Goal: Information Seeking & Learning: Learn about a topic

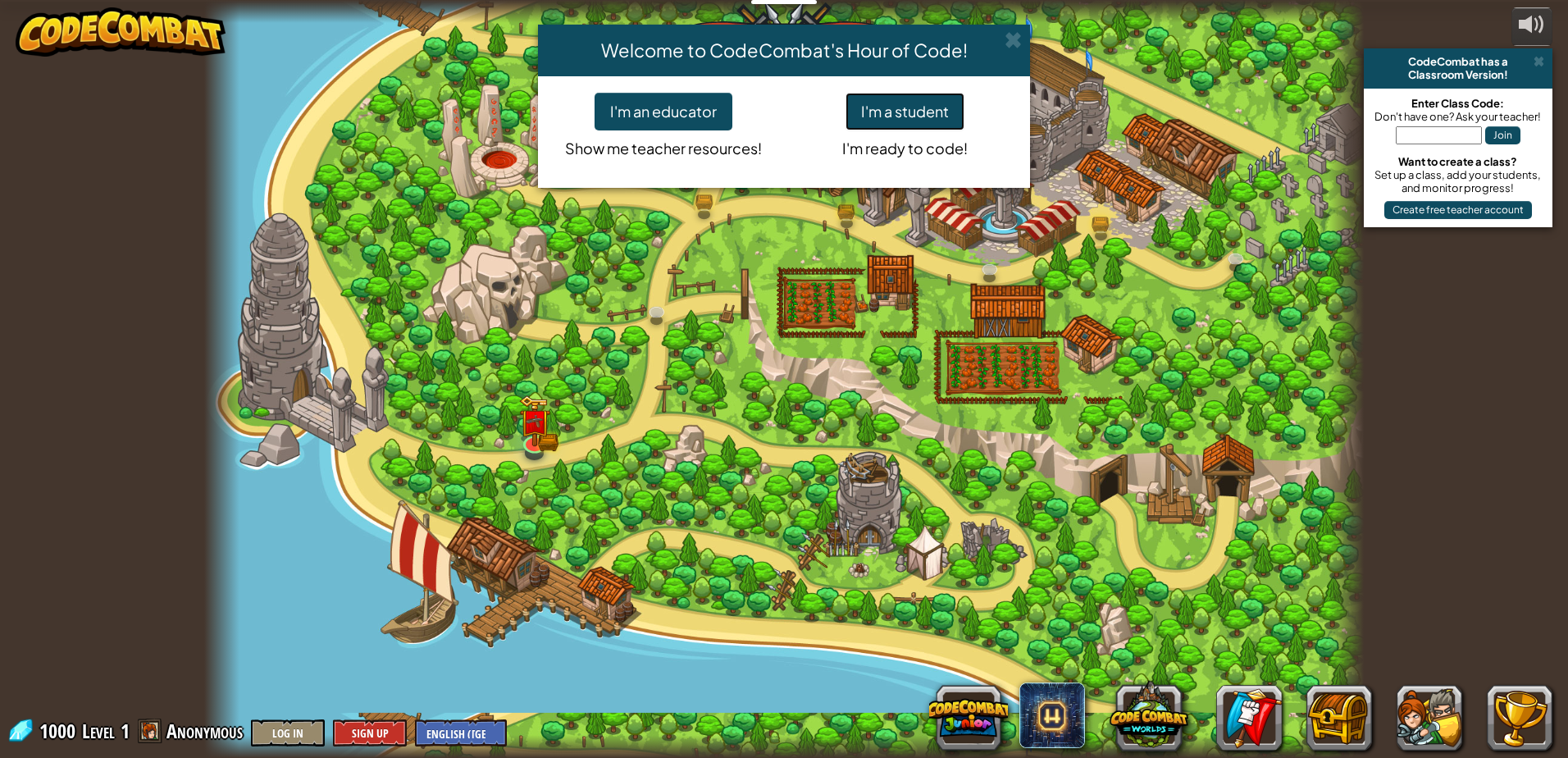
click at [908, 102] on button "I'm a student" at bounding box center [904, 111] width 119 height 38
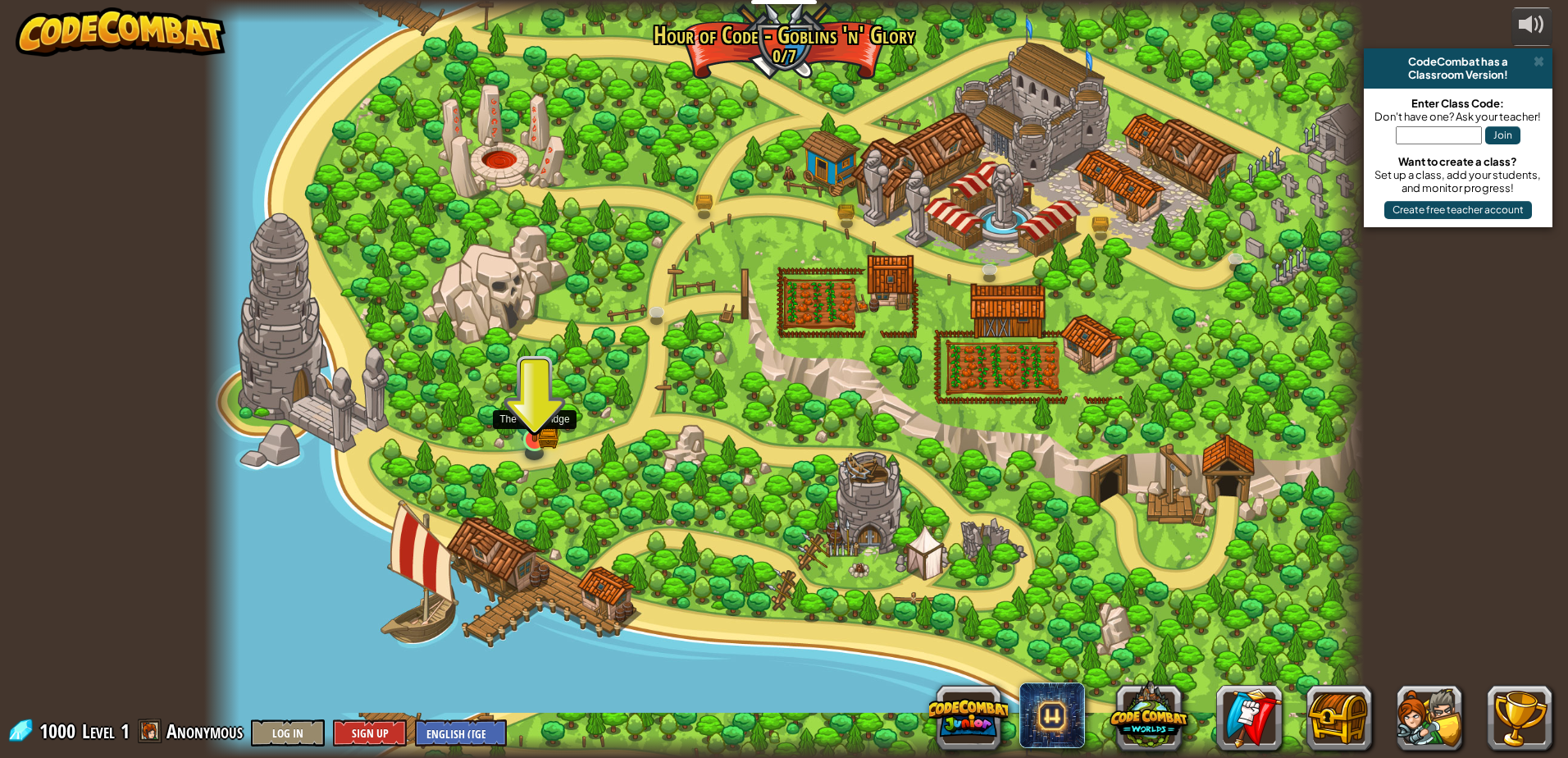
click at [532, 431] on img at bounding box center [535, 407] width 31 height 68
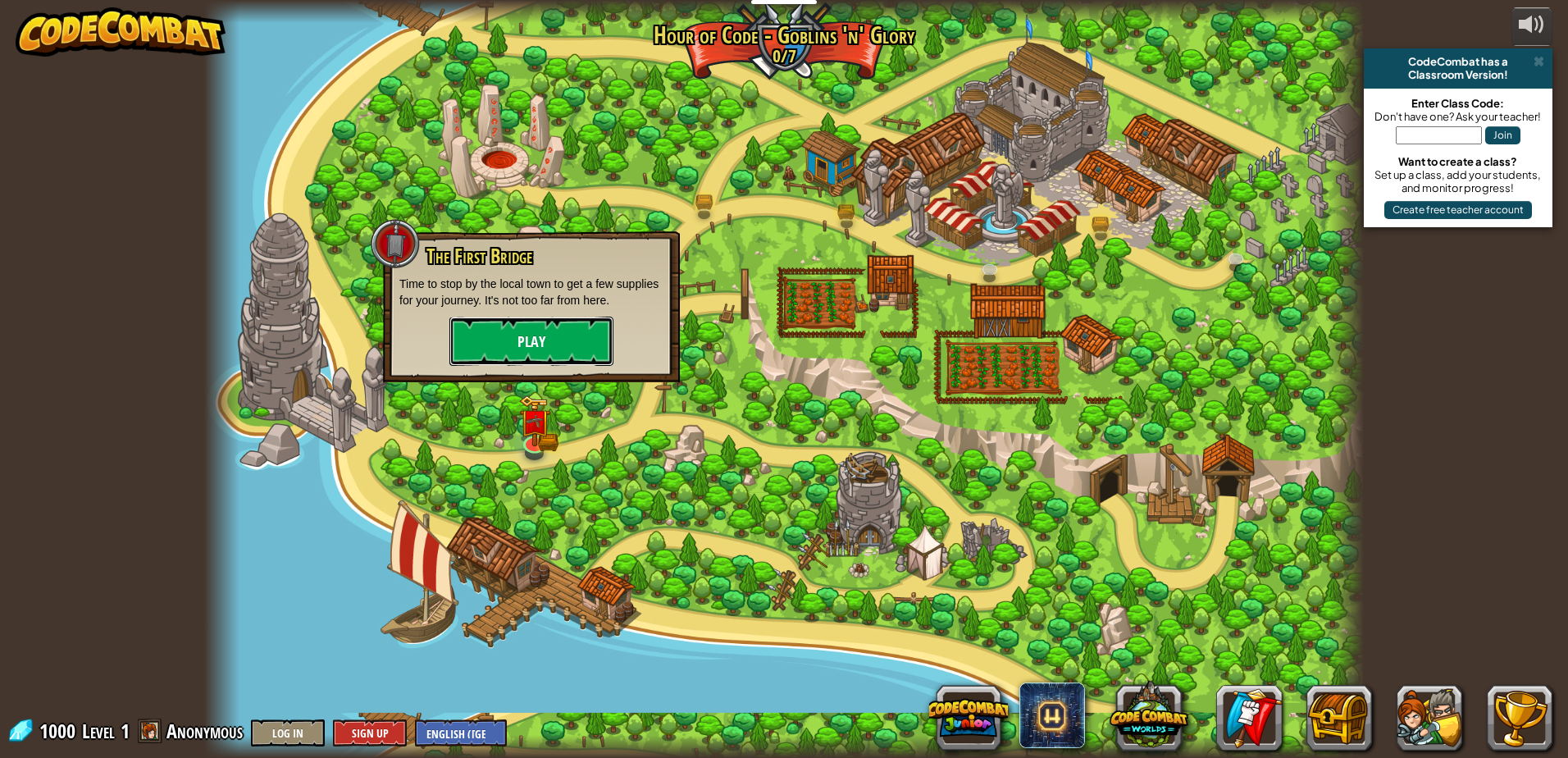
click at [556, 353] on button "Play" at bounding box center [531, 340] width 164 height 49
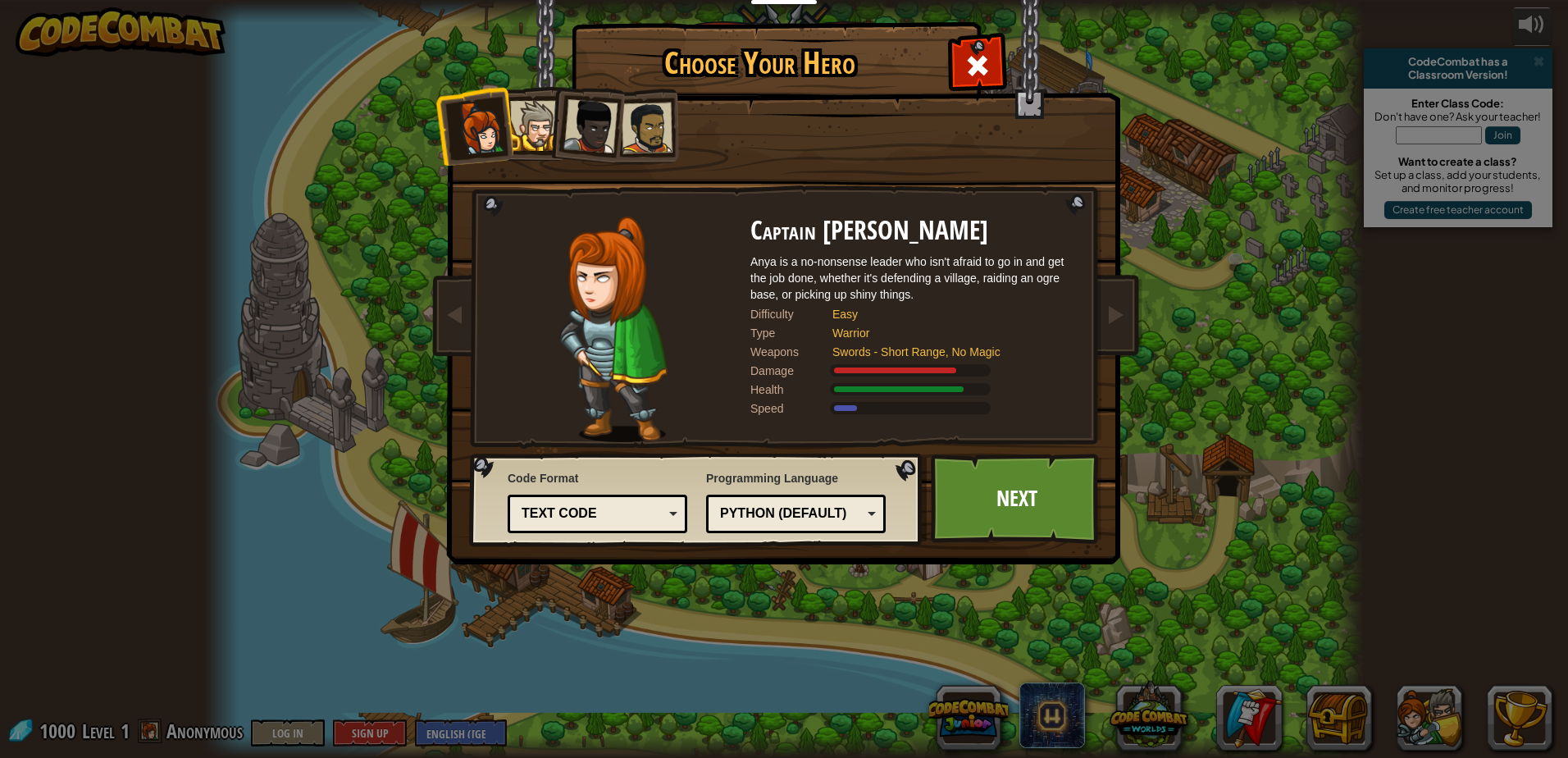
click at [655, 147] on div at bounding box center [646, 128] width 51 height 51
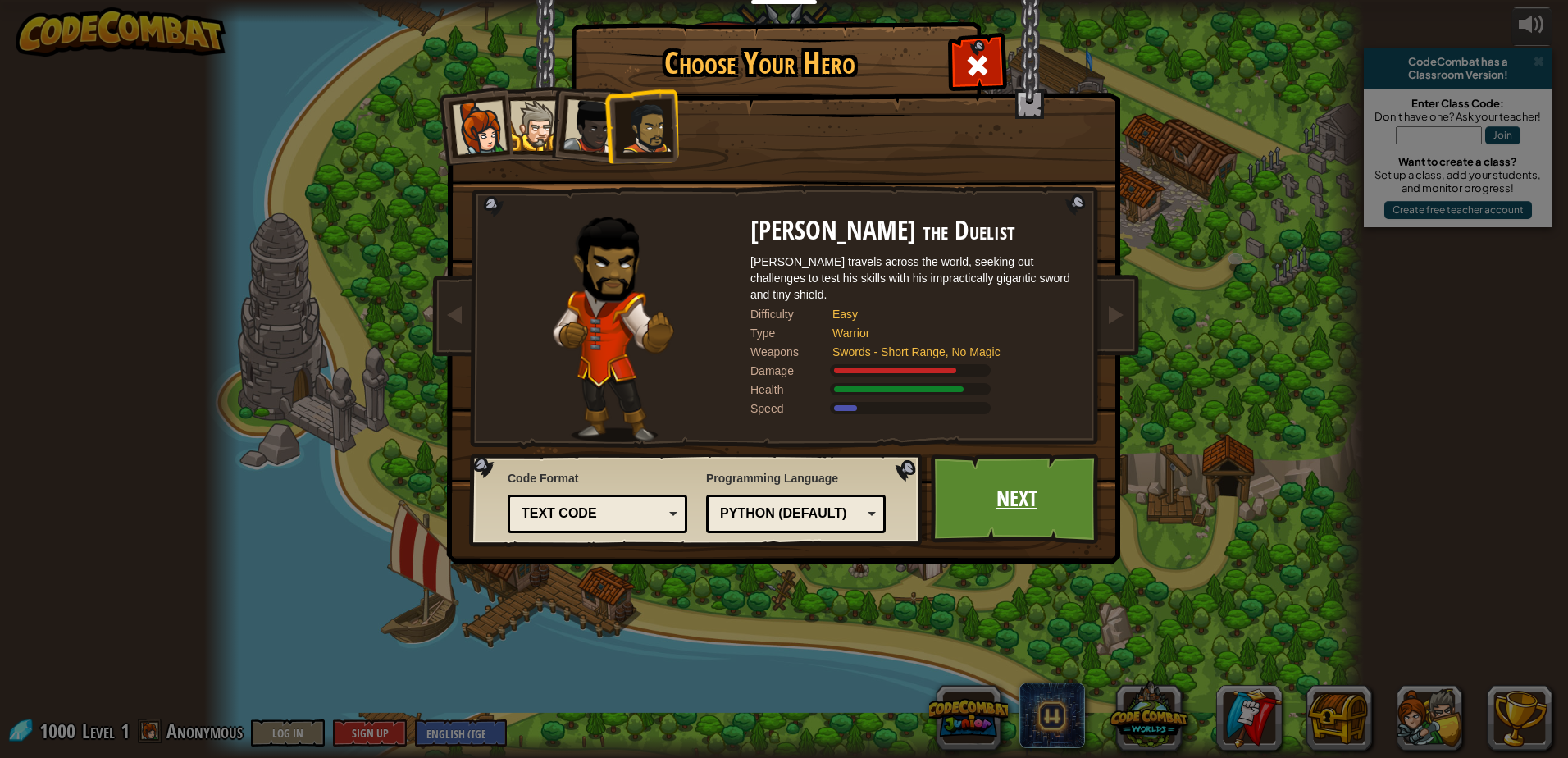
click at [987, 523] on link "Next" at bounding box center [1017, 498] width 171 height 90
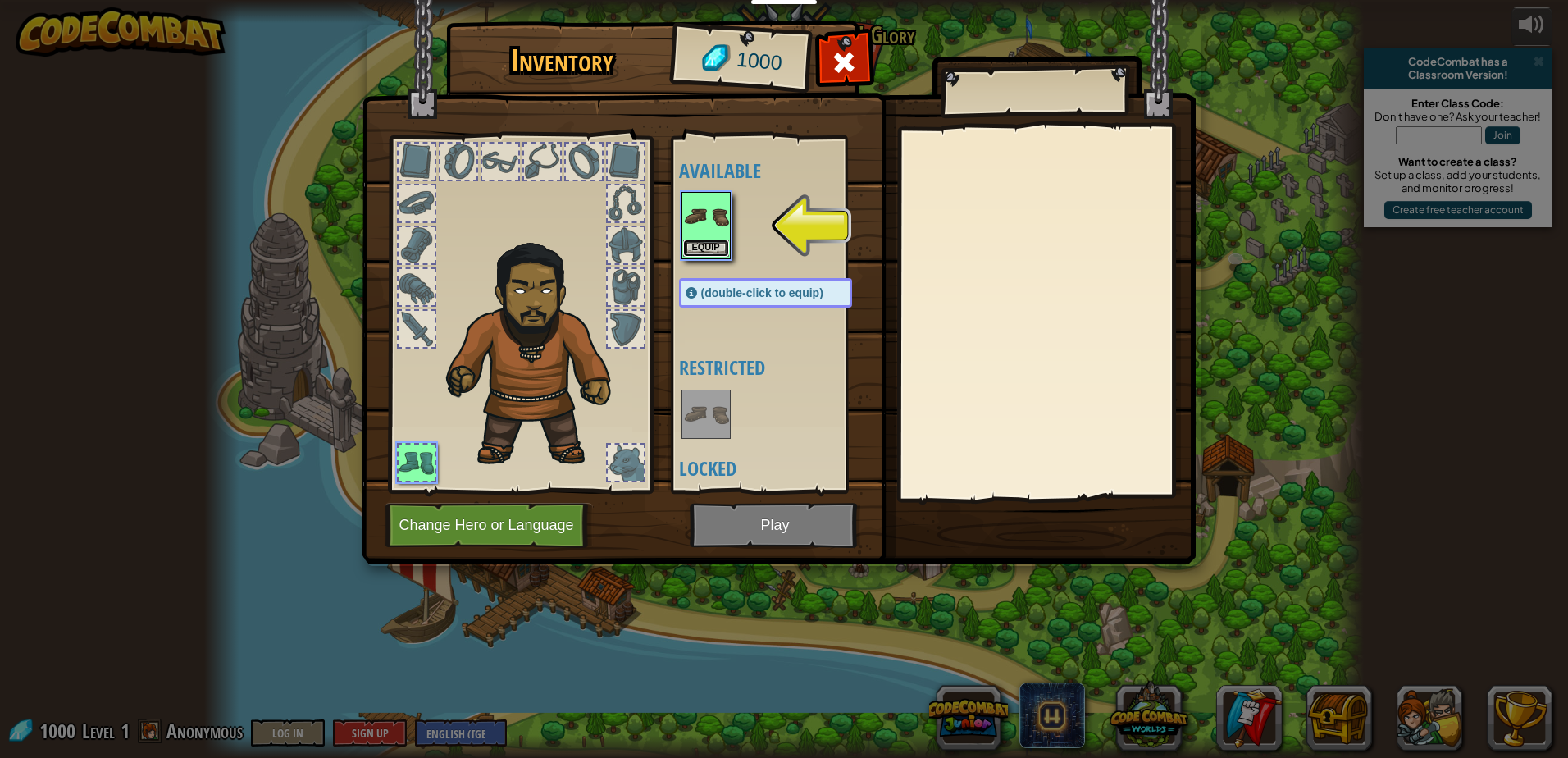
click at [712, 241] on button "Equip" at bounding box center [706, 248] width 46 height 17
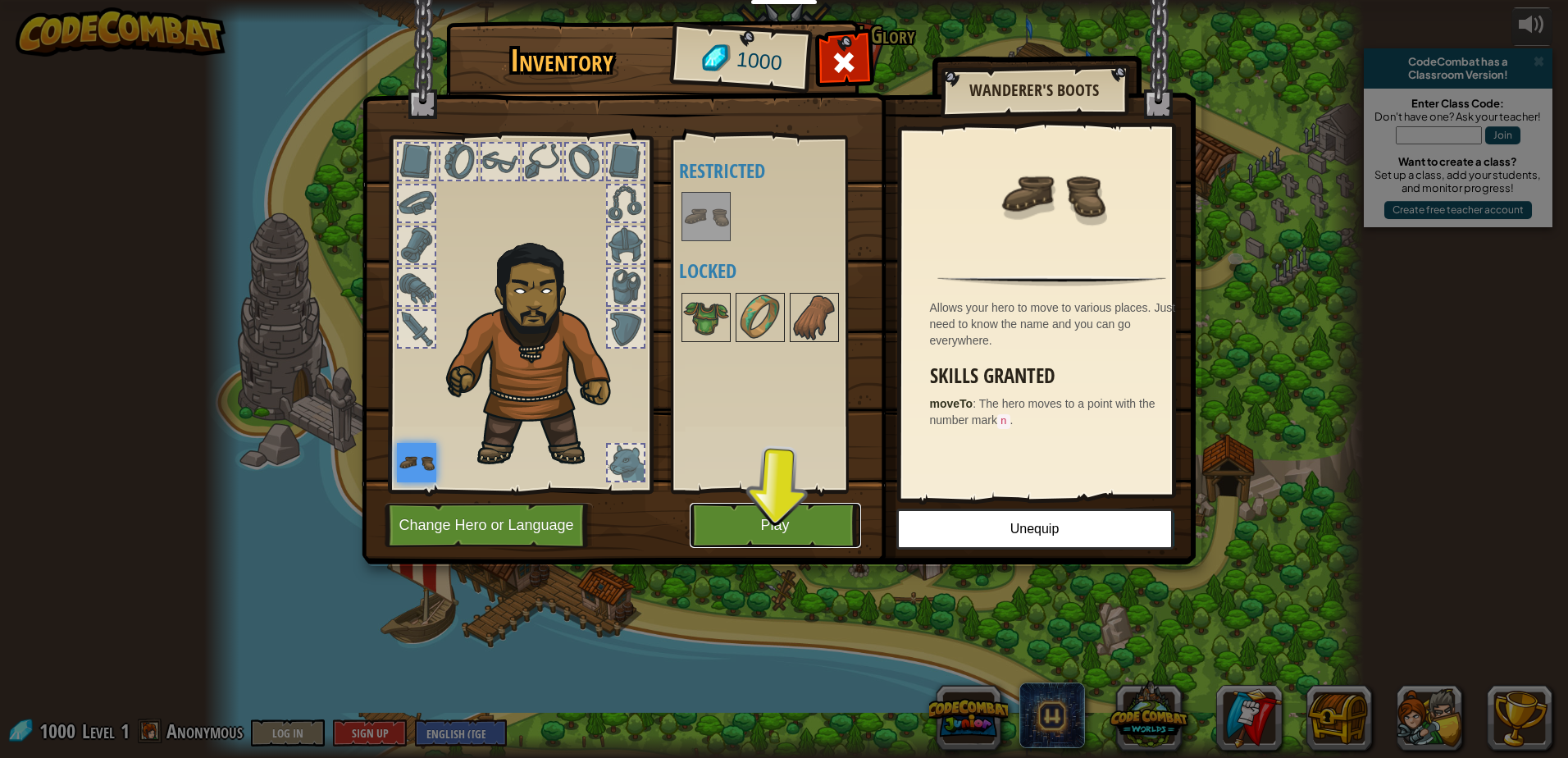
click at [790, 522] on button "Play" at bounding box center [776, 526] width 171 height 45
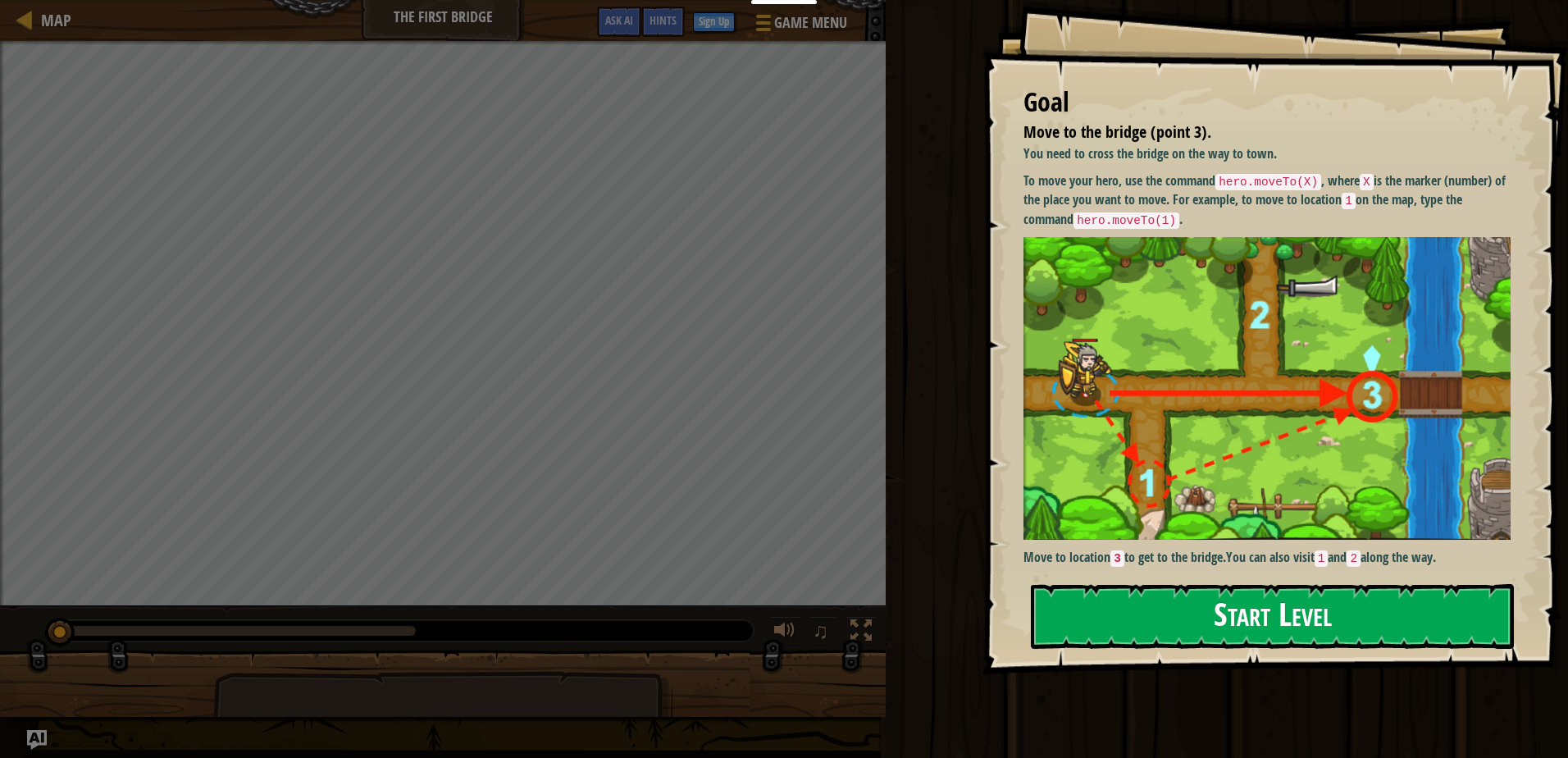
click at [1262, 626] on button "Start Level" at bounding box center [1273, 617] width 484 height 65
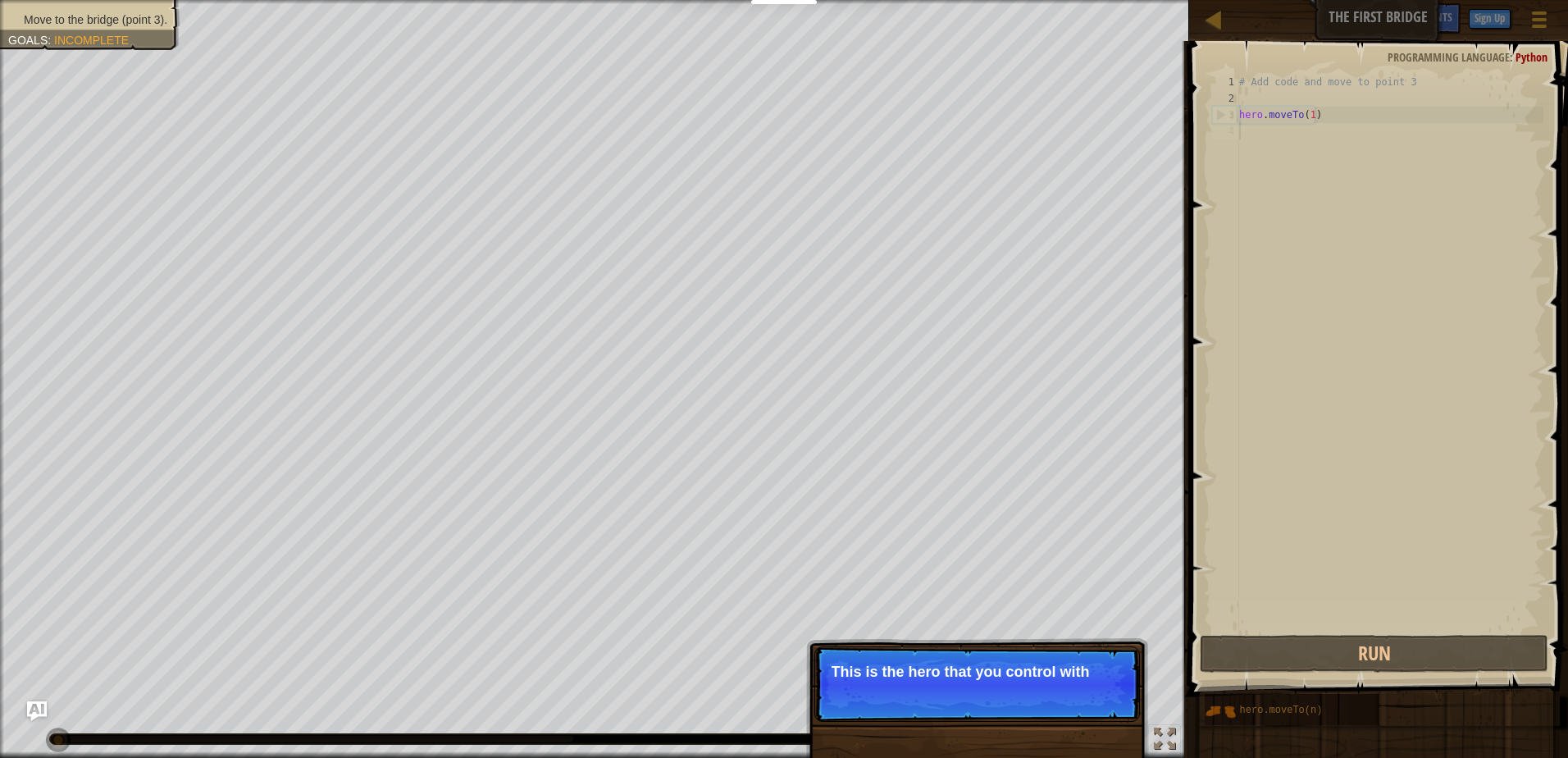
click at [1054, 699] on p "Skip (esc) Continue This is the hero that you control with" at bounding box center [977, 684] width 326 height 75
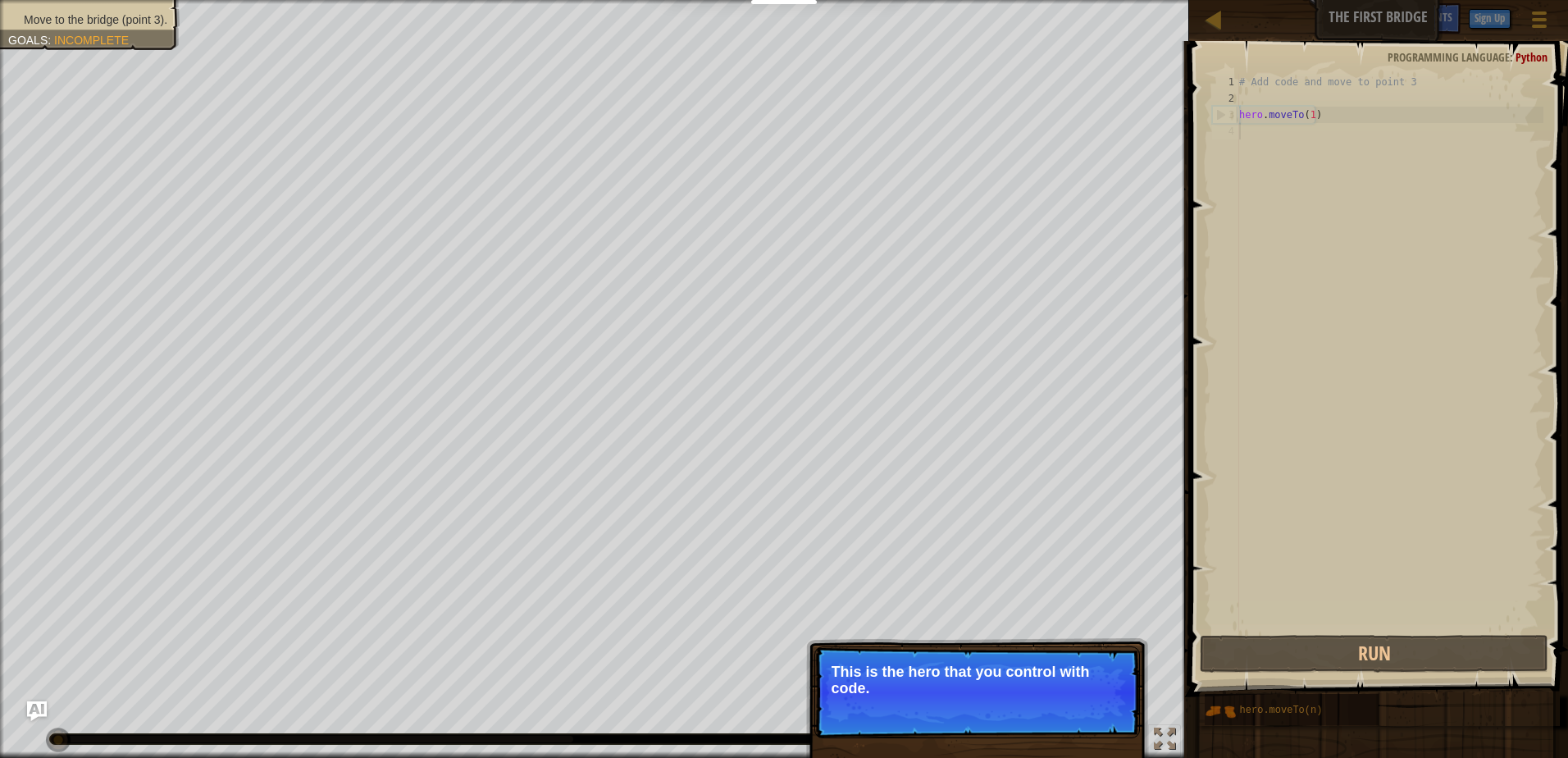
click at [1054, 699] on p "Skip (esc) Continue This is the hero that you control with code." at bounding box center [977, 692] width 326 height 92
click at [1053, 699] on p "Skip (esc) Continue This is the hero that you control with code." at bounding box center [977, 692] width 326 height 92
click at [1067, 714] on button "Continue" at bounding box center [1091, 710] width 68 height 21
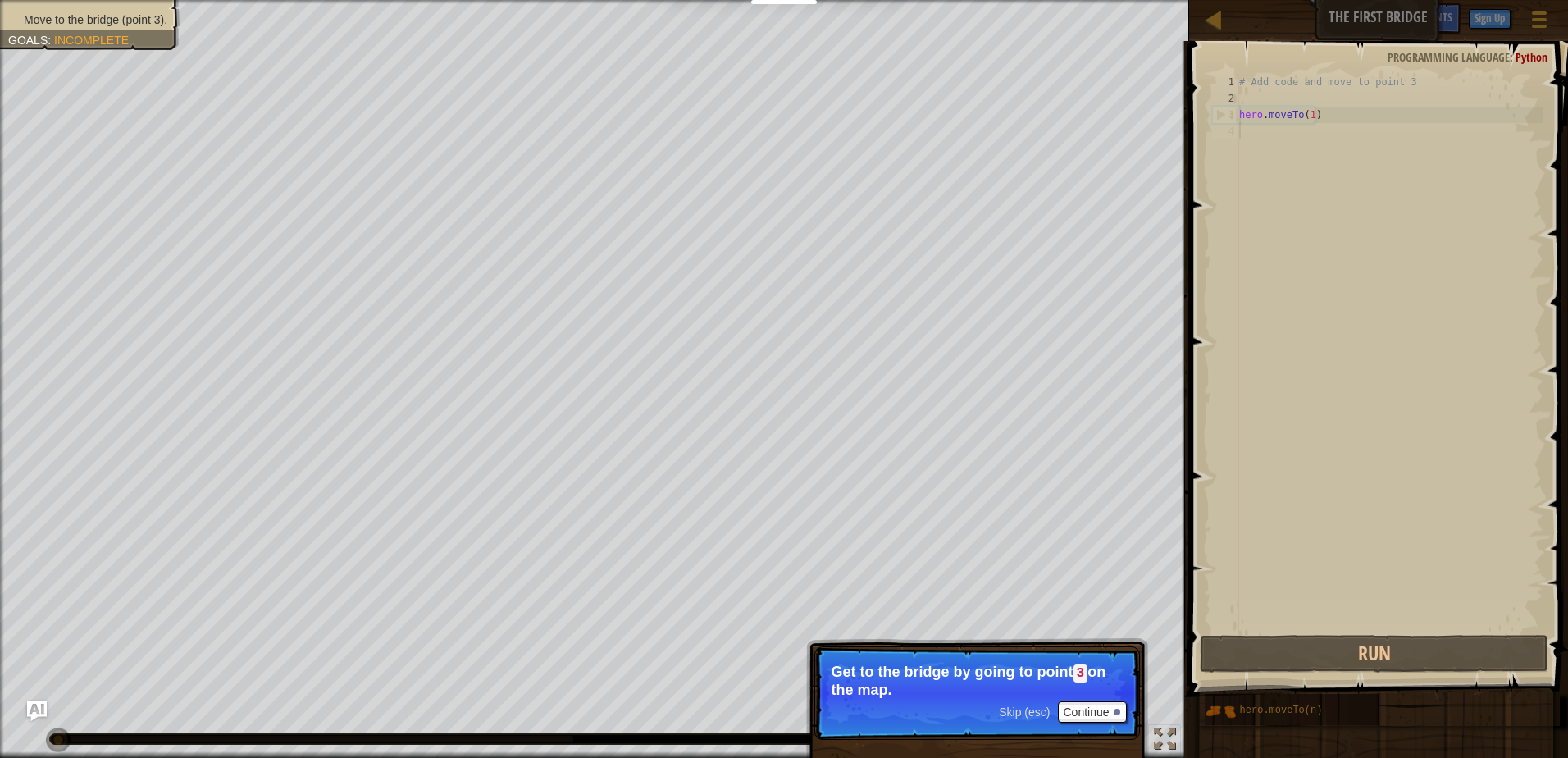
click at [1022, 714] on span "Skip (esc)" at bounding box center [1024, 712] width 51 height 13
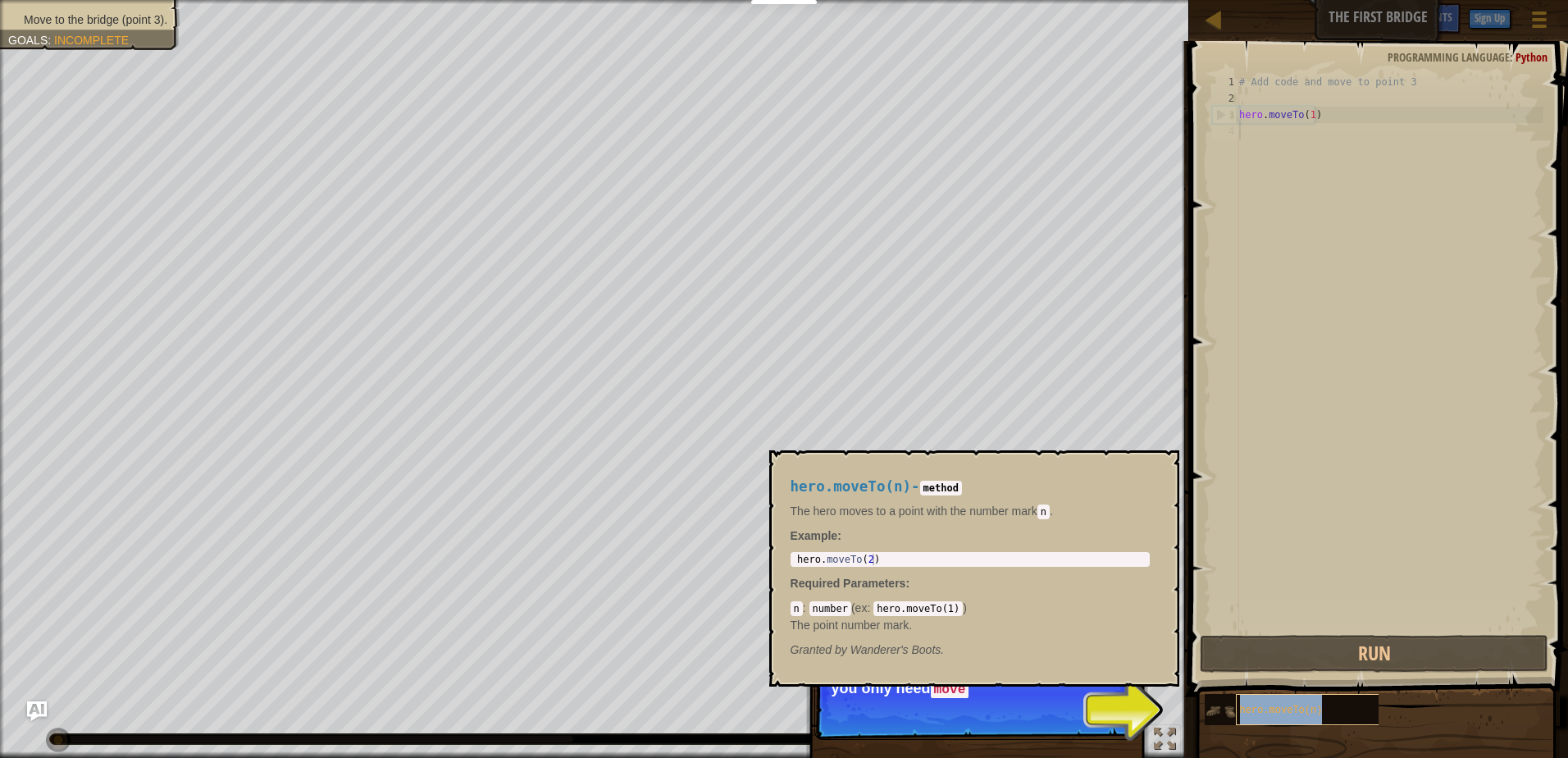
click at [1286, 713] on span "hero.moveTo(n)" at bounding box center [1282, 710] width 83 height 11
drag, startPoint x: 1286, startPoint y: 713, endPoint x: 1285, endPoint y: 562, distance: 151.0
click at [1285, 562] on div "# Add code and move to point 3 hero . moveTo ( 1 )" at bounding box center [1390, 369] width 308 height 591
click at [1312, 108] on div "# Add code and move to point 3 hero . moveTo ( 1 )" at bounding box center [1390, 369] width 308 height 591
click at [1310, 111] on div "# Add code and move to point 3 hero . moveTo ( 1 )" at bounding box center [1390, 369] width 308 height 591
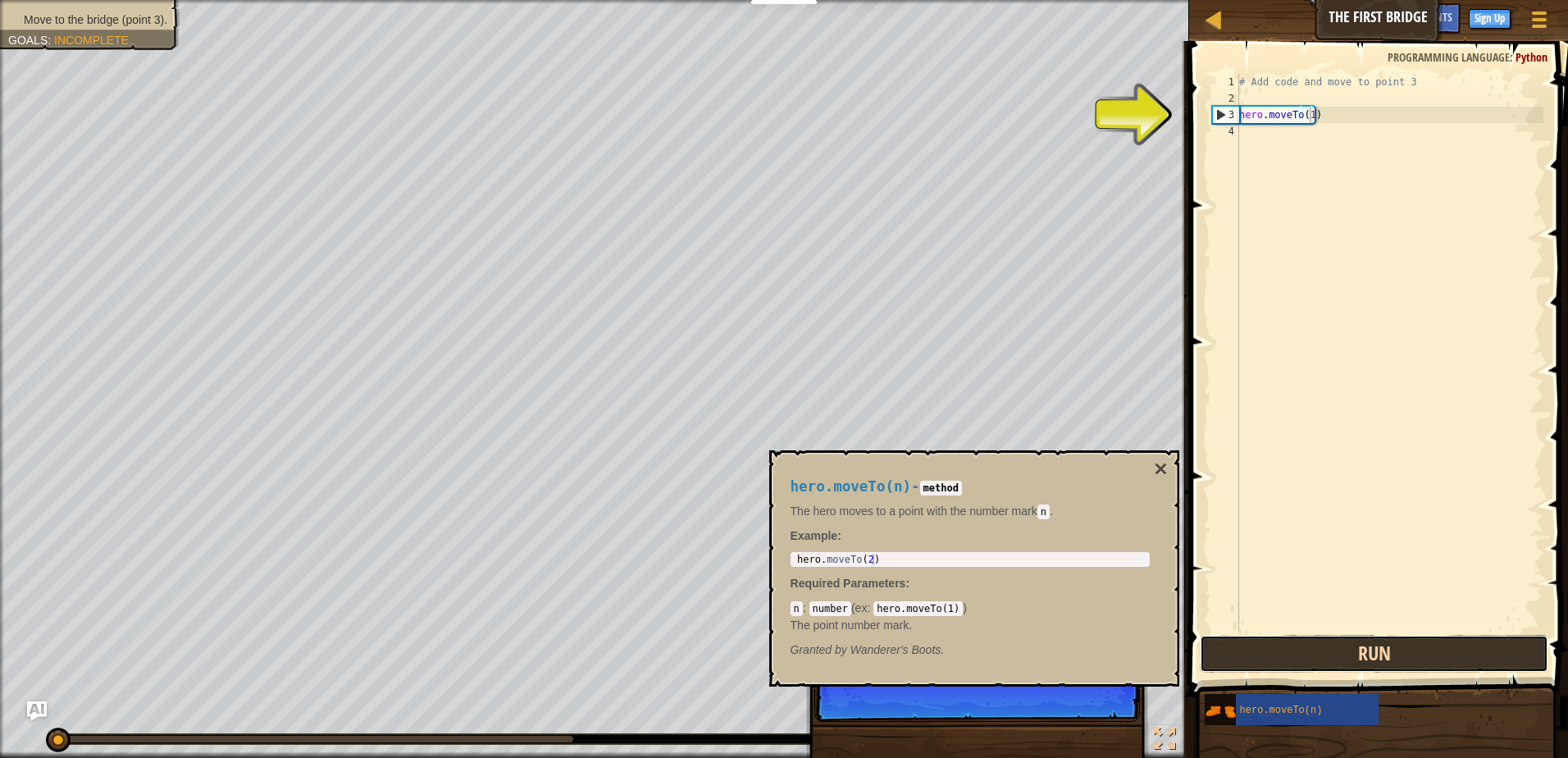
click at [1315, 669] on button "Run" at bounding box center [1374, 654] width 349 height 38
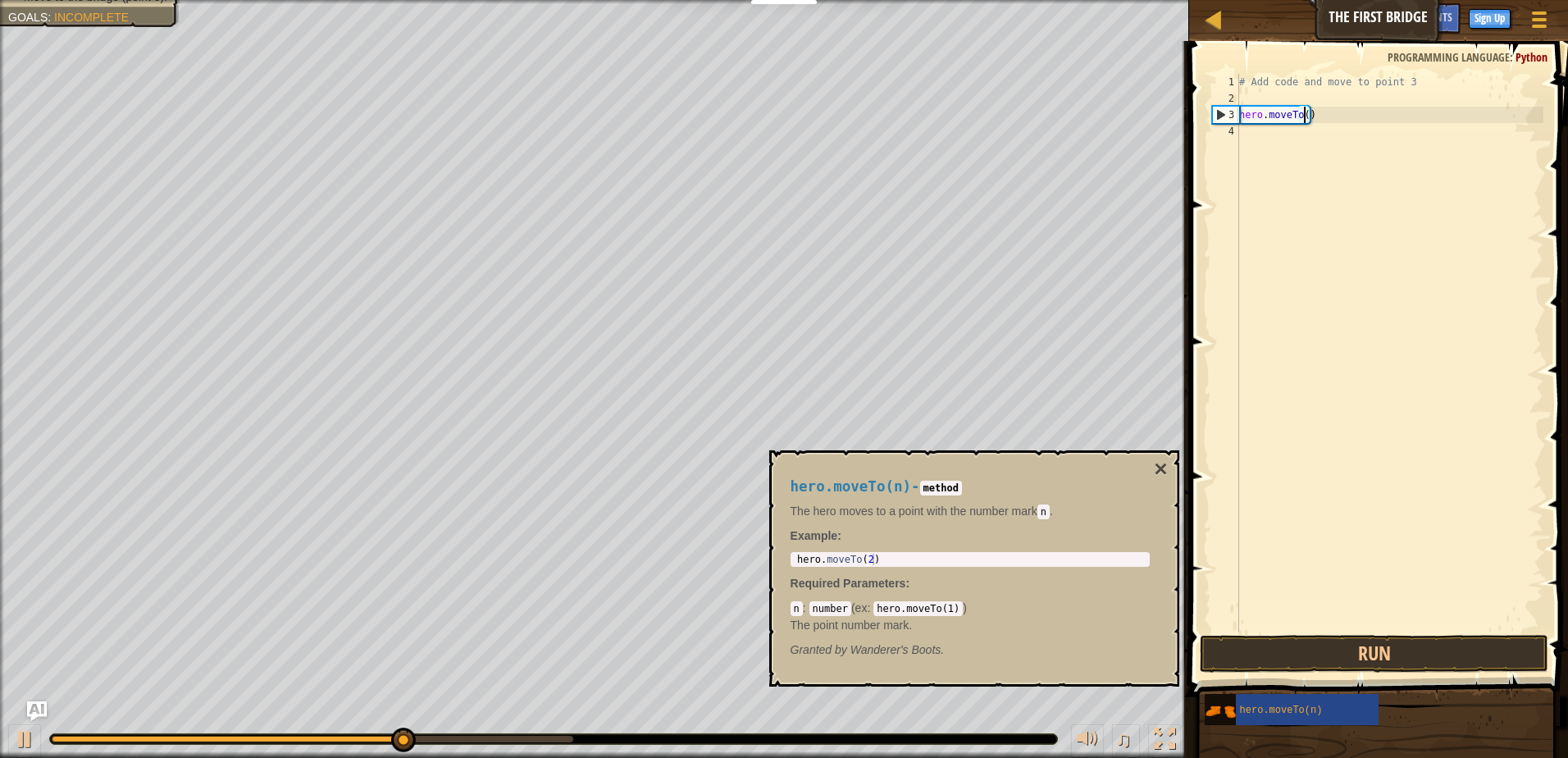
scroll to position [8, 5]
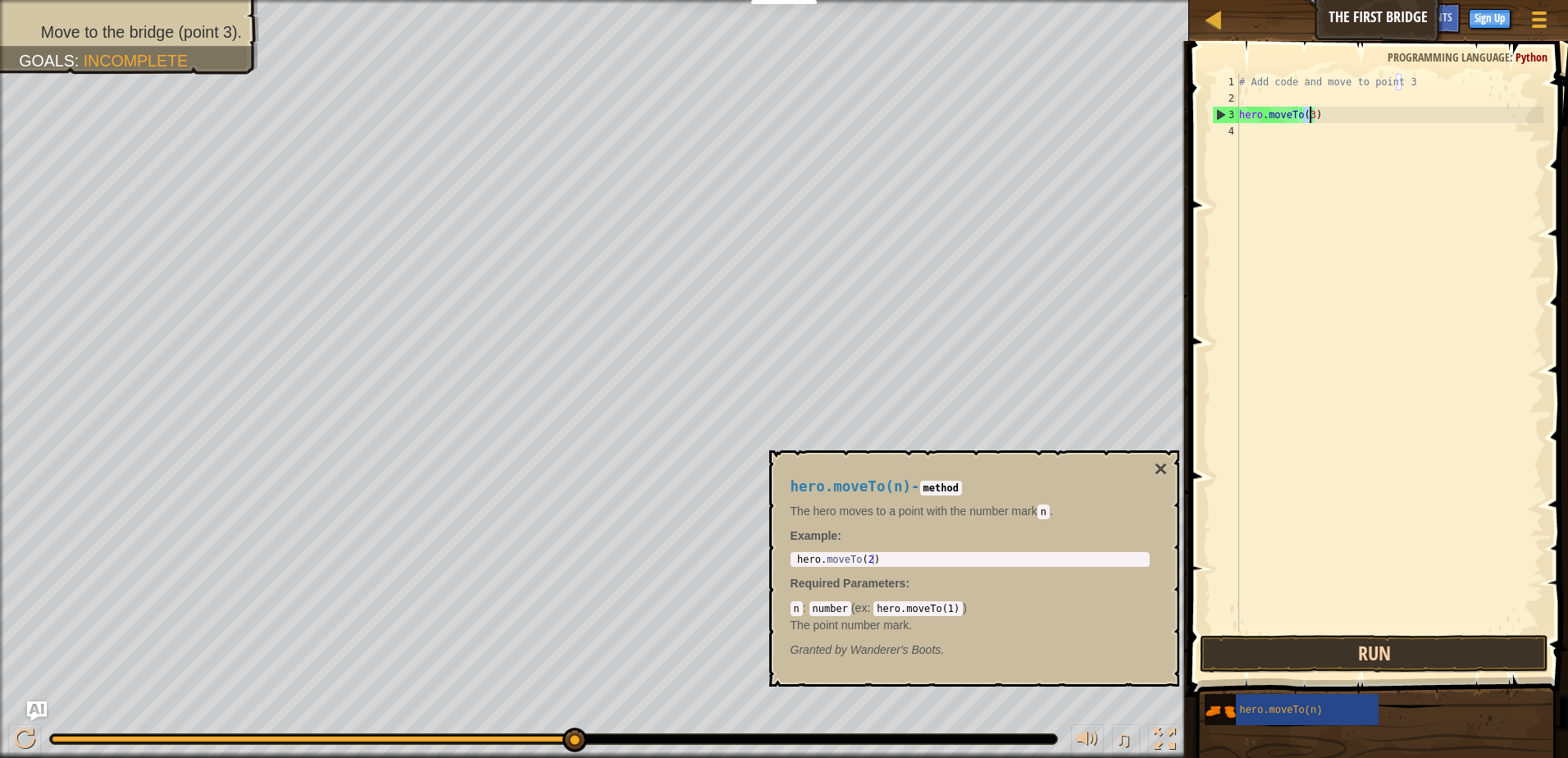
type textarea "hero.moveTo(3)"
click at [1387, 661] on button "Run" at bounding box center [1374, 654] width 349 height 38
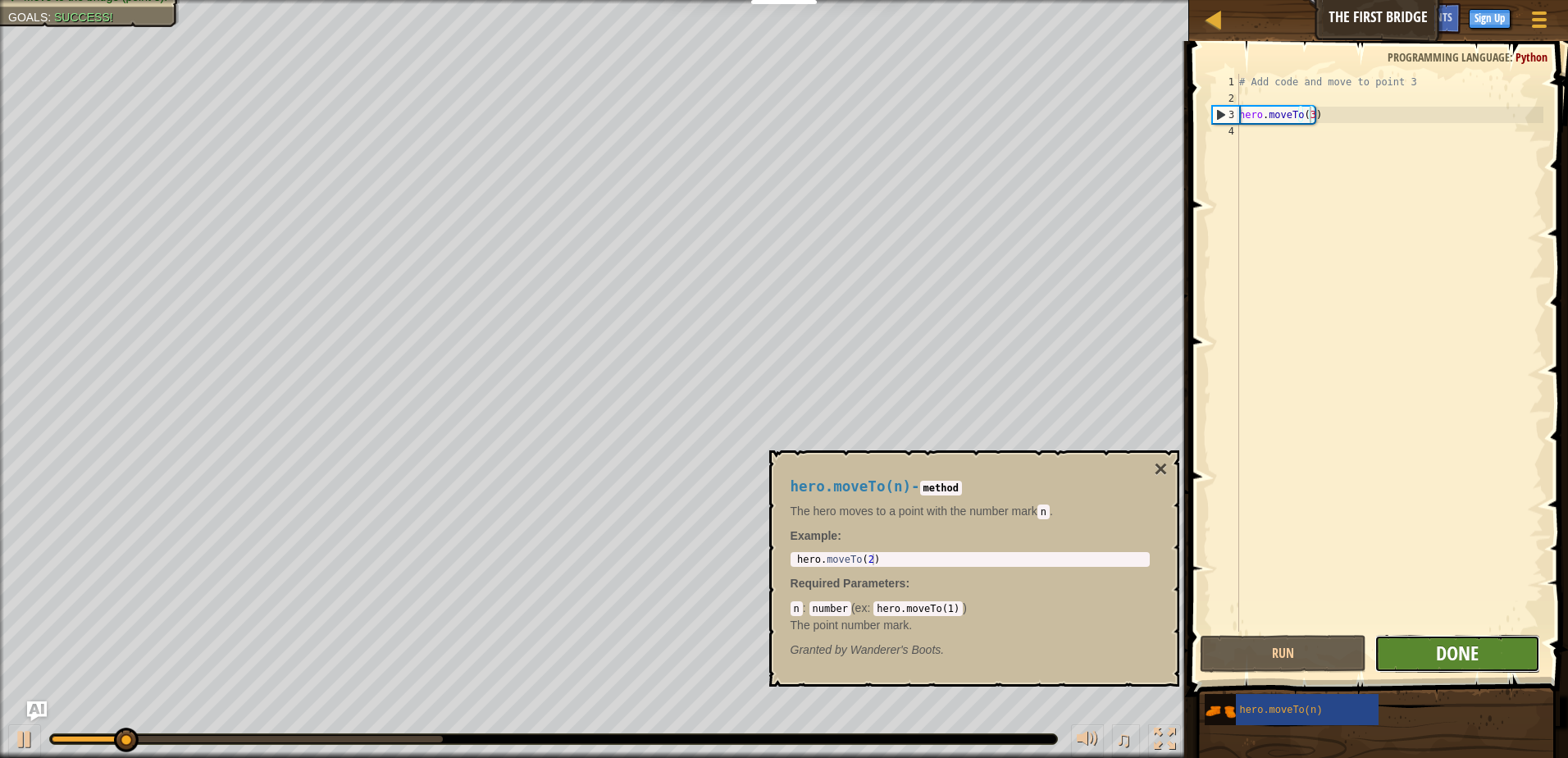
click at [1462, 657] on span "Done" at bounding box center [1457, 653] width 43 height 27
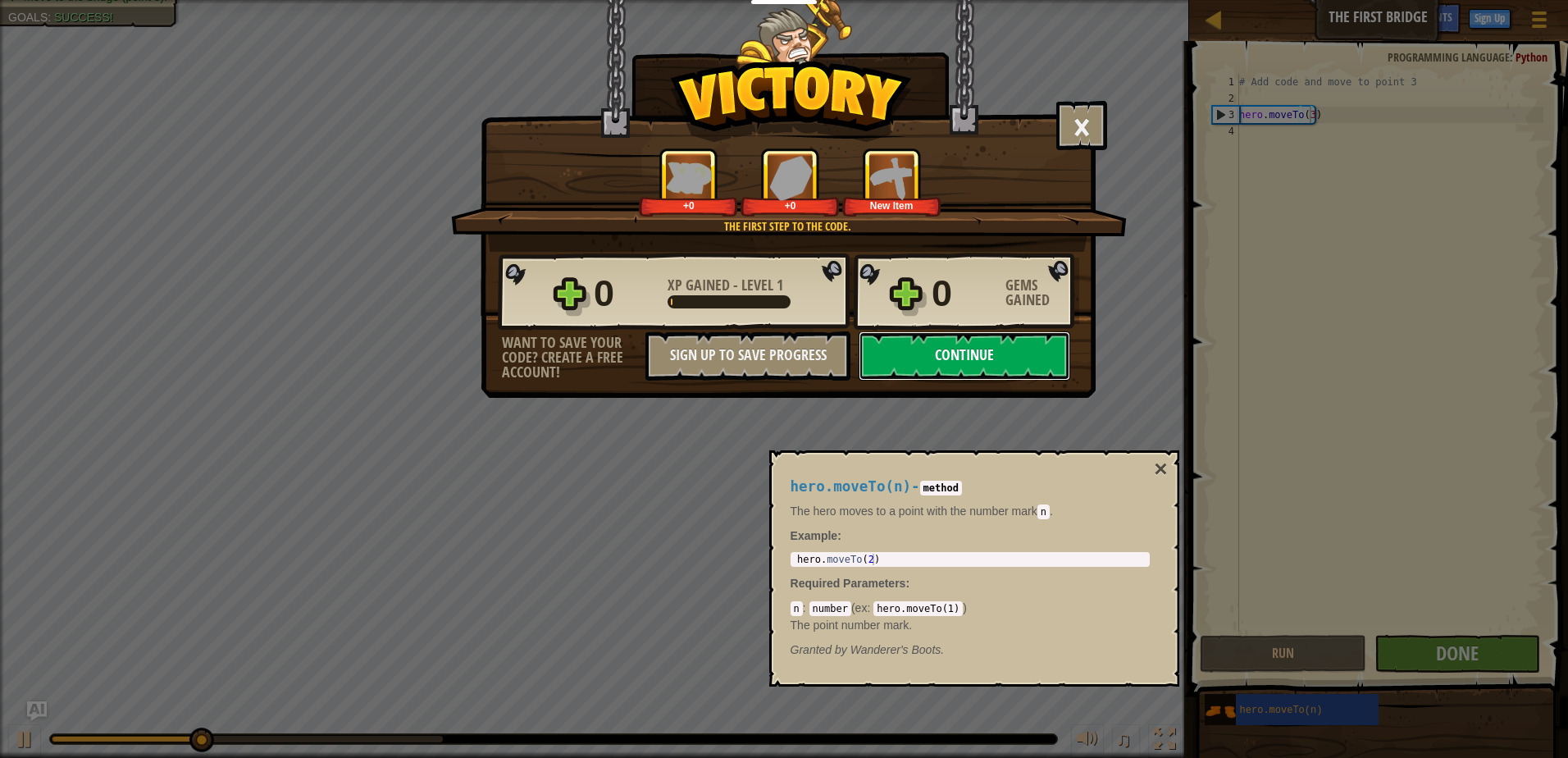
click at [910, 360] on button "Continue" at bounding box center [964, 356] width 212 height 49
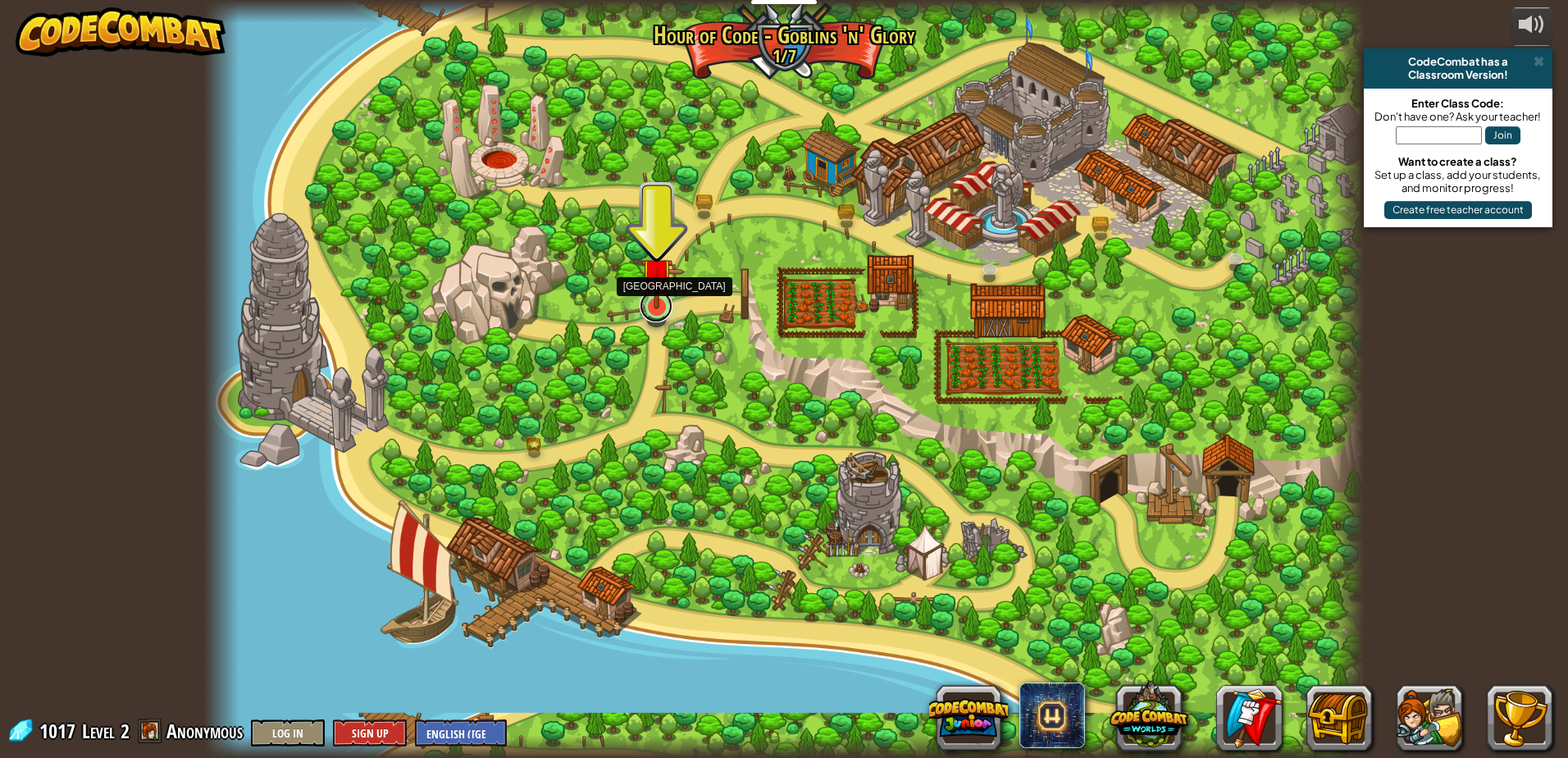
click at [670, 310] on link at bounding box center [656, 306] width 33 height 33
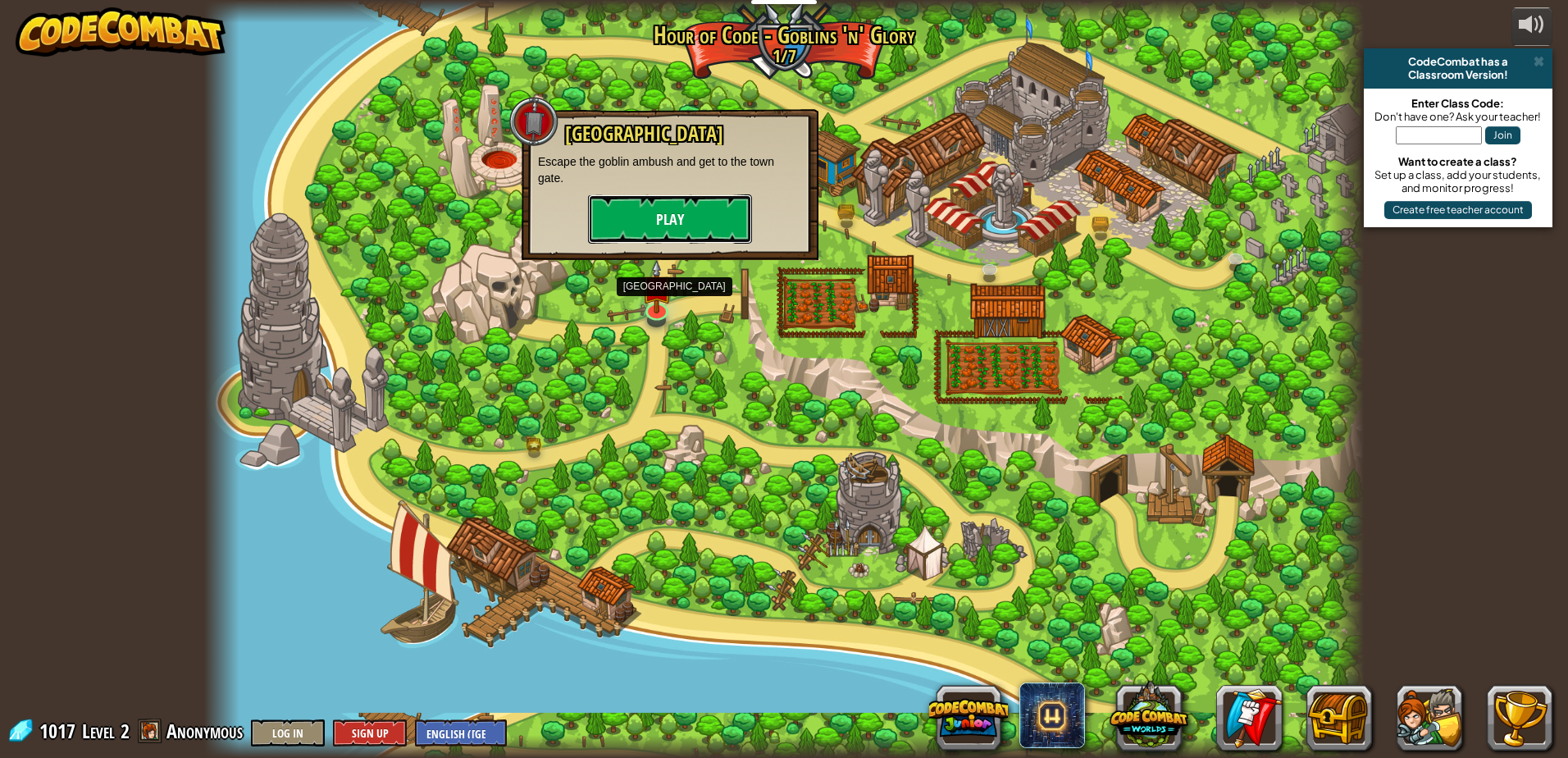
click at [661, 232] on button "Play" at bounding box center [670, 219] width 164 height 49
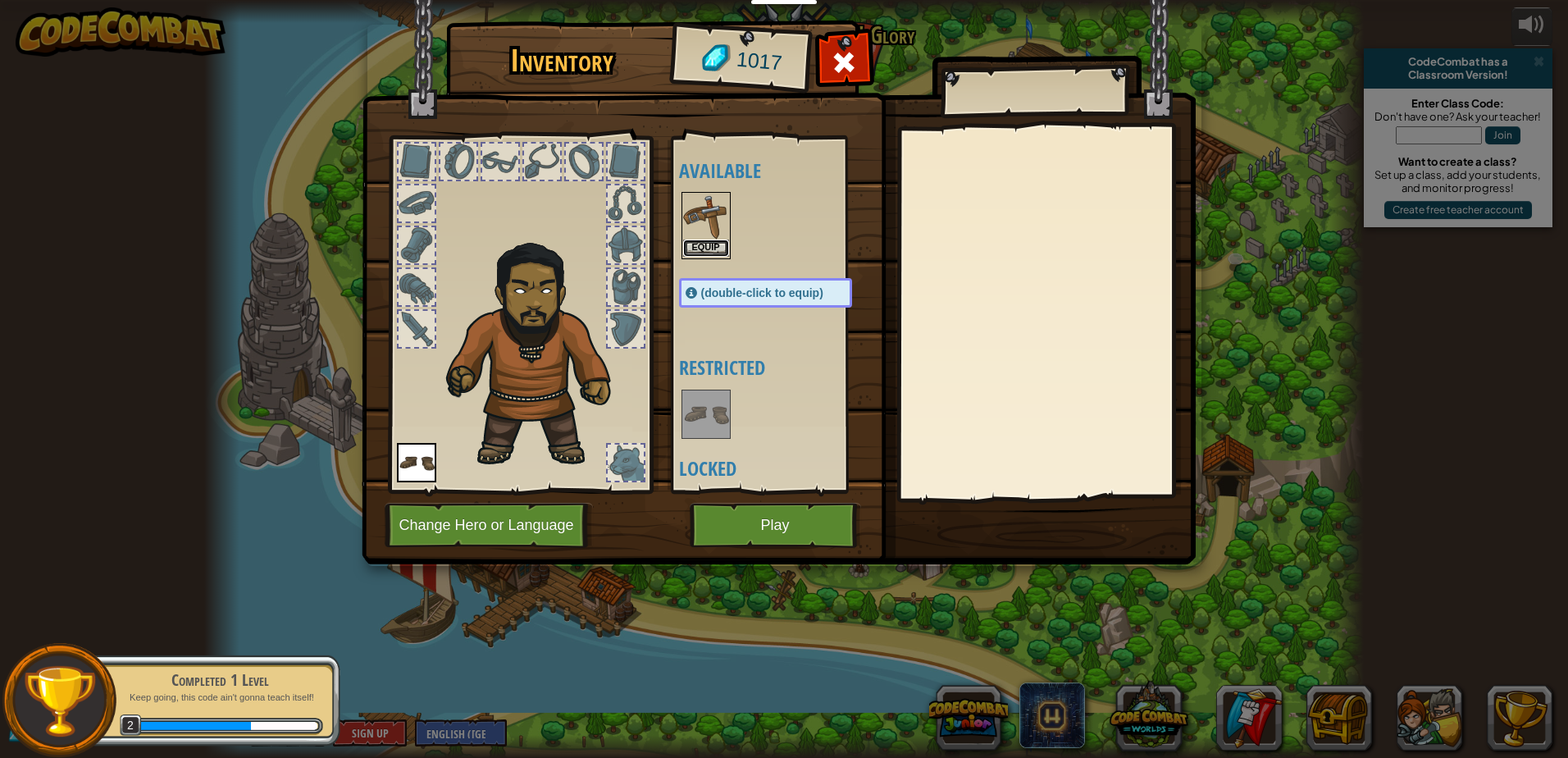
click at [693, 245] on button "Equip" at bounding box center [706, 248] width 46 height 17
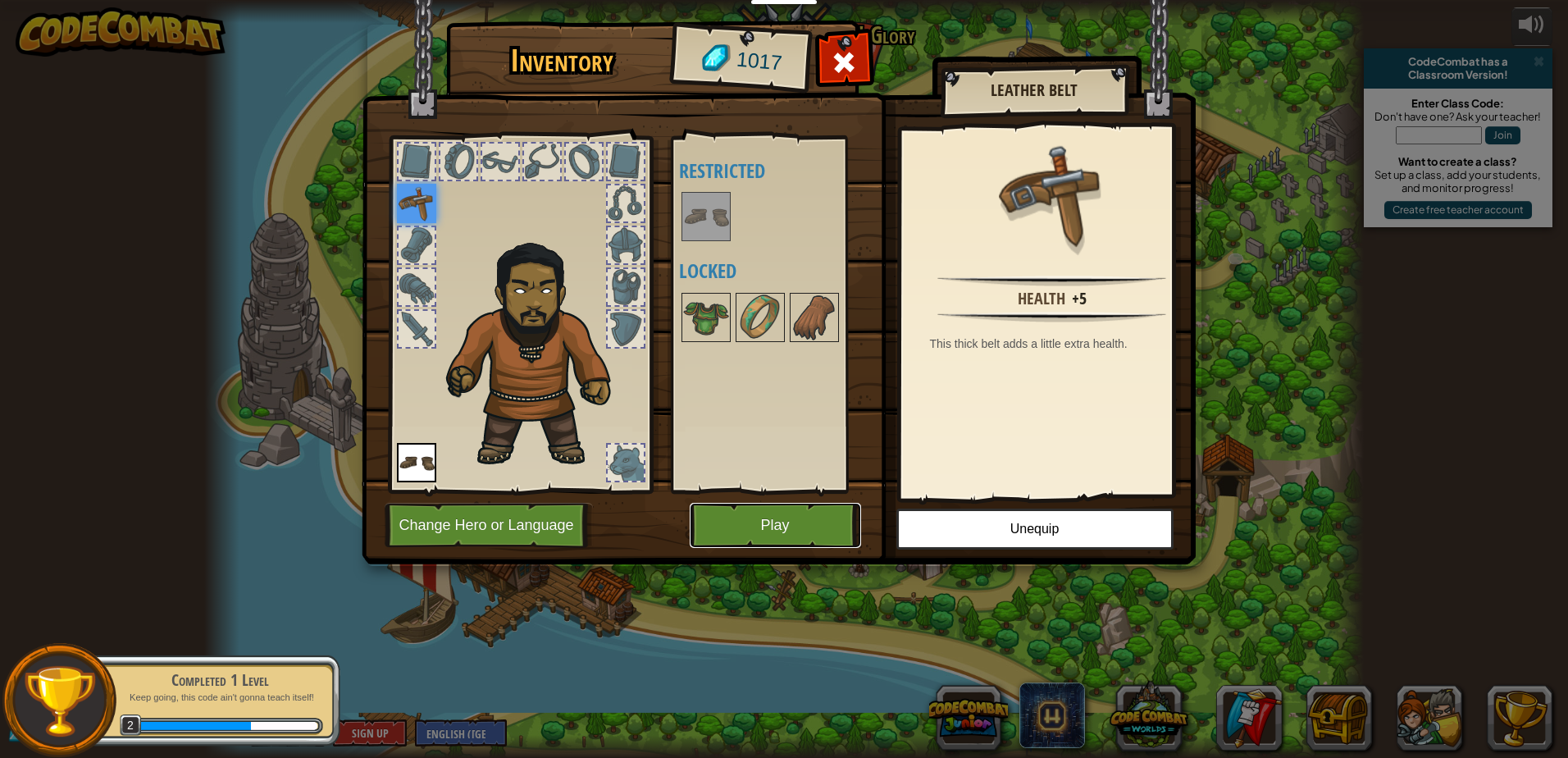
click at [765, 503] on button "Play" at bounding box center [776, 526] width 171 height 45
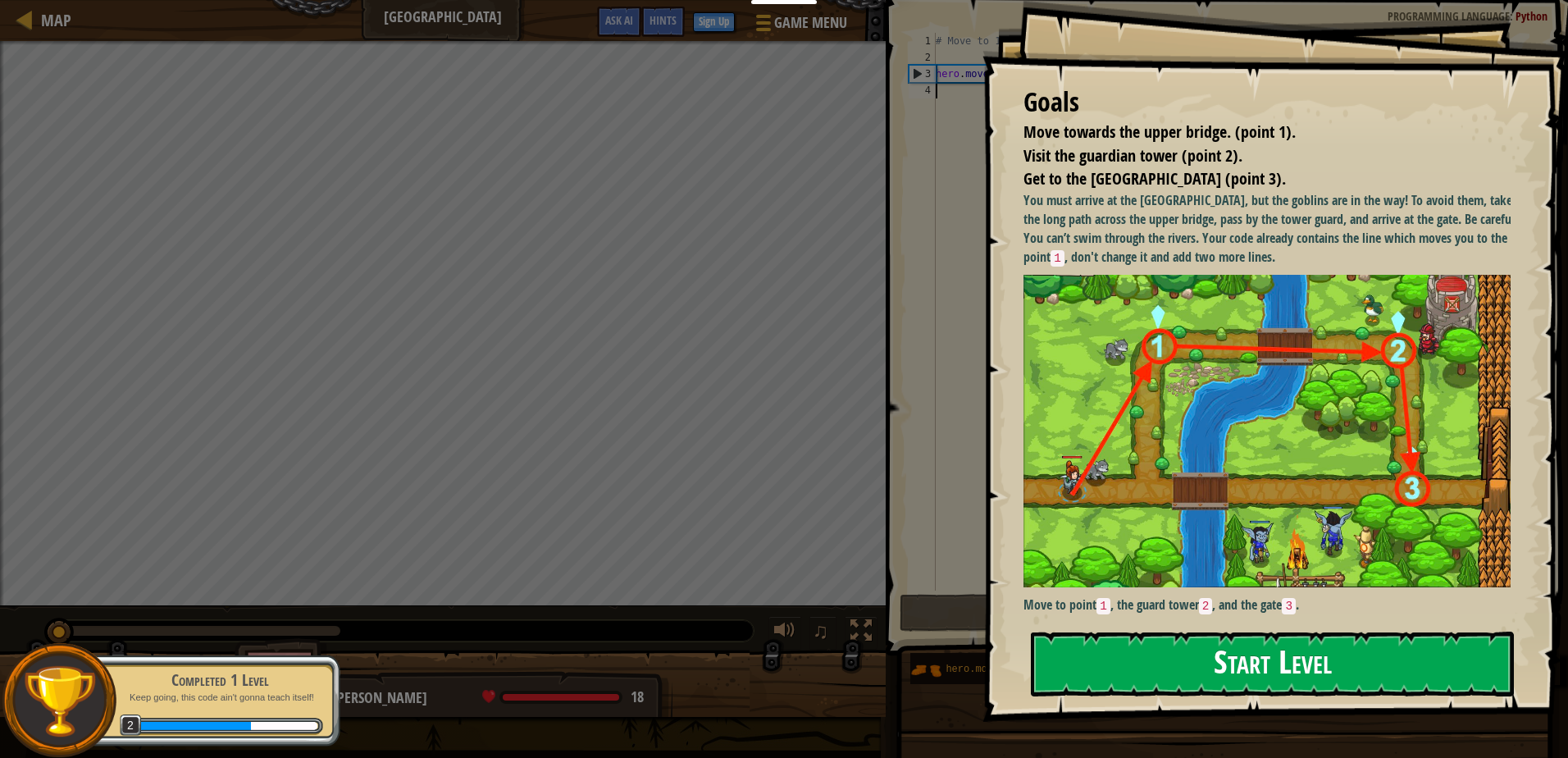
click at [1199, 667] on button "Start Level" at bounding box center [1273, 665] width 484 height 65
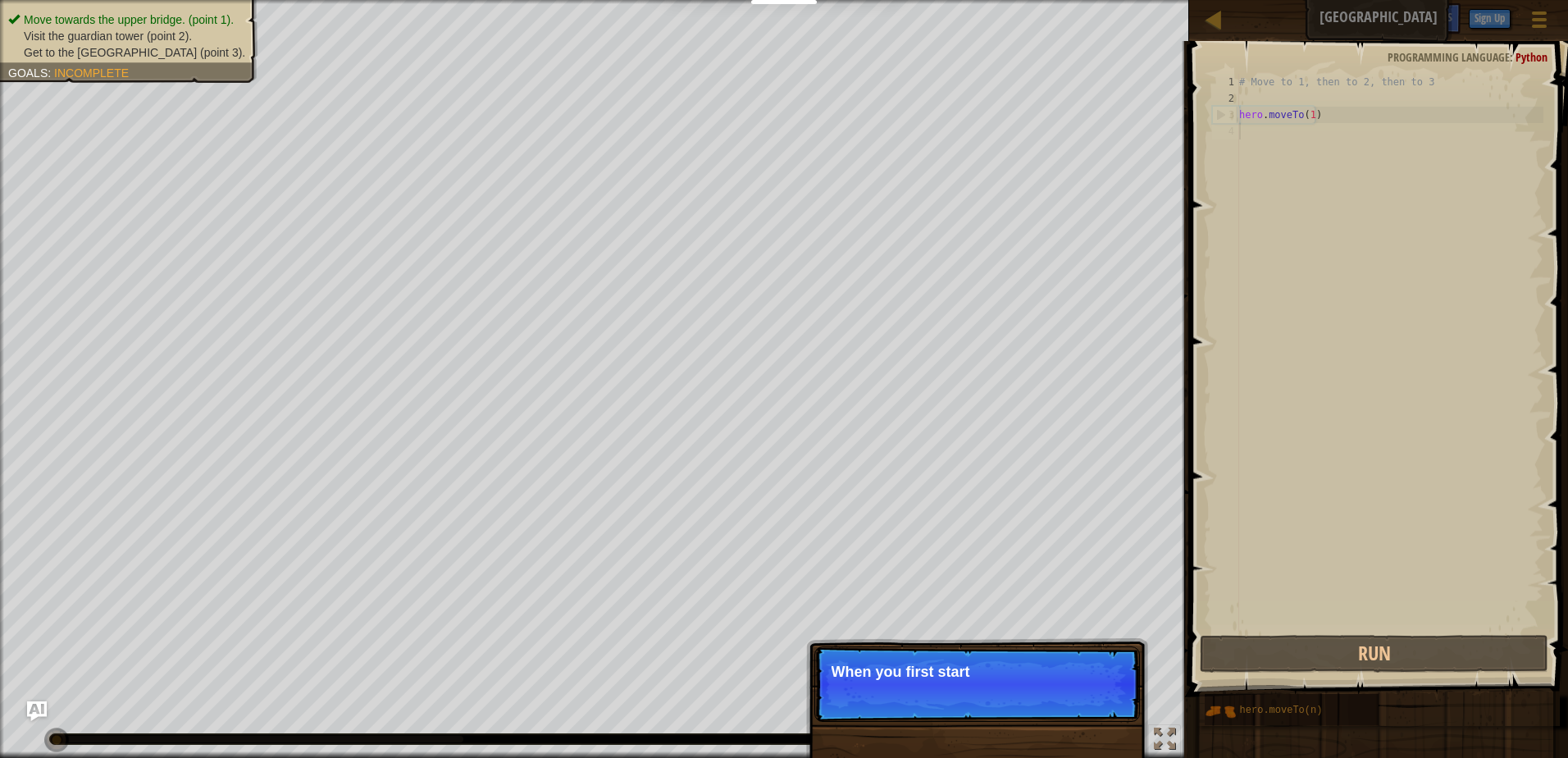
click at [966, 660] on p "Skip (esc) Continue When you first start" at bounding box center [977, 684] width 326 height 75
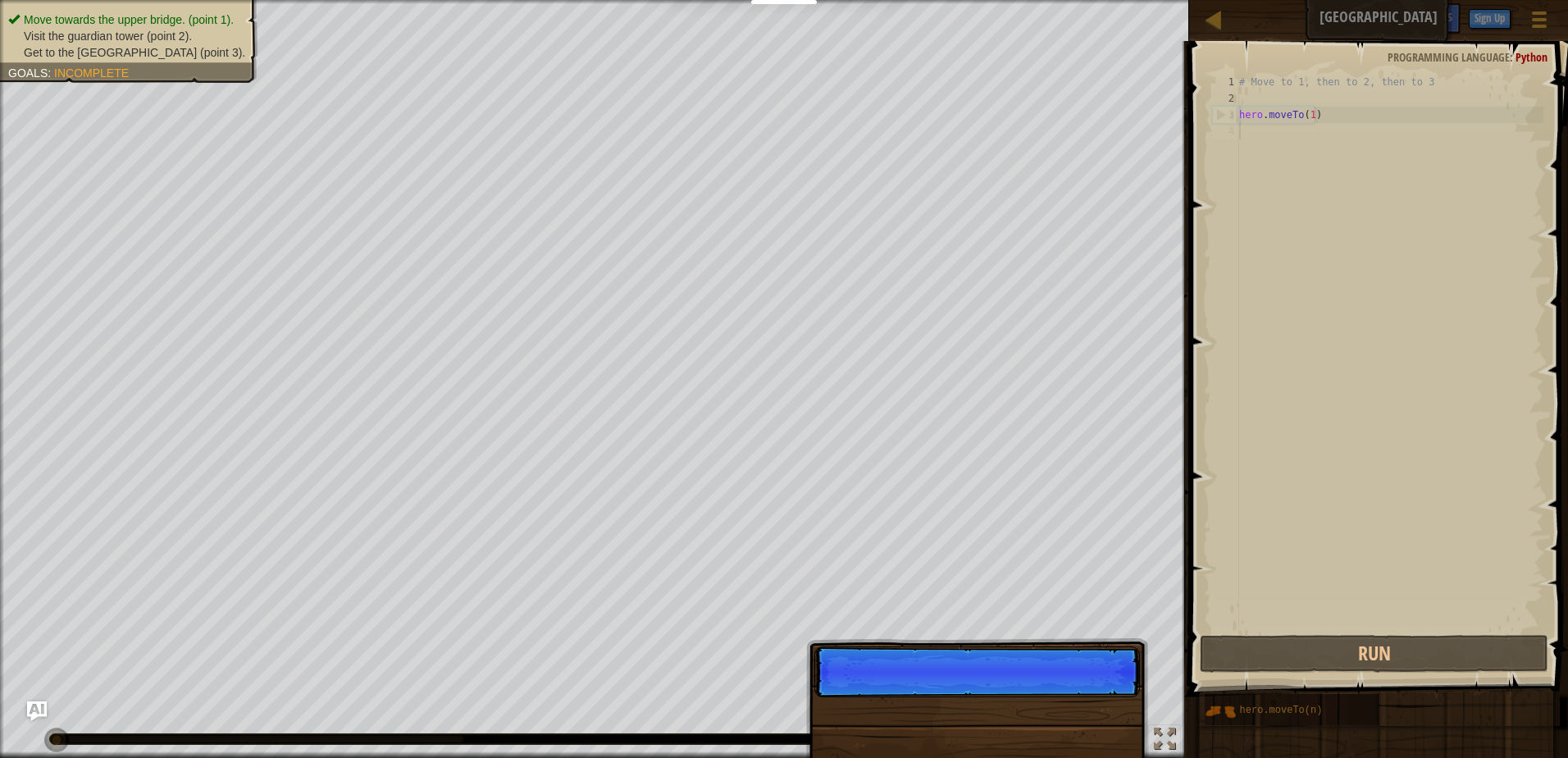
scroll to position [8, 0]
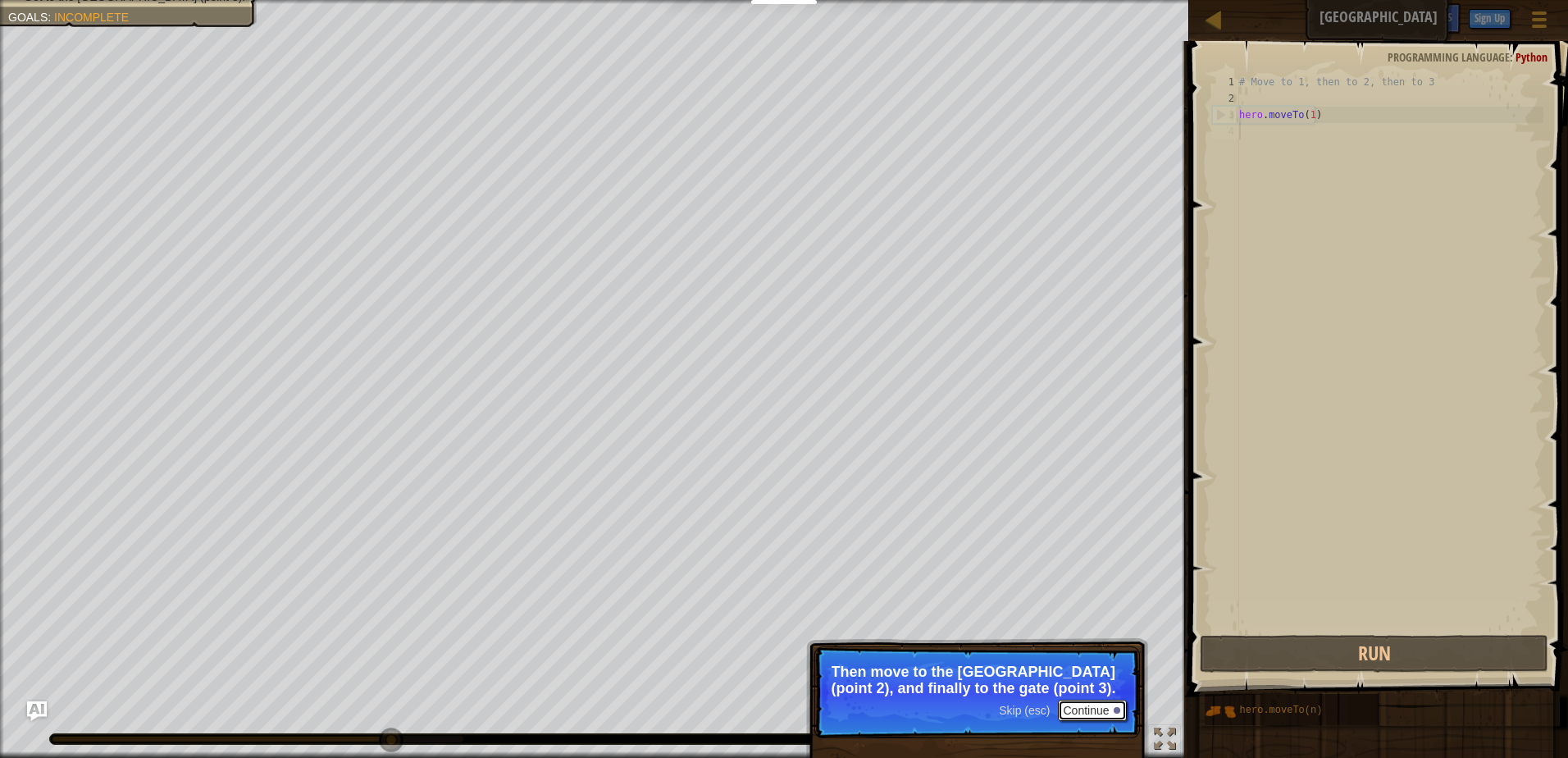
click at [1119, 702] on button "Continue" at bounding box center [1091, 710] width 68 height 21
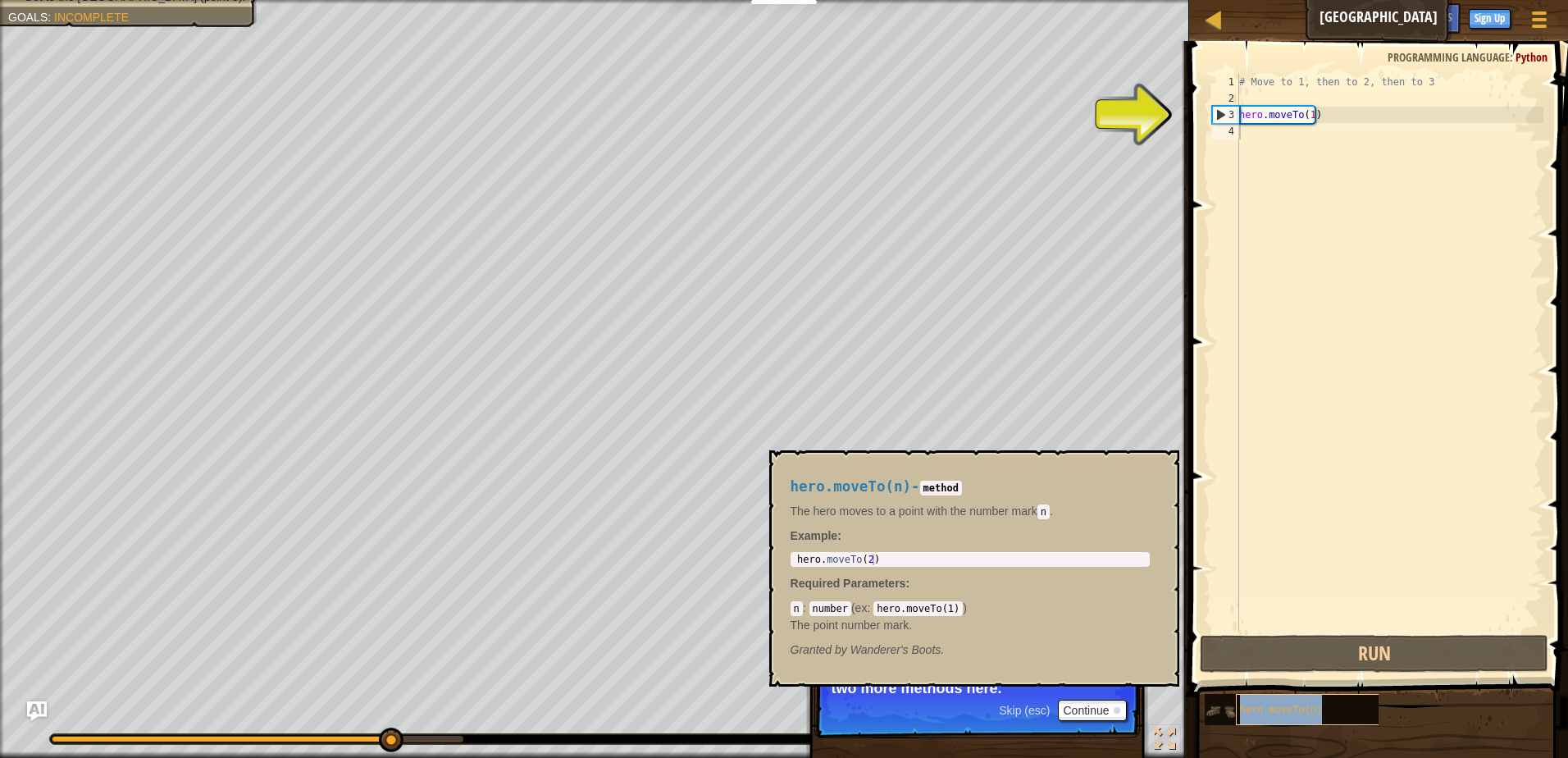
click at [1265, 706] on span "hero.moveTo(n)" at bounding box center [1282, 710] width 83 height 11
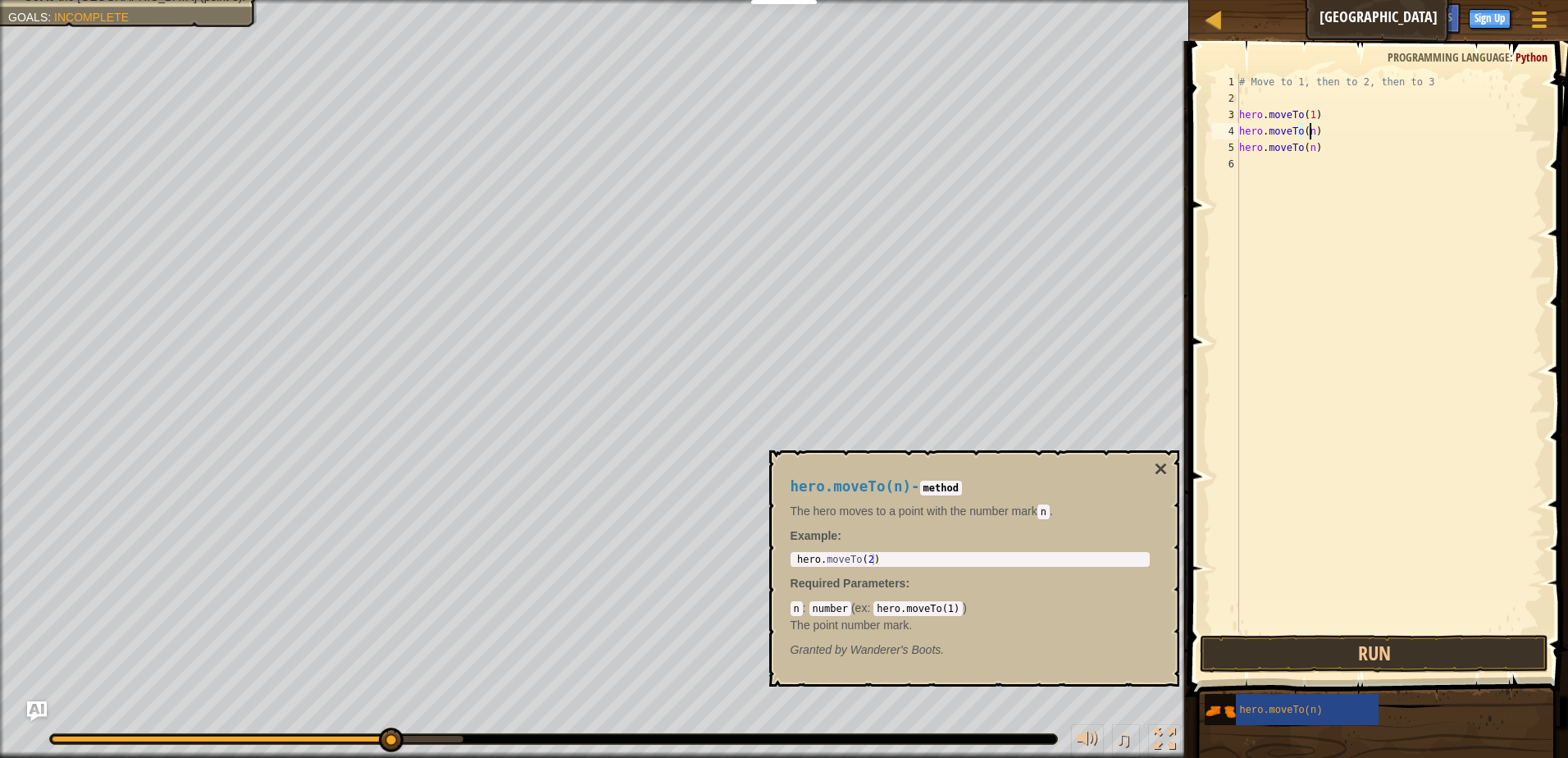
click at [1311, 131] on div "# Move to 1, then to 2, then to 3 hero . moveTo ( 1 ) hero . moveTo ( n ) hero …" at bounding box center [1390, 369] width 308 height 591
click at [1311, 148] on div "# Move to 1, then to 2, then to 3 hero . moveTo ( 1 ) hero . moveTo ( 2 ) hero …" at bounding box center [1390, 369] width 308 height 591
type textarea "hero.moveTo(3)"
click at [1320, 354] on div "# Move to 1, then to 2, then to 3 hero . moveTo ( 1 ) hero . moveTo ( 2 ) hero …" at bounding box center [1390, 369] width 308 height 591
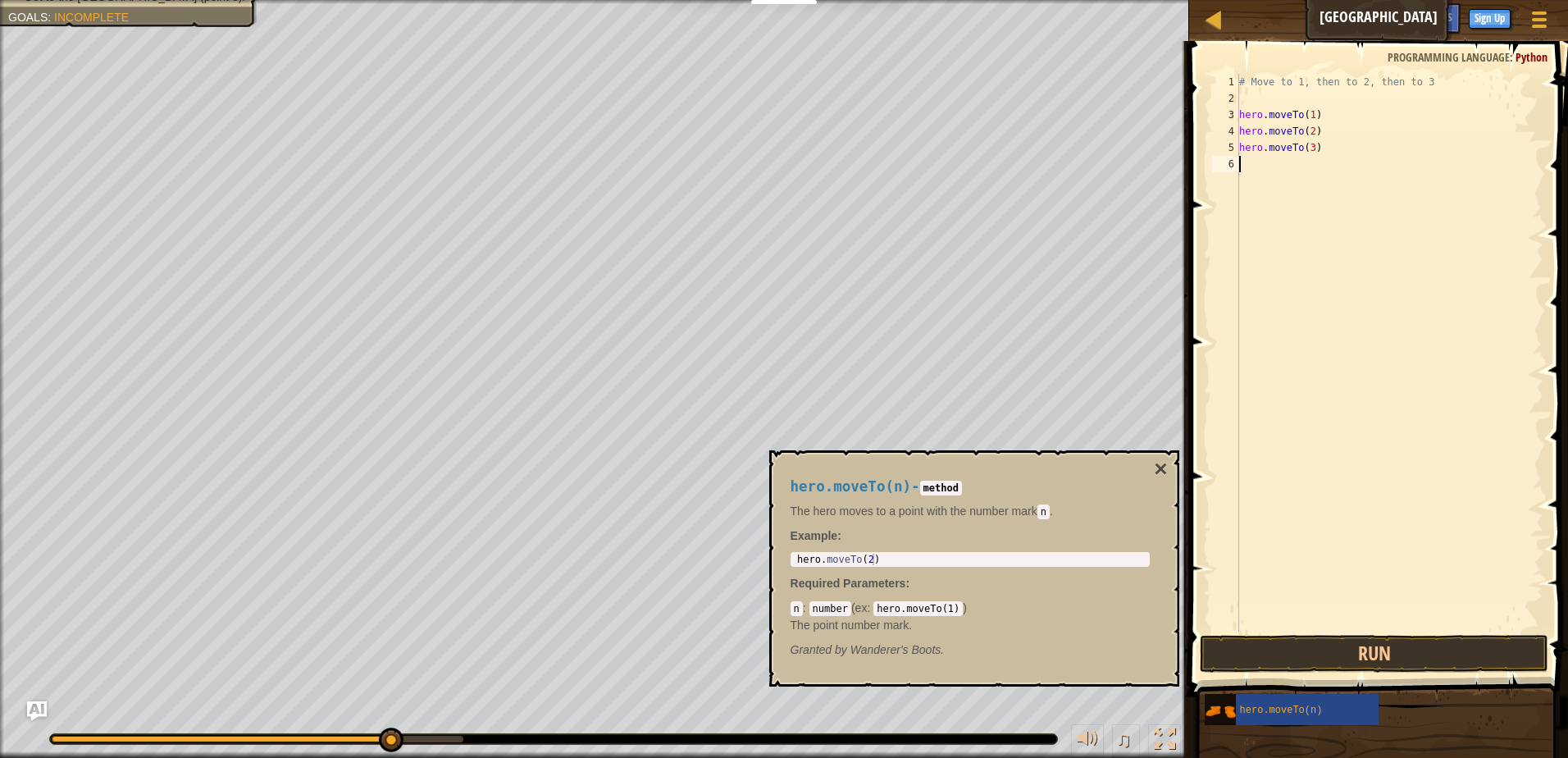
scroll to position [8, 0]
click at [1310, 662] on button "Run" at bounding box center [1374, 654] width 349 height 38
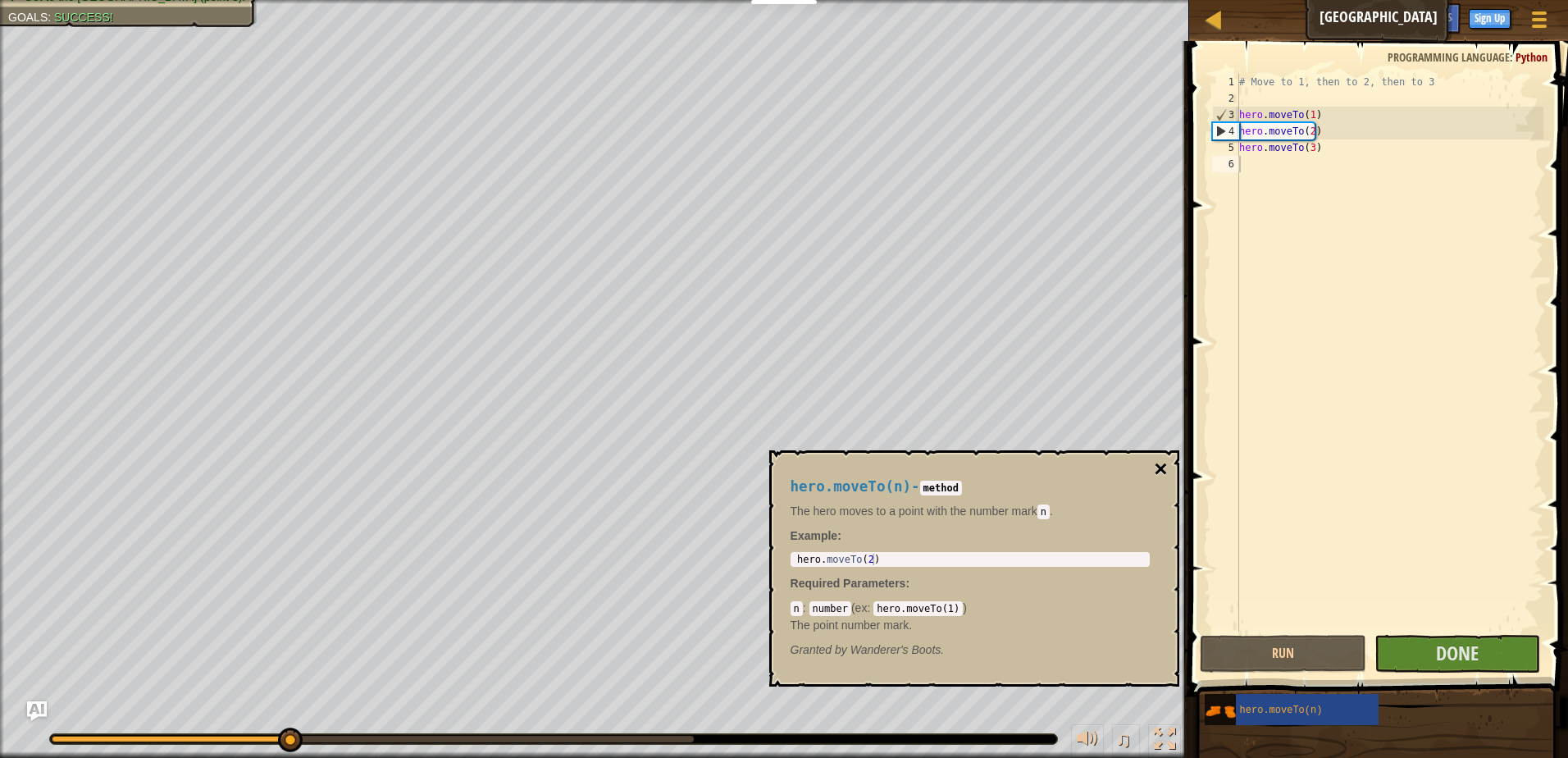
click at [1156, 468] on button "×" at bounding box center [1160, 469] width 13 height 23
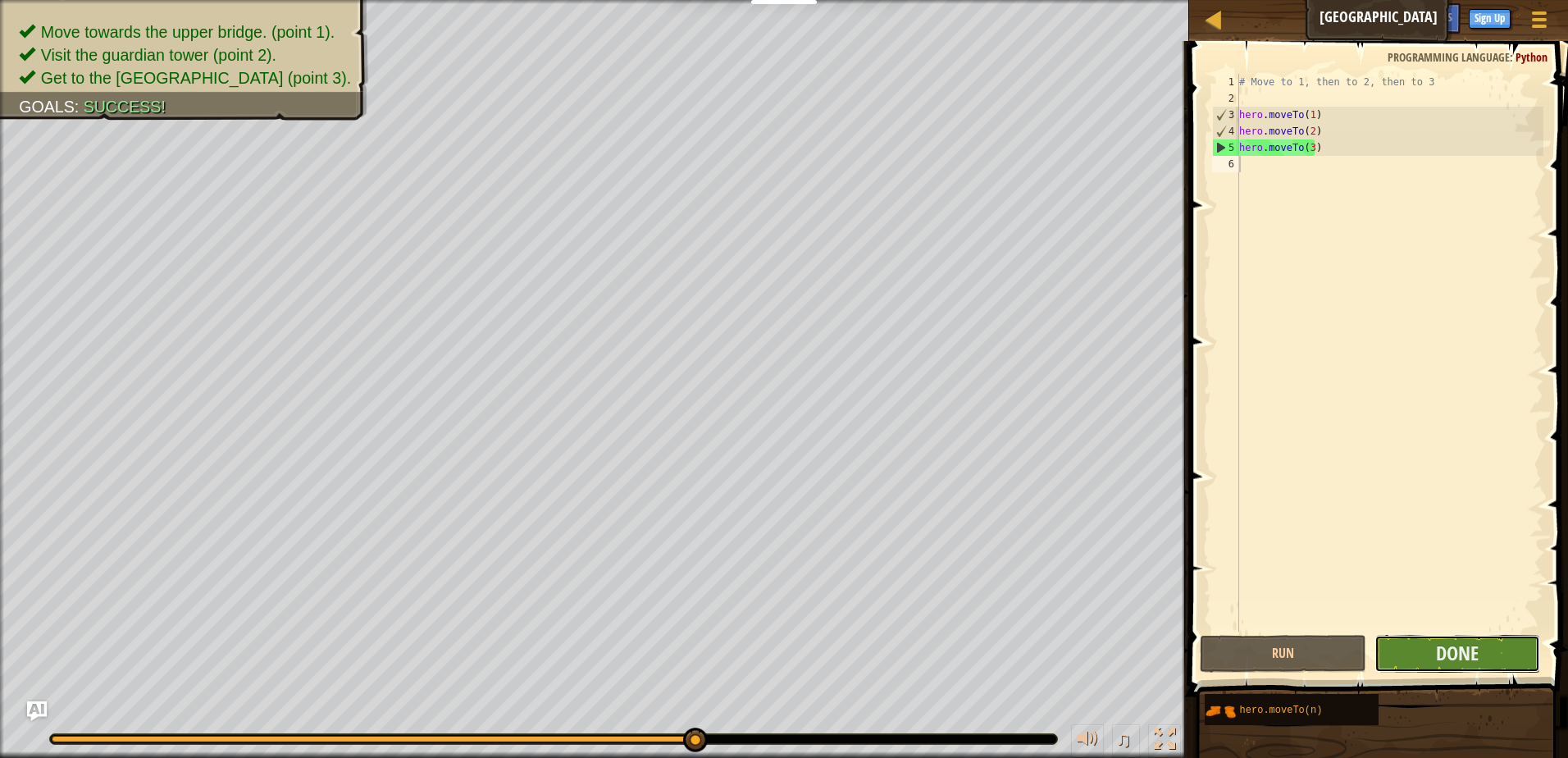
click at [1432, 665] on button "Done" at bounding box center [1458, 654] width 166 height 38
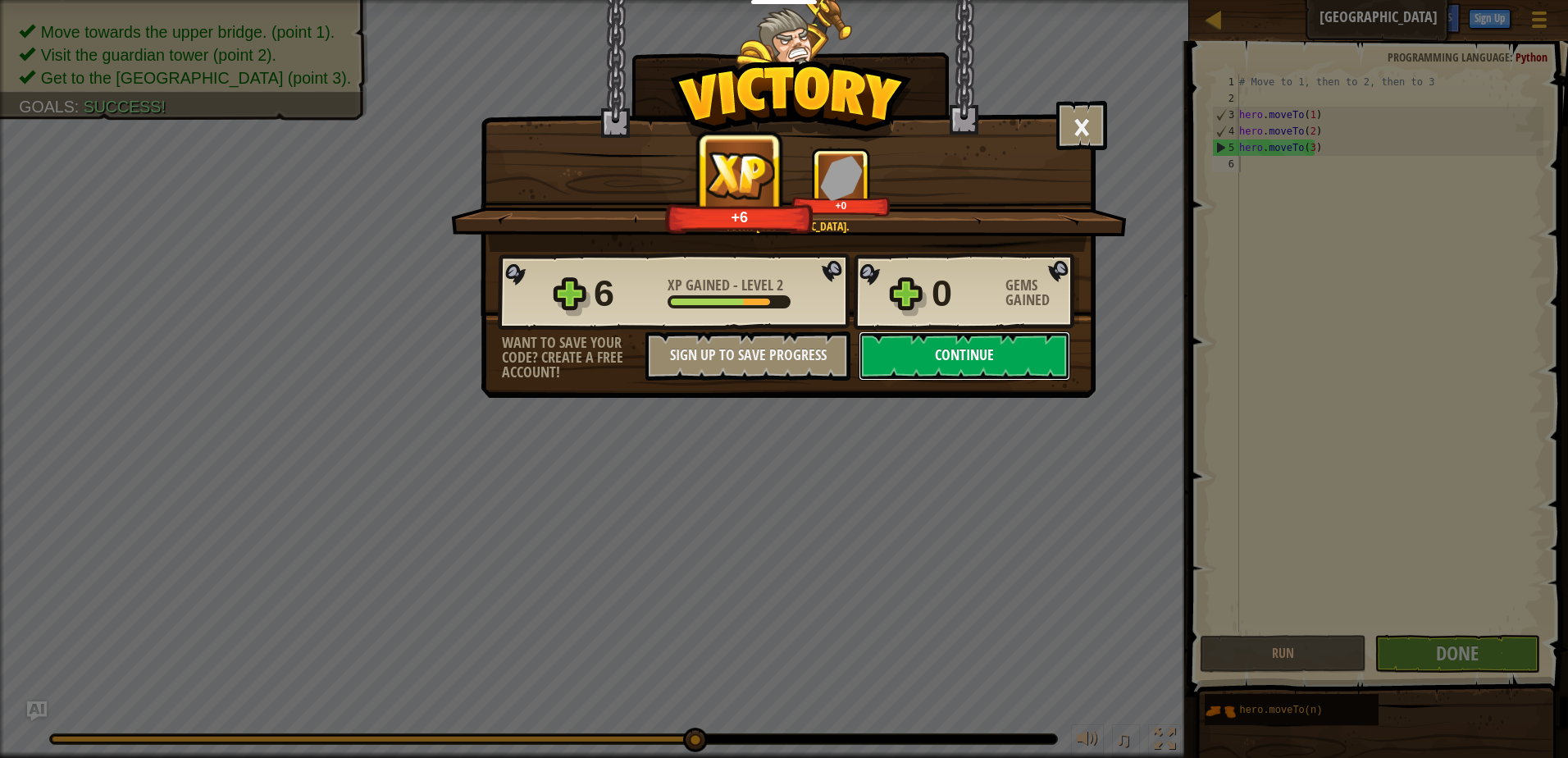
click at [976, 346] on button "Continue" at bounding box center [964, 356] width 212 height 49
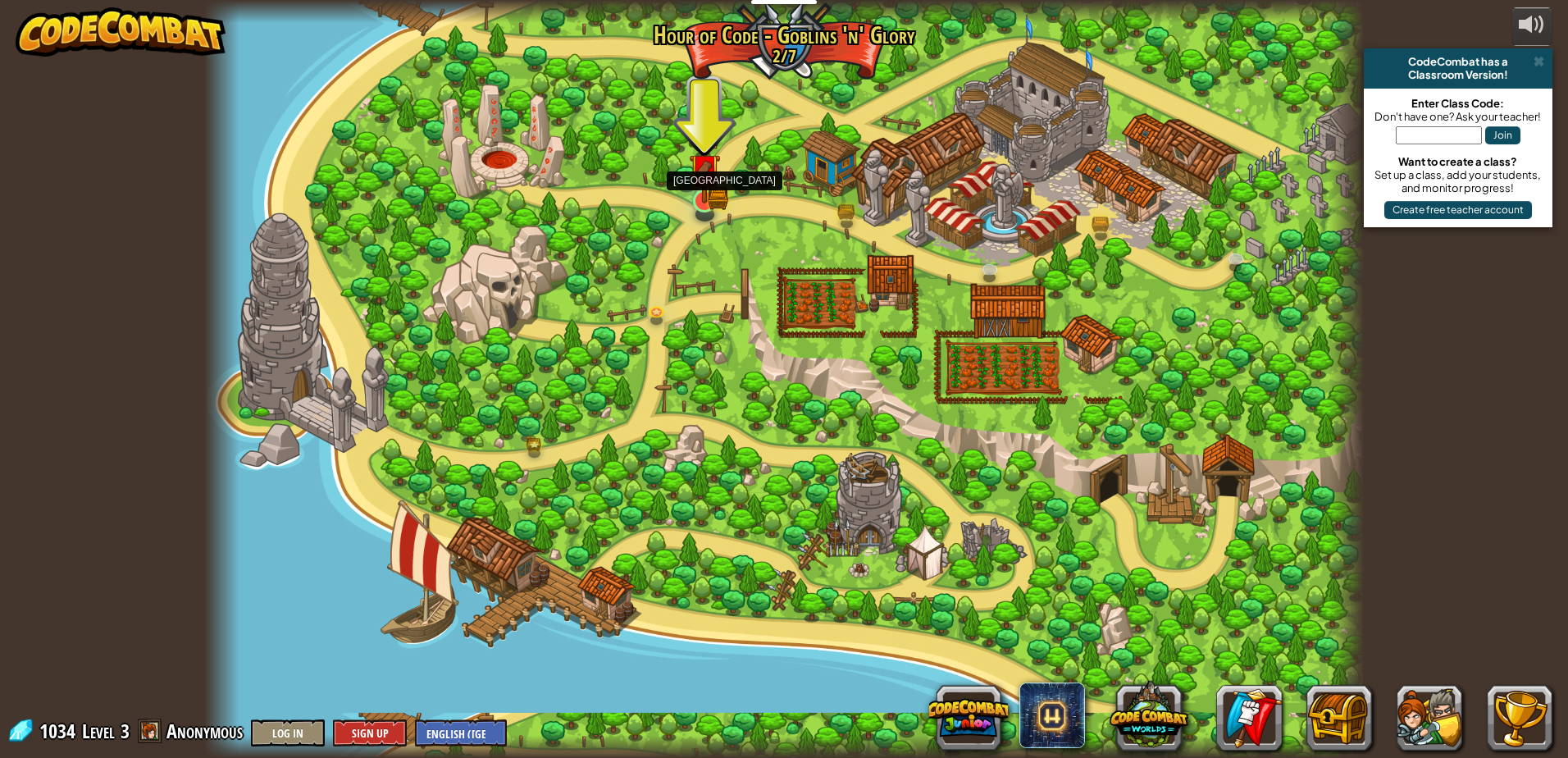
click at [702, 199] on img at bounding box center [705, 169] width 31 height 68
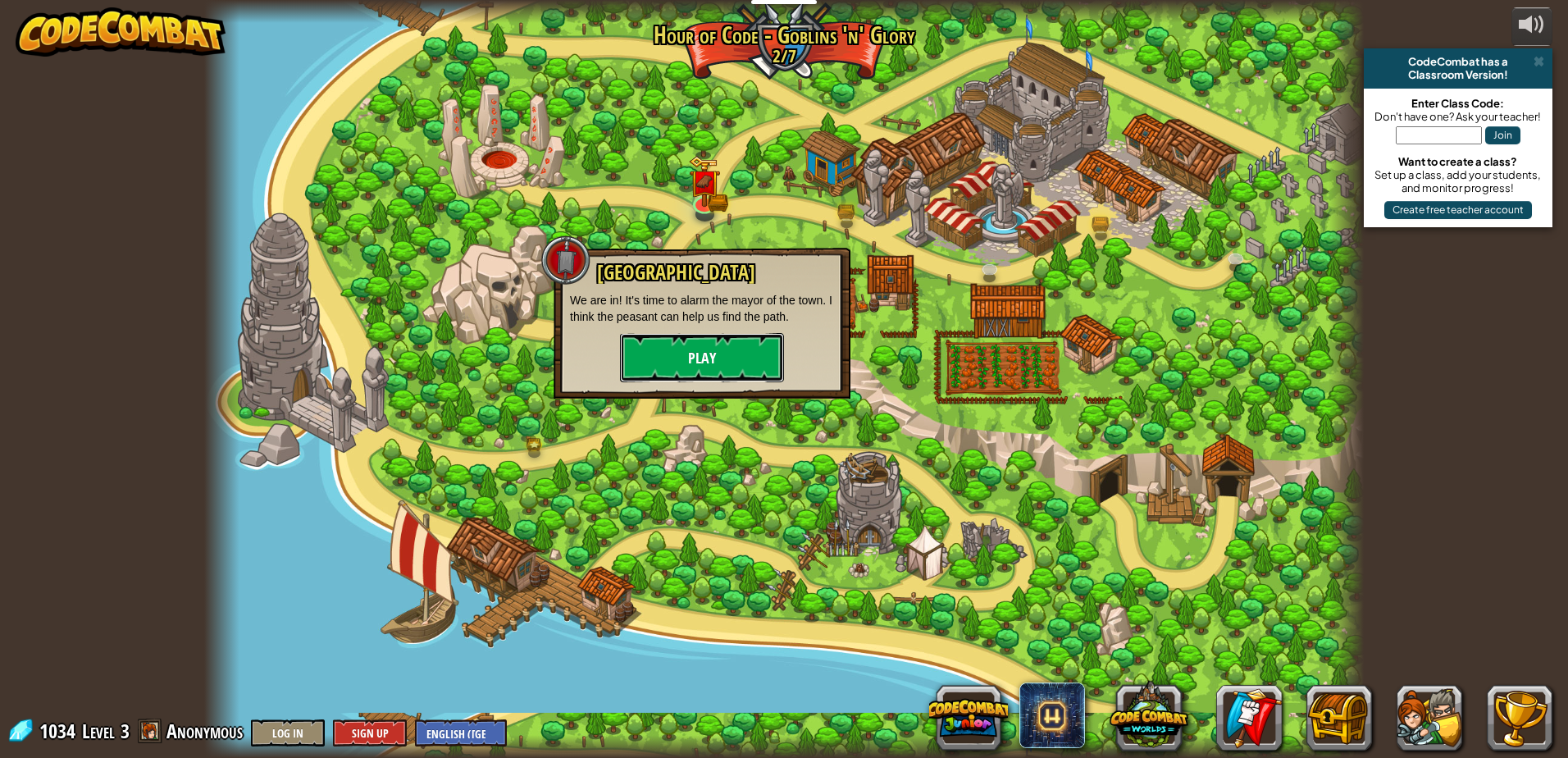
click at [700, 370] on button "Play" at bounding box center [701, 357] width 164 height 49
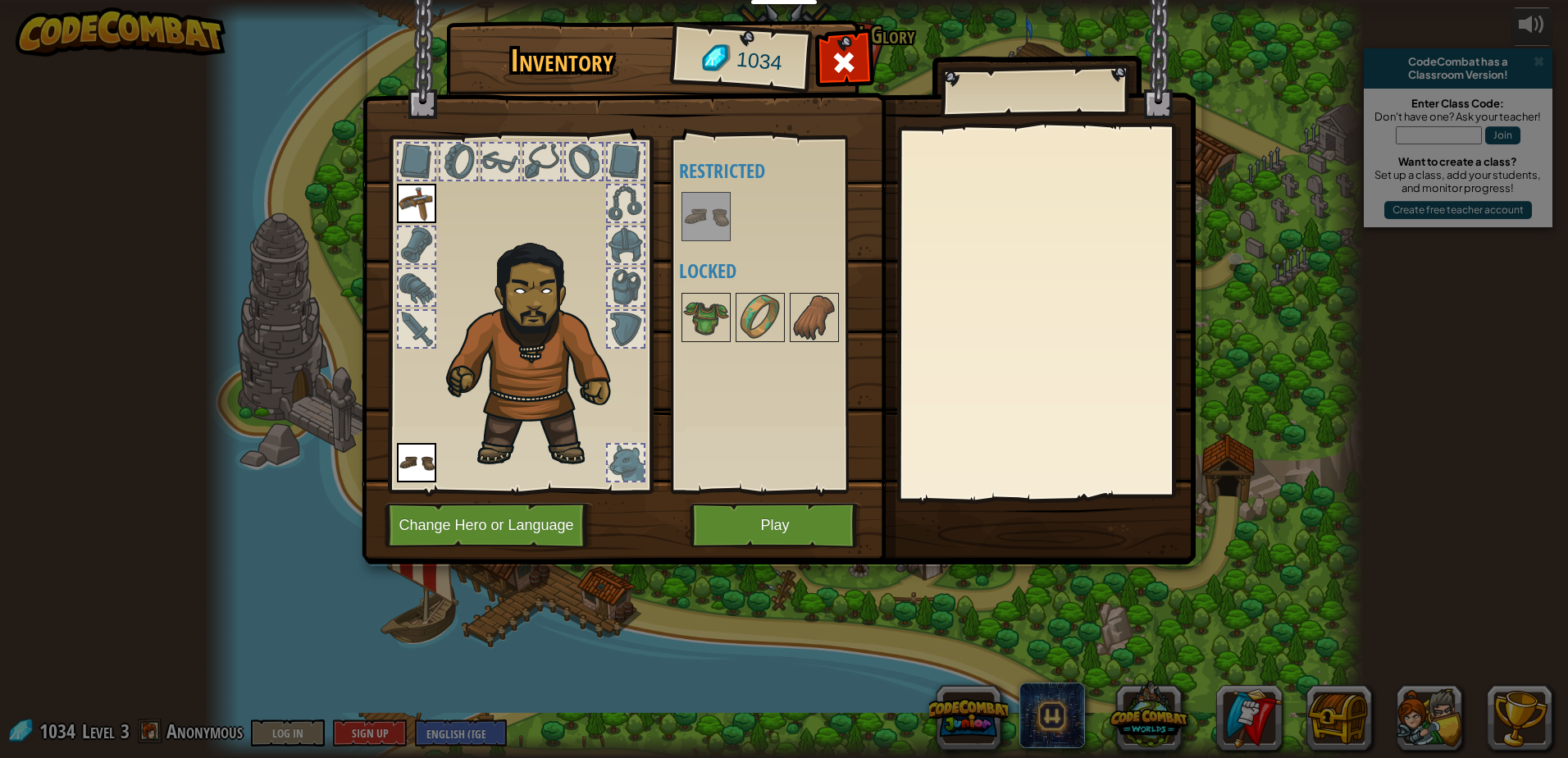
click at [709, 226] on img at bounding box center [706, 217] width 46 height 46
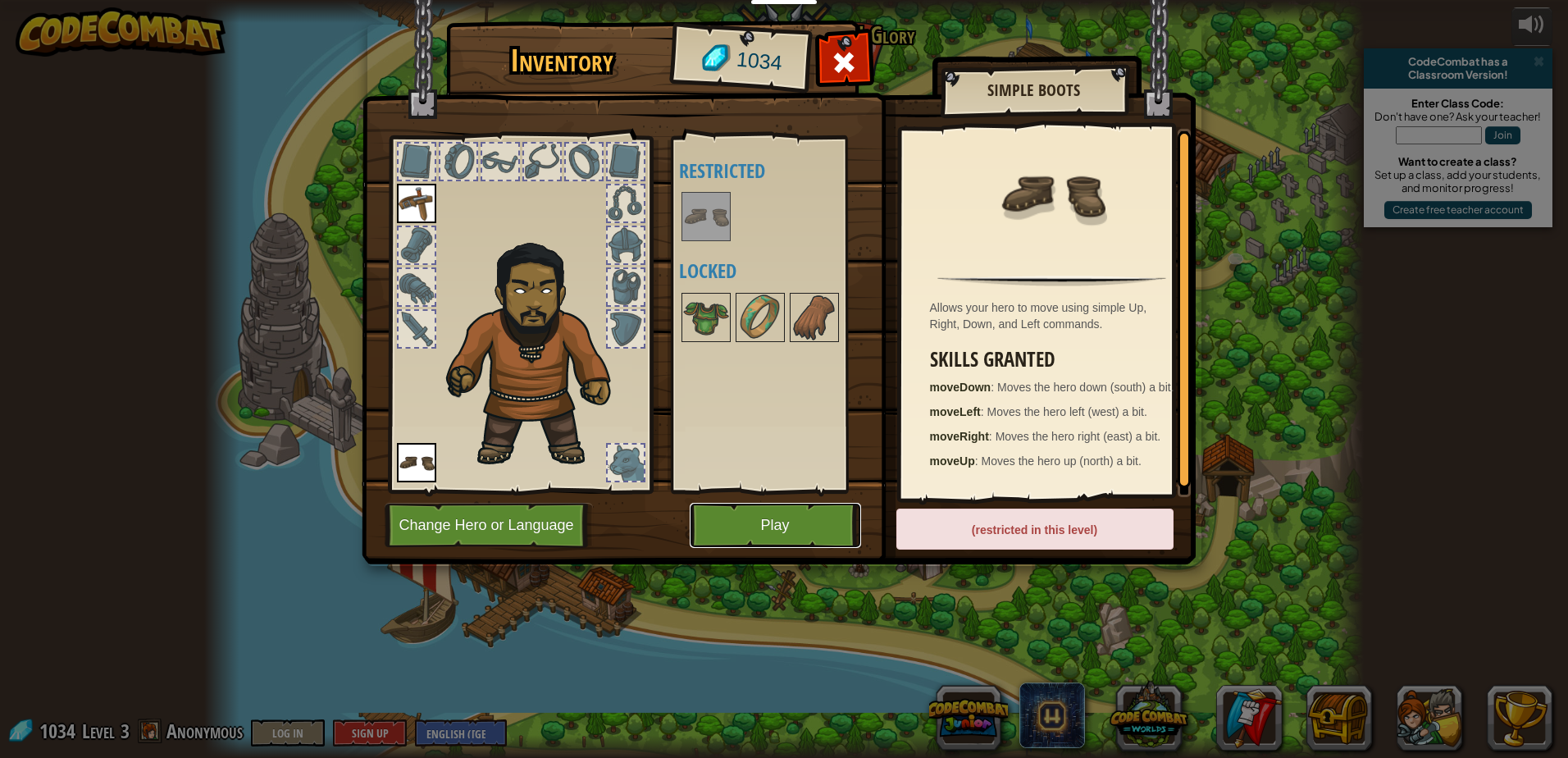
click at [820, 527] on button "Play" at bounding box center [776, 526] width 171 height 45
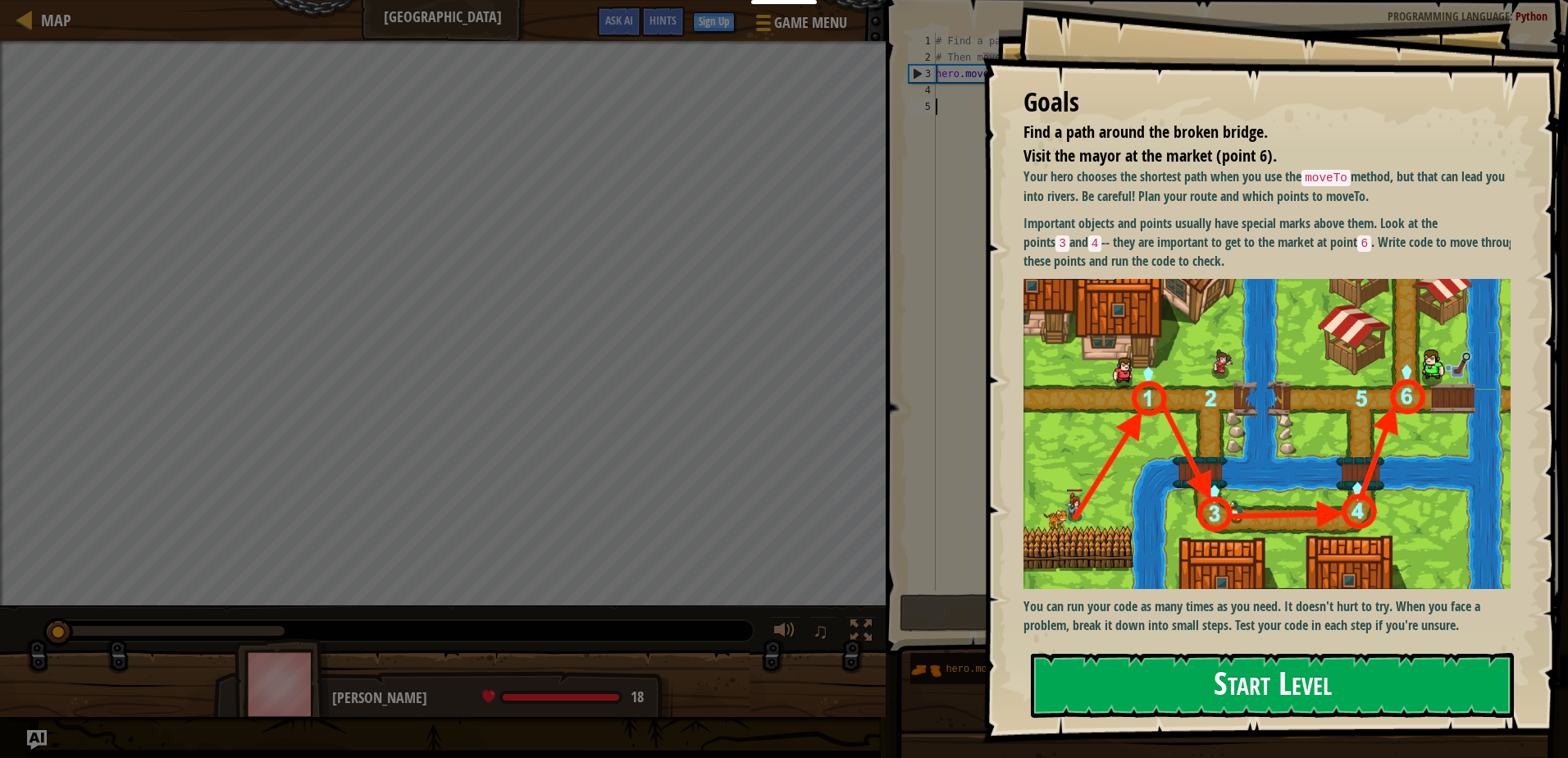
click at [1127, 674] on button "Start Level" at bounding box center [1273, 686] width 484 height 65
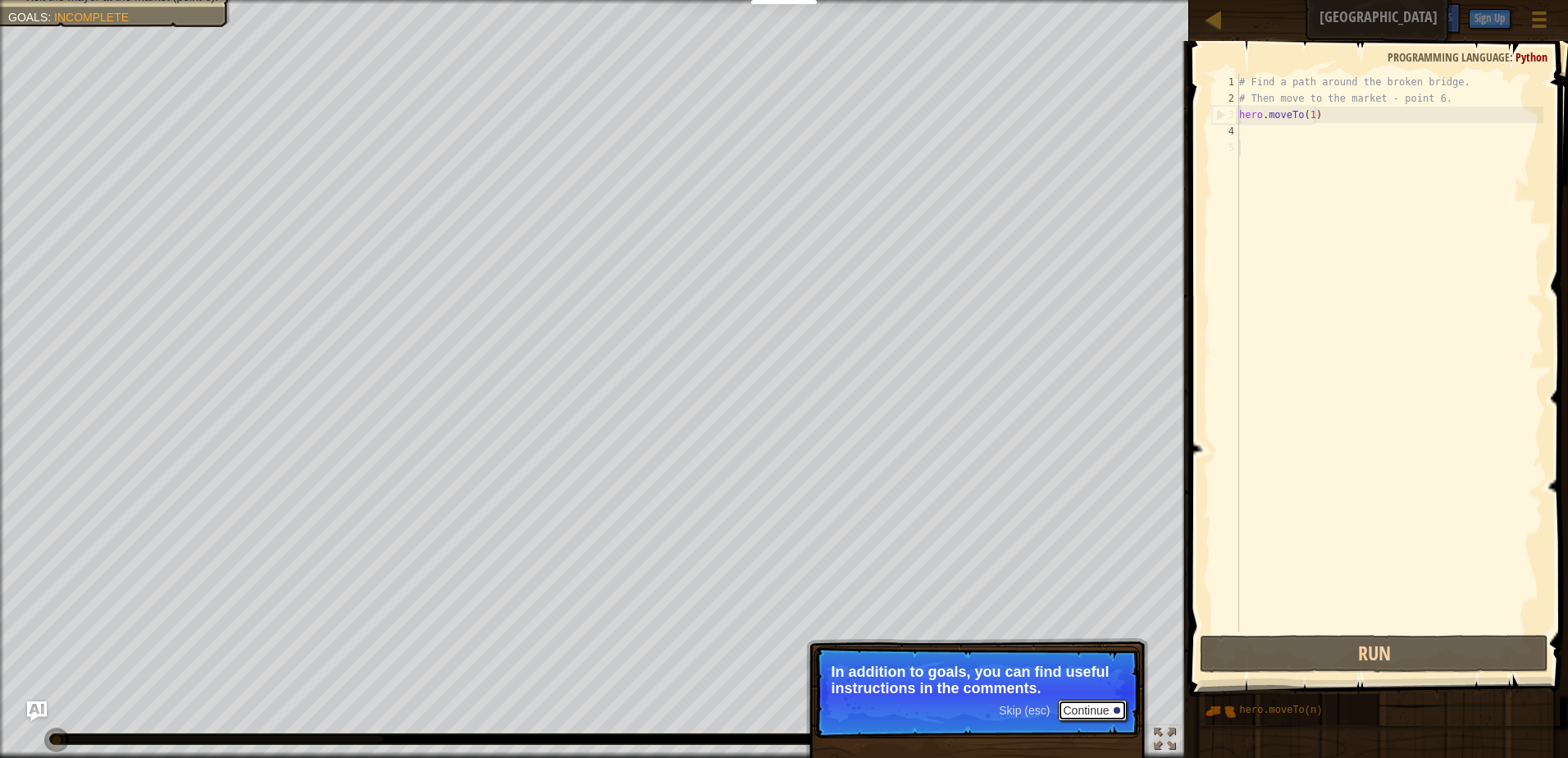
click at [1096, 715] on button "Continue" at bounding box center [1091, 710] width 68 height 21
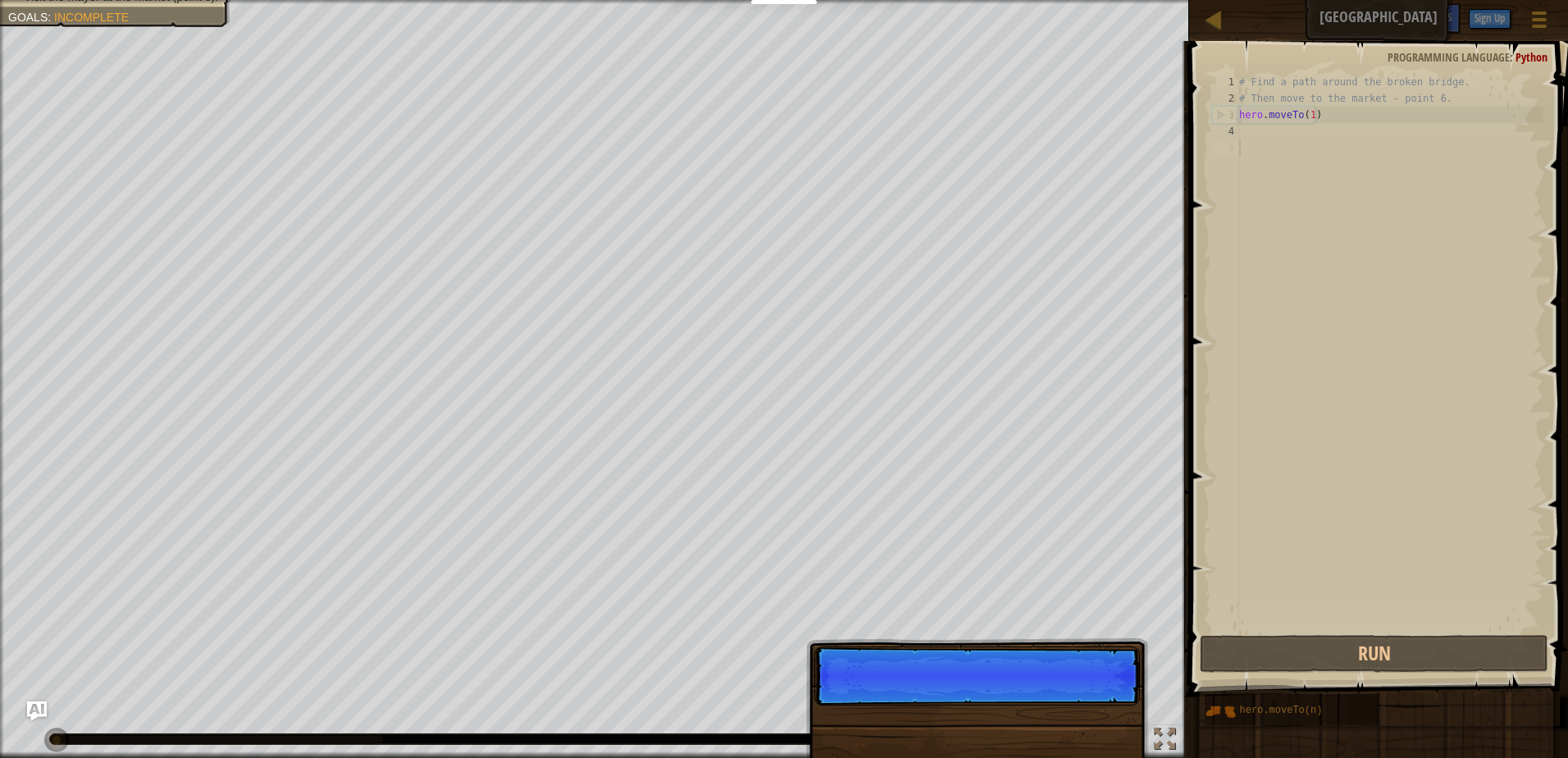
scroll to position [8, 0]
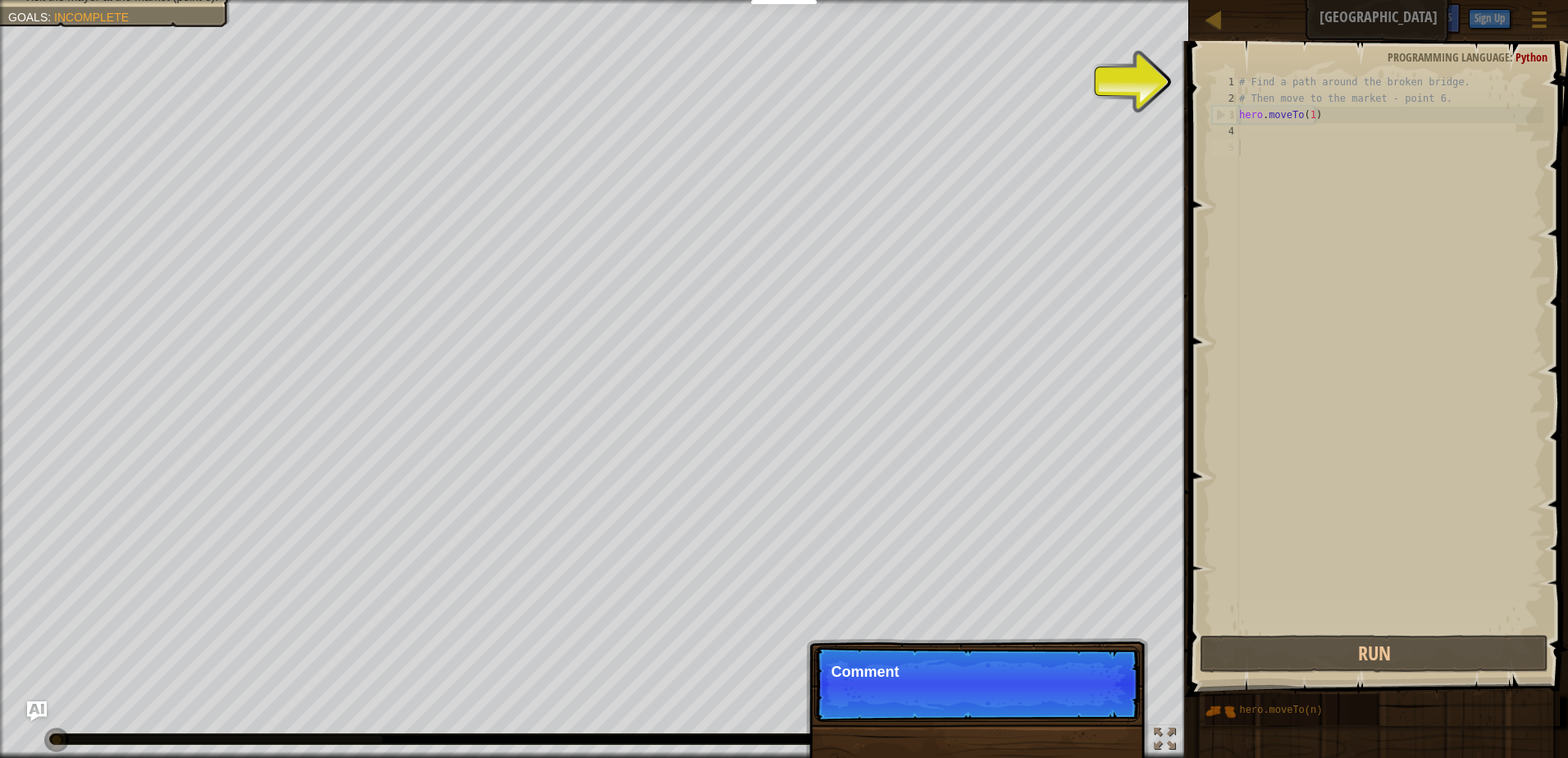
click at [1096, 715] on p "Skip (esc) Continue Comment" at bounding box center [977, 684] width 326 height 75
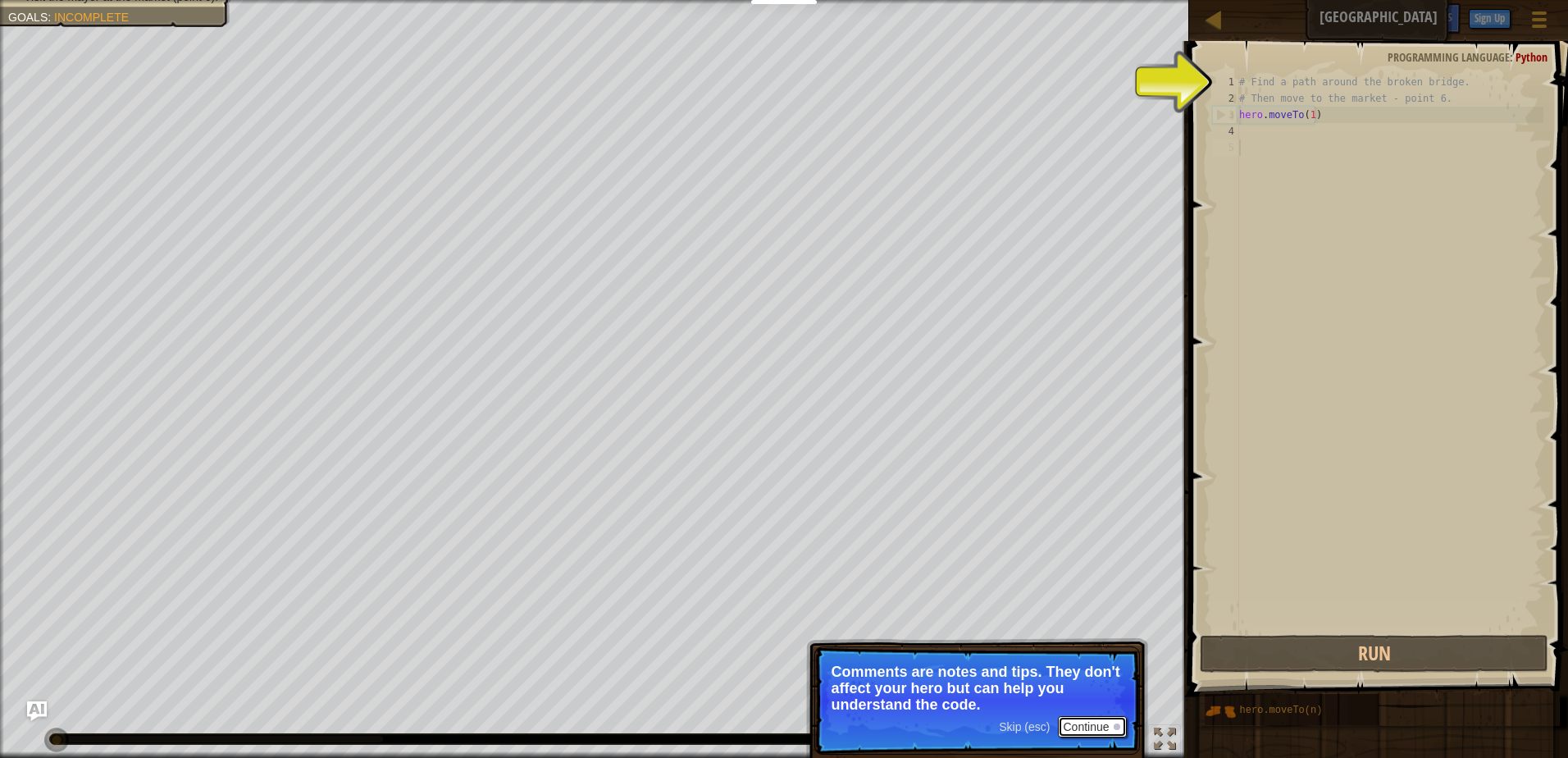
click at [1102, 731] on button "Continue" at bounding box center [1091, 726] width 68 height 21
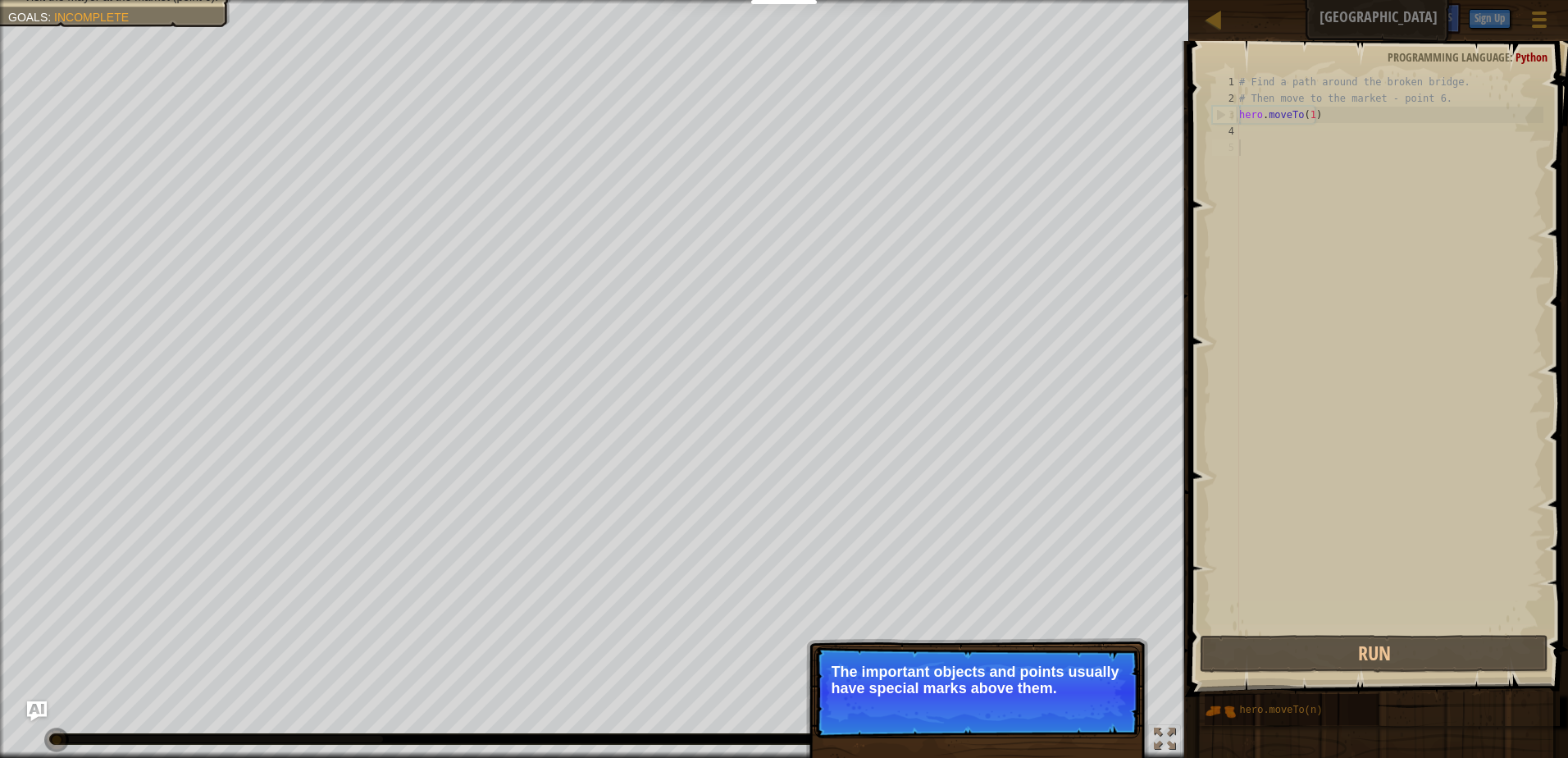
click at [1099, 711] on button "Continue" at bounding box center [1091, 710] width 68 height 21
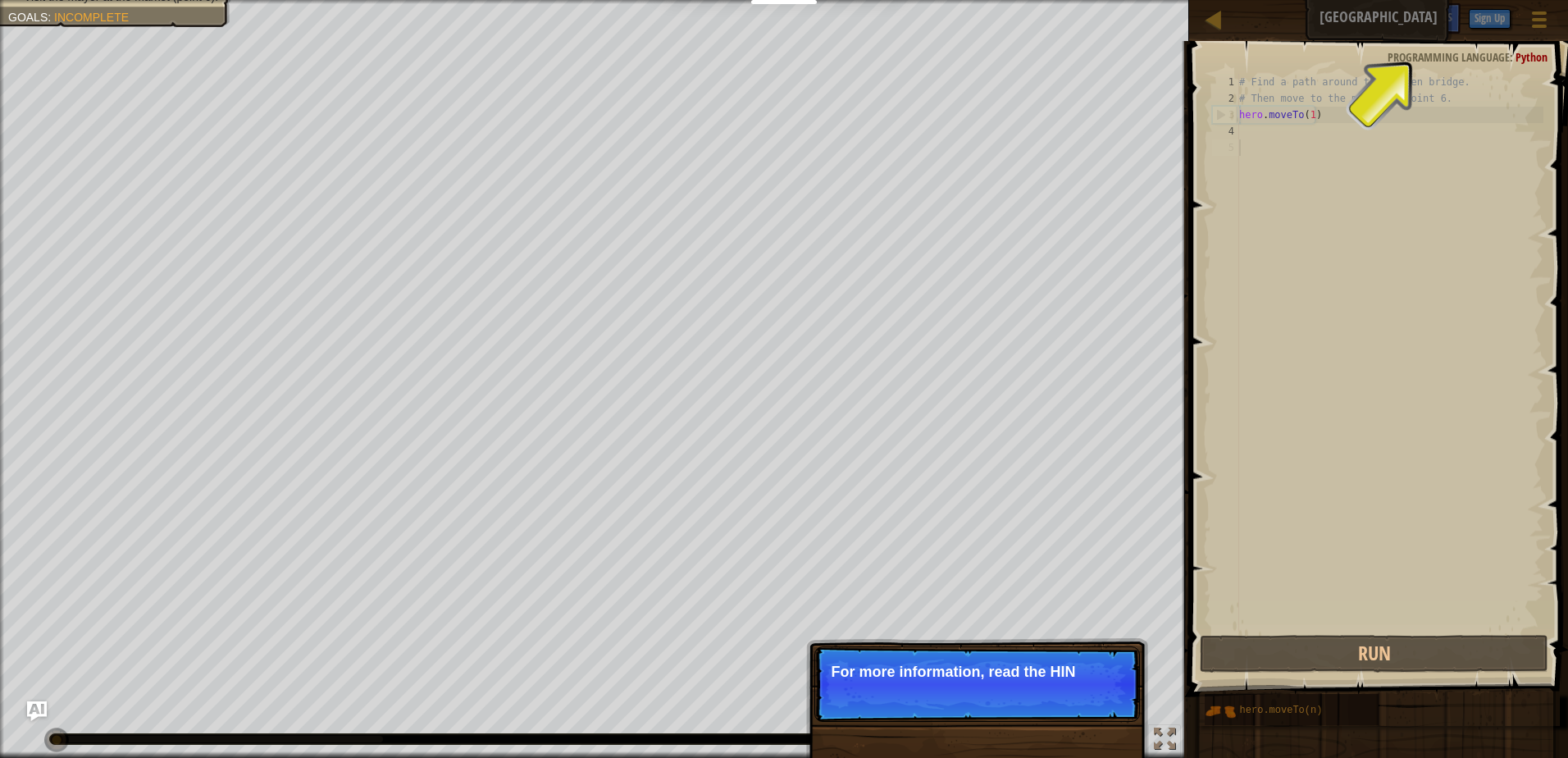
click at [1104, 703] on p "Skip (esc) Continue For more information, read the HIN" at bounding box center [977, 684] width 326 height 75
click at [1105, 701] on p "Skip (esc) Continue For more information, read the HIN" at bounding box center [977, 684] width 326 height 75
click at [1105, 701] on button "Continue" at bounding box center [1091, 694] width 68 height 21
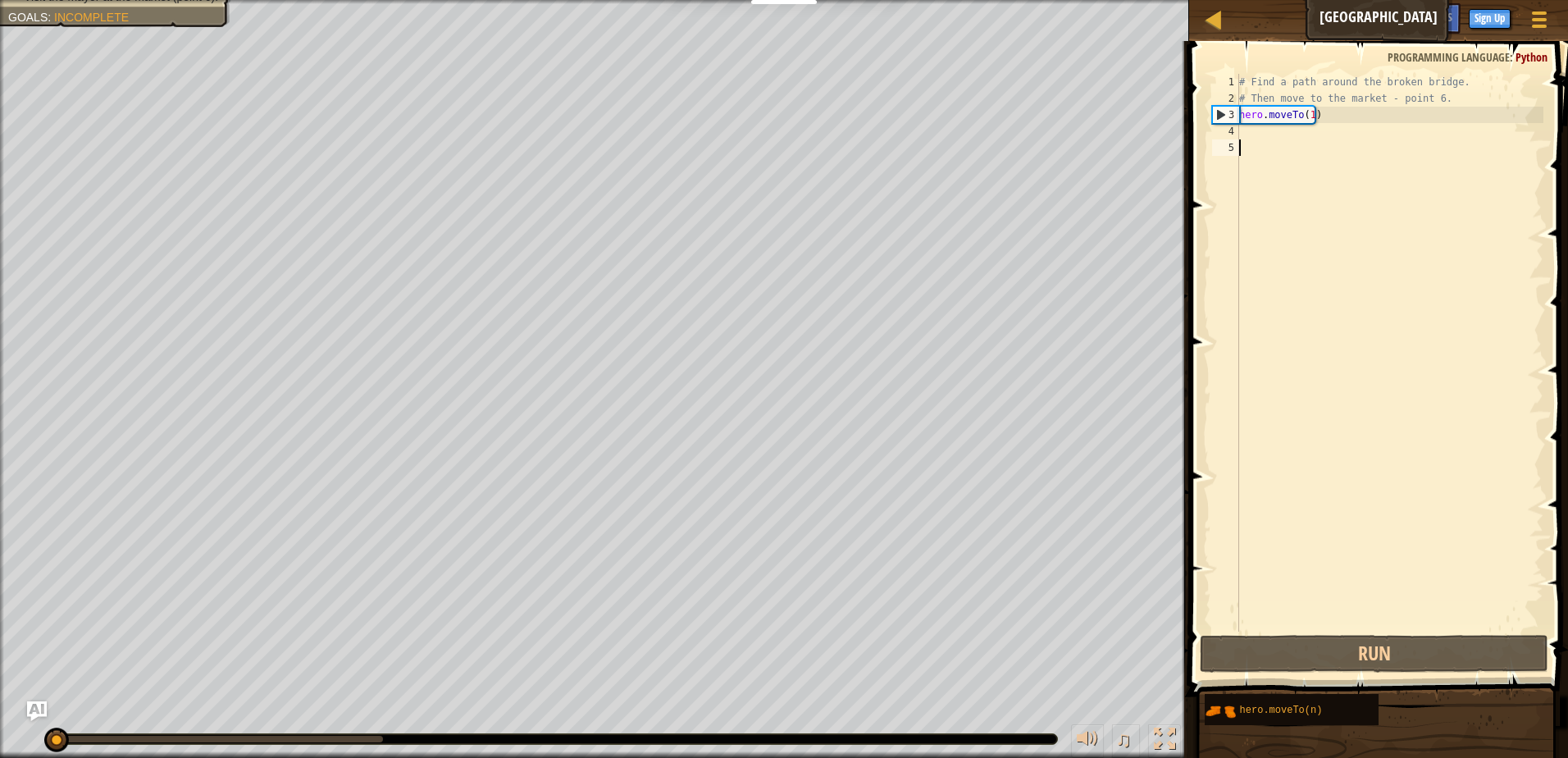
click at [1104, 702] on div "Find a path around the broken bridge. Visit the mayor at the market (point 6). …" at bounding box center [784, 379] width 1568 height 758
drag, startPoint x: 1229, startPoint y: 704, endPoint x: 1254, endPoint y: 472, distance: 233.3
click at [1263, 258] on div "Hints 1 2 3 4 5 # Find a path around the broken bridge. # Then move to the mark…" at bounding box center [1377, 395] width 384 height 709
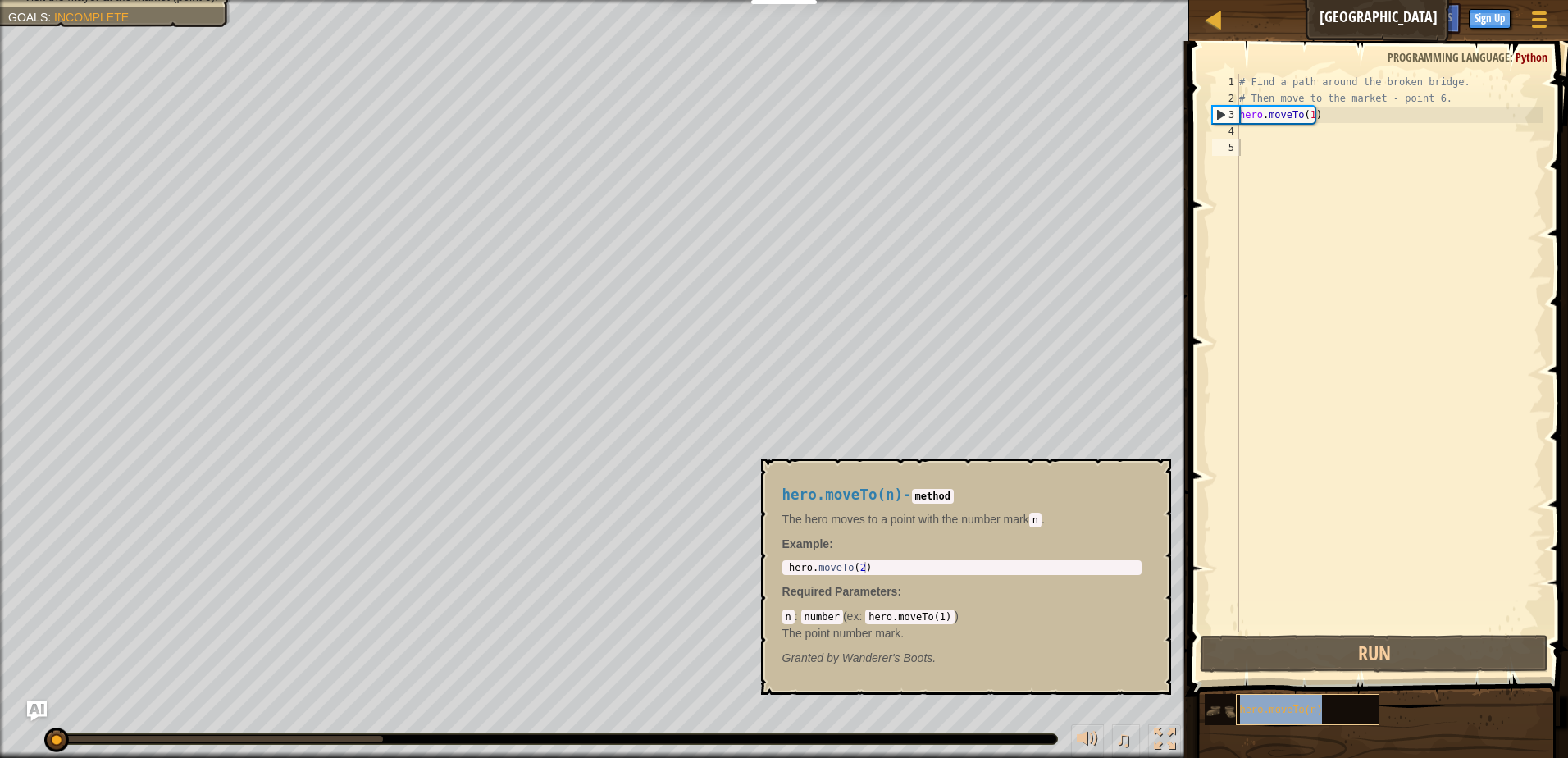
click at [1268, 709] on span "hero.moveTo(n)" at bounding box center [1282, 710] width 83 height 11
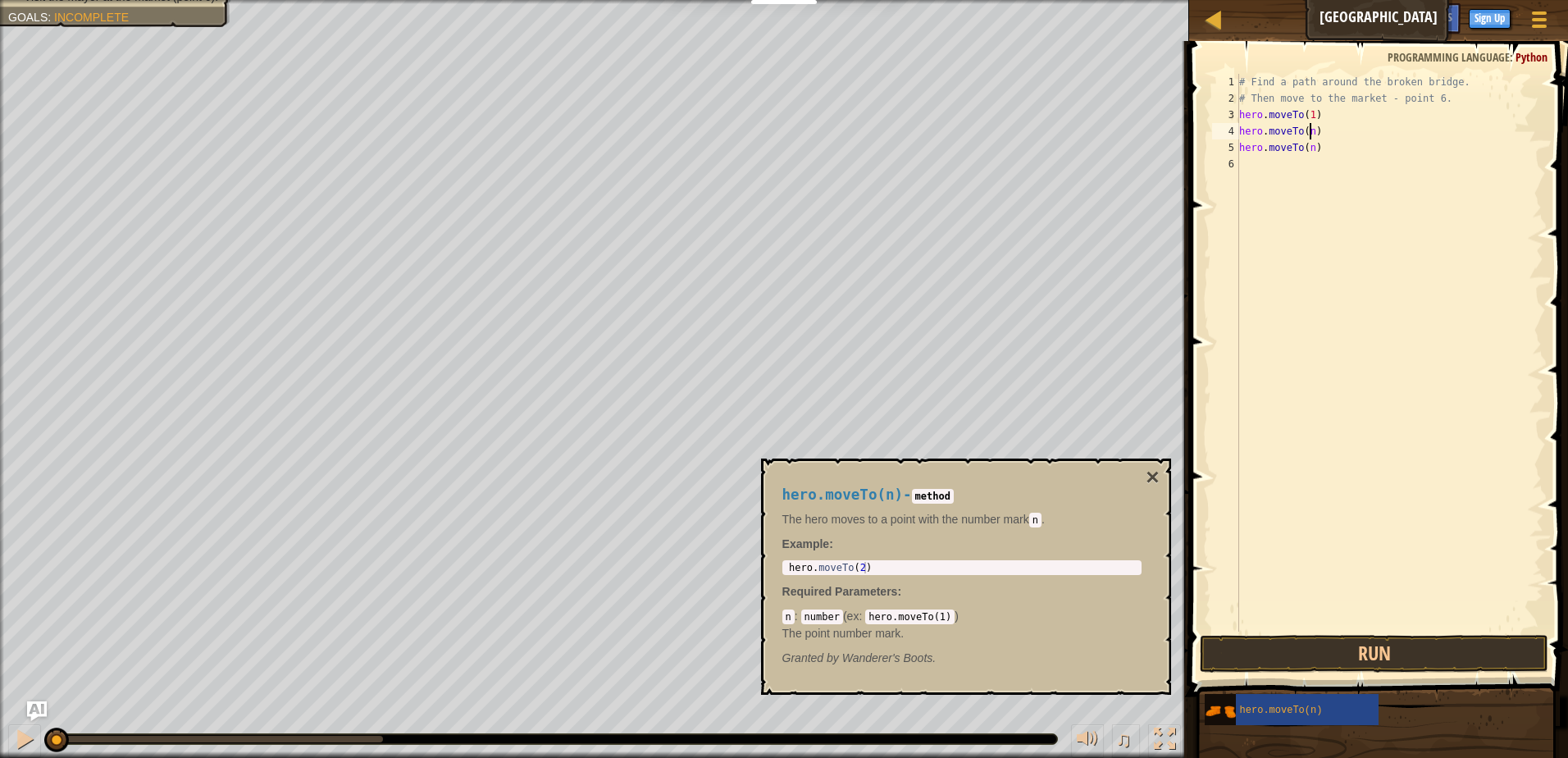
click at [1309, 129] on div "# Find a path around the broken bridge. # Then move to the market - point 6. he…" at bounding box center [1390, 369] width 308 height 591
type textarea "hero.moveTo(2)"
click at [1321, 218] on div "# Find a path around the broken bridge. # Then move to the market - point 6. he…" at bounding box center [1390, 369] width 308 height 591
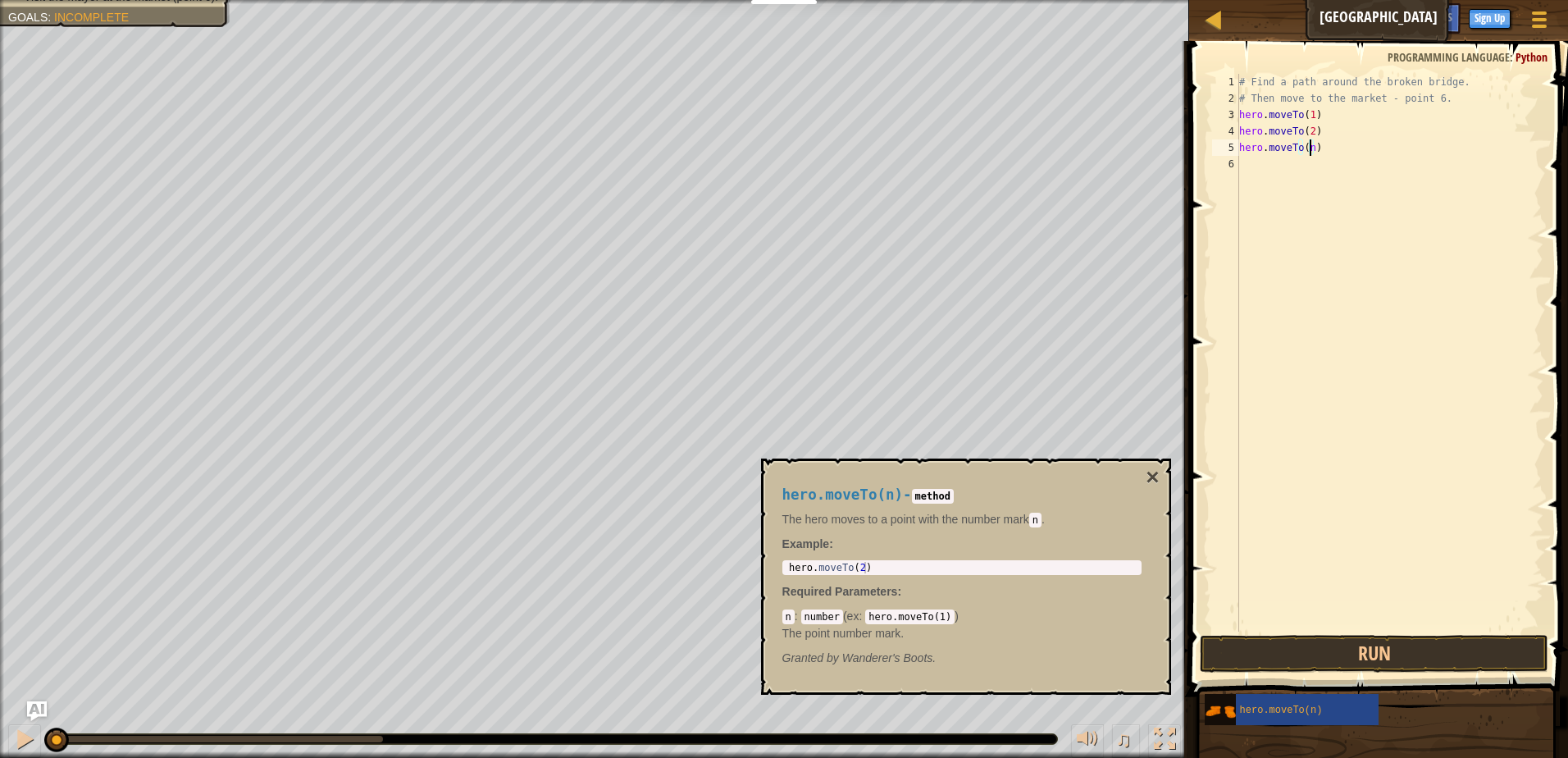
click at [1312, 147] on div "# Find a path around the broken bridge. # Then move to the market - point 6. he…" at bounding box center [1390, 369] width 308 height 591
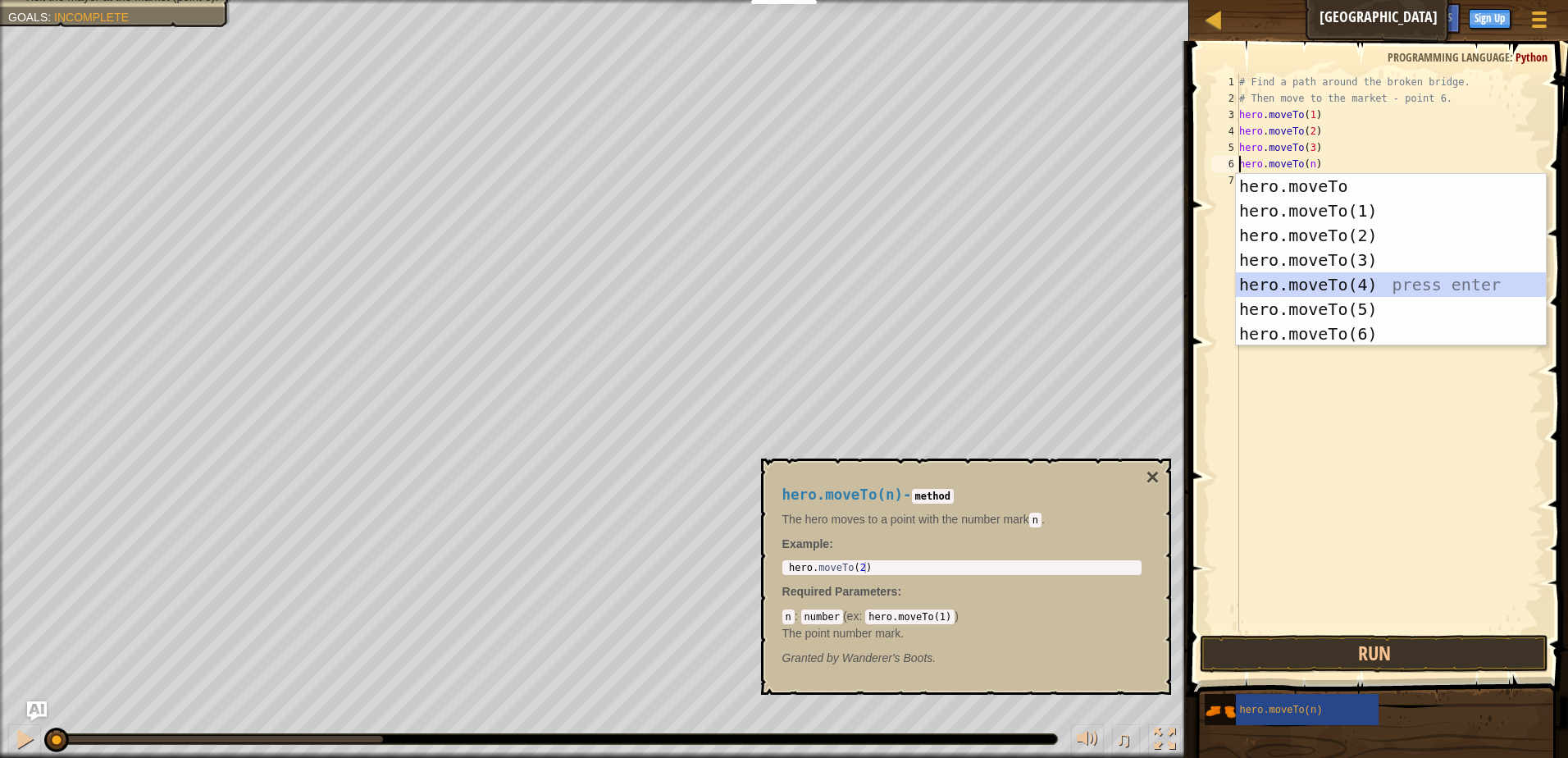
click at [1328, 280] on div "hero.moveTo press enter hero.moveTo(1) press enter hero.moveTo(2) press enter h…" at bounding box center [1391, 285] width 310 height 221
type textarea "hero.moveTo(4).moveTo(n)"
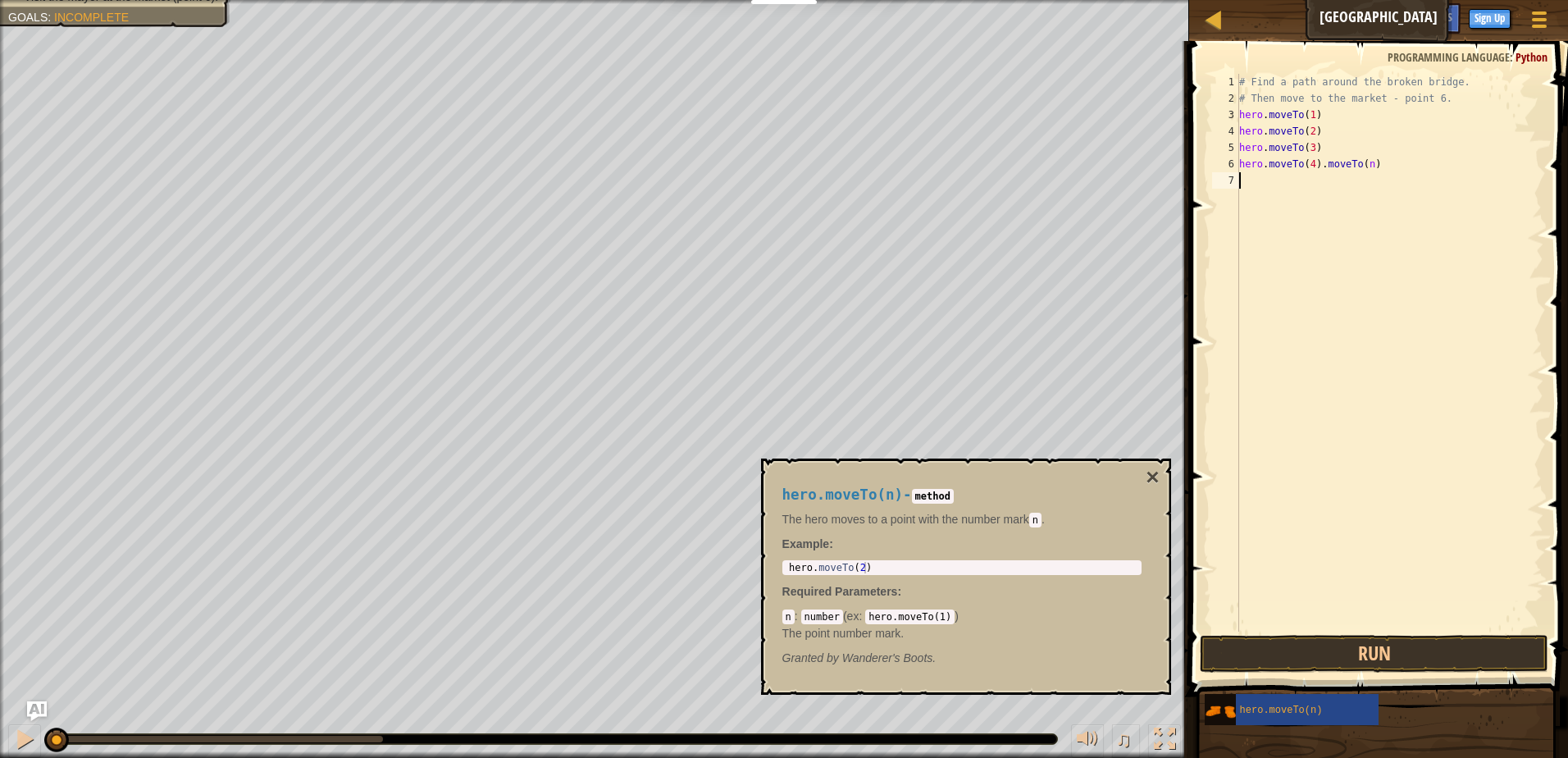
click at [1280, 181] on div "# Find a path around the broken bridge. # Then move to the market - point 6. he…" at bounding box center [1390, 369] width 308 height 591
type textarea "hero.moveTo(4).moveTo(n)"
click at [1329, 219] on div "# Find a path around the broken bridge. # Then move to the market - point 6. he…" at bounding box center [1390, 369] width 308 height 591
drag, startPoint x: 1335, startPoint y: 731, endPoint x: 1335, endPoint y: 717, distance: 14.0
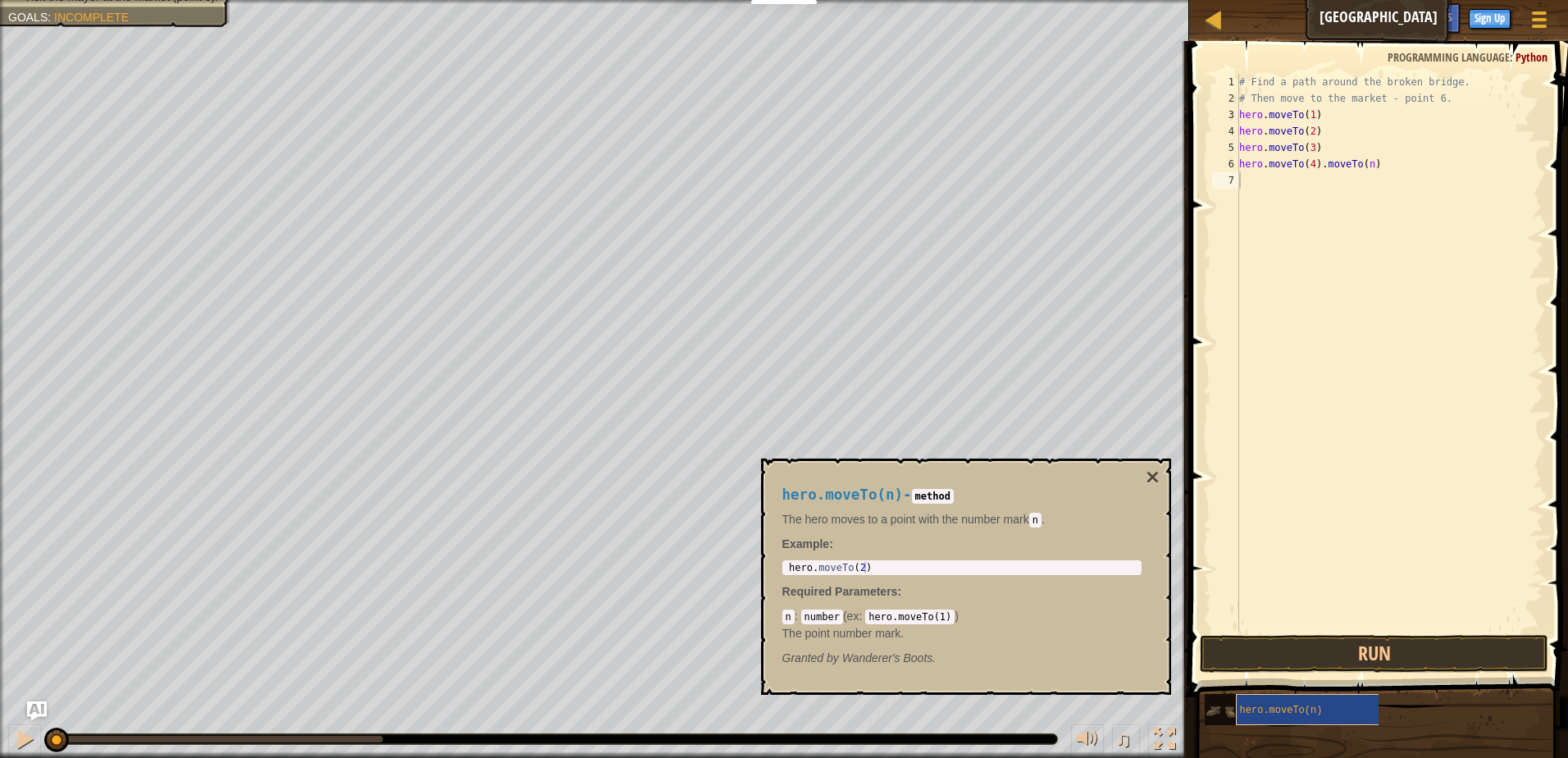
click at [1335, 717] on div "hero.moveTo(n)" at bounding box center [1380, 709] width 352 height 33
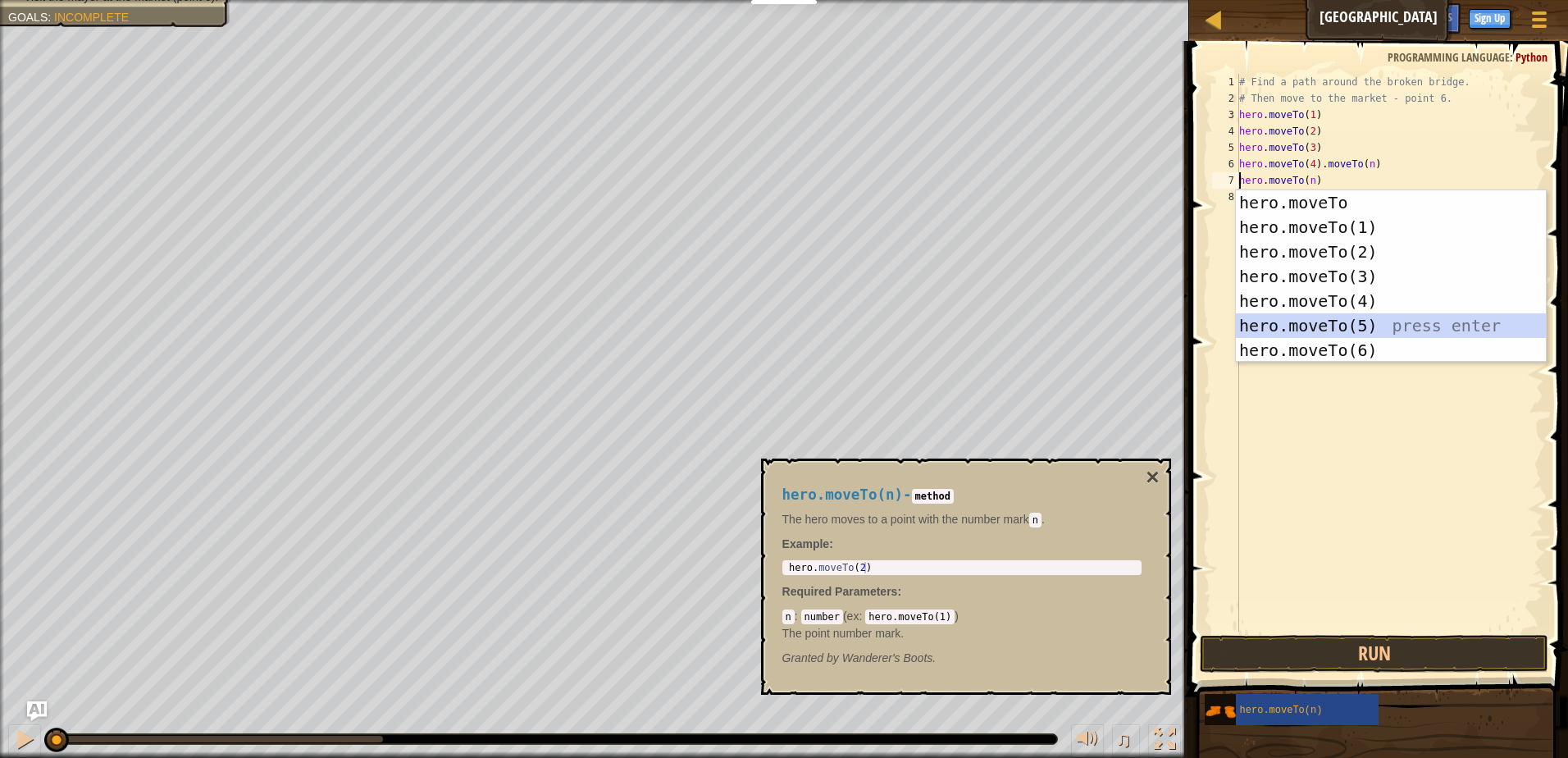
click at [1360, 335] on div "hero.moveTo press enter hero.moveTo(1) press enter hero.moveTo(2) press enter h…" at bounding box center [1391, 301] width 310 height 221
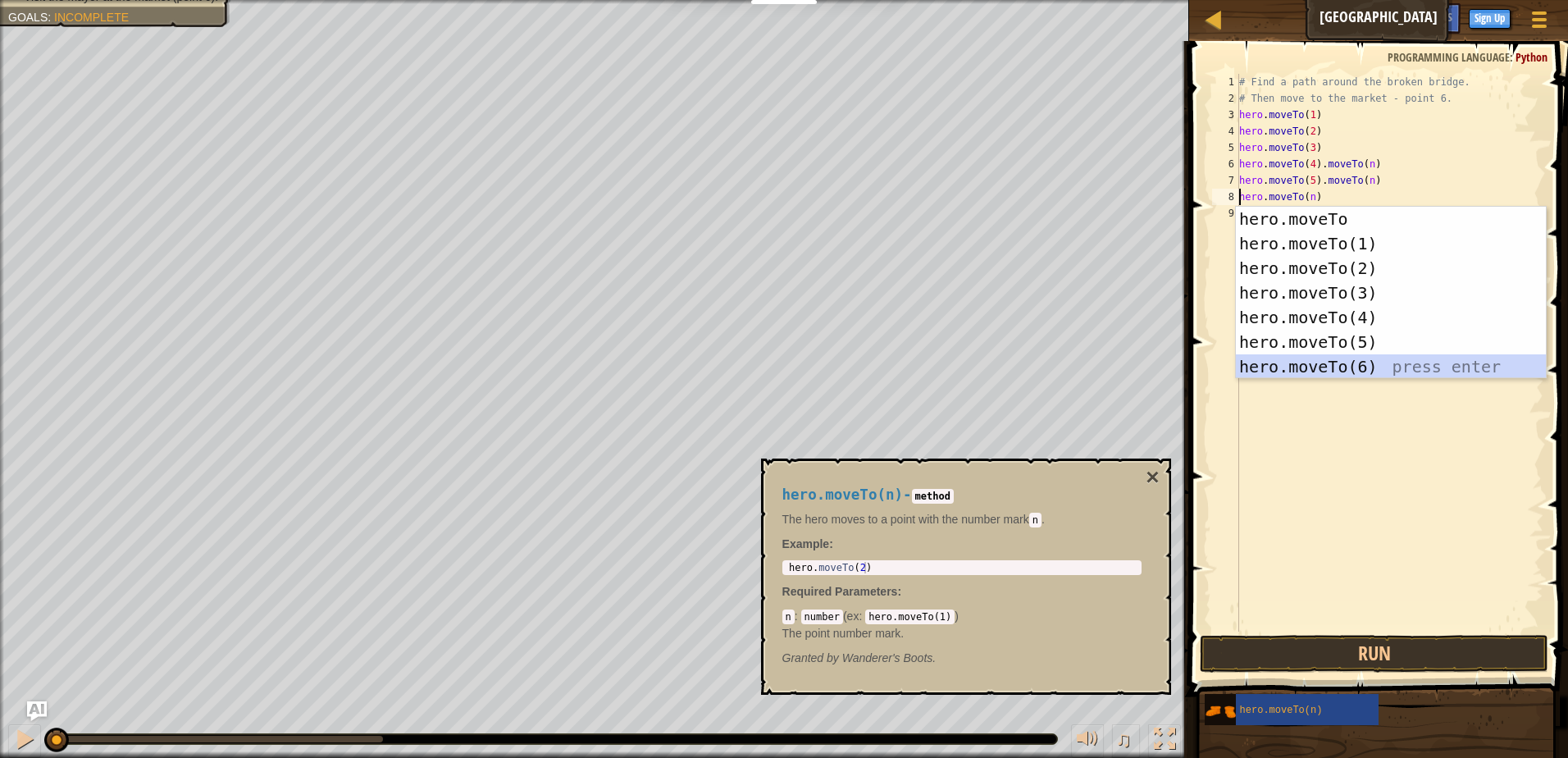
click at [1325, 367] on div "hero.moveTo press enter hero.moveTo(1) press enter hero.moveTo(2) press enter h…" at bounding box center [1391, 317] width 310 height 221
type textarea "hero.moveTo(6).moveTo(n)"
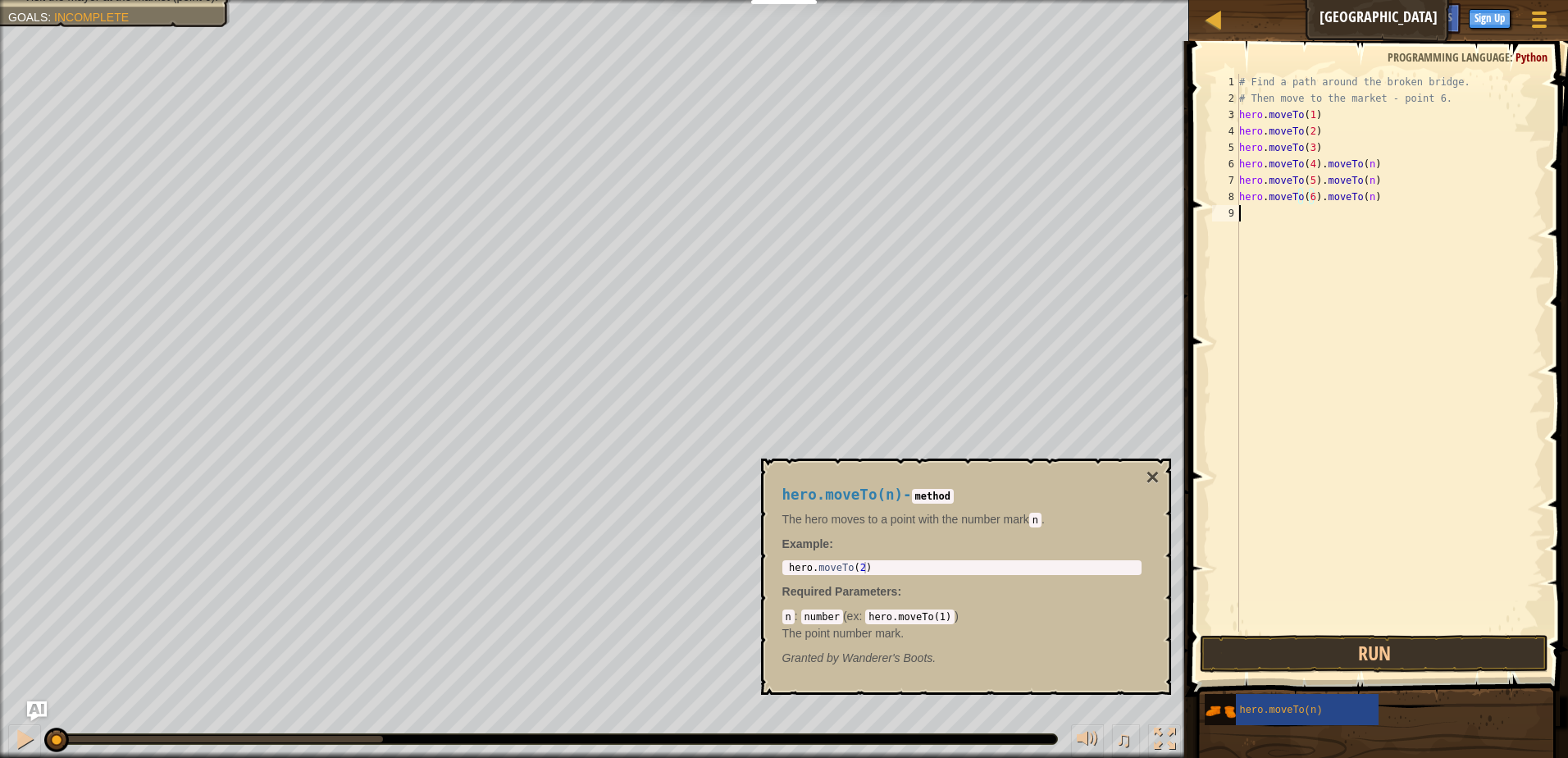
drag, startPoint x: 1331, startPoint y: 446, endPoint x: 1317, endPoint y: 516, distance: 71.4
click at [1331, 447] on div "# Find a path around the broken bridge. # Then move to the market - point 6. he…" at bounding box center [1390, 369] width 308 height 591
click at [1327, 653] on button "Run" at bounding box center [1374, 654] width 349 height 38
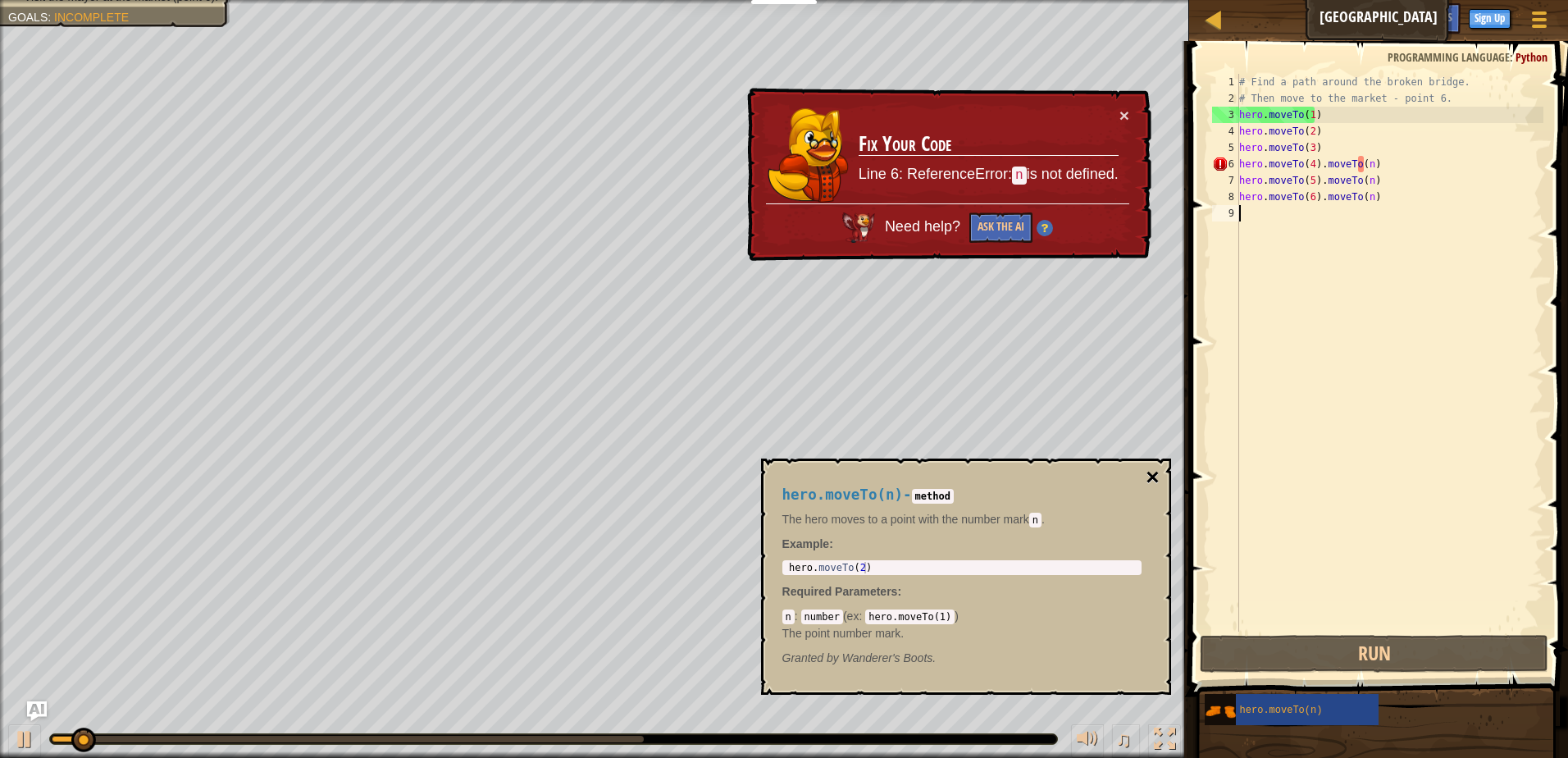
click at [1152, 474] on button "×" at bounding box center [1152, 477] width 13 height 23
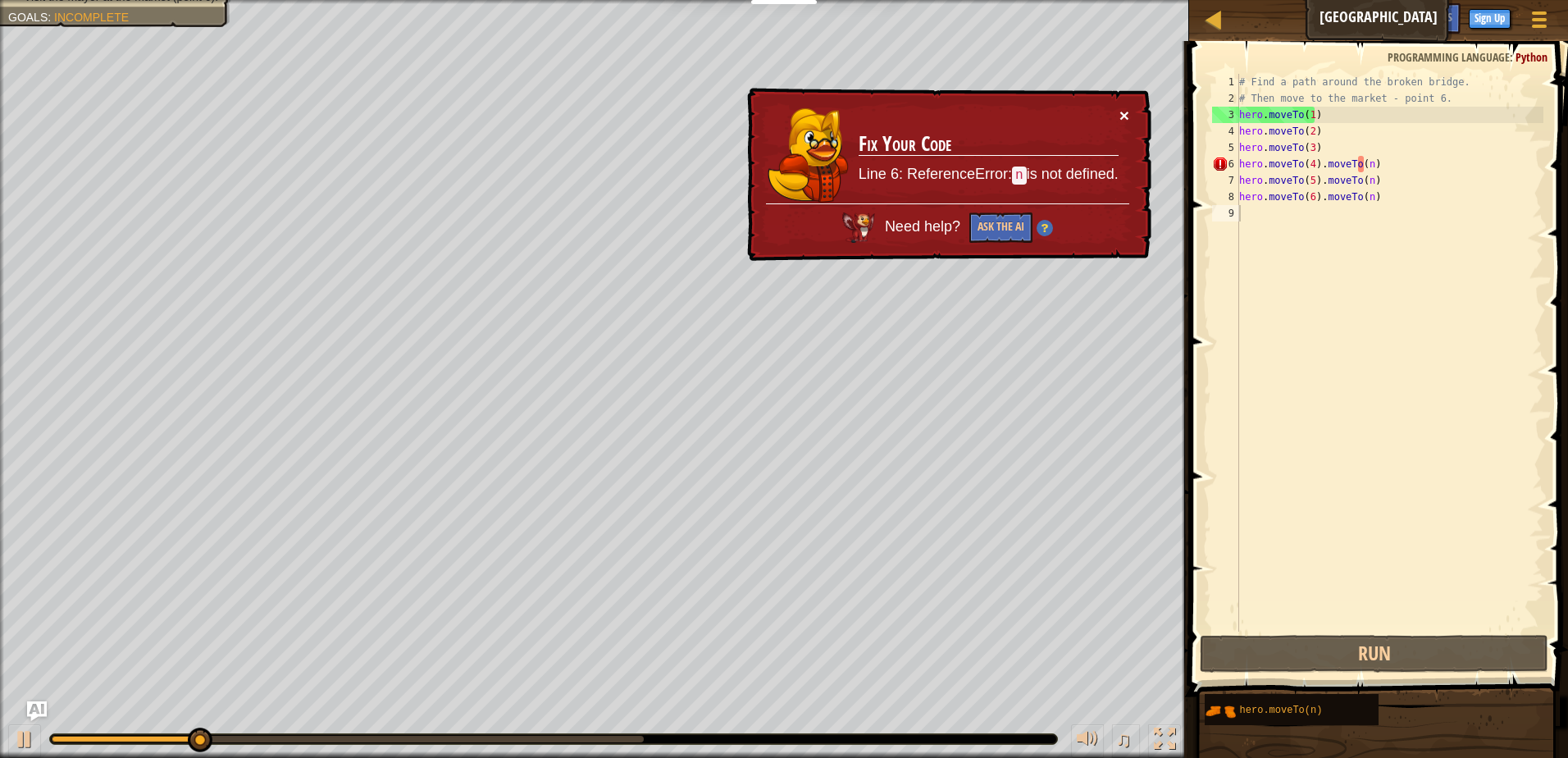
click at [1125, 110] on button "×" at bounding box center [1124, 115] width 9 height 17
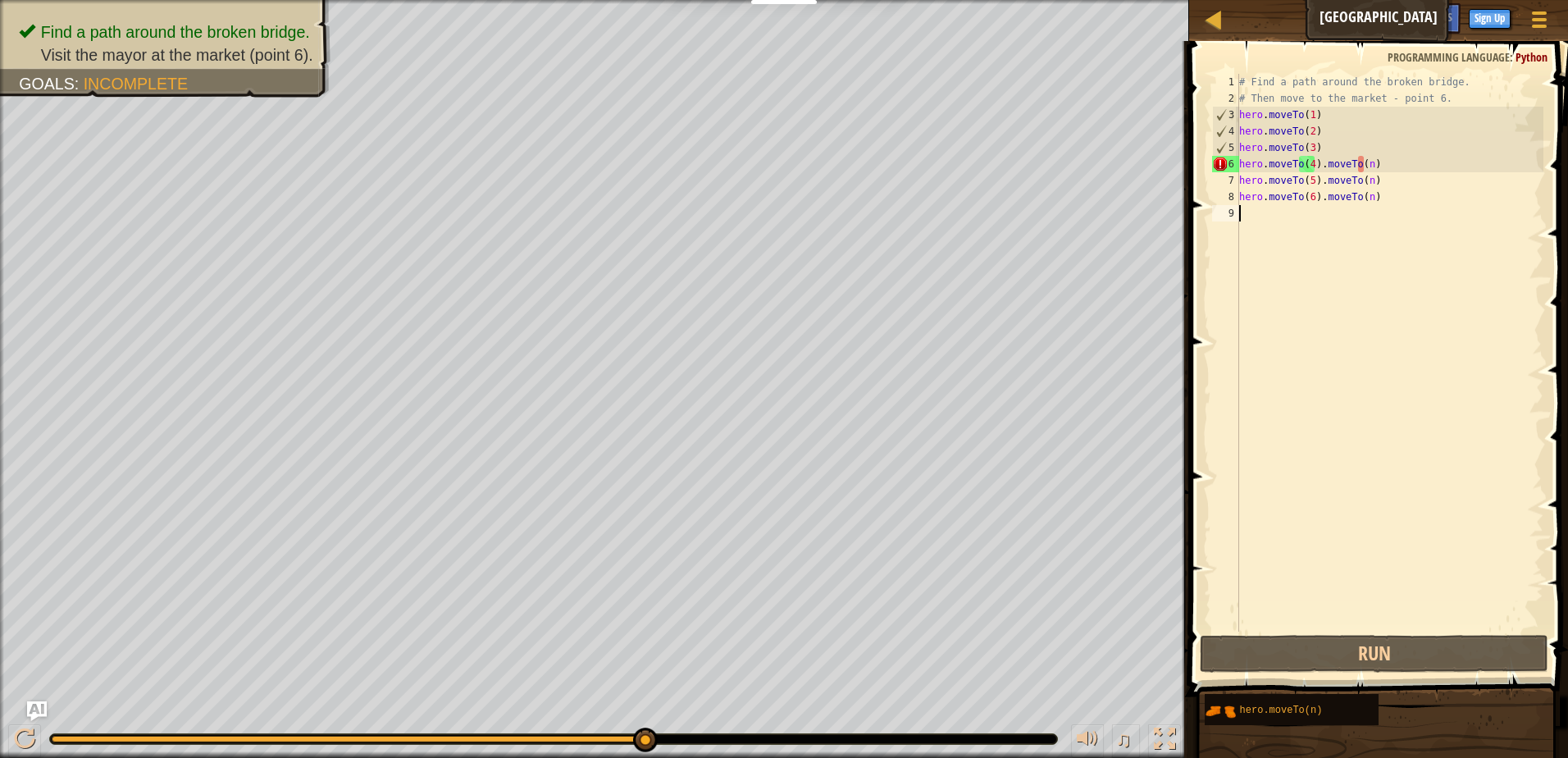
click at [1364, 162] on div "# Find a path around the broken bridge. # Then move to the market - point 6. he…" at bounding box center [1390, 369] width 308 height 591
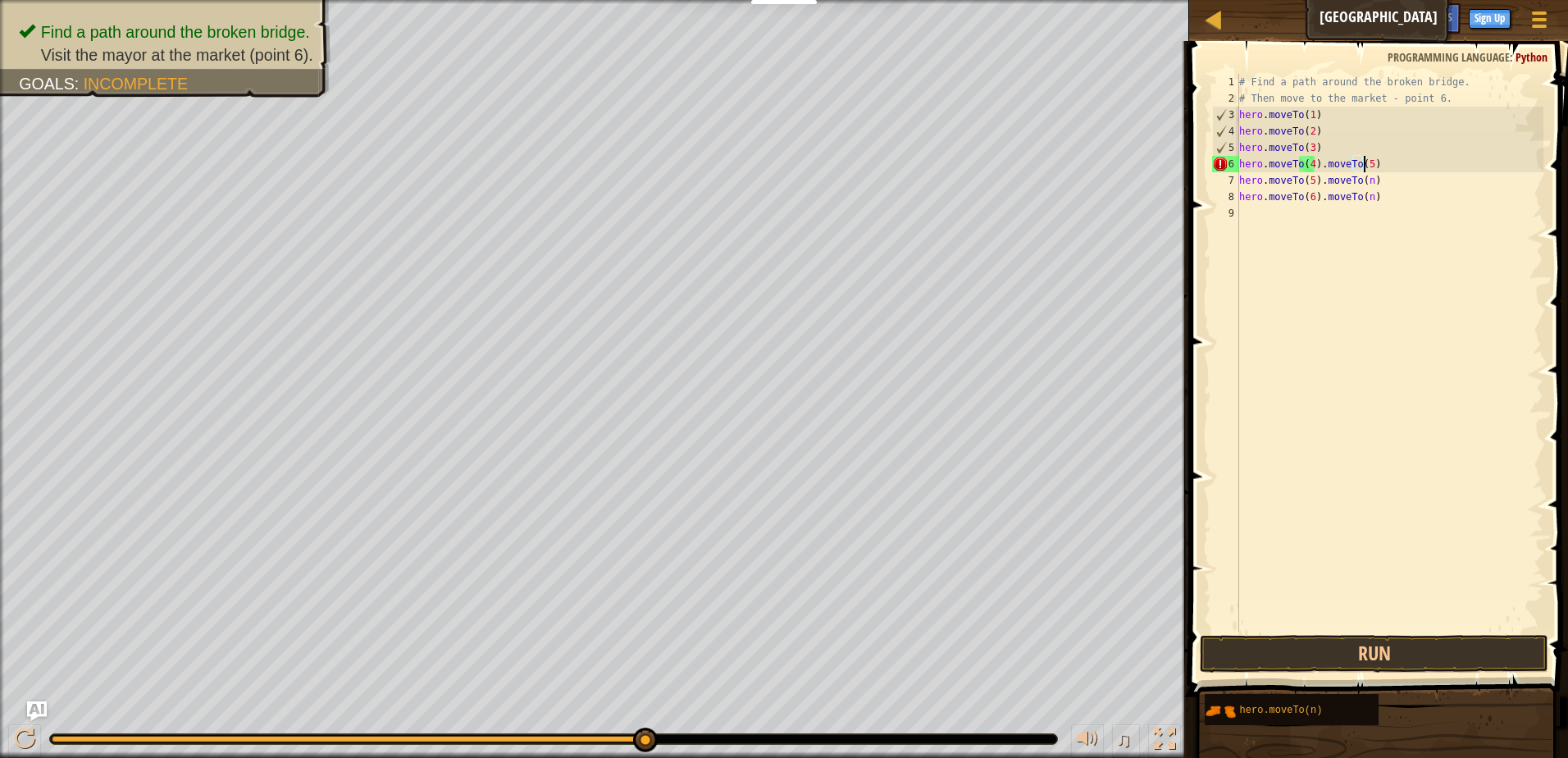
scroll to position [8, 9]
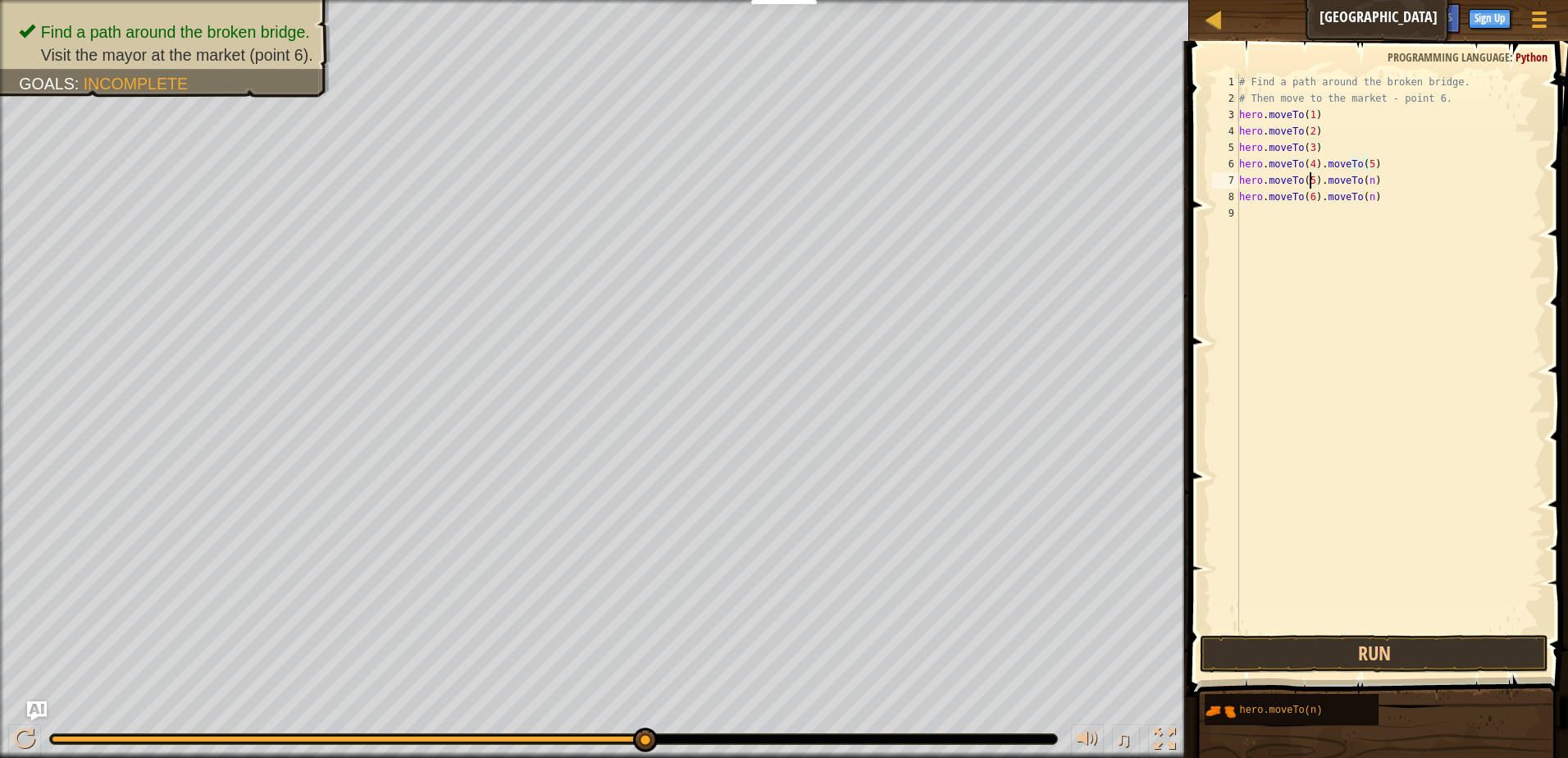
click at [1308, 179] on div "# Find a path around the broken bridge. # Then move to the market - point 6. he…" at bounding box center [1390, 369] width 308 height 591
click at [1373, 180] on div "# Find a path around the broken bridge. # Then move to the market - point 6. he…" at bounding box center [1390, 369] width 308 height 591
drag, startPoint x: 1373, startPoint y: 180, endPoint x: 1317, endPoint y: 182, distance: 56.0
click at [1317, 182] on div "# Find a path around the broken bridge. # Then move to the market - point 6. he…" at bounding box center [1390, 369] width 308 height 591
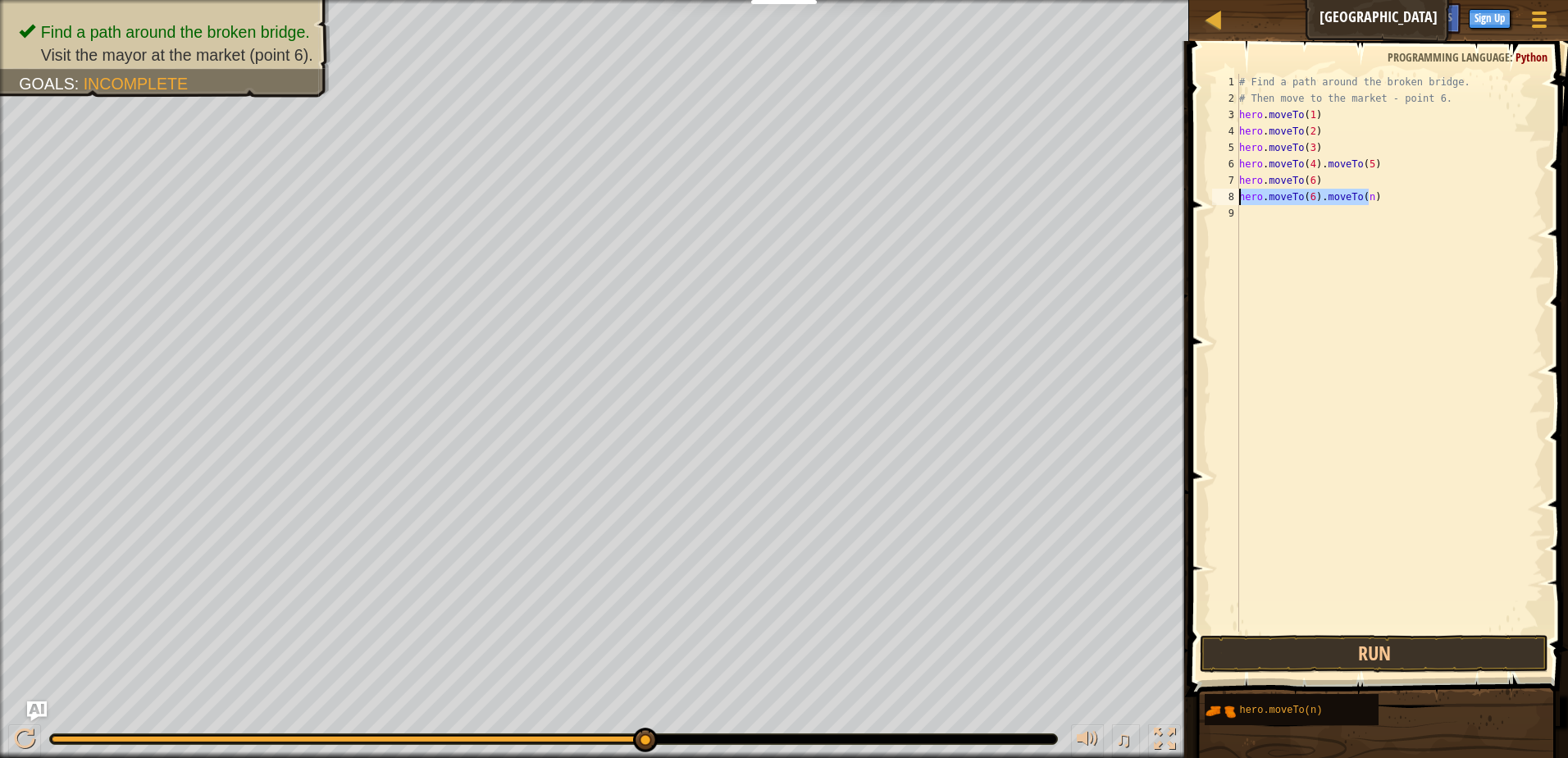
drag, startPoint x: 1361, startPoint y: 200, endPoint x: 1228, endPoint y: 197, distance: 133.0
click at [1228, 197] on div "hero.moveTo(6) 1 2 3 4 5 6 7 8 9 # Find a path around the broken bridge. # Then…" at bounding box center [1376, 352] width 334 height 558
type textarea "hero.moveTo(6).moveTo(n)"
click at [1267, 653] on button "Run" at bounding box center [1374, 654] width 349 height 38
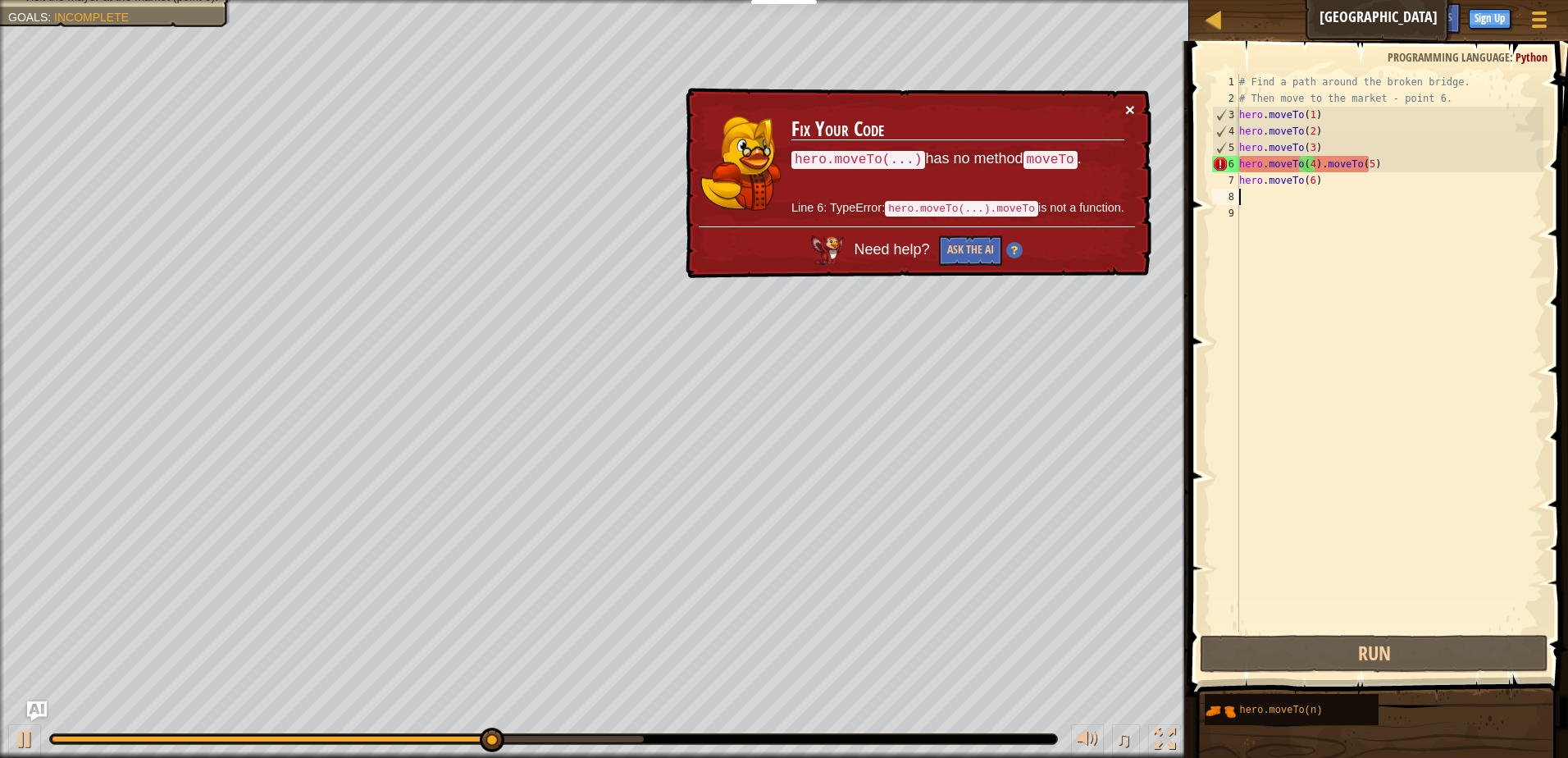
click at [1129, 112] on button "×" at bounding box center [1130, 110] width 9 height 17
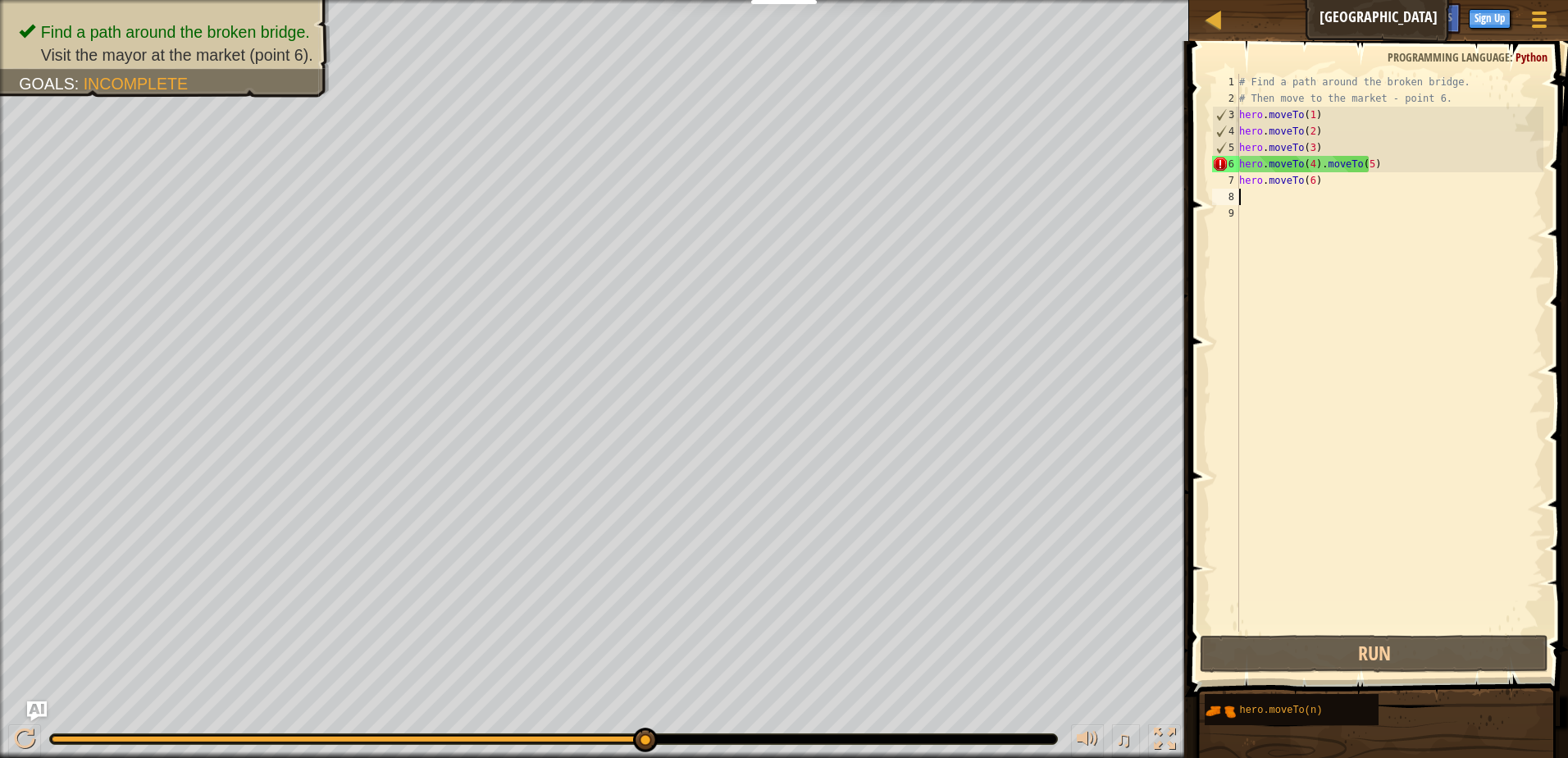
click at [1389, 161] on div "# Find a path around the broken bridge. # Then move to the market - point 6. he…" at bounding box center [1390, 369] width 308 height 591
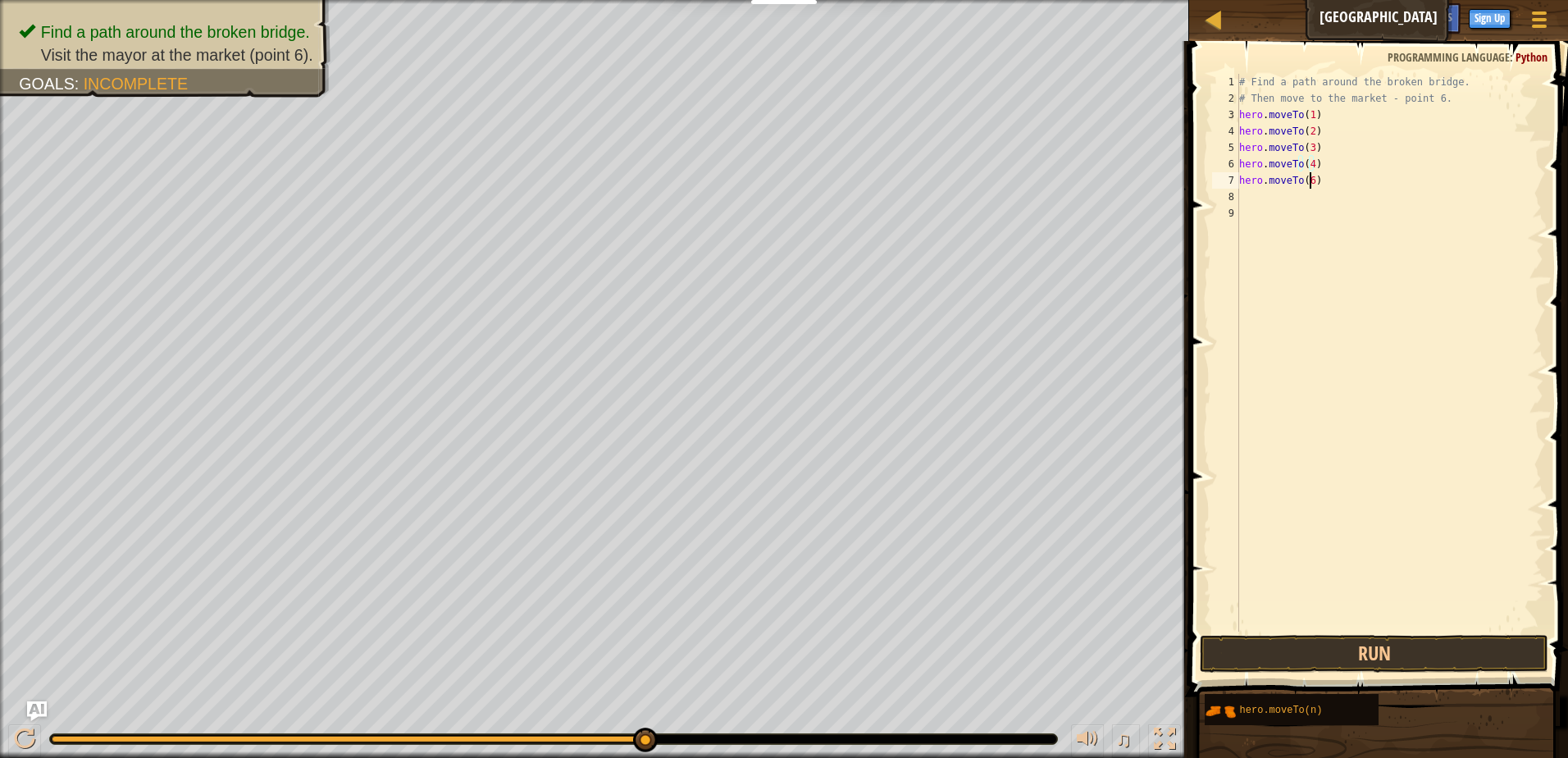
click at [1307, 179] on div "# Find a path around the broken bridge. # Then move to the market - point 6. he…" at bounding box center [1390, 369] width 308 height 591
click at [1308, 194] on div "# Find a path around the broken bridge. # Then move to the market - point 6. he…" at bounding box center [1390, 352] width 308 height 558
click at [1308, 196] on div "# Find a path around the broken bridge. # Then move to the market - point 6. he…" at bounding box center [1390, 369] width 308 height 591
click at [1311, 179] on div "# Find a path around the broken bridge. # Then move to the market - point 6. he…" at bounding box center [1390, 369] width 308 height 591
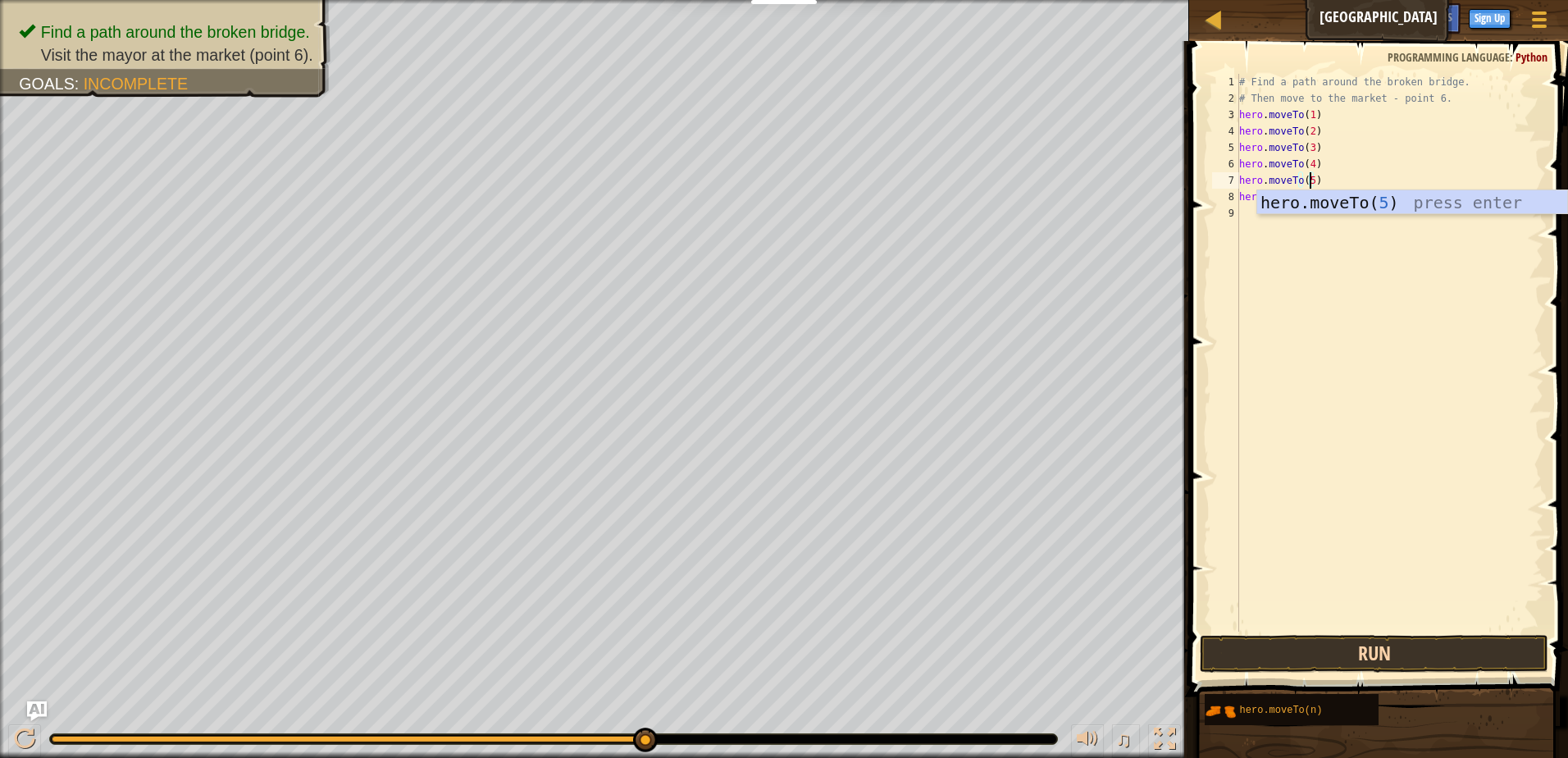
type textarea "hero.moveTo(5)"
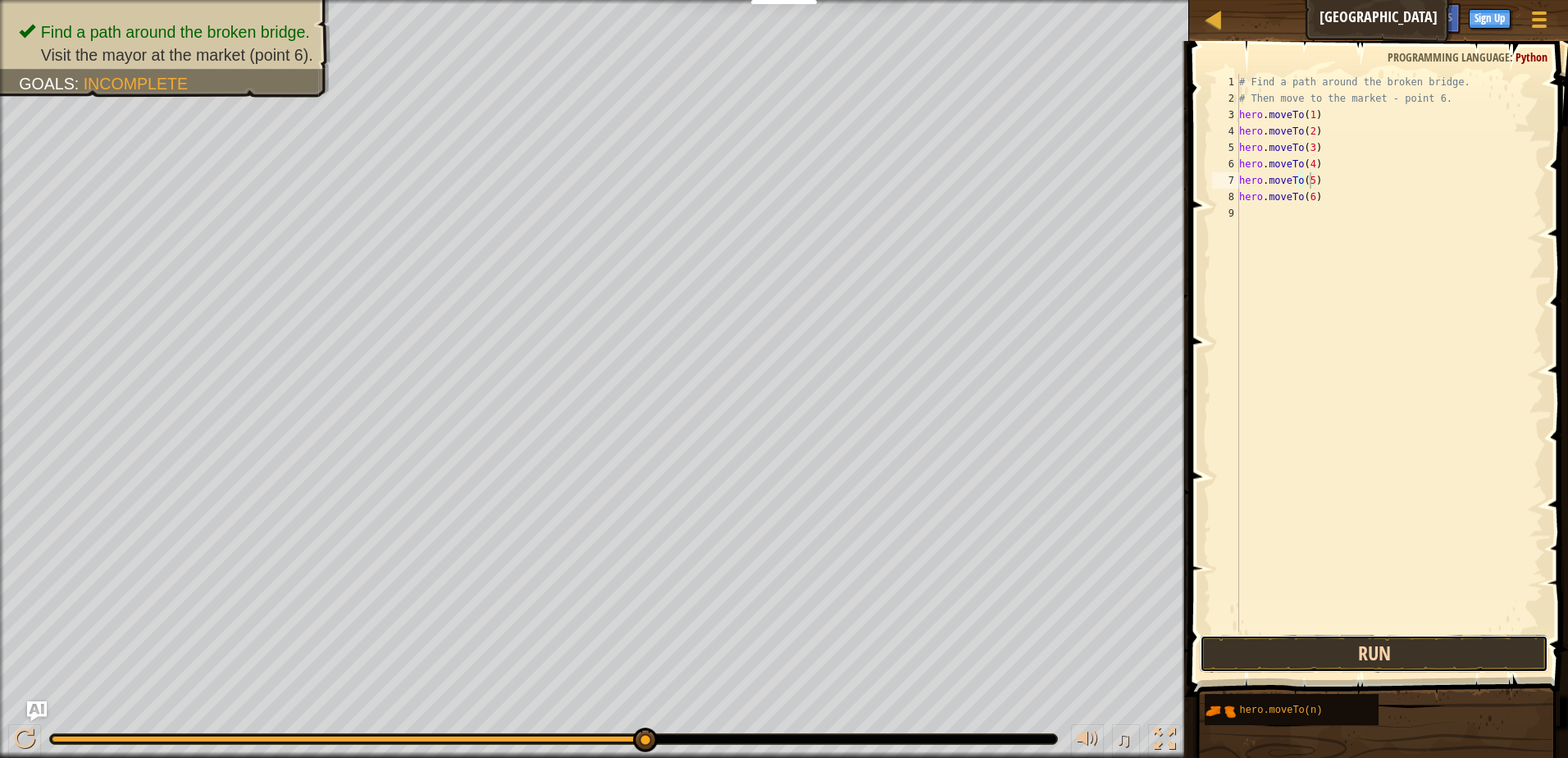
click at [1337, 663] on button "Run" at bounding box center [1374, 654] width 349 height 38
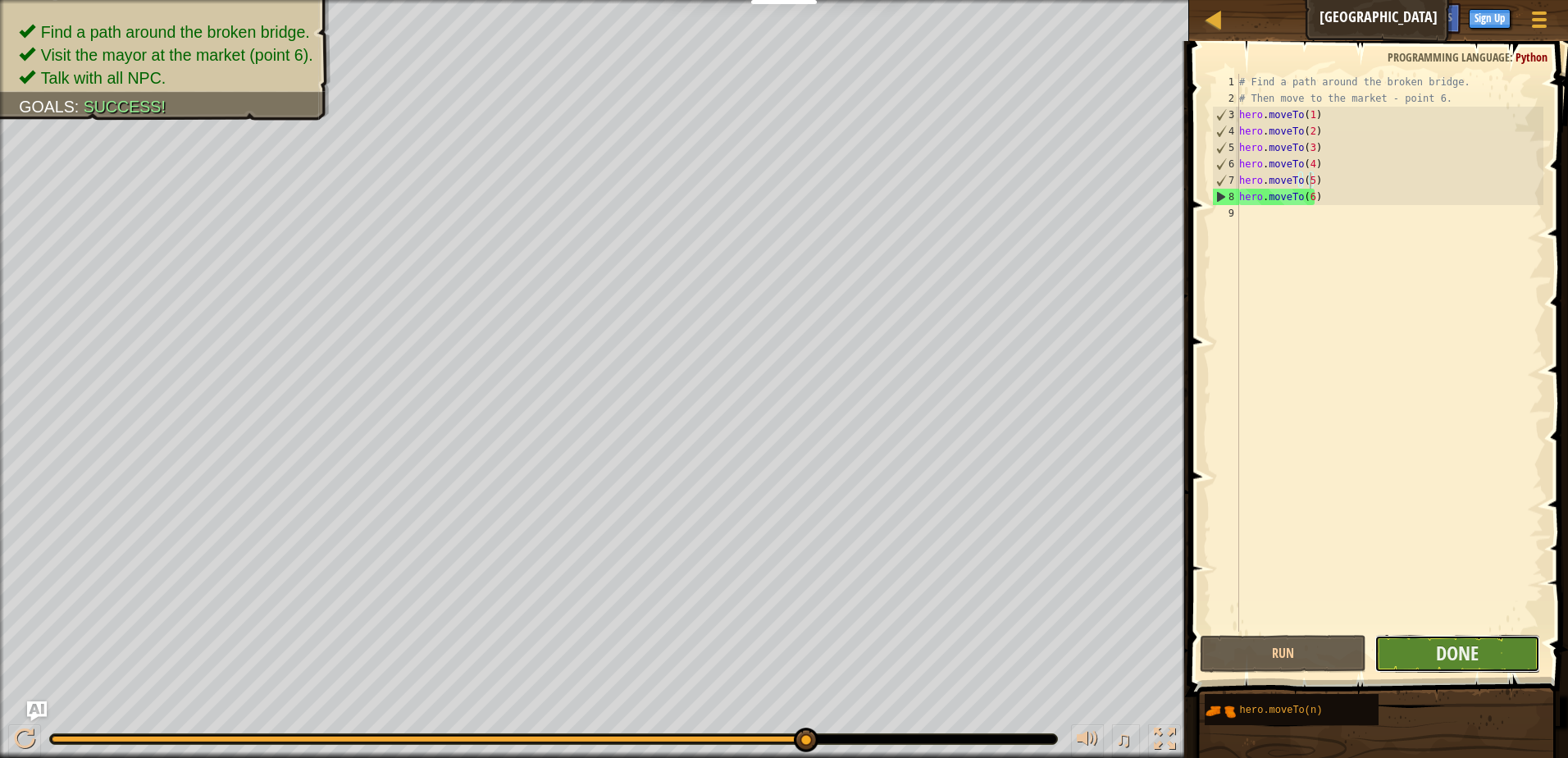
click at [1420, 641] on button "Done" at bounding box center [1458, 654] width 166 height 38
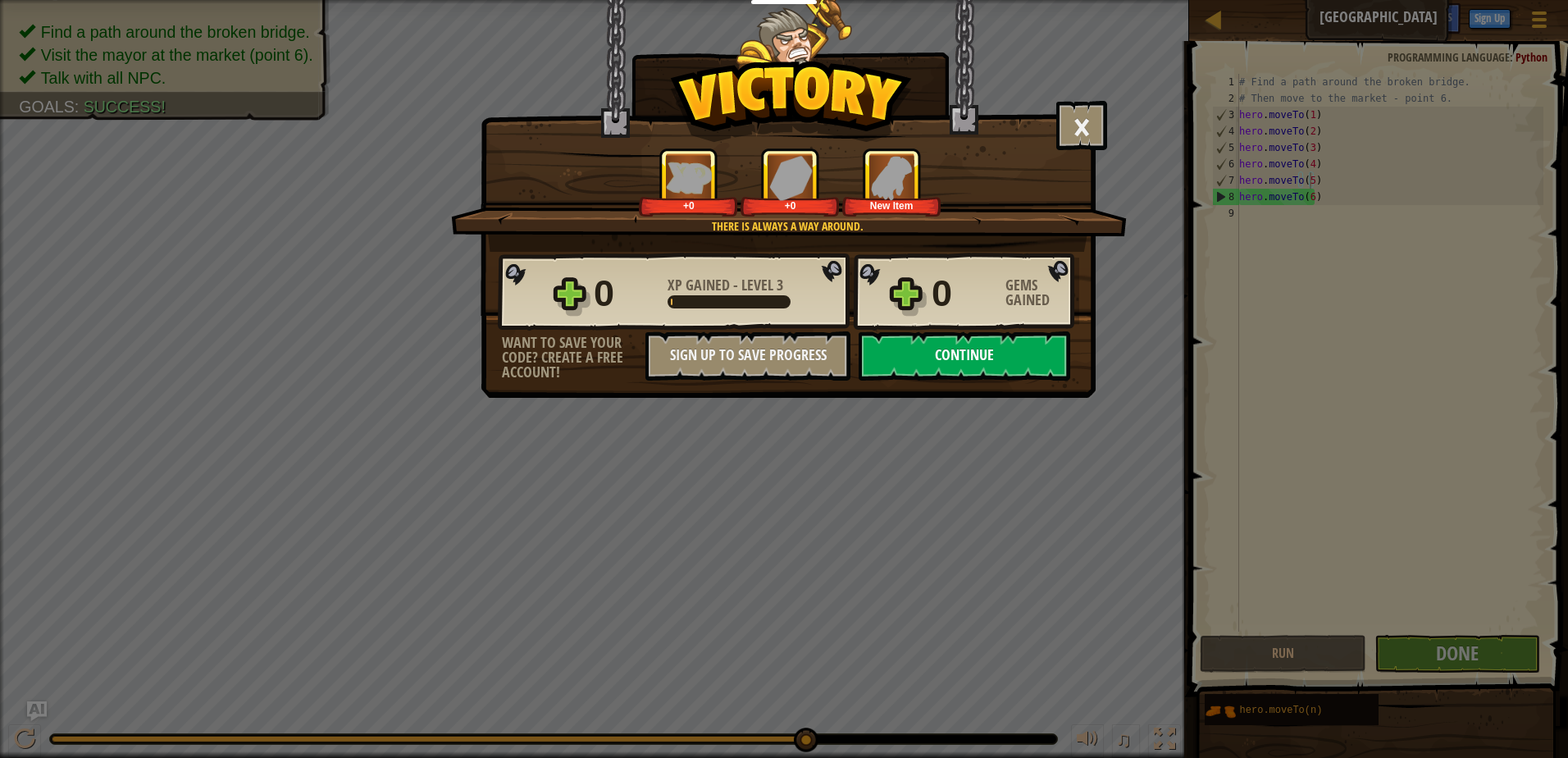
click at [966, 358] on button "Continue" at bounding box center [964, 356] width 212 height 49
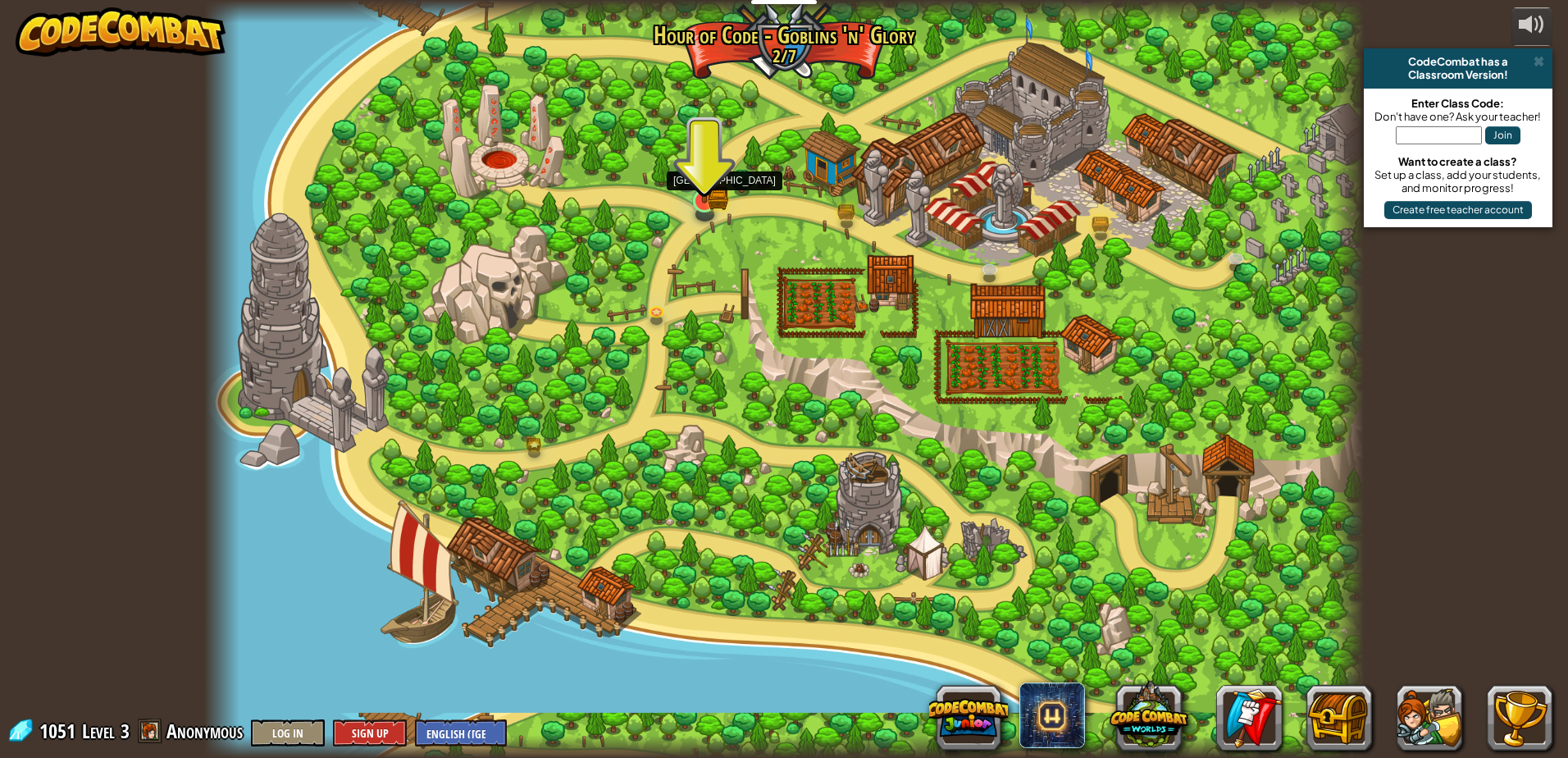
click at [707, 196] on img at bounding box center [705, 169] width 31 height 68
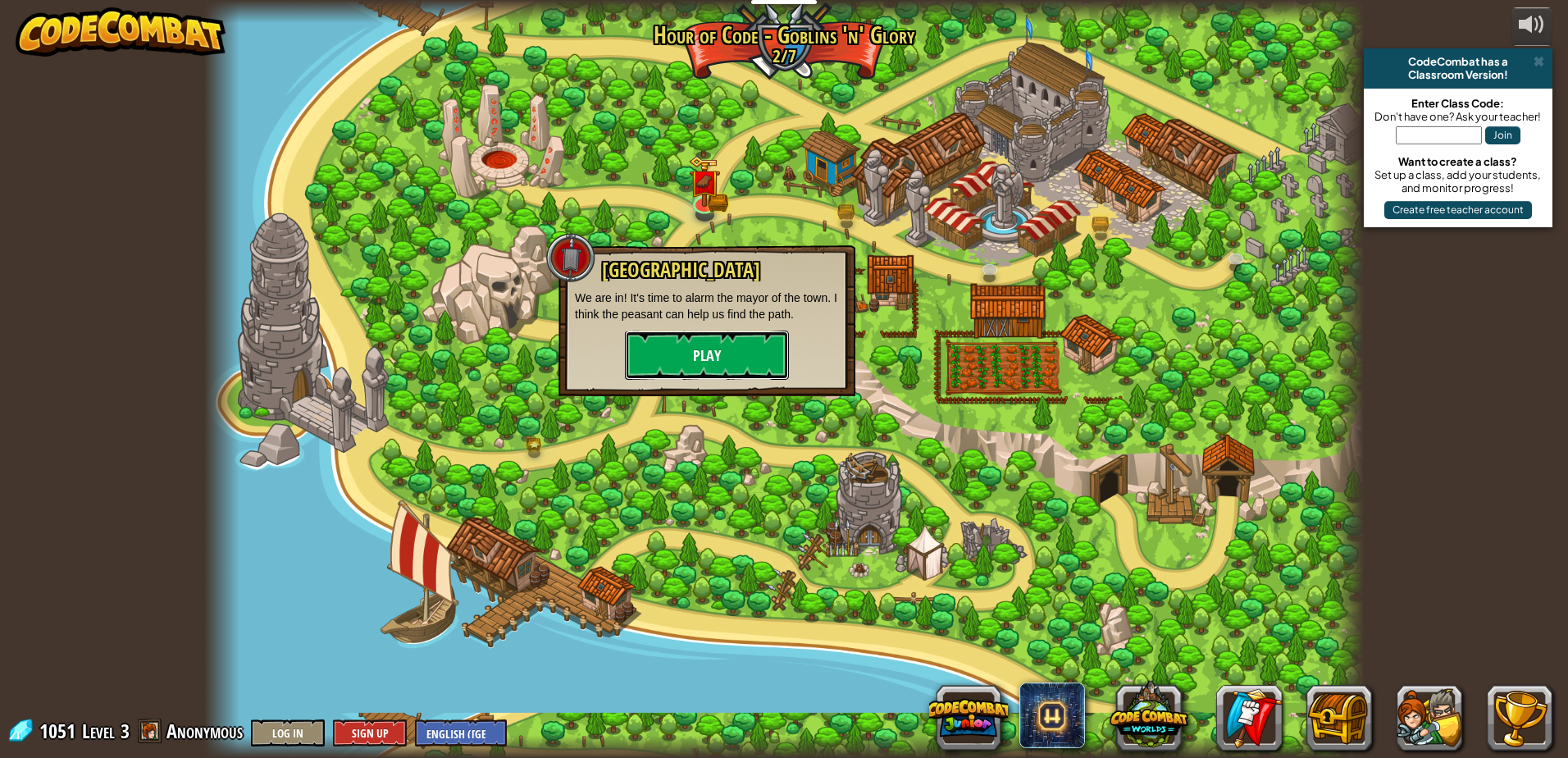
click at [712, 345] on button "Play" at bounding box center [706, 355] width 164 height 49
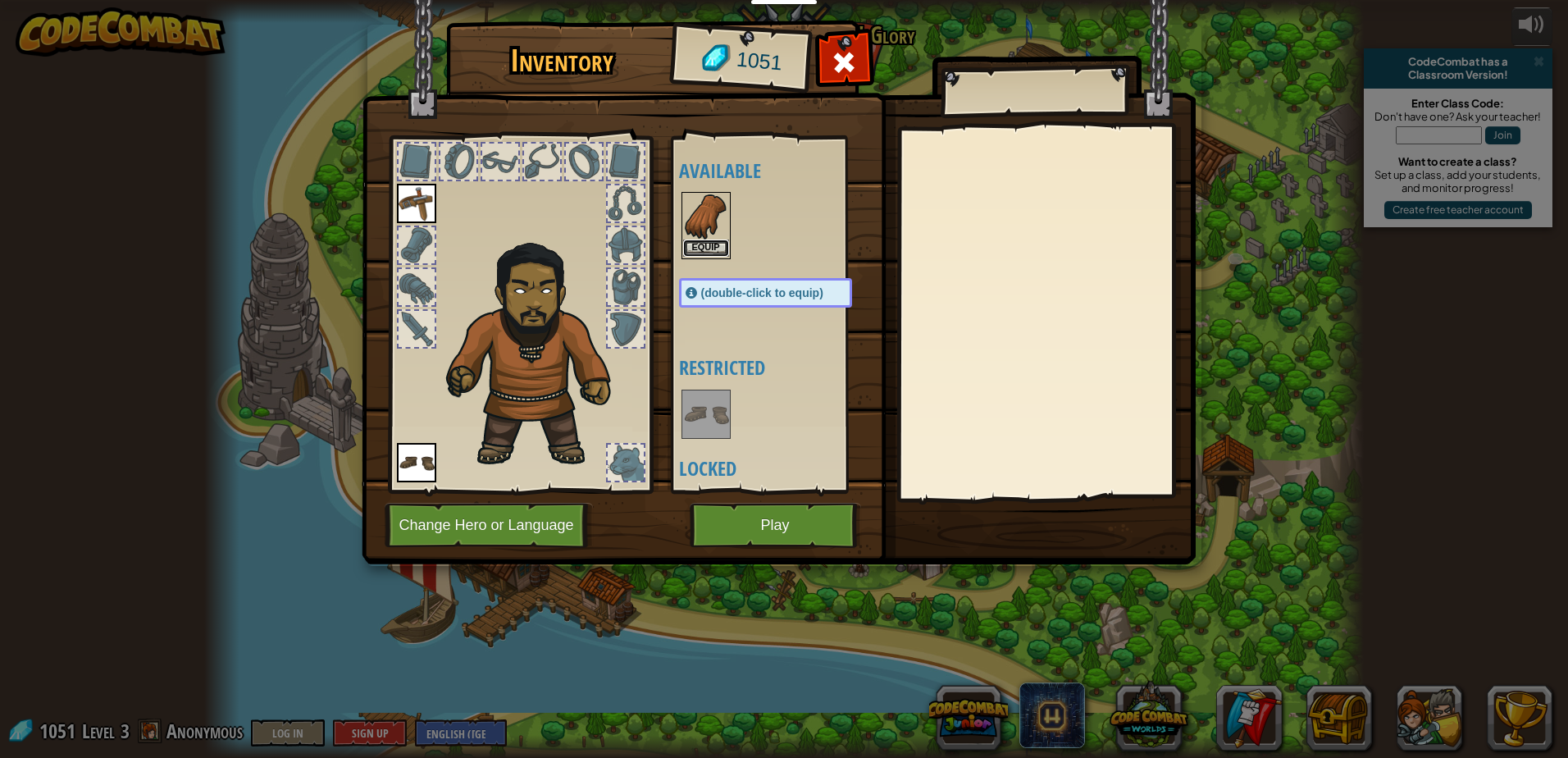
click at [718, 250] on button "Equip" at bounding box center [706, 248] width 46 height 17
click at [718, 250] on div "Available Equip Equip (double-click to equip) Restricted Locked" at bounding box center [782, 314] width 206 height 342
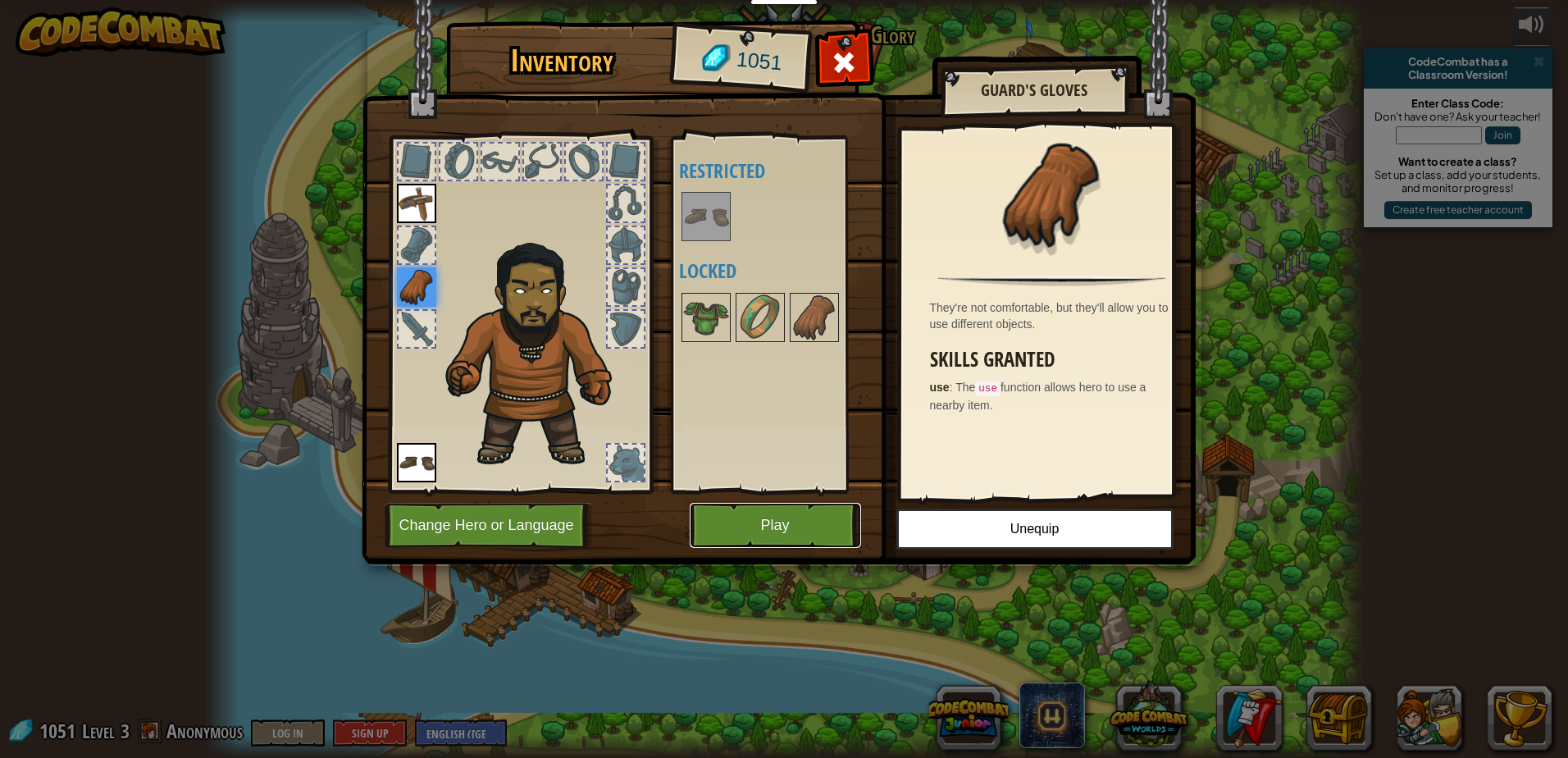
click at [764, 522] on button "Play" at bounding box center [776, 526] width 171 height 45
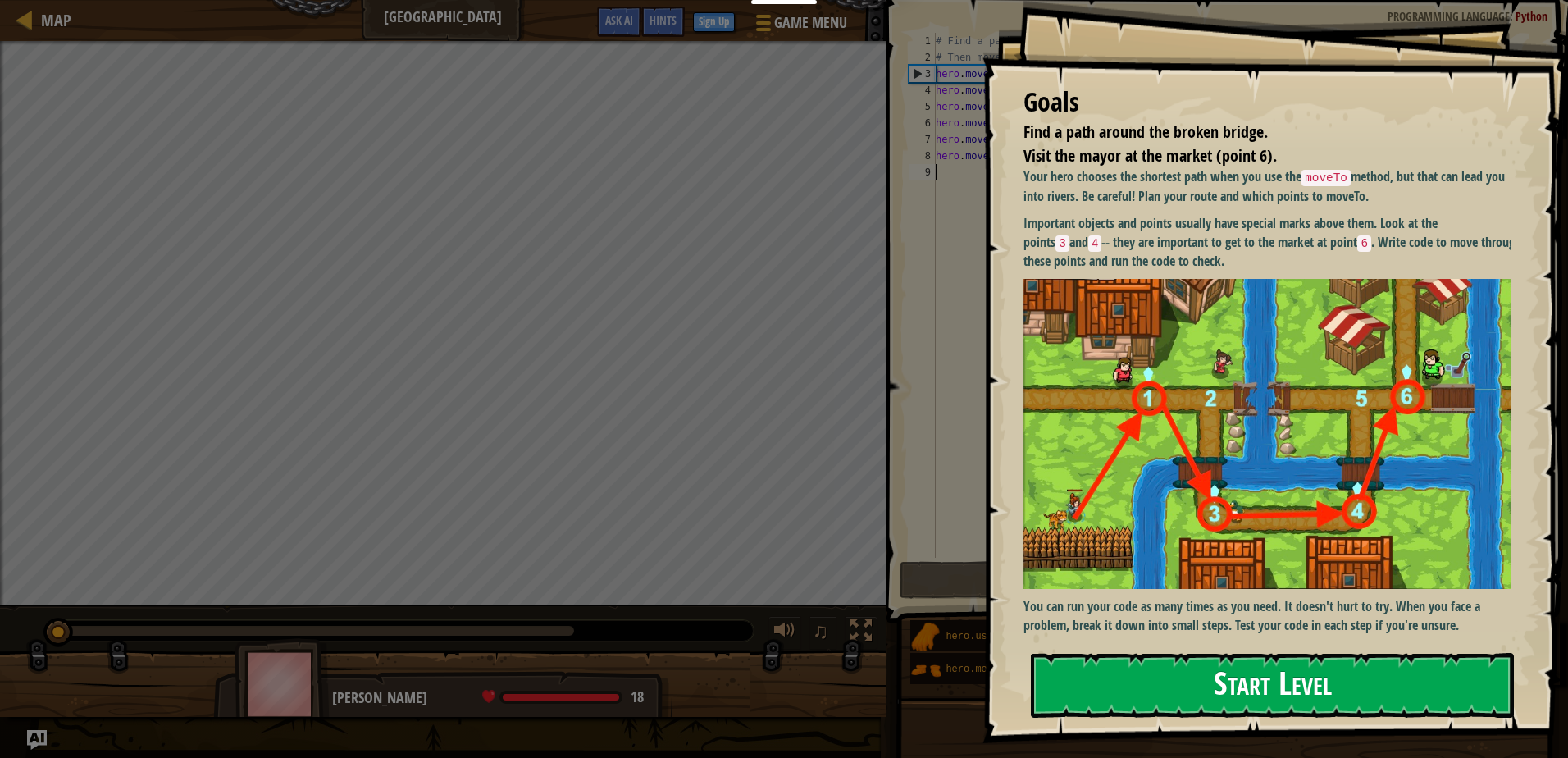
click at [1313, 689] on button "Start Level" at bounding box center [1273, 686] width 484 height 65
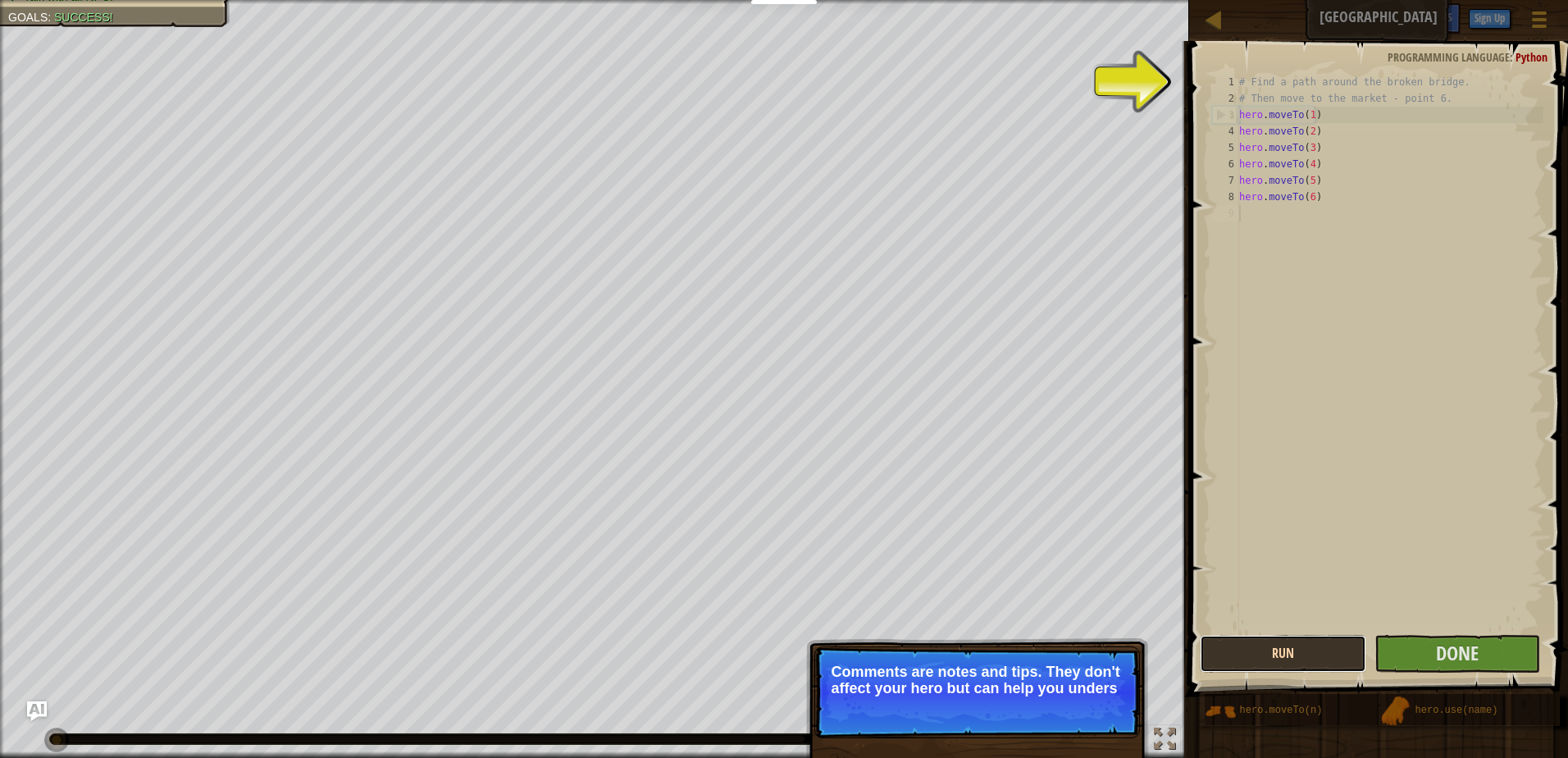
click at [1341, 660] on button "Run" at bounding box center [1283, 654] width 166 height 38
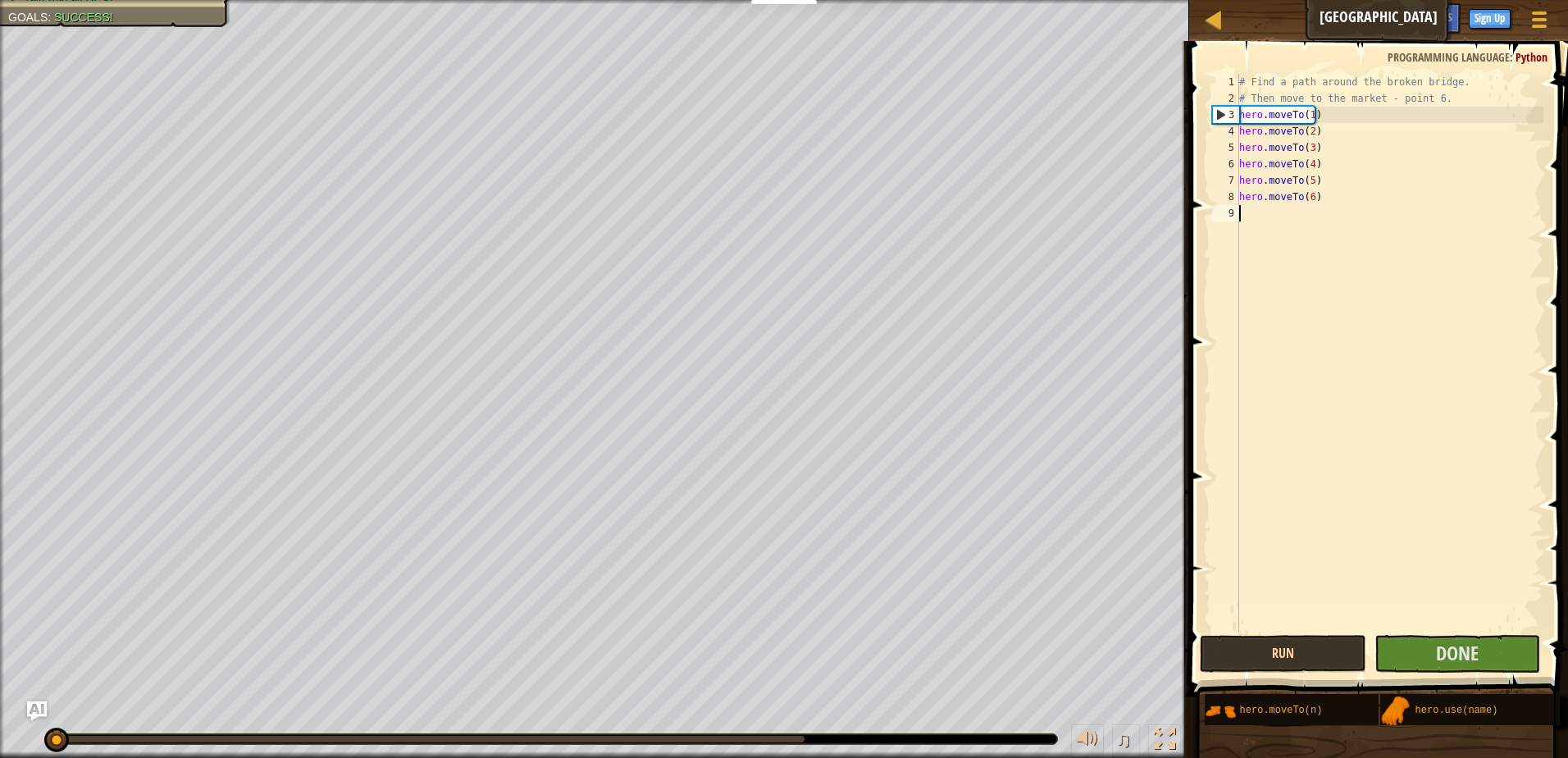
scroll to position [8, 0]
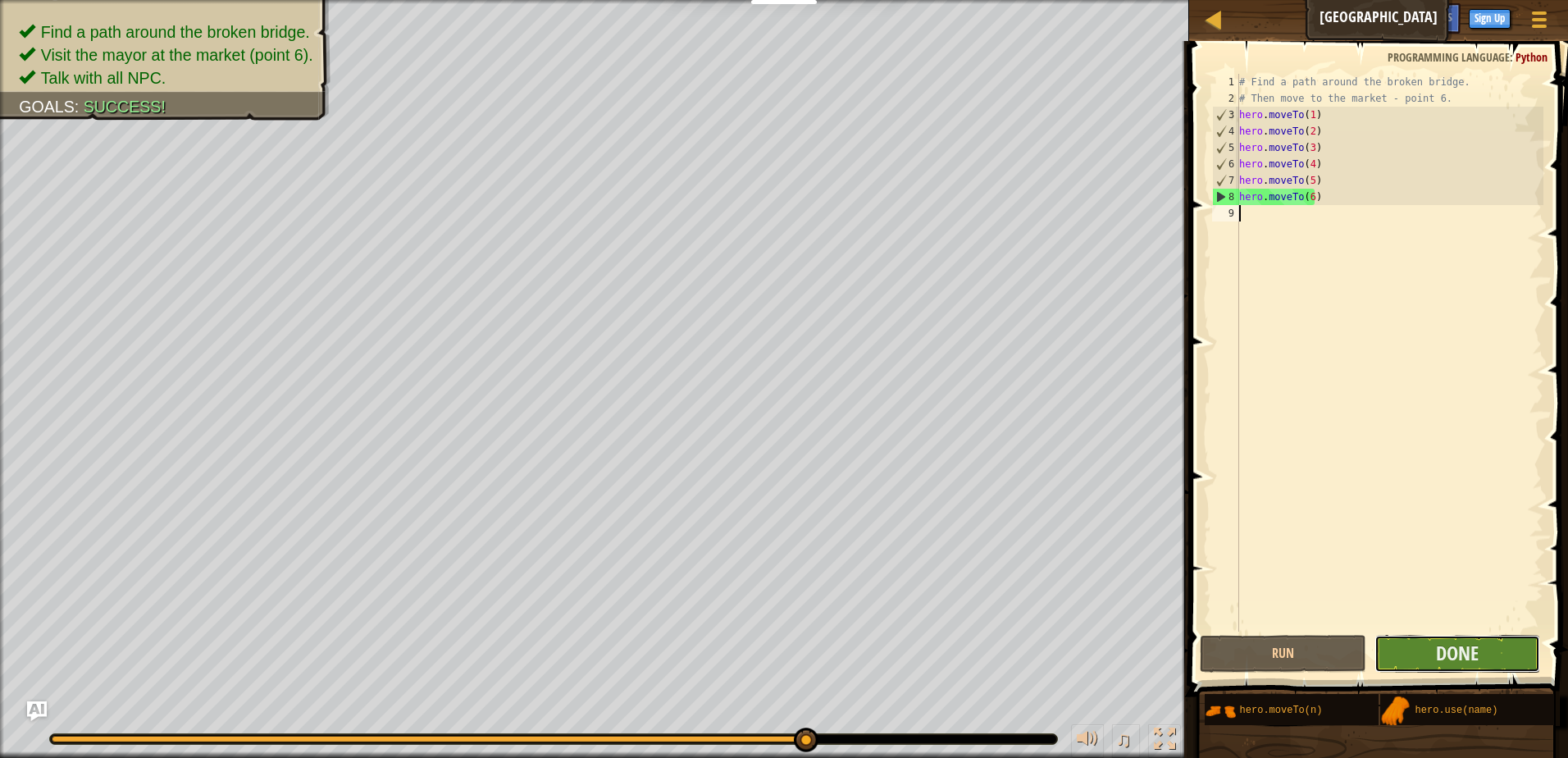
click at [1499, 667] on button "Done" at bounding box center [1458, 654] width 166 height 38
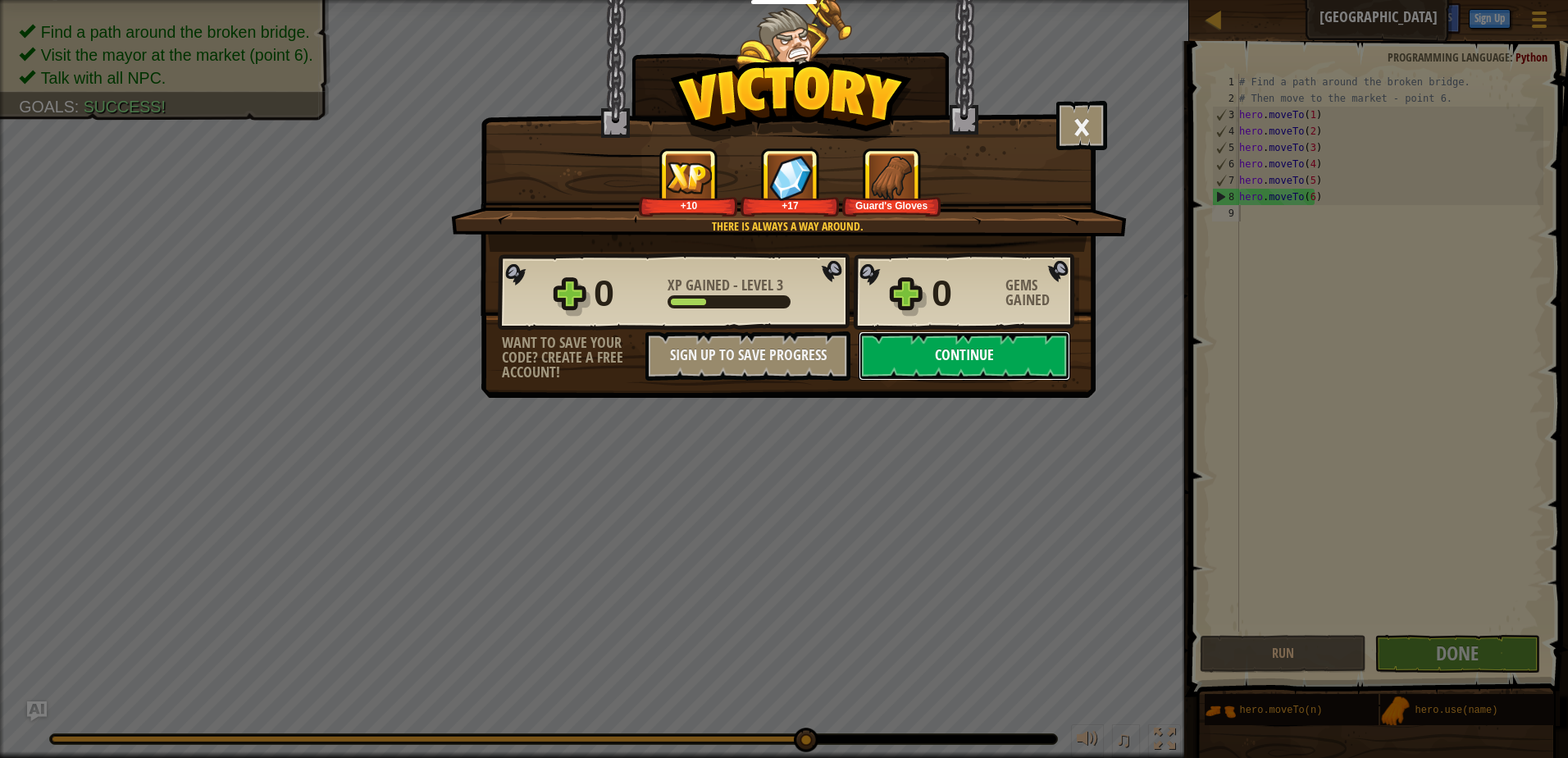
click at [910, 352] on button "Continue" at bounding box center [964, 356] width 212 height 49
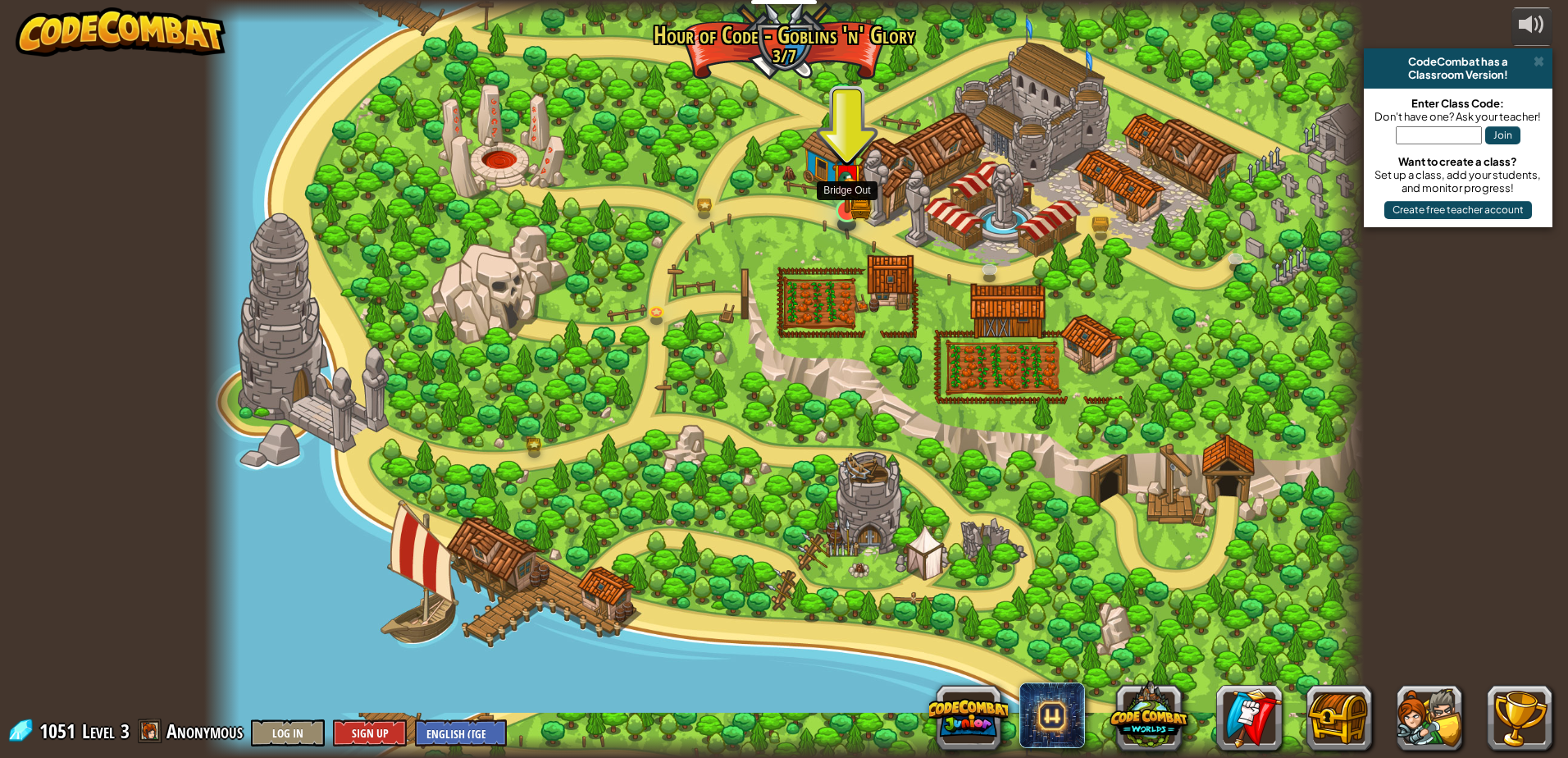
click at [862, 209] on img at bounding box center [847, 177] width 31 height 68
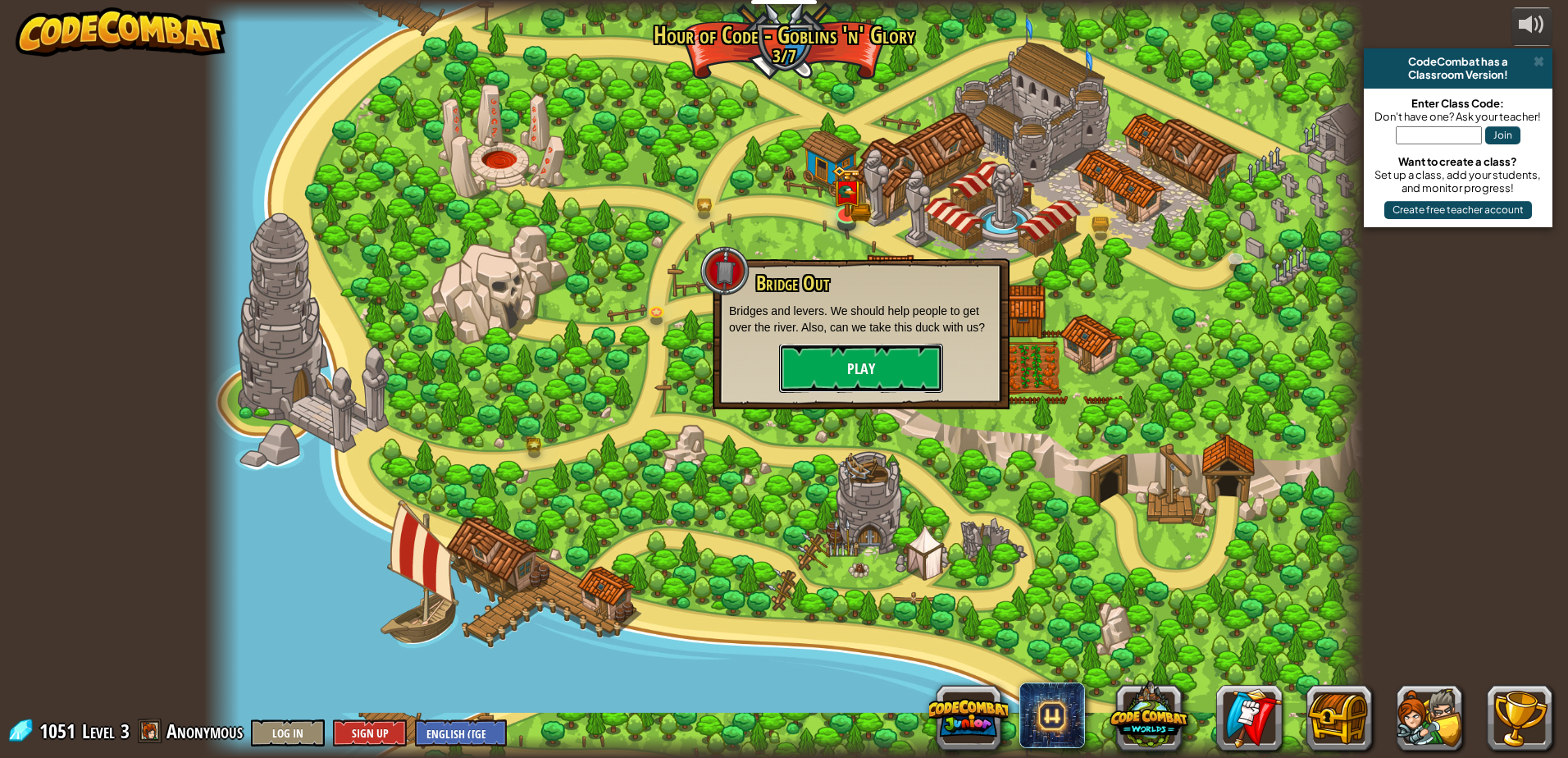
click at [880, 368] on button "Play" at bounding box center [861, 368] width 164 height 49
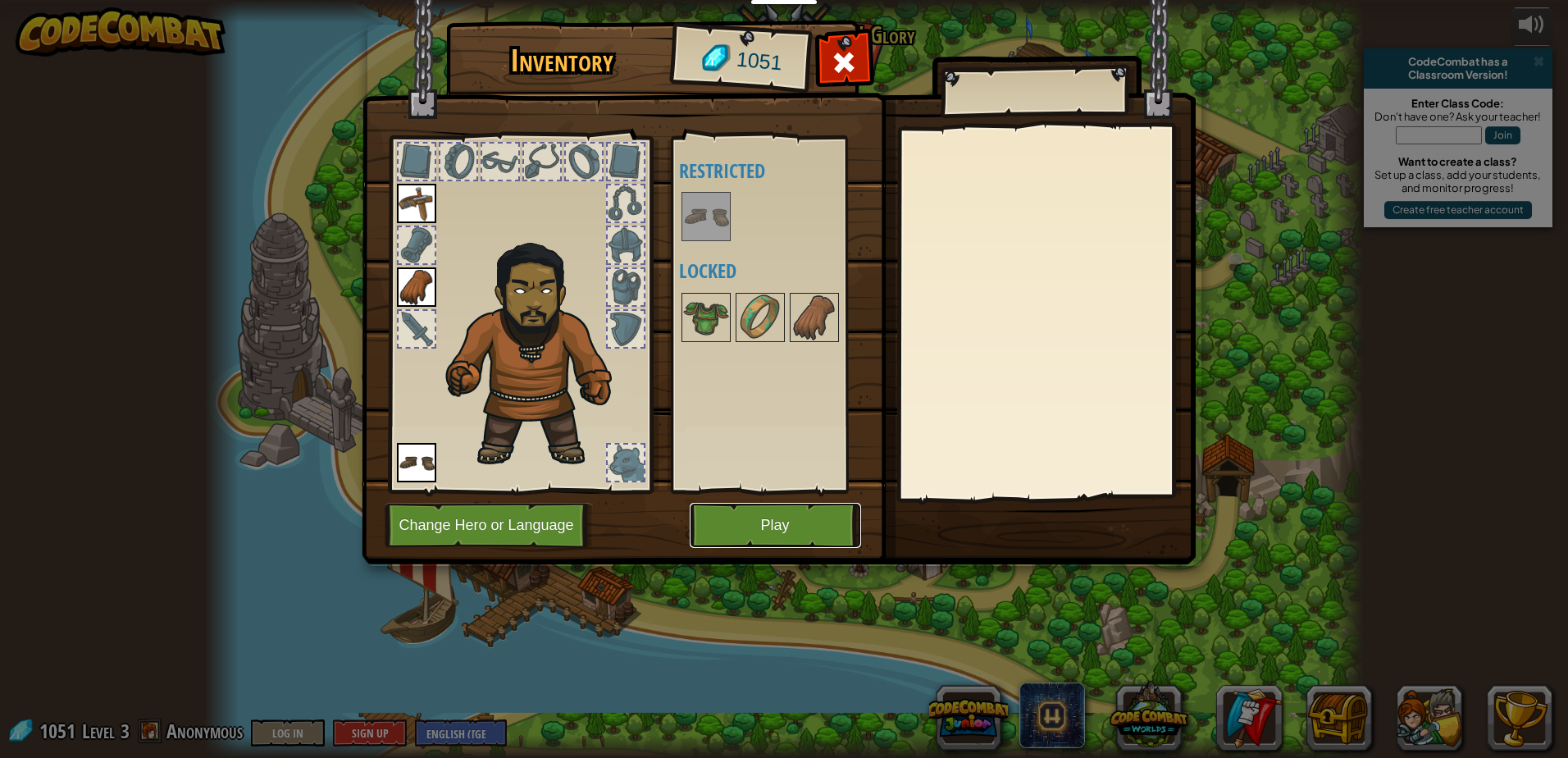
click at [790, 523] on button "Play" at bounding box center [776, 526] width 171 height 45
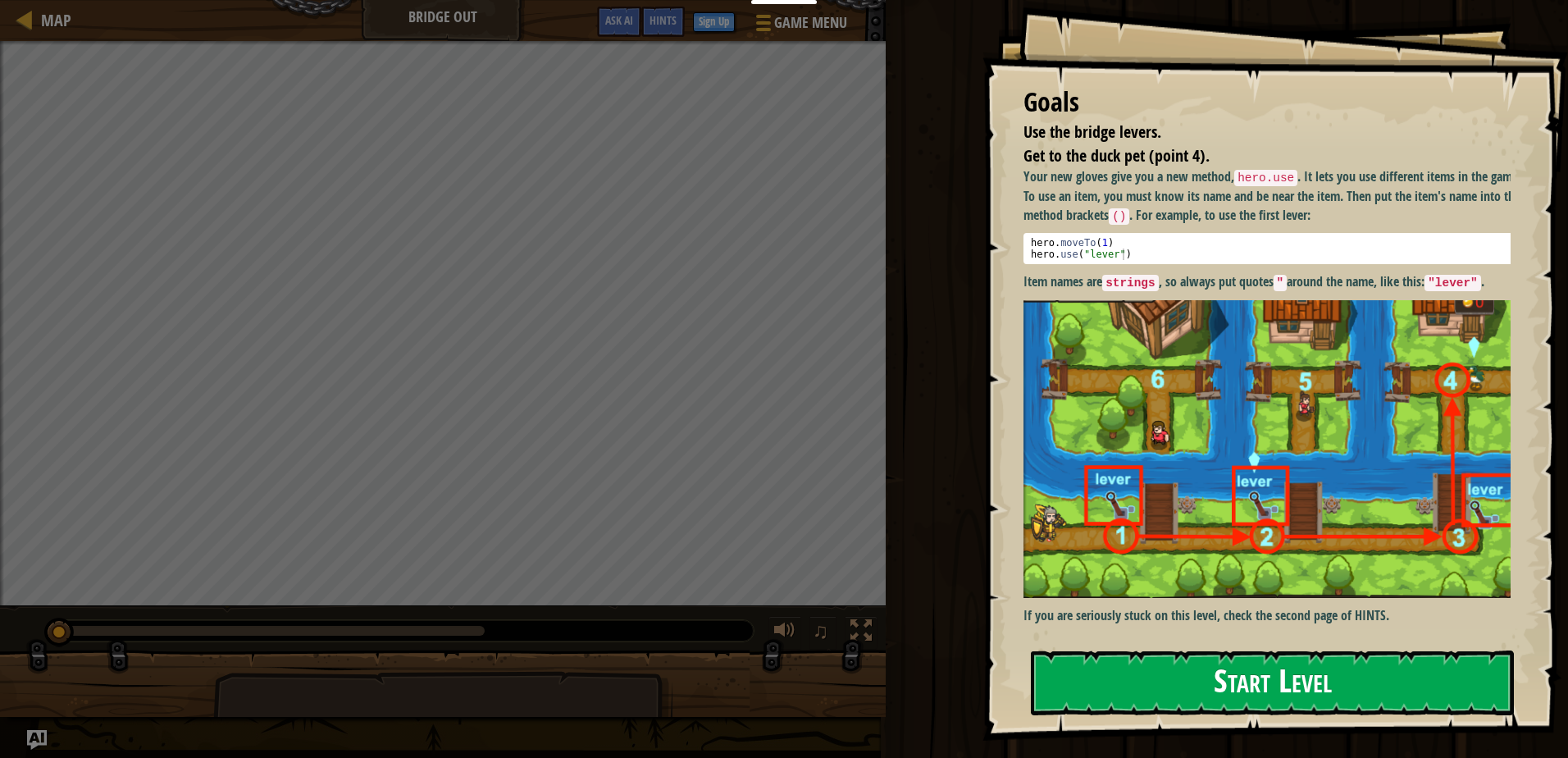
click at [1072, 693] on button "Start Level" at bounding box center [1273, 683] width 484 height 65
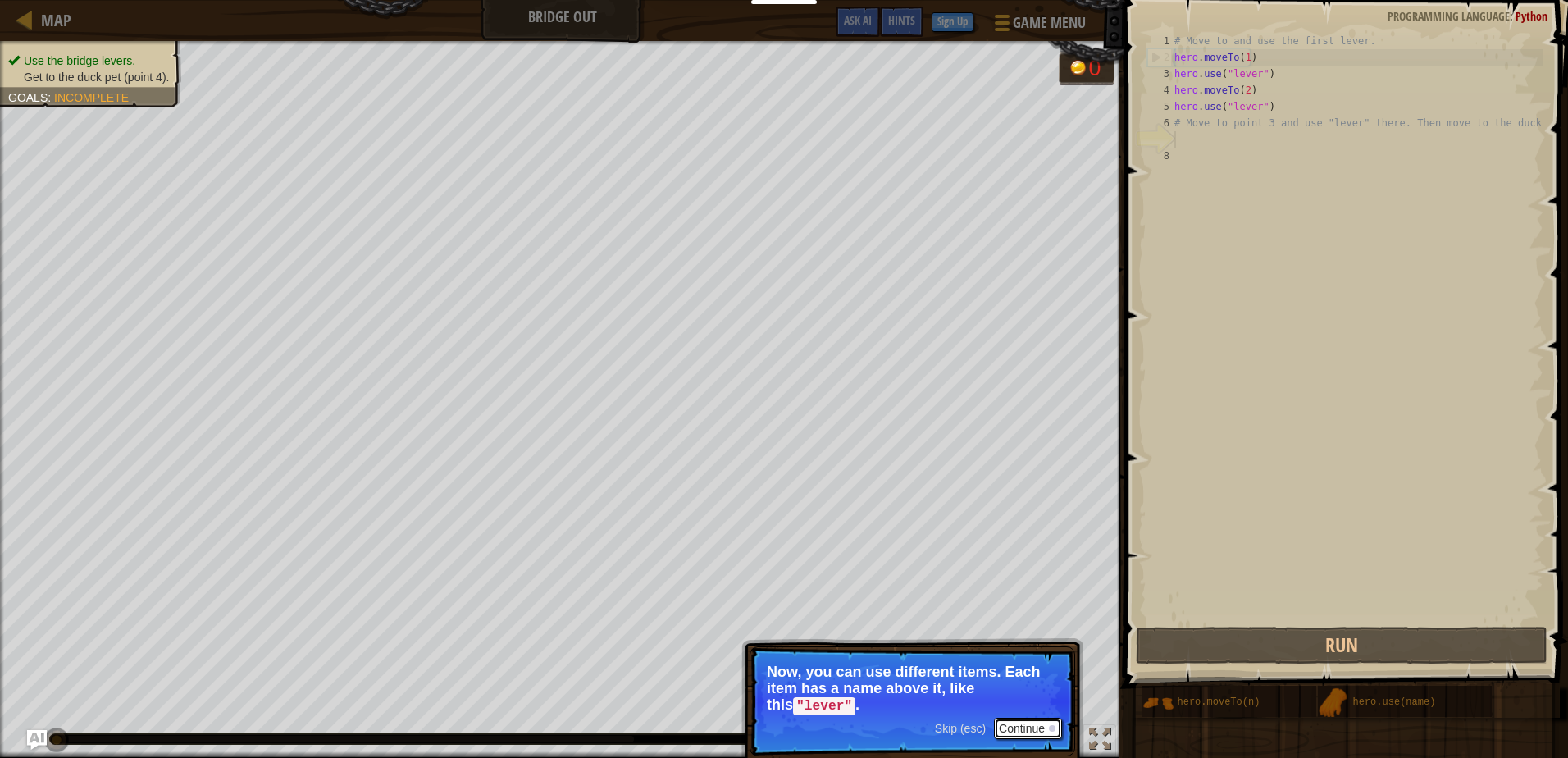
click at [1025, 723] on button "Continue" at bounding box center [1028, 728] width 68 height 21
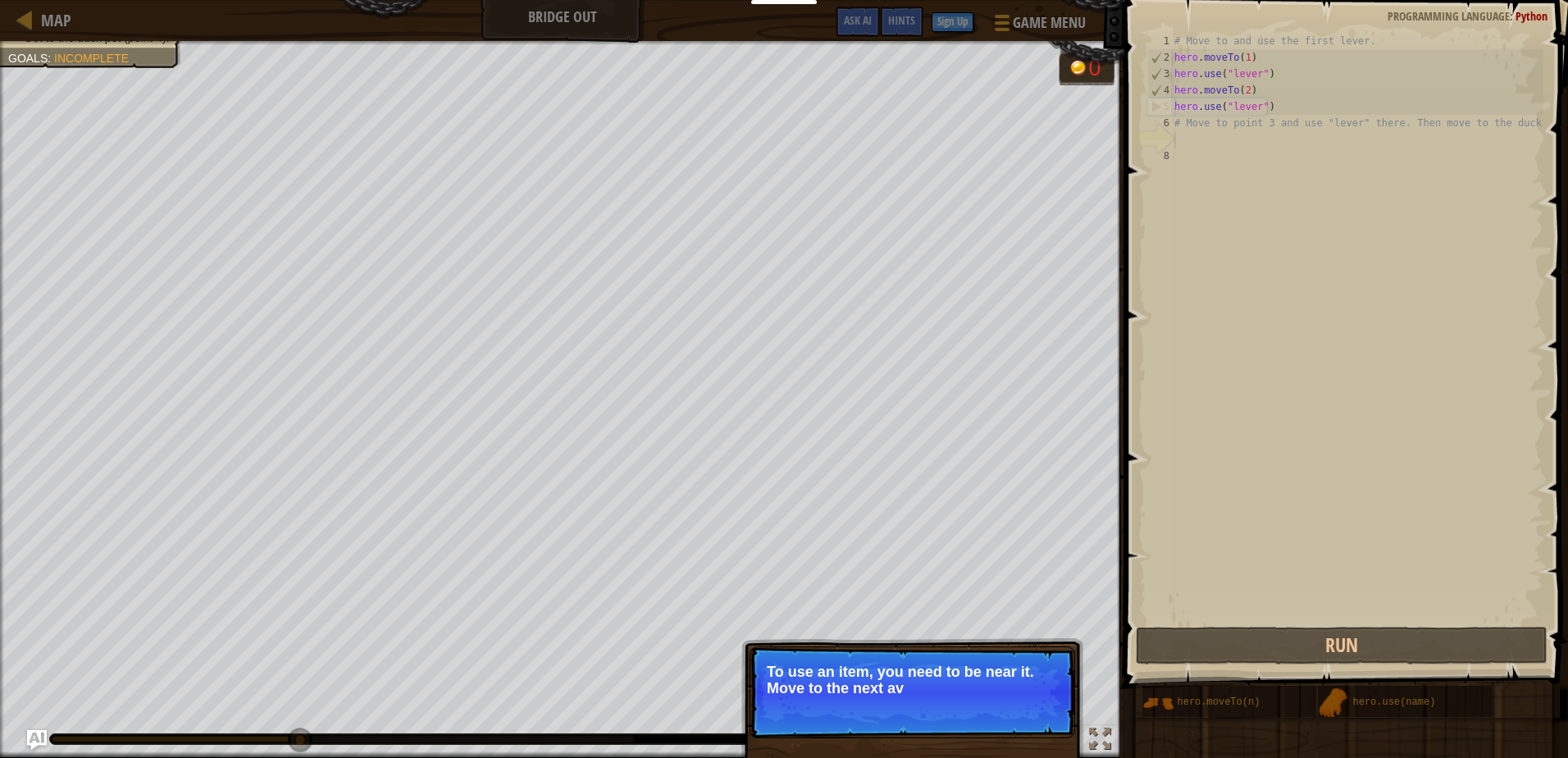
click at [1024, 699] on p "Skip (esc) Continue To use an item, you need to be near it. Move to the next av" at bounding box center [913, 692] width 326 height 92
click at [1024, 720] on p "Skip (esc) Continue To use an item, you need to be near it. Move to the next av…" at bounding box center [913, 692] width 326 height 92
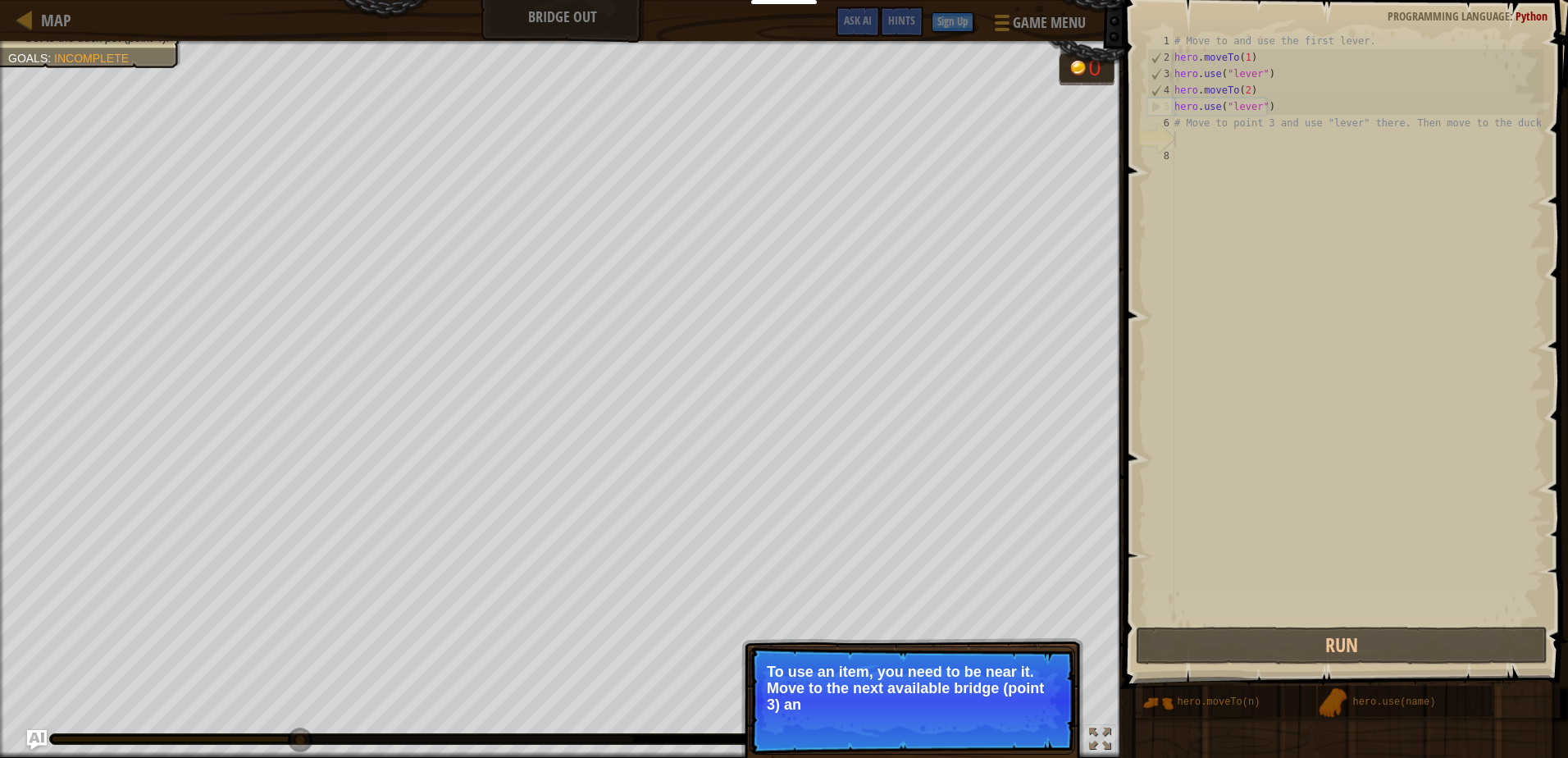
click at [1024, 720] on p "Skip (esc) Continue To use an item, you need to be near it. Move to the next av…" at bounding box center [913, 701] width 326 height 108
click at [1024, 721] on p "Skip (esc) Continue To use an item, you need to be near it. Move to the next av…" at bounding box center [913, 701] width 326 height 110
click at [1024, 721] on button "Continue" at bounding box center [1028, 728] width 68 height 21
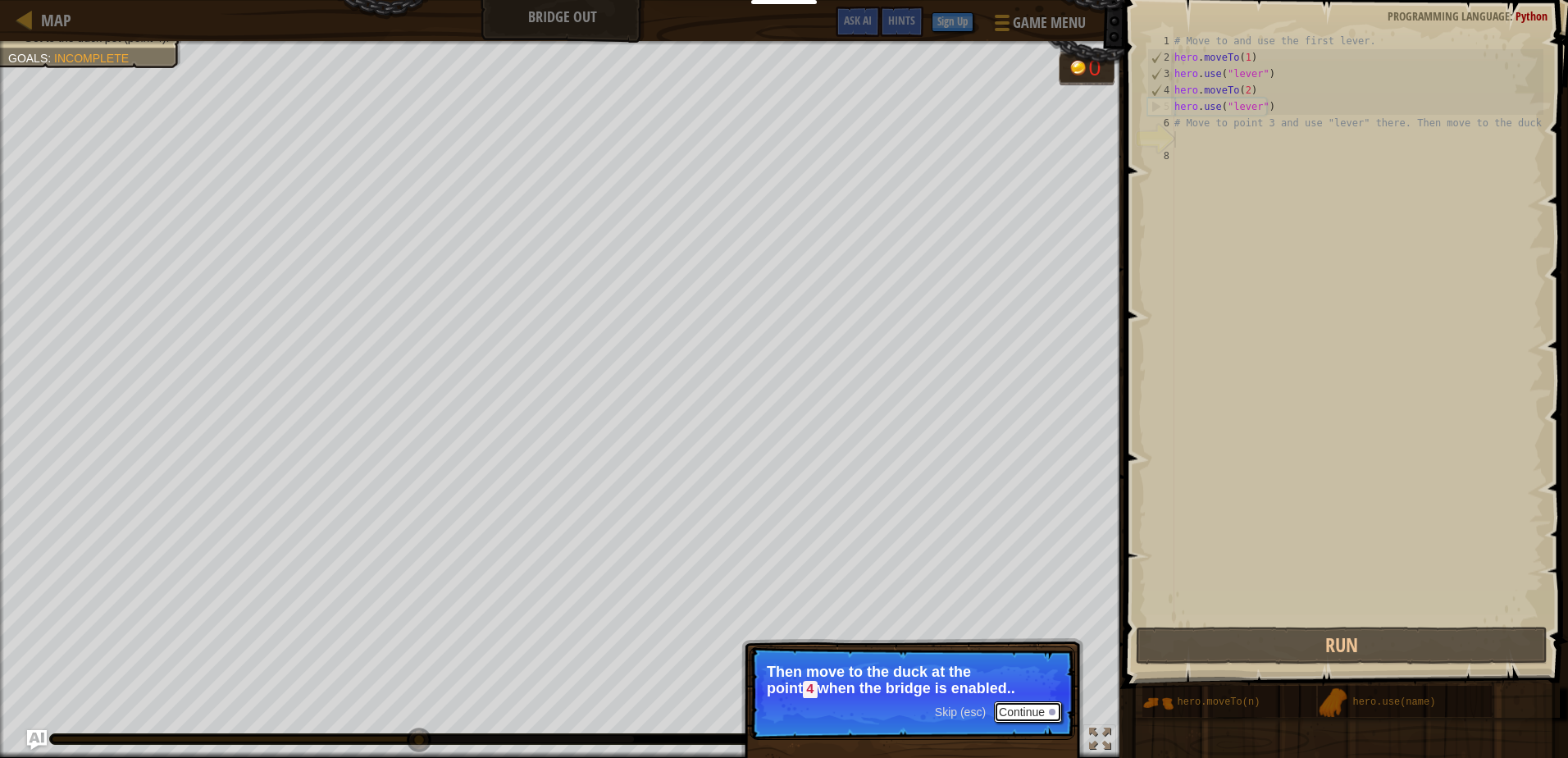
click at [1024, 709] on button "Continue" at bounding box center [1028, 712] width 68 height 21
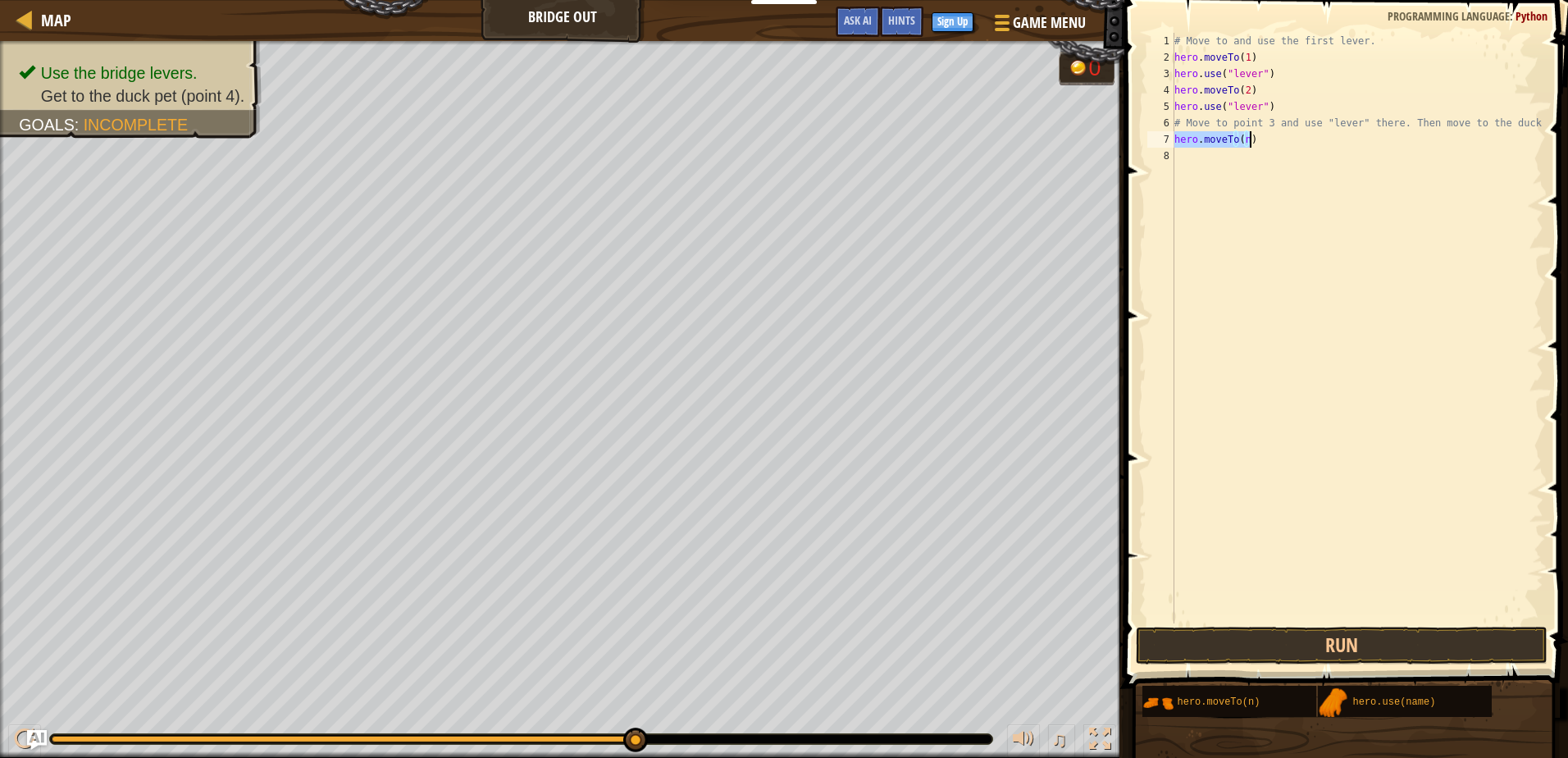
click at [1245, 141] on div "# Move to and use the first lever. hero . moveTo ( 1 ) hero . use ( "lever" ) h…" at bounding box center [1357, 328] width 372 height 591
type textarea "hero.moveTo(3)"
click at [1318, 243] on div "# Move to and use the first lever. hero . moveTo ( 1 ) hero . use ( "lever" ) h…" at bounding box center [1357, 344] width 372 height 623
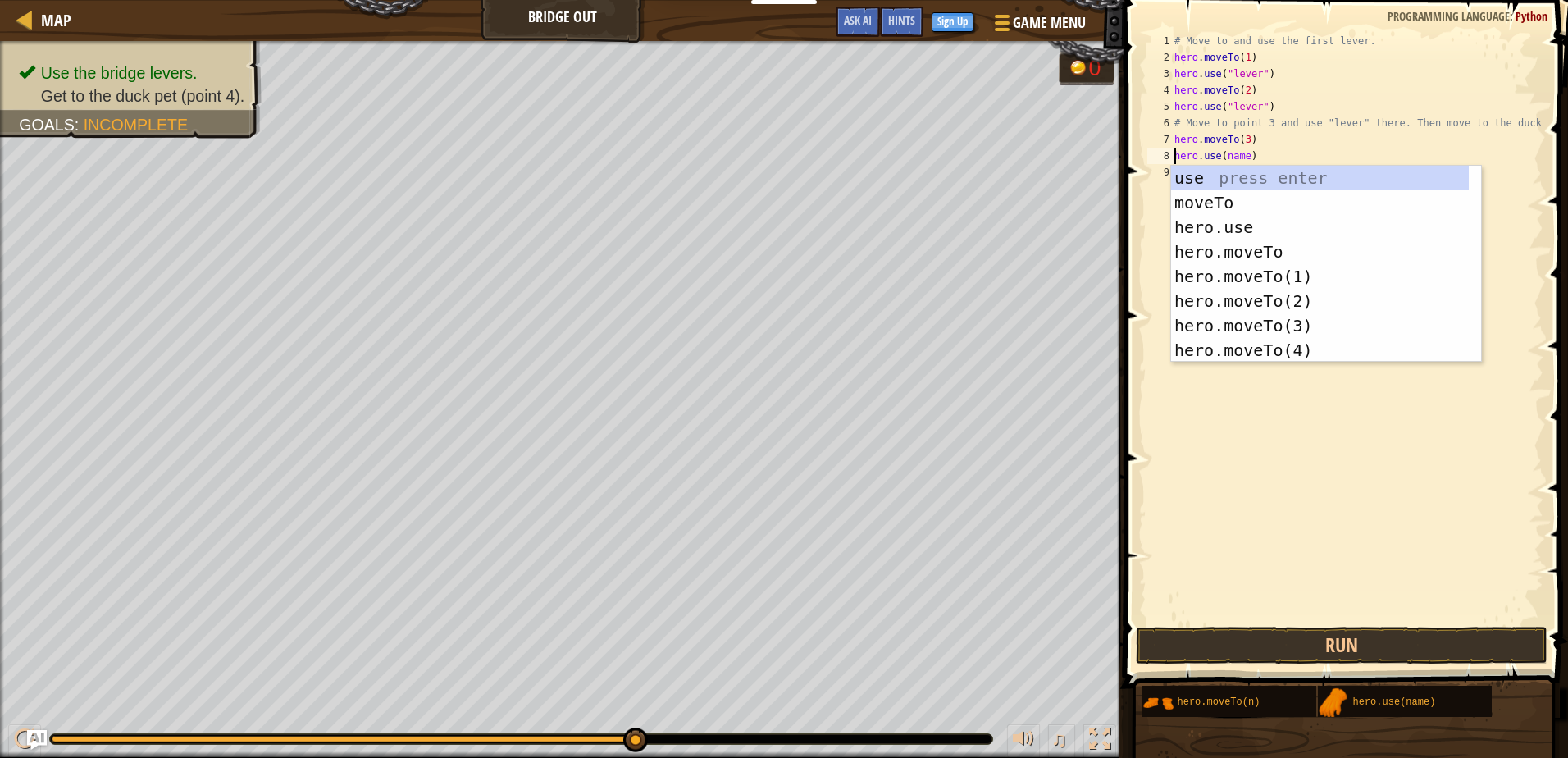
click at [1242, 154] on div "# Move to and use the first lever. hero . moveTo ( 1 ) hero . use ( "lever" ) h…" at bounding box center [1357, 344] width 372 height 623
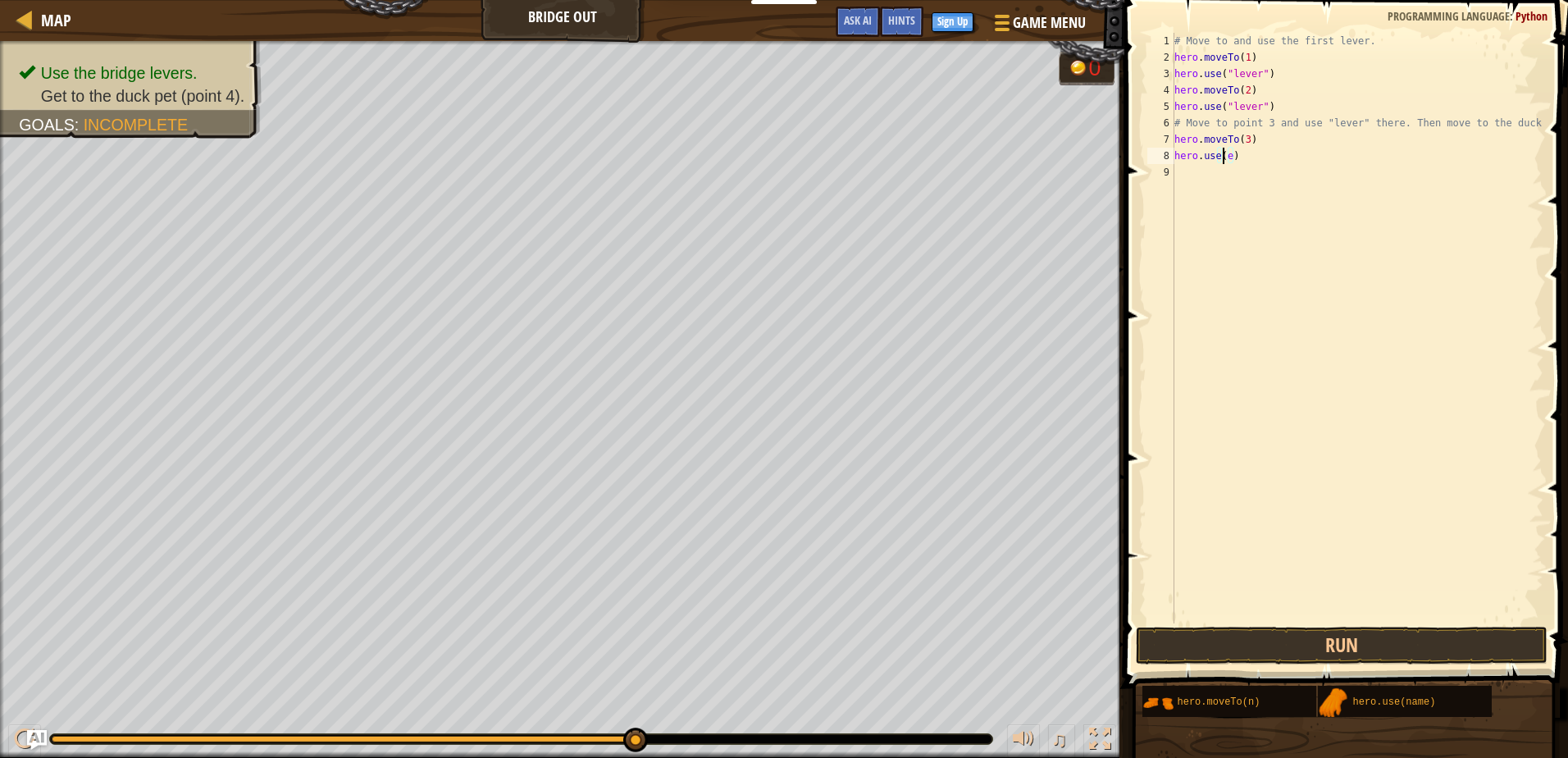
scroll to position [8, 5]
click at [1250, 170] on div "hero.use(" le ver") press enter" at bounding box center [1375, 202] width 310 height 74
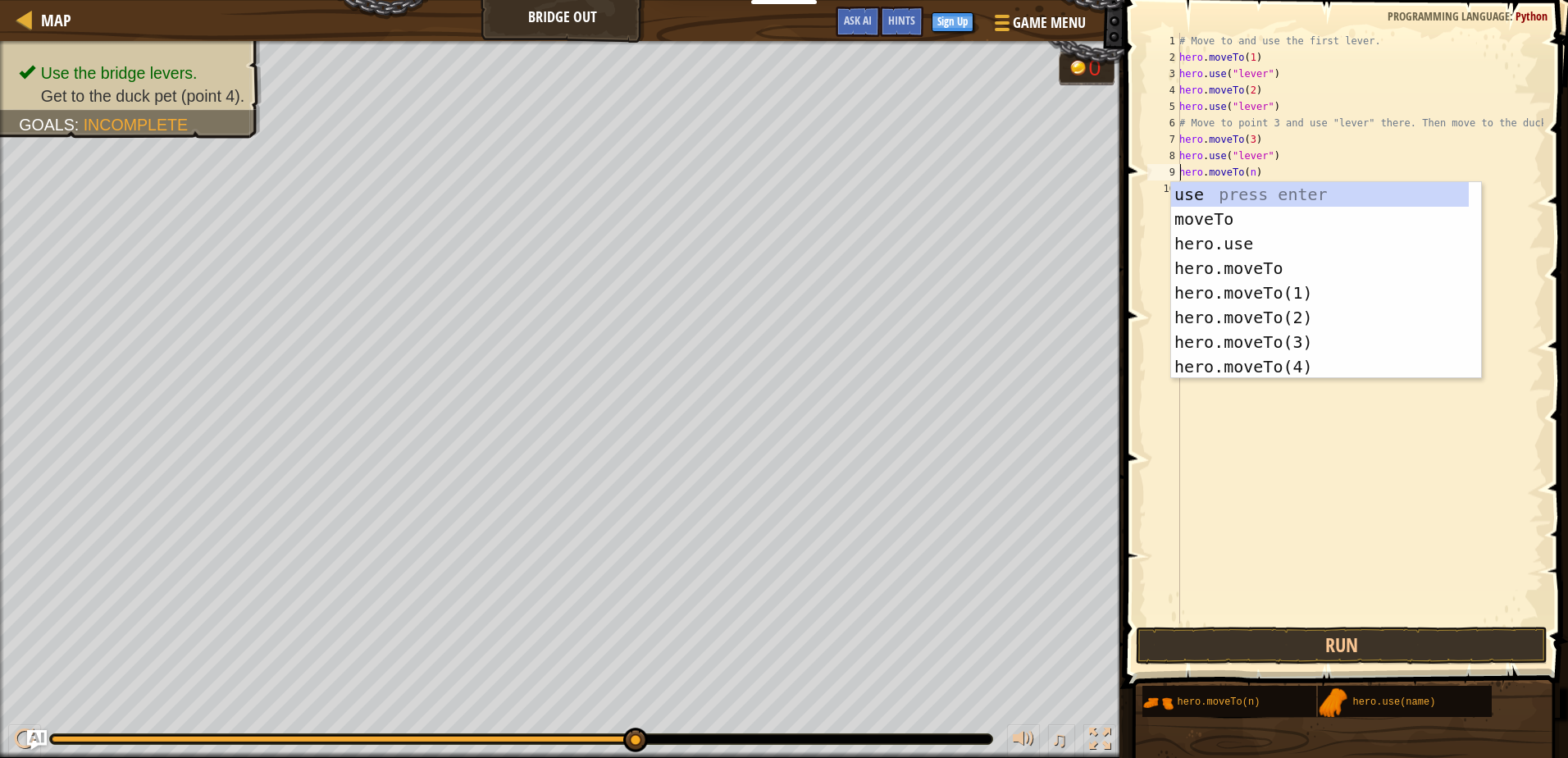
click at [1247, 171] on div "# Move to and use the first lever. hero . moveTo ( 1 ) hero . use ( "lever" ) h…" at bounding box center [1360, 344] width 368 height 623
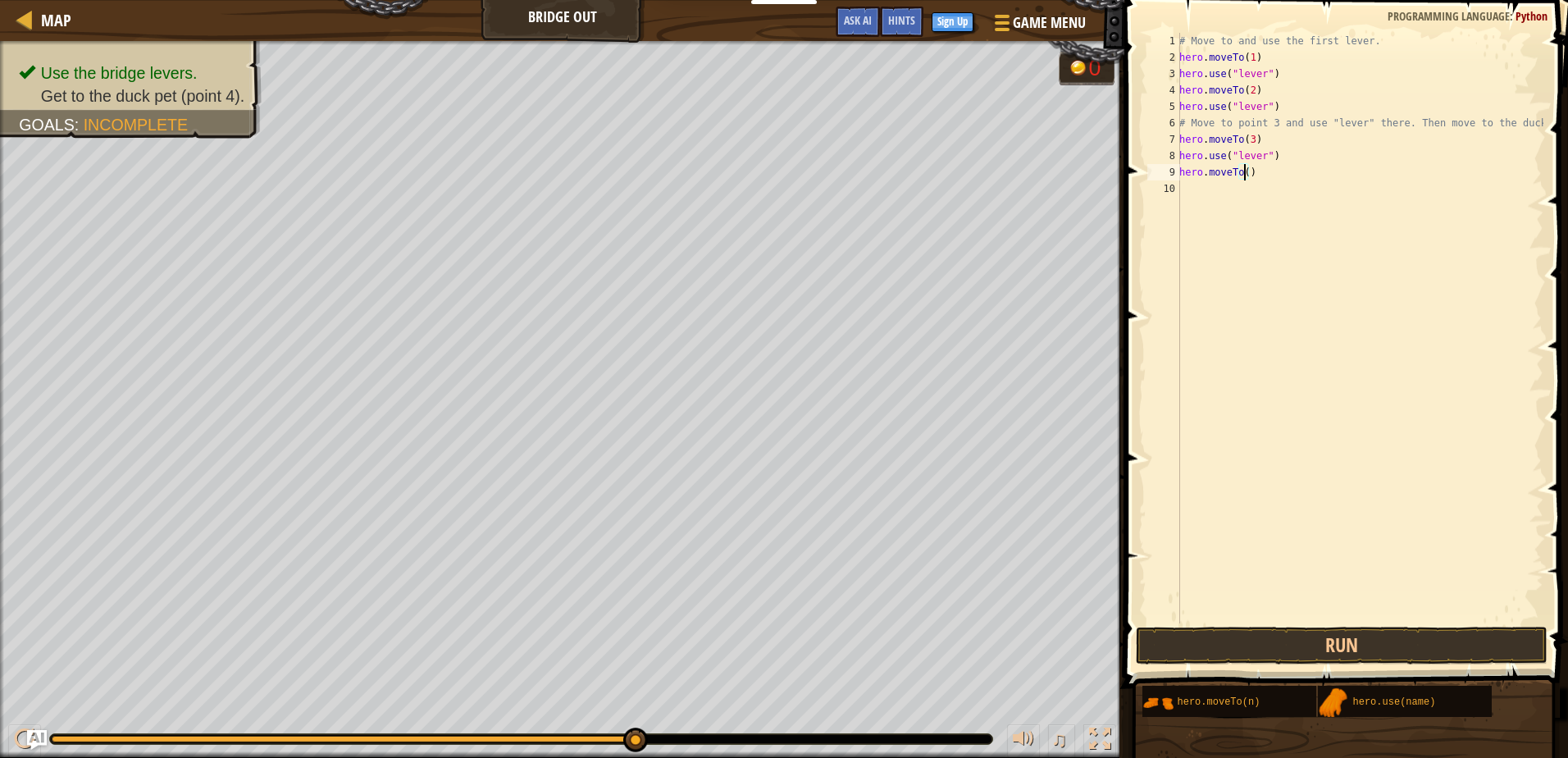
scroll to position [8, 6]
type textarea "hero.moveTo(4)"
click at [1465, 661] on button "Run" at bounding box center [1341, 646] width 411 height 38
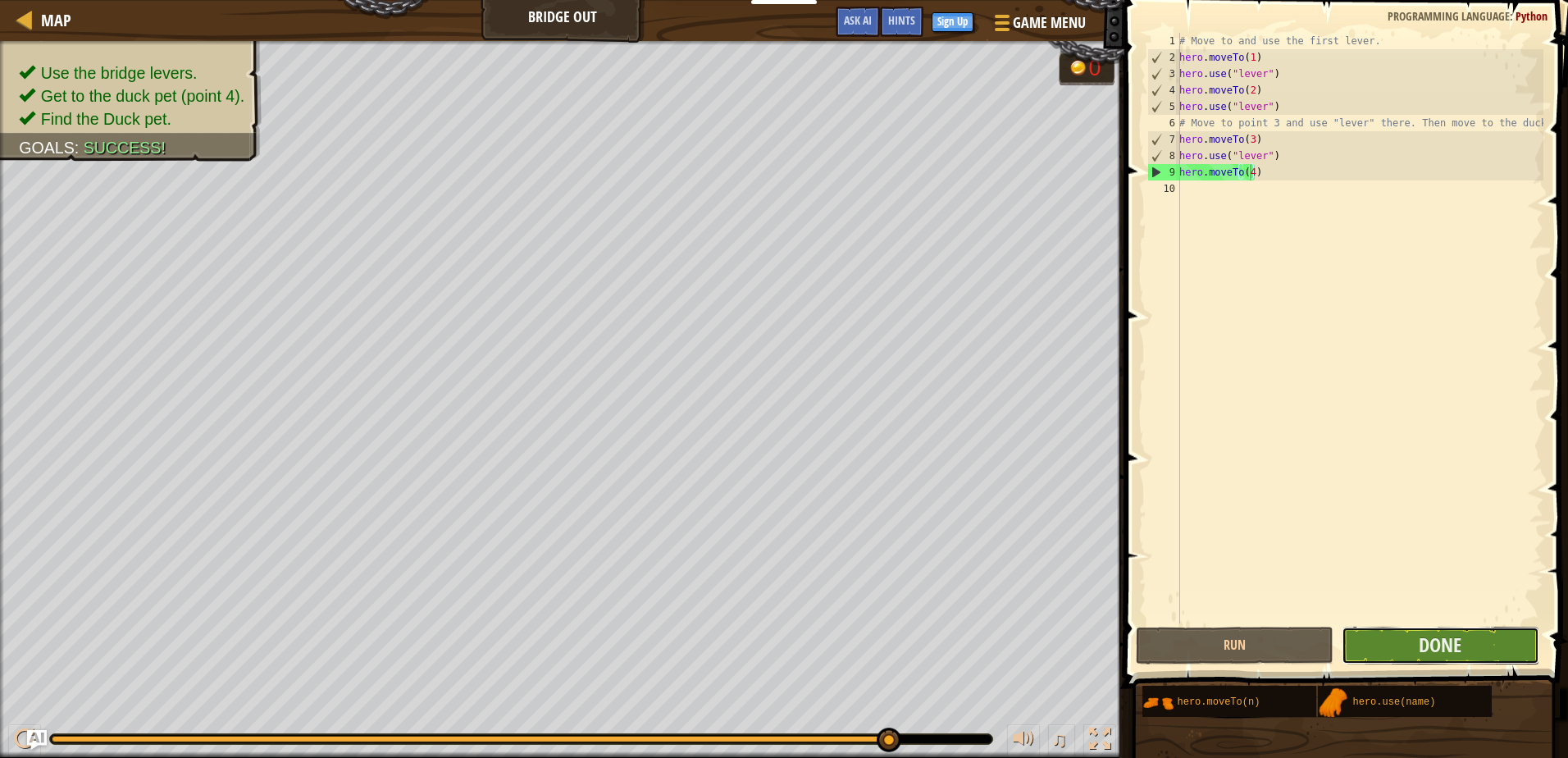
click at [1412, 649] on button "Done" at bounding box center [1440, 646] width 198 height 38
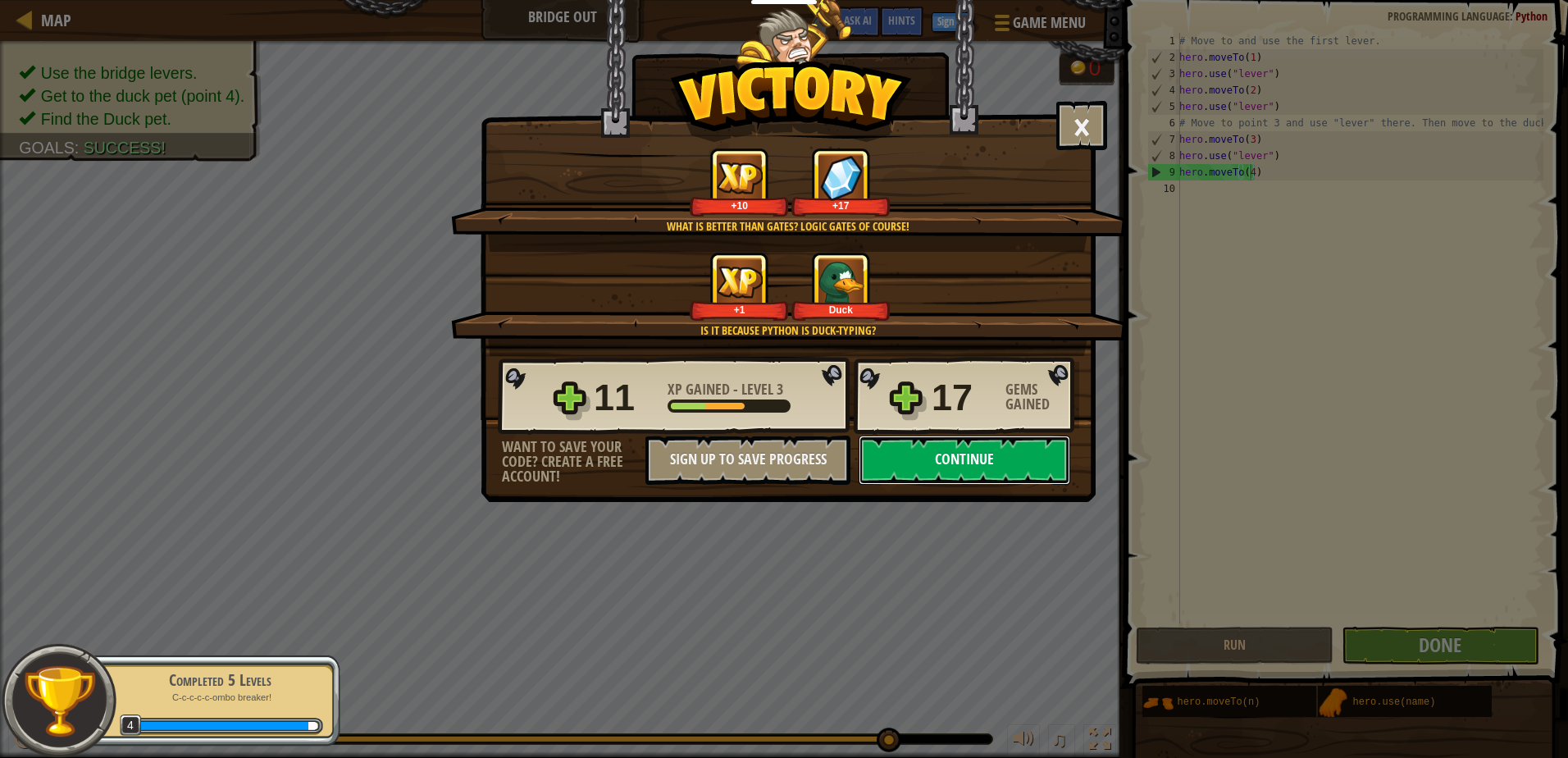
click at [994, 460] on button "Continue" at bounding box center [964, 460] width 212 height 49
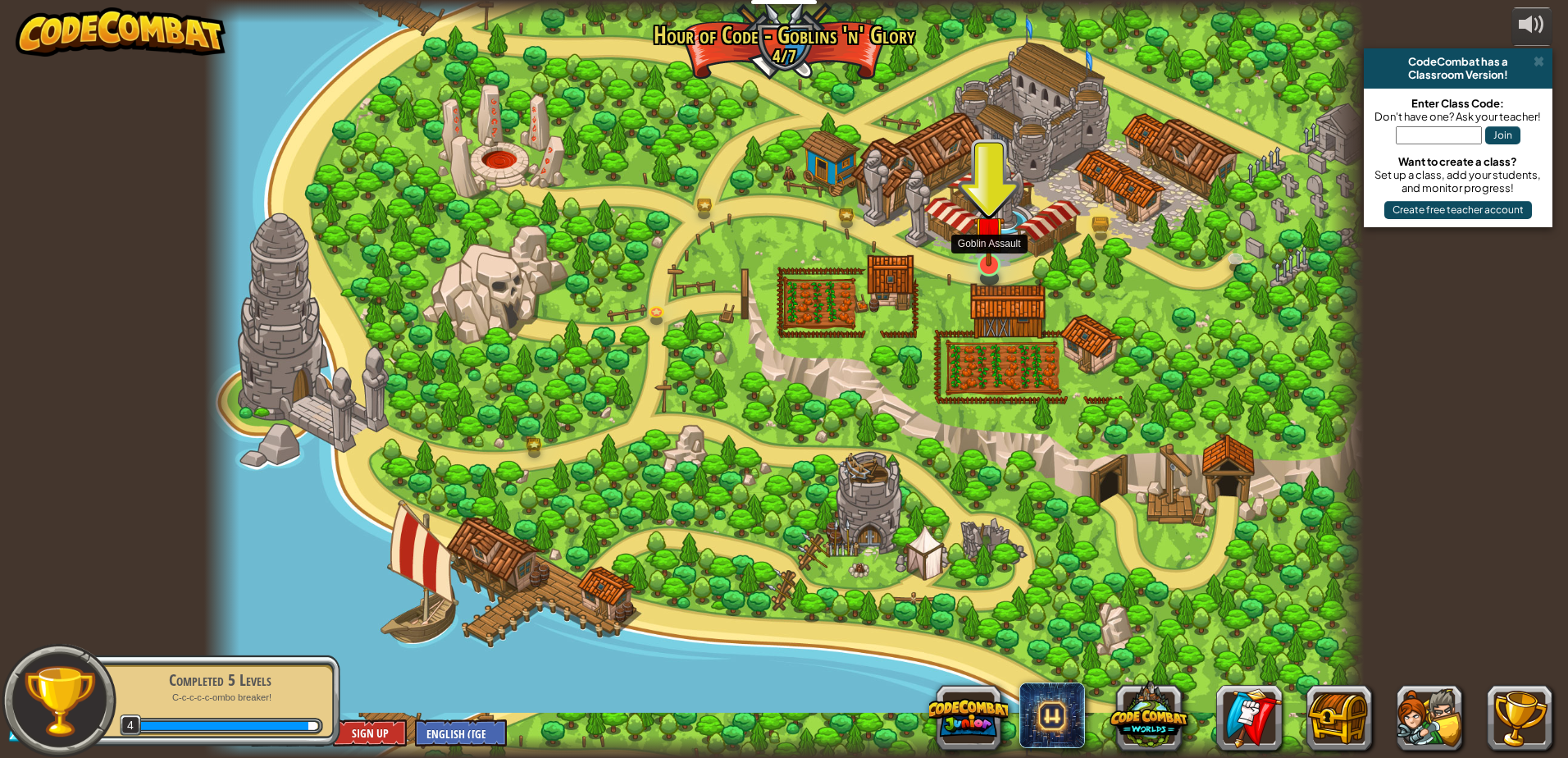
click at [991, 262] on img at bounding box center [989, 232] width 31 height 71
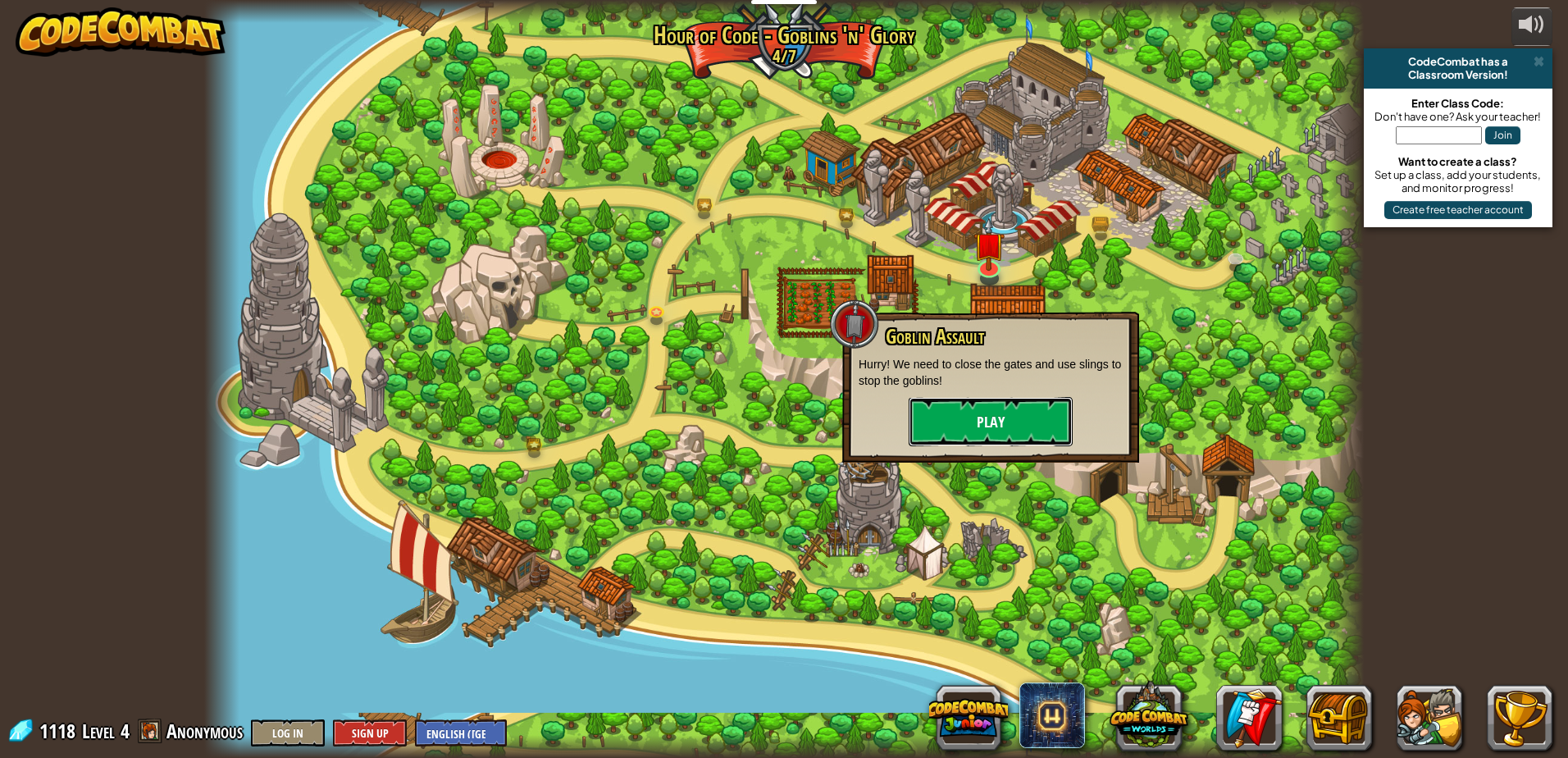
click at [993, 424] on button "Play" at bounding box center [990, 421] width 164 height 49
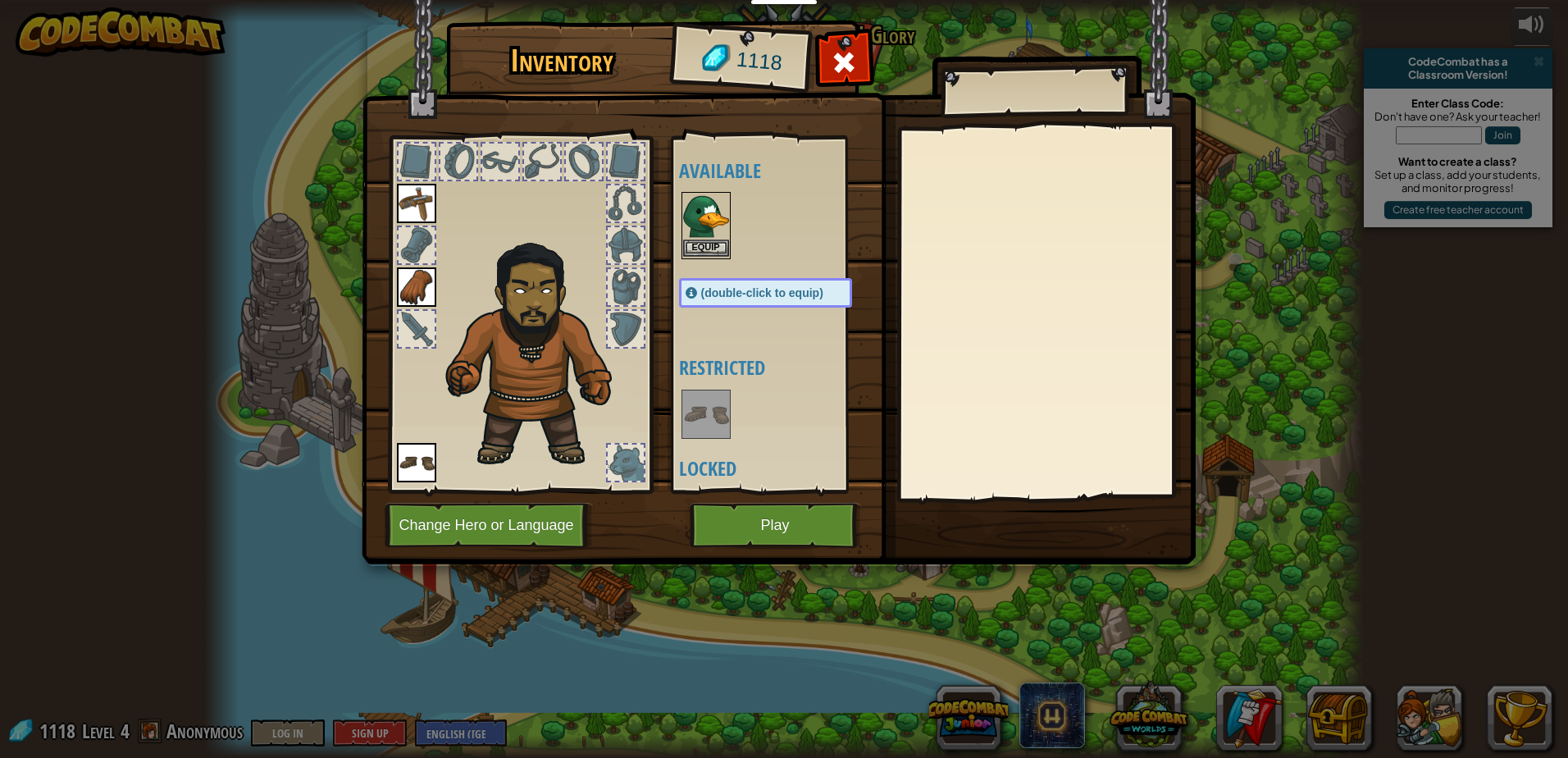
click at [714, 238] on img at bounding box center [706, 217] width 46 height 46
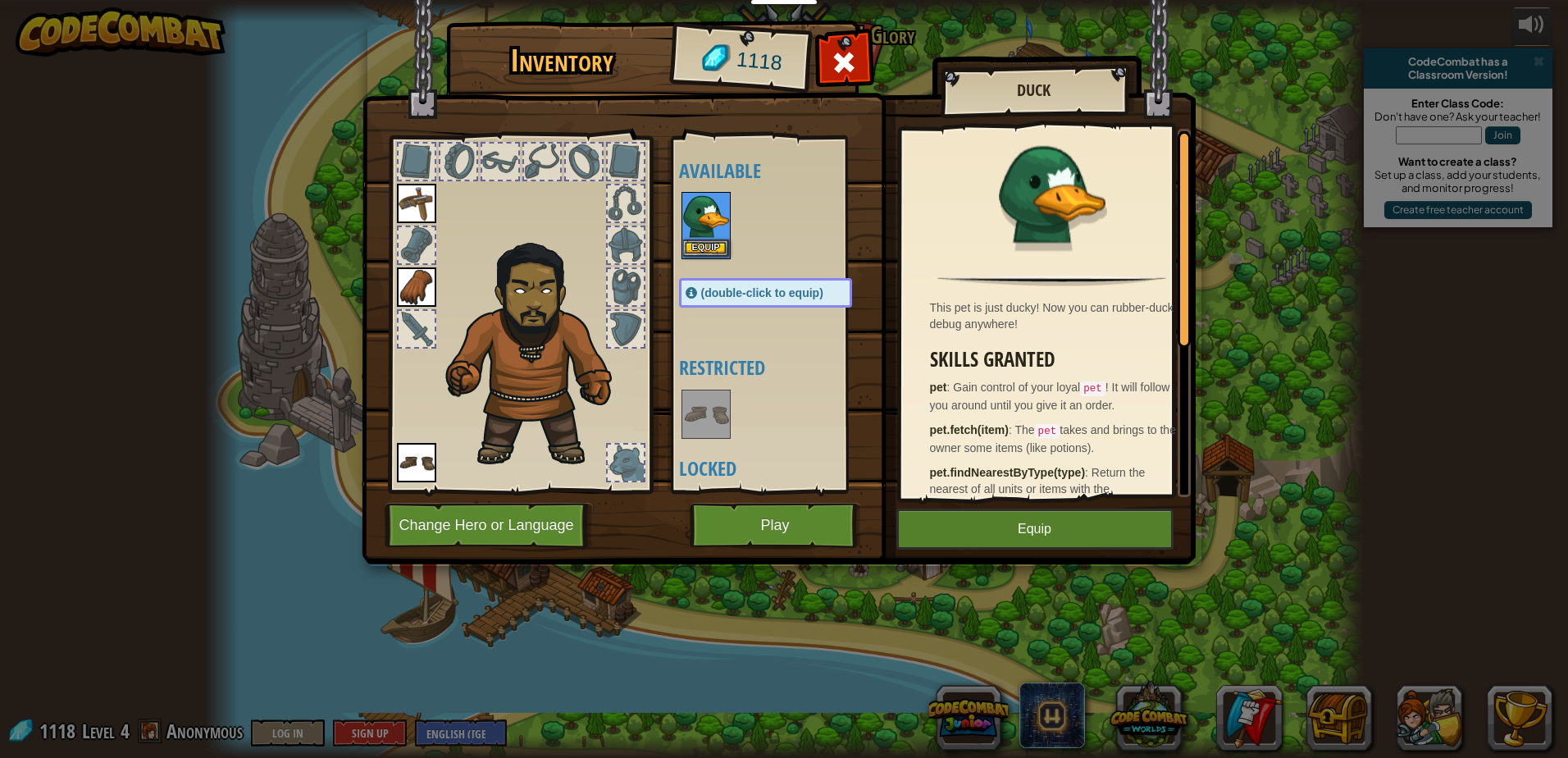
click at [714, 238] on img at bounding box center [706, 217] width 46 height 46
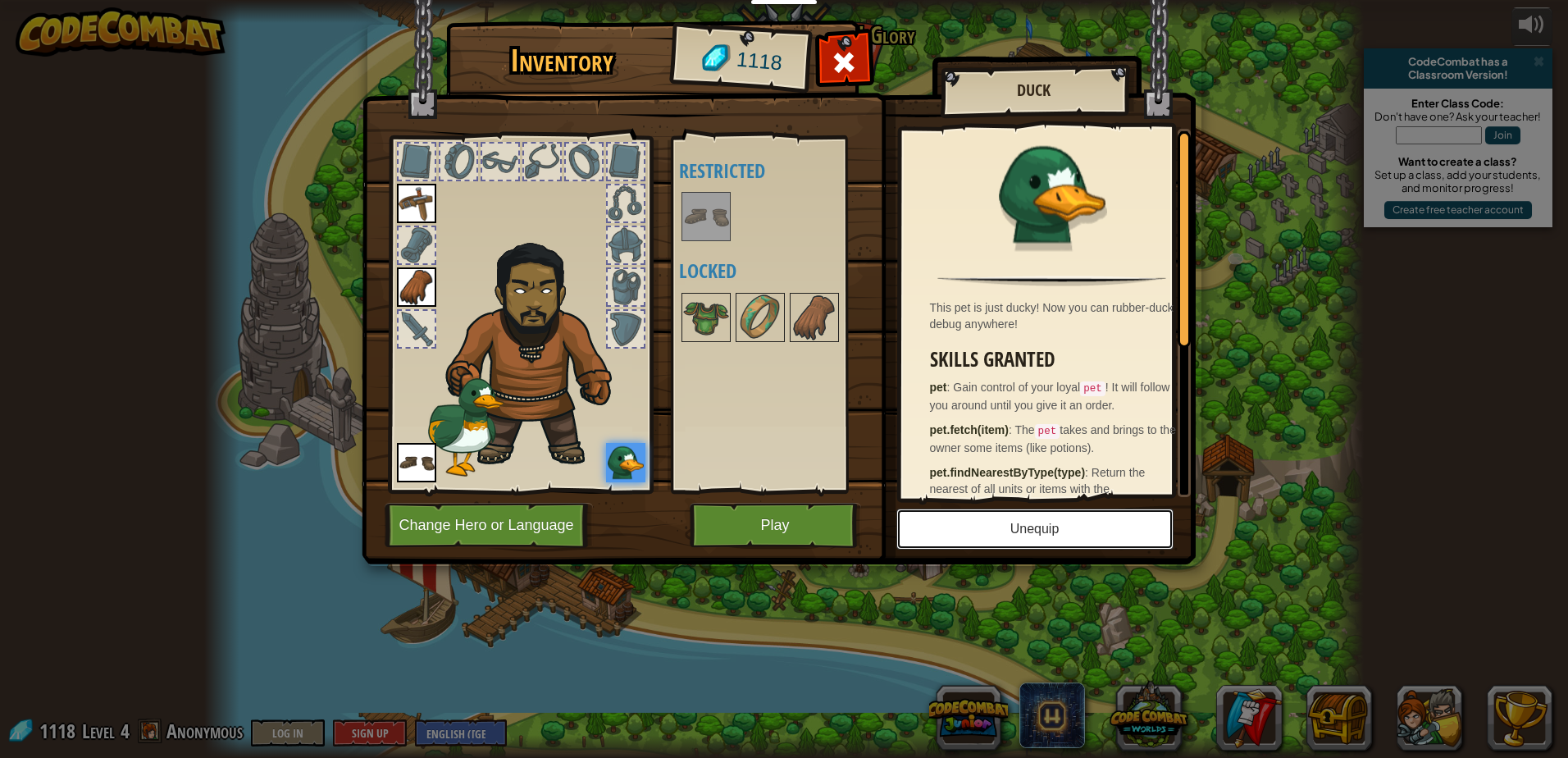
click at [943, 537] on button "Unequip" at bounding box center [1035, 529] width 277 height 41
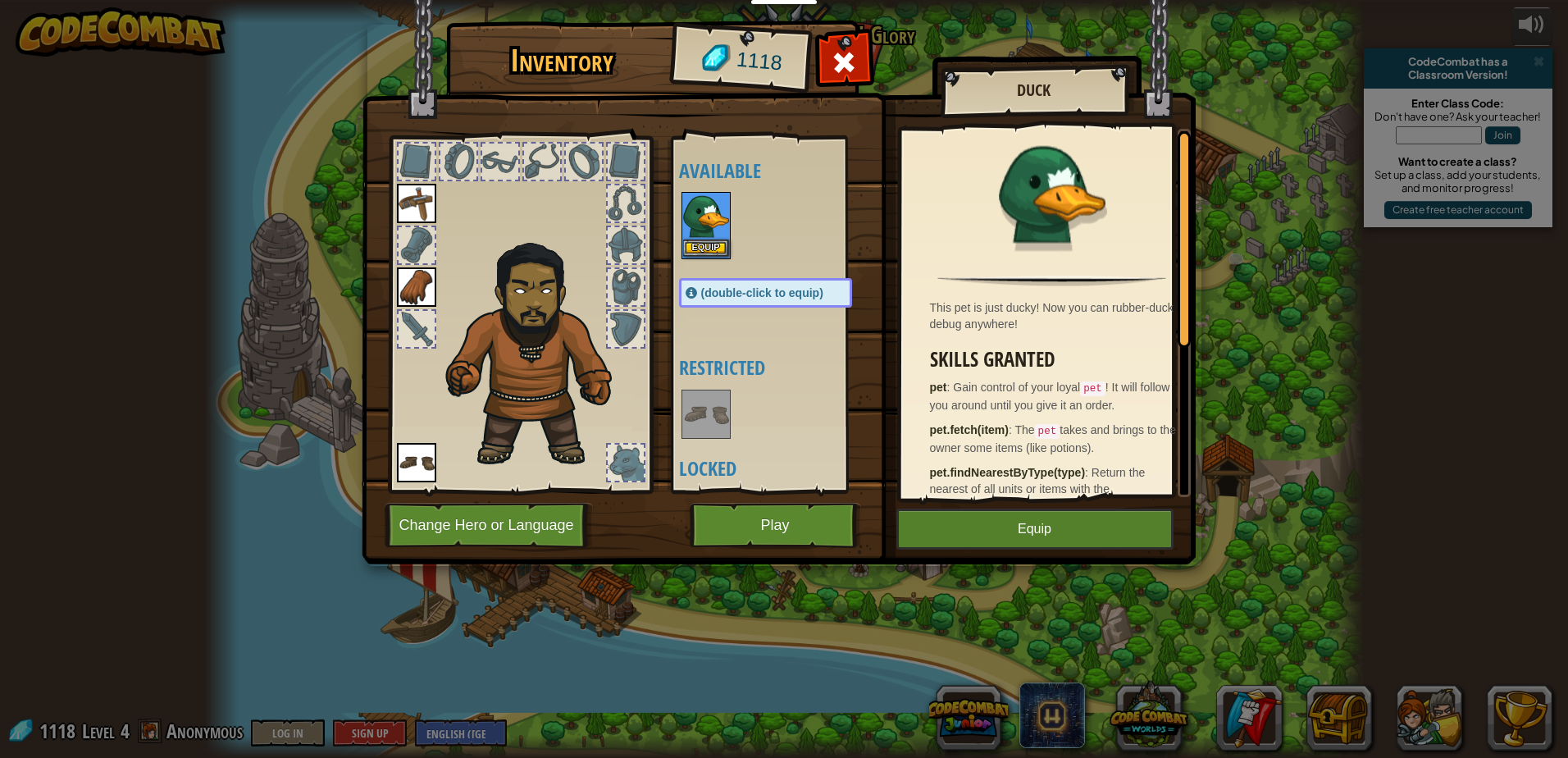
click at [694, 238] on img at bounding box center [706, 217] width 46 height 46
click at [697, 245] on button "Equip" at bounding box center [706, 248] width 46 height 17
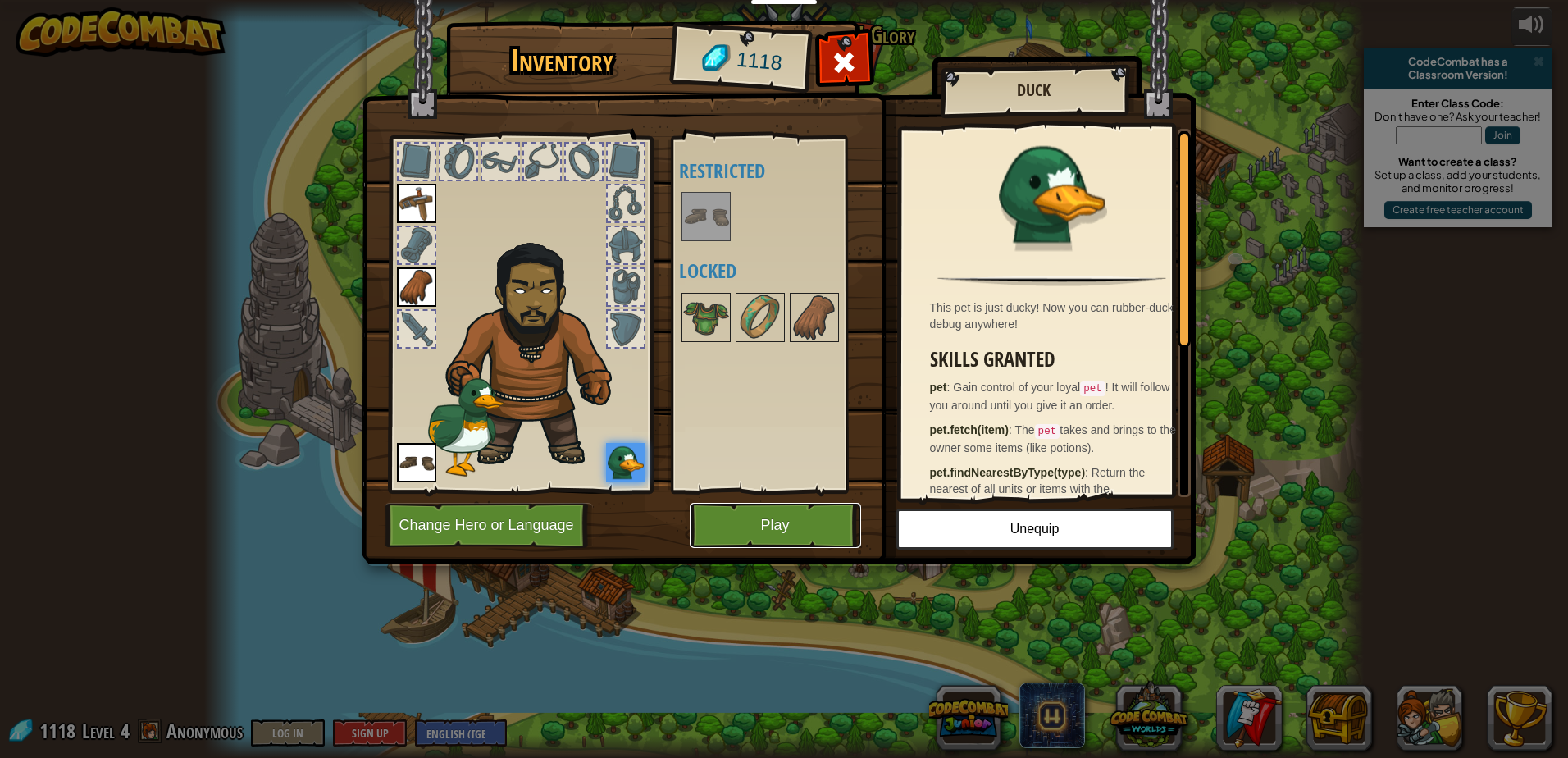
click at [764, 514] on button "Play" at bounding box center [776, 526] width 171 height 45
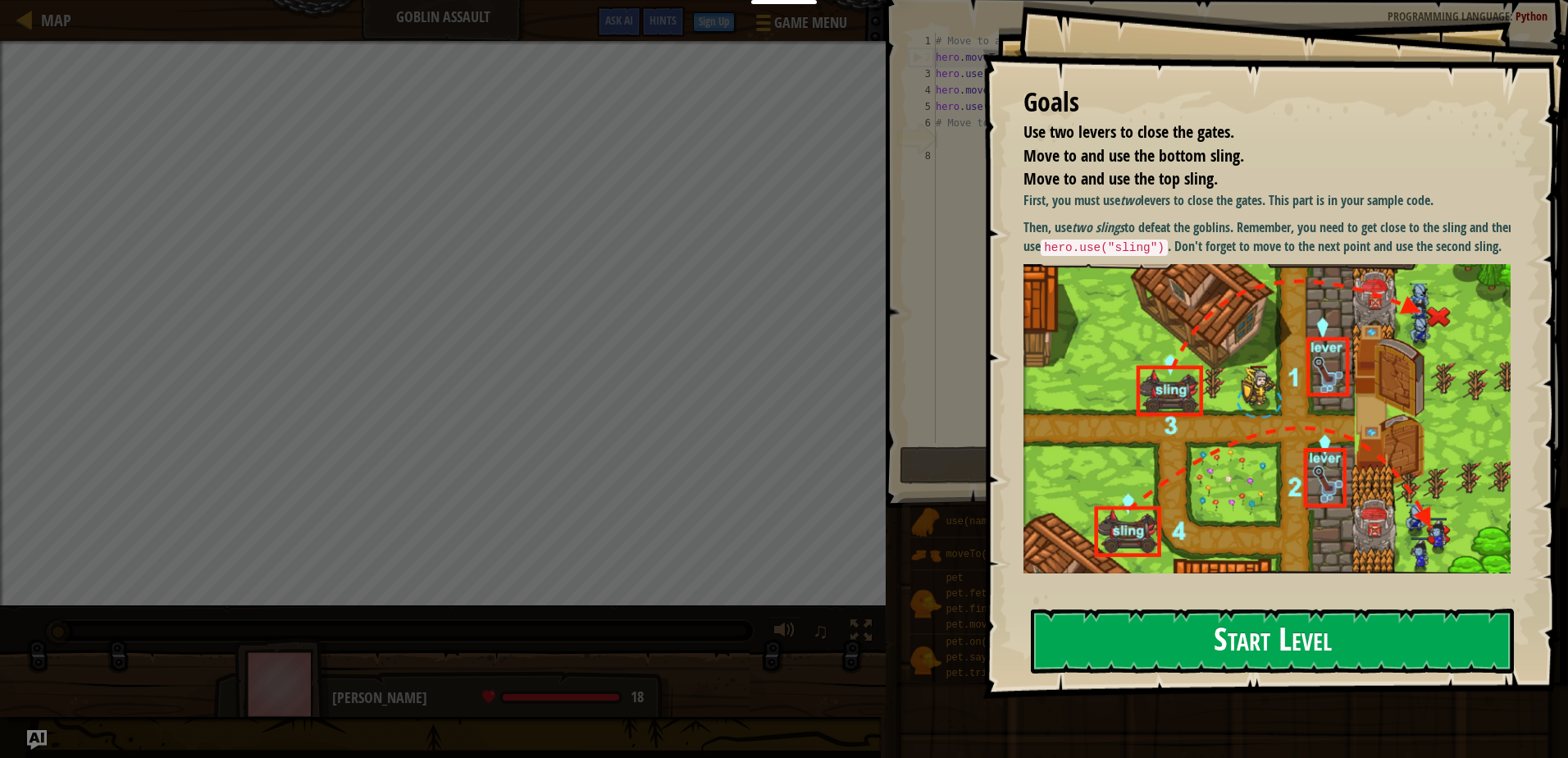
click at [1238, 617] on button "Start Level" at bounding box center [1273, 641] width 484 height 65
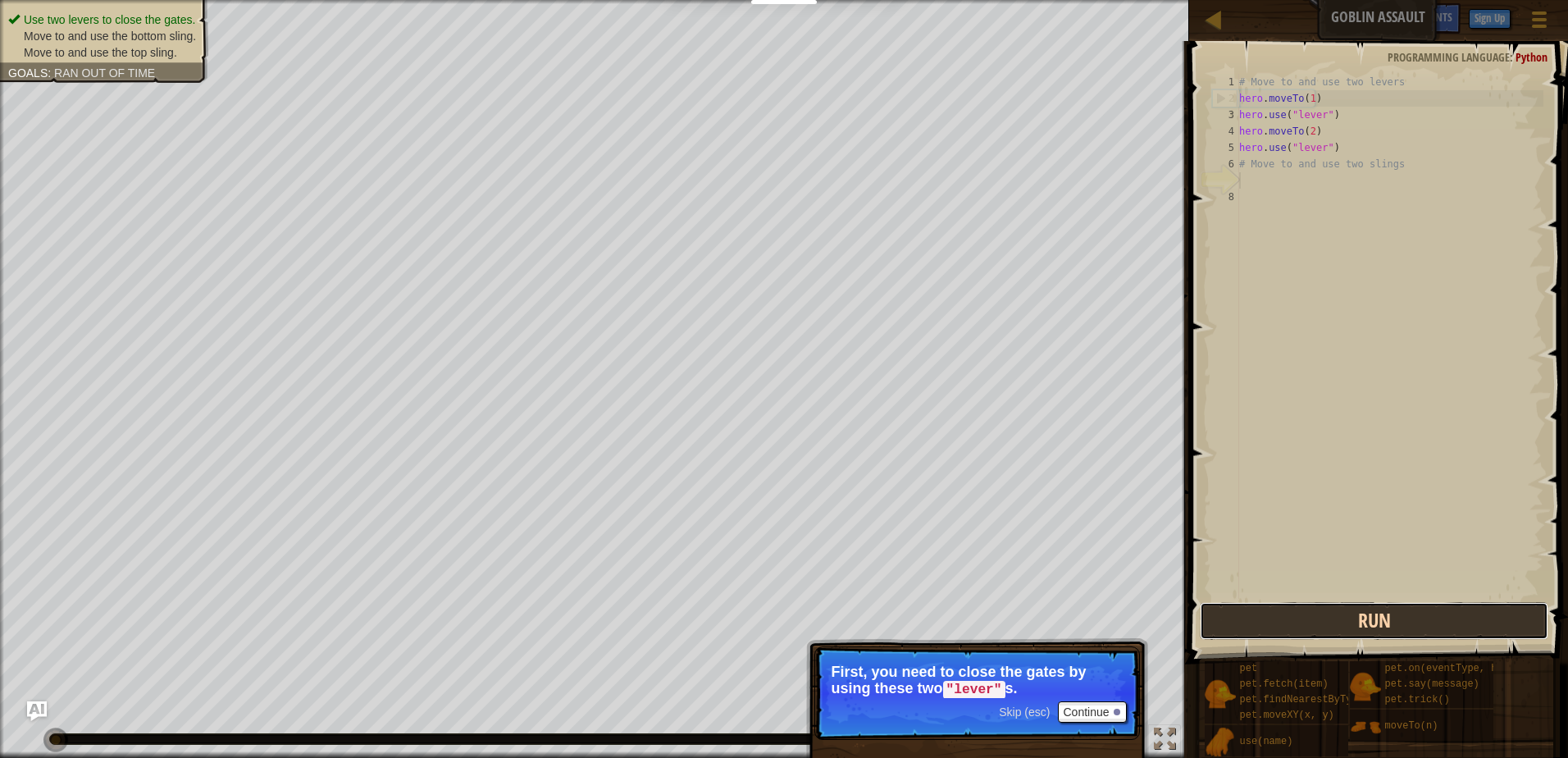
click at [1354, 611] on button "Run" at bounding box center [1374, 621] width 349 height 38
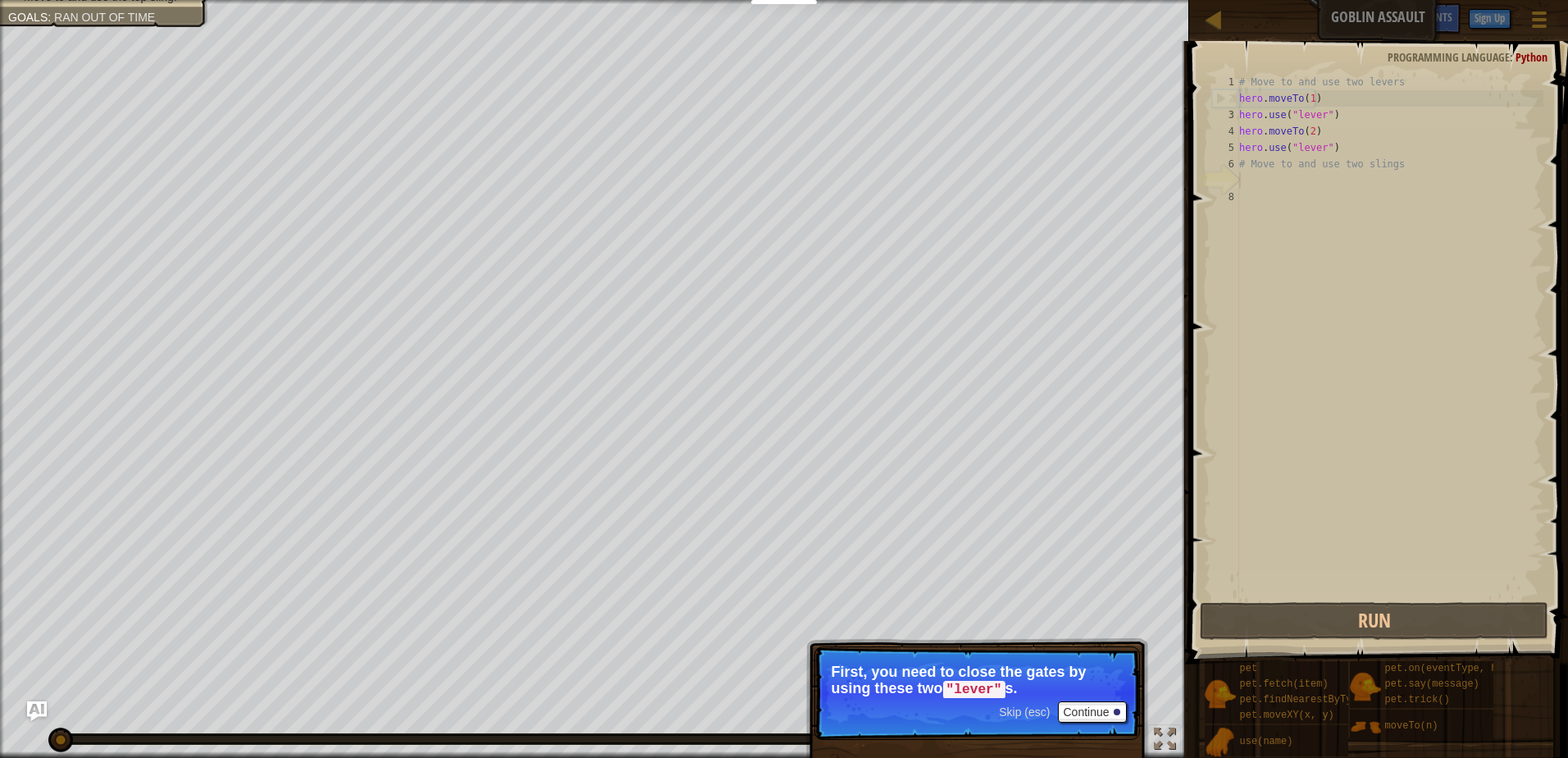
scroll to position [8, 0]
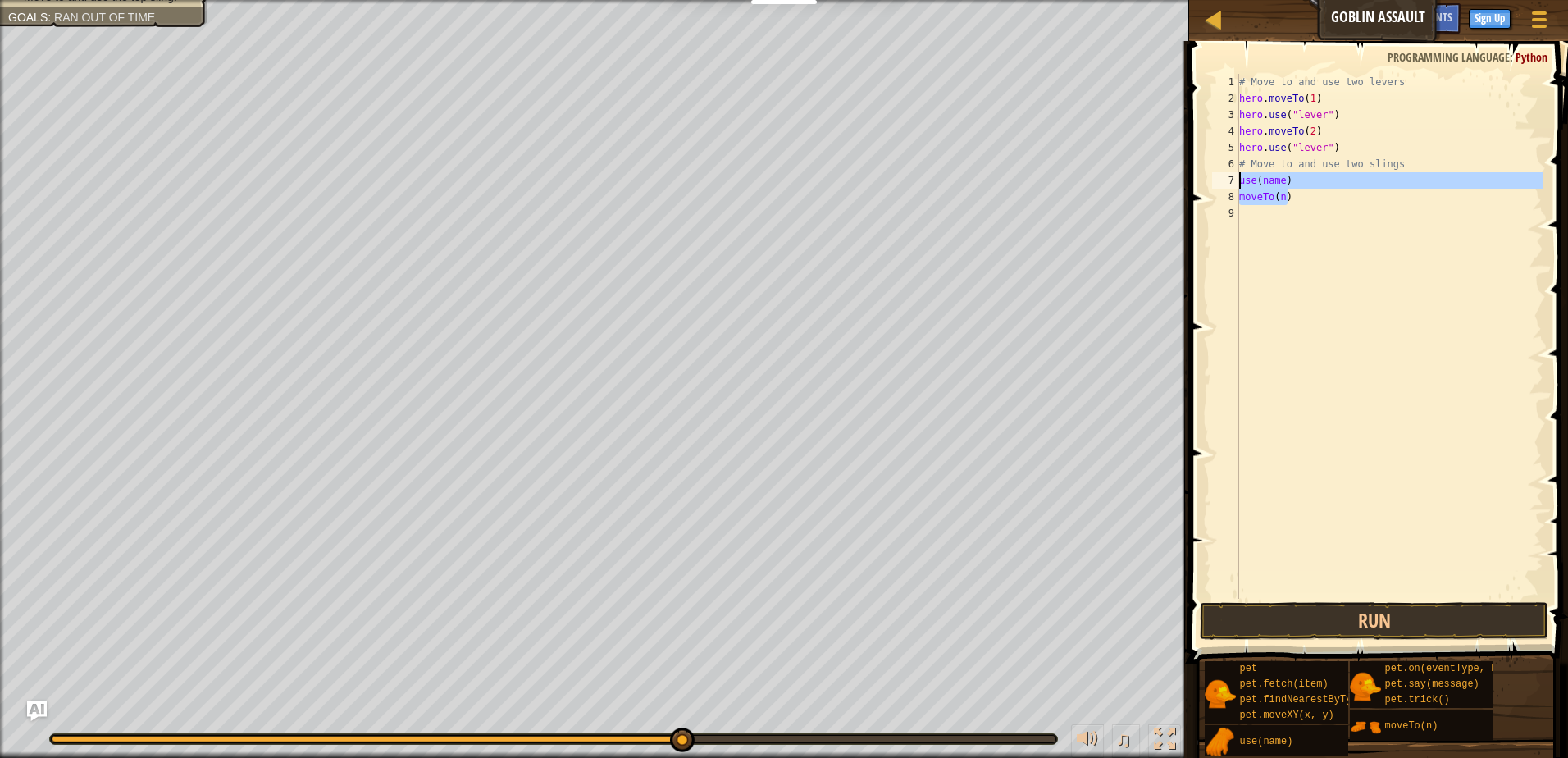
drag, startPoint x: 1296, startPoint y: 189, endPoint x: 1232, endPoint y: 180, distance: 64.6
click at [1232, 180] on div "moveTo(n) 1 2 3 4 5 6 7 8 9 # Move to and use two levers hero . moveTo ( 1 ) he…" at bounding box center [1376, 336] width 334 height 525
type textarea "use(name) moveTo(n)"
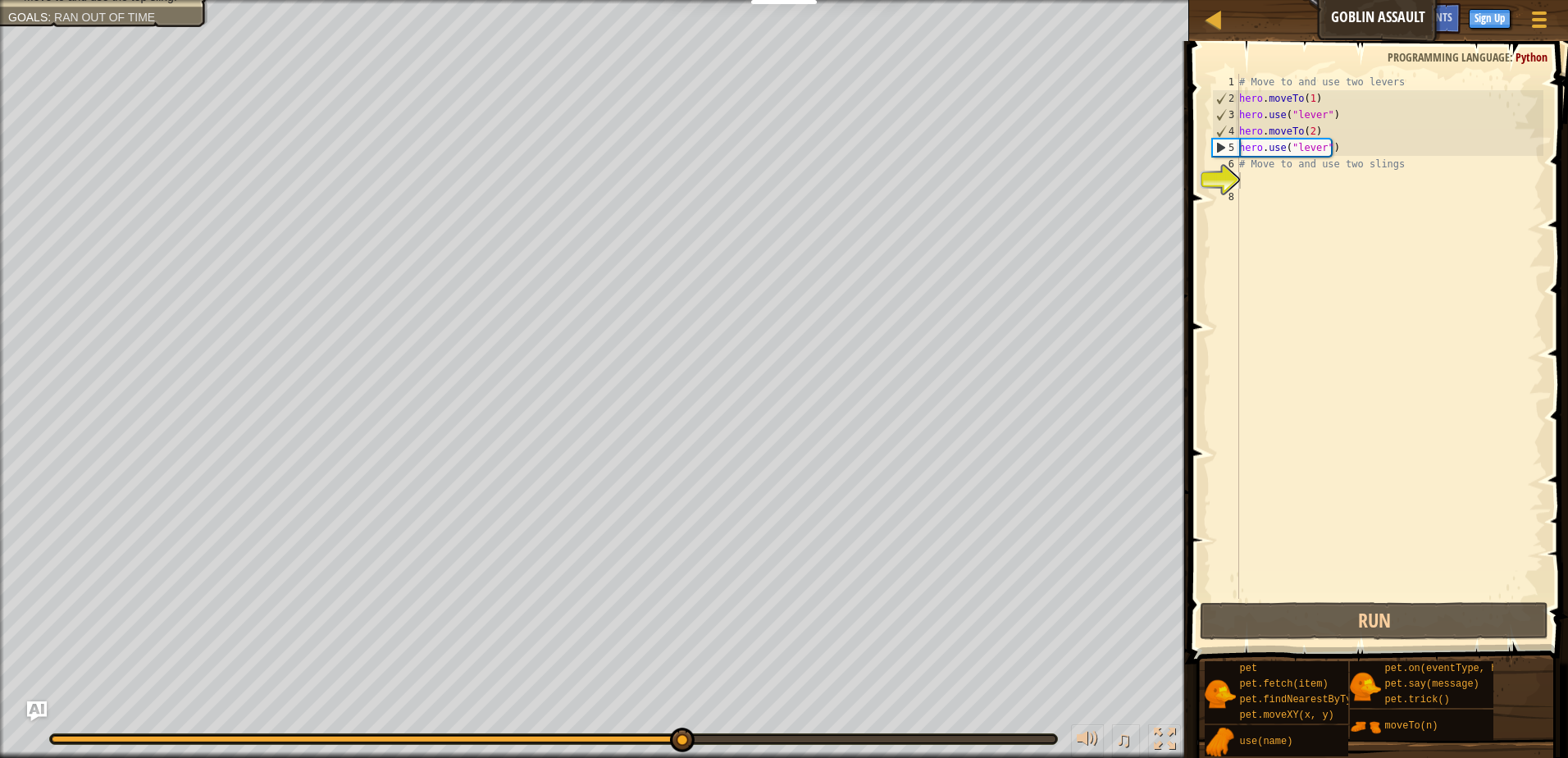
drag, startPoint x: 1365, startPoint y: 726, endPoint x: 1331, endPoint y: 370, distance: 357.6
click at [1288, 238] on div "Hints 1 2 3 4 5 6 7 8 # Move to and use two levers hero . moveTo ( 1 ) hero . u…" at bounding box center [1377, 395] width 384 height 709
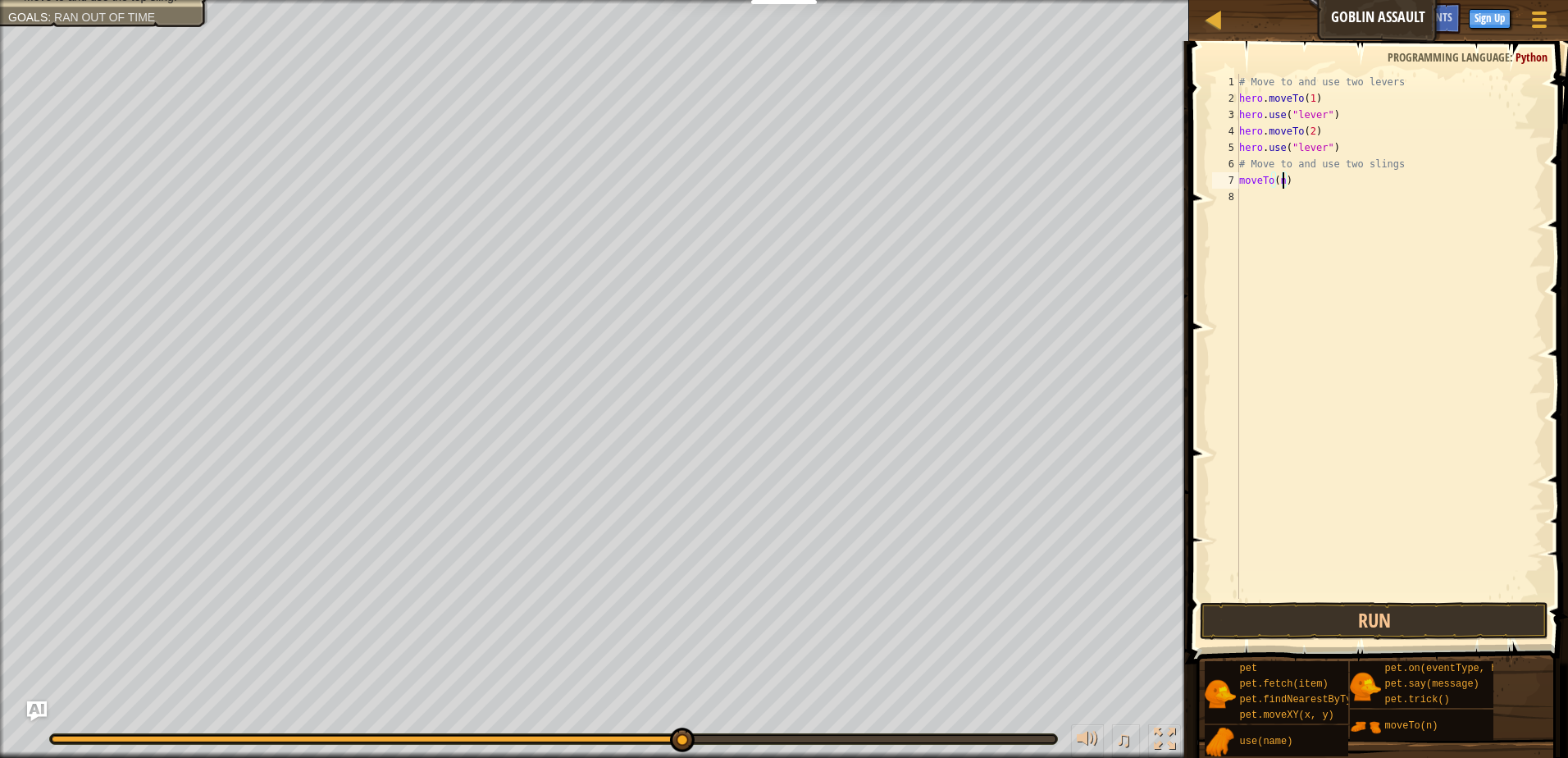
click at [1282, 178] on div "# Move to and use two levers hero . moveTo ( 1 ) hero . use ( "lever" ) hero . …" at bounding box center [1390, 352] width 308 height 558
type textarea "moveTo(4)"
click at [1359, 245] on div "# Move to and use two levers hero . moveTo ( 1 ) hero . use ( "lever" ) hero . …" at bounding box center [1390, 352] width 308 height 558
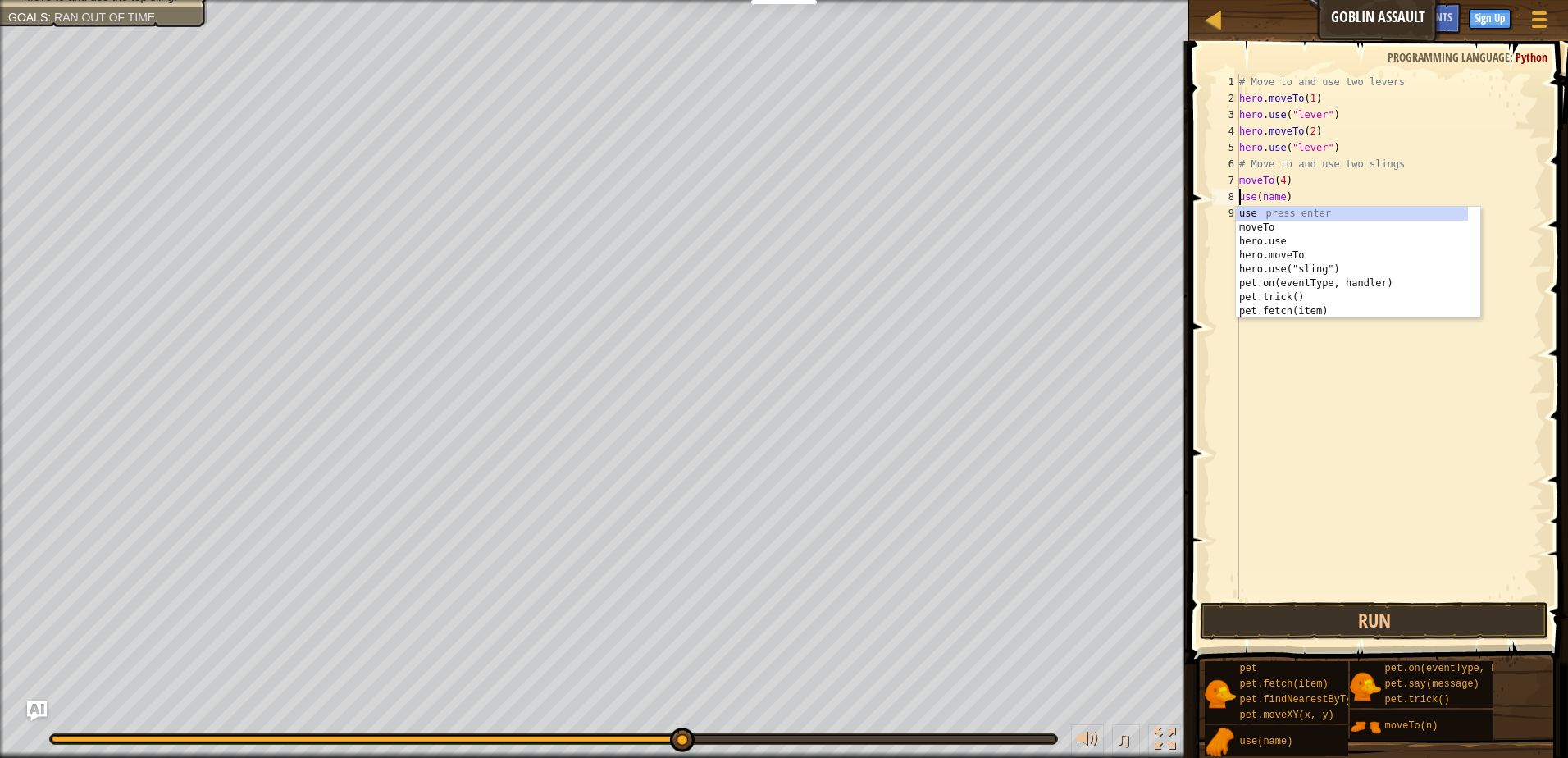
click at [1280, 196] on div "# Move to and use two levers hero . moveTo ( 1 ) hero . use ( "lever" ) hero . …" at bounding box center [1390, 352] width 308 height 558
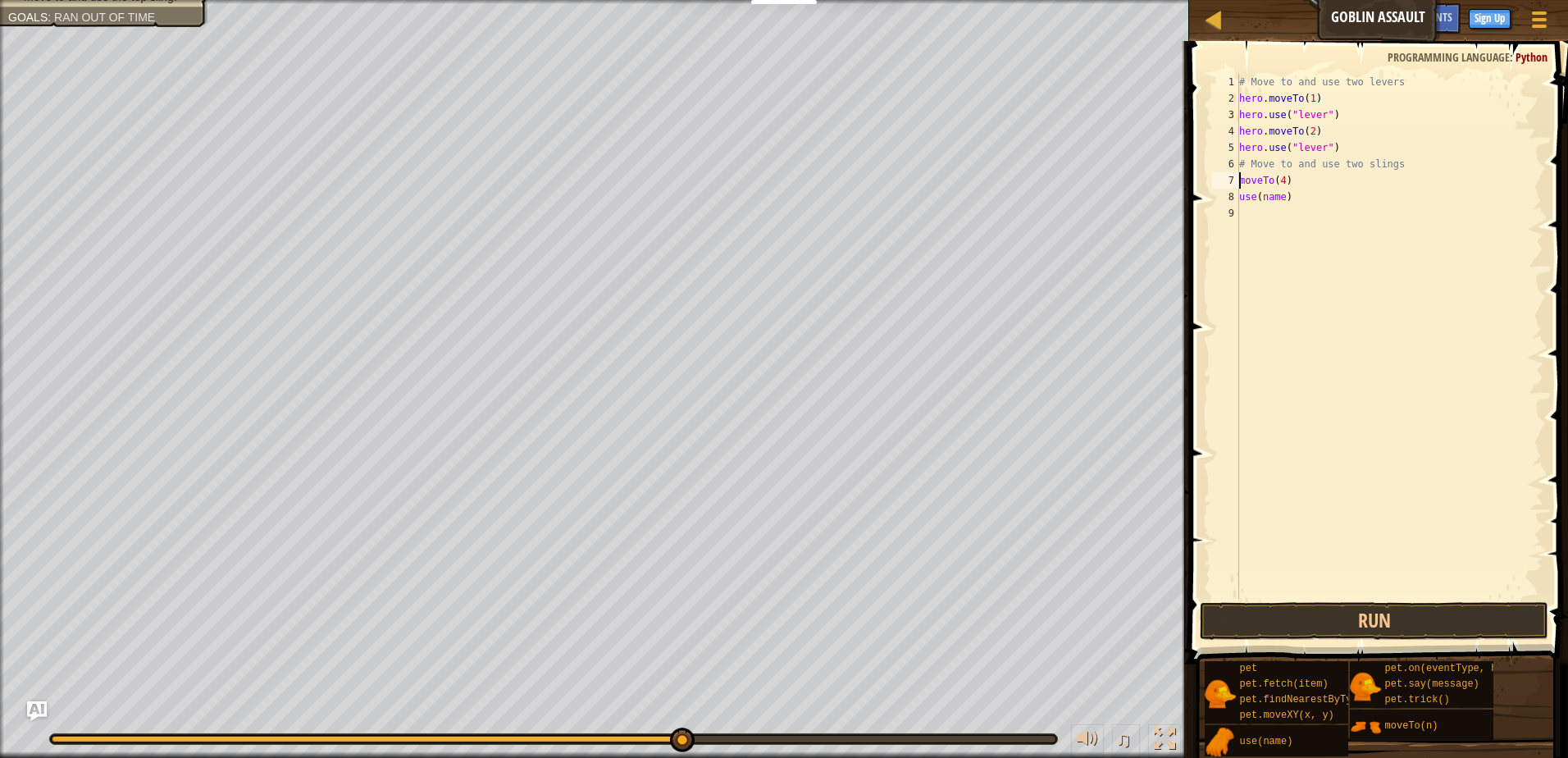
click at [1241, 180] on div "# Move to and use two levers hero . moveTo ( 1 ) hero . use ( "lever" ) hero . …" at bounding box center [1390, 352] width 308 height 558
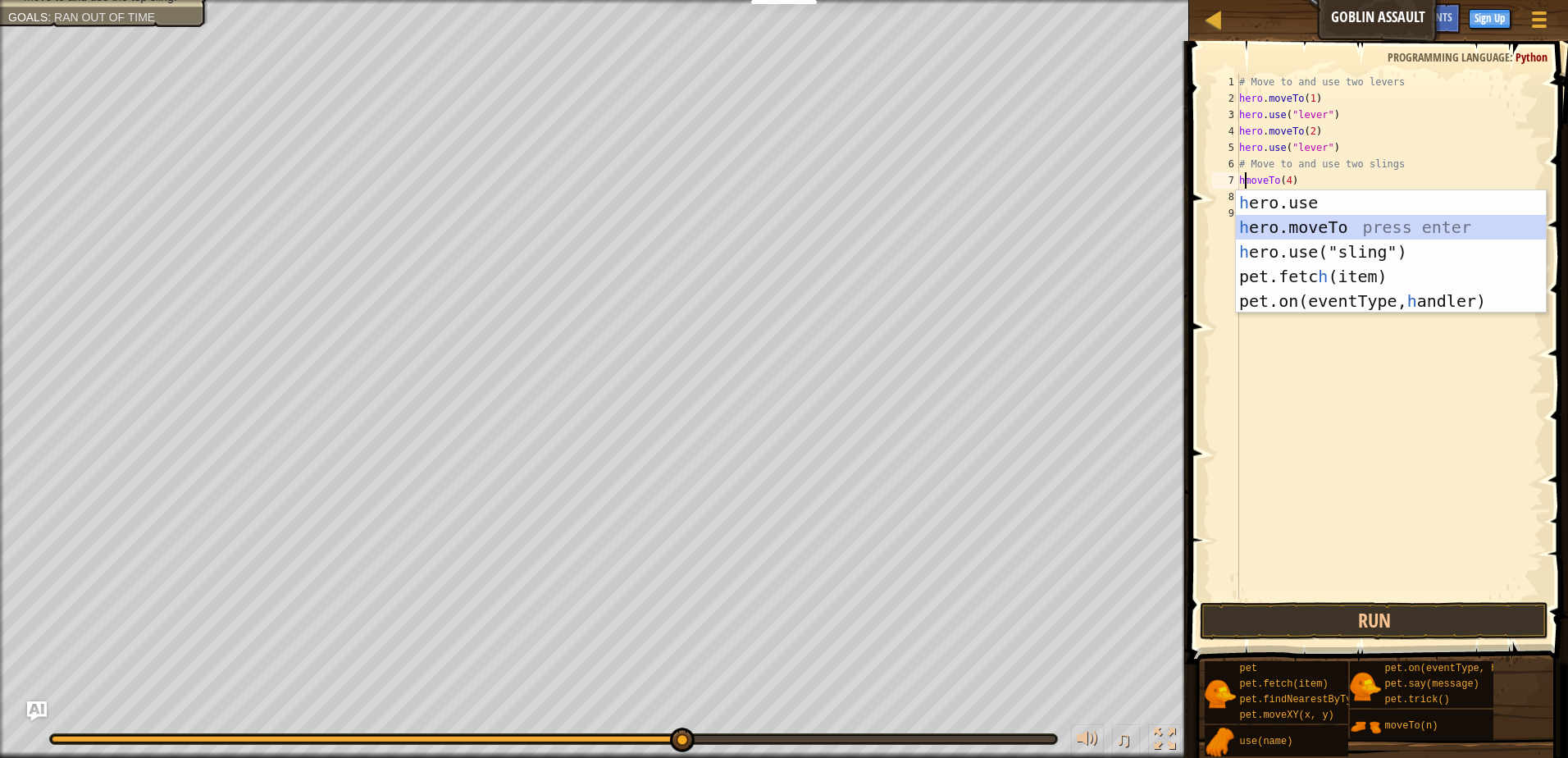
click at [1362, 219] on div "h ero.use press enter h ero.moveTo press enter h ero.use("sling") press enter p…" at bounding box center [1391, 276] width 310 height 172
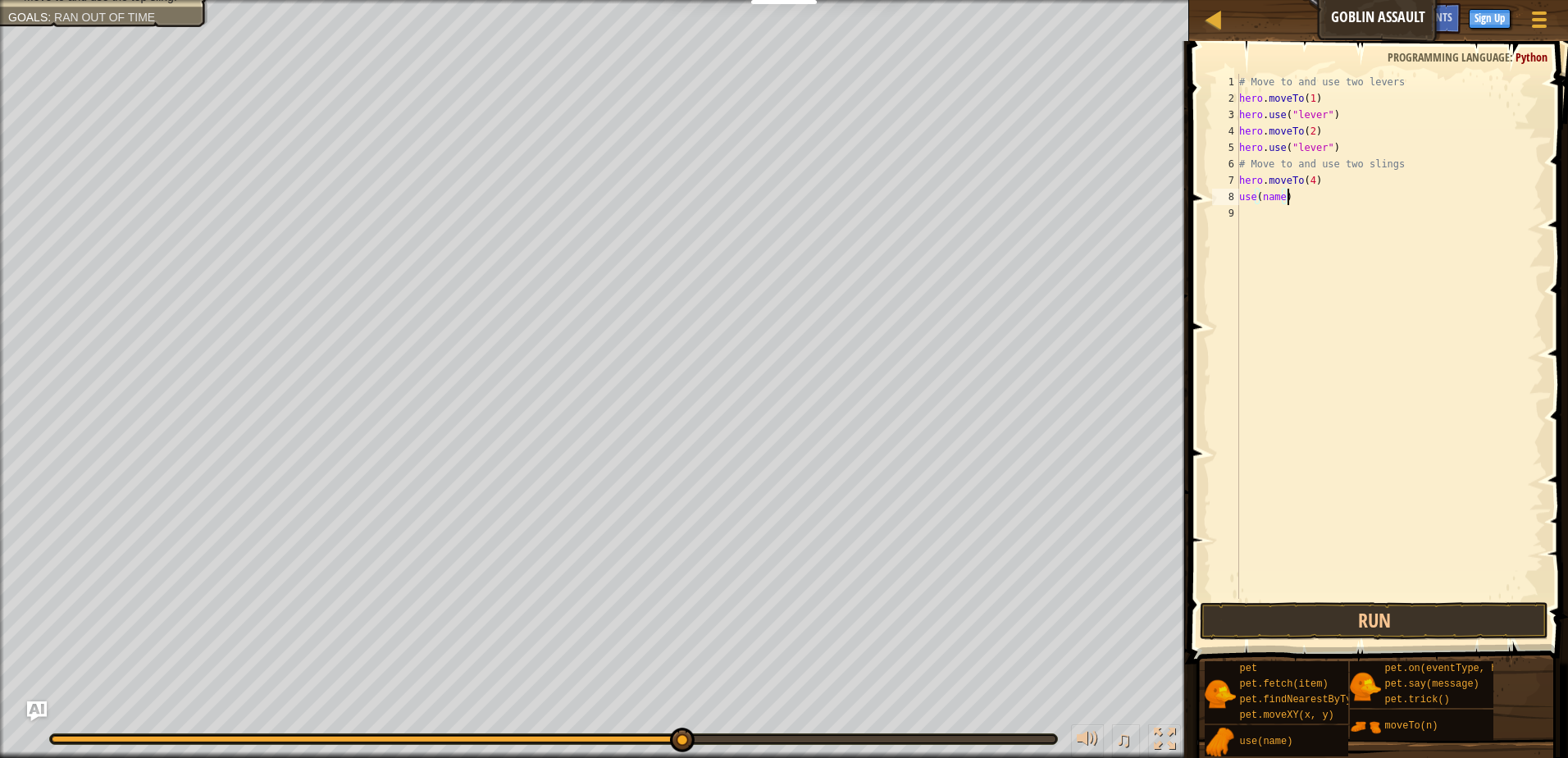
click at [1301, 203] on div "# Move to and use two levers hero . moveTo ( 1 ) hero . use ( "lever" ) hero . …" at bounding box center [1390, 352] width 308 height 558
type textarea "use(name)"
click at [1266, 225] on div "# Move to and use two levers hero . moveTo ( 1 ) hero . use ( "lever" ) hero . …" at bounding box center [1390, 352] width 308 height 558
click at [1282, 195] on div "# Move to and use two levers hero . moveTo ( 1 ) hero . use ( "lever" ) hero . …" at bounding box center [1392, 352] width 303 height 558
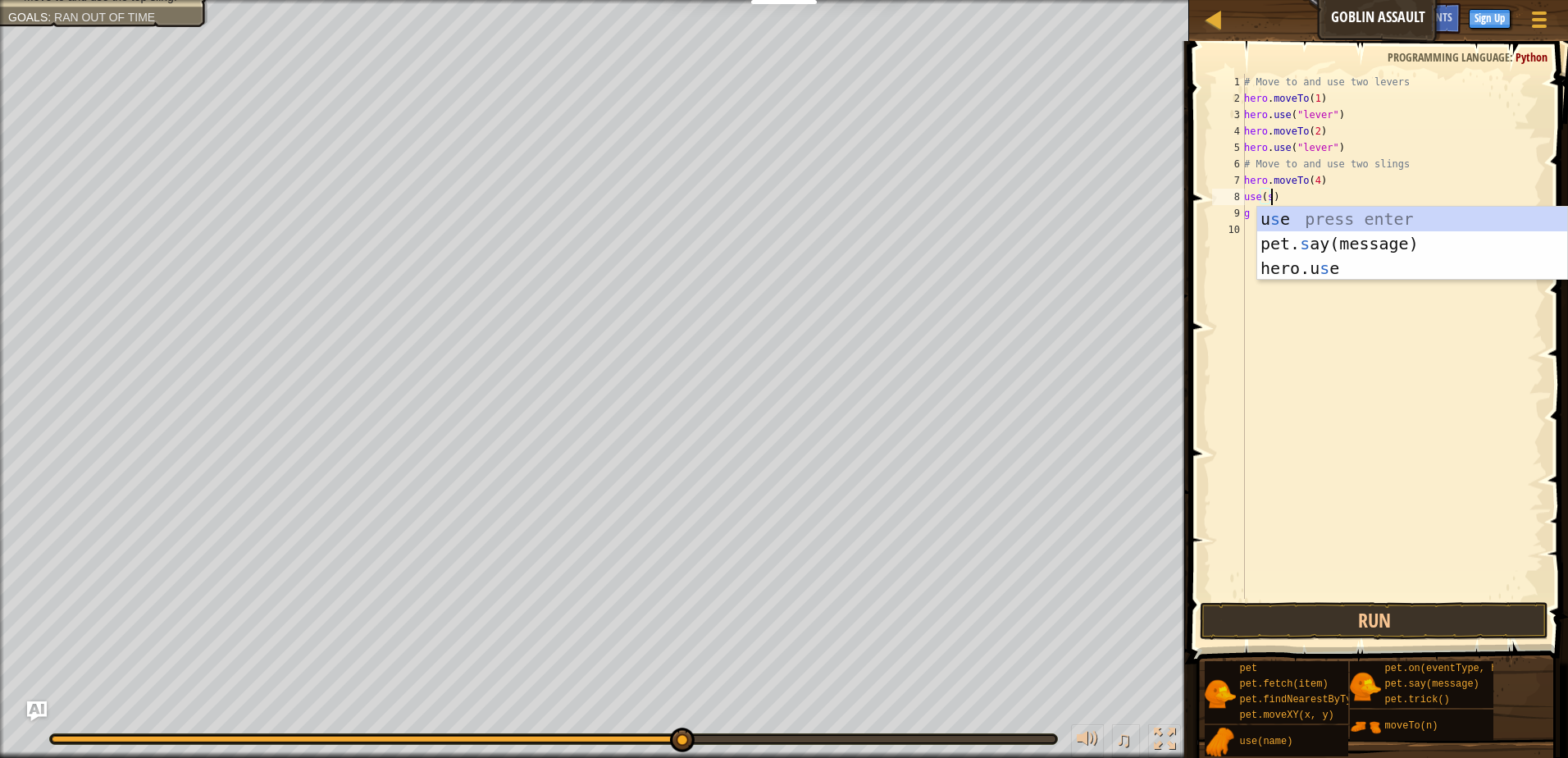
scroll to position [8, 2]
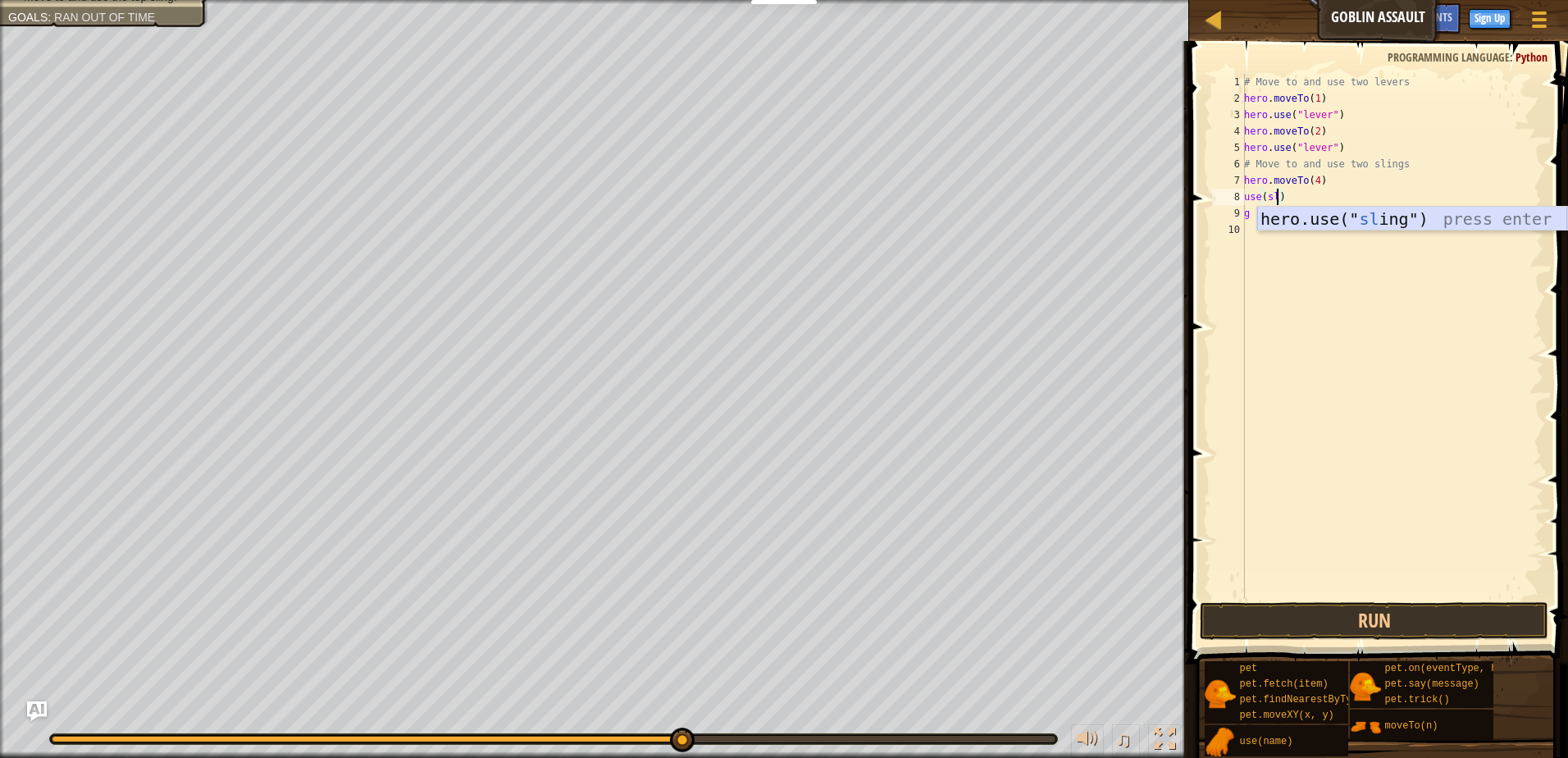
click at [1371, 225] on div "hero.use(" sl ing") press enter" at bounding box center [1413, 244] width 310 height 74
click at [1262, 216] on div "# Move to and use two levers hero . moveTo ( 1 ) hero . use ( "lever" ) hero . …" at bounding box center [1392, 352] width 303 height 558
type textarea "g"
drag, startPoint x: 1380, startPoint y: 740, endPoint x: 1315, endPoint y: 444, distance: 303.1
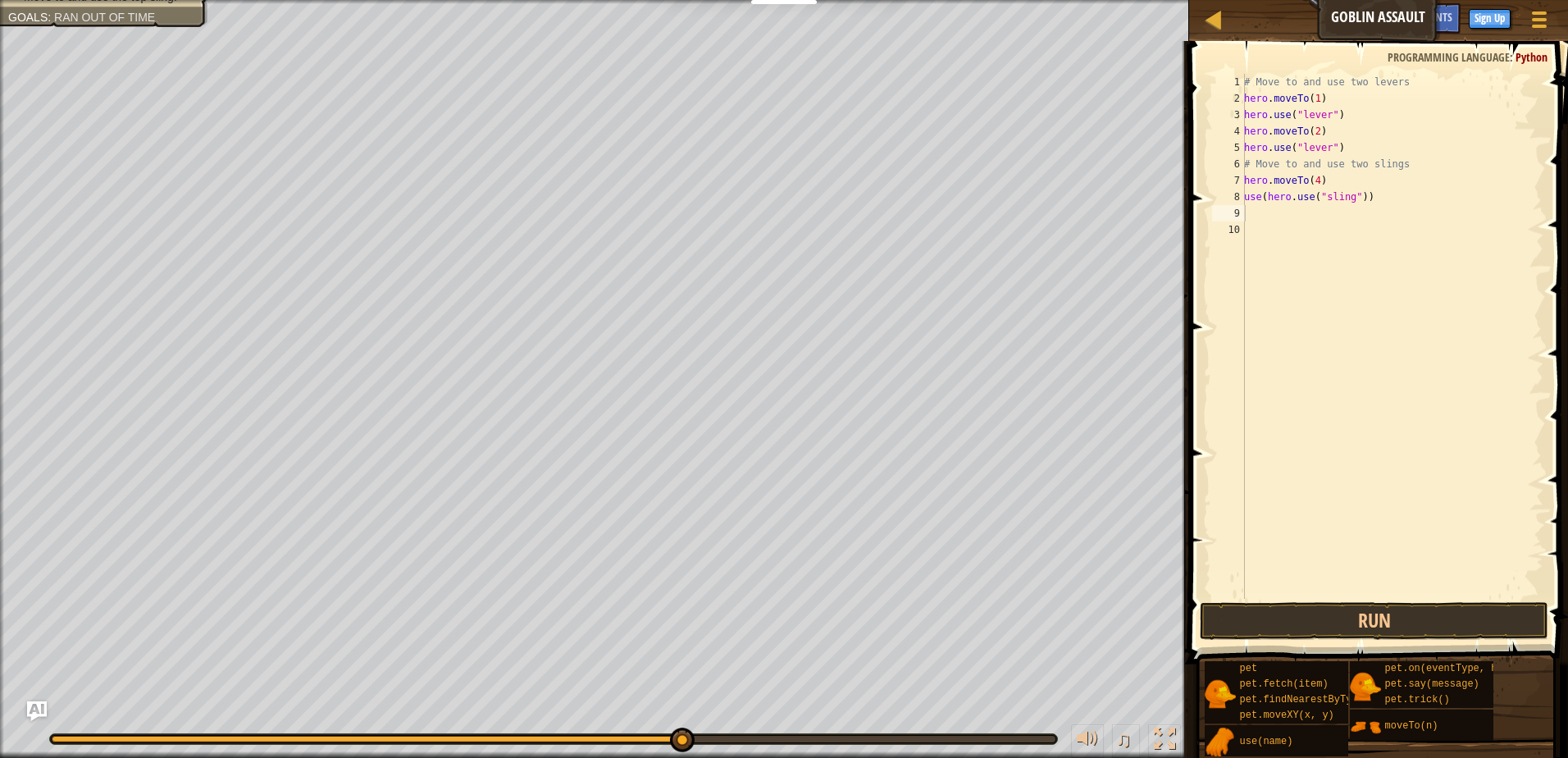
click at [1315, 444] on div "Hints 1 2 3 4 5 6 7 8 9 10 # Move to and use two levers hero . moveTo ( 1 ) her…" at bounding box center [1377, 395] width 384 height 709
click at [1288, 228] on div "# Move to and use two levers hero . moveTo ( 1 ) hero . use ( "lever" ) hero . …" at bounding box center [1392, 352] width 303 height 558
drag, startPoint x: 1288, startPoint y: 228, endPoint x: 1279, endPoint y: 232, distance: 9.8
click at [1279, 232] on div "# Move to and use two levers hero . moveTo ( 1 ) hero . use ( "lever" ) hero . …" at bounding box center [1392, 352] width 303 height 558
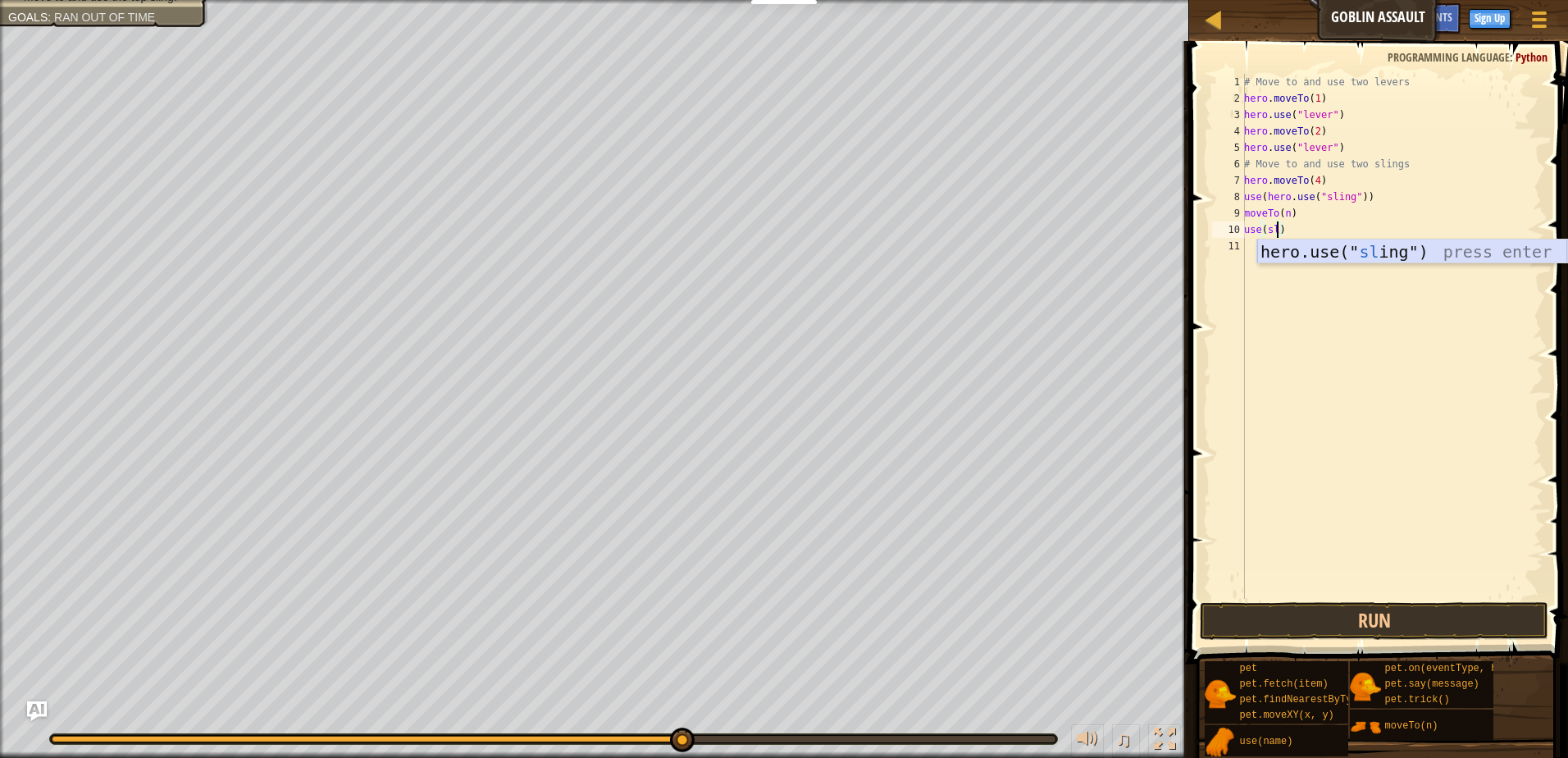
click at [1343, 245] on div "hero.use(" sl ing") press enter" at bounding box center [1413, 276] width 310 height 74
click at [1261, 228] on div "# Move to and use two levers hero . moveTo ( 1 ) hero . use ( "lever" ) hero . …" at bounding box center [1392, 352] width 303 height 558
click at [1353, 233] on div "# Move to and use two levers hero . moveTo ( 1 ) hero . use ( "lever" ) hero . …" at bounding box center [1392, 352] width 303 height 558
click at [1284, 214] on div "# Move to and use two levers hero . moveTo ( 1 ) hero . use ( "lever" ) hero . …" at bounding box center [1392, 352] width 303 height 558
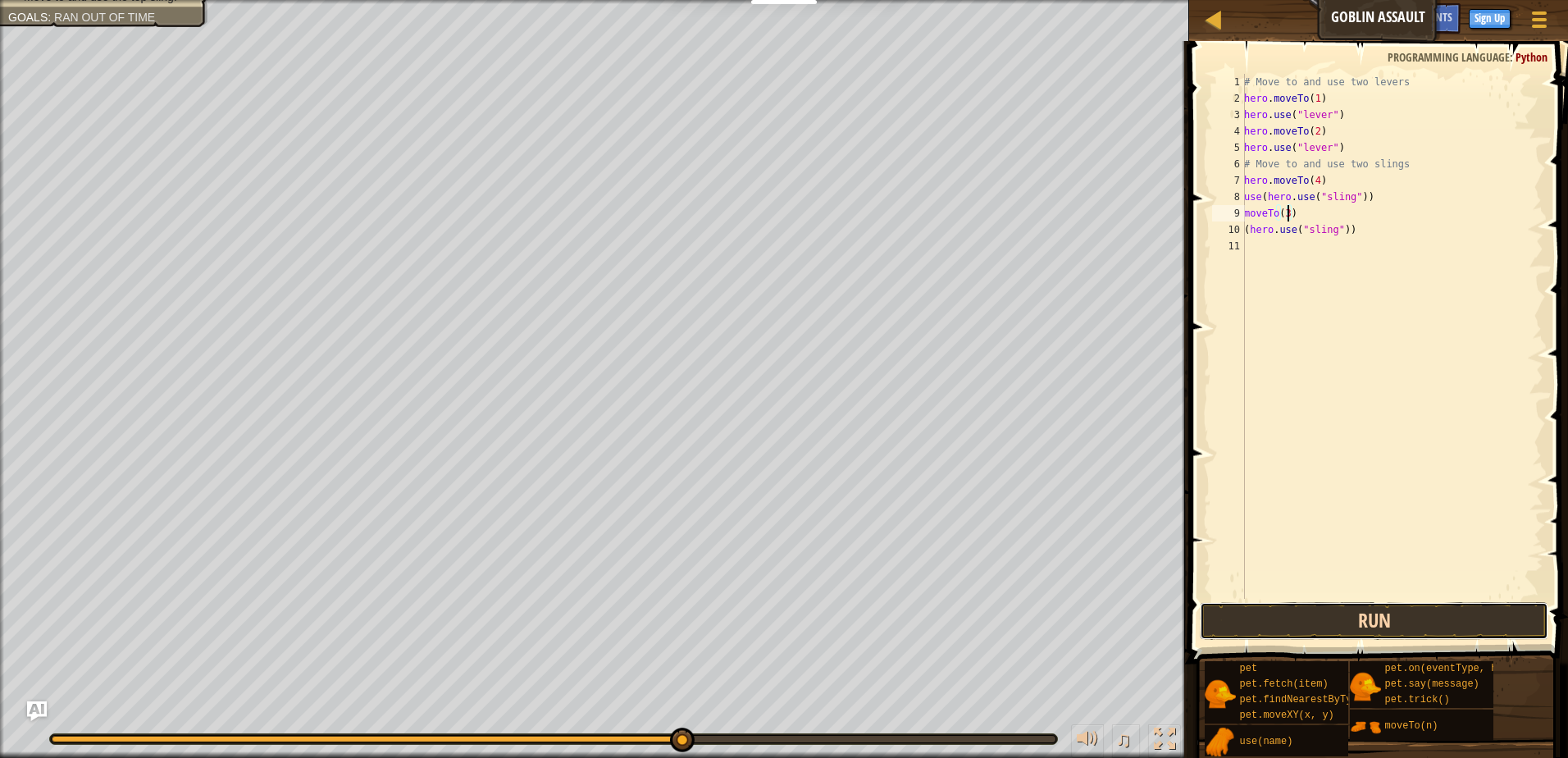
click at [1340, 622] on button "Run" at bounding box center [1374, 621] width 349 height 38
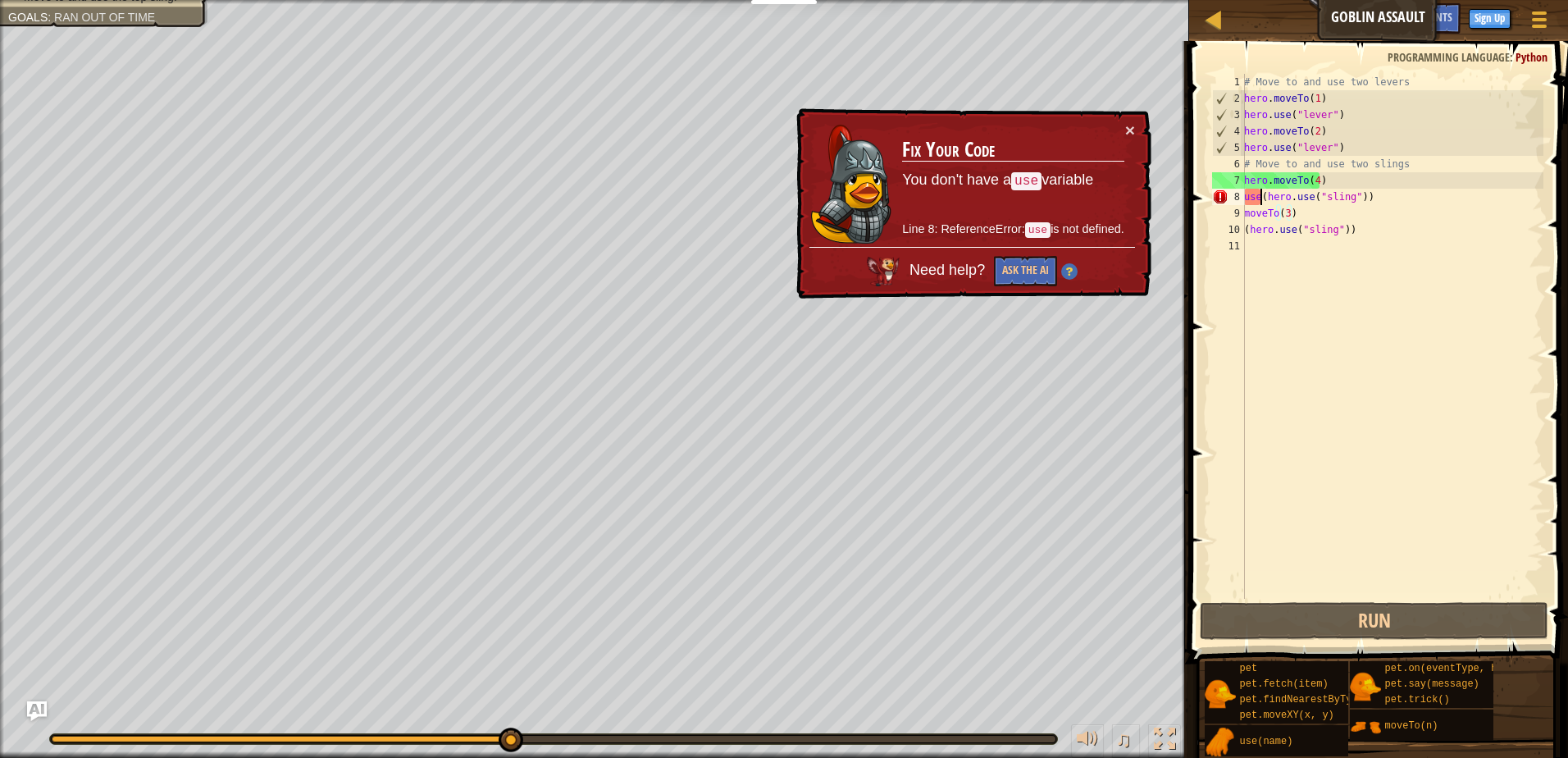
click at [1262, 193] on div "# Move to and use two levers hero . moveTo ( 1 ) hero . use ( "lever" ) hero . …" at bounding box center [1392, 352] width 303 height 558
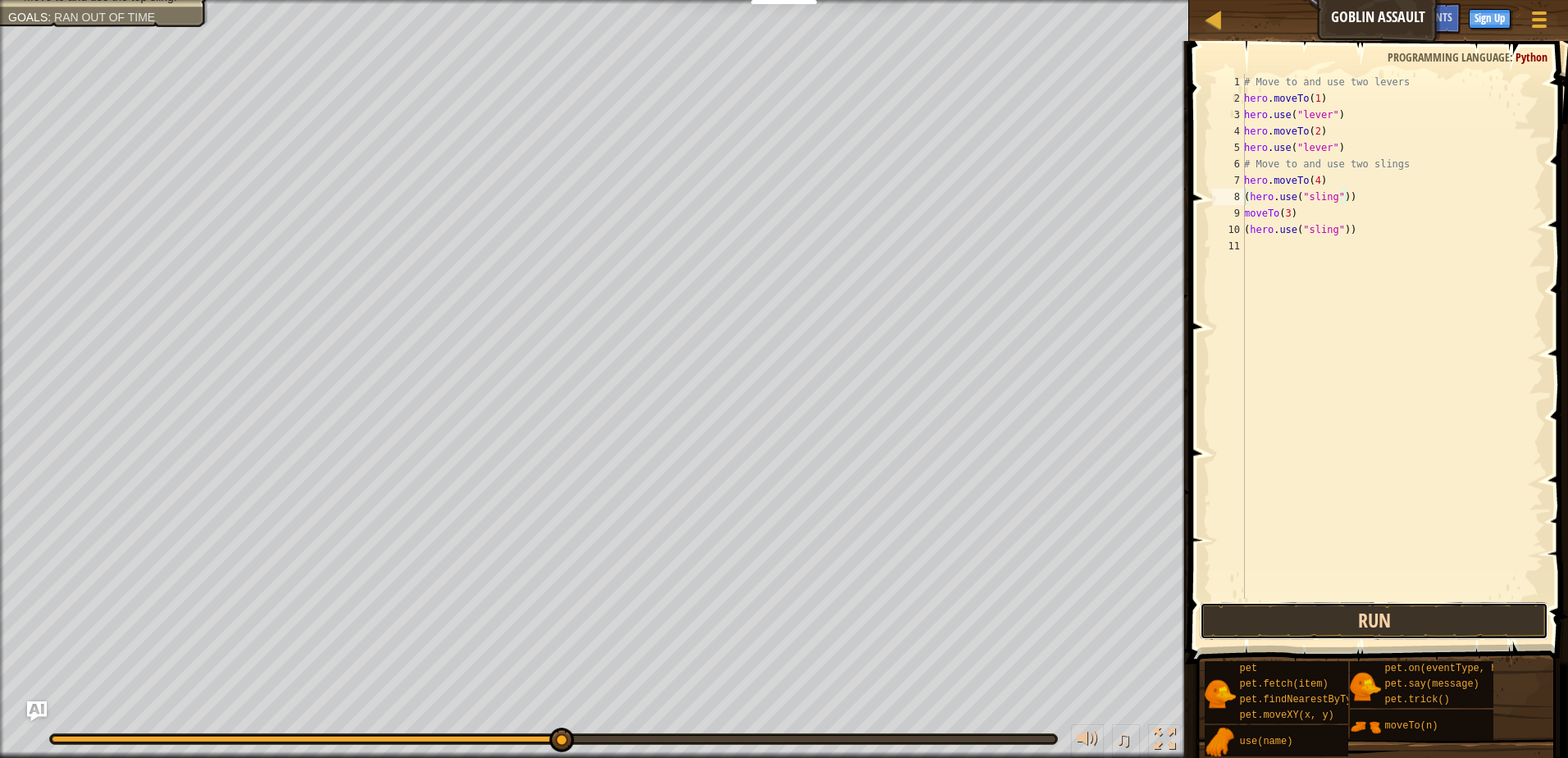
click at [1411, 632] on button "Run" at bounding box center [1374, 621] width 349 height 38
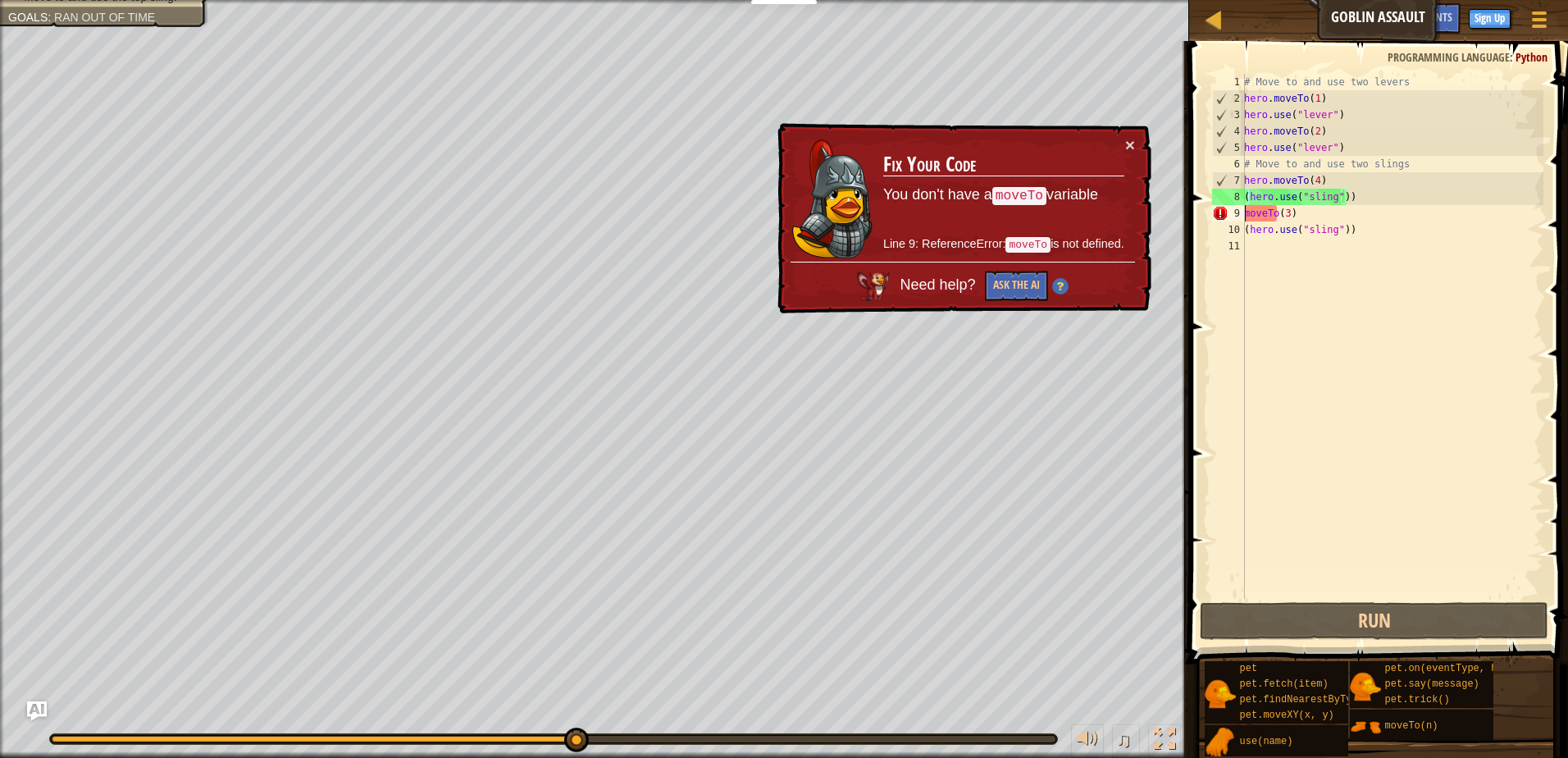
click at [1245, 217] on div "# Move to and use two levers hero . moveTo ( 1 ) hero . use ( "lever" ) hero . …" at bounding box center [1392, 352] width 303 height 558
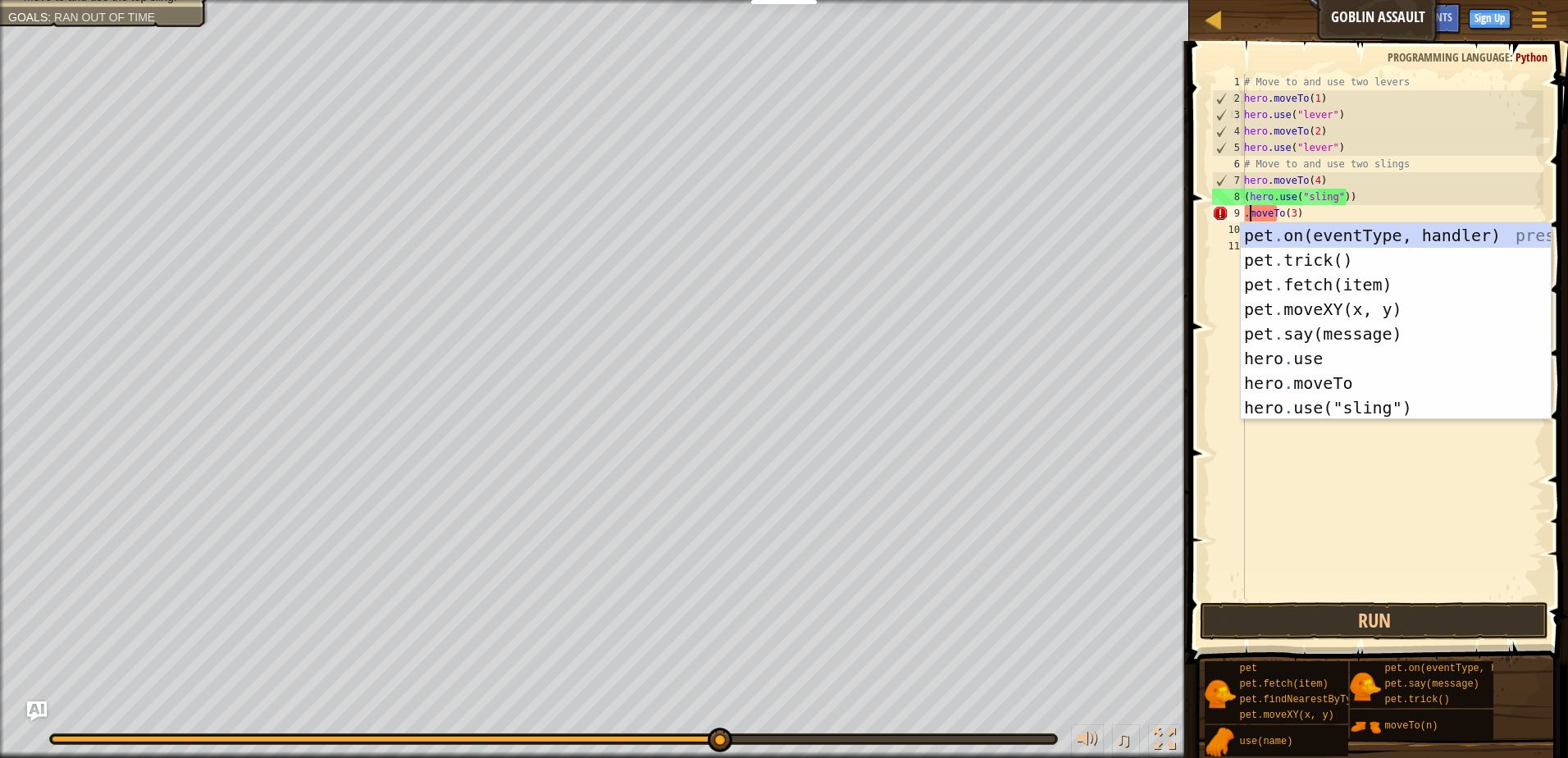
scroll to position [8, 0]
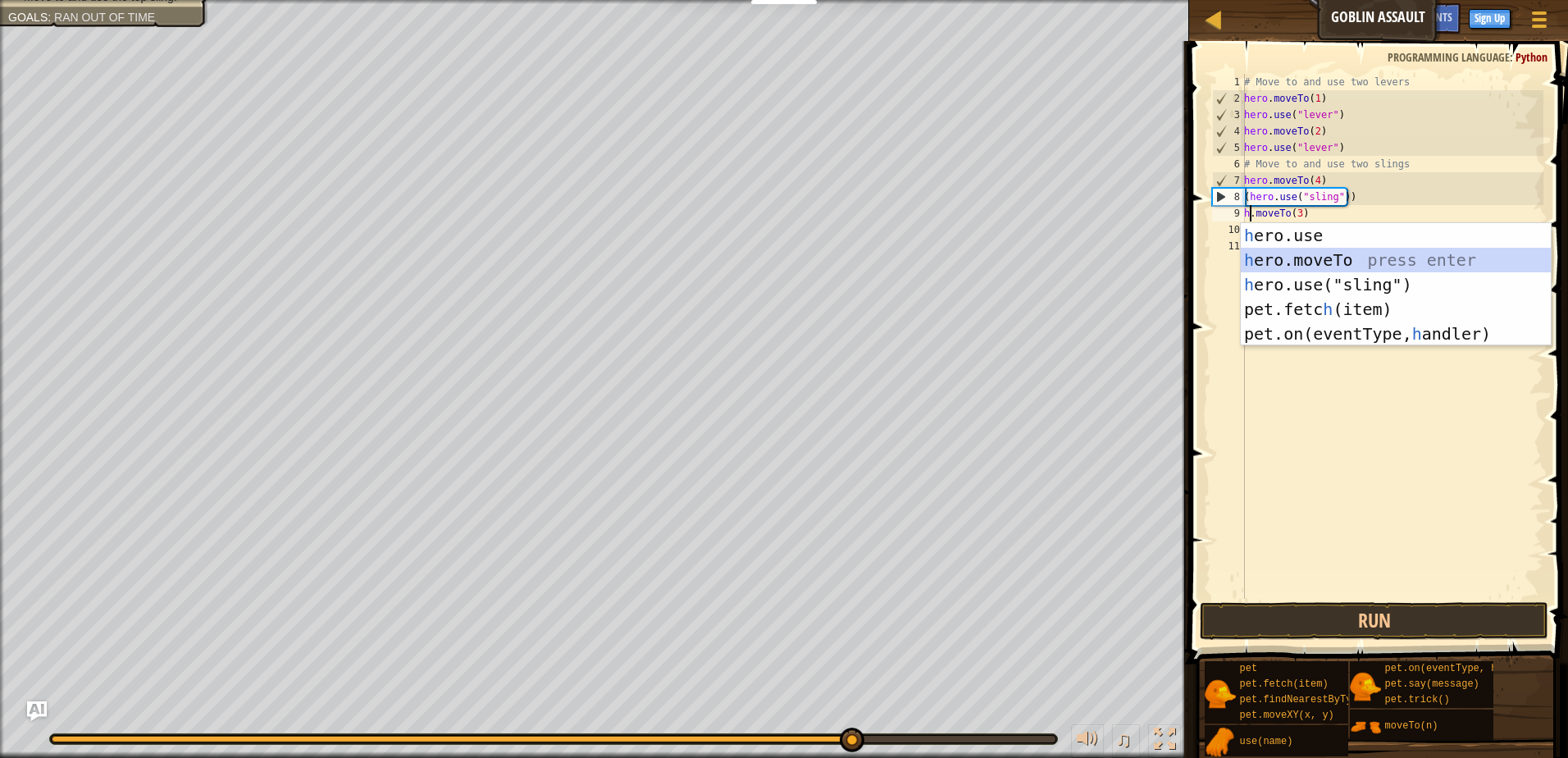
click at [1305, 256] on div "h ero.use press enter h ero.moveTo press enter h ero.use("sling") press enter p…" at bounding box center [1397, 309] width 310 height 172
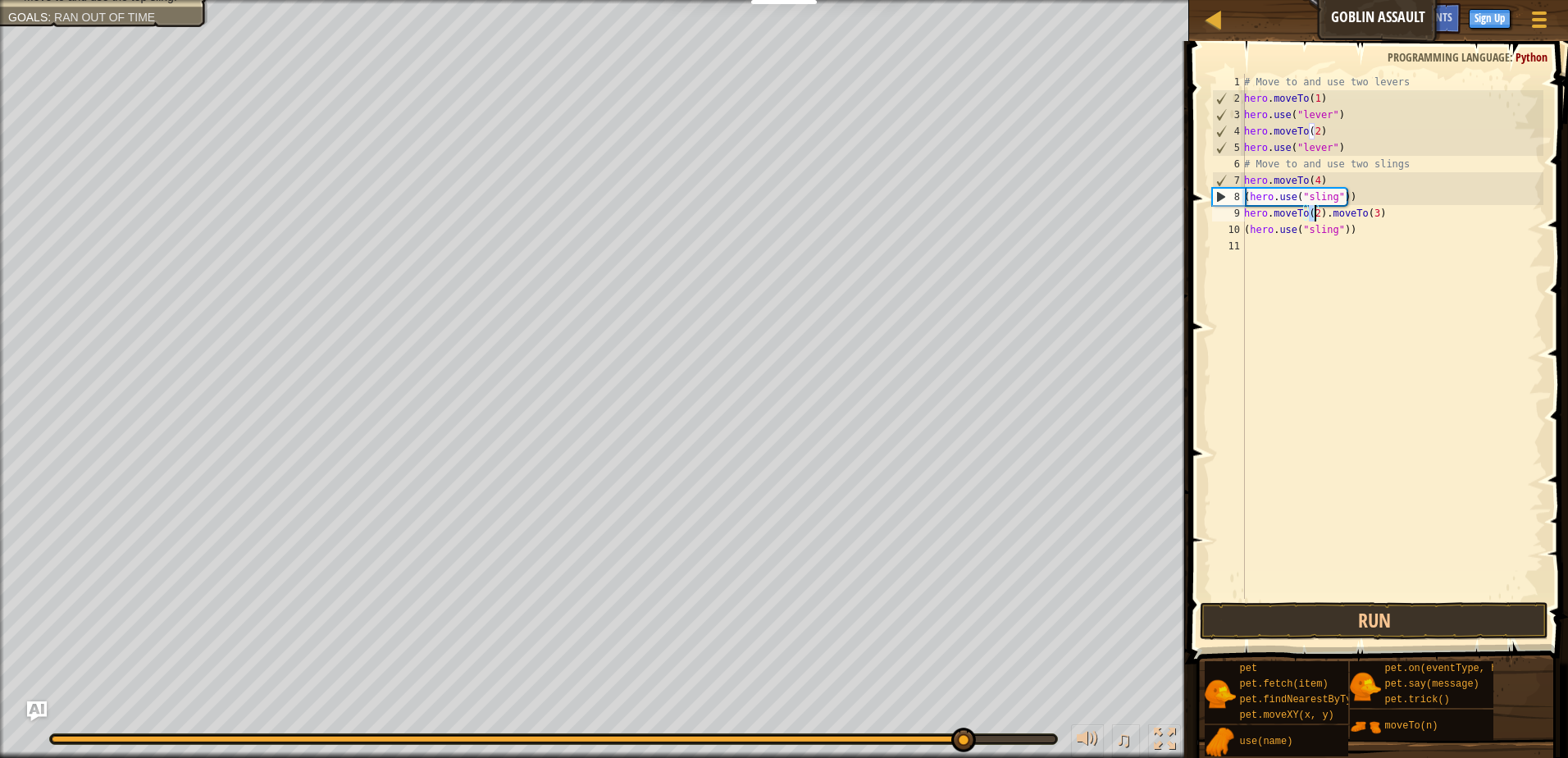
click at [1321, 212] on div "# Move to and use two levers hero . moveTo ( 1 ) hero . use ( "lever" ) hero . …" at bounding box center [1392, 352] width 303 height 558
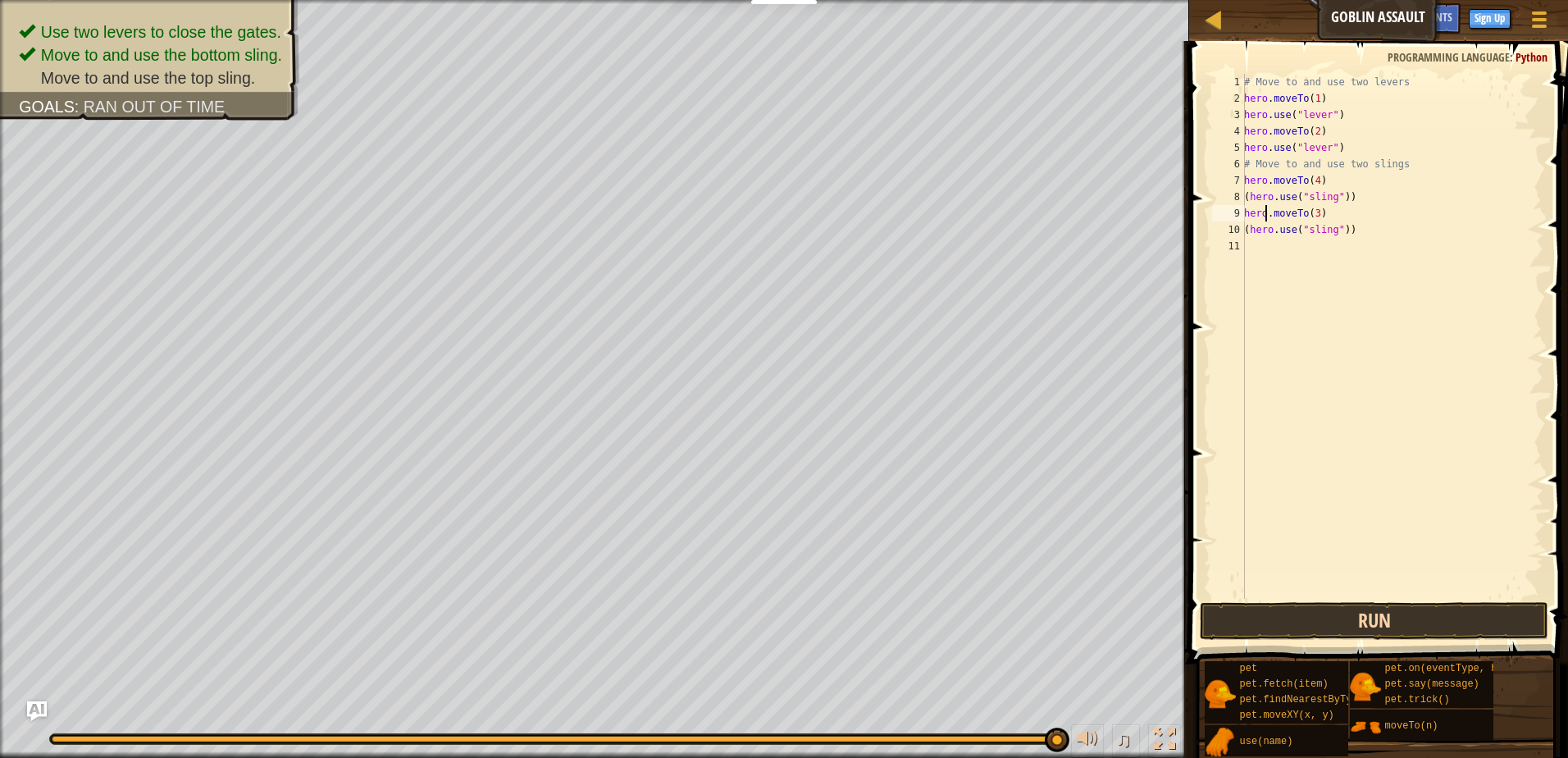
type textarea "hero.moveTo(3)"
click at [1409, 617] on button "Run" at bounding box center [1374, 621] width 349 height 38
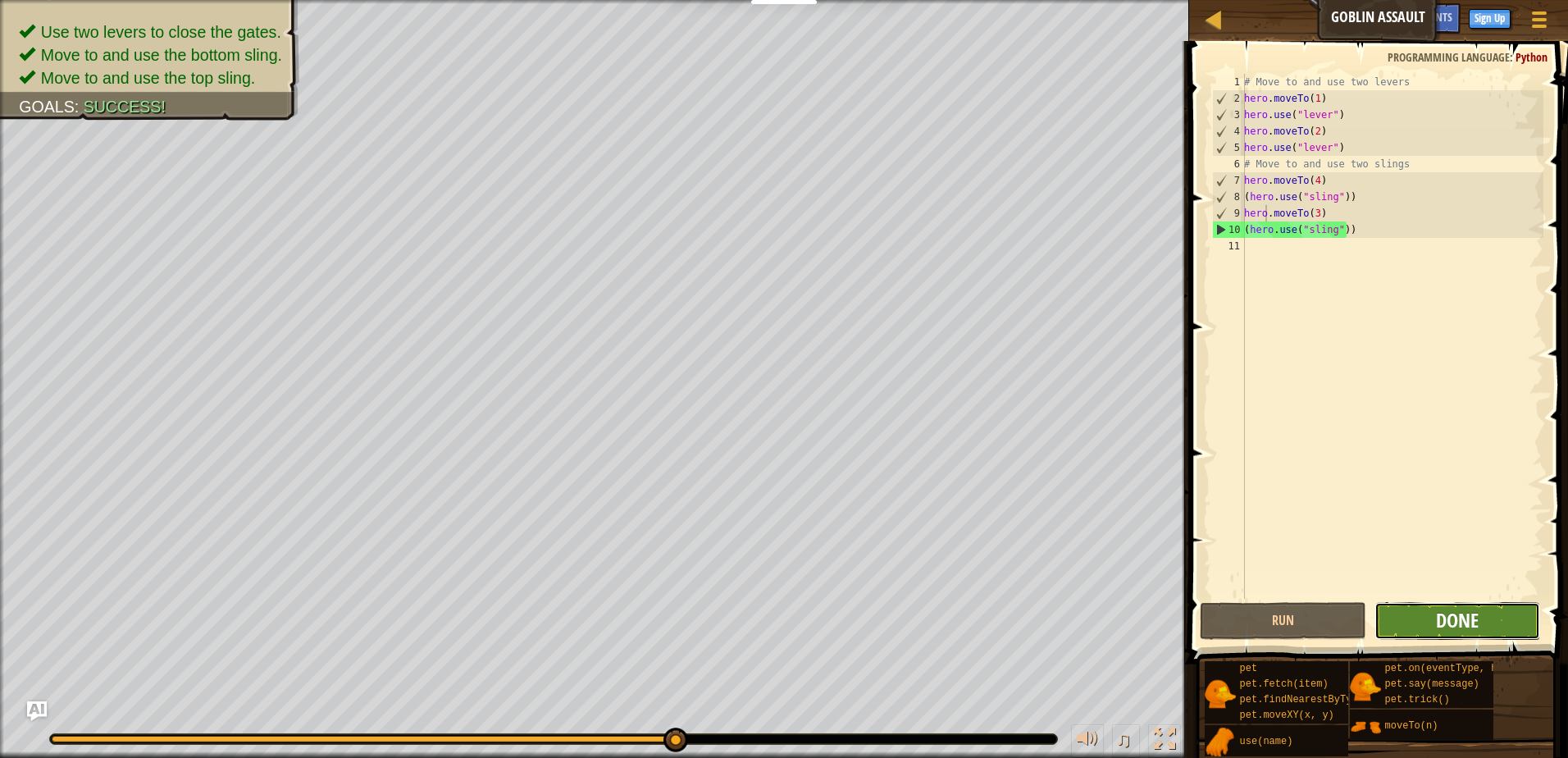
click at [1445, 612] on span "Done" at bounding box center [1457, 620] width 43 height 27
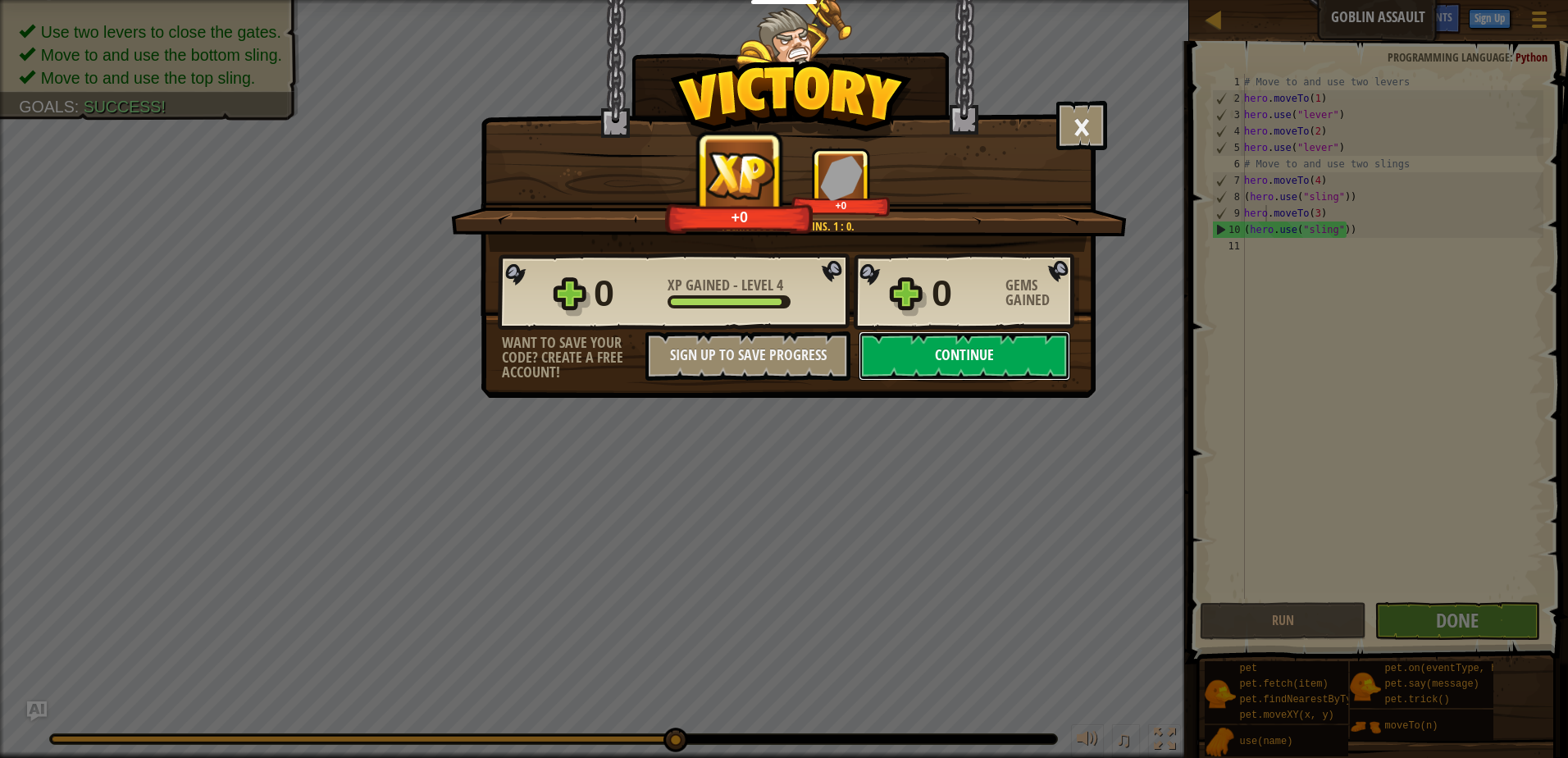
click at [881, 343] on button "Continue" at bounding box center [964, 356] width 212 height 49
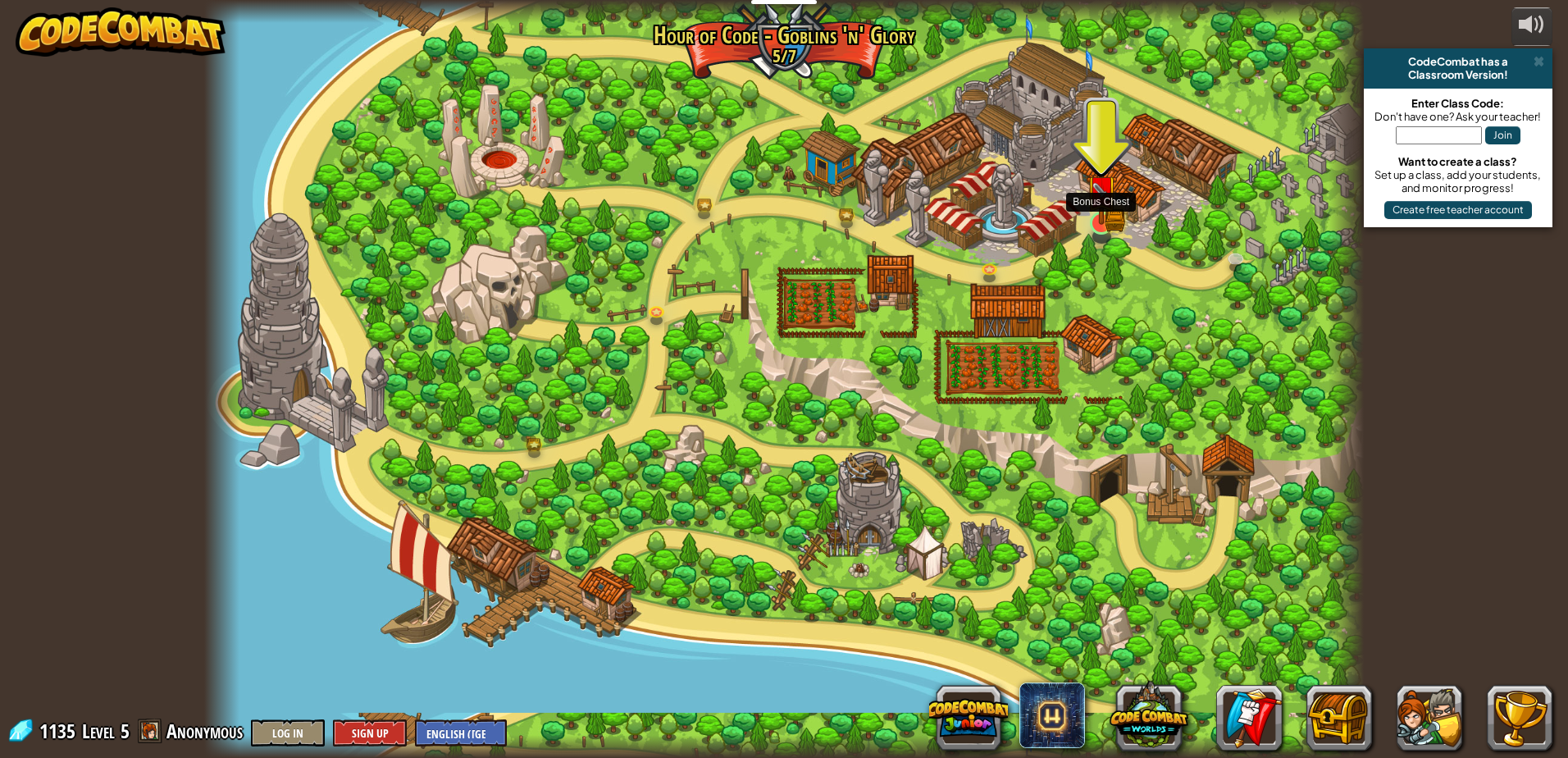
click at [1091, 214] on img at bounding box center [1102, 190] width 31 height 68
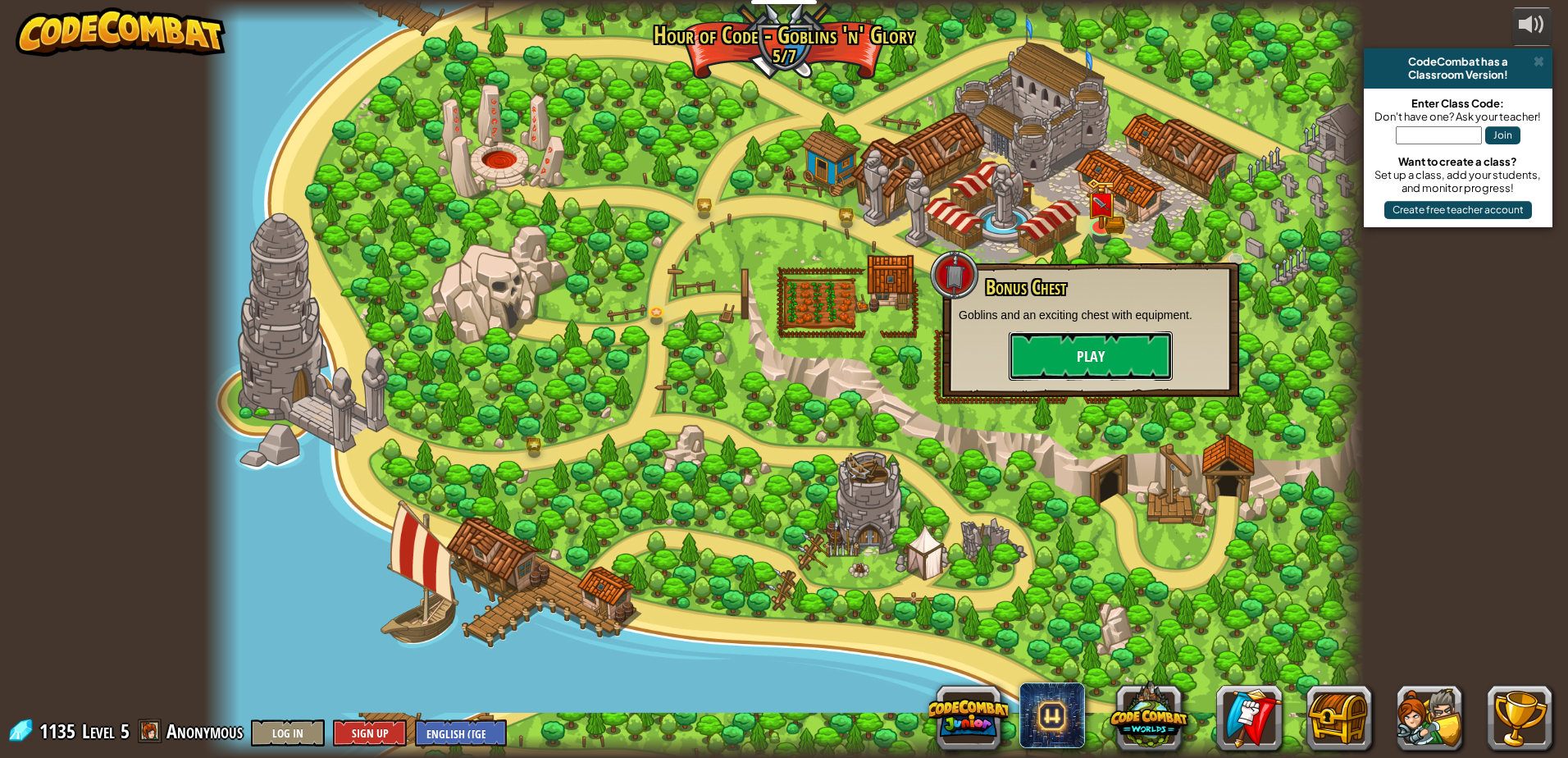
click at [1078, 356] on button "Play" at bounding box center [1090, 356] width 164 height 49
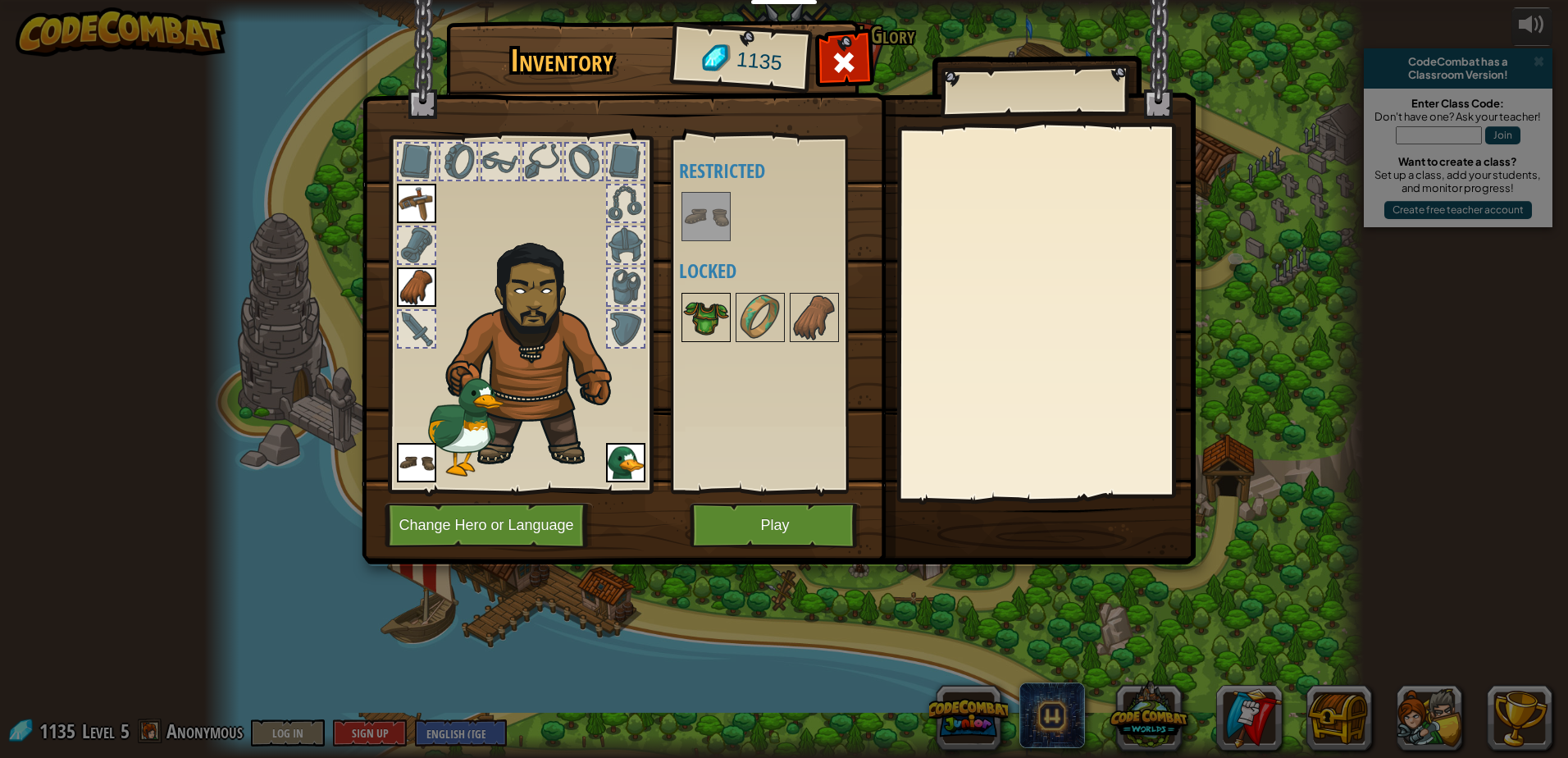
click at [709, 316] on img at bounding box center [706, 317] width 46 height 46
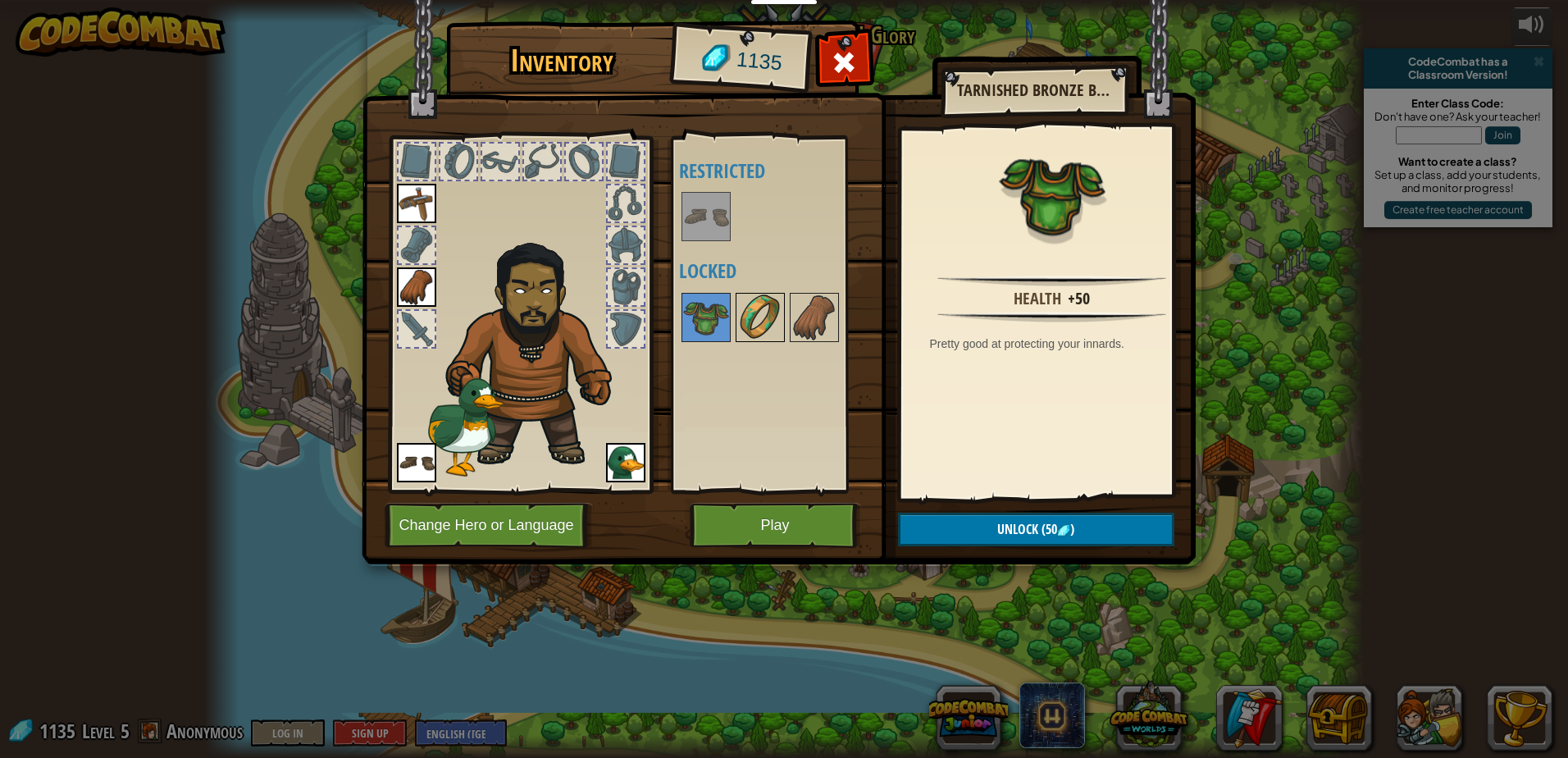
click at [763, 317] on img at bounding box center [760, 317] width 46 height 46
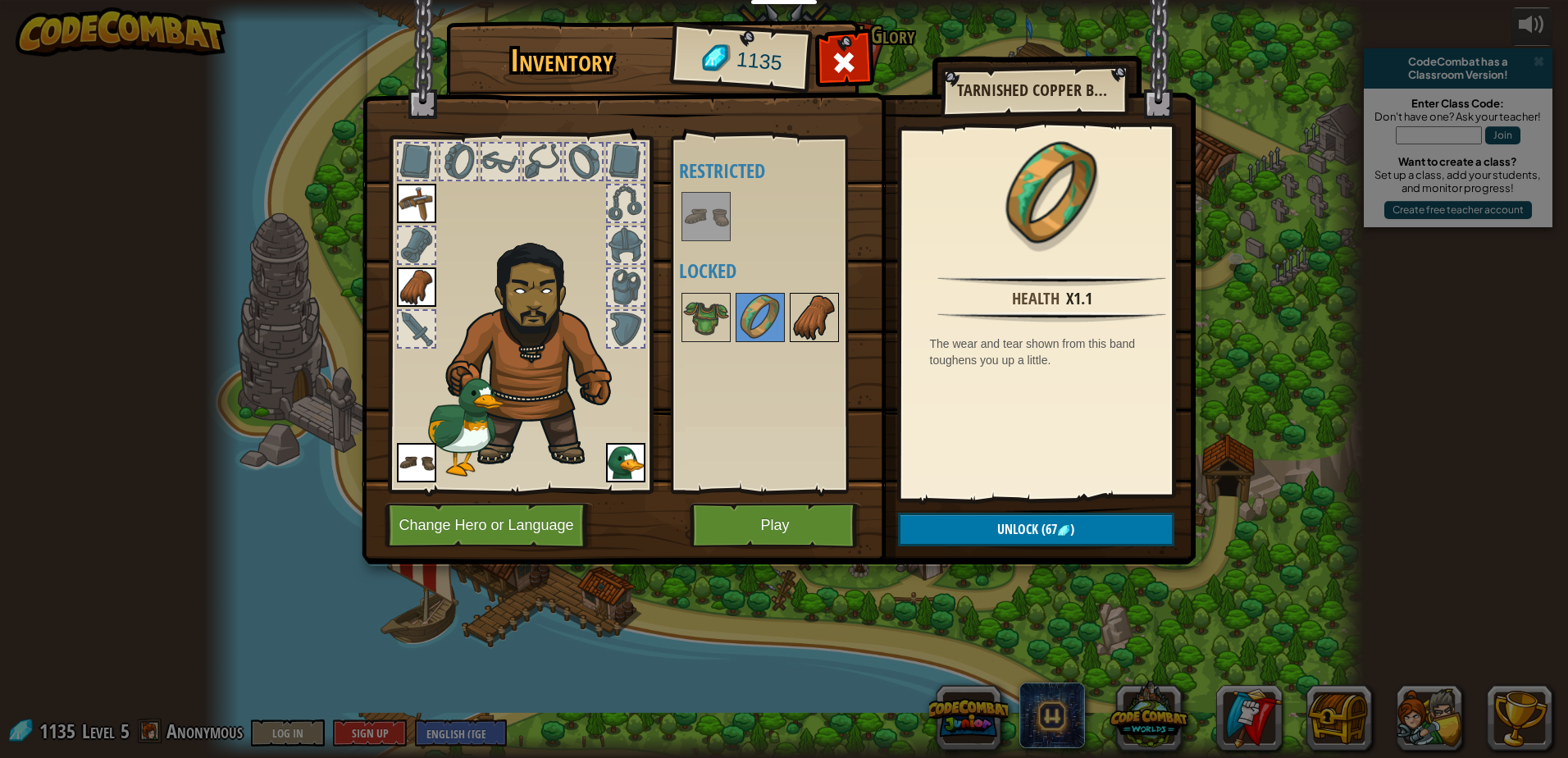
click at [808, 317] on img at bounding box center [814, 317] width 46 height 46
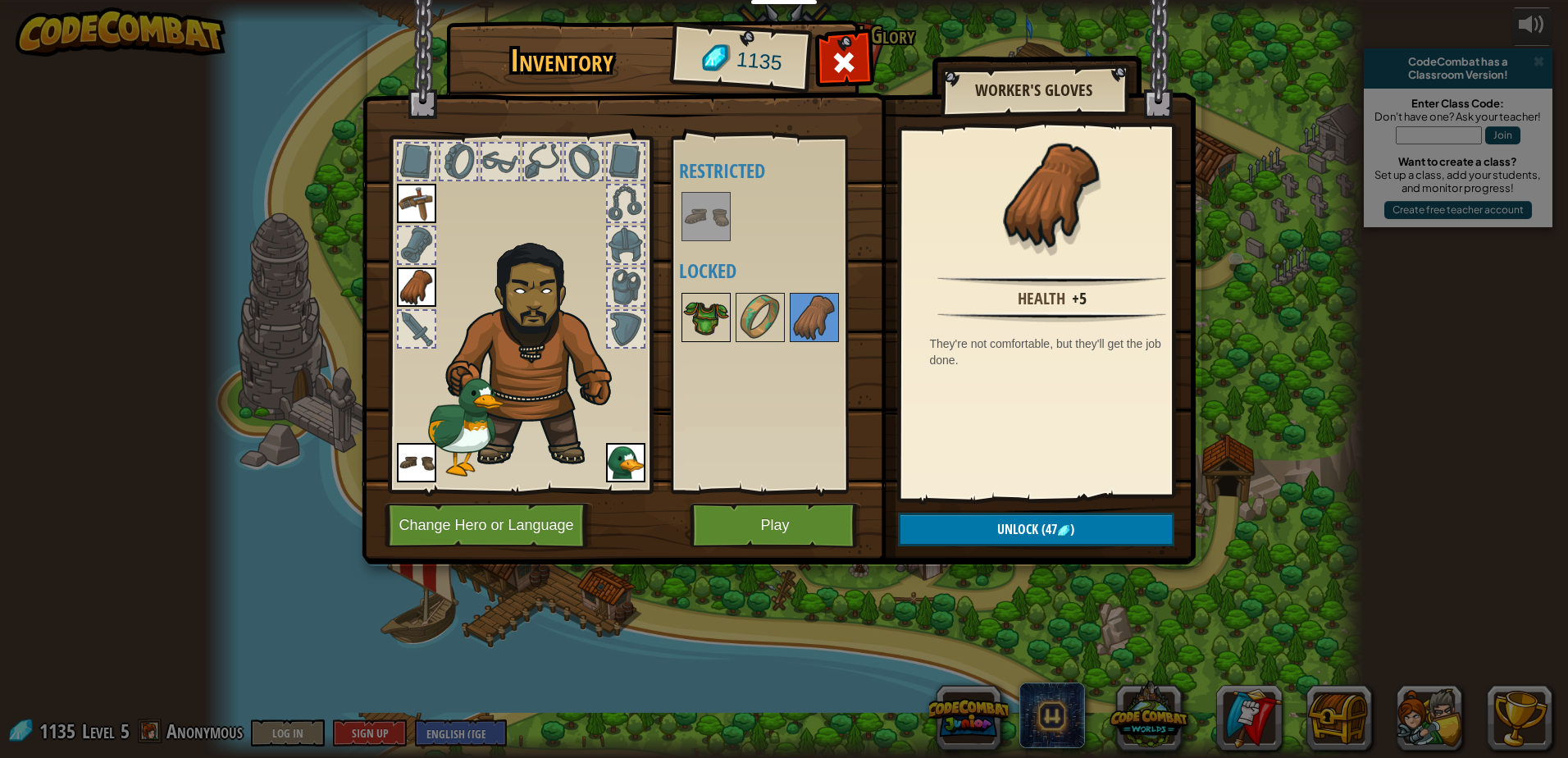
click at [729, 308] on img at bounding box center [706, 317] width 46 height 46
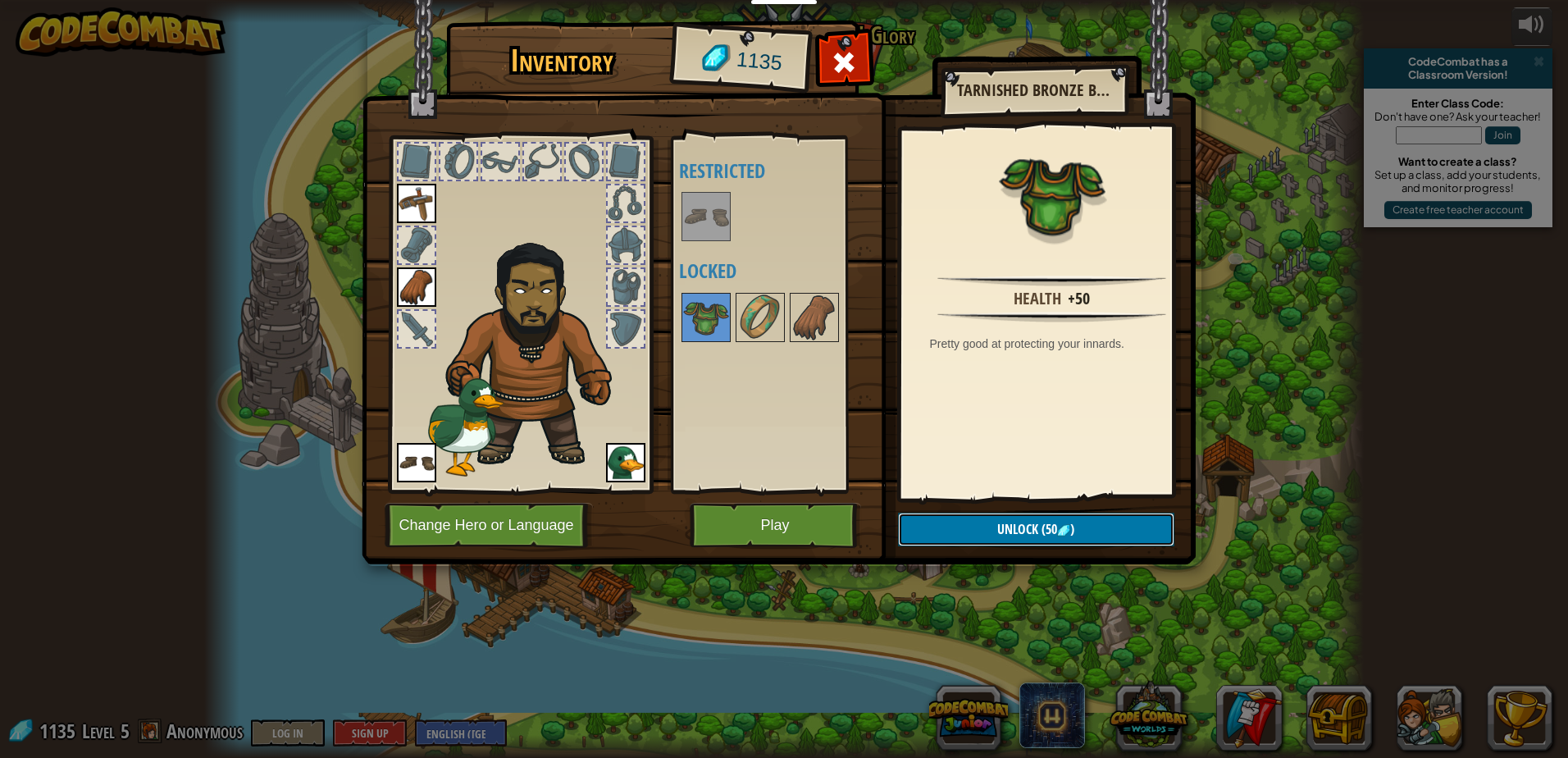
click at [955, 523] on button "Unlock (50 )" at bounding box center [1036, 529] width 276 height 33
drag, startPoint x: 945, startPoint y: 518, endPoint x: 953, endPoint y: 522, distance: 8.9
click at [953, 522] on button "Confirm" at bounding box center [1036, 529] width 276 height 33
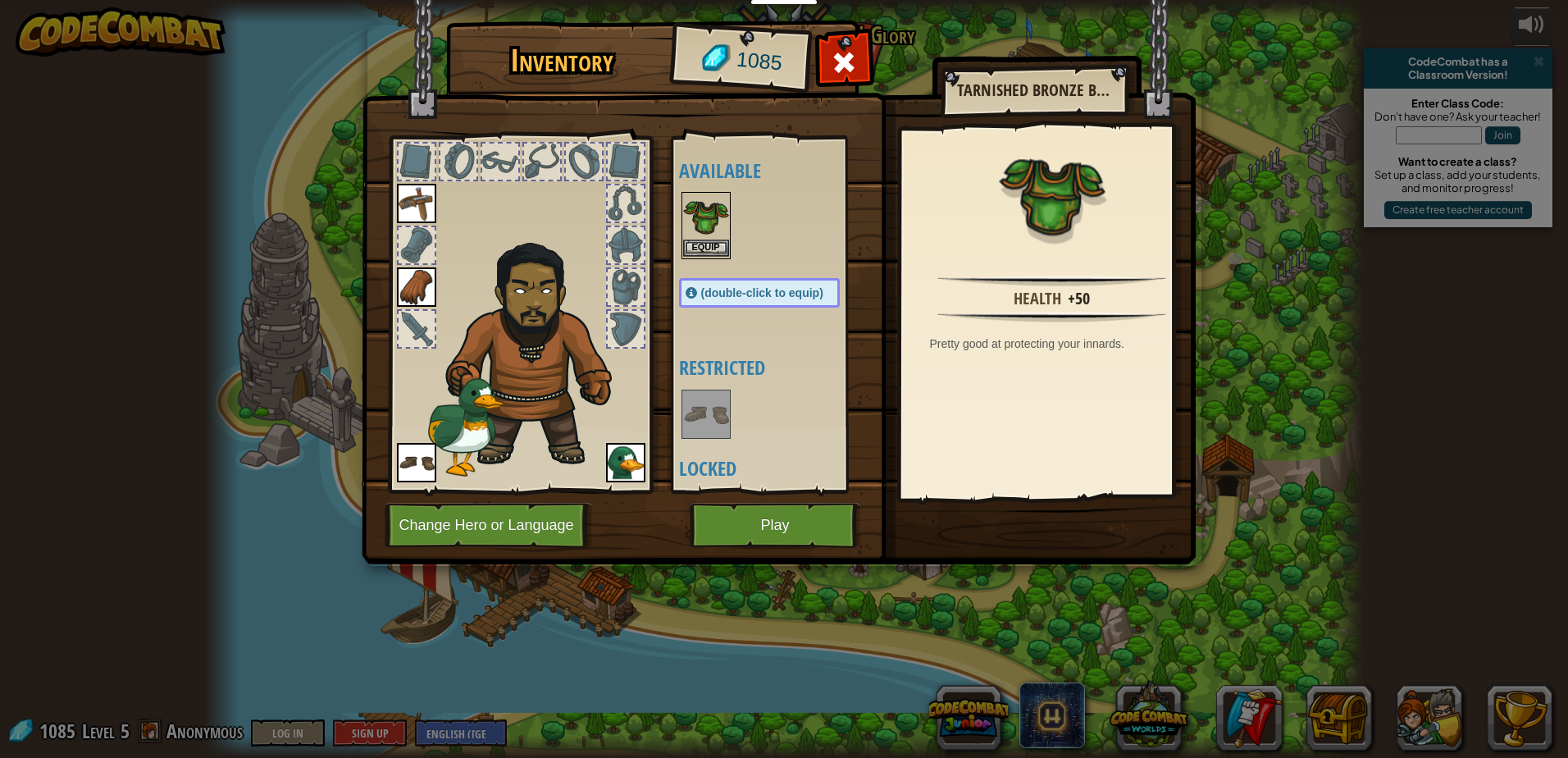
click at [701, 237] on img at bounding box center [706, 217] width 46 height 46
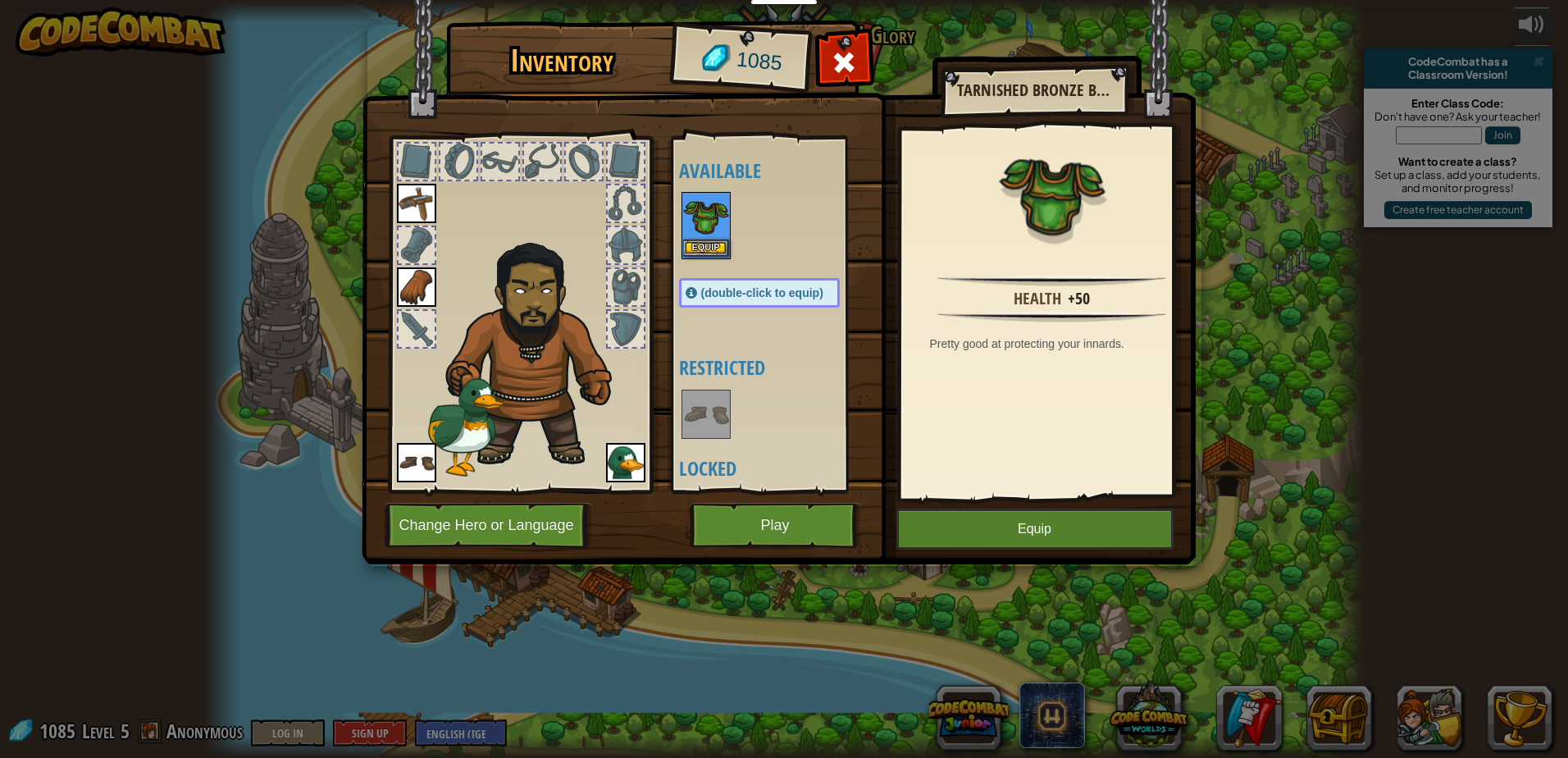
click at [701, 237] on img at bounding box center [706, 217] width 46 height 46
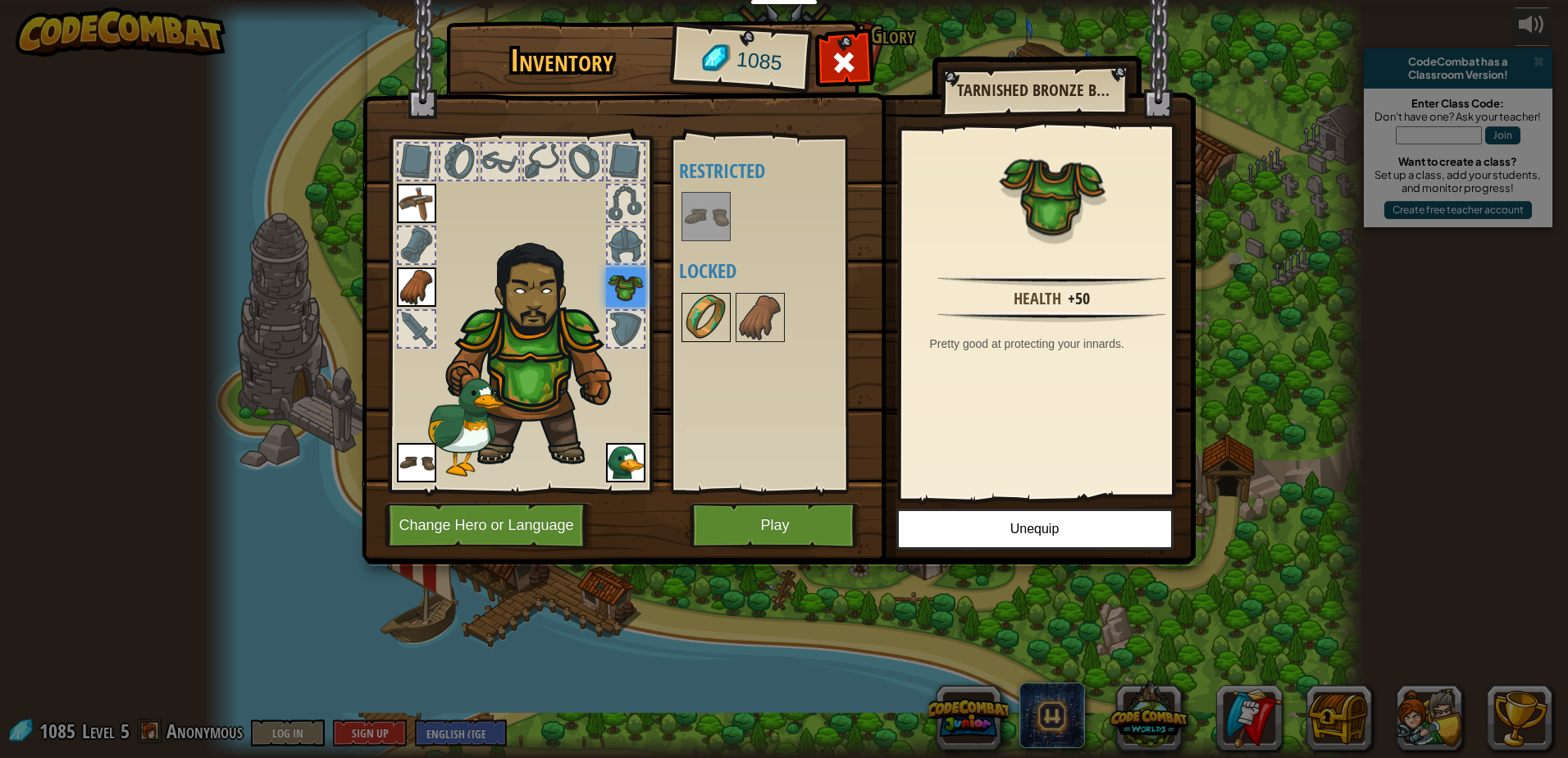
click at [697, 306] on img at bounding box center [706, 317] width 46 height 46
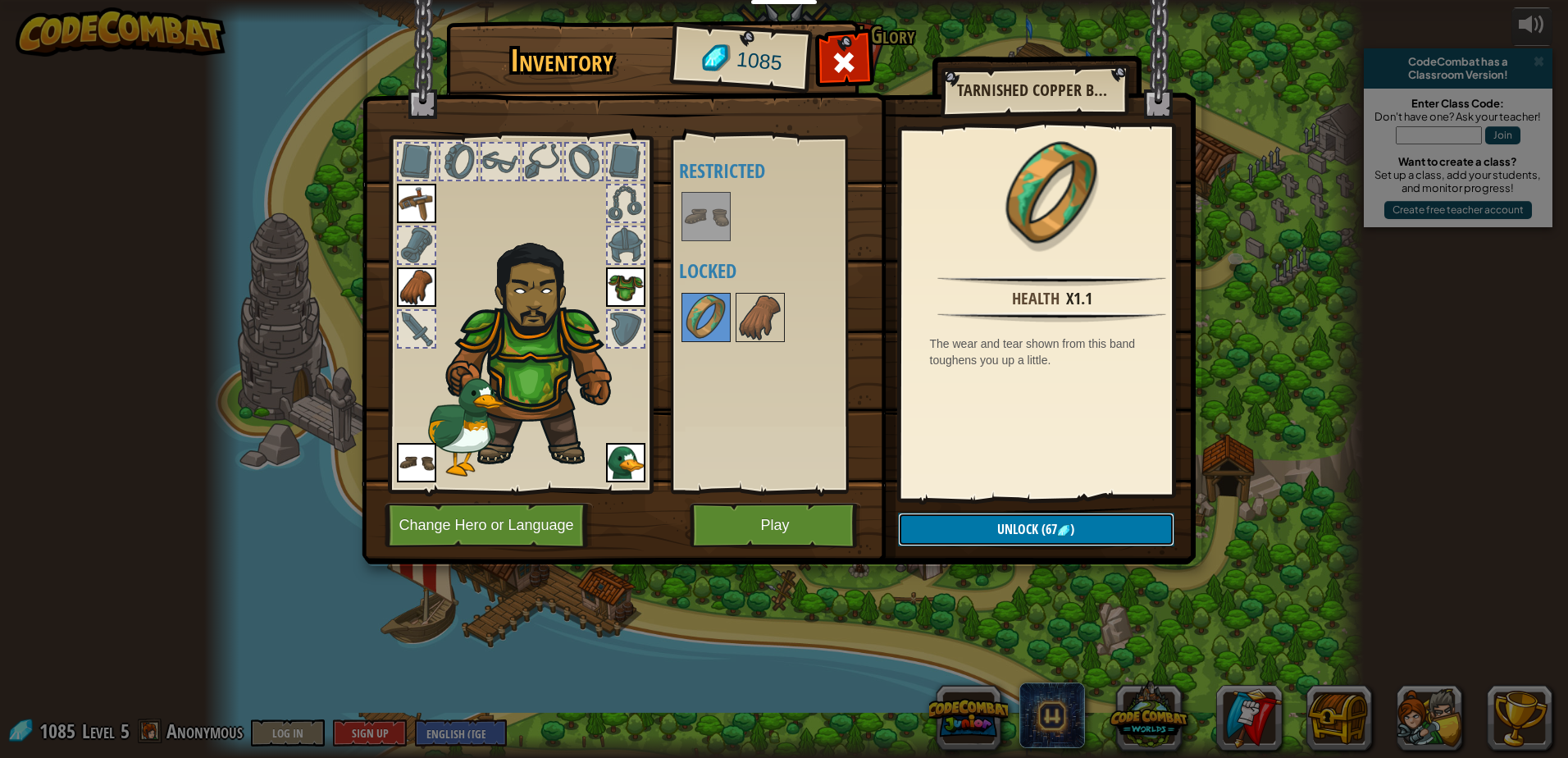
click at [976, 522] on button "Unlock (67 )" at bounding box center [1036, 529] width 276 height 33
click at [976, 522] on button "Confirm" at bounding box center [1036, 529] width 276 height 33
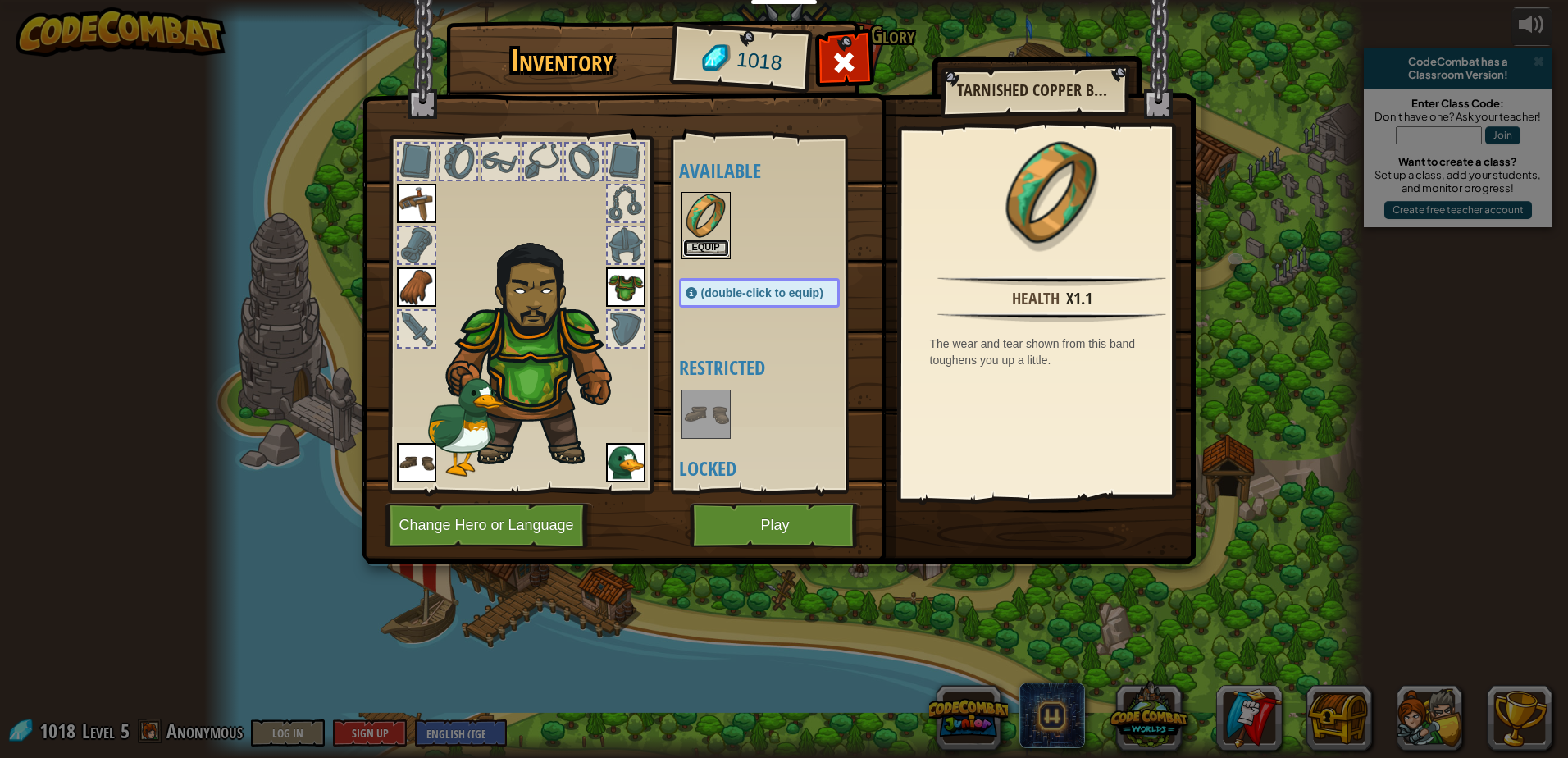
click at [715, 244] on button "Equip" at bounding box center [706, 248] width 46 height 17
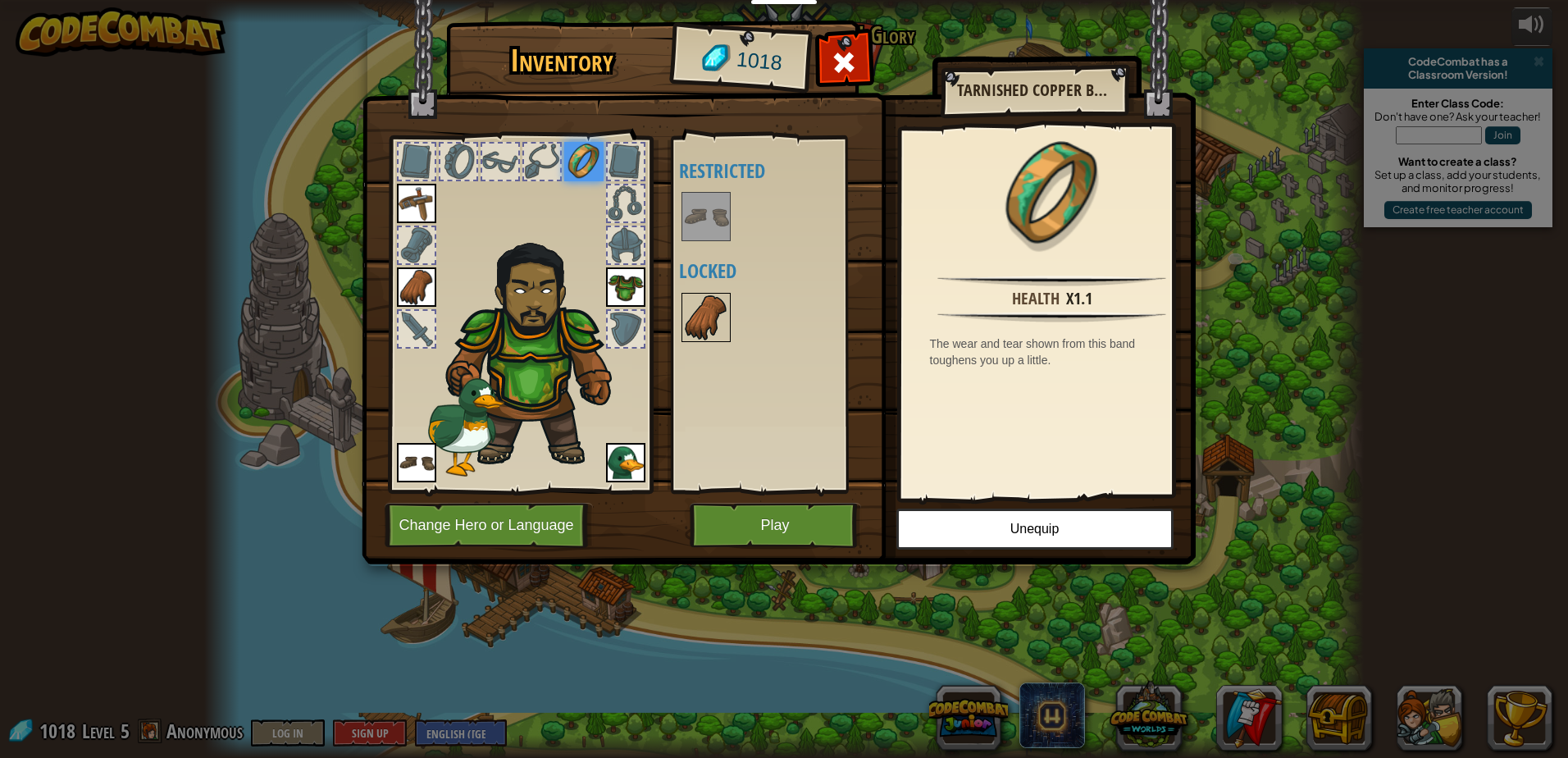
click at [693, 304] on img at bounding box center [706, 317] width 46 height 46
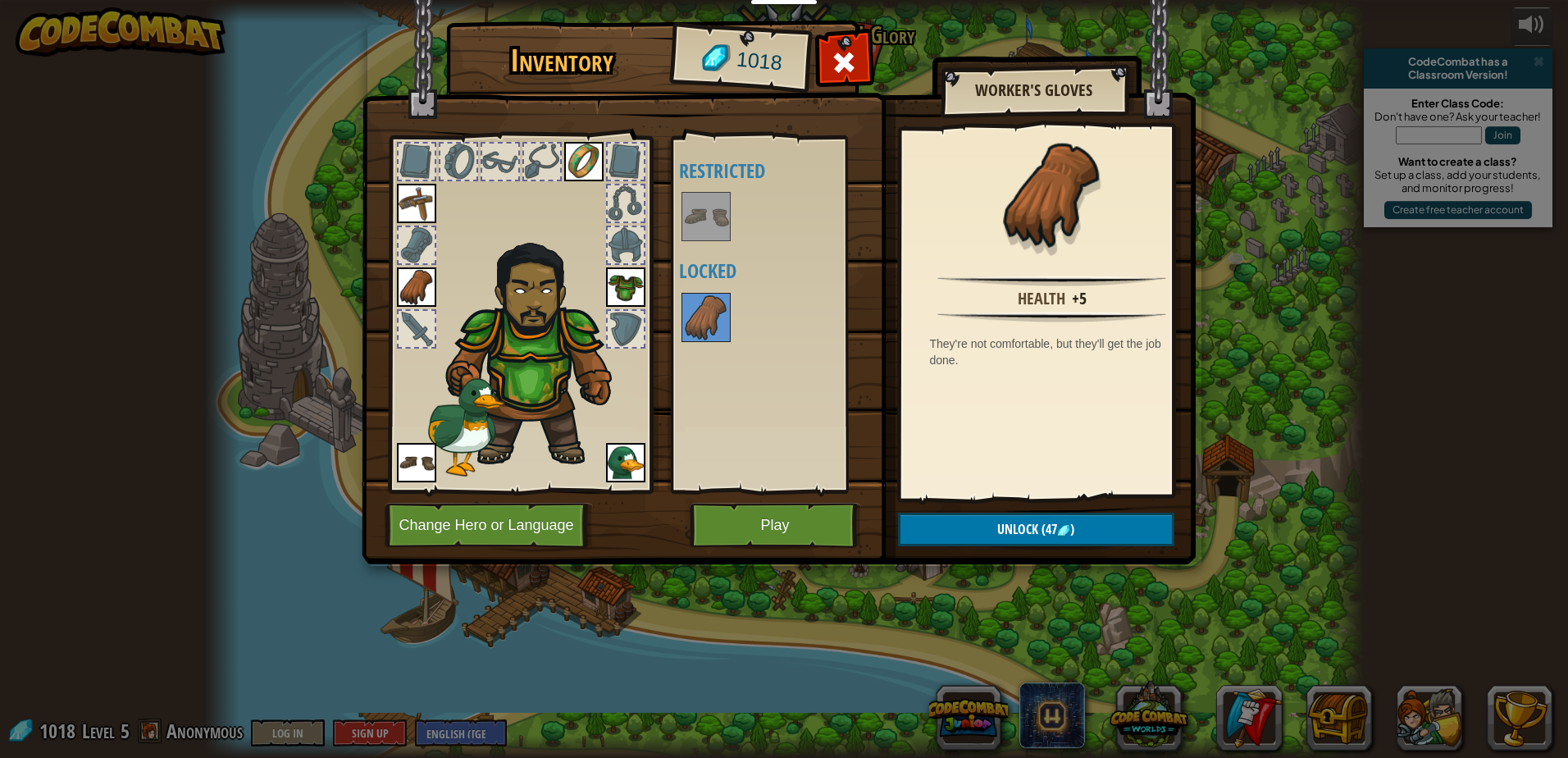
click at [421, 281] on img at bounding box center [417, 287] width 39 height 39
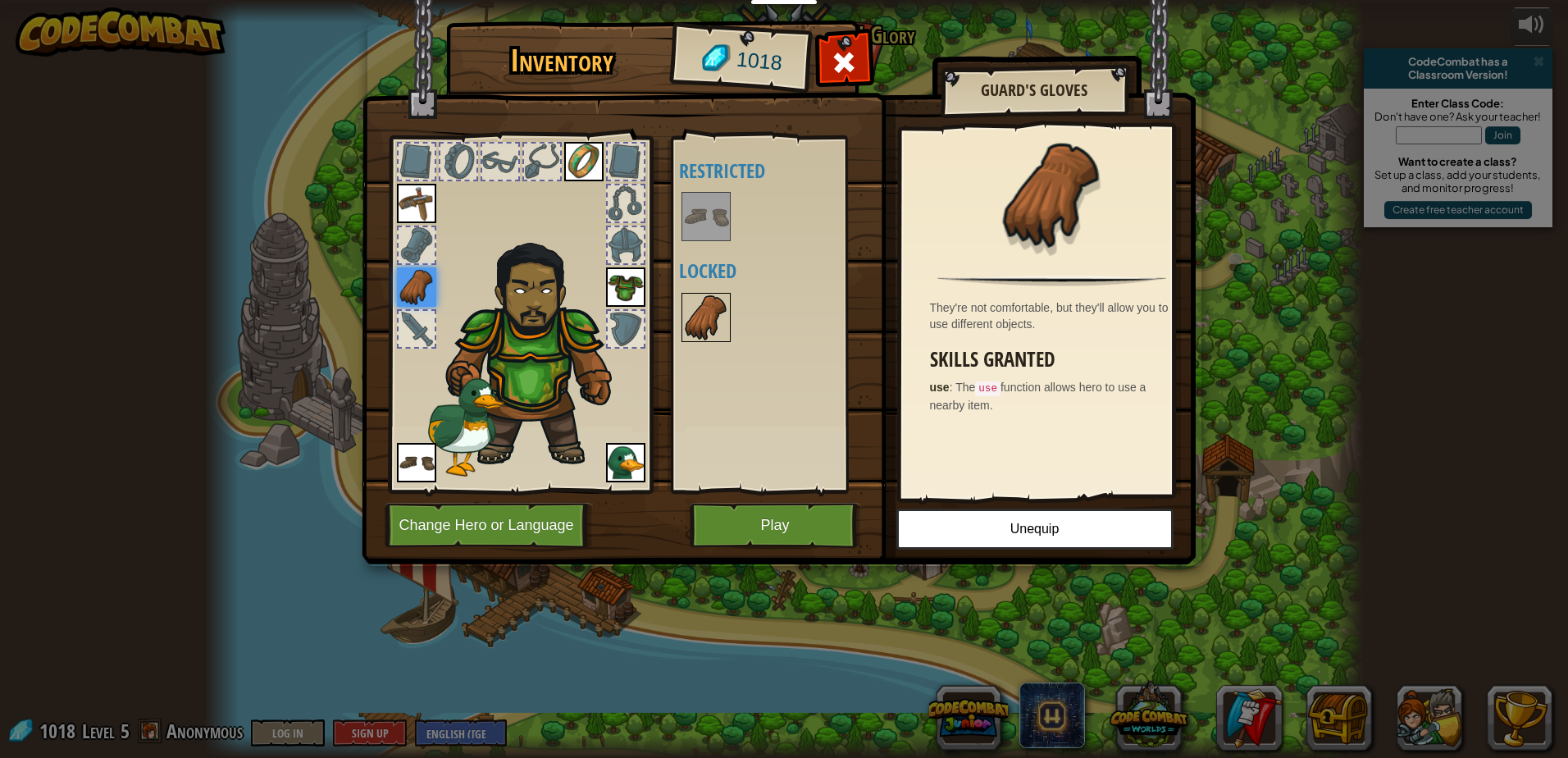
click at [714, 326] on img at bounding box center [706, 317] width 46 height 46
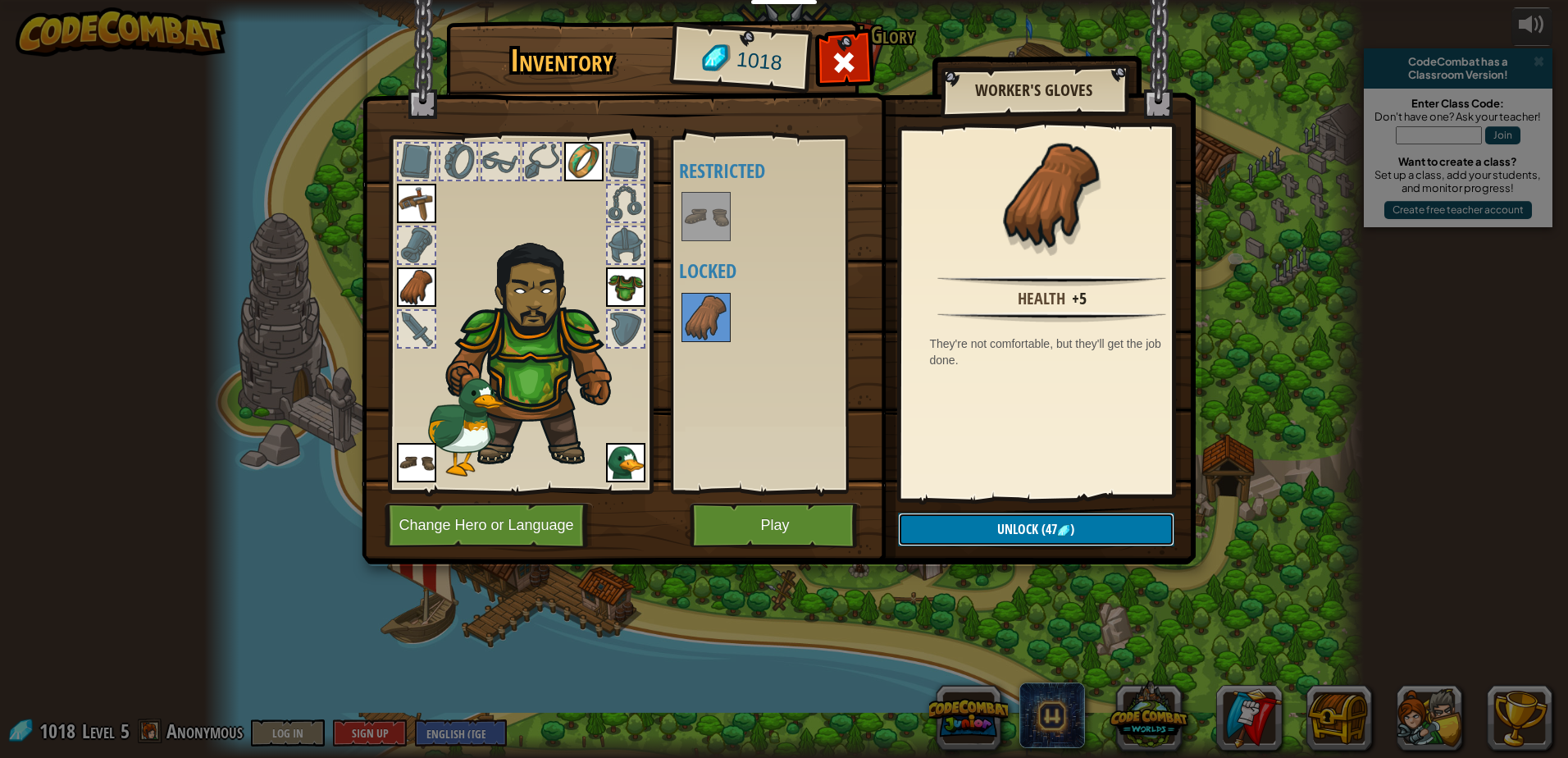
click at [1016, 525] on span "Unlock" at bounding box center [1018, 529] width 41 height 18
click at [1016, 525] on button "Confirm" at bounding box center [1036, 529] width 276 height 33
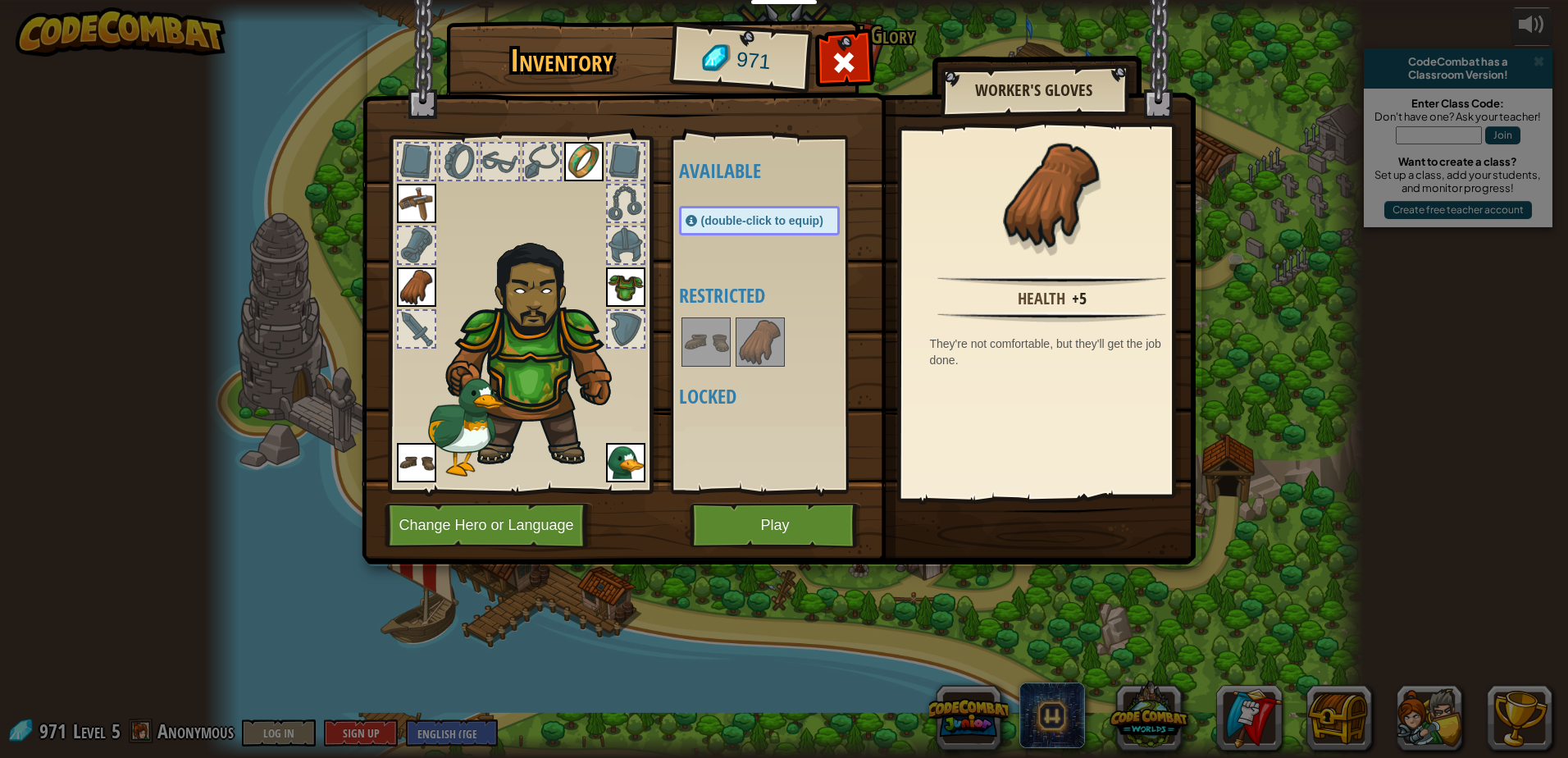
click at [404, 277] on img at bounding box center [417, 287] width 39 height 39
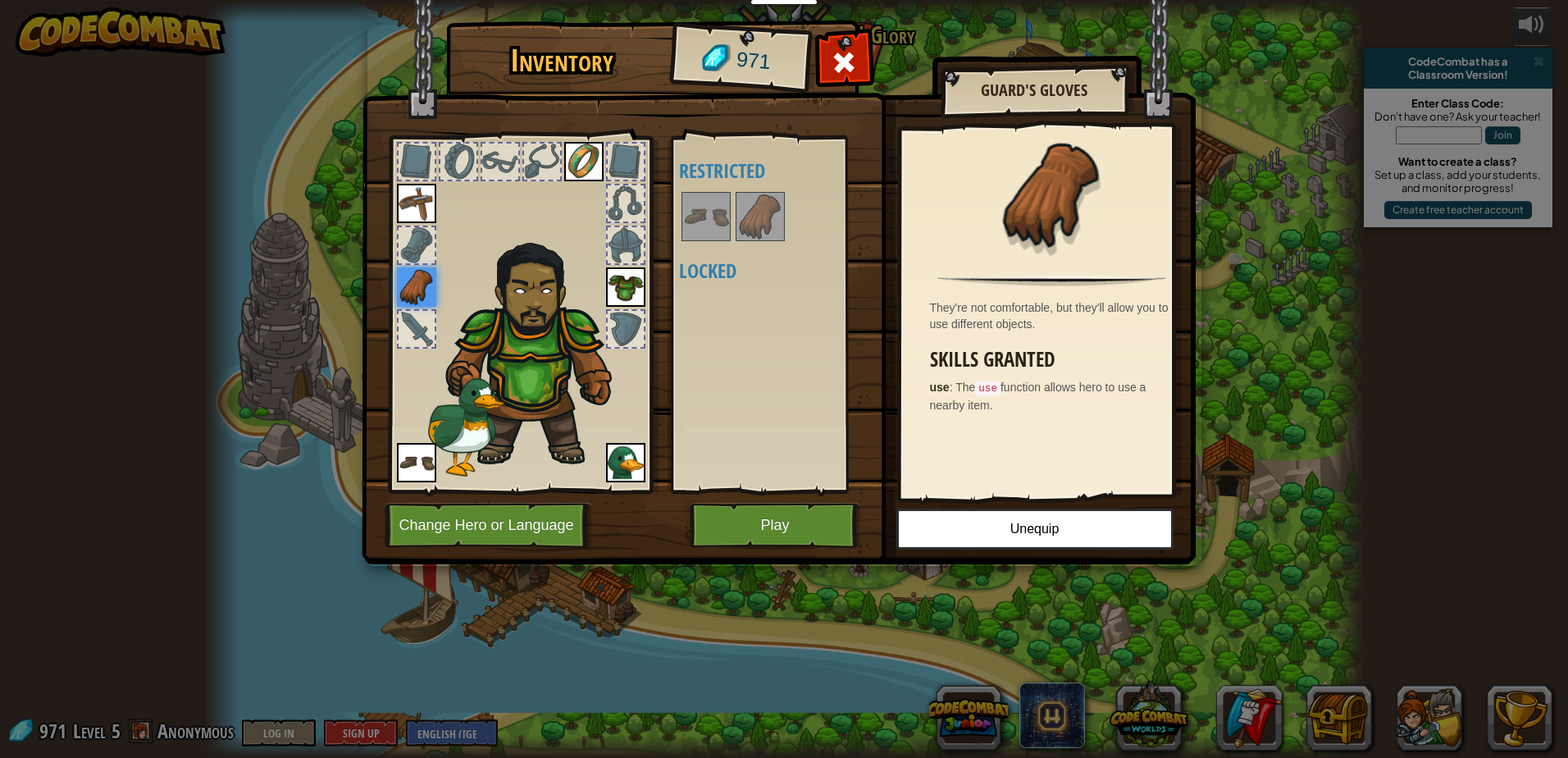
click at [422, 291] on img at bounding box center [417, 287] width 39 height 39
click at [1030, 538] on button "Unequip" at bounding box center [1035, 529] width 277 height 41
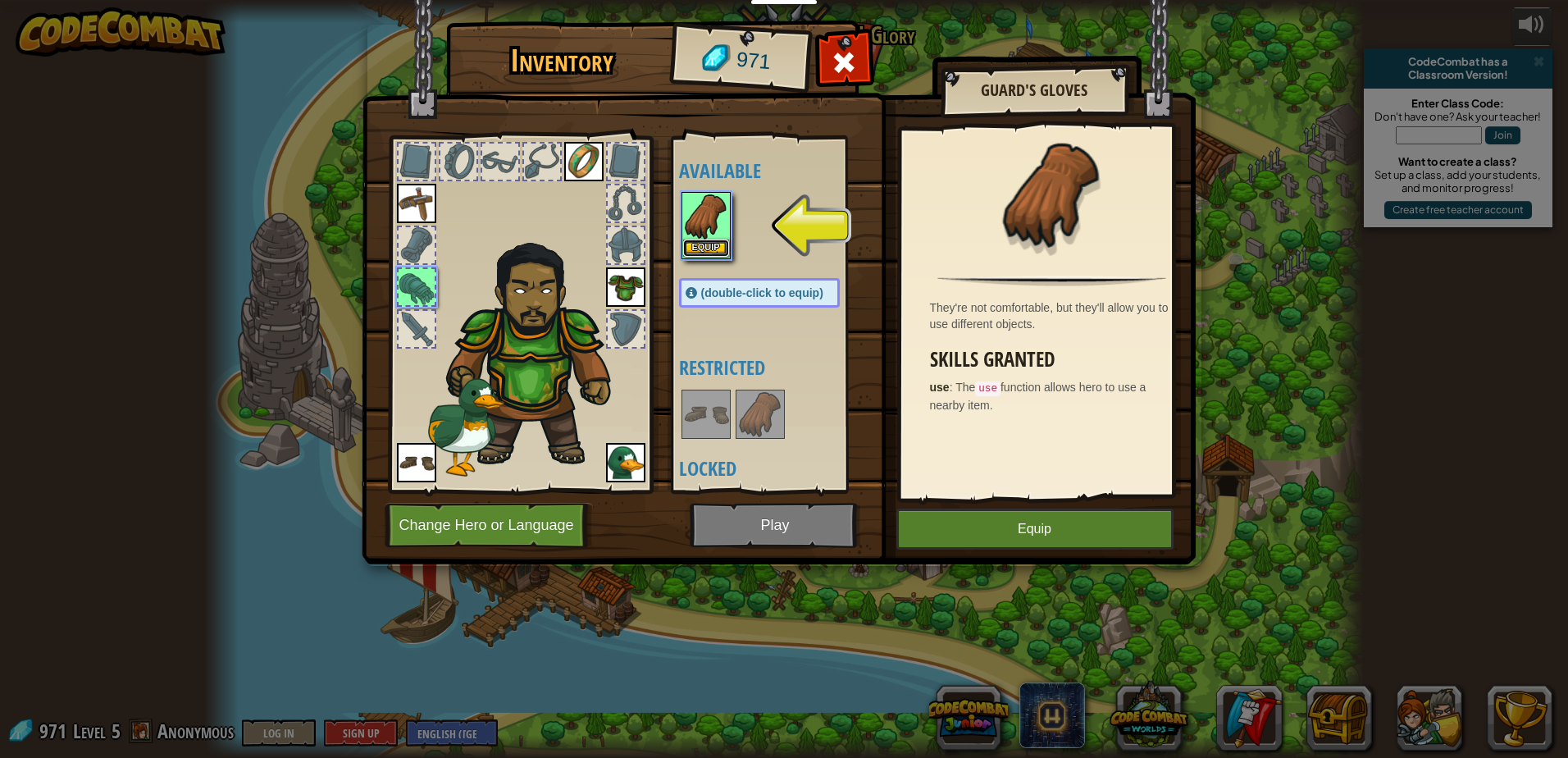
click at [718, 242] on button "Equip" at bounding box center [706, 248] width 46 height 17
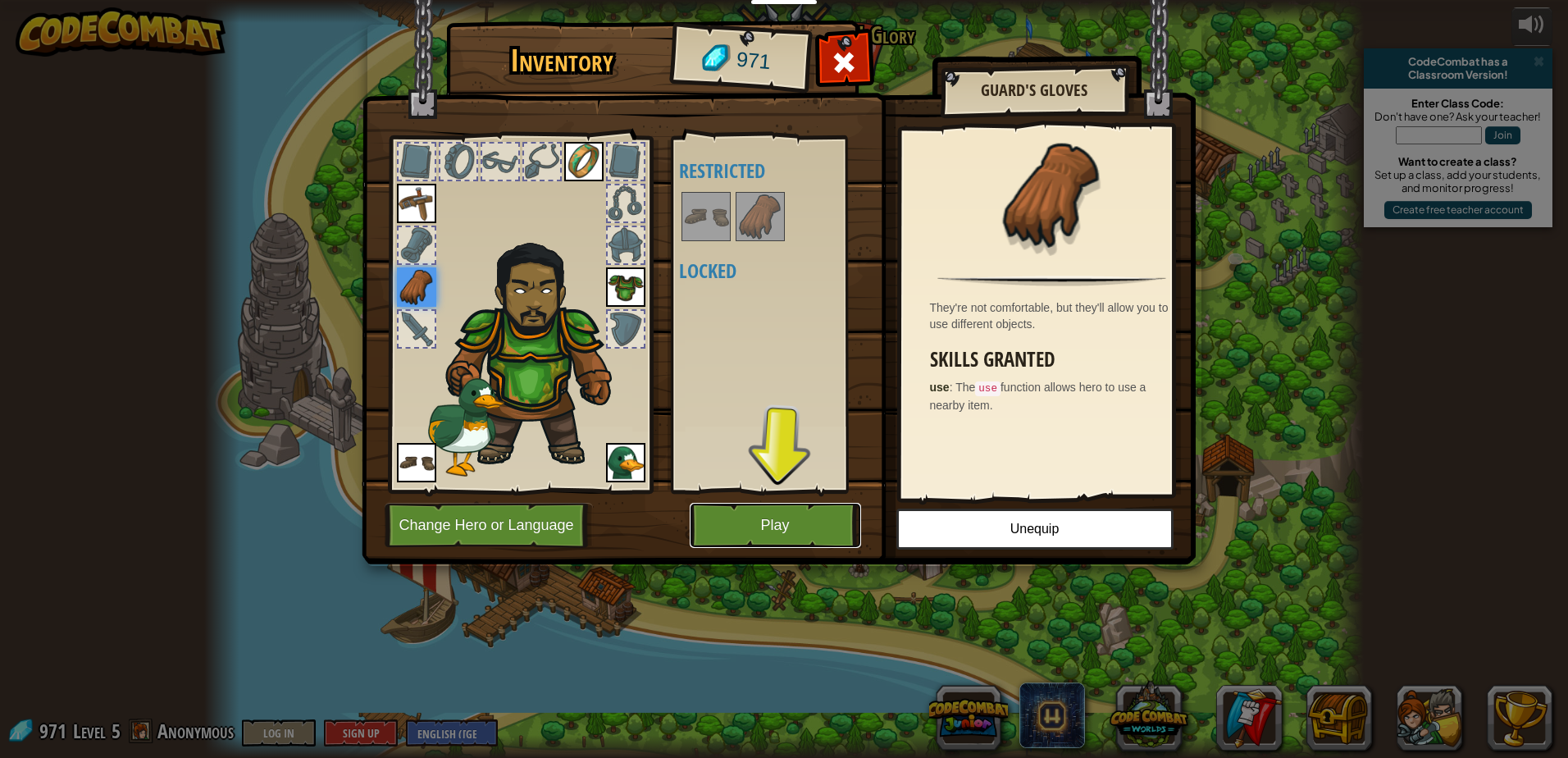
click at [777, 505] on button "Play" at bounding box center [776, 526] width 171 height 45
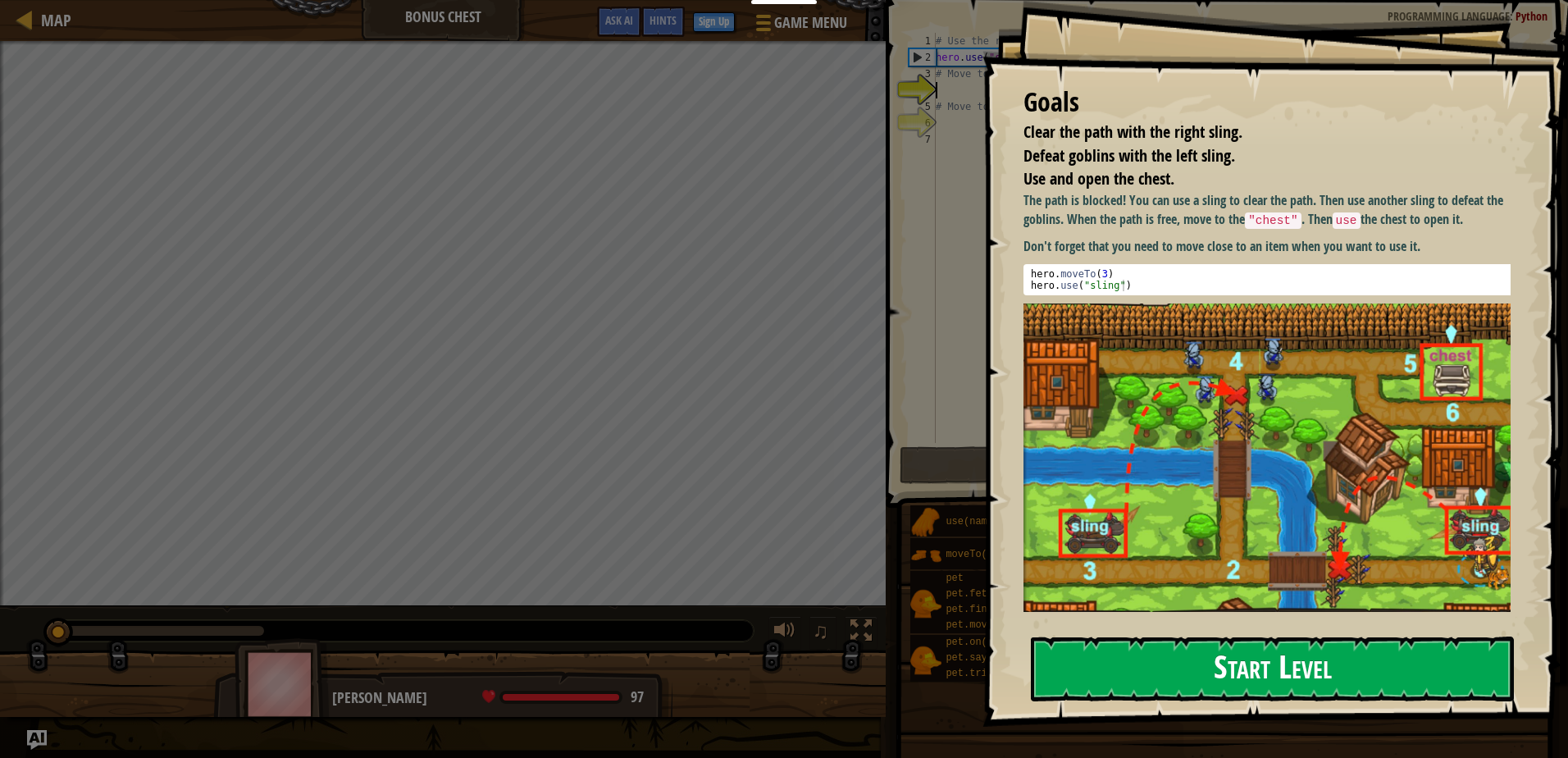
drag, startPoint x: 1147, startPoint y: 667, endPoint x: 1159, endPoint y: 660, distance: 13.9
click at [1159, 660] on button "Start Level" at bounding box center [1273, 669] width 484 height 65
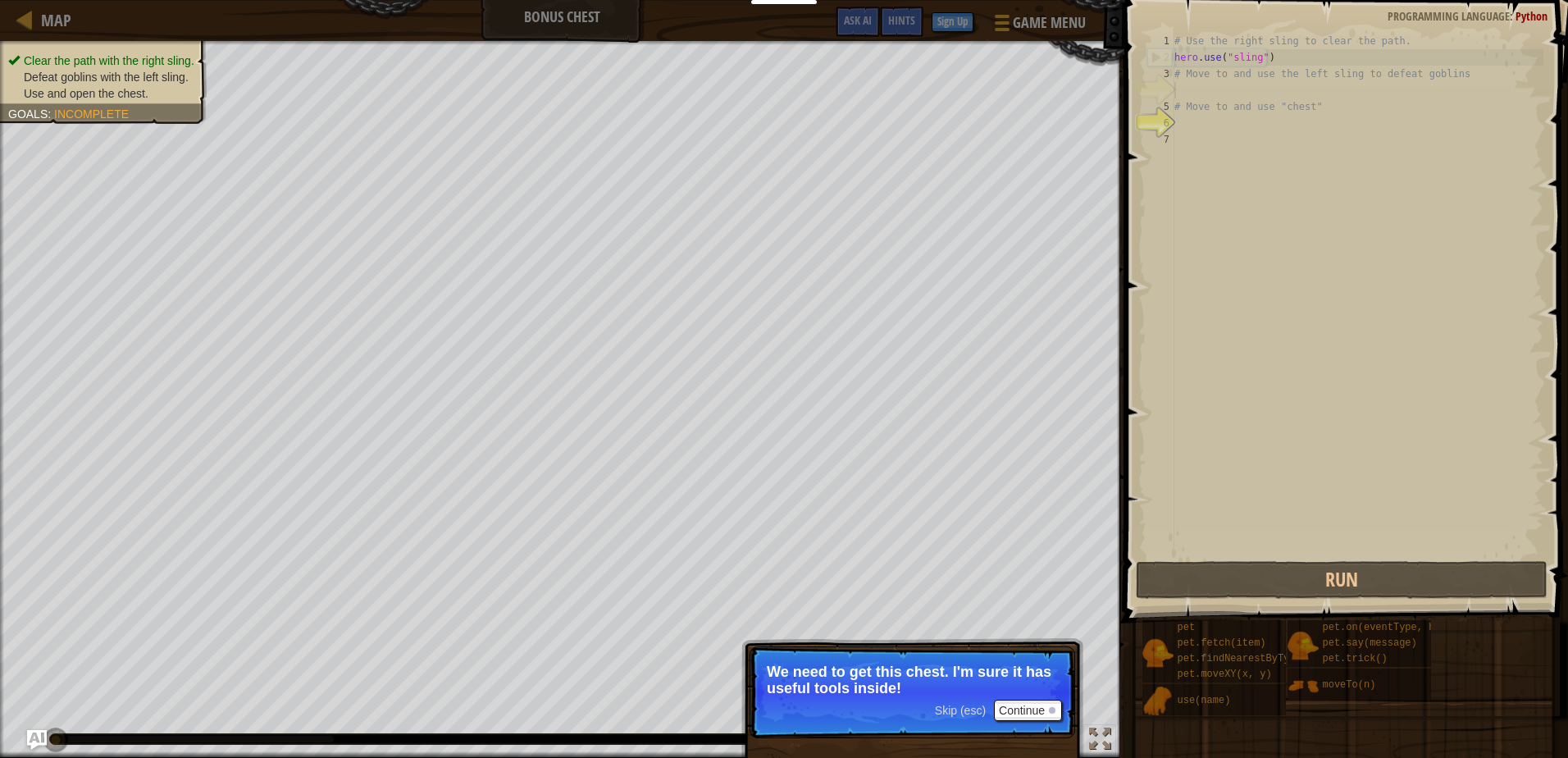
click at [1011, 698] on p "Skip (esc) Continue We need to get this chest. I'm sure it has useful tools ins…" at bounding box center [913, 692] width 326 height 92
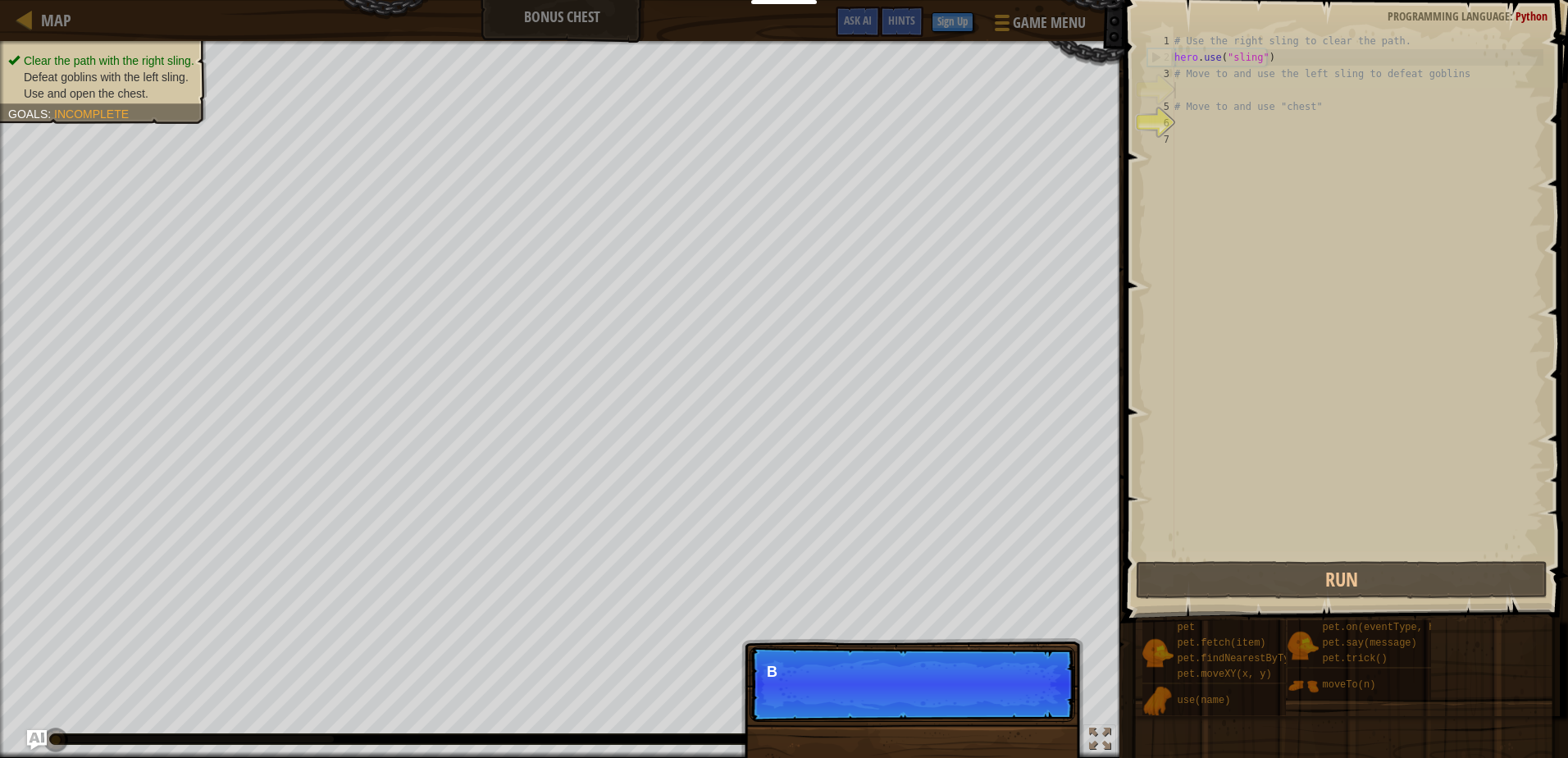
scroll to position [8, 0]
click at [1012, 713] on p "Skip (esc) Continue But first, you" at bounding box center [913, 684] width 326 height 75
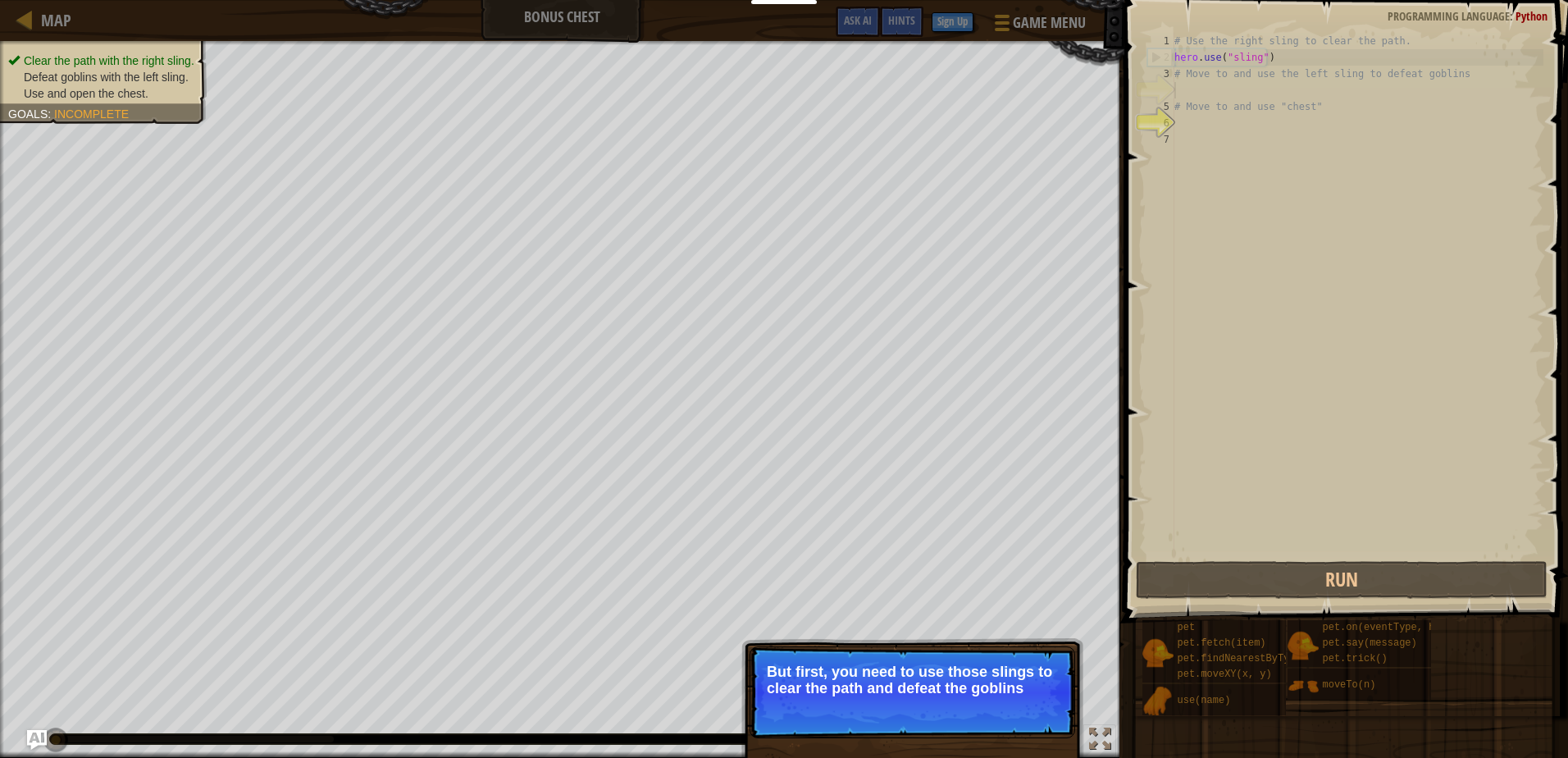
click at [1017, 711] on button "Continue" at bounding box center [1028, 710] width 68 height 21
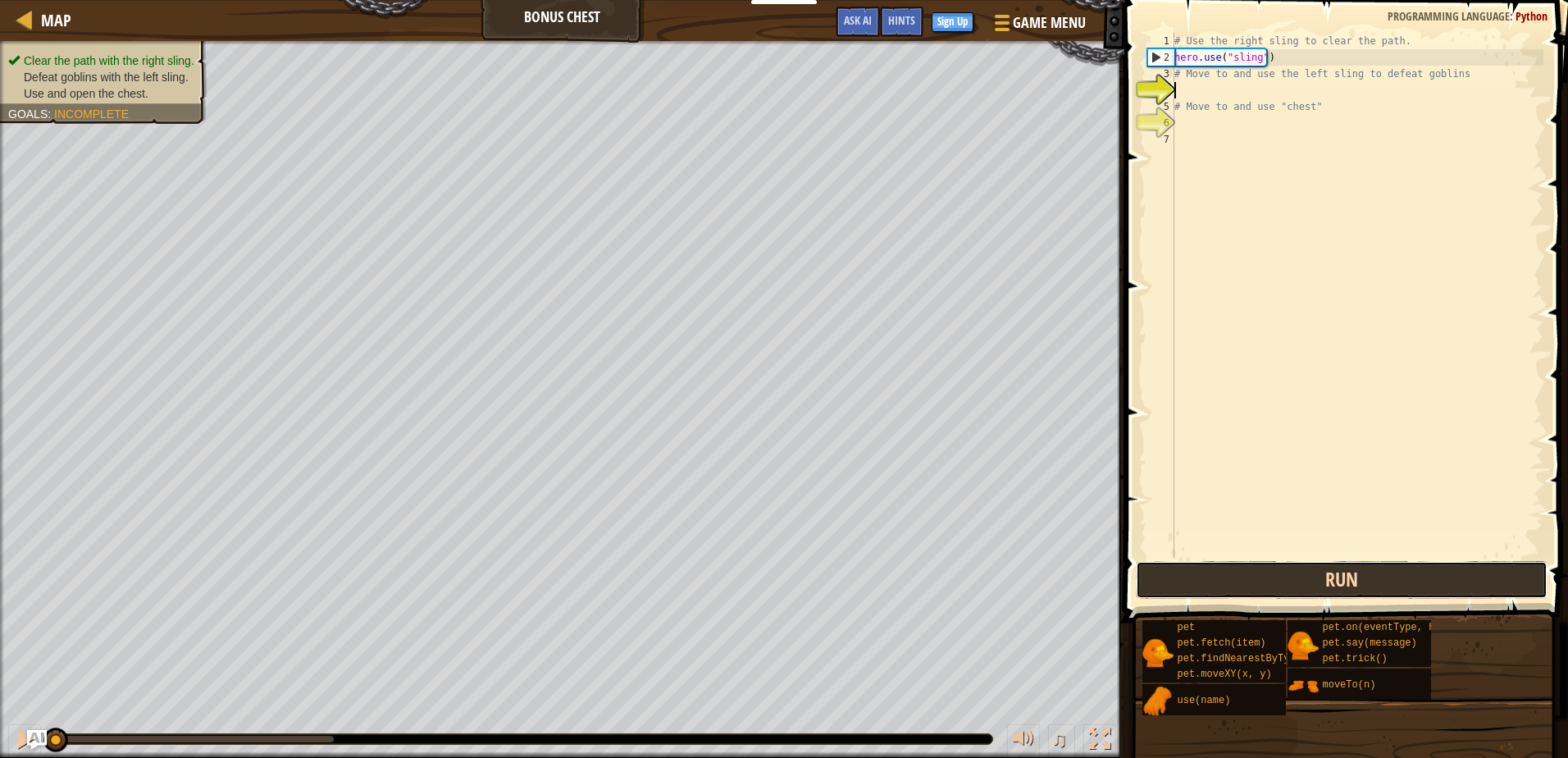
click at [1182, 574] on button "Run" at bounding box center [1341, 580] width 411 height 38
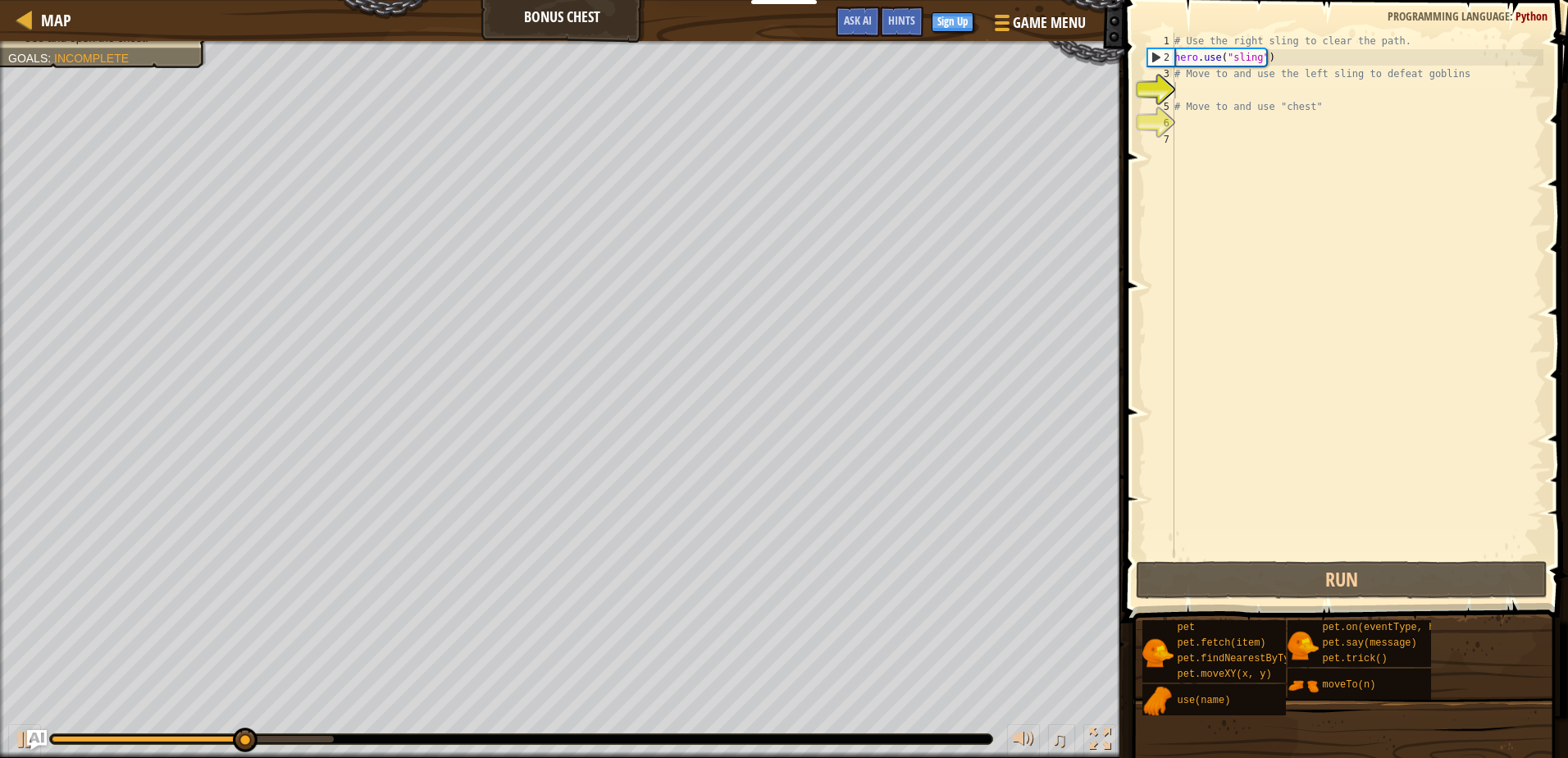
drag, startPoint x: 1313, startPoint y: 691, endPoint x: 1195, endPoint y: 93, distance: 609.5
click at [1195, 93] on div "Hints 1 2 3 4 5 6 7 # Use the right sling to clear the path. hero . use ( "slin…" at bounding box center [1343, 375] width 448 height 750
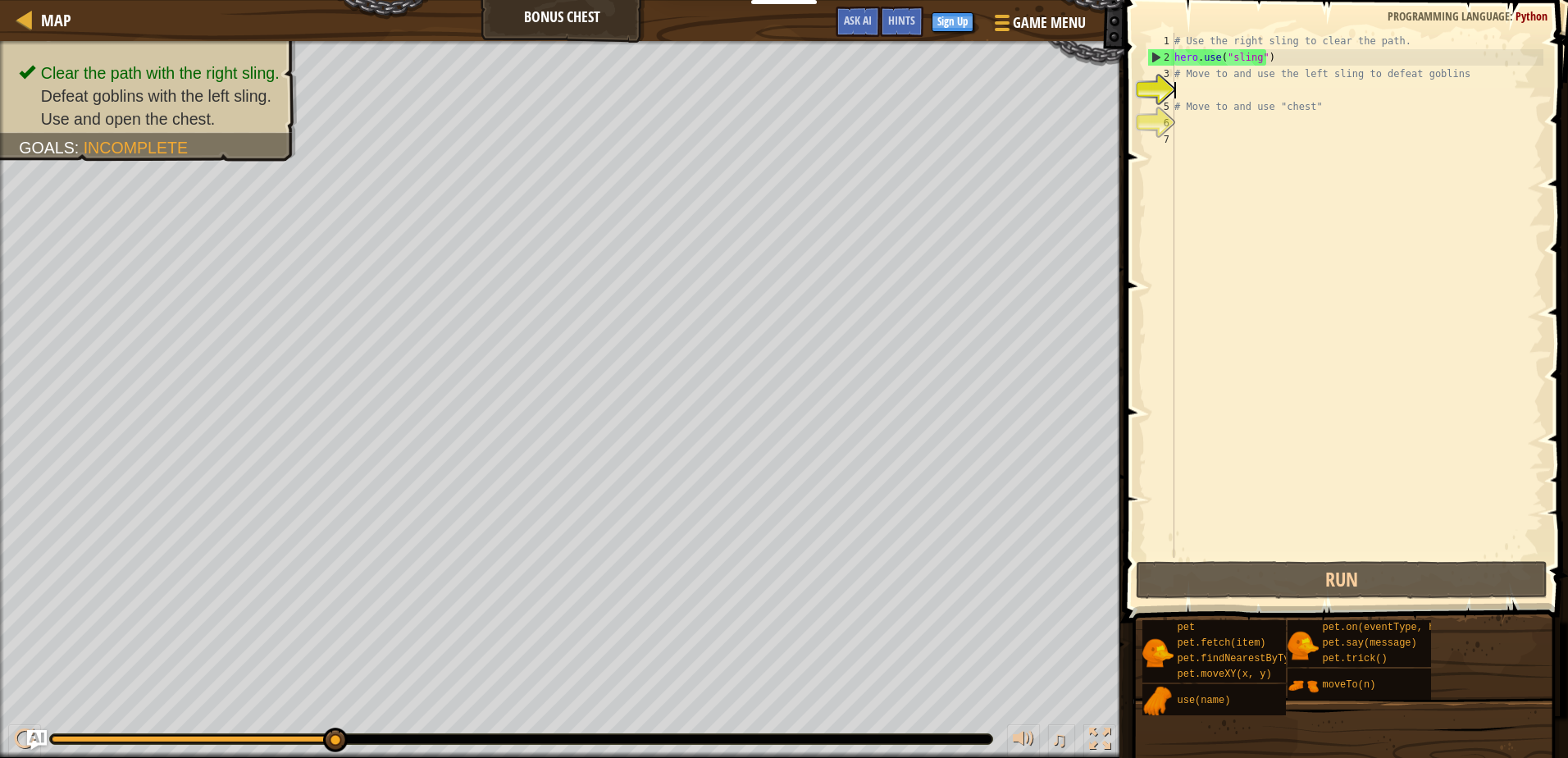
click at [1208, 88] on div "# Use the right sling to clear the path. hero . use ( "sling" ) # Move to and u…" at bounding box center [1357, 311] width 372 height 558
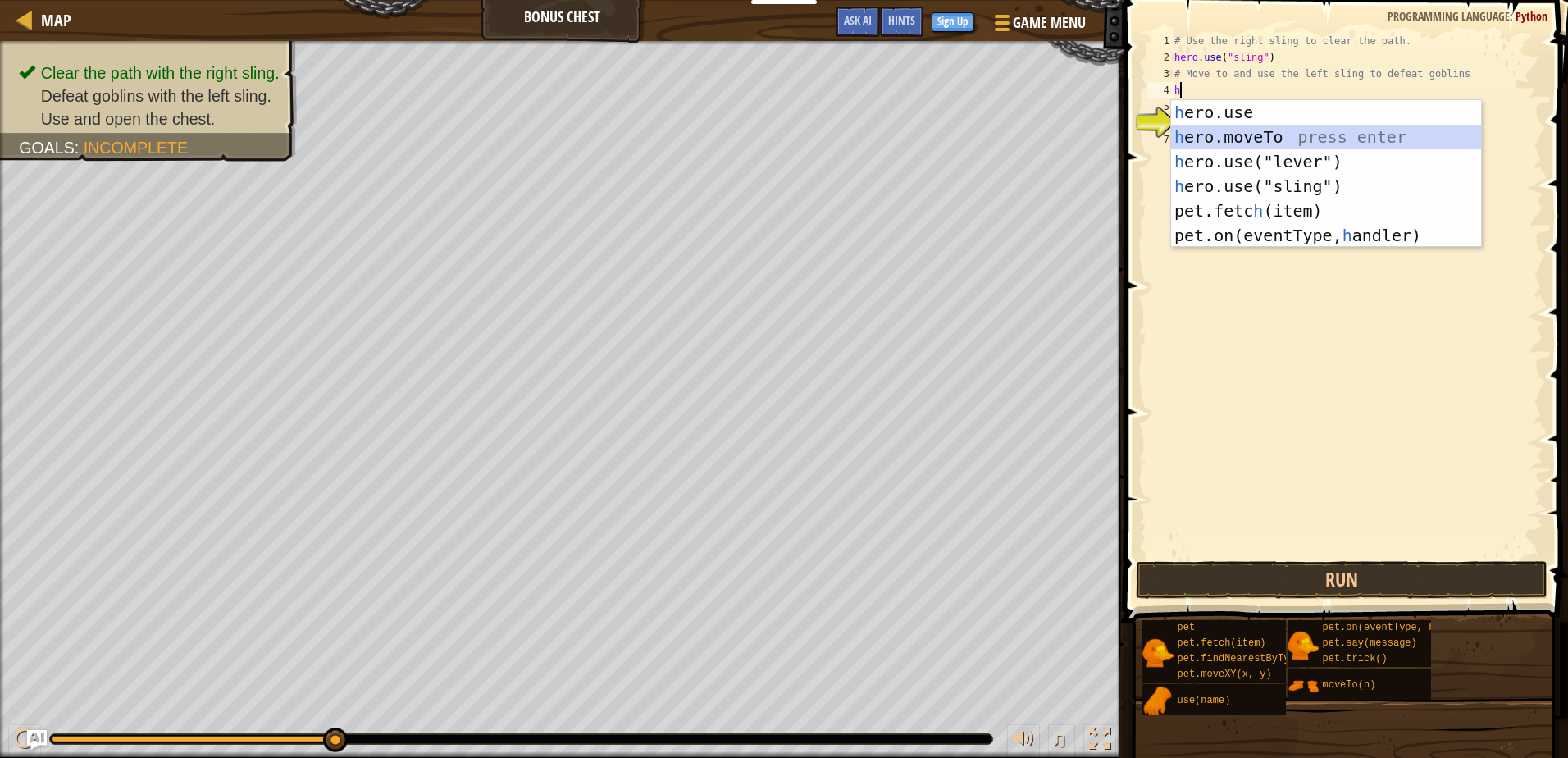
click at [1235, 128] on div "h ero.use press enter h ero.moveTo press enter h ero.use("lever") press enter h…" at bounding box center [1326, 199] width 310 height 197
type textarea "hero.moveTo(2)"
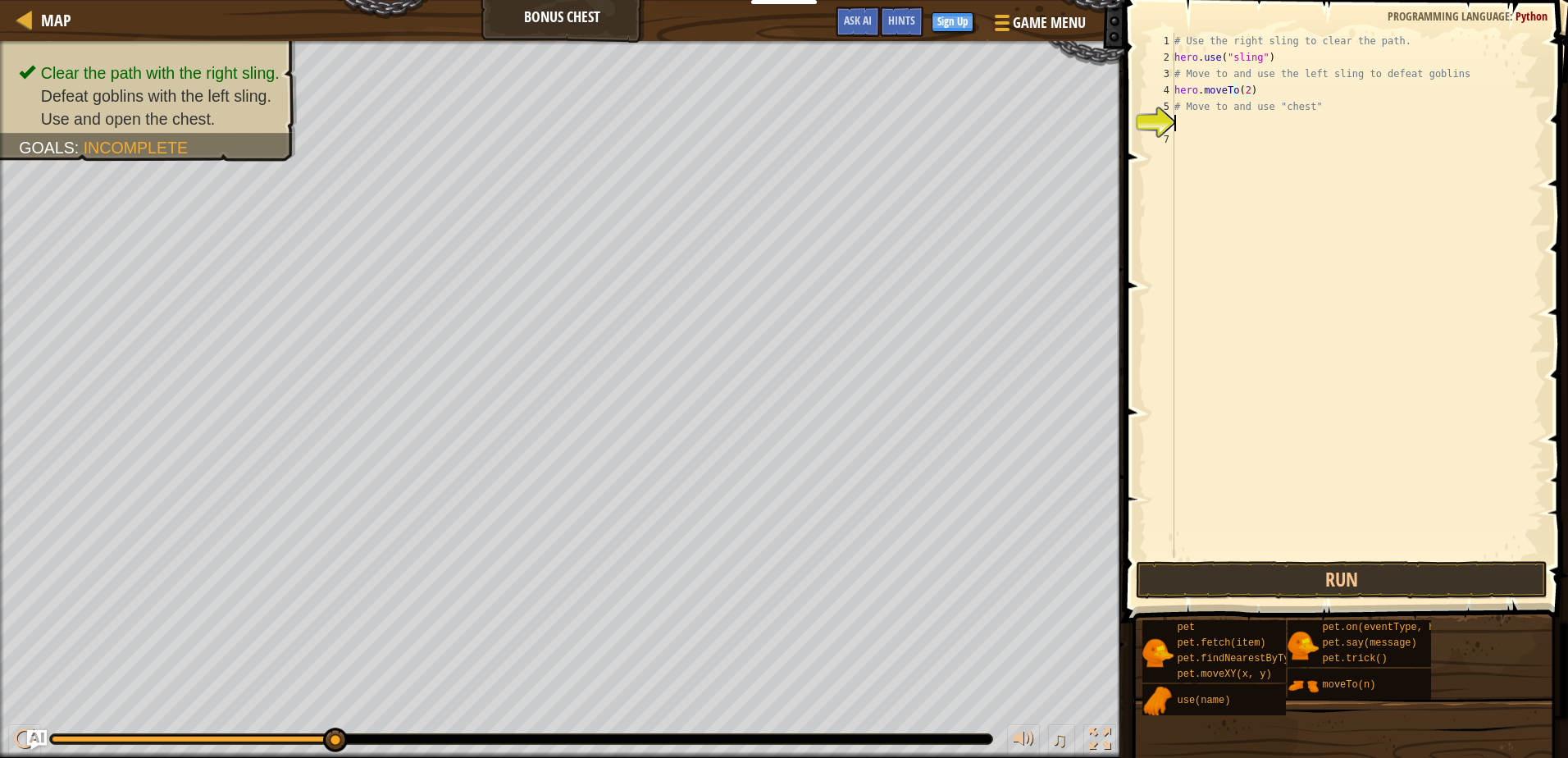
click at [1215, 129] on div "# Use the right sling to clear the path. hero . use ( "sling" ) # Move to and u…" at bounding box center [1357, 311] width 372 height 558
click at [1245, 88] on div "# Use the right sling to clear the path. hero . use ( "sling" ) # Move to and u…" at bounding box center [1357, 311] width 372 height 558
type textarea "hero.moveTo(3)"
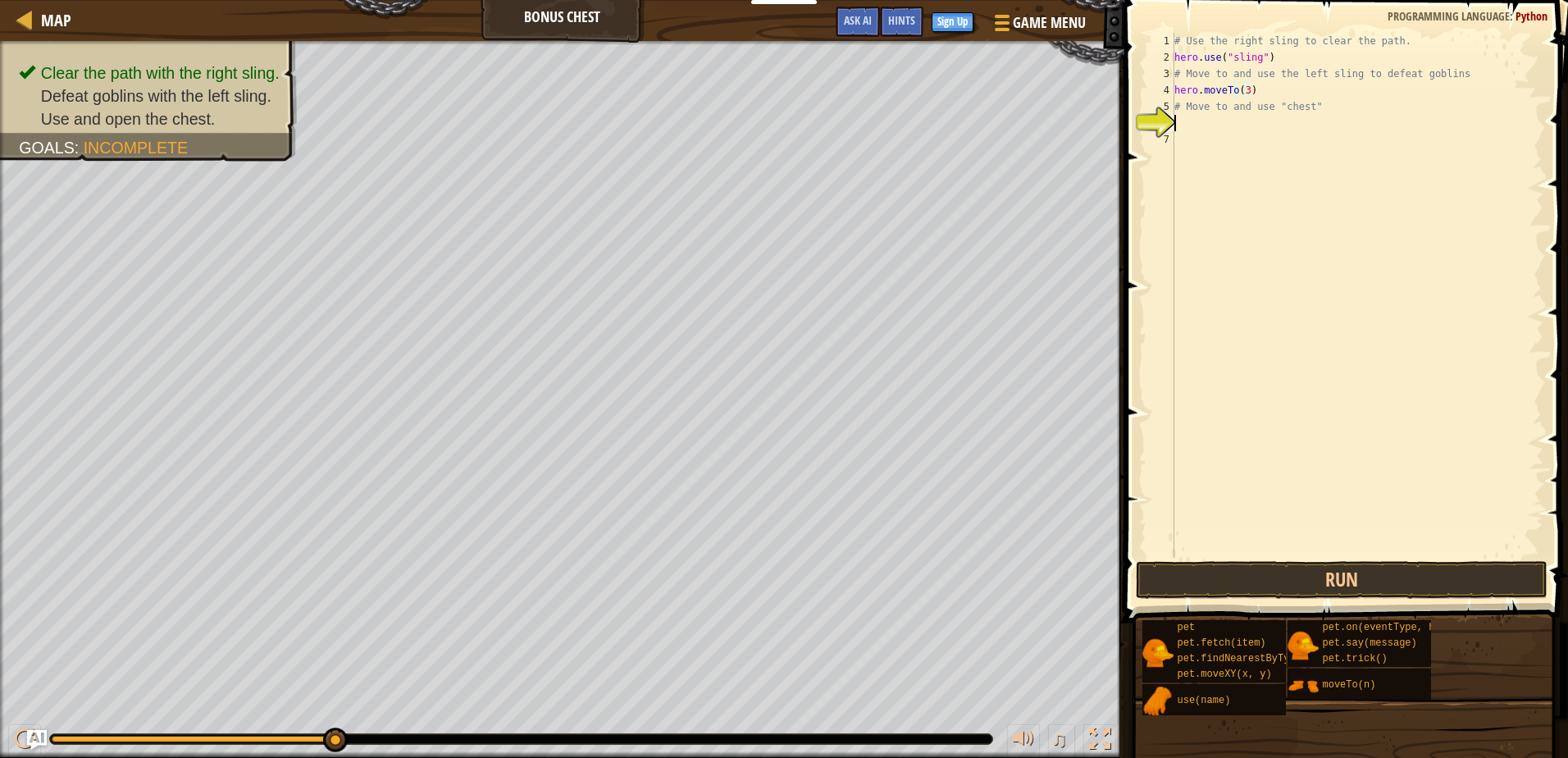
click at [1191, 125] on div "# Use the right sling to clear the path. hero . use ( "sling" ) # Move to and u…" at bounding box center [1357, 311] width 372 height 558
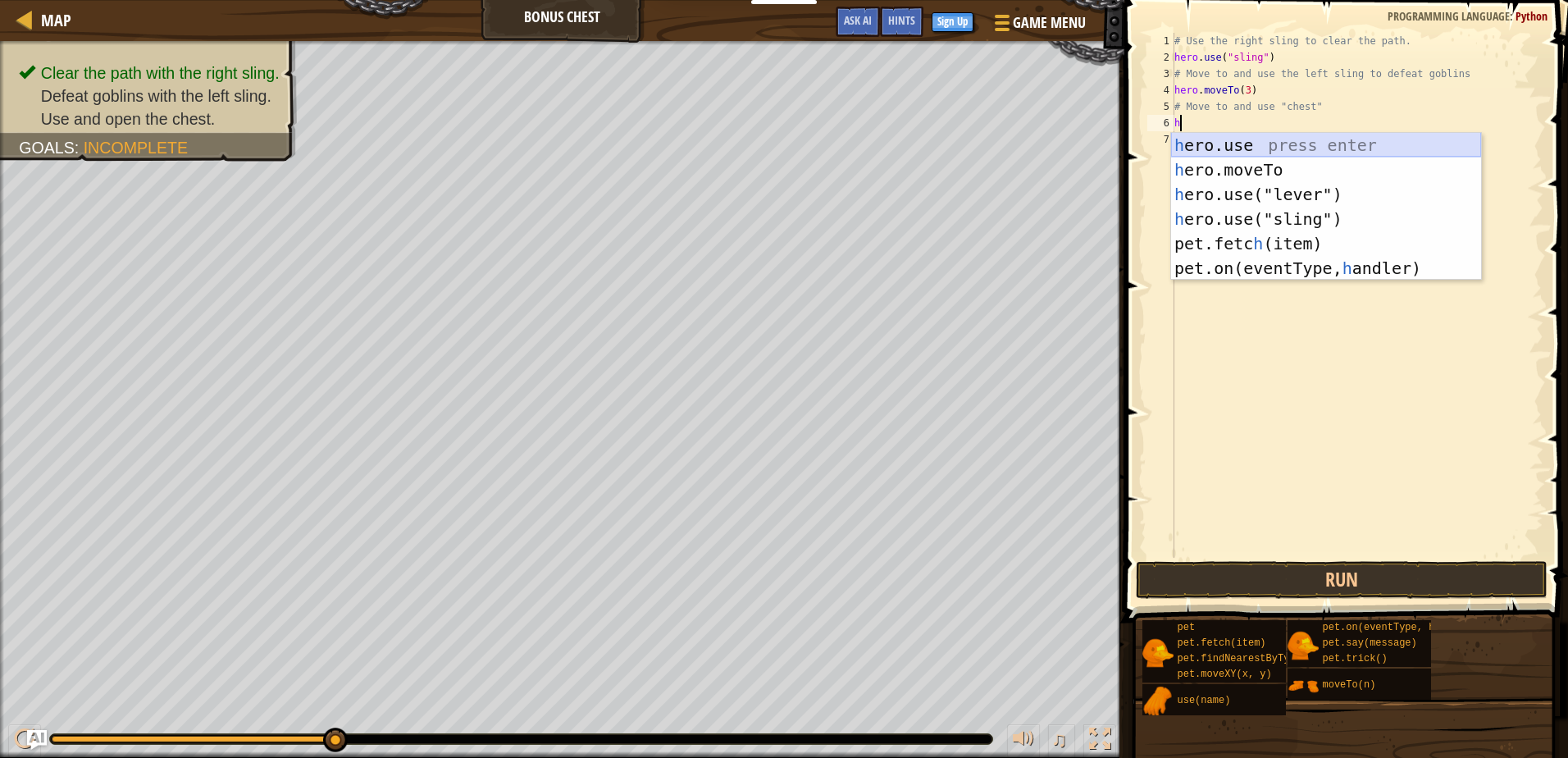
click at [1206, 150] on div "h ero.use press enter h ero.moveTo press enter h ero.use("lever") press enter h…" at bounding box center [1326, 232] width 310 height 197
type textarea "hero.use("sling")"
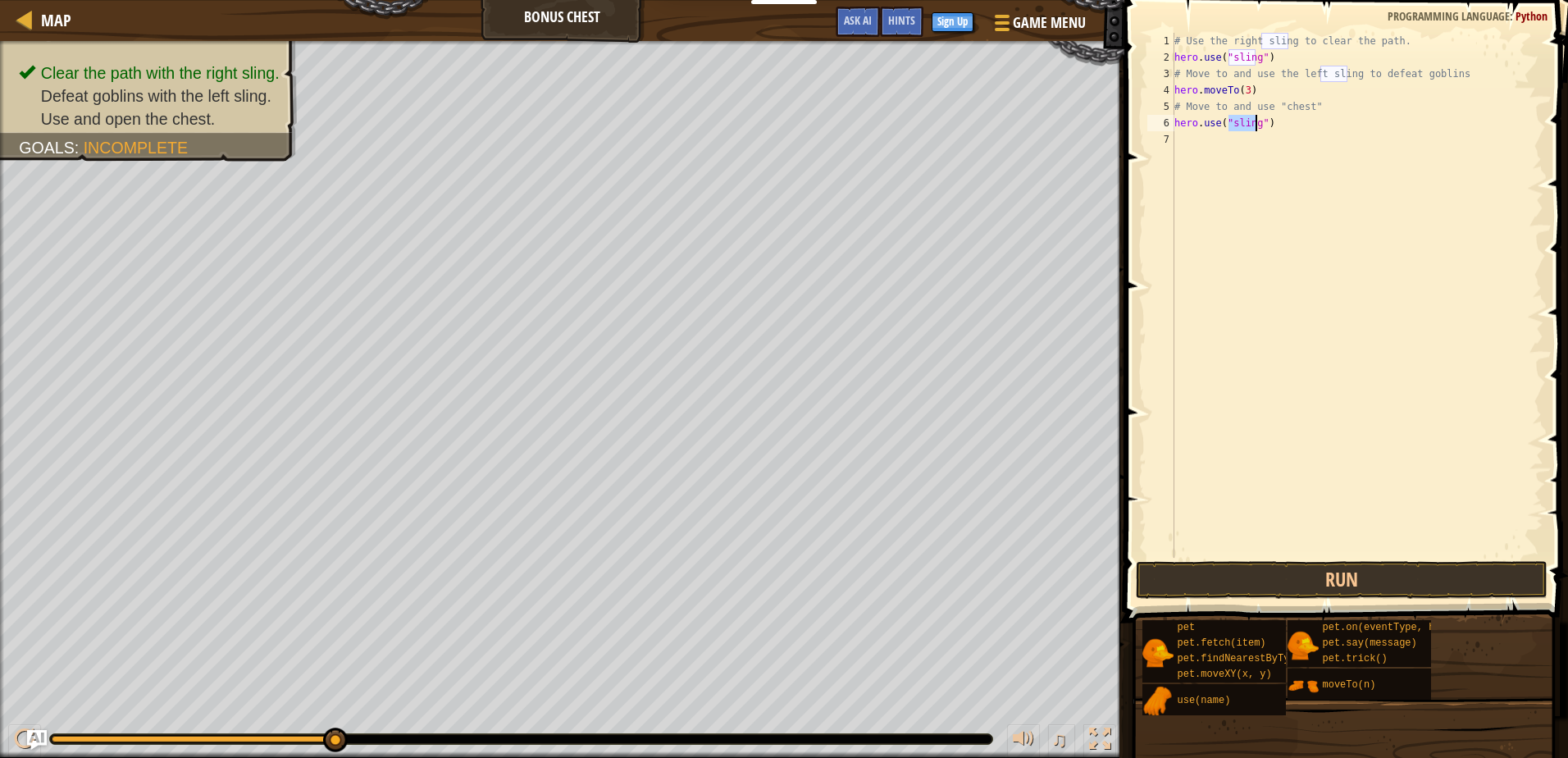
click at [1241, 152] on div "# Use the right sling to clear the path. hero . use ( "sling" ) # Move to and u…" at bounding box center [1357, 311] width 372 height 558
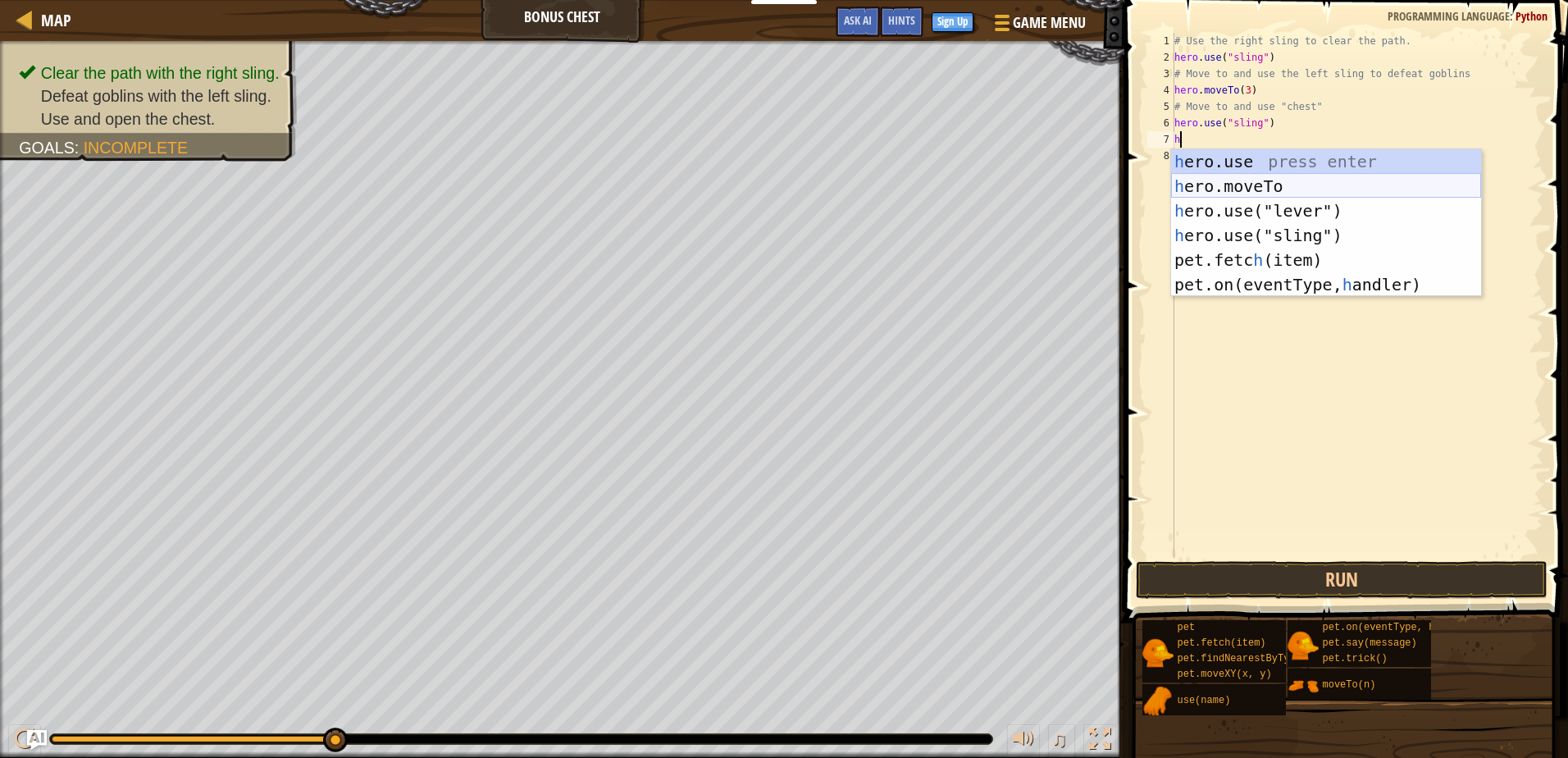
click at [1243, 180] on div "h ero.use press enter h ero.moveTo press enter h ero.use("lever") press enter h…" at bounding box center [1326, 248] width 310 height 197
type textarea "hero.moveTo(2)"
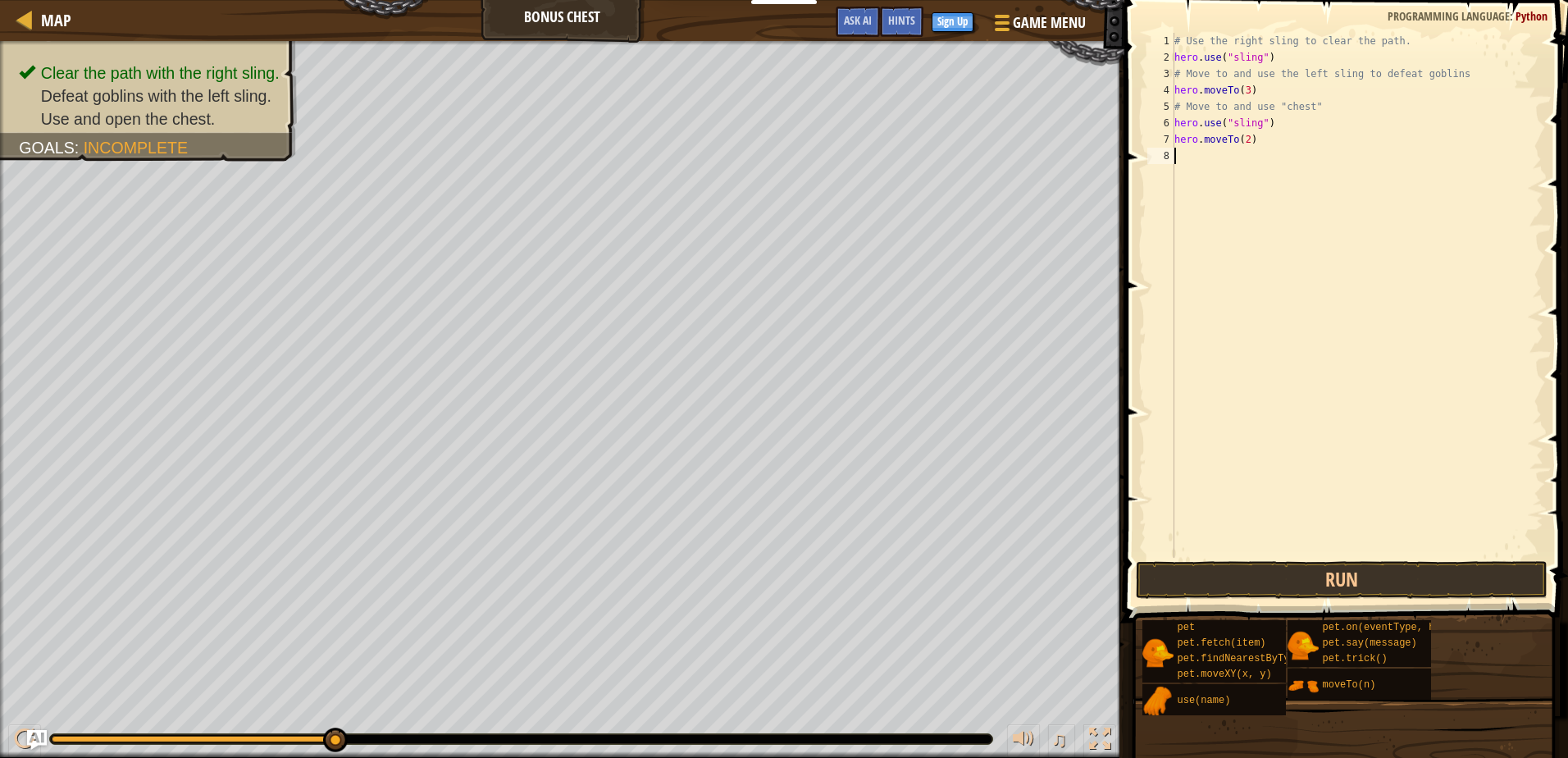
click at [1244, 169] on div "# Use the right sling to clear the path. hero . use ( "sling" ) # Move to and u…" at bounding box center [1357, 311] width 372 height 558
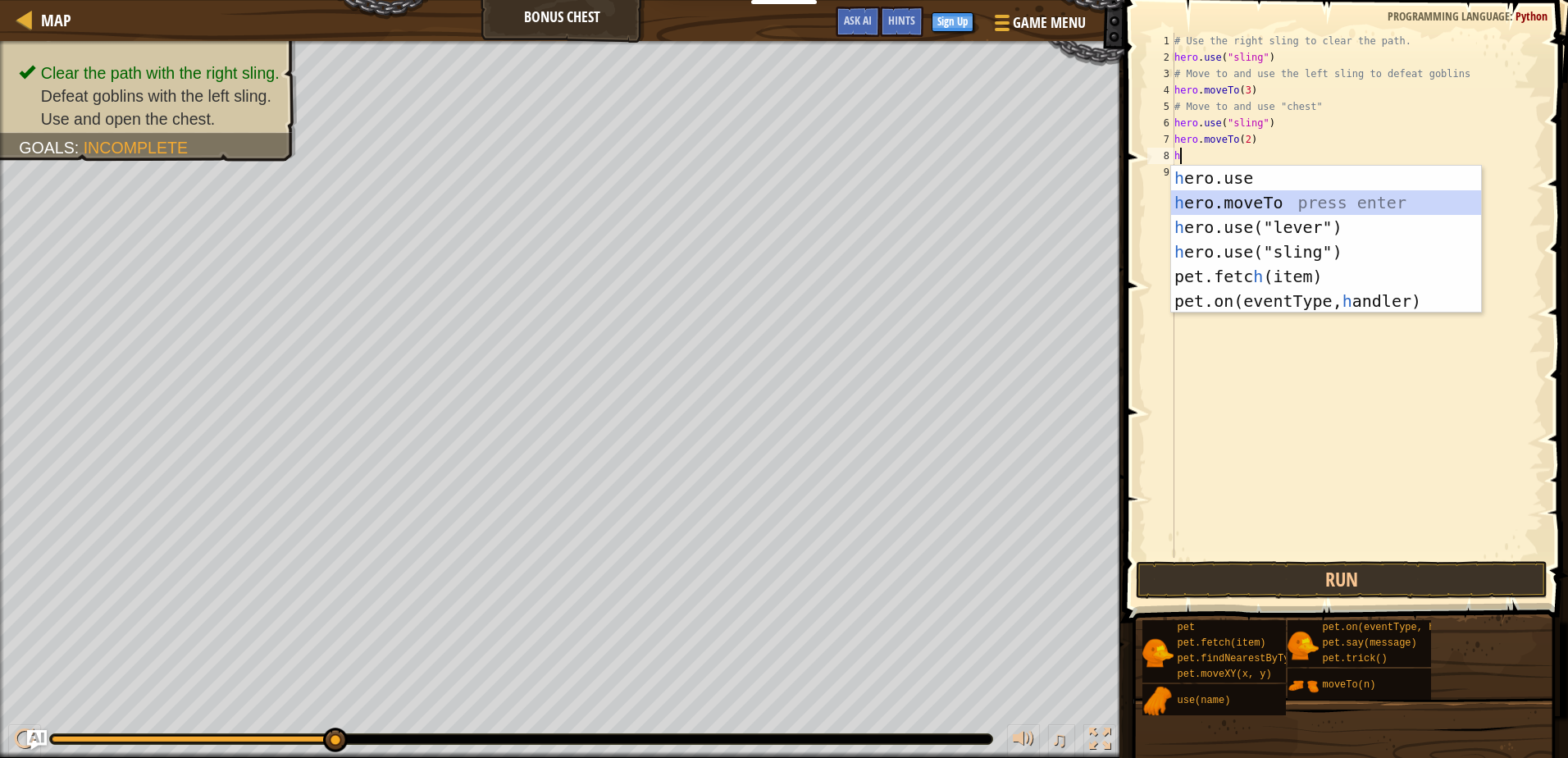
click at [1237, 199] on div "h ero.use press enter h ero.moveTo press enter h ero.use("lever") press enter h…" at bounding box center [1326, 264] width 310 height 197
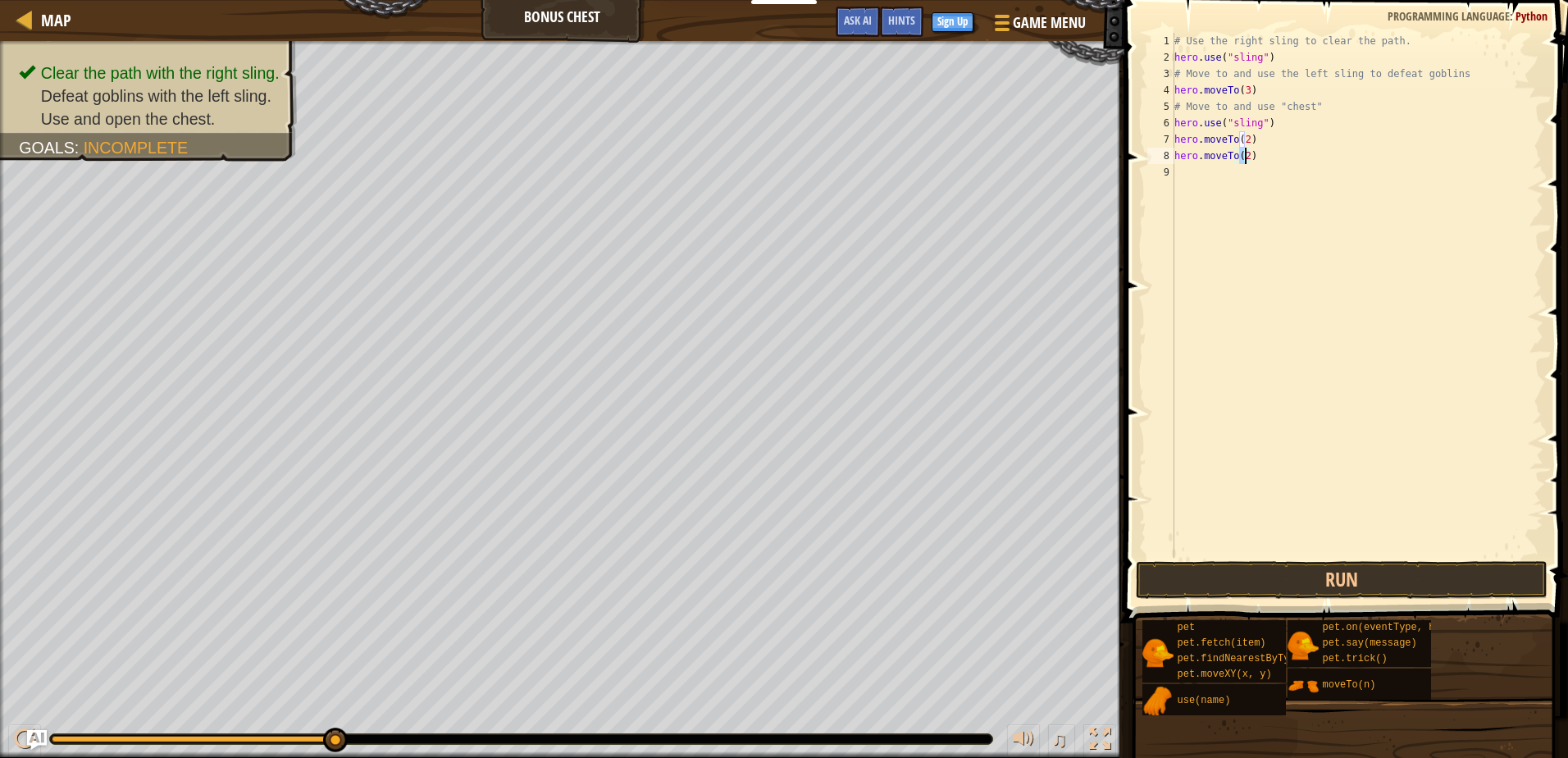
click at [1244, 157] on div "# Use the right sling to clear the path. hero . use ( "sling" ) # Move to and u…" at bounding box center [1357, 295] width 372 height 525
type textarea "hero.moveTo(4)"
click at [1245, 177] on div "# Use the right sling to clear the path. hero . use ( "sling" ) # Move to and u…" at bounding box center [1357, 311] width 372 height 558
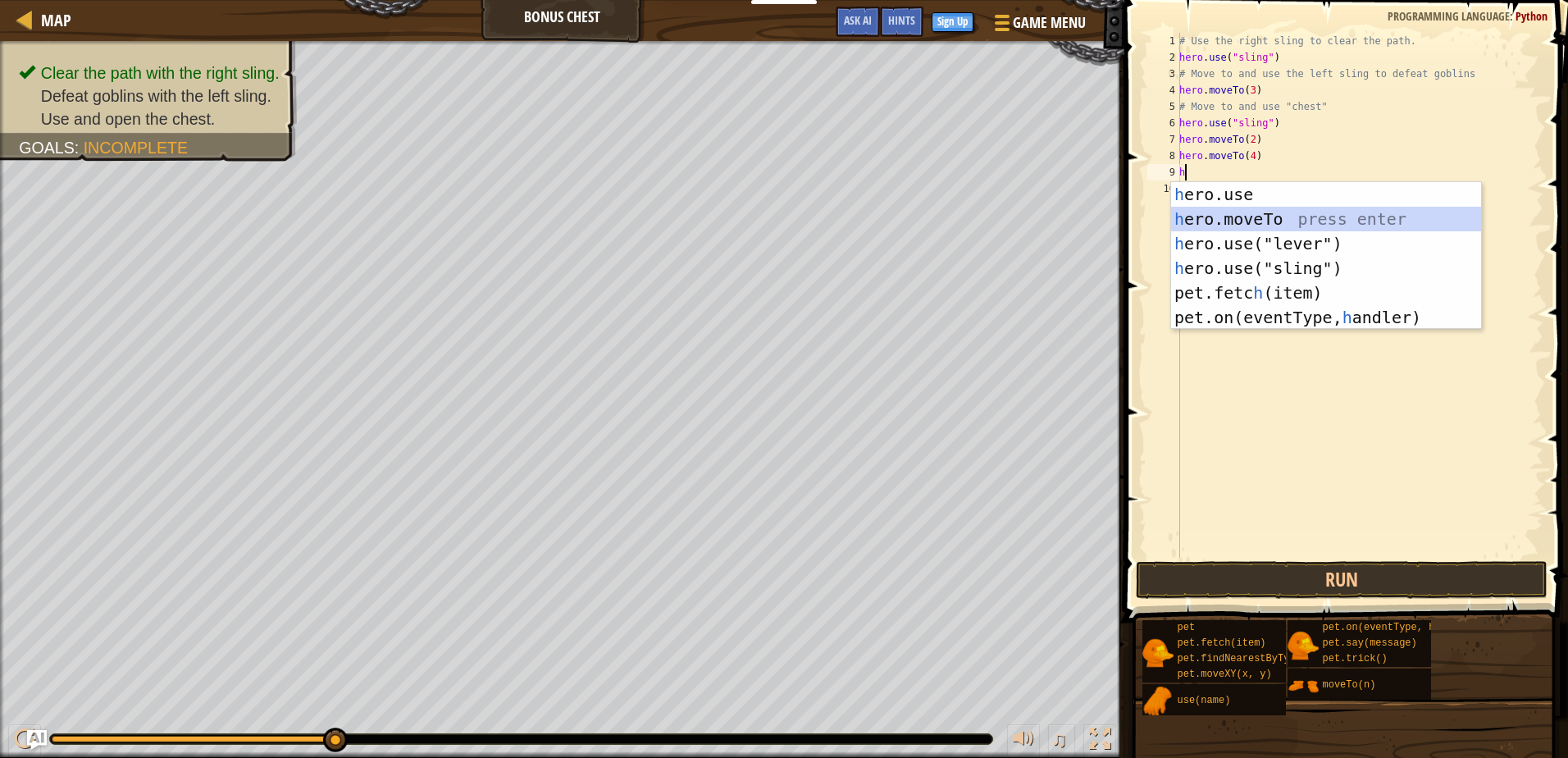
click at [1263, 214] on div "h ero.use press enter h ero.moveTo press enter h ero.use("lever") press enter h…" at bounding box center [1326, 280] width 310 height 197
type textarea "hero.moveTo(2)"
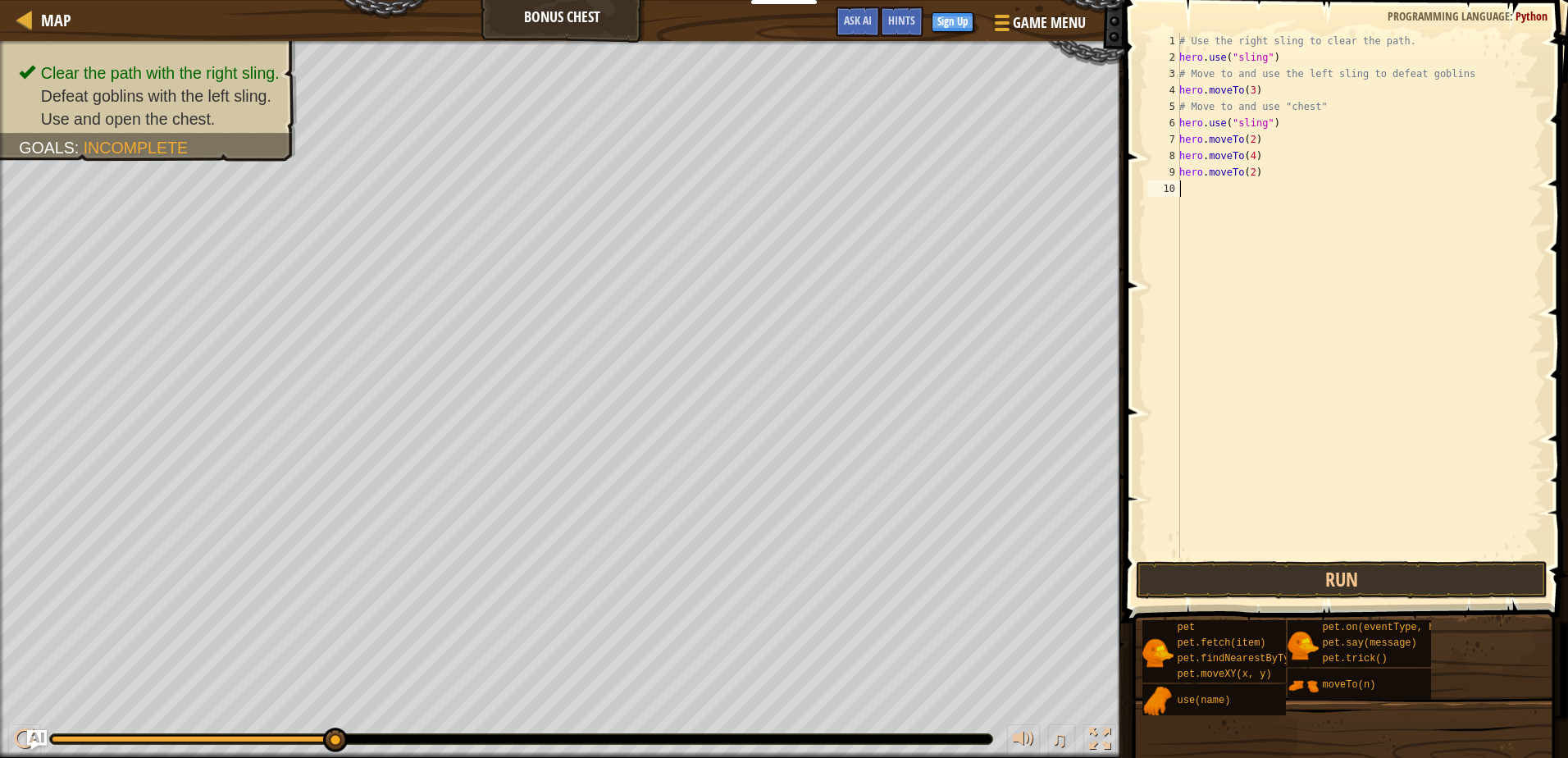
click at [1219, 196] on div "# Use the right sling to clear the path. hero . use ( "sling" ) # Move to and u…" at bounding box center [1360, 311] width 368 height 558
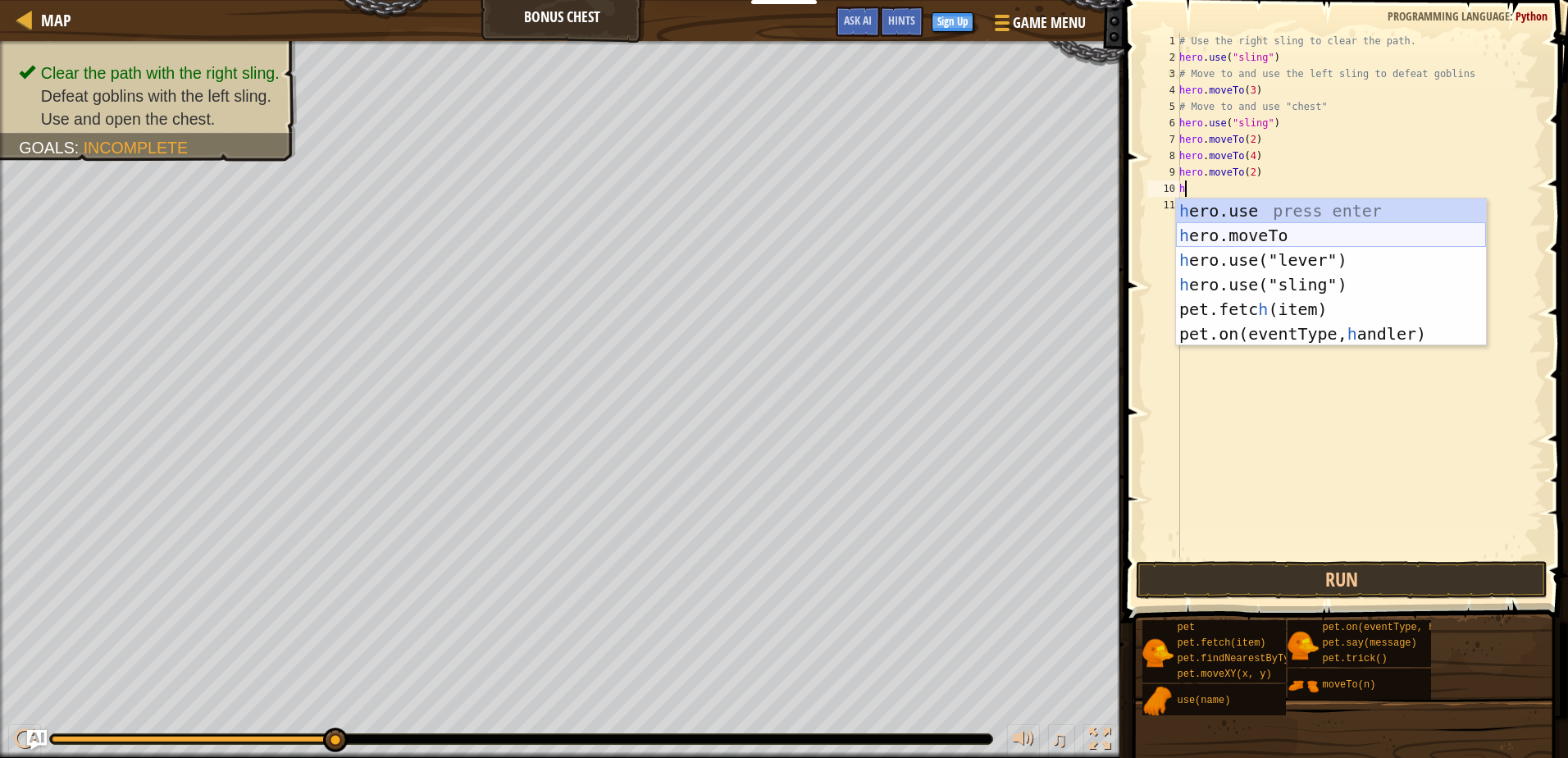
click at [1245, 225] on div "h ero.use press enter h ero.moveTo press enter h ero.use("lever") press enter h…" at bounding box center [1331, 298] width 310 height 197
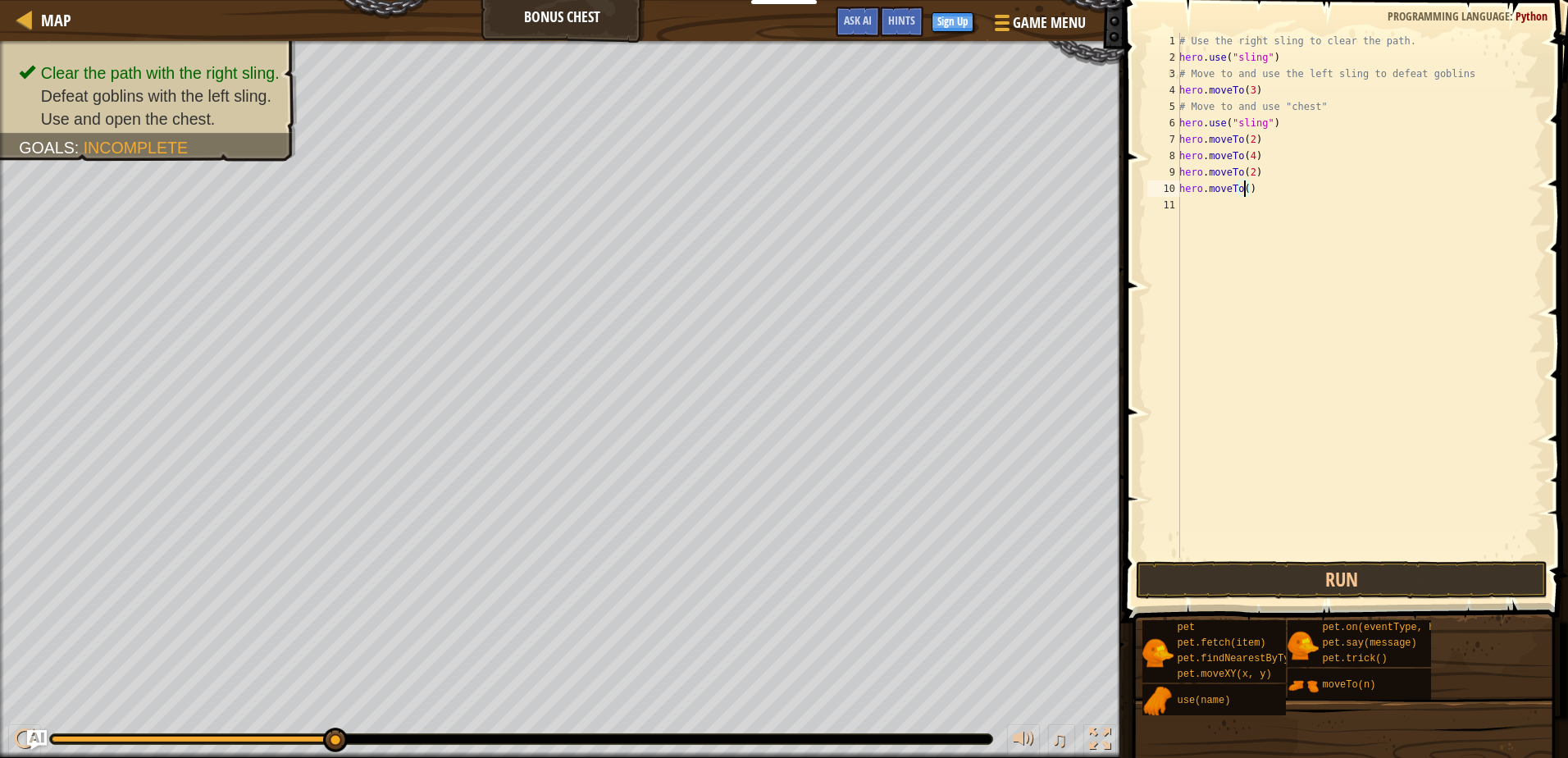
scroll to position [8, 6]
click at [1249, 172] on div "# Use the right sling to clear the path. hero . use ( "sling" ) # Move to and u…" at bounding box center [1360, 311] width 368 height 558
type textarea "hero.moveTo(5)"
click at [1236, 209] on div "# Use the right sling to clear the path. hero . use ( "sling" ) # Move to and u…" at bounding box center [1360, 311] width 368 height 558
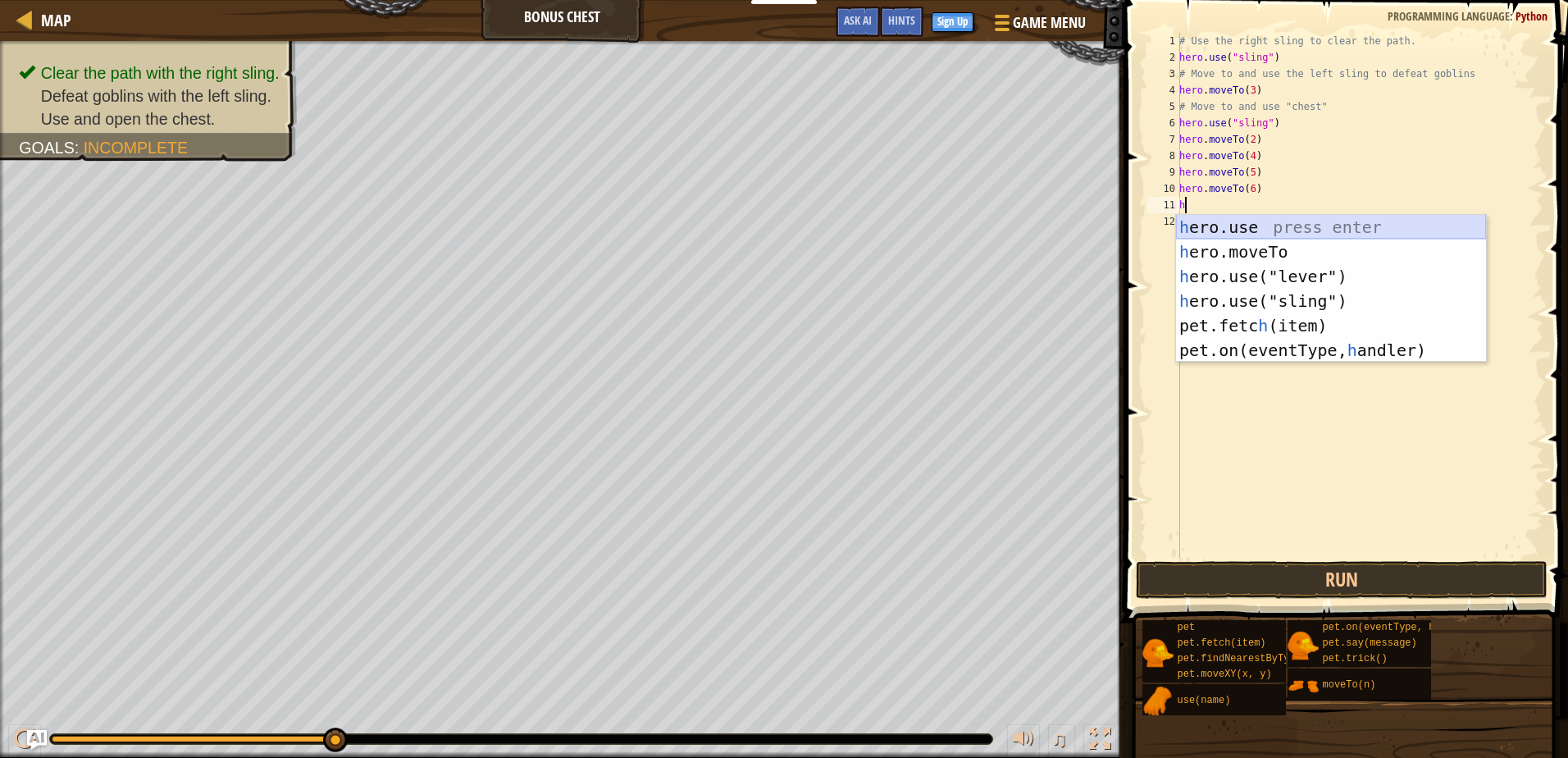
click at [1237, 229] on div "h ero.use press enter h ero.moveTo press enter h ero.use("lever") press enter h…" at bounding box center [1331, 314] width 310 height 197
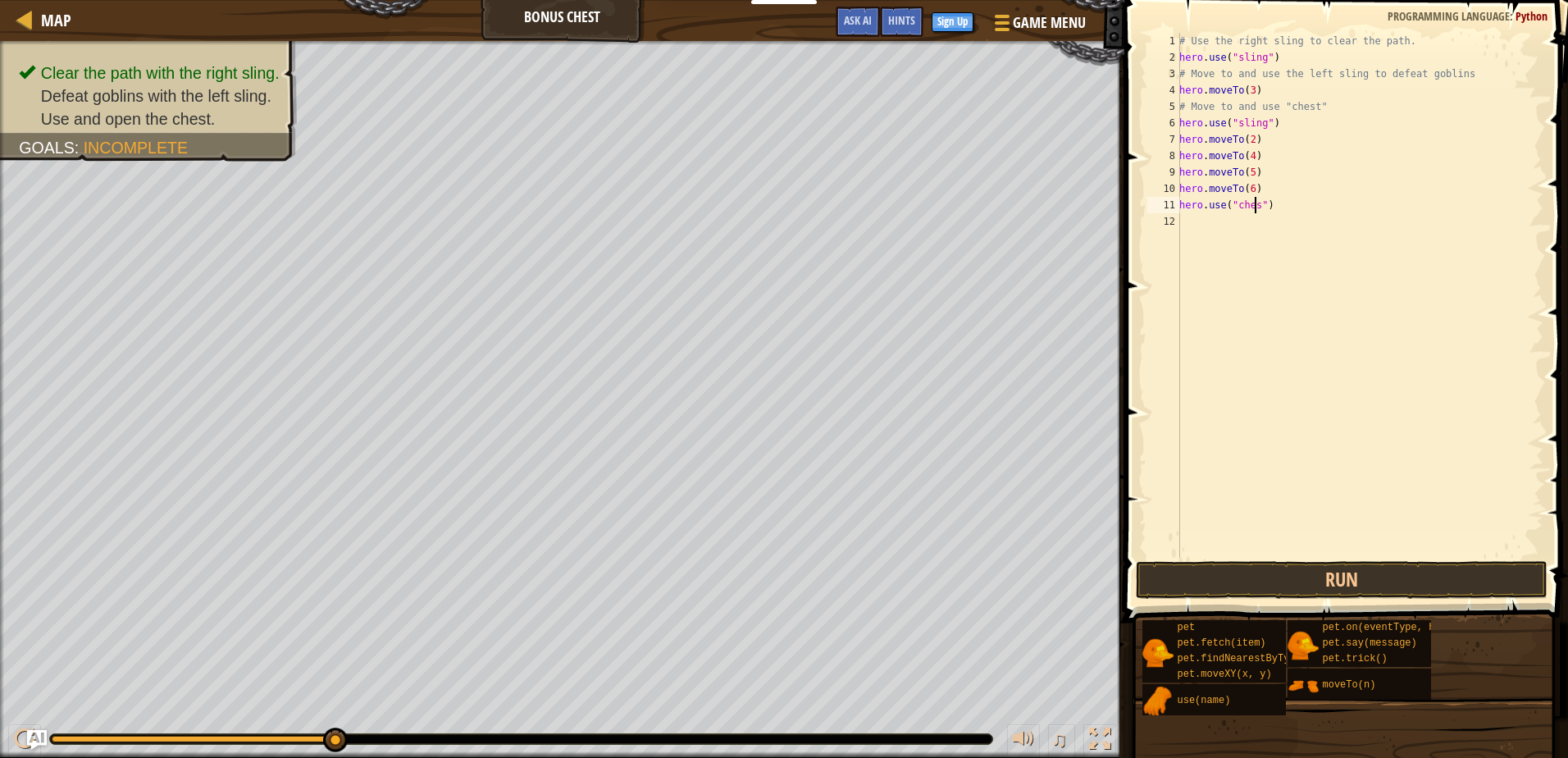
scroll to position [8, 7]
type textarea "hero.use("chest")"
click at [1247, 576] on button "Run" at bounding box center [1341, 580] width 411 height 38
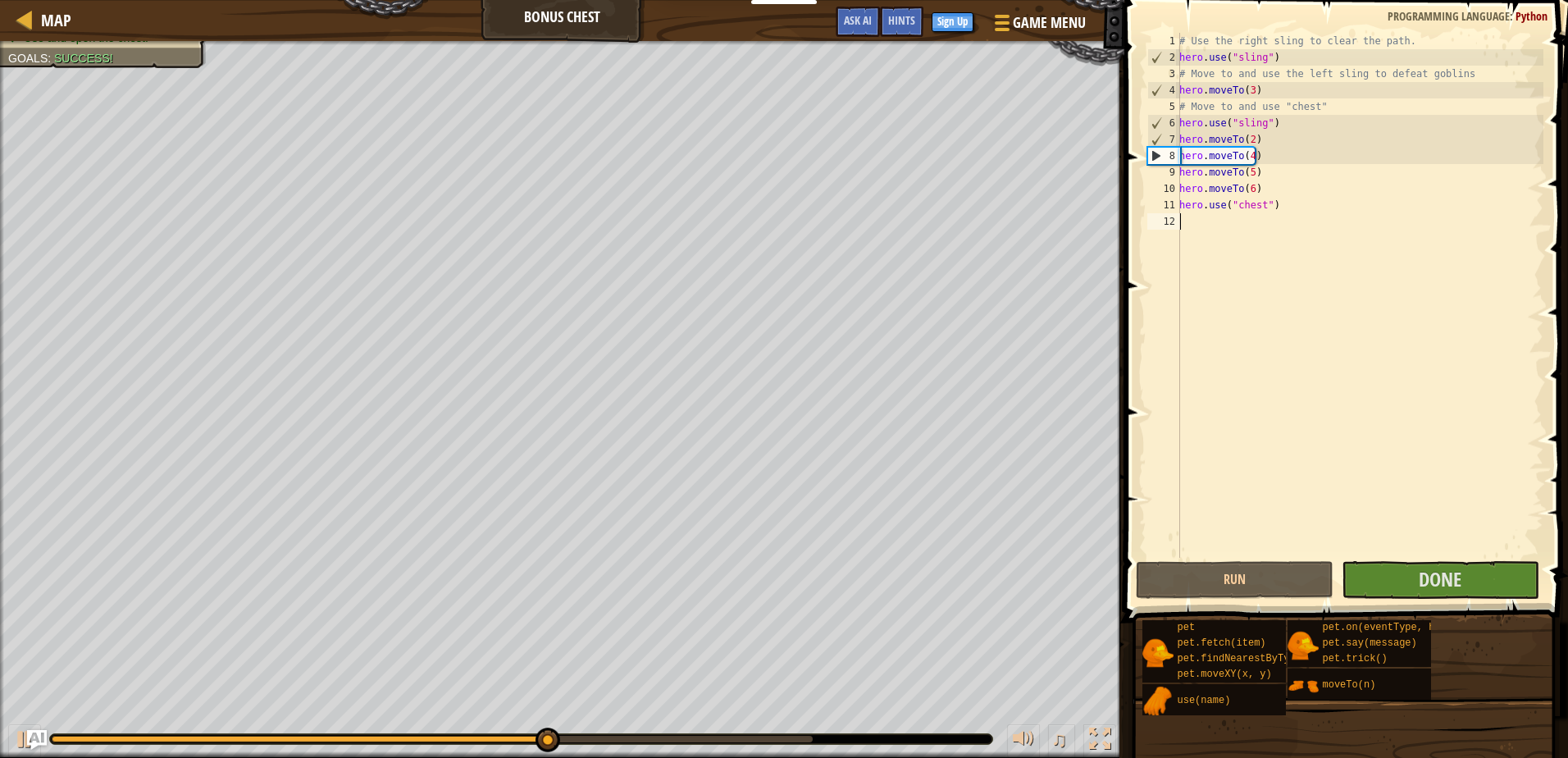
click at [1314, 450] on div "# Use the right sling to clear the path. hero . use ( "sling" ) # Move to and u…" at bounding box center [1360, 311] width 368 height 558
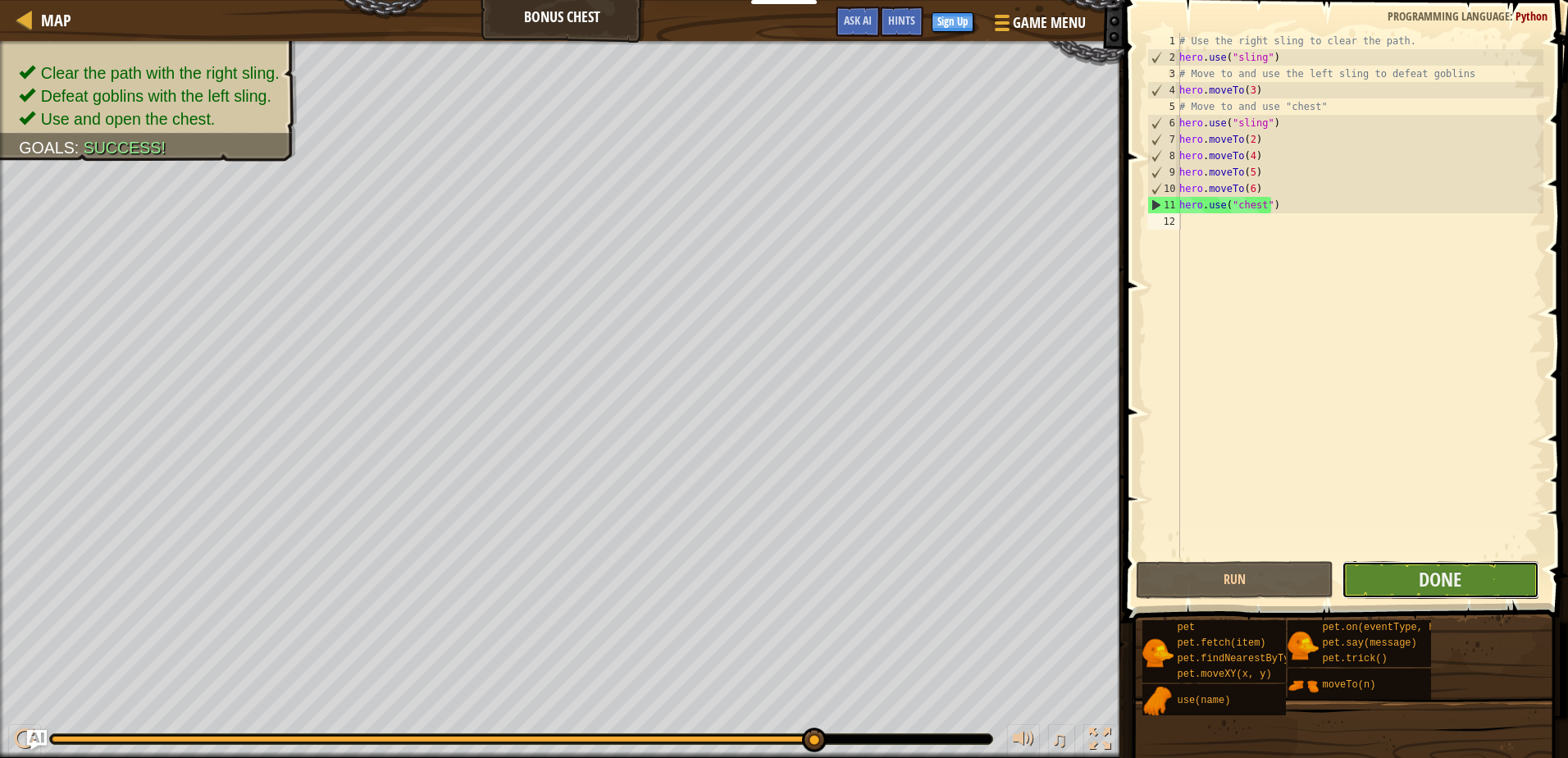
click at [1477, 585] on button "Done" at bounding box center [1440, 580] width 198 height 38
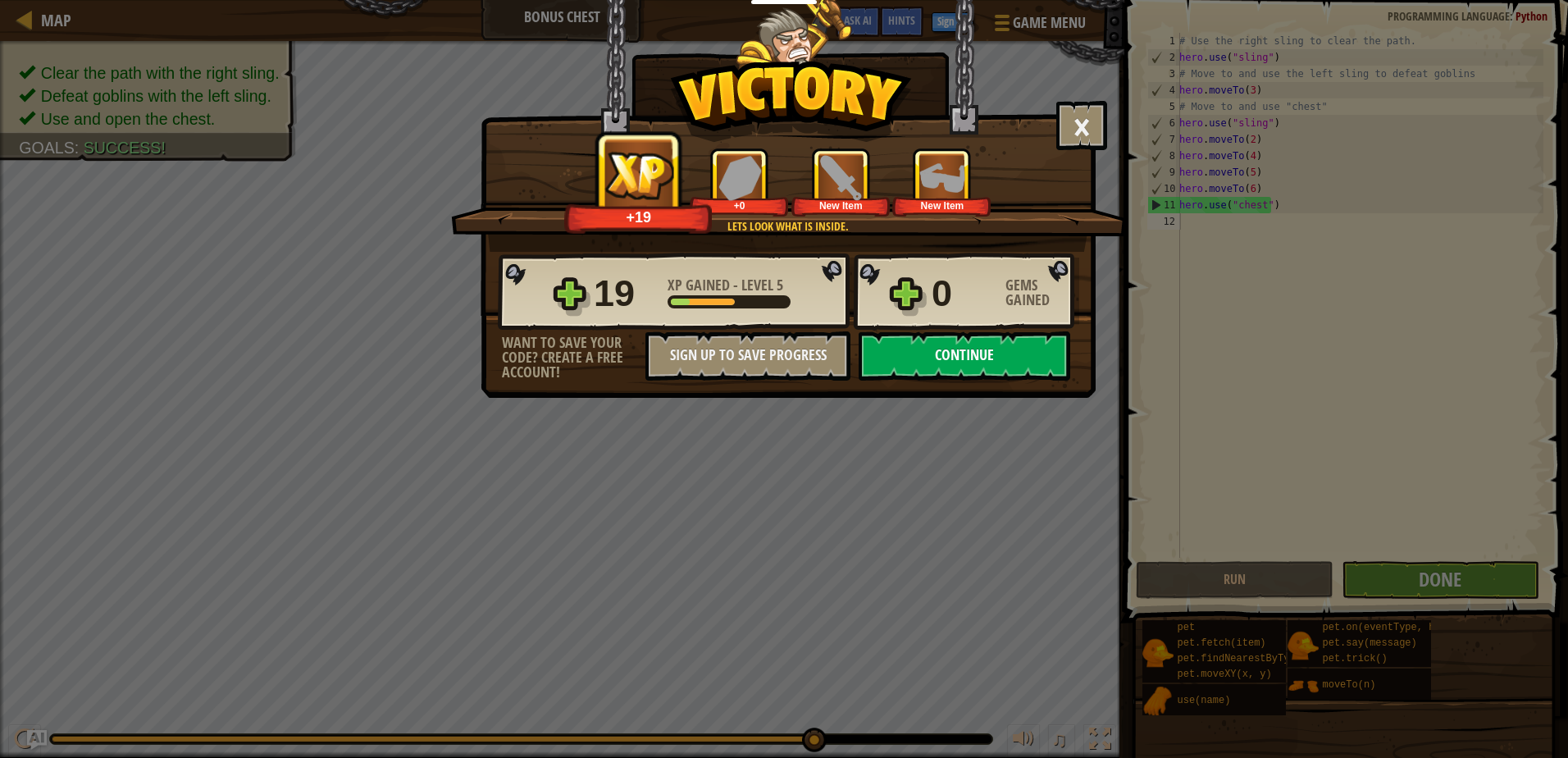
click at [991, 357] on button "Continue" at bounding box center [964, 356] width 212 height 49
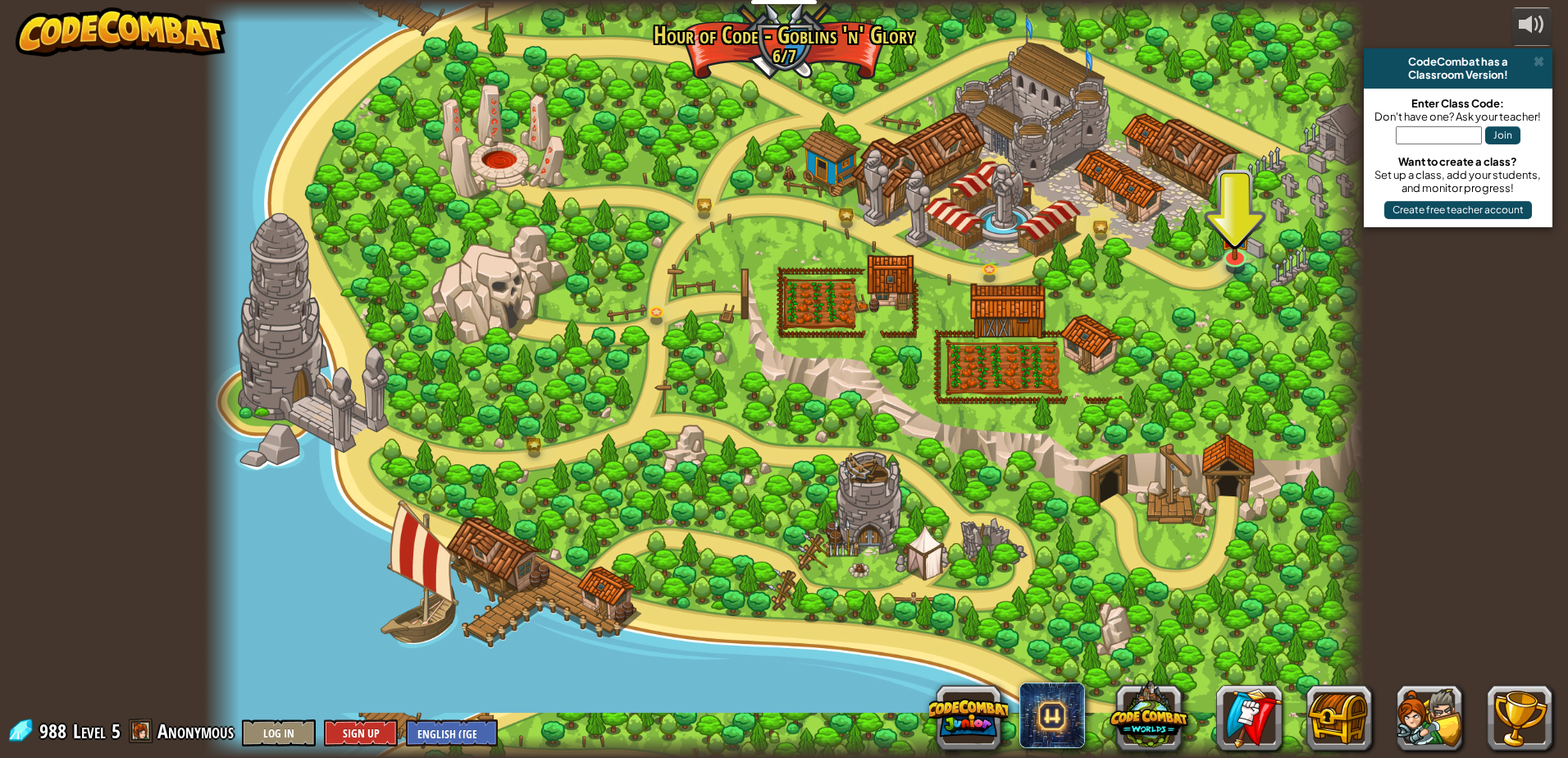
click at [499, 308] on div at bounding box center [784, 379] width 1160 height 758
click at [1235, 262] on link at bounding box center [1235, 254] width 33 height 33
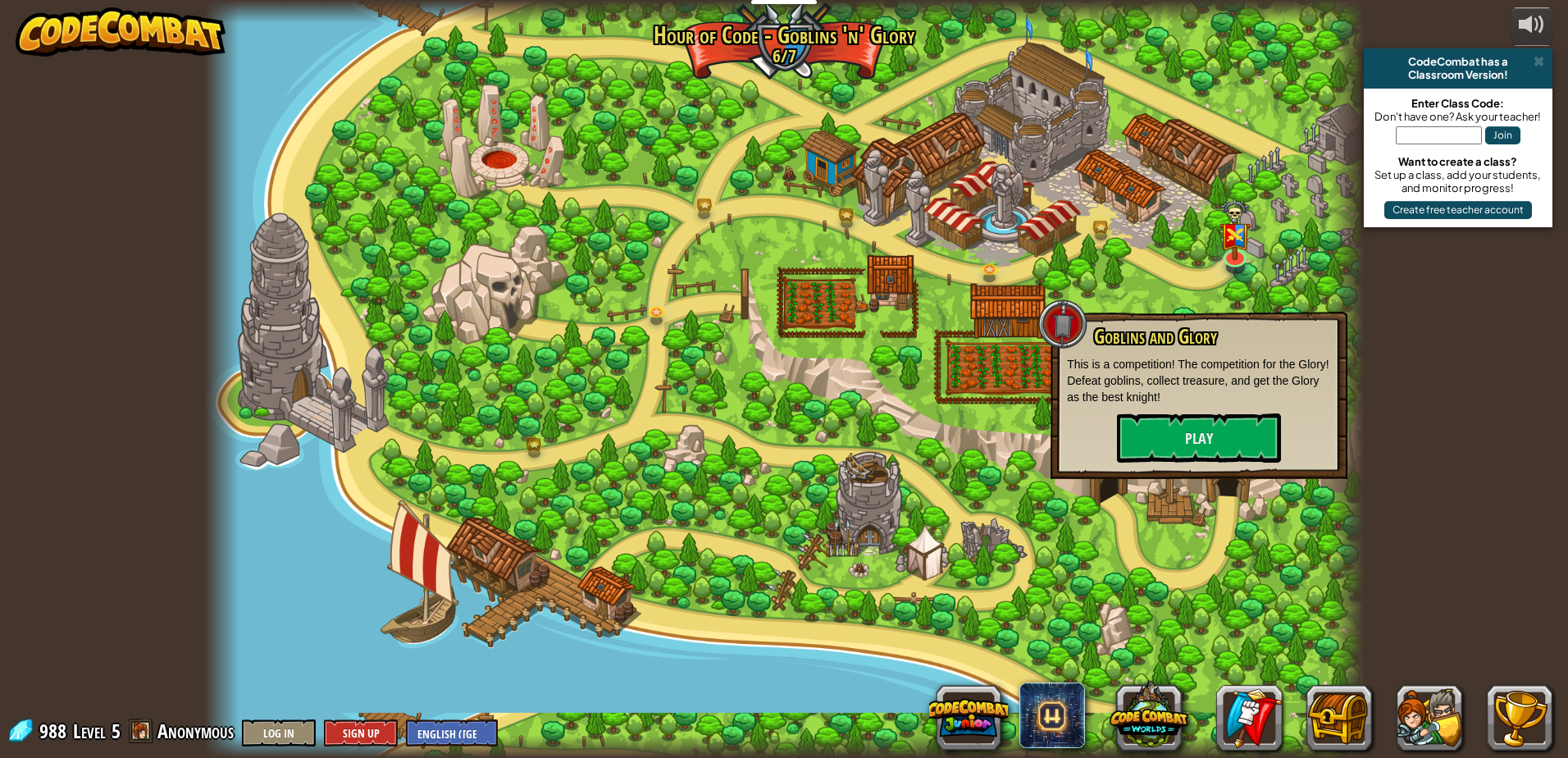
click at [1207, 410] on div "Goblins and Glory This is a competition! The competition for the Glory! Defeat …" at bounding box center [1199, 394] width 264 height 137
click at [1203, 431] on button "Play" at bounding box center [1199, 437] width 164 height 49
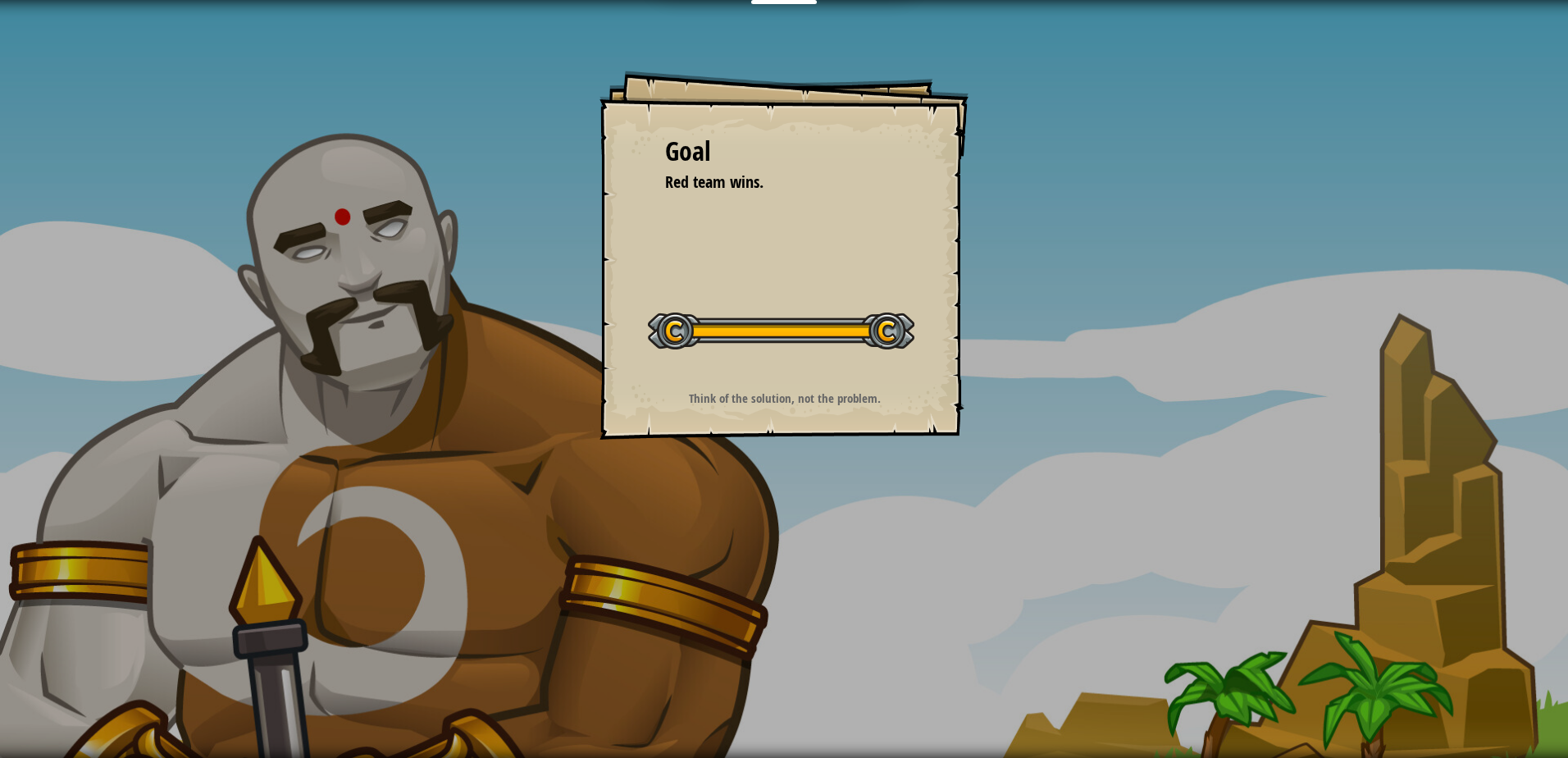
drag, startPoint x: 630, startPoint y: 257, endPoint x: 584, endPoint y: 232, distance: 52.4
click at [601, 231] on div "Goal Red team wins. Start Level Error loading from server. Try refreshing the p…" at bounding box center [784, 255] width 369 height 370
drag, startPoint x: 584, startPoint y: 232, endPoint x: 540, endPoint y: 212, distance: 48.3
click at [556, 218] on div "Goal Red team wins. Start Level Error loading from server. Try refreshing the p…" at bounding box center [784, 379] width 1568 height 758
drag, startPoint x: -3, startPoint y: 3, endPoint x: -3, endPoint y: -6, distance: 9.0
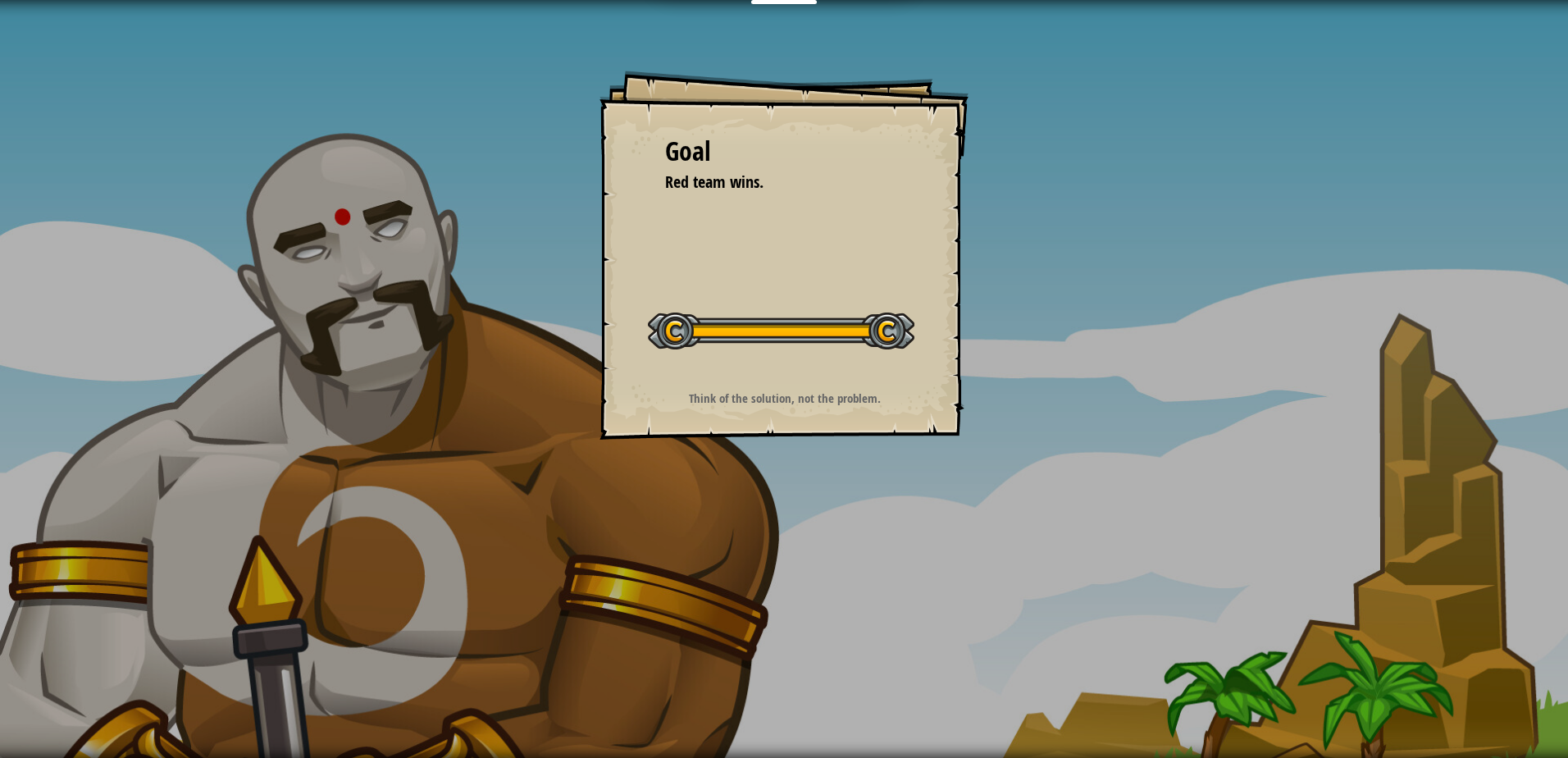
click at [0, 0] on html "Educators Create Free Account School & District Solutions Teacher Toolkit Previ…" at bounding box center [784, 8] width 1568 height 16
click at [215, 180] on div "Goal Red team wins. Start Level Error loading from server. Try refreshing the p…" at bounding box center [784, 379] width 1568 height 758
click at [168, 178] on div "Goal Red team wins. Start Level Error loading from server. Try refreshing the p…" at bounding box center [784, 379] width 1568 height 758
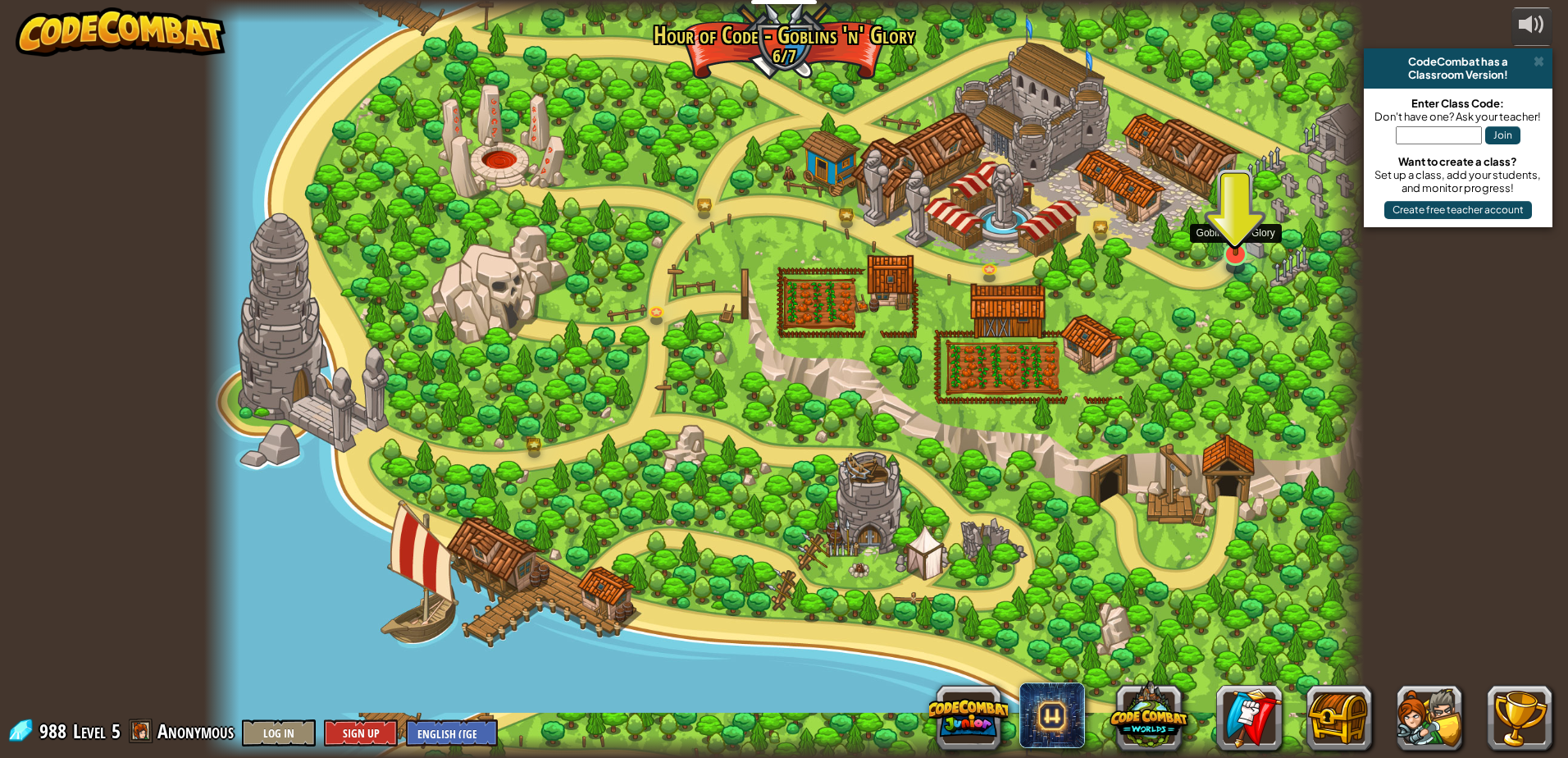
click at [1224, 255] on img at bounding box center [1236, 215] width 31 height 82
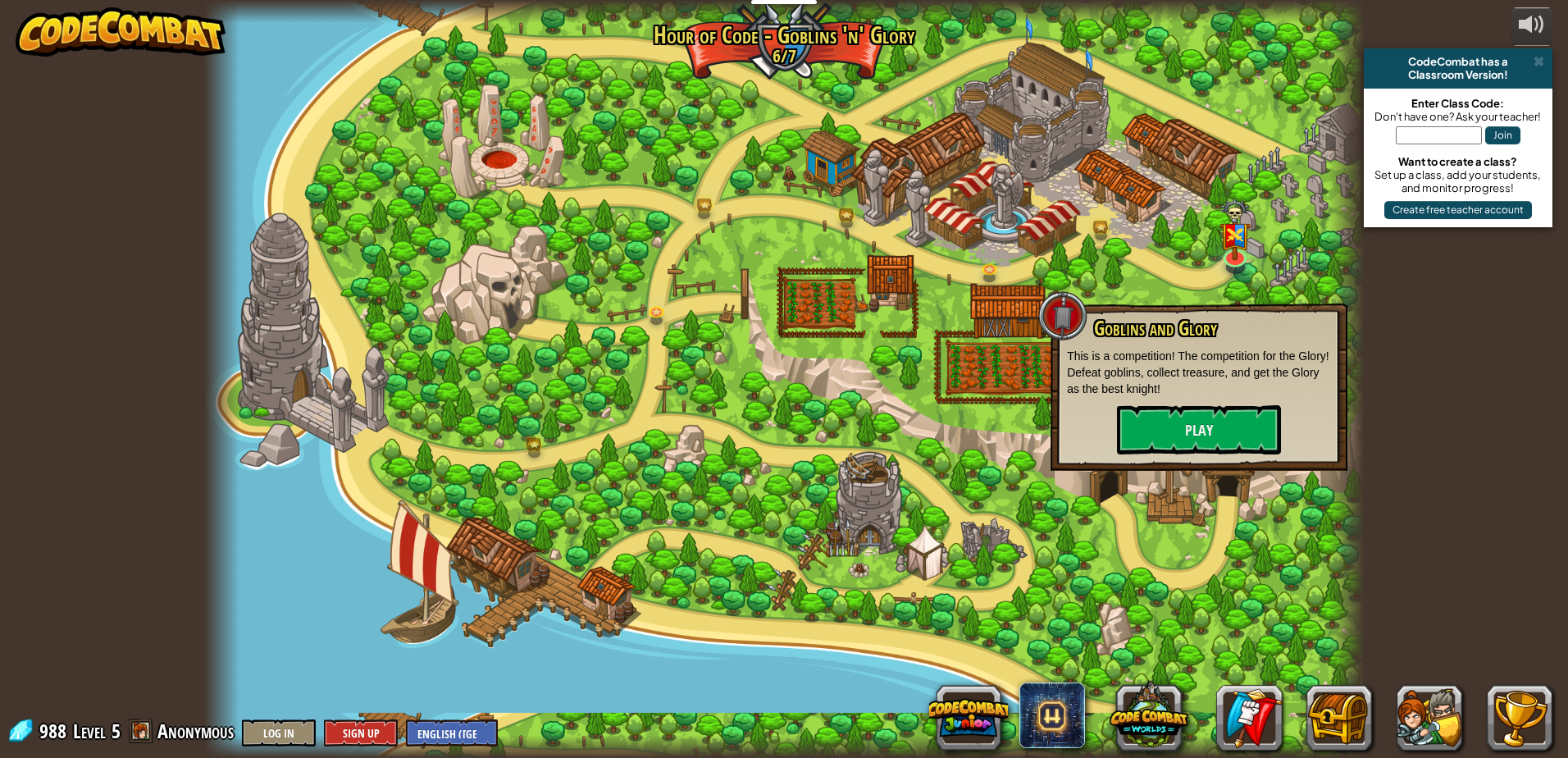
click at [1214, 611] on div at bounding box center [784, 379] width 1160 height 758
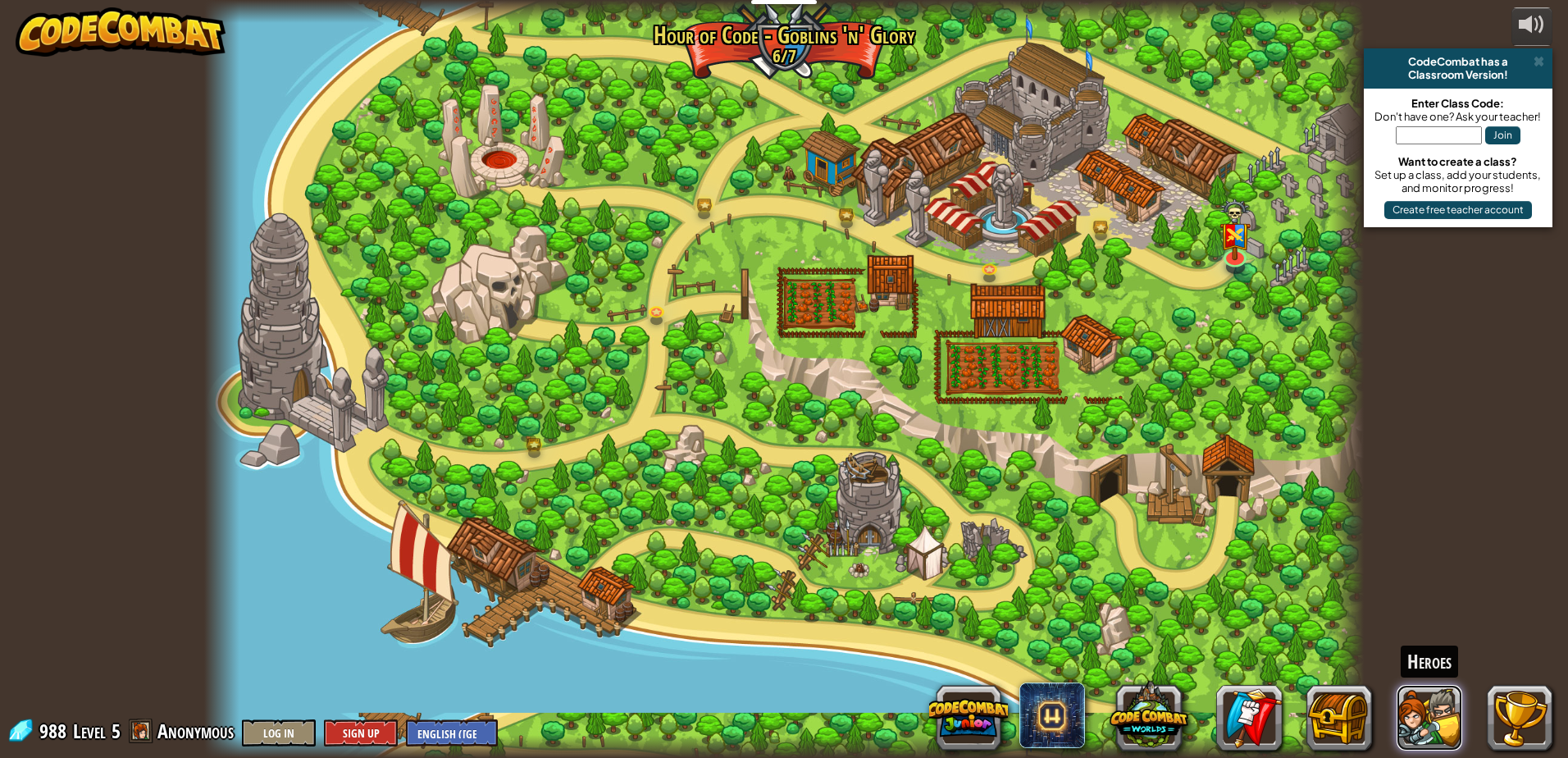
click at [1451, 724] on button at bounding box center [1429, 718] width 66 height 66
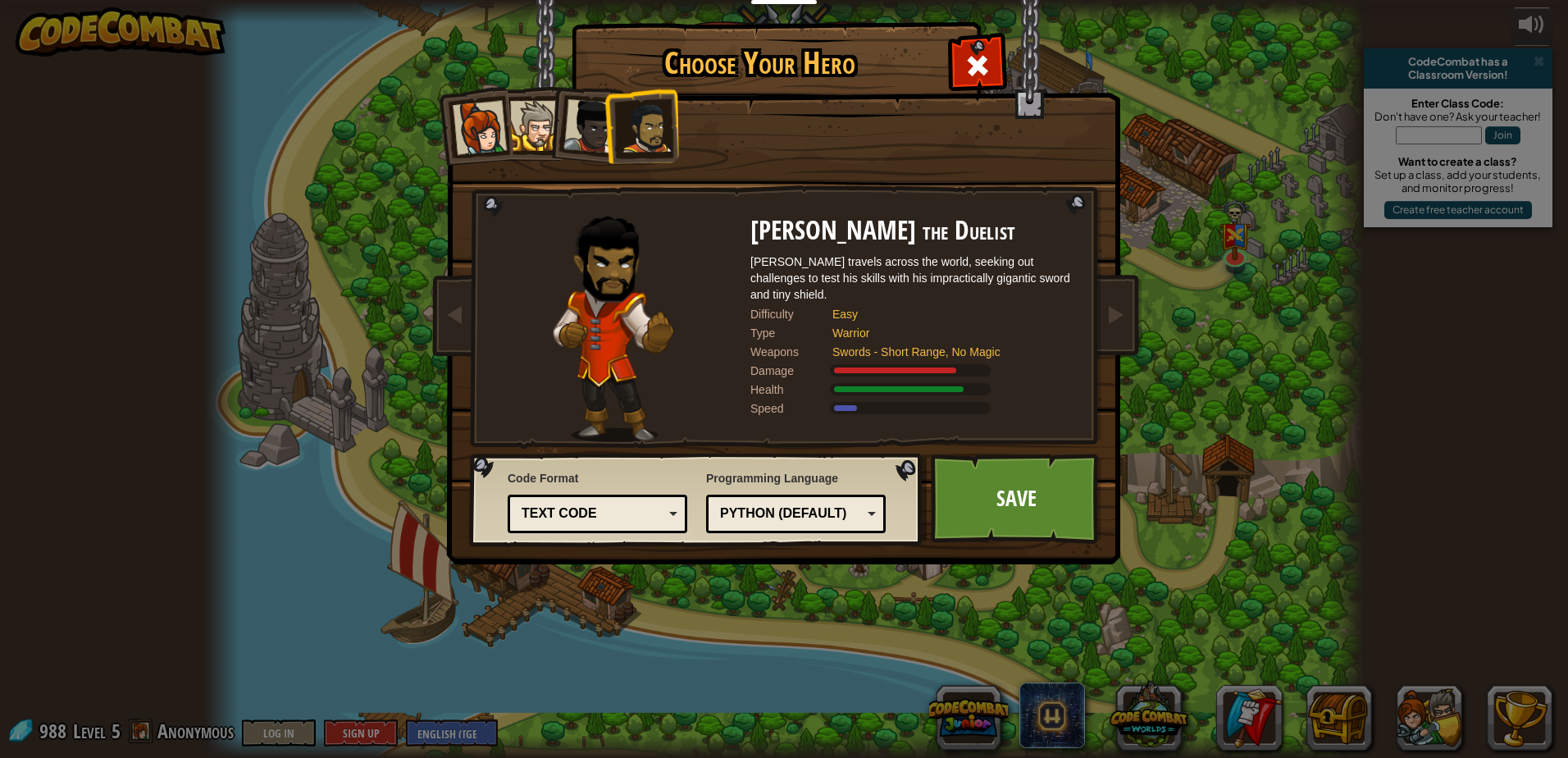
click at [994, 82] on div "Captain [PERSON_NAME] Anya is a no-nonsense leader who isn't afraid to go in an…" at bounding box center [784, 259] width 616 height 358
click at [982, 63] on span at bounding box center [977, 65] width 27 height 27
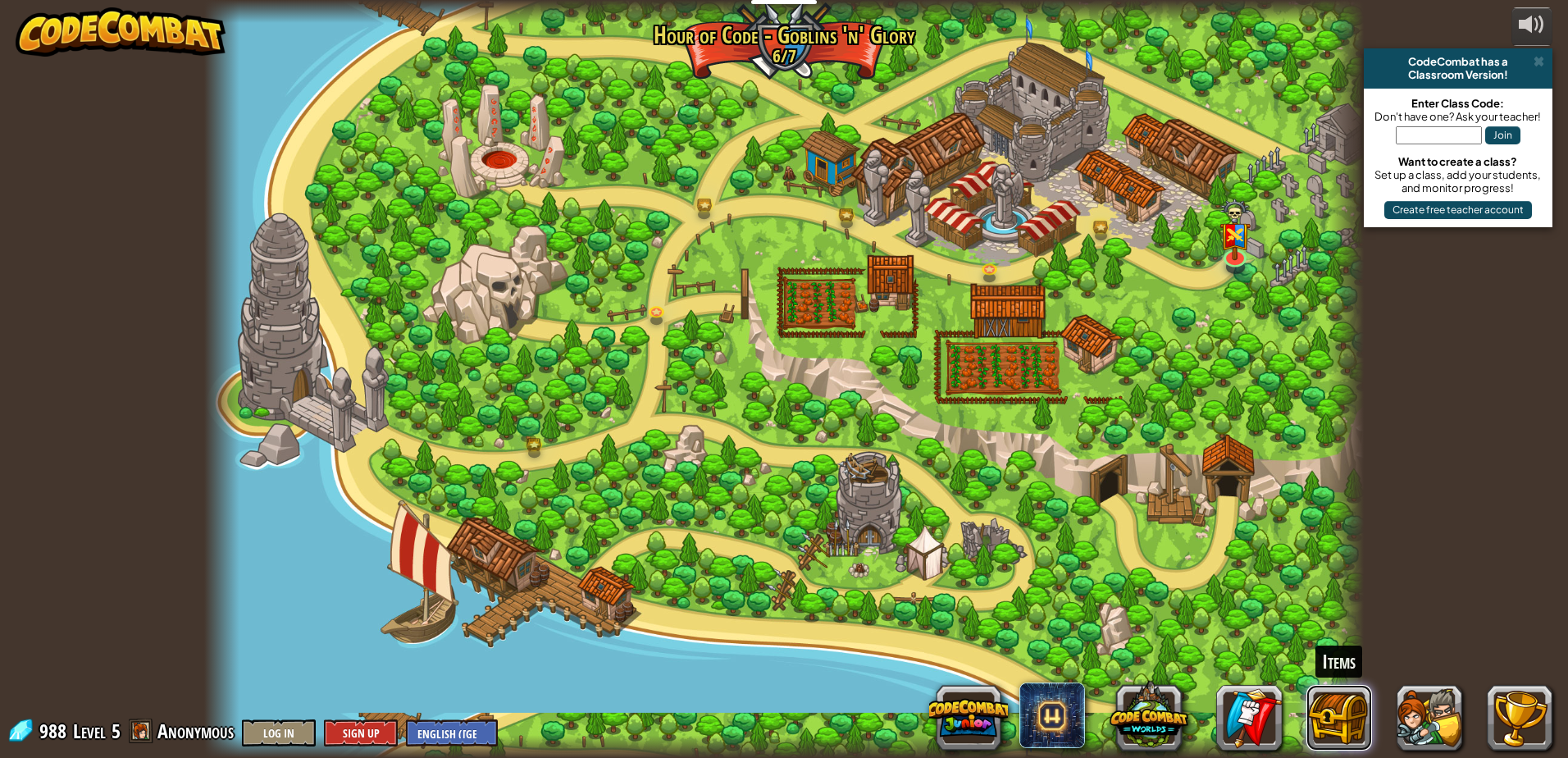
click at [1353, 704] on button at bounding box center [1339, 718] width 66 height 66
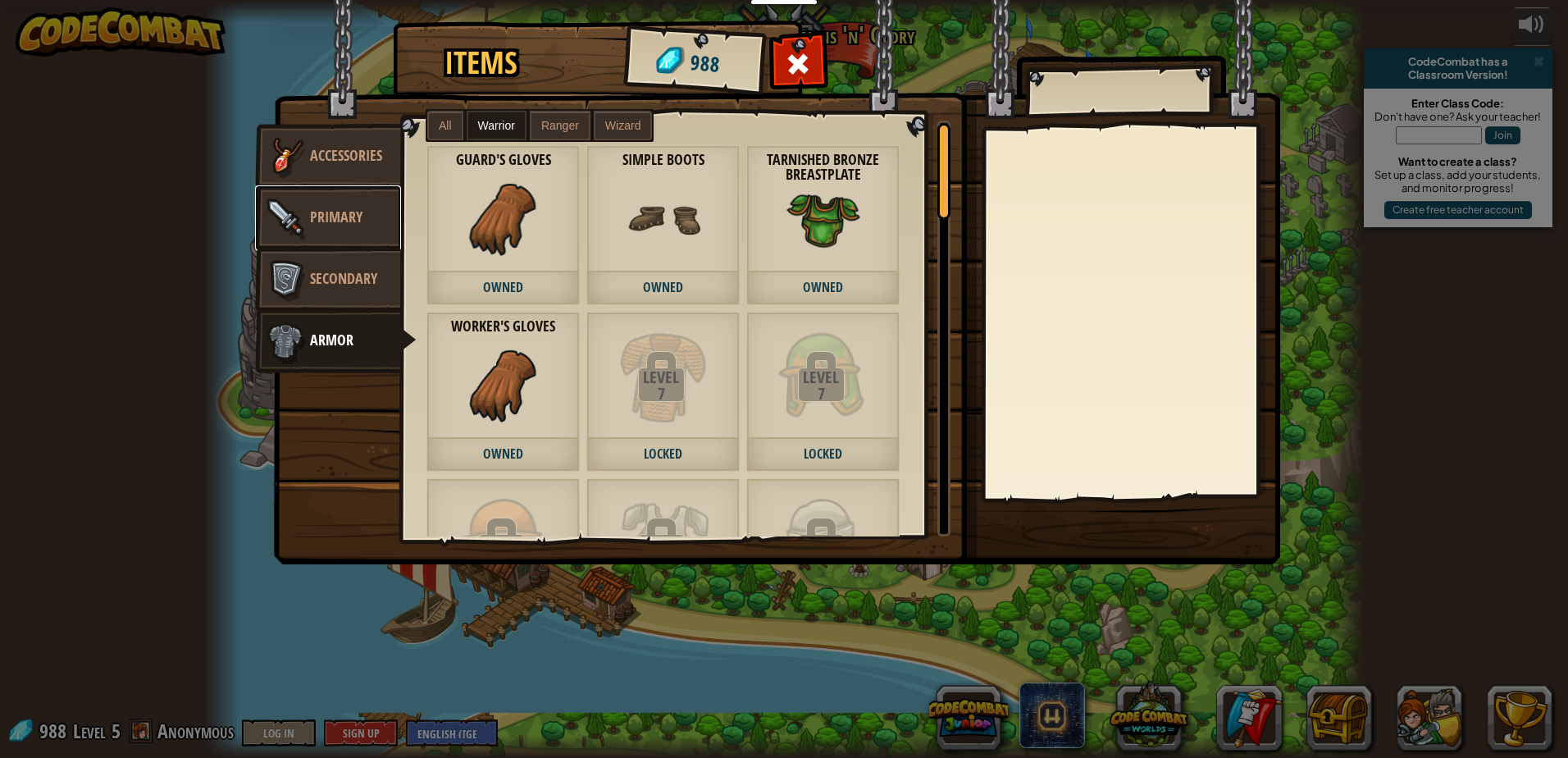
click at [296, 209] on img at bounding box center [285, 218] width 49 height 49
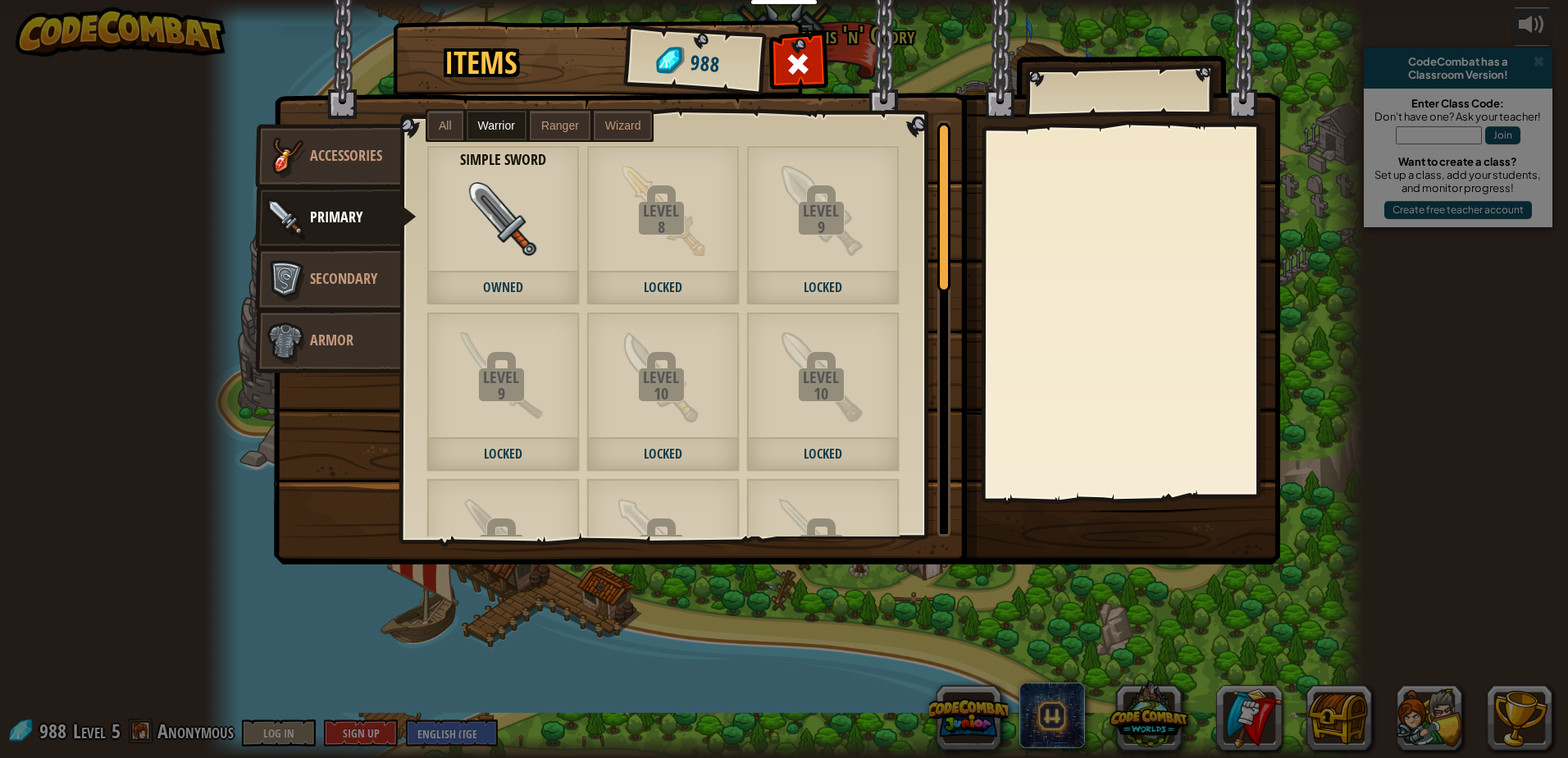
click at [567, 131] on span "Ranger" at bounding box center [560, 125] width 38 height 13
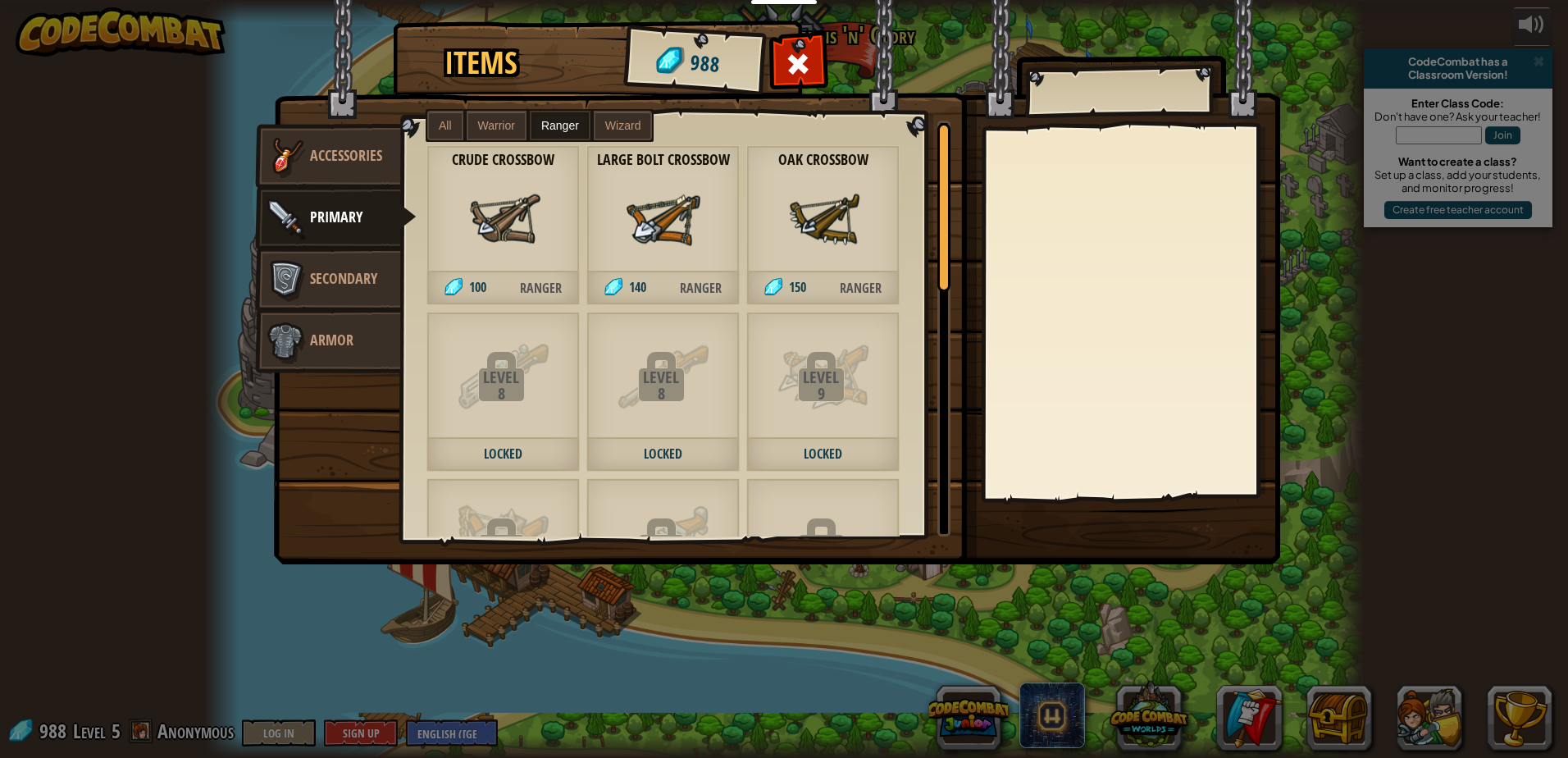
click at [488, 124] on span "Warrior" at bounding box center [496, 125] width 37 height 13
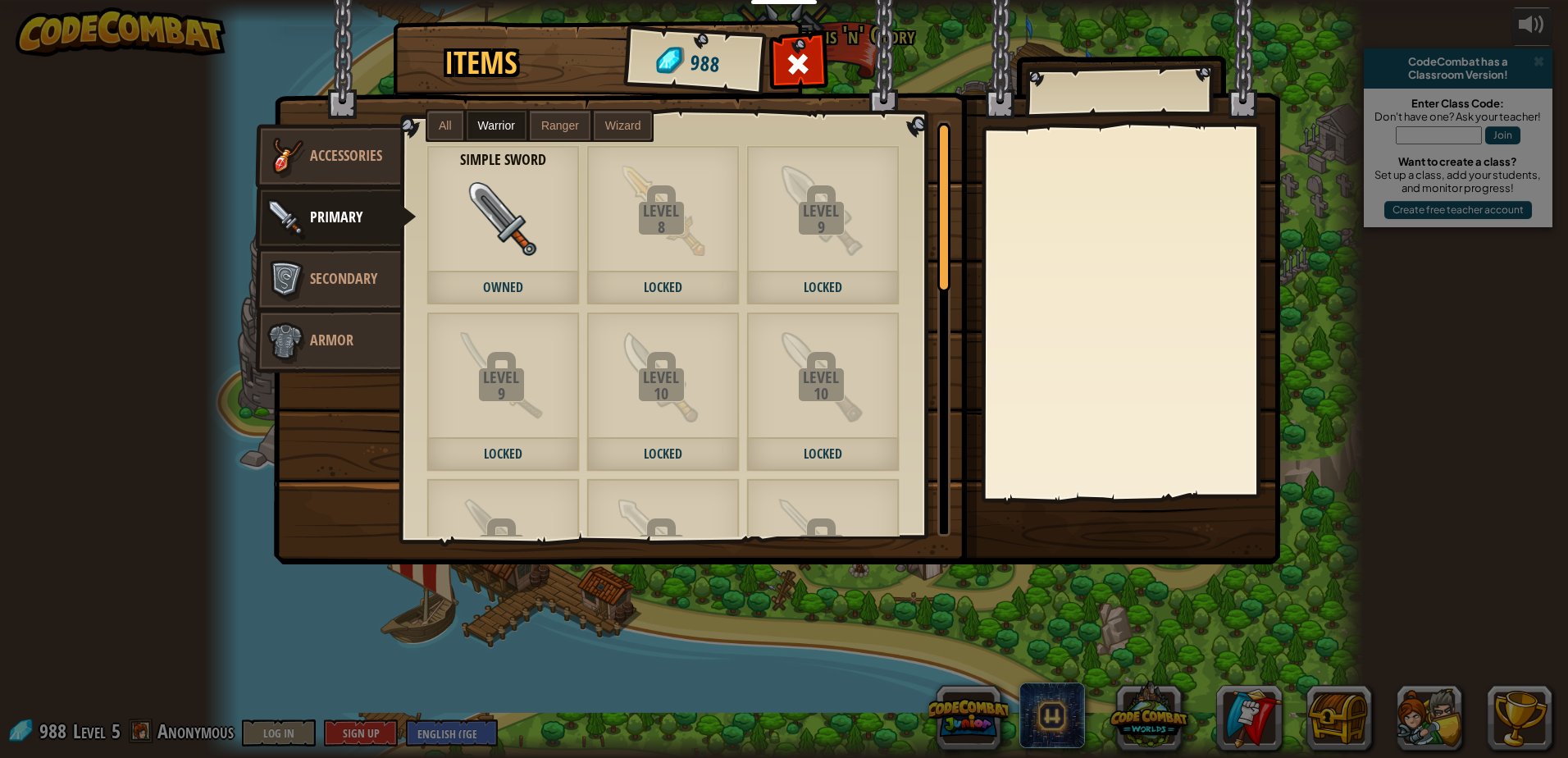
click at [598, 118] on label "Wizard" at bounding box center [623, 125] width 59 height 29
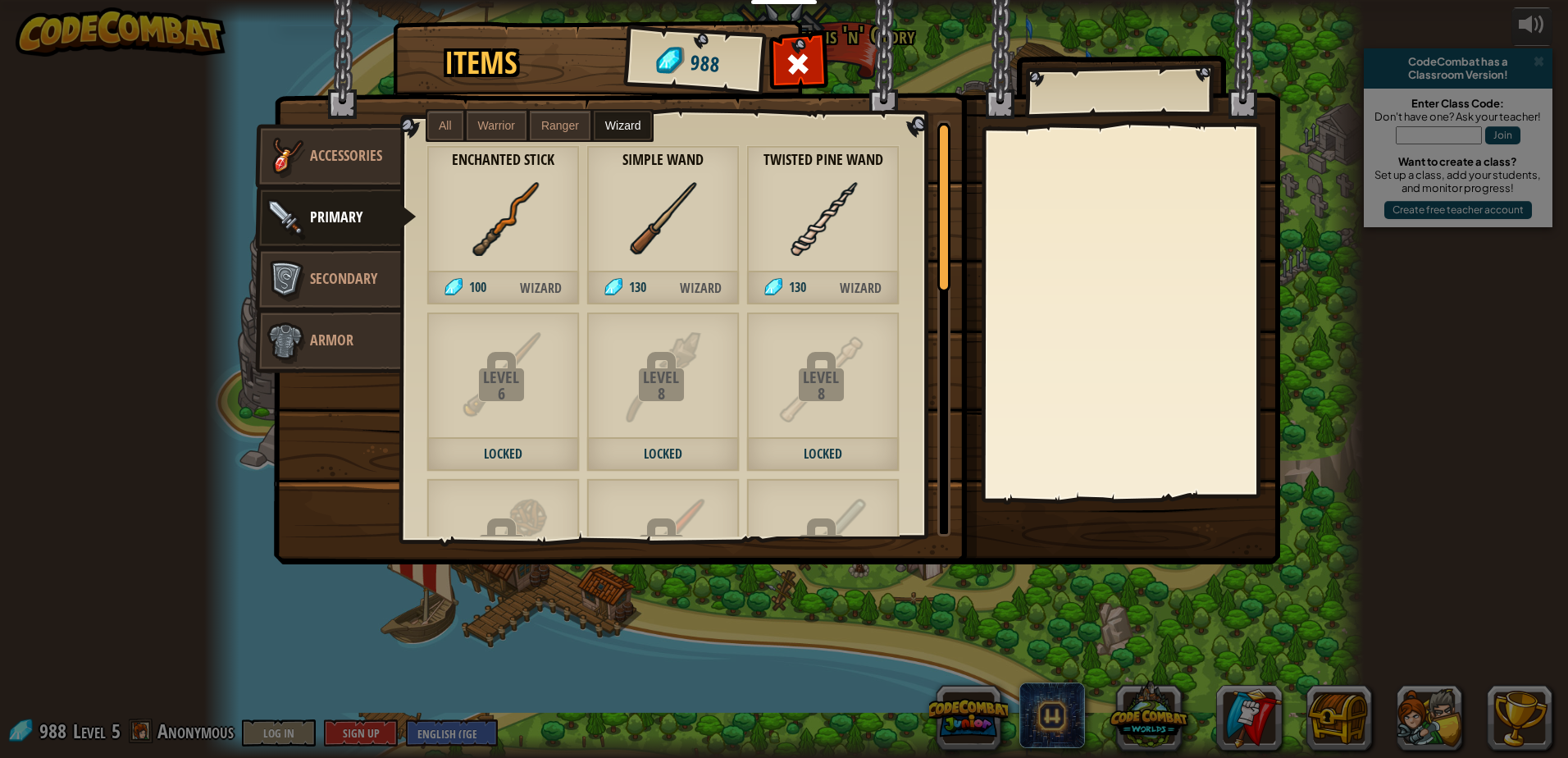
click at [446, 128] on span "All" at bounding box center [445, 125] width 13 height 13
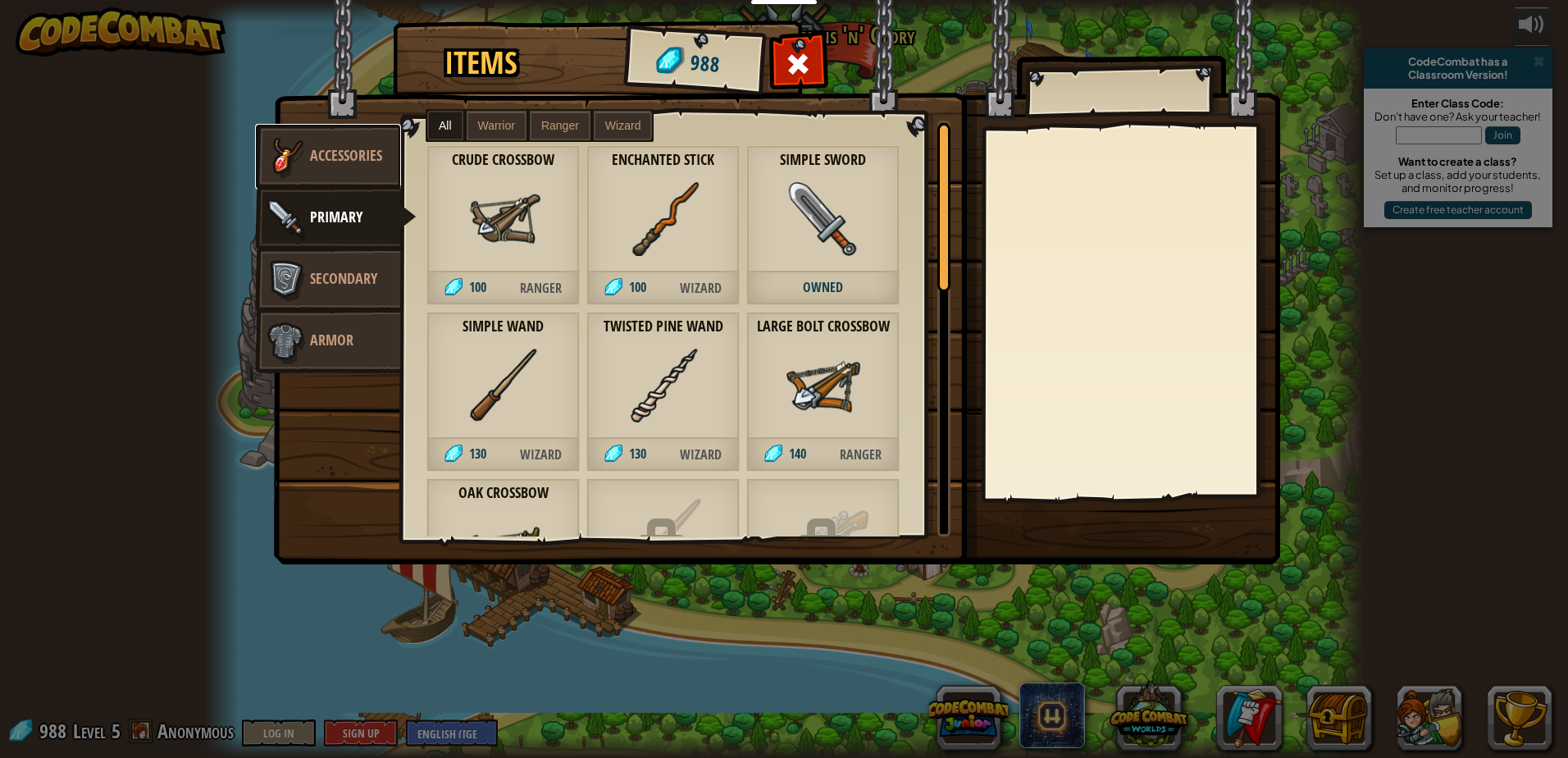
click at [360, 146] on span "Accessories" at bounding box center [346, 155] width 72 height 21
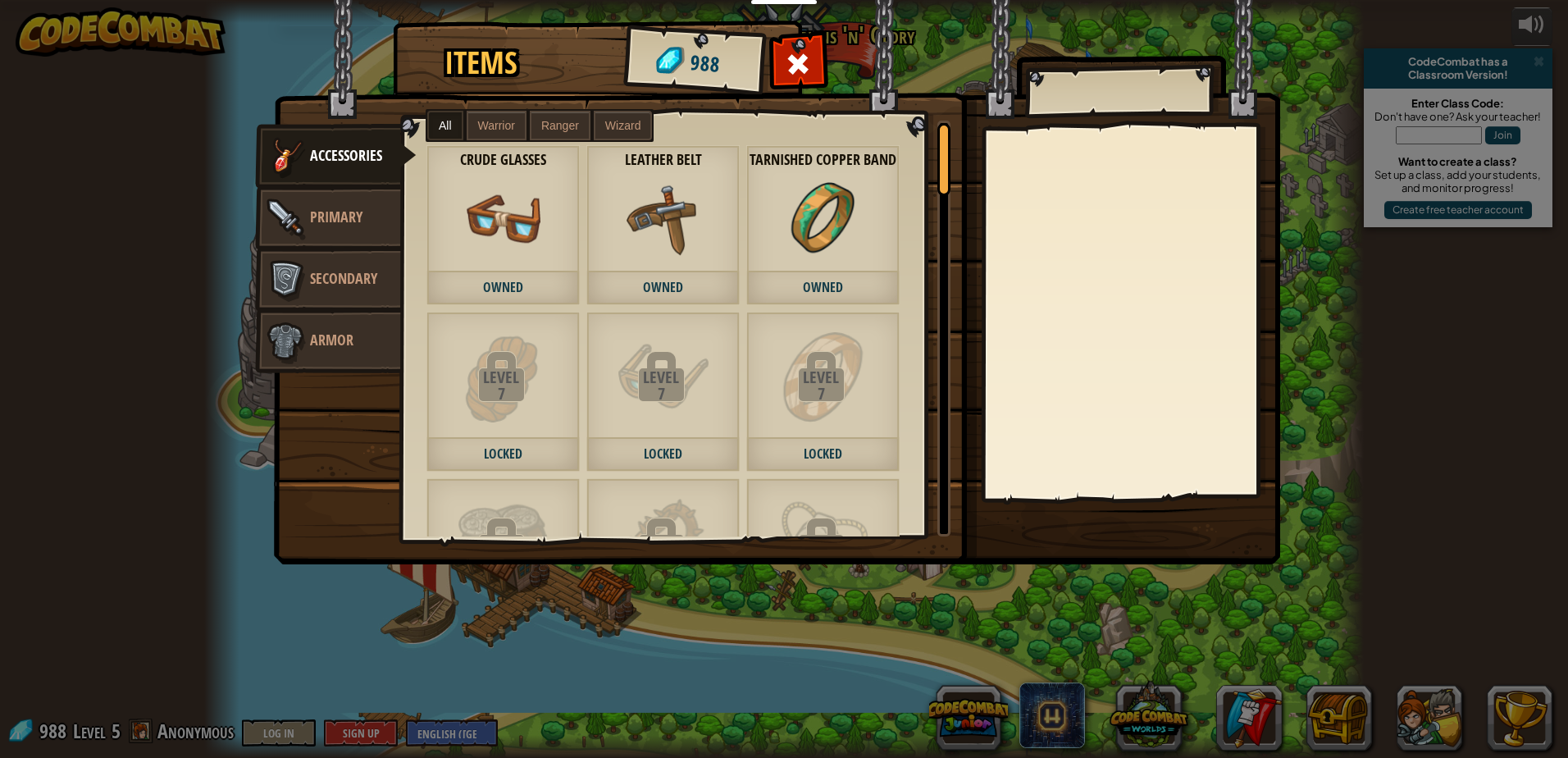
click at [480, 126] on span "Warrior" at bounding box center [496, 125] width 37 height 13
click at [574, 111] on label "Ranger" at bounding box center [560, 125] width 61 height 29
click at [650, 106] on img at bounding box center [778, 267] width 1006 height 596
click at [633, 116] on label "Wizard" at bounding box center [623, 125] width 59 height 29
click at [447, 124] on span "All" at bounding box center [445, 125] width 13 height 13
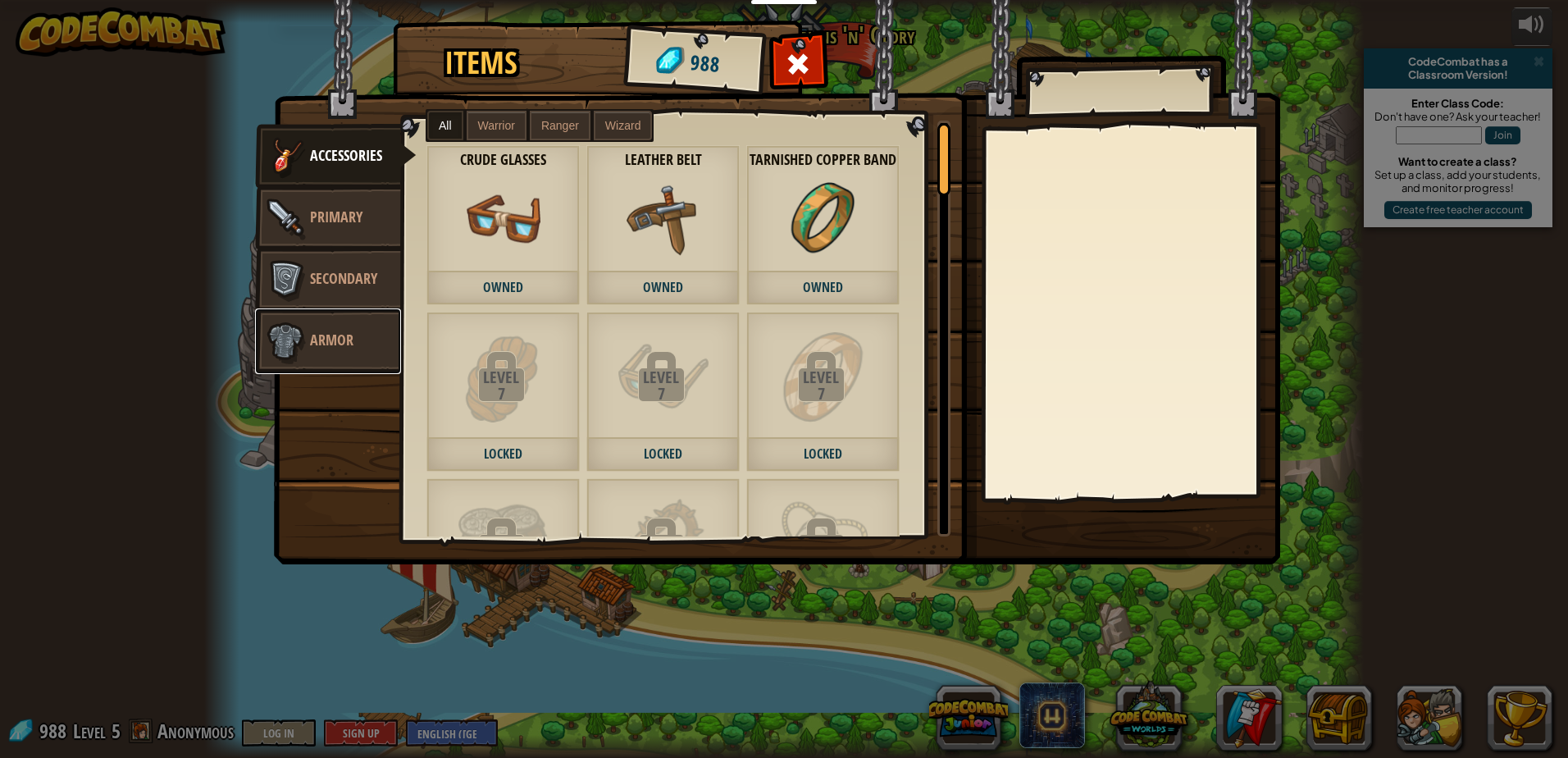
click at [345, 334] on span "Armor" at bounding box center [332, 340] width 44 height 21
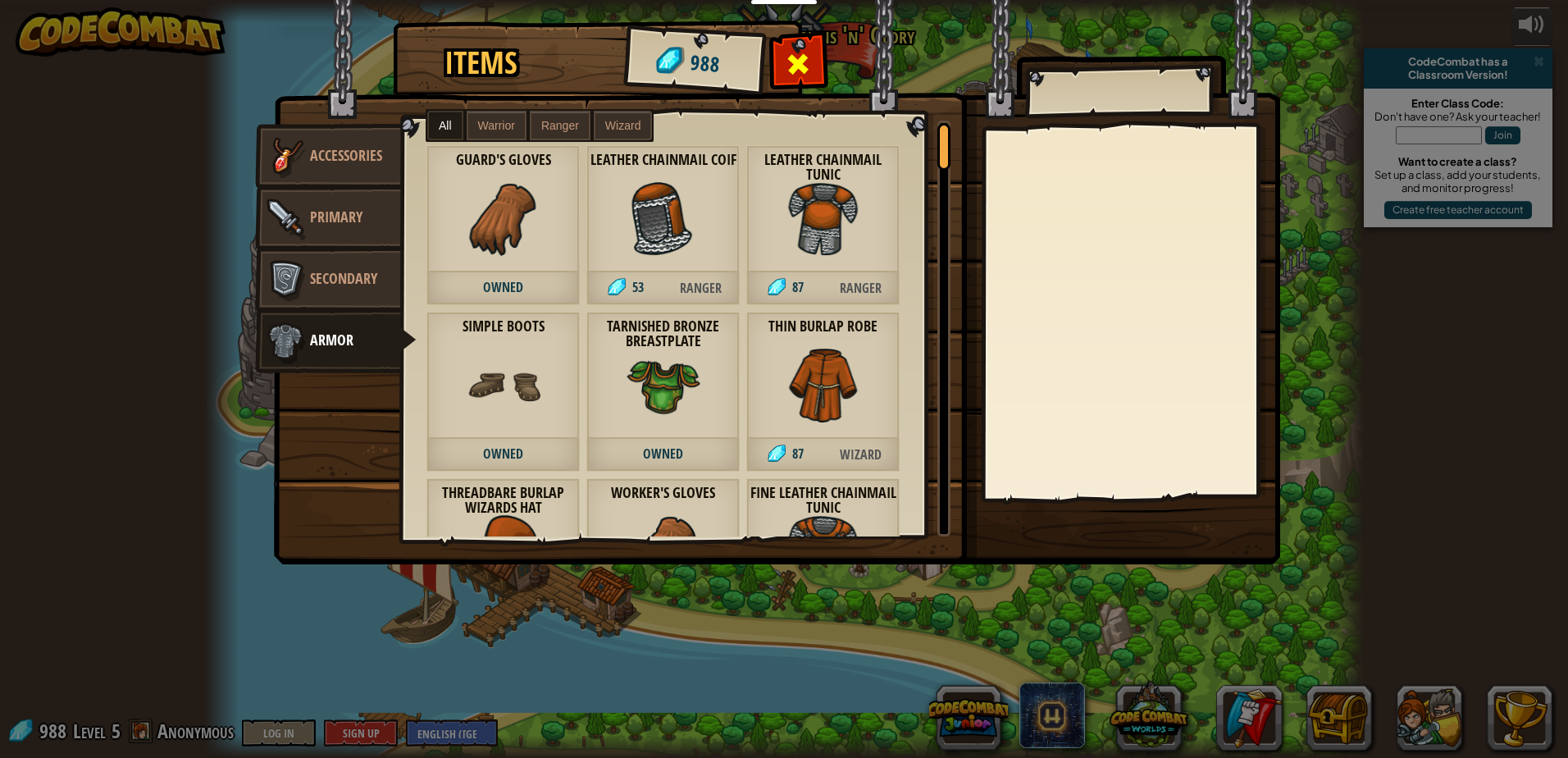
click at [814, 76] on div at bounding box center [798, 69] width 51 height 51
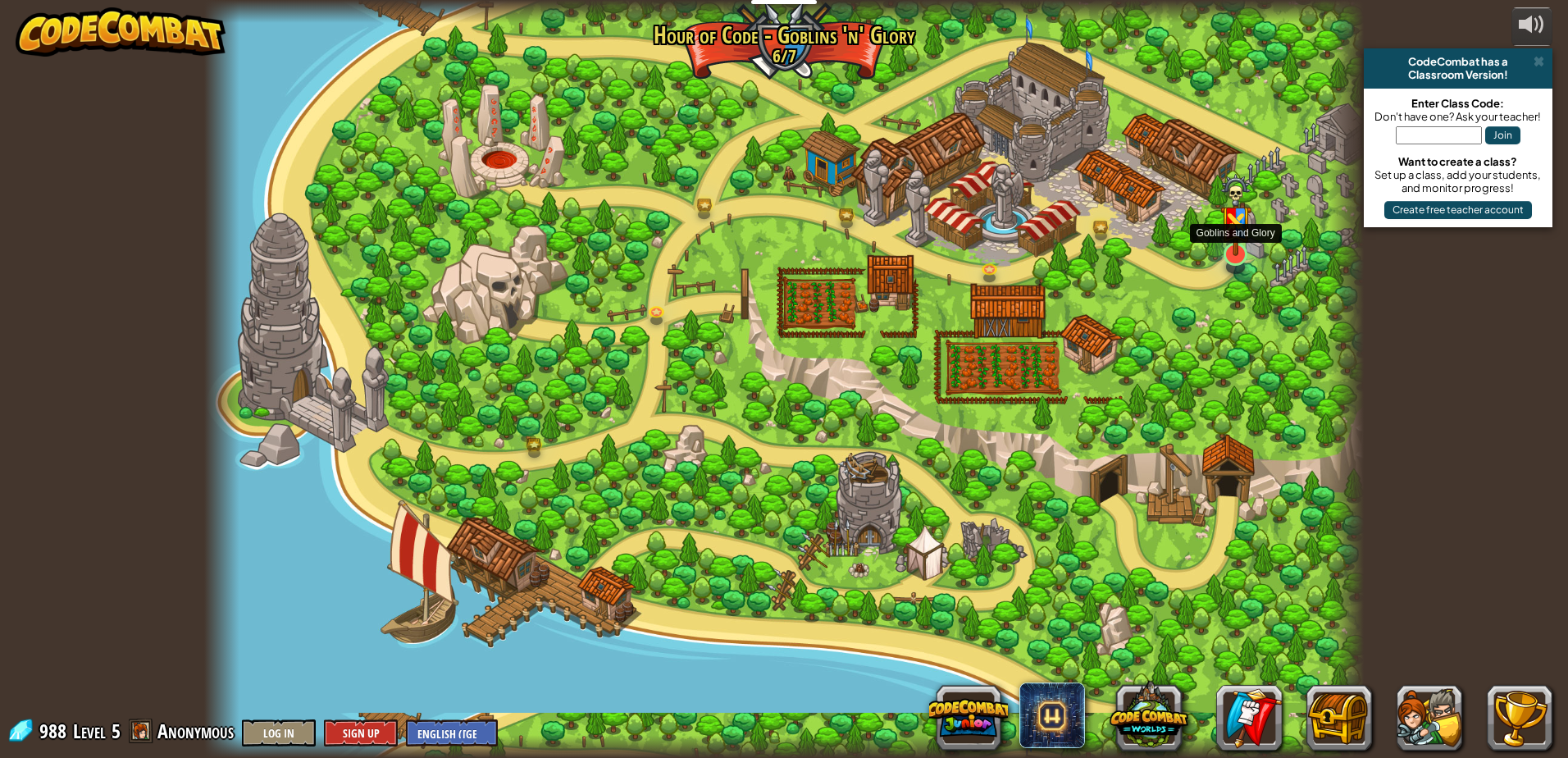
click at [1223, 248] on img at bounding box center [1236, 215] width 31 height 82
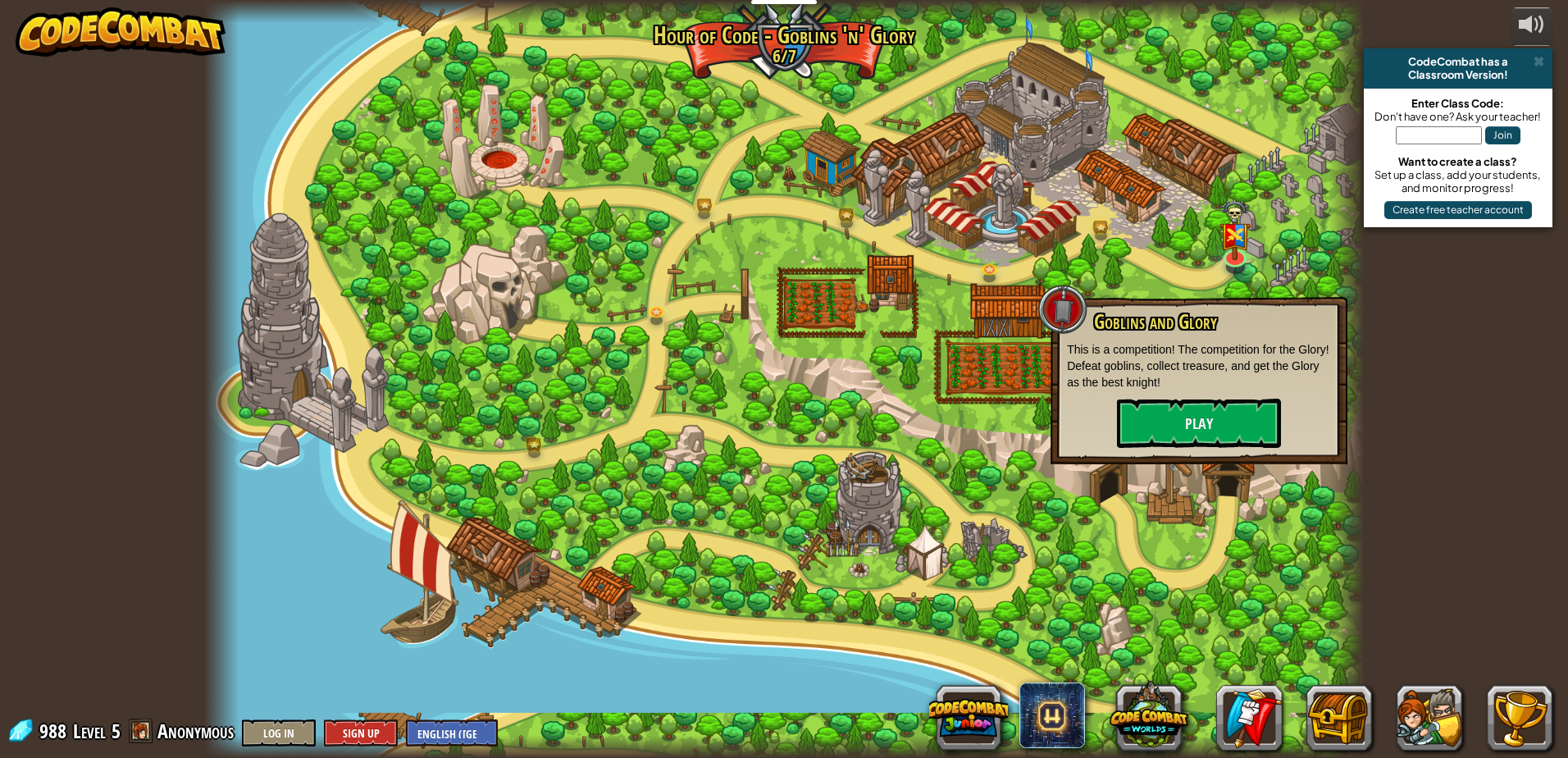
click at [1211, 465] on div at bounding box center [784, 379] width 1160 height 758
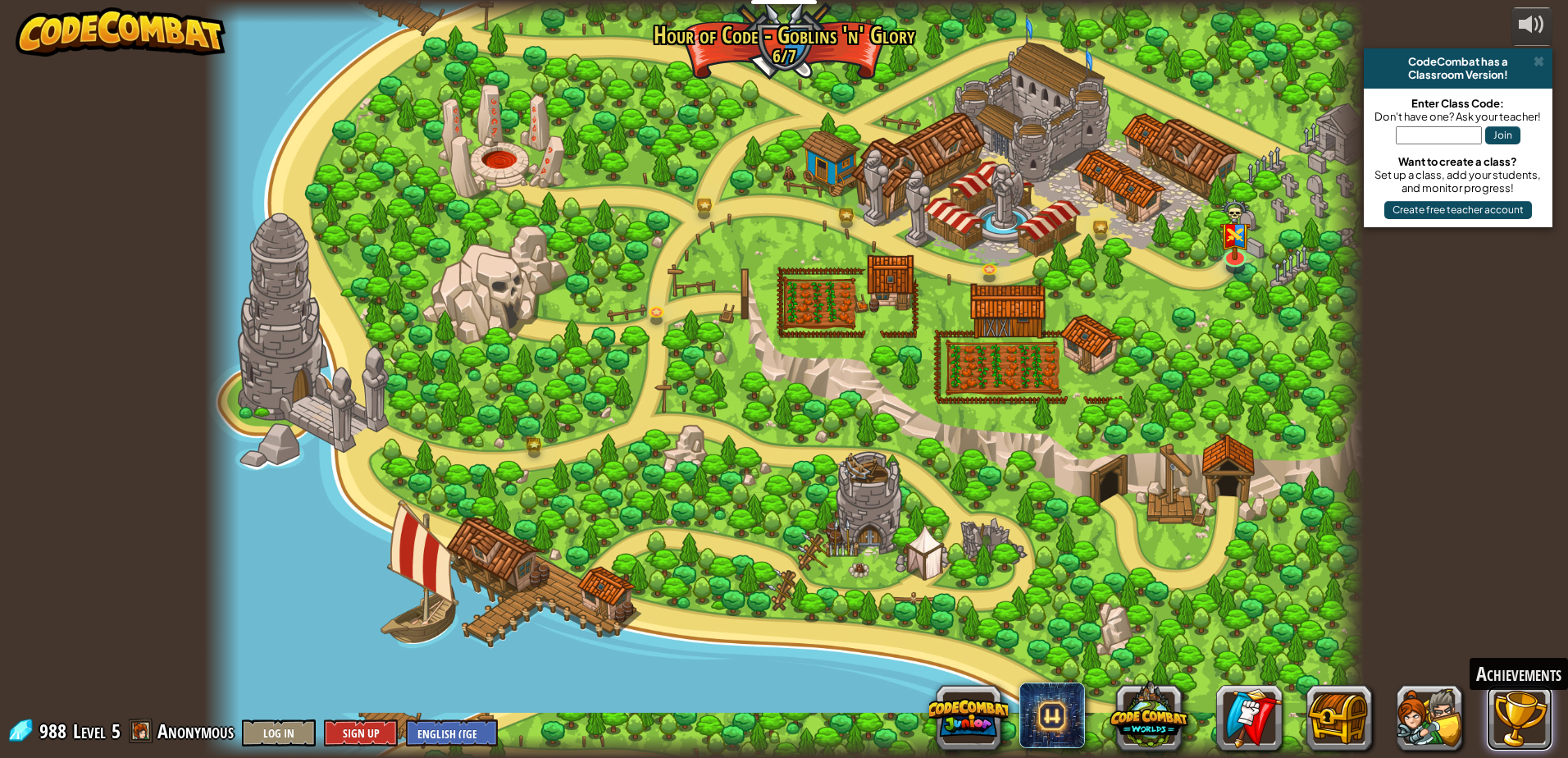
click at [1499, 706] on button at bounding box center [1520, 718] width 66 height 66
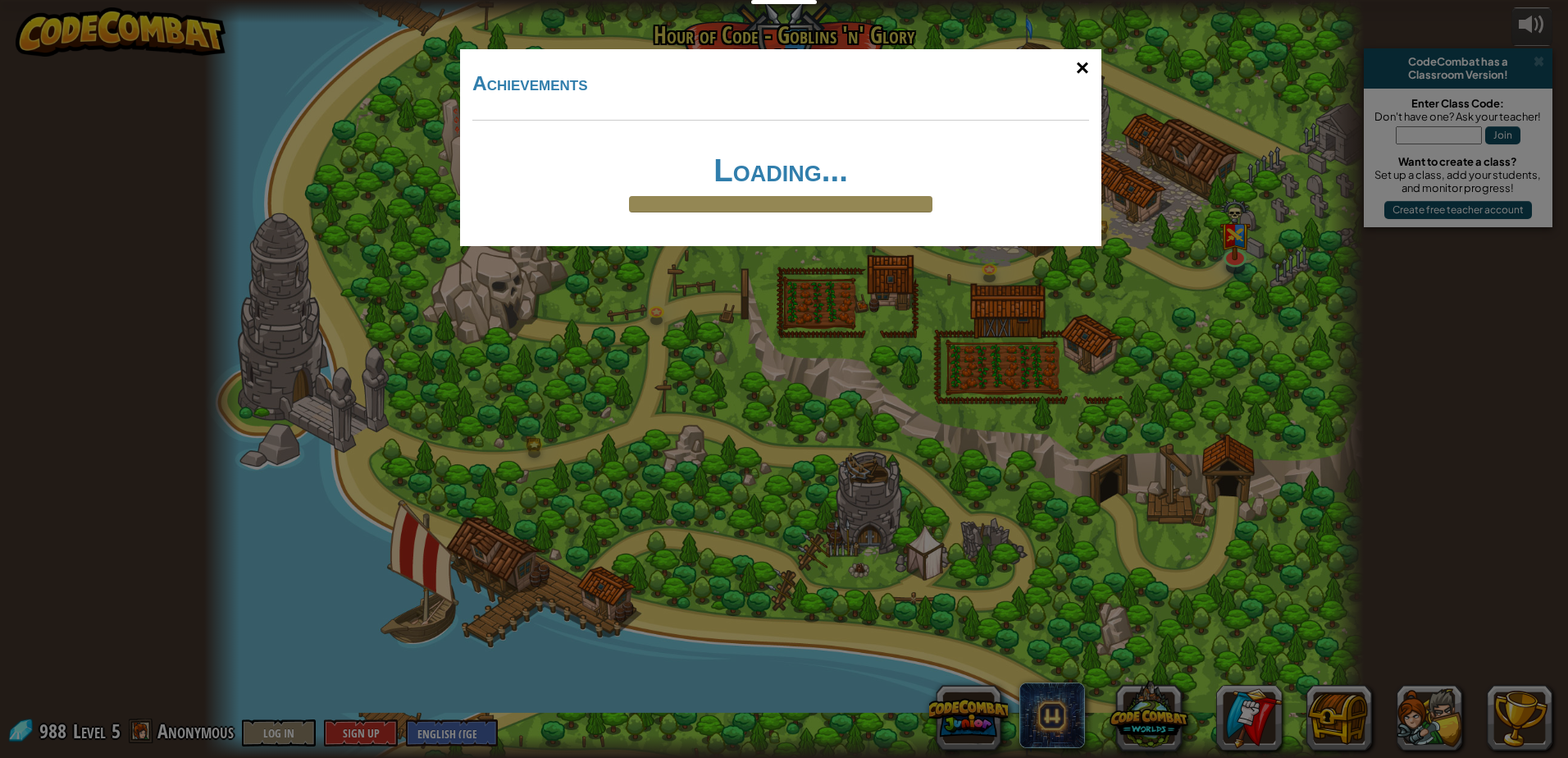
click at [1082, 69] on div "×" at bounding box center [1083, 68] width 38 height 47
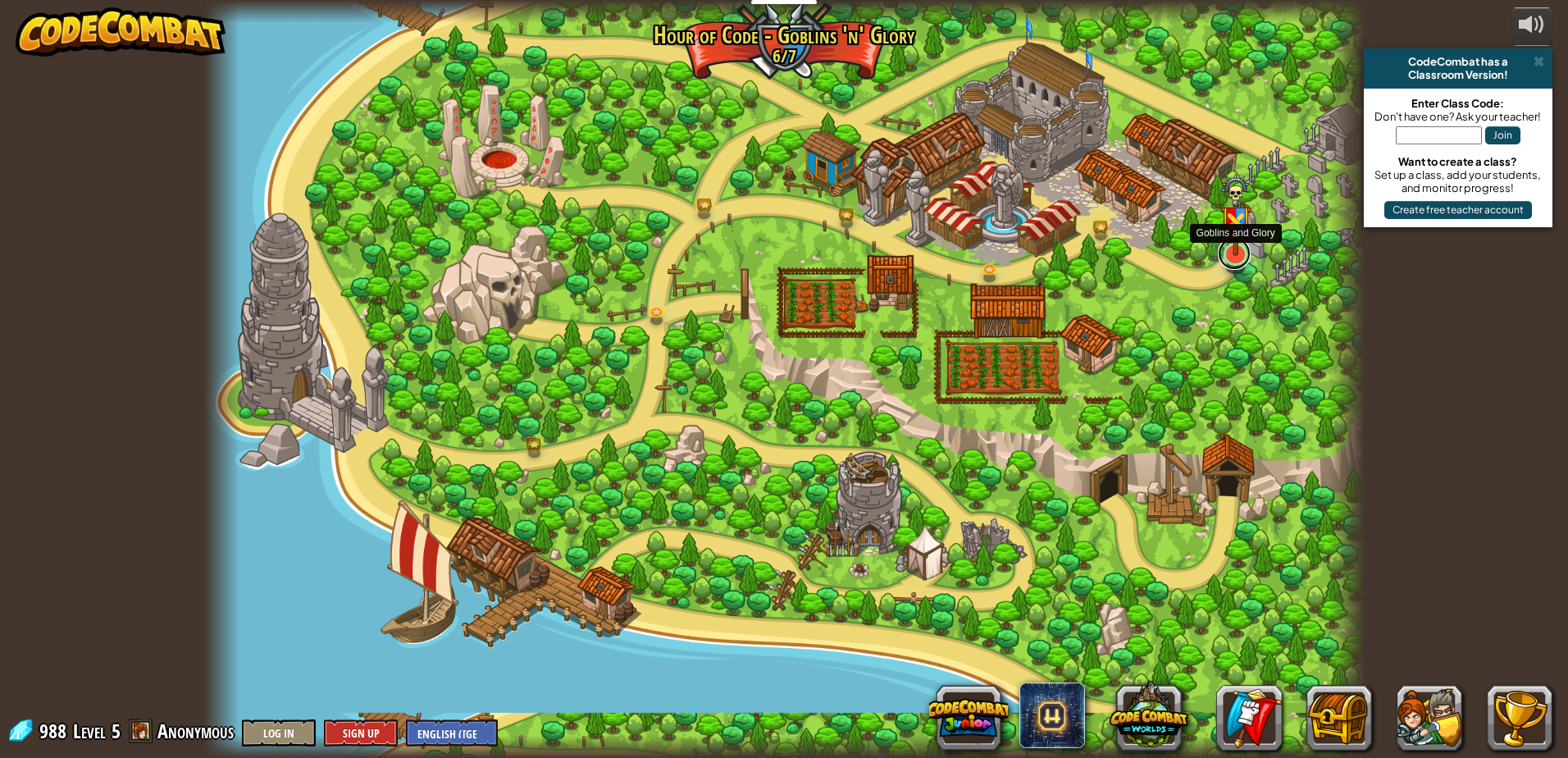
click at [1232, 258] on link at bounding box center [1235, 254] width 33 height 33
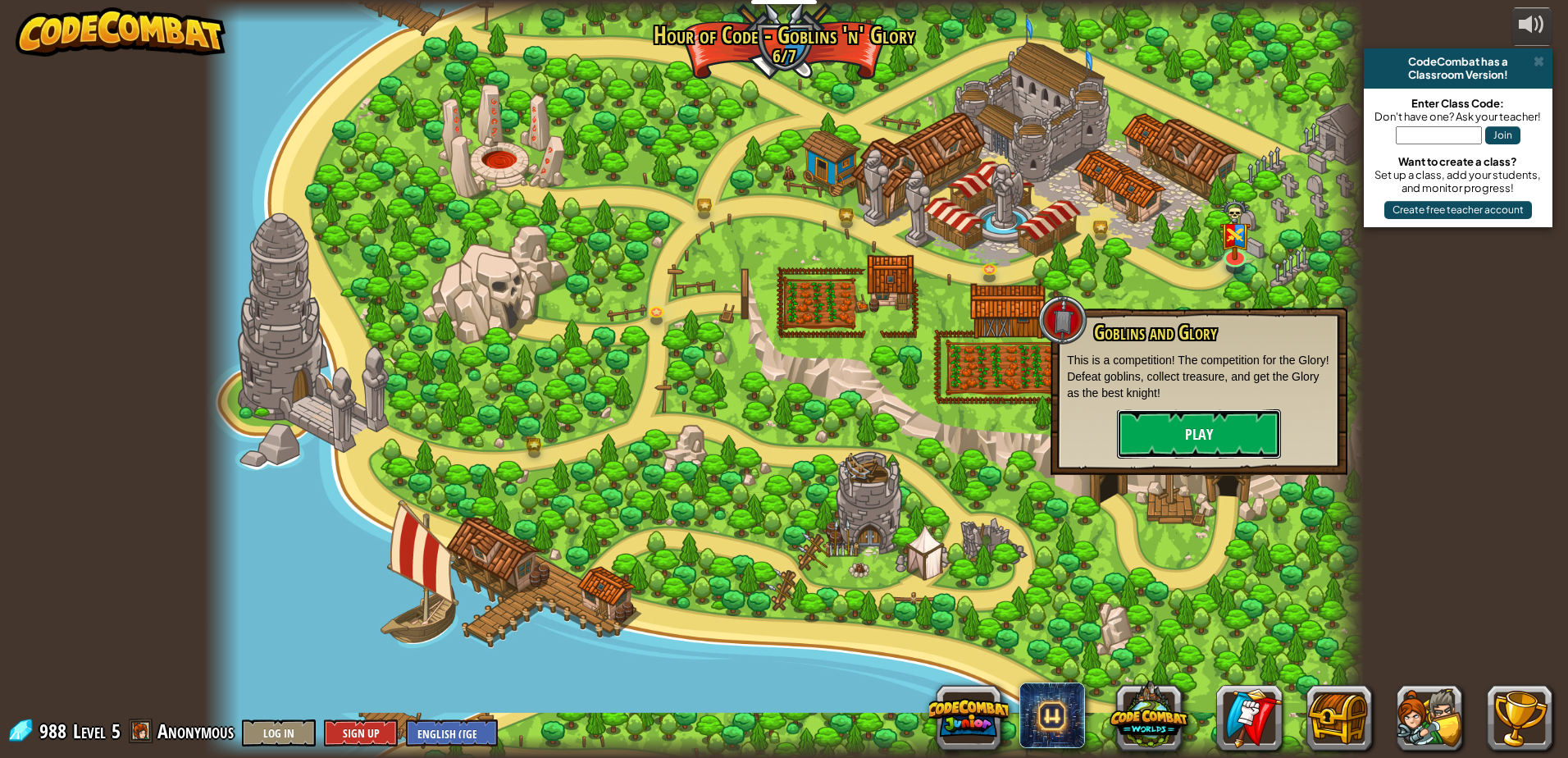
click at [1211, 434] on button "Play" at bounding box center [1199, 433] width 164 height 49
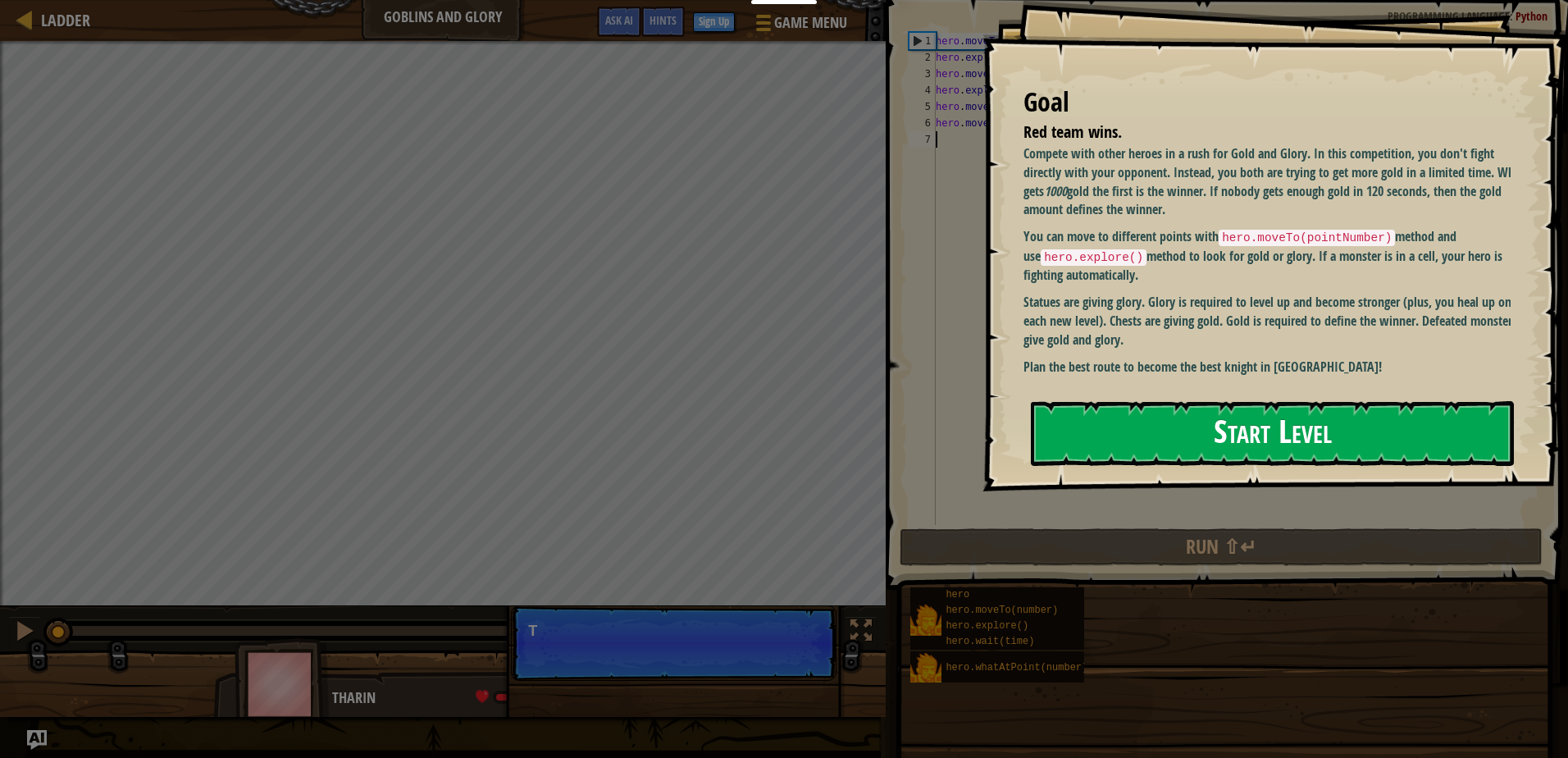
click at [1149, 413] on button "Start Level" at bounding box center [1273, 434] width 484 height 65
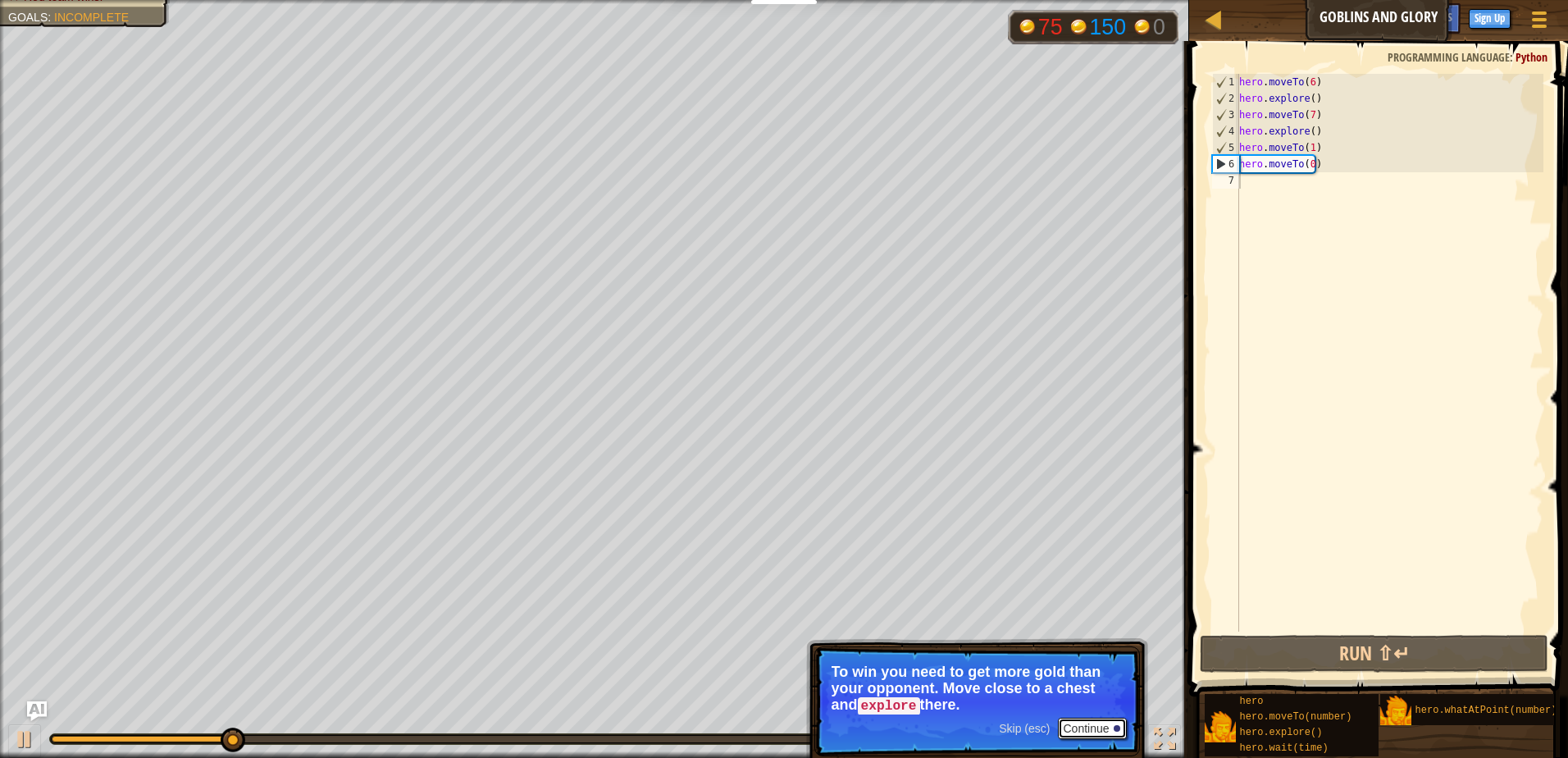
click at [1094, 731] on button "Continue" at bounding box center [1091, 728] width 68 height 21
click at [1095, 725] on button "Continue" at bounding box center [1091, 728] width 68 height 21
click at [1096, 723] on button "Continue" at bounding box center [1091, 726] width 68 height 21
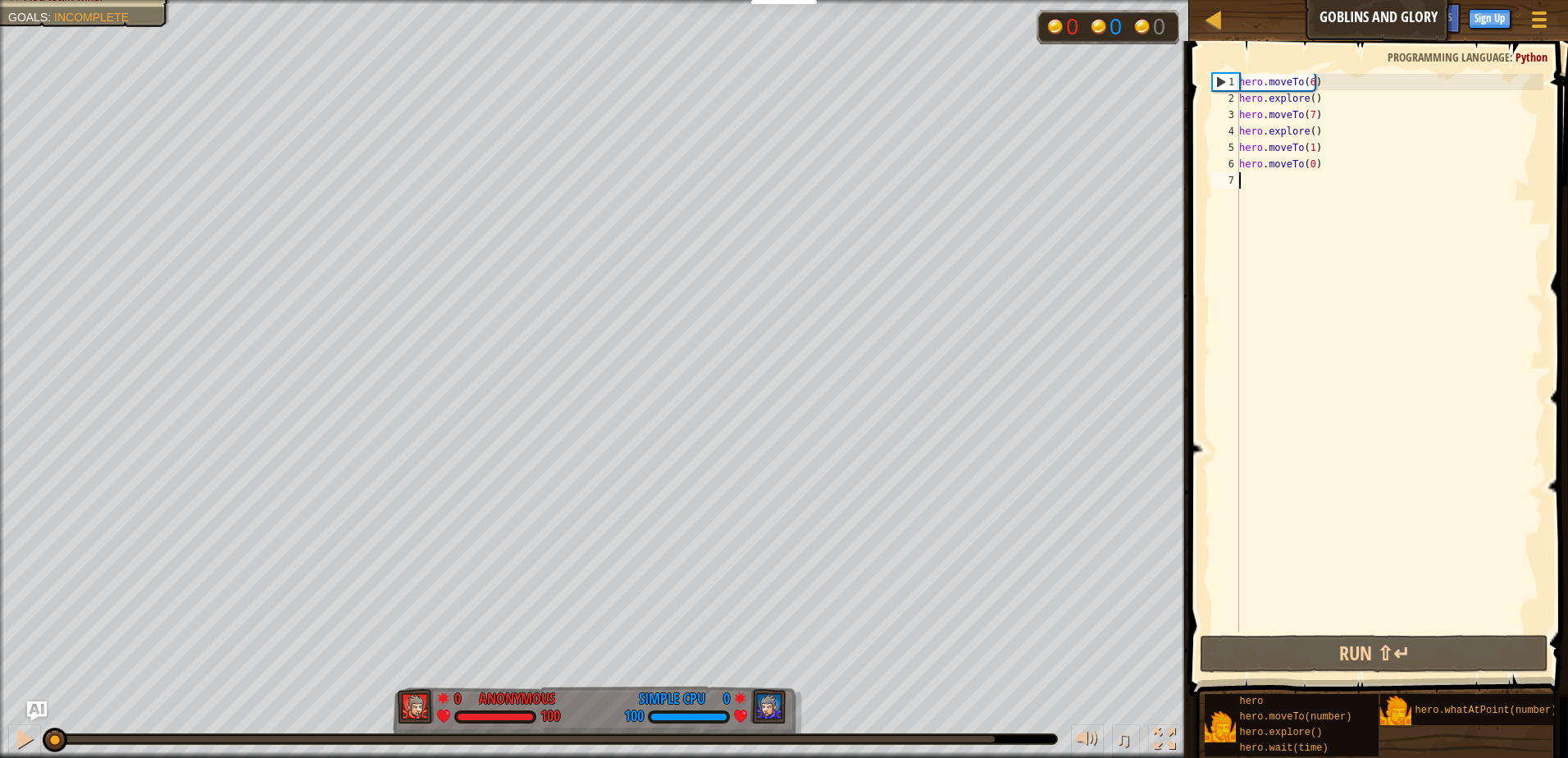
drag, startPoint x: 454, startPoint y: 737, endPoint x: 24, endPoint y: 797, distance: 434.2
click at [24, 16] on html "Educators Create Free Account School & District Solutions Teacher Toolkit Previ…" at bounding box center [784, 8] width 1568 height 16
click at [107, 735] on div at bounding box center [553, 738] width 1007 height 9
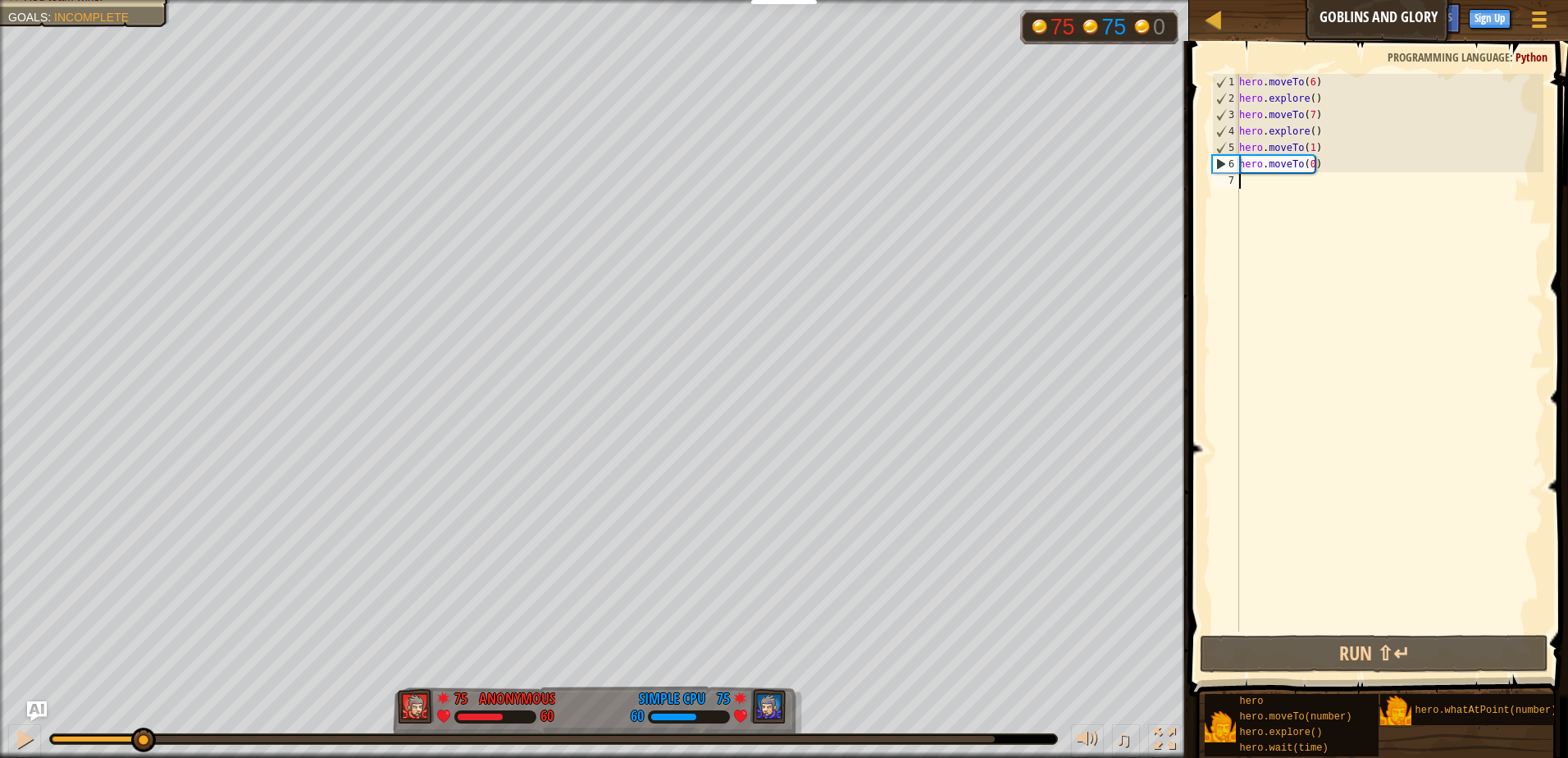
drag, startPoint x: 86, startPoint y: 741, endPoint x: 151, endPoint y: 718, distance: 68.9
click at [144, 720] on div "♫" at bounding box center [594, 735] width 1189 height 49
click at [152, 717] on div "♫" at bounding box center [594, 735] width 1189 height 49
click at [23, 737] on div at bounding box center [24, 739] width 21 height 21
click at [1310, 98] on div "hero . moveTo ( 6 ) hero . explore ( ) hero . moveTo ( 7 ) hero . explore ( ) h…" at bounding box center [1390, 369] width 308 height 591
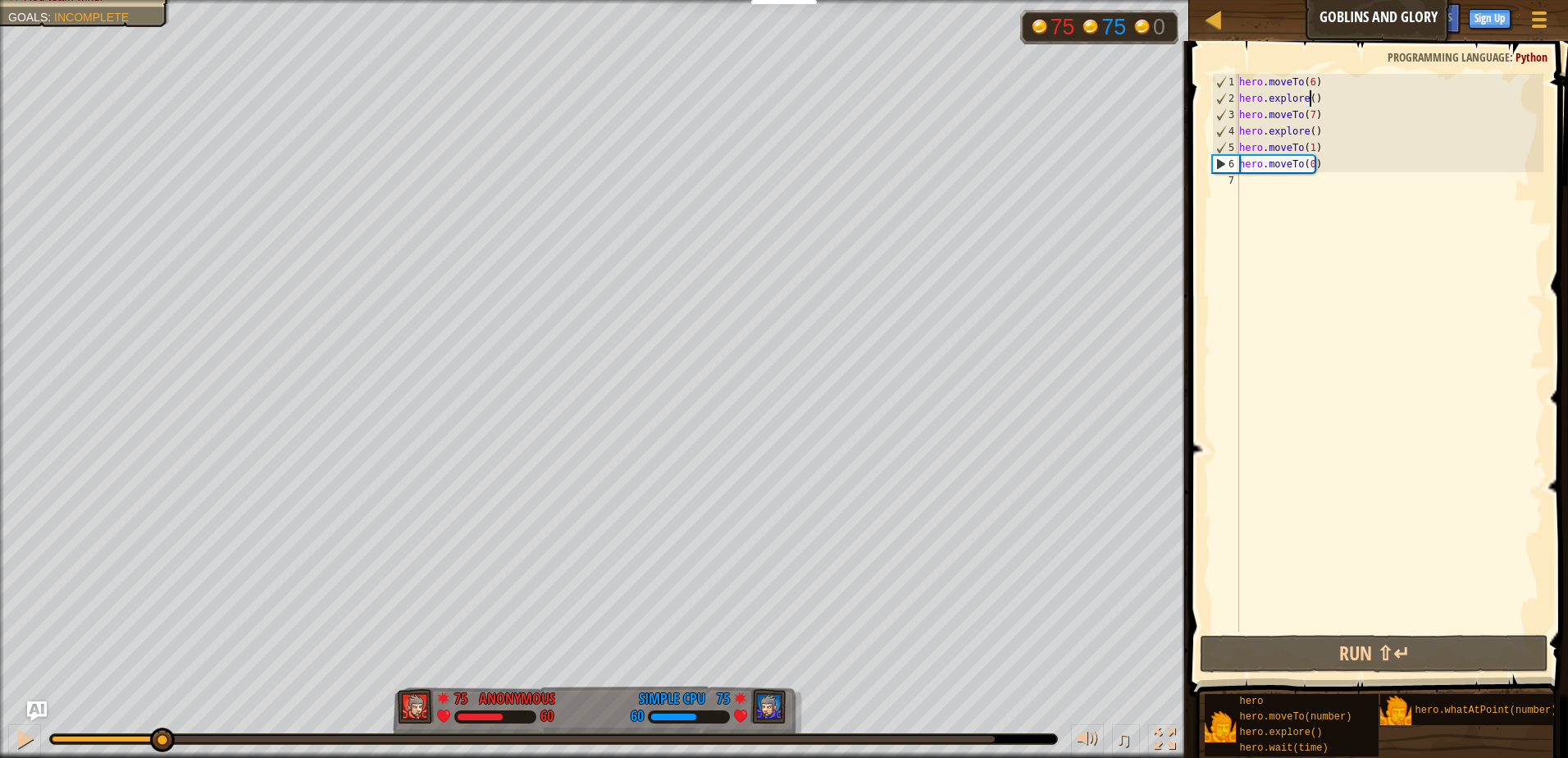
scroll to position [8, 6]
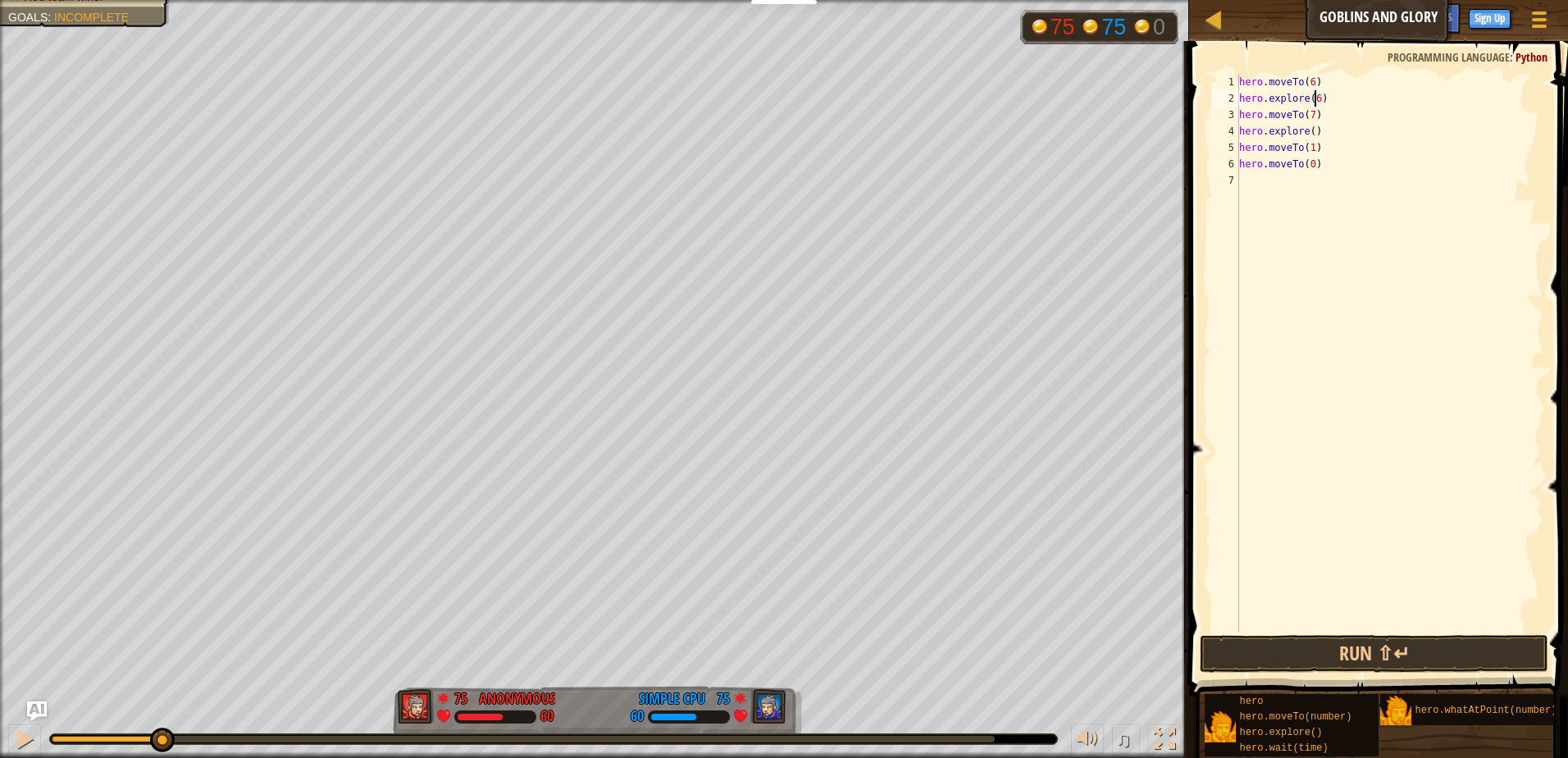
click at [1307, 132] on div "hero . moveTo ( 6 ) hero . explore ( 6 ) hero . moveTo ( 7 ) hero . explore ( )…" at bounding box center [1390, 369] width 308 height 591
click at [1308, 132] on div "hero . moveTo ( 6 ) hero . explore ( 6 ) hero . moveTo ( 7 ) hero . explore ( )…" at bounding box center [1390, 369] width 308 height 591
type textarea "hero.explore(7)"
click at [1309, 178] on div "hero . moveTo ( 6 ) hero . explore ( 6 ) hero . moveTo ( 7 ) hero . explore ( 7…" at bounding box center [1390, 369] width 308 height 591
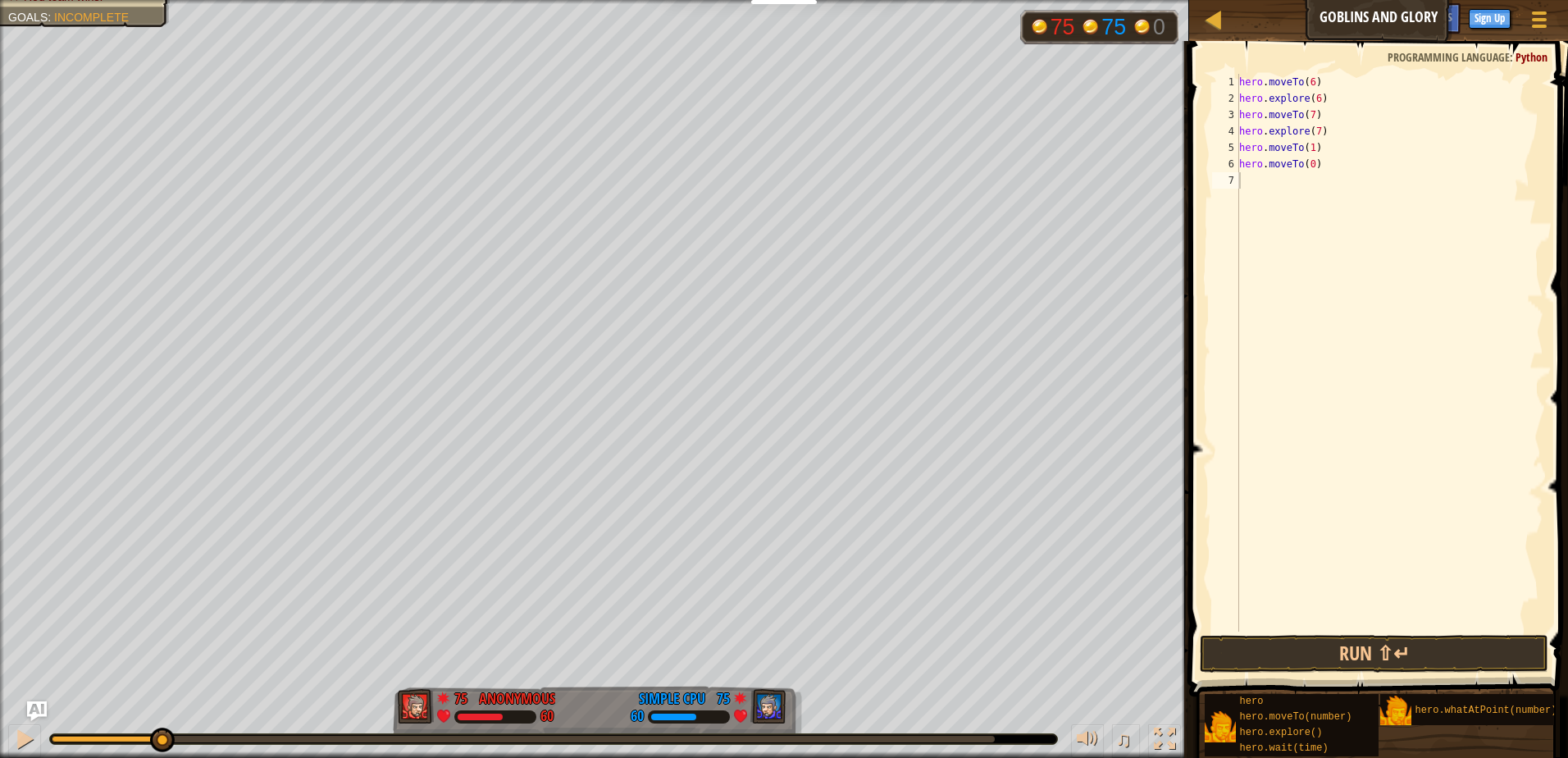
drag, startPoint x: 1243, startPoint y: 77, endPoint x: 1337, endPoint y: 170, distance: 132.2
click at [1337, 170] on div "1 2 3 4 5 6 7 hero . moveTo ( 6 ) hero . explore ( 6 ) hero . moveTo ( 7 ) hero…" at bounding box center [1377, 400] width 384 height 704
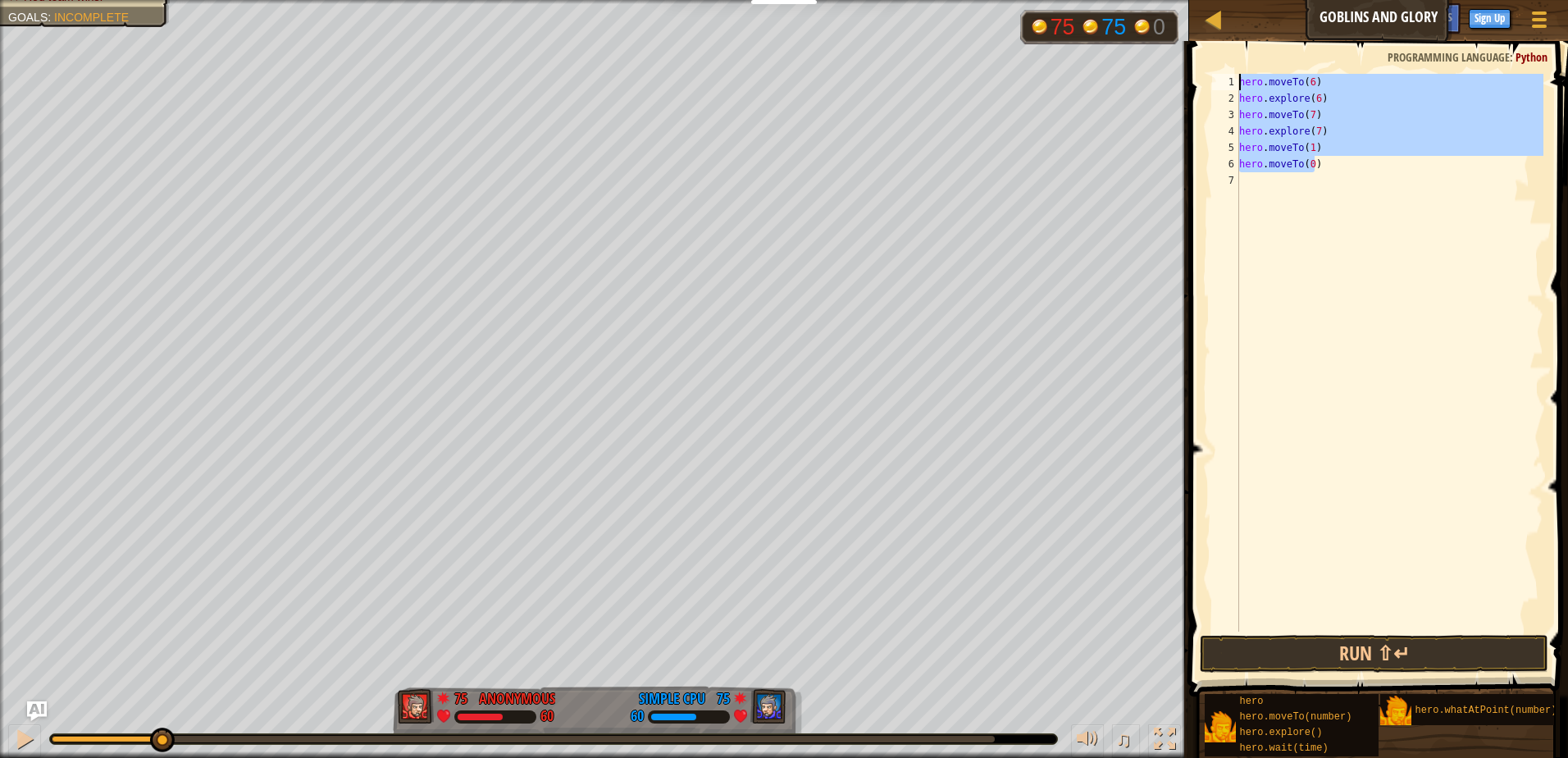
drag, startPoint x: 1334, startPoint y: 171, endPoint x: 1215, endPoint y: 51, distance: 169.0
click at [1214, 53] on div "1 2 3 4 5 6 7 hero . moveTo ( 6 ) hero . explore ( 6 ) hero . moveTo ( 7 ) hero…" at bounding box center [1377, 400] width 384 height 704
type textarea "hero.moveTo(6) hero.explore(6)"
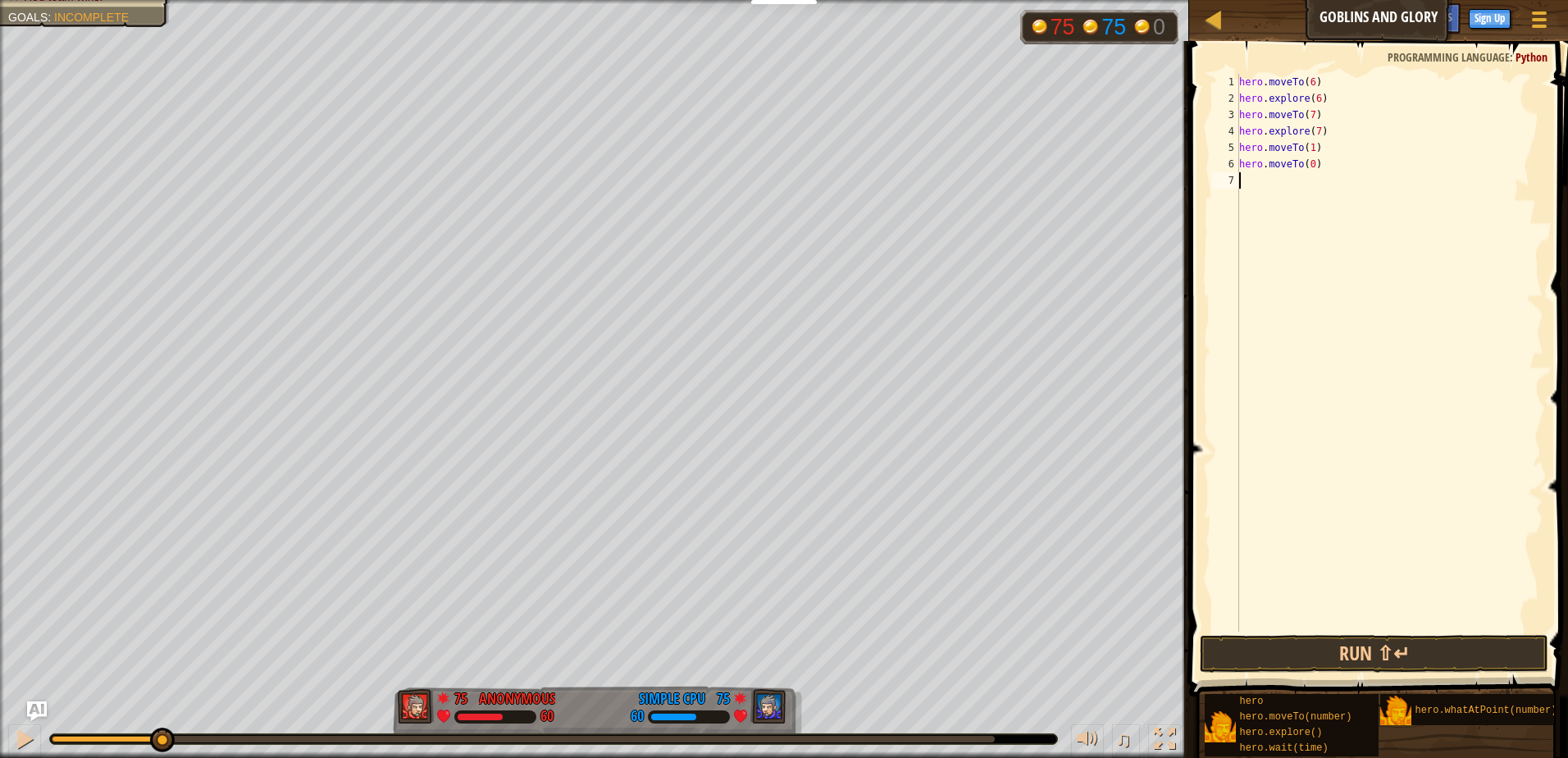
click at [1263, 185] on div "hero . moveTo ( 6 ) hero . explore ( 6 ) hero . moveTo ( 7 ) hero . explore ( 7…" at bounding box center [1390, 369] width 308 height 591
paste textarea "hero.moveTo(0)"
type textarea "hero.moveTo(0)"
click at [1270, 296] on div "hero . moveTo ( 6 ) hero . explore ( 6 ) hero . moveTo ( 7 ) hero . explore ( 7…" at bounding box center [1392, 369] width 303 height 591
click at [1269, 292] on div "hero . moveTo ( 6 ) hero . explore ( 6 ) hero . moveTo ( 7 ) hero . explore ( 7…" at bounding box center [1392, 369] width 303 height 591
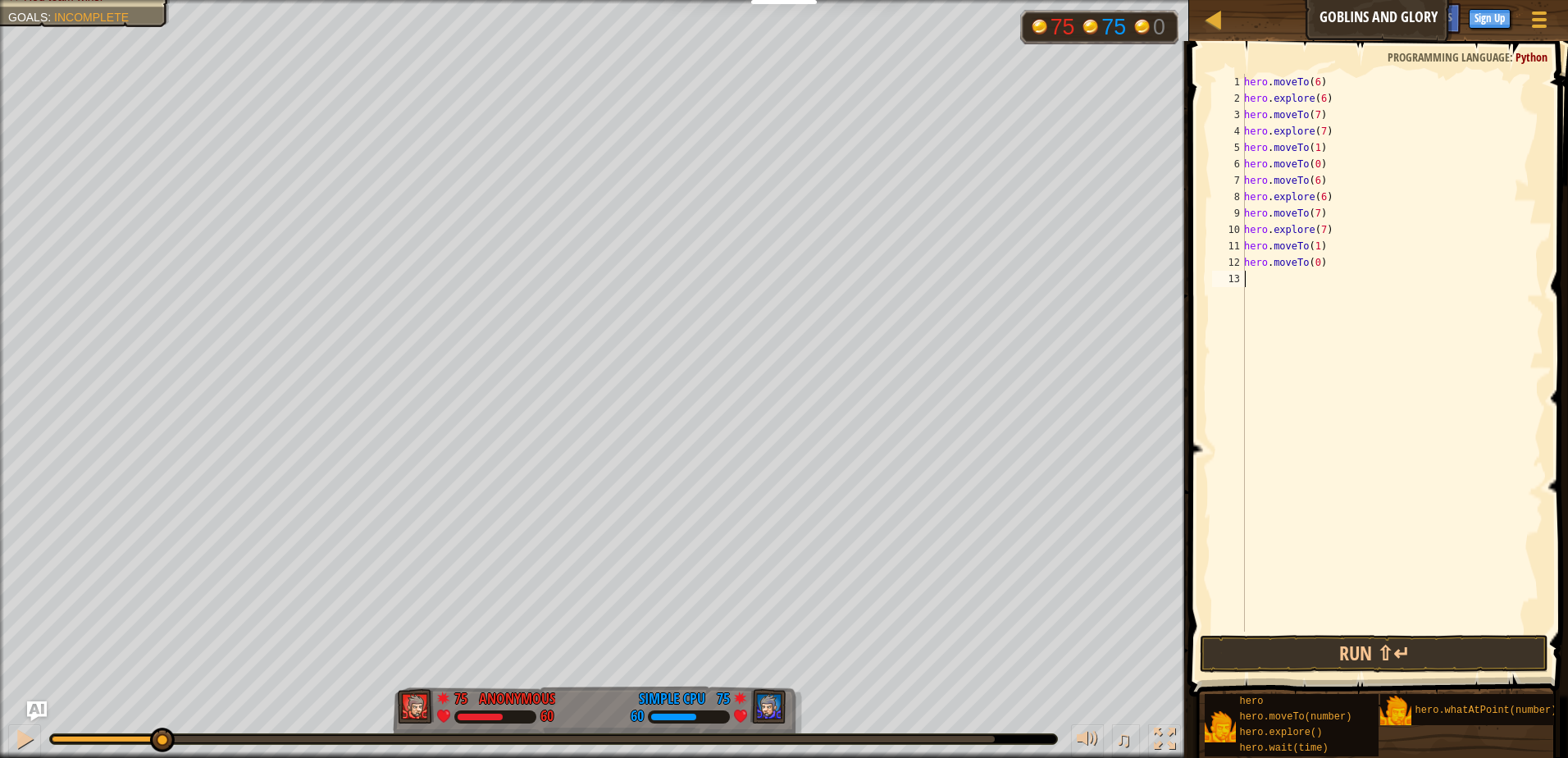
paste textarea "hero.moveTo(0)"
type textarea "hero.moveTo(0)"
click at [1262, 380] on div "hero . moveTo ( 6 ) hero . explore ( 6 ) hero . moveTo ( 7 ) hero . explore ( 7…" at bounding box center [1392, 369] width 303 height 591
paste textarea "hero.moveTo(0)"
type textarea "hero.moveTo(0)"
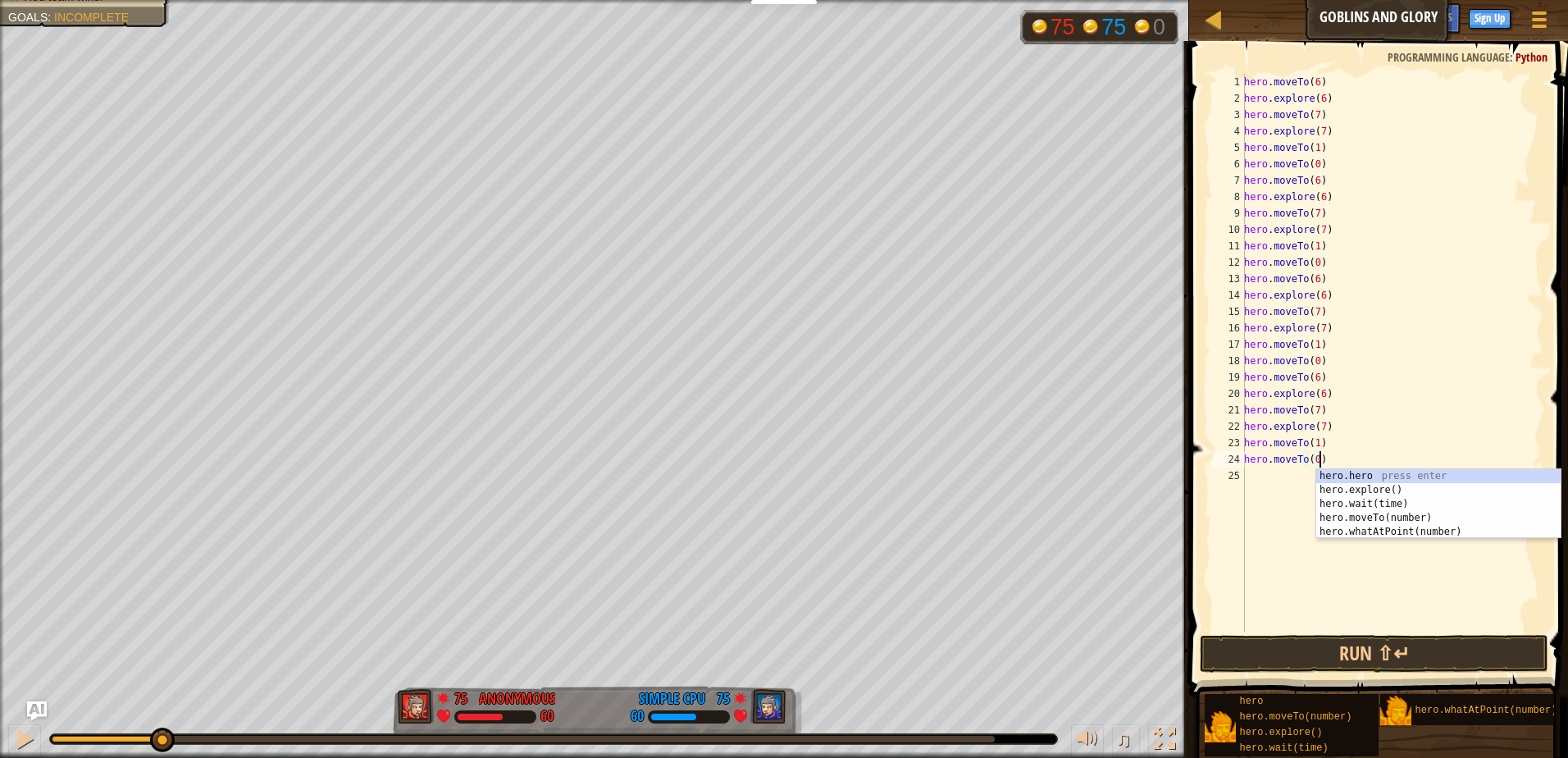
click at [1262, 471] on div "hero . moveTo ( 6 ) hero . explore ( 6 ) hero . moveTo ( 7 ) hero . explore ( 7…" at bounding box center [1392, 369] width 303 height 591
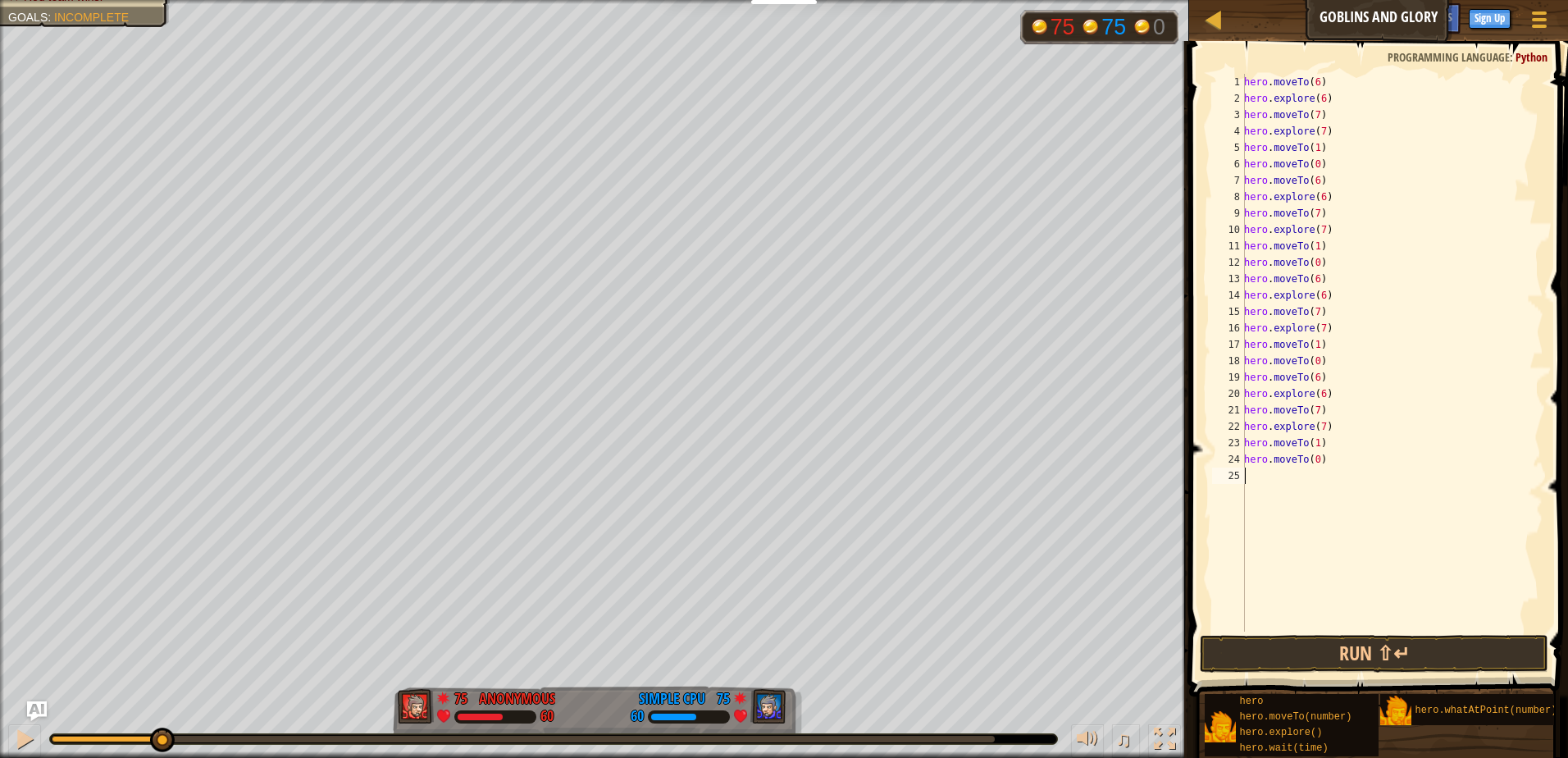
paste textarea "hero.moveTo(0)"
type textarea "hero.moveTo(0)"
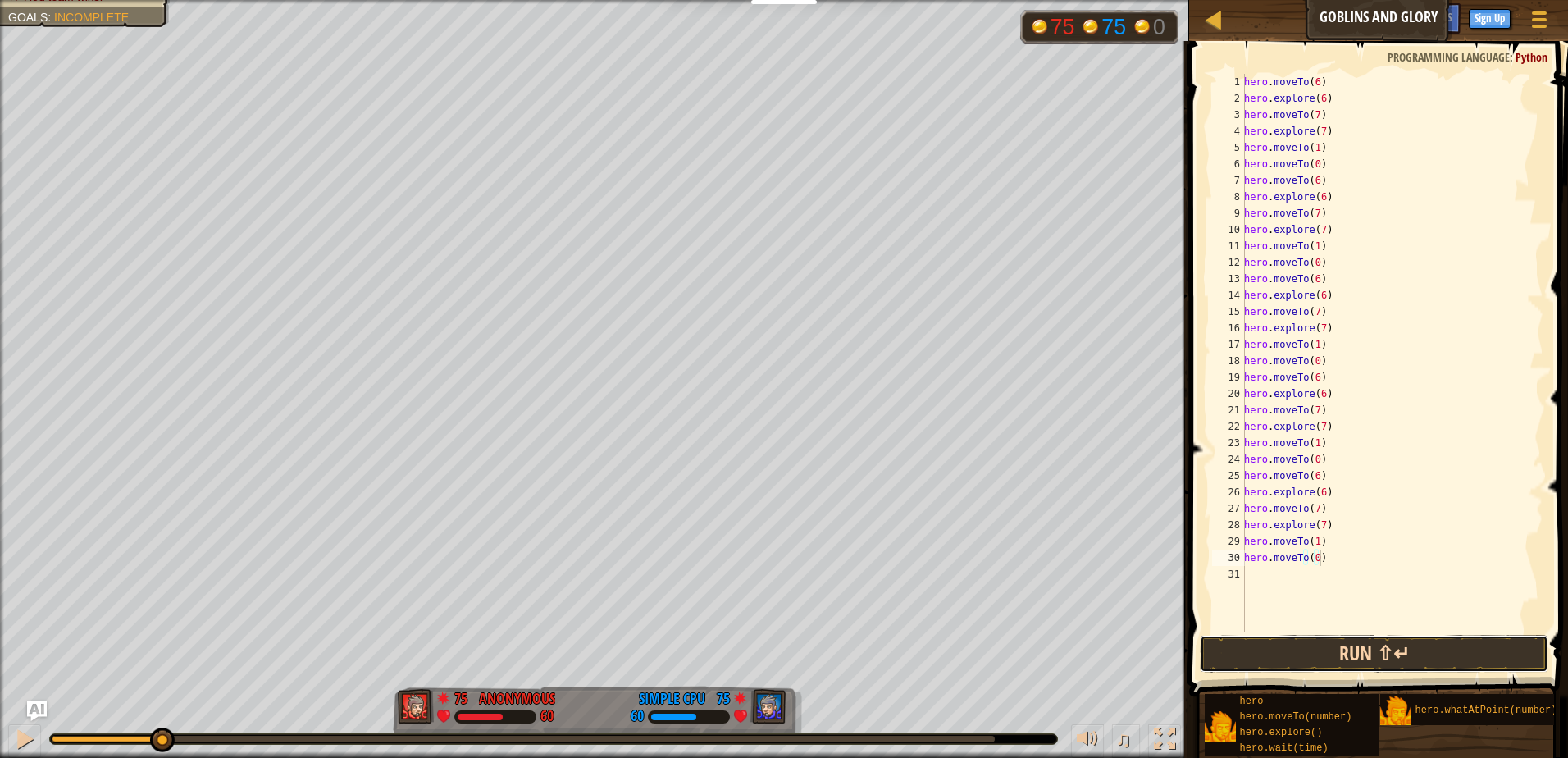
click at [1330, 645] on button "Run ⇧↵" at bounding box center [1374, 654] width 349 height 38
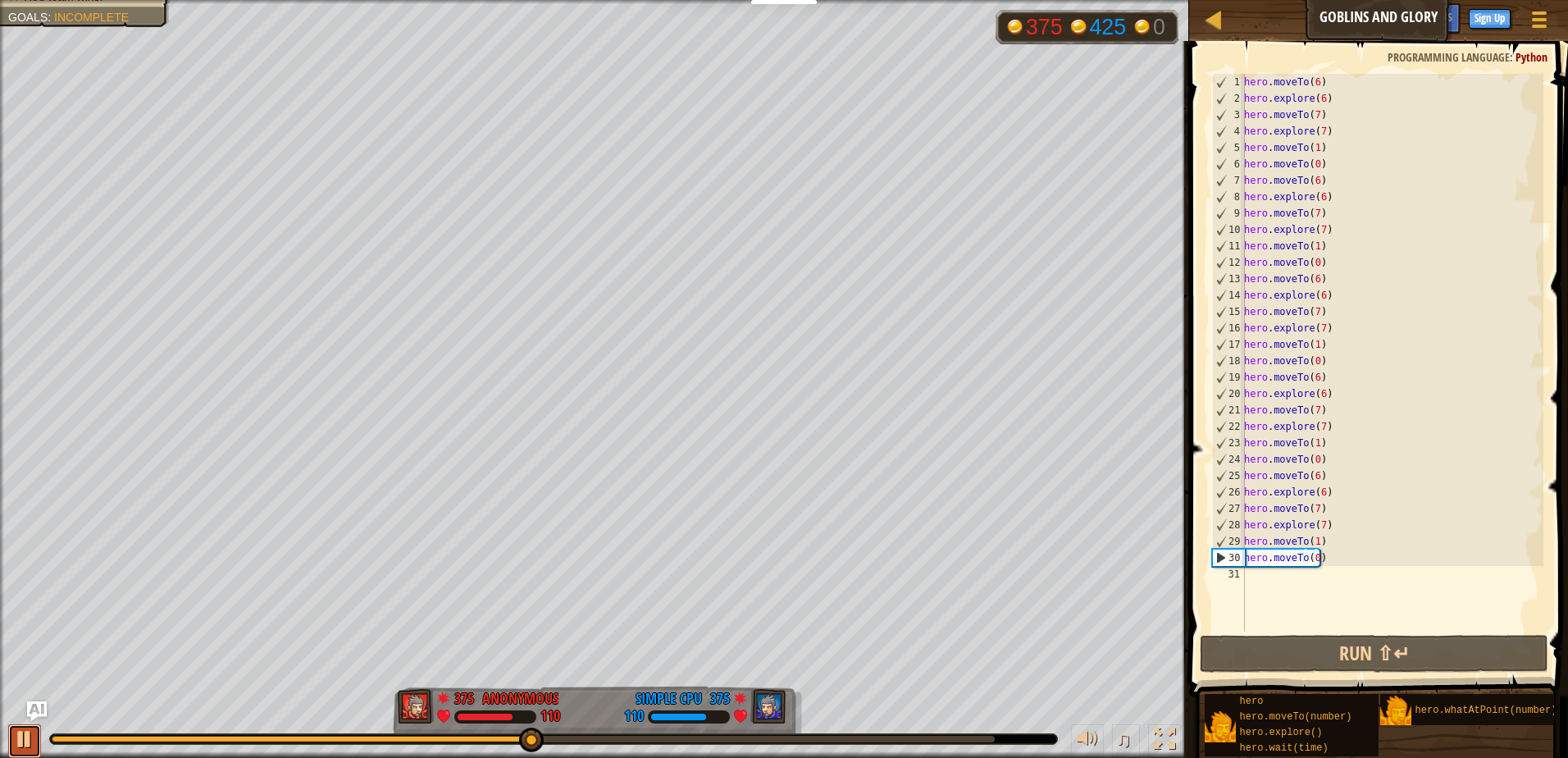
click at [15, 744] on div at bounding box center [24, 739] width 21 height 21
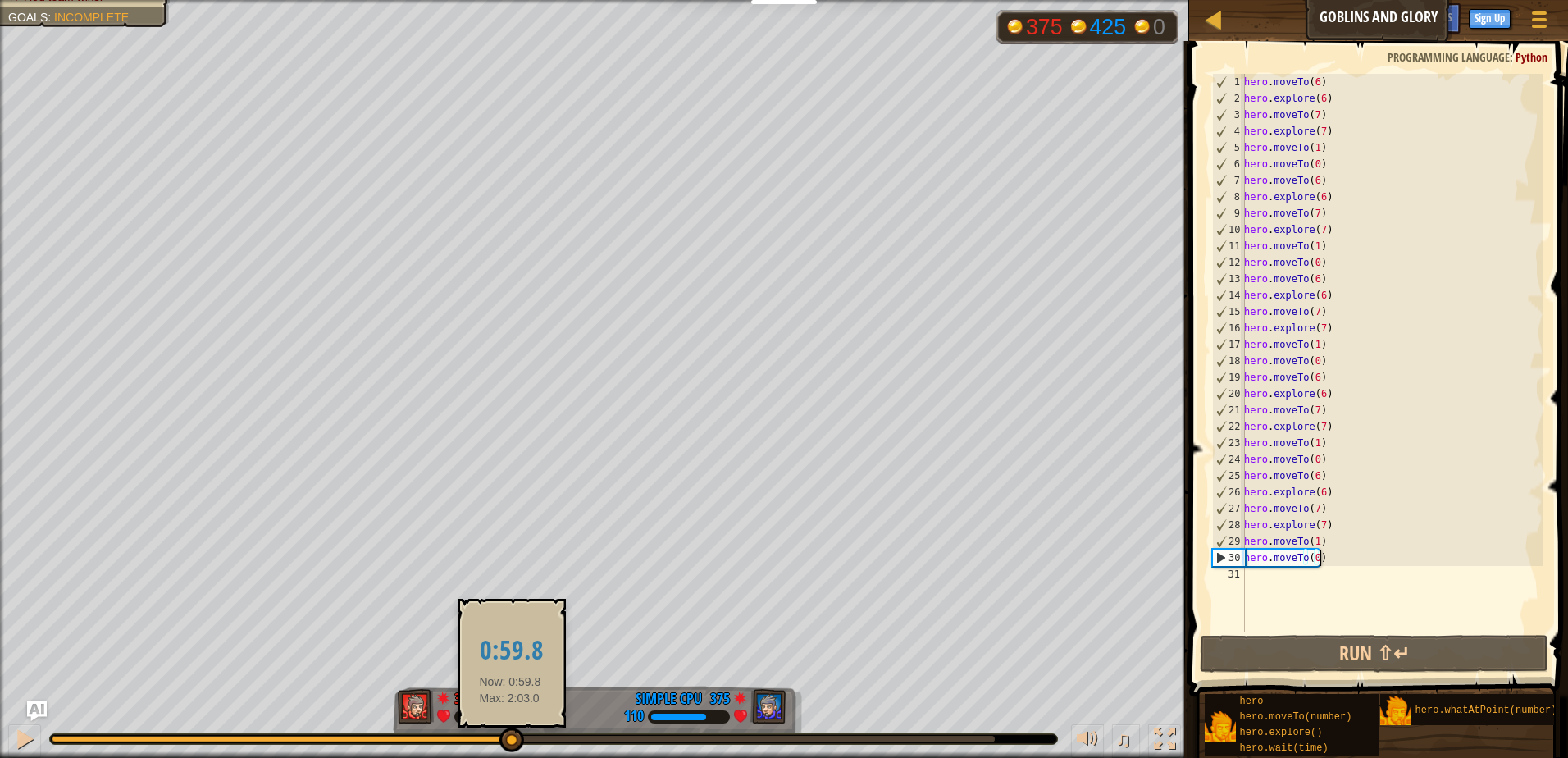
drag, startPoint x: 519, startPoint y: 740, endPoint x: 510, endPoint y: 743, distance: 9.5
click at [510, 743] on div at bounding box center [280, 739] width 459 height 7
click at [1277, 588] on div "hero . moveTo ( 6 ) hero . explore ( 6 ) hero . moveTo ( 7 ) hero . explore ( 7…" at bounding box center [1392, 369] width 303 height 591
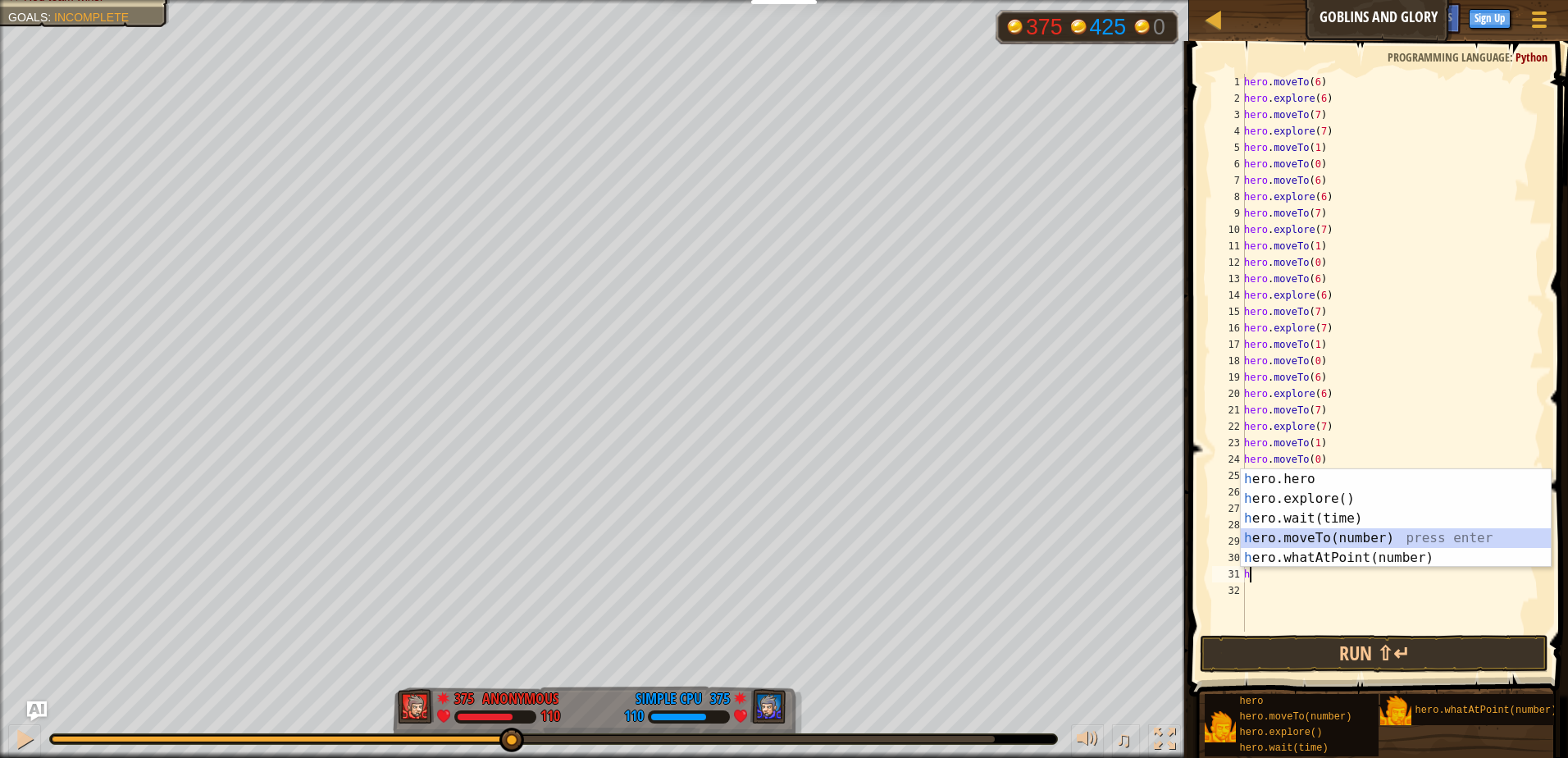
click at [1299, 544] on div "h ero.hero press enter h ero.explore() press enter h ero.wait(time) press enter…" at bounding box center [1397, 538] width 310 height 138
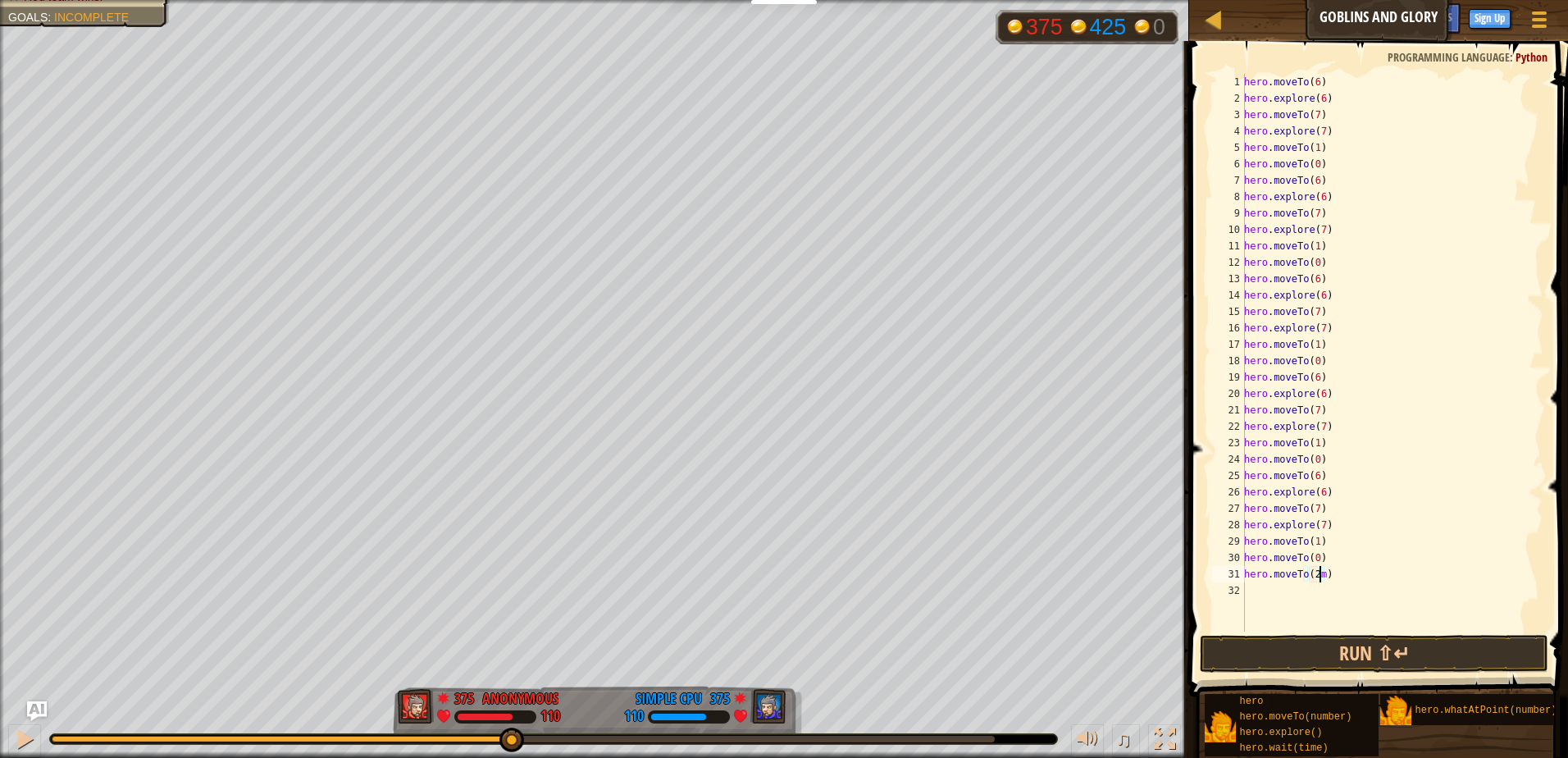
click at [1318, 593] on div "hero . moveTo ( 6 ) hero . explore ( 6 ) hero . moveTo ( 7 ) hero . explore ( 7…" at bounding box center [1392, 369] width 303 height 591
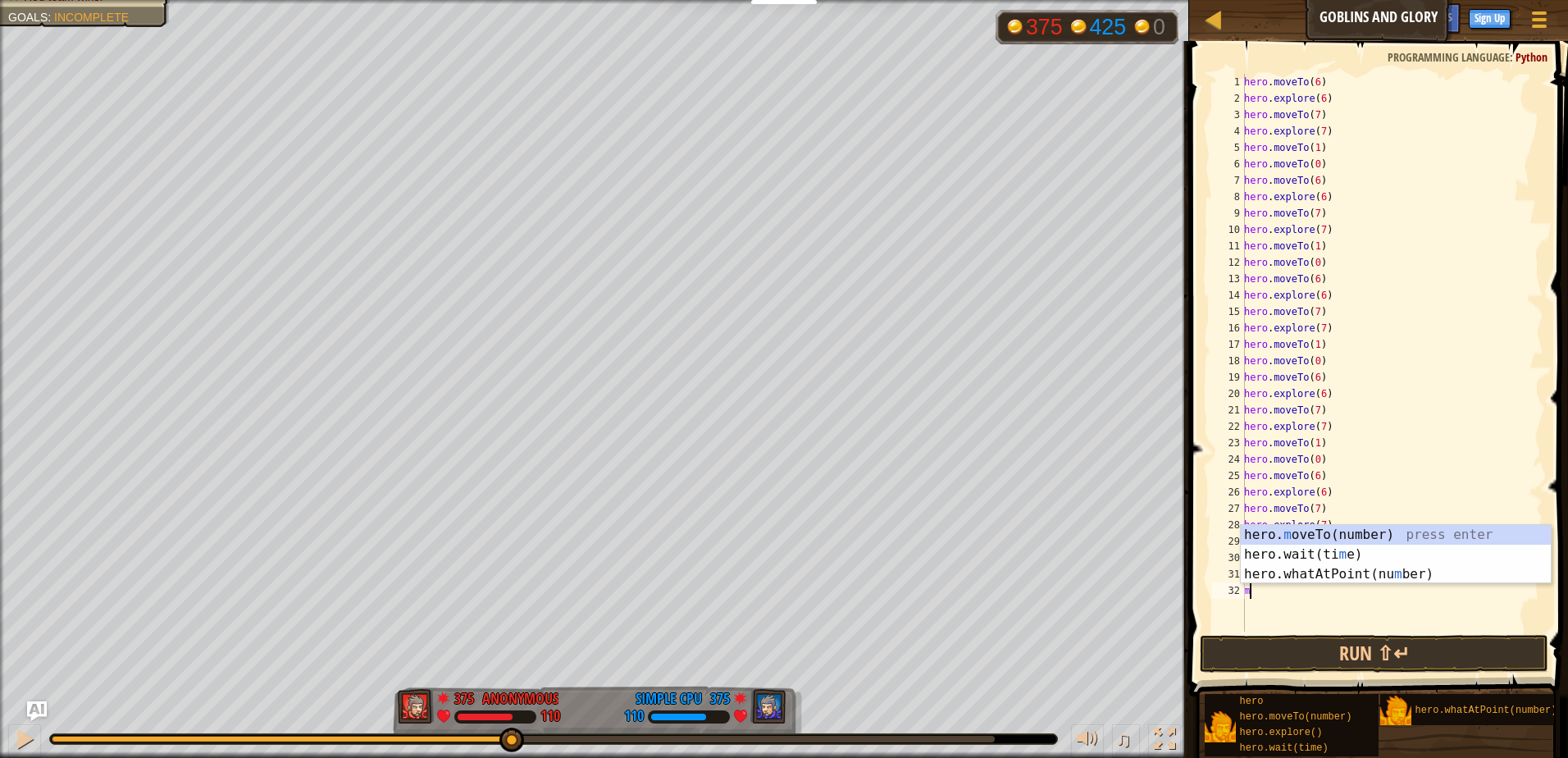
scroll to position [8, 2]
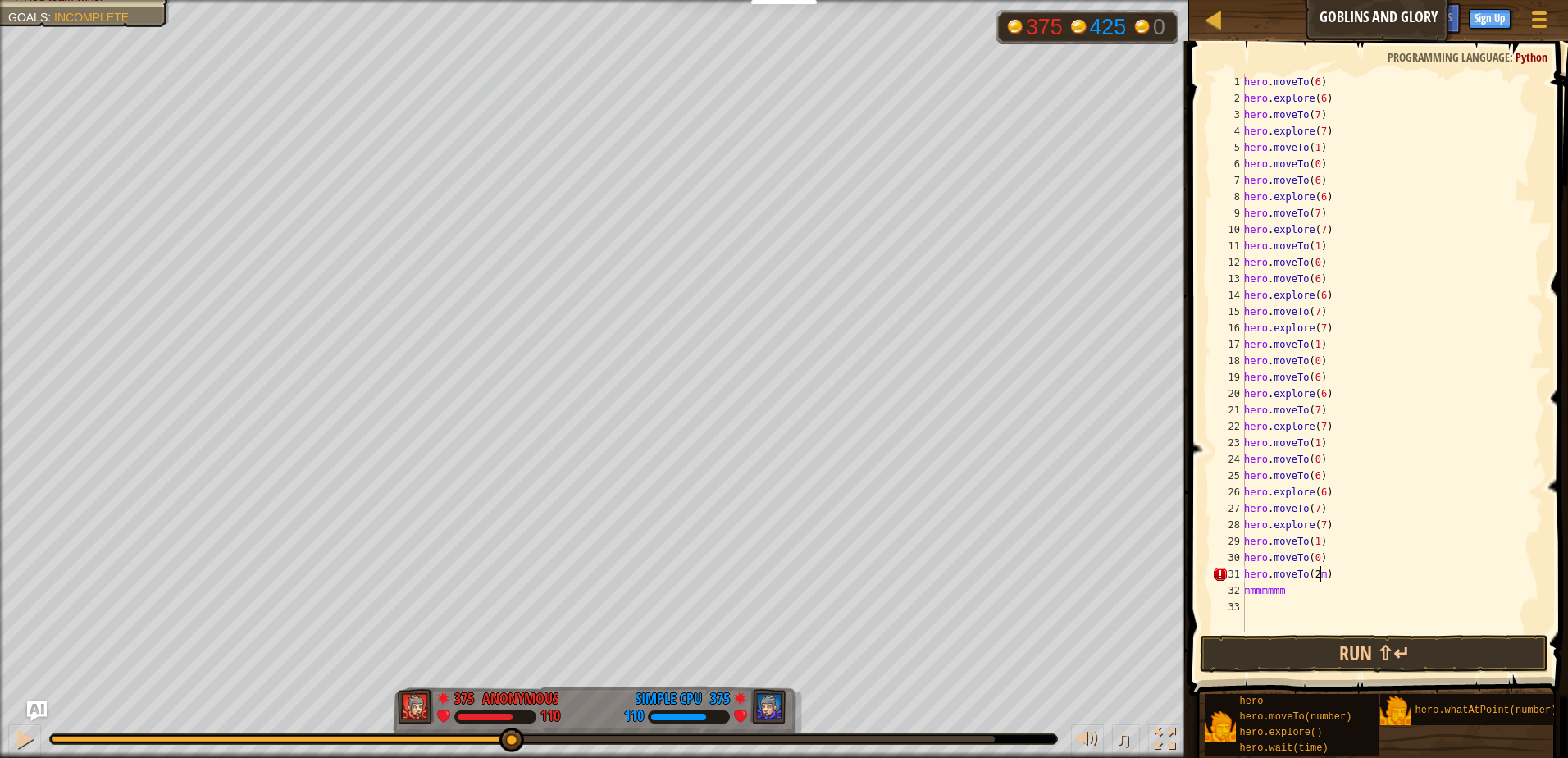
click at [1319, 577] on div "hero . moveTo ( 6 ) hero . explore ( 6 ) hero . moveTo ( 7 ) hero . explore ( 7…" at bounding box center [1392, 369] width 303 height 591
drag, startPoint x: 1310, startPoint y: 595, endPoint x: 1217, endPoint y: 605, distance: 93.5
click at [1217, 605] on div "hero.moveTo(2) 1 2 3 4 5 6 7 8 9 10 11 12 13 14 15 16 17 18 19 20 21 22 23 24 2…" at bounding box center [1376, 352] width 334 height 558
click at [1281, 591] on div "hero . moveTo ( 6 ) hero . explore ( 6 ) hero . moveTo ( 7 ) hero . explore ( 7…" at bounding box center [1392, 352] width 303 height 558
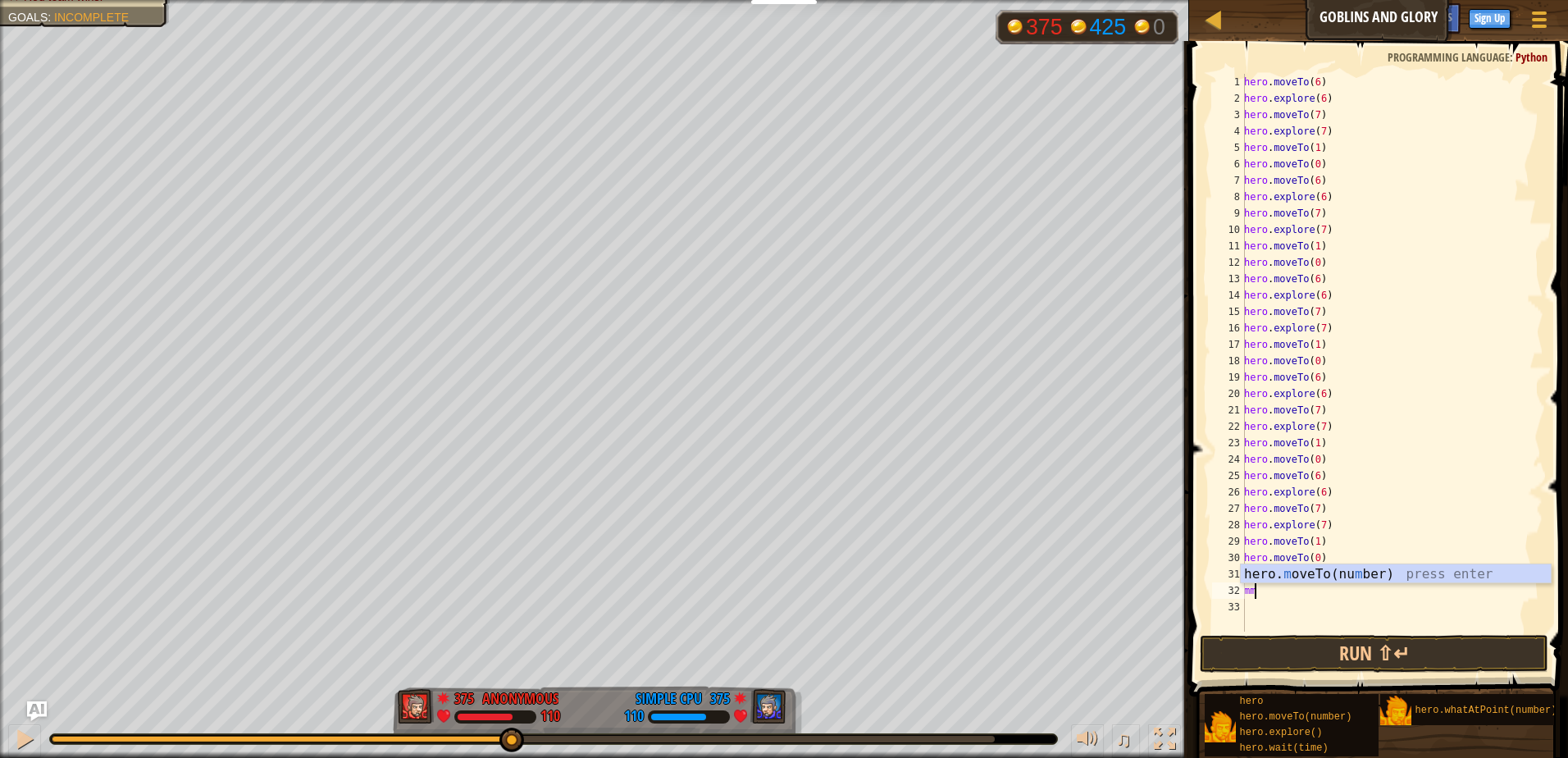
type textarea "m"
type textarea "h"
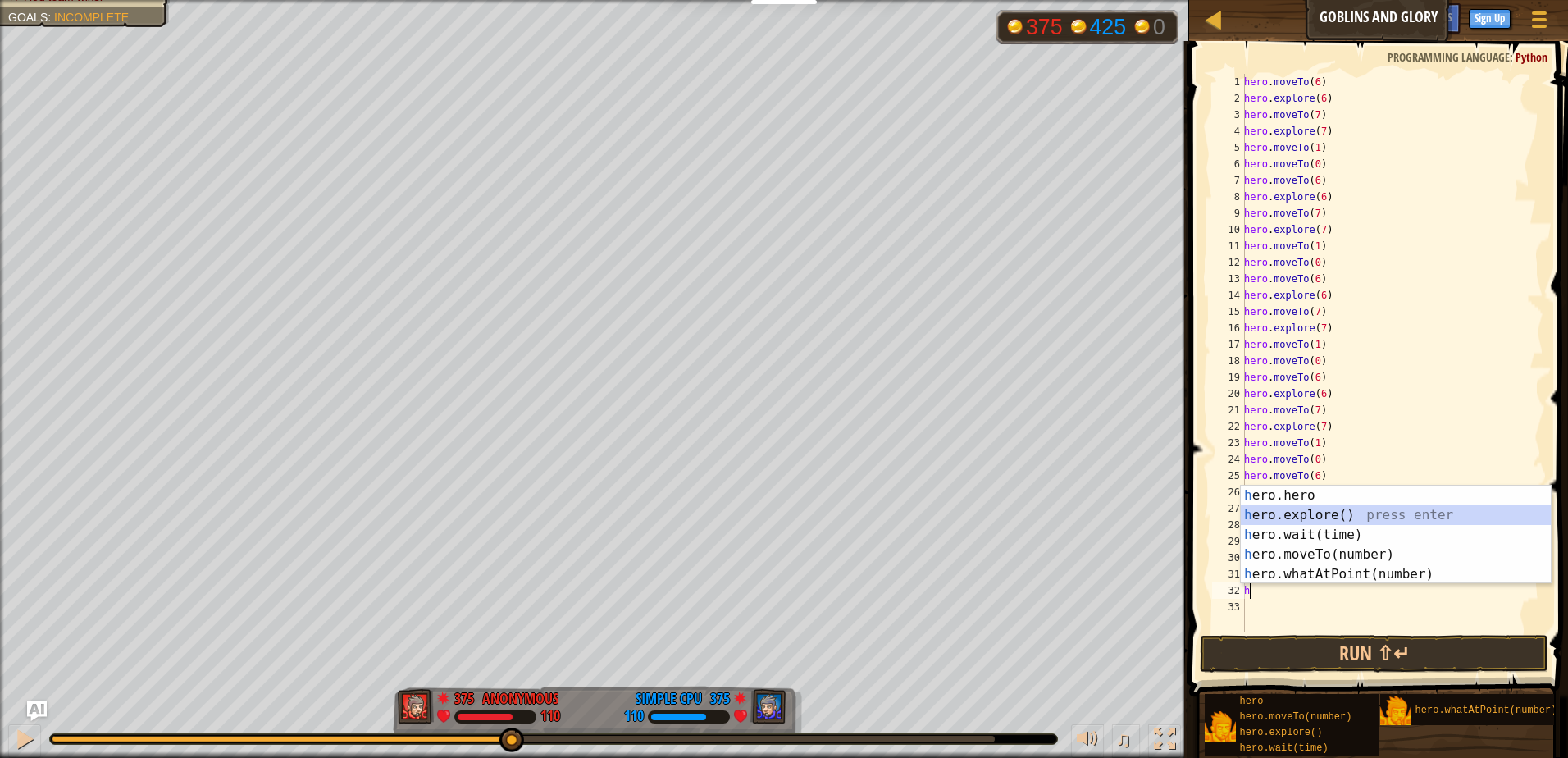
click at [1337, 510] on div "h ero.hero press enter h ero.explore() press enter h ero.wait(time) press enter…" at bounding box center [1397, 554] width 310 height 138
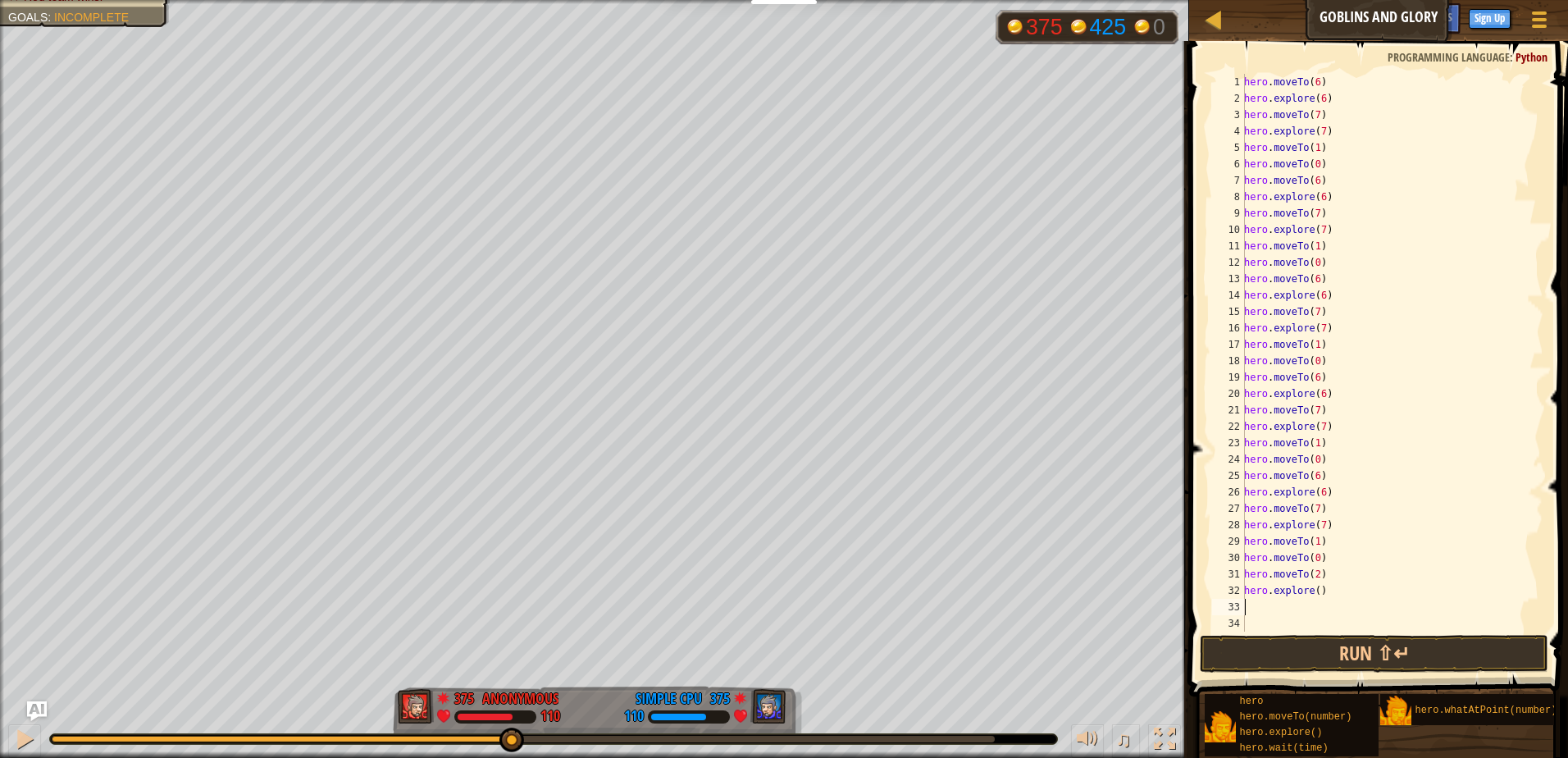
click at [1318, 590] on div "hero . moveTo ( 6 ) hero . explore ( 6 ) hero . moveTo ( 7 ) hero . explore ( 7…" at bounding box center [1392, 369] width 303 height 591
click at [1316, 593] on div "hero . moveTo ( 6 ) hero . explore ( 6 ) hero . moveTo ( 7 ) hero . explore ( 7…" at bounding box center [1392, 369] width 303 height 591
type textarea "hero.explore(2)"
click at [1270, 605] on div "hero . moveTo ( 6 ) hero . explore ( 6 ) hero . moveTo ( 7 ) hero . explore ( 7…" at bounding box center [1392, 369] width 303 height 591
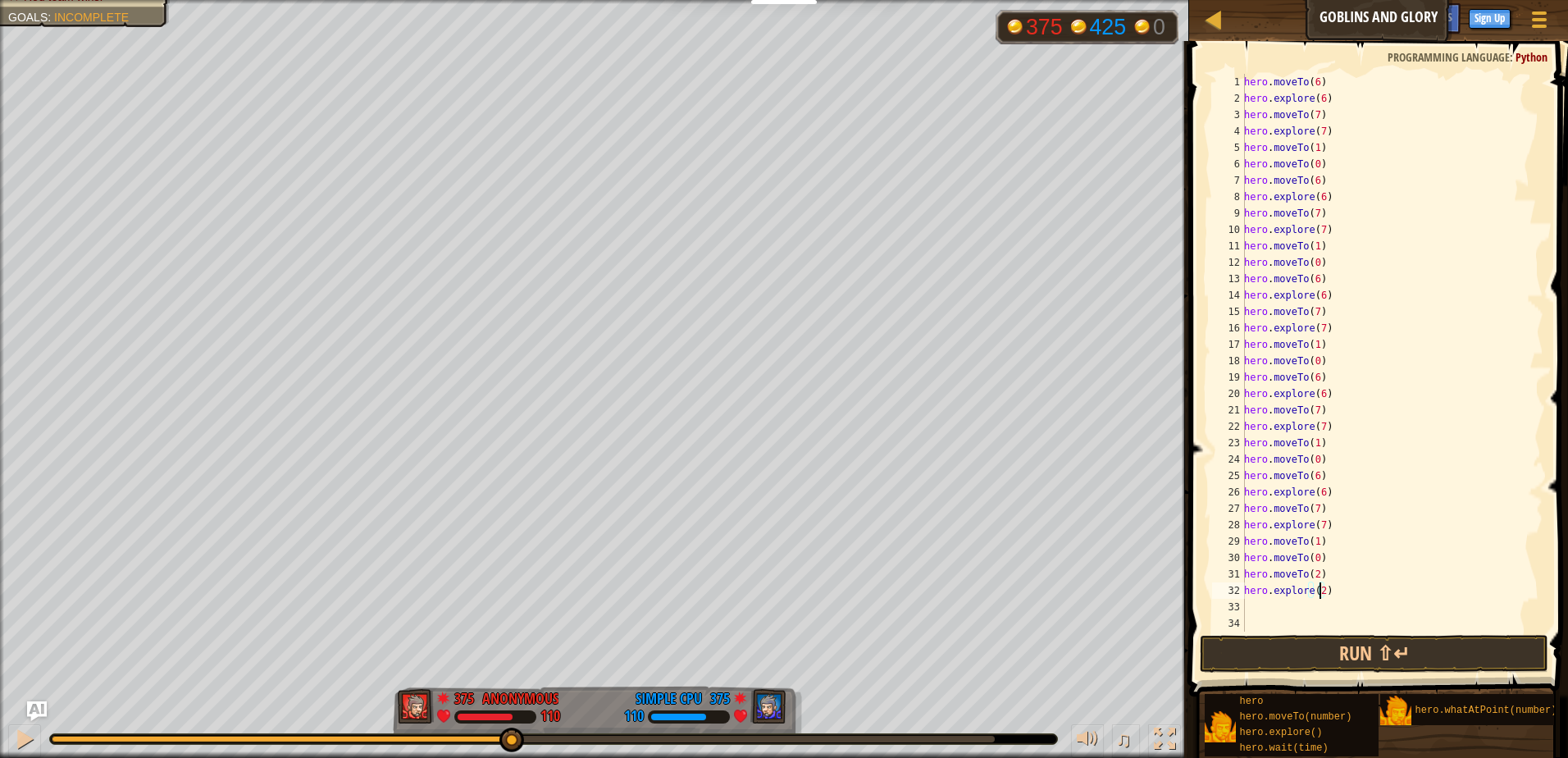
scroll to position [8, 0]
paste textarea "hero.moveTo(0)"
type textarea "hero.moveTo(0)"
click at [1271, 628] on div "hero . moveTo ( 0 ) hero . moveTo ( 6 ) hero . explore ( 6 ) hero . moveTo ( 7 …" at bounding box center [1387, 369] width 290 height 591
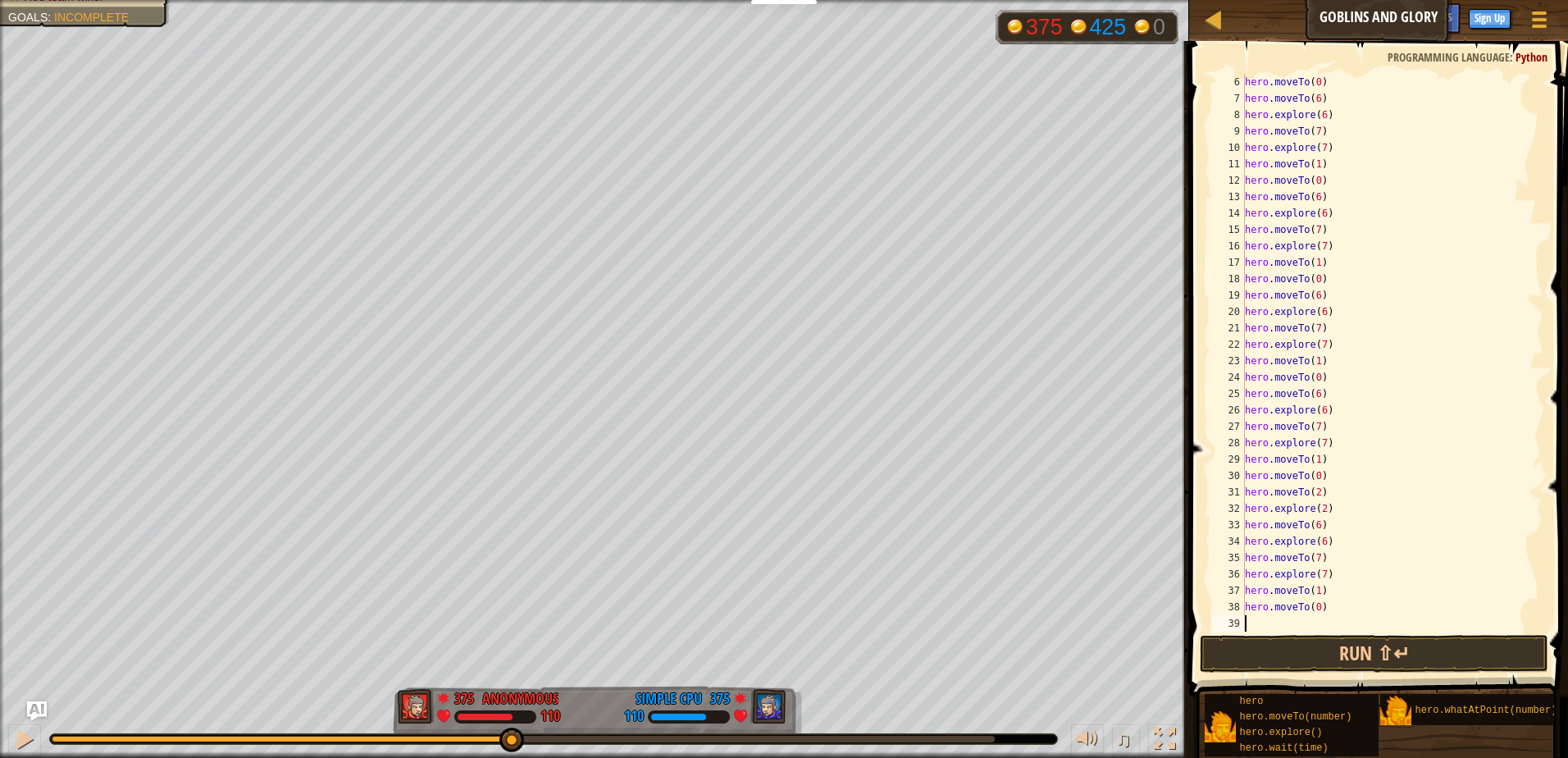
paste textarea "hero.moveTo(0)"
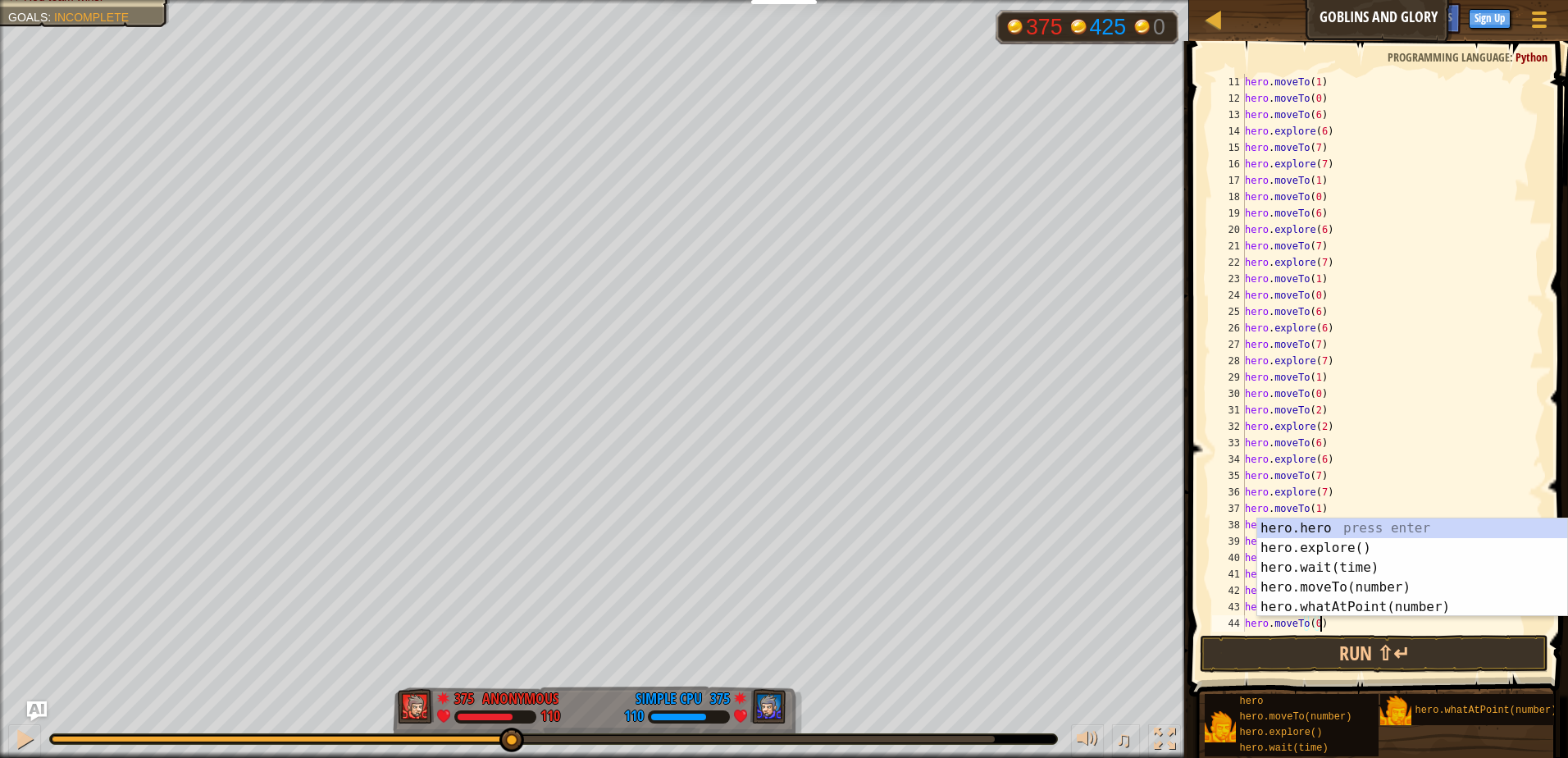
scroll to position [164, 0]
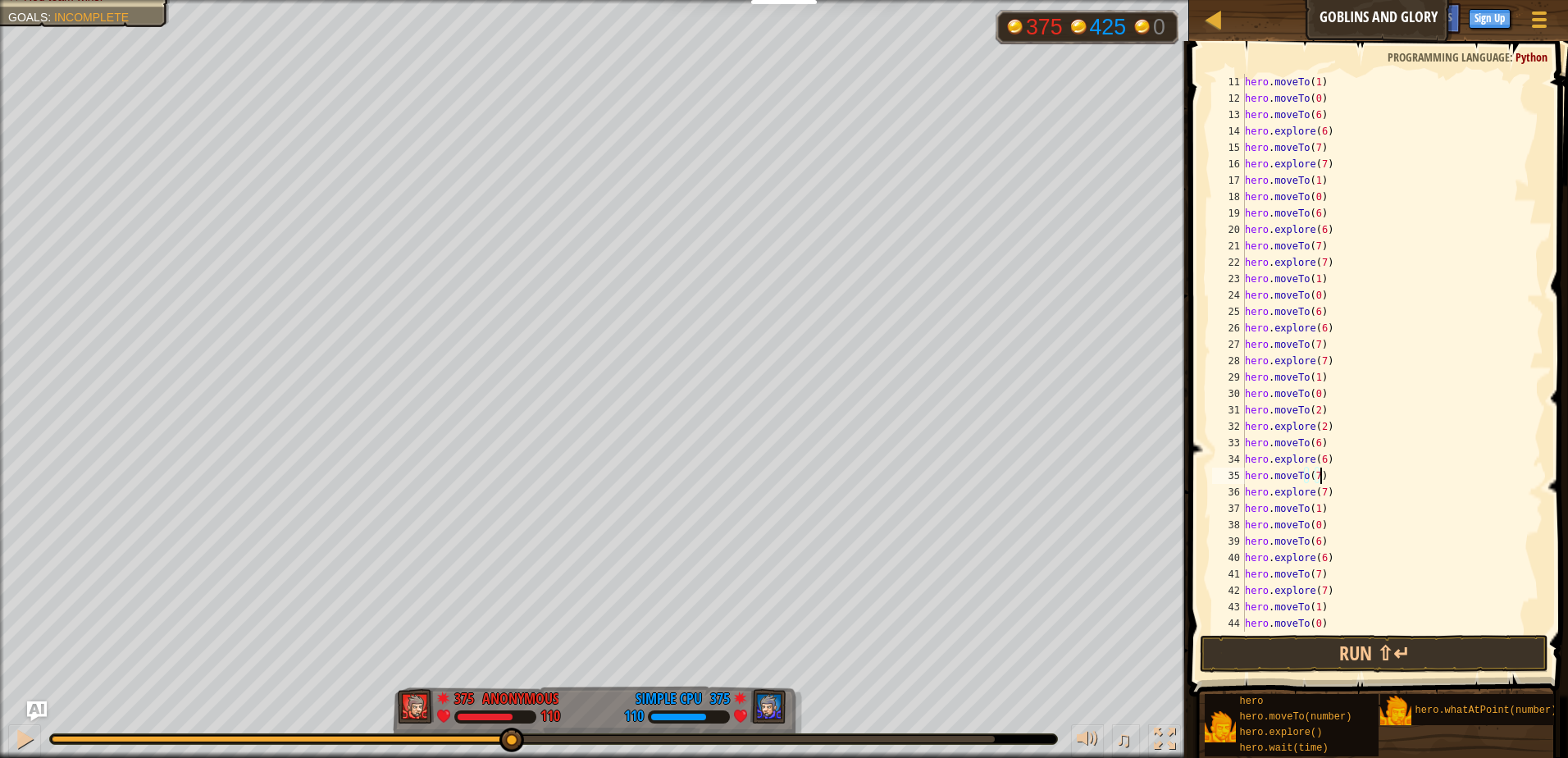
click at [1395, 484] on div "hero . moveTo ( 1 ) hero . moveTo ( 0 ) hero . moveTo ( 6 ) hero . explore ( 6 …" at bounding box center [1387, 369] width 290 height 591
type textarea "hero.moveTo(7)"
click at [1260, 626] on div "hero . moveTo ( 0 ) hero . moveTo ( 6 ) hero . explore ( 6 ) hero . moveTo ( 7 …" at bounding box center [1387, 369] width 290 height 591
paste textarea "hero.moveTo(0)"
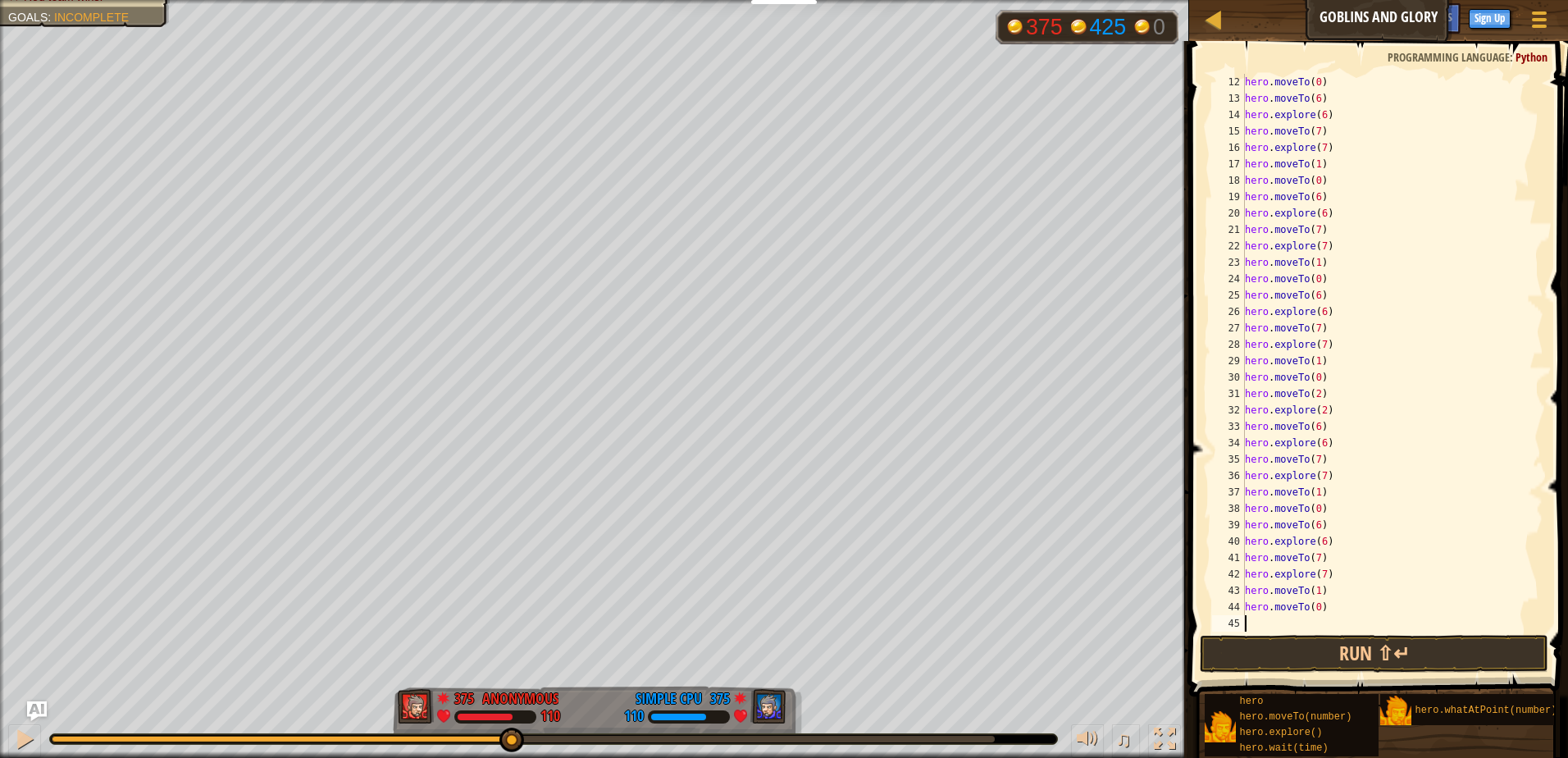
type textarea "hero.moveTo(0)"
click at [1268, 621] on div "hero . moveTo ( 0 ) hero . moveTo ( 6 ) hero . explore ( 6 ) hero . moveTo ( 7 …" at bounding box center [1387, 369] width 290 height 591
paste textarea "hero.moveTo(0)"
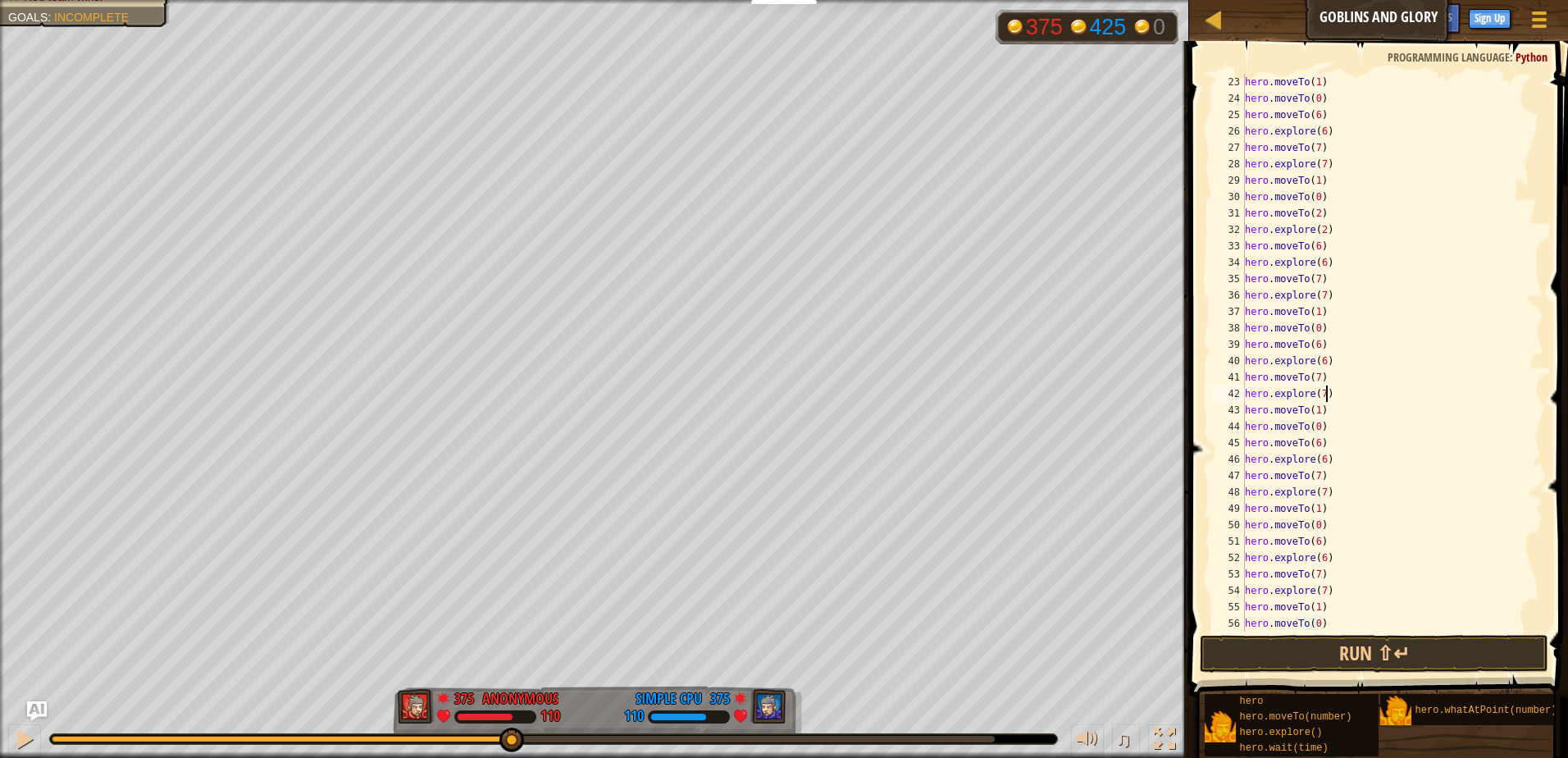
click at [1373, 400] on div "hero . moveTo ( 1 ) hero . moveTo ( 0 ) hero . moveTo ( 6 ) hero . explore ( 6 …" at bounding box center [1387, 369] width 290 height 591
type textarea "hero.explore(7)"
click at [1263, 627] on div "hero . moveTo ( 0 ) hero . moveTo ( 6 ) hero . explore ( 6 ) hero . moveTo ( 7 …" at bounding box center [1387, 369] width 290 height 591
paste textarea "hero.moveTo(0)"
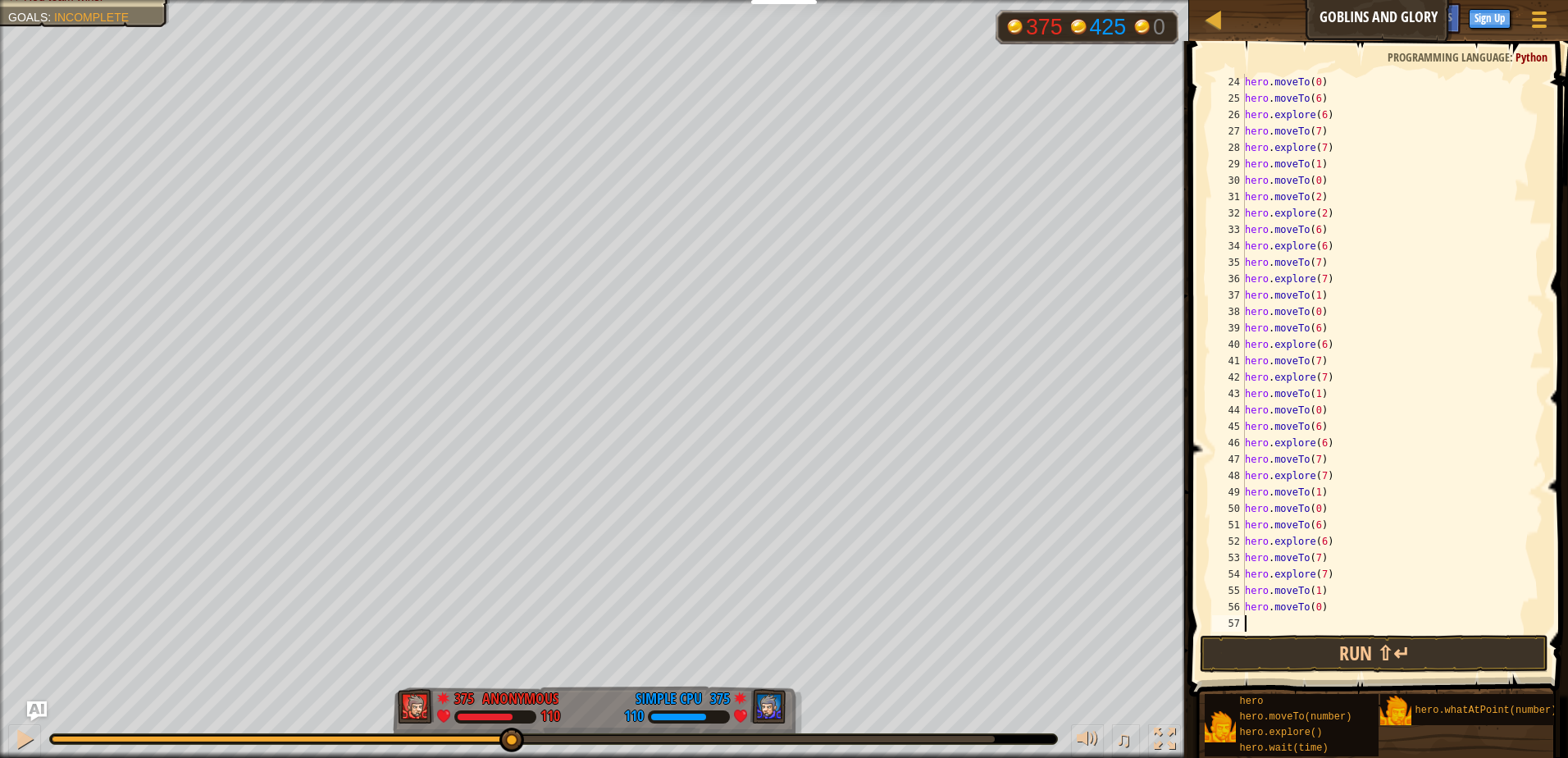
type textarea "hero.moveTo(0)"
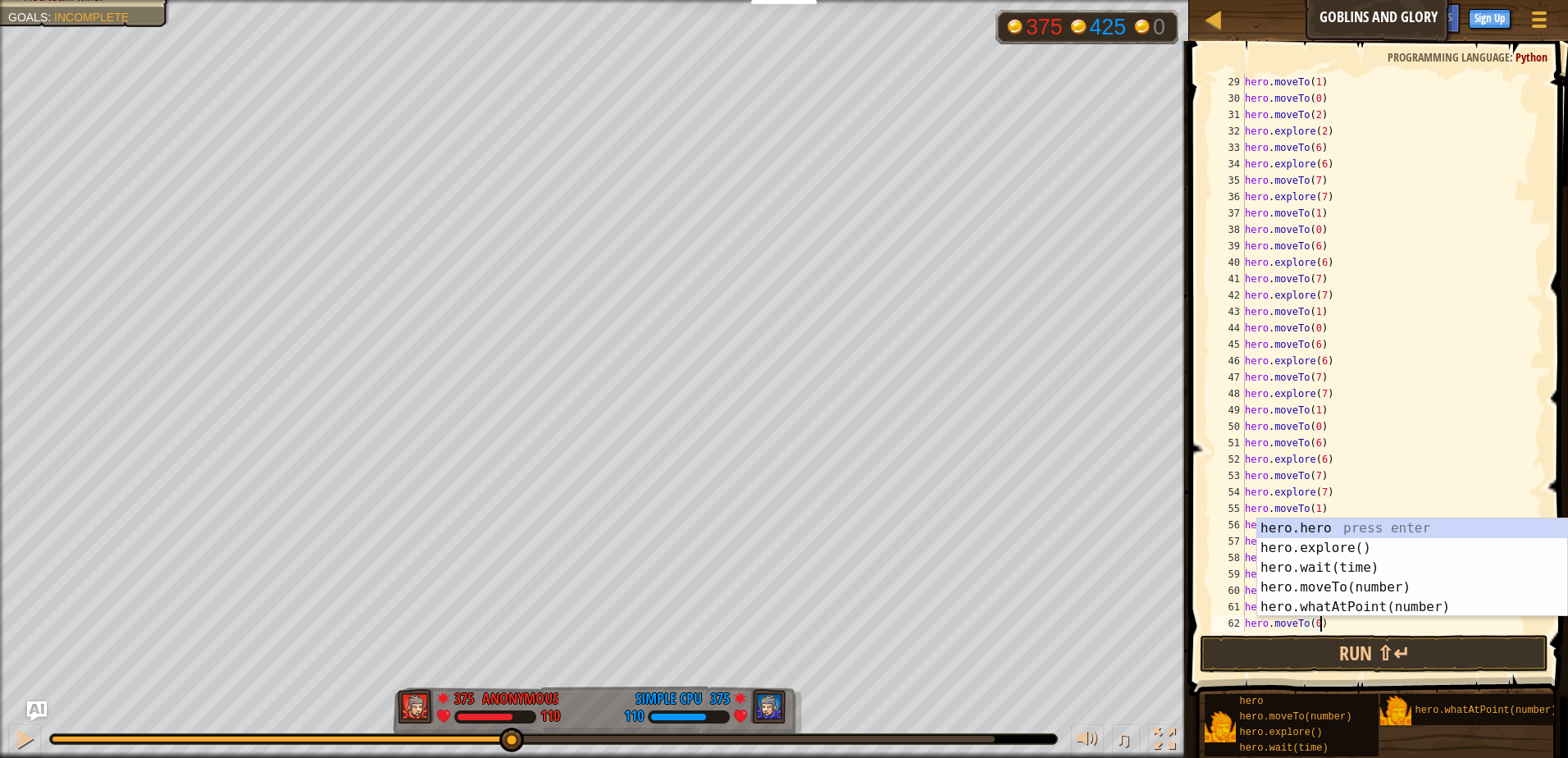
click at [1344, 622] on div "hero . moveTo ( 1 ) hero . moveTo ( 0 ) hero . moveTo ( 2 ) hero . explore ( 2 …" at bounding box center [1387, 369] width 290 height 591
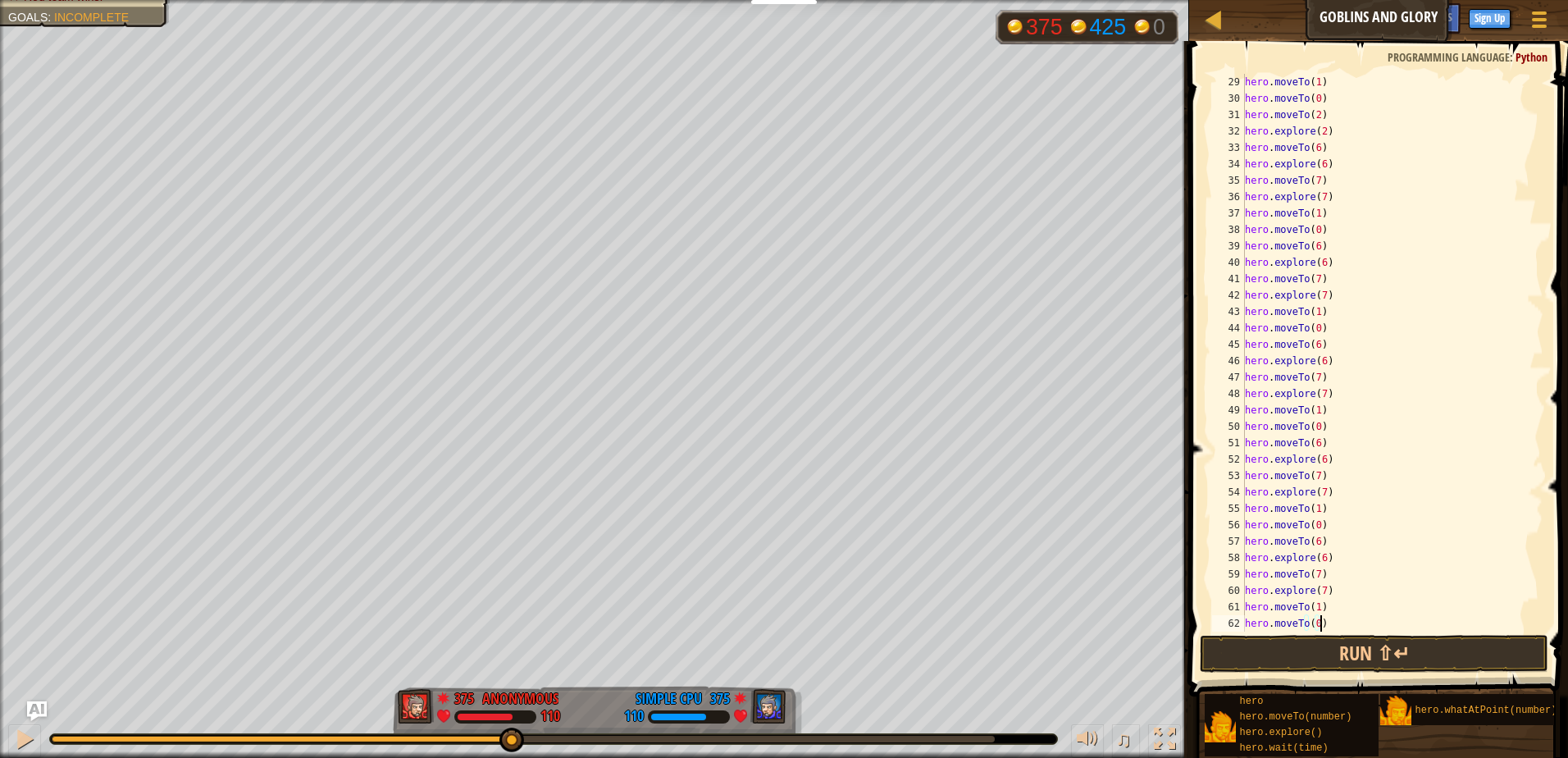
scroll to position [476, 0]
click at [1259, 622] on div "hero . moveTo ( 0 ) hero . moveTo ( 2 ) hero . explore ( 2 ) hero . moveTo ( 6 …" at bounding box center [1387, 369] width 290 height 591
paste textarea "hero.moveTo(0)"
type textarea "hero.moveTo(0)"
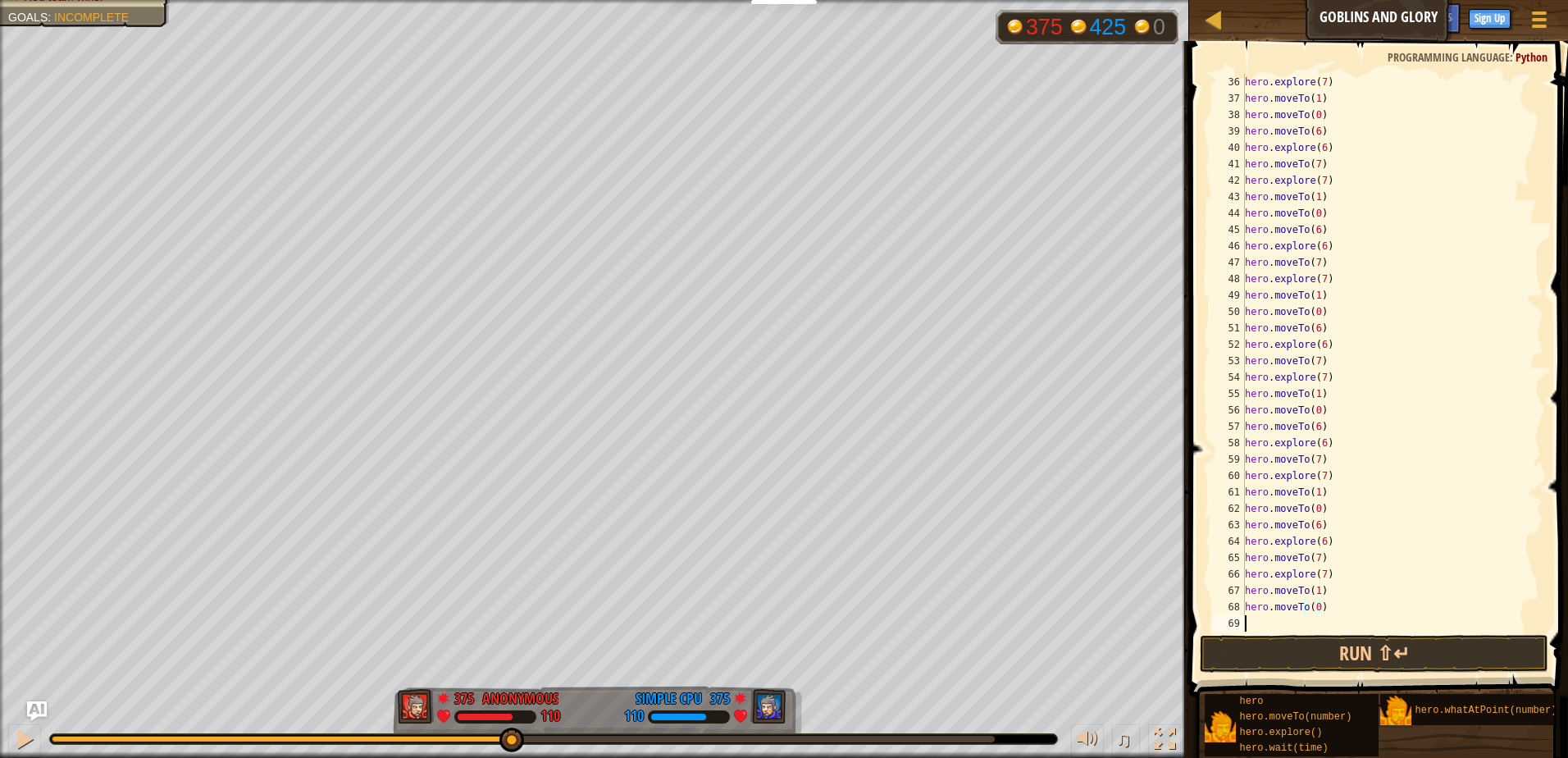
click at [1257, 626] on div "hero . explore ( 7 ) hero . moveTo ( 1 ) hero . moveTo ( 0 ) hero . moveTo ( 6 …" at bounding box center [1387, 369] width 290 height 591
paste textarea "hero.moveTo(0)"
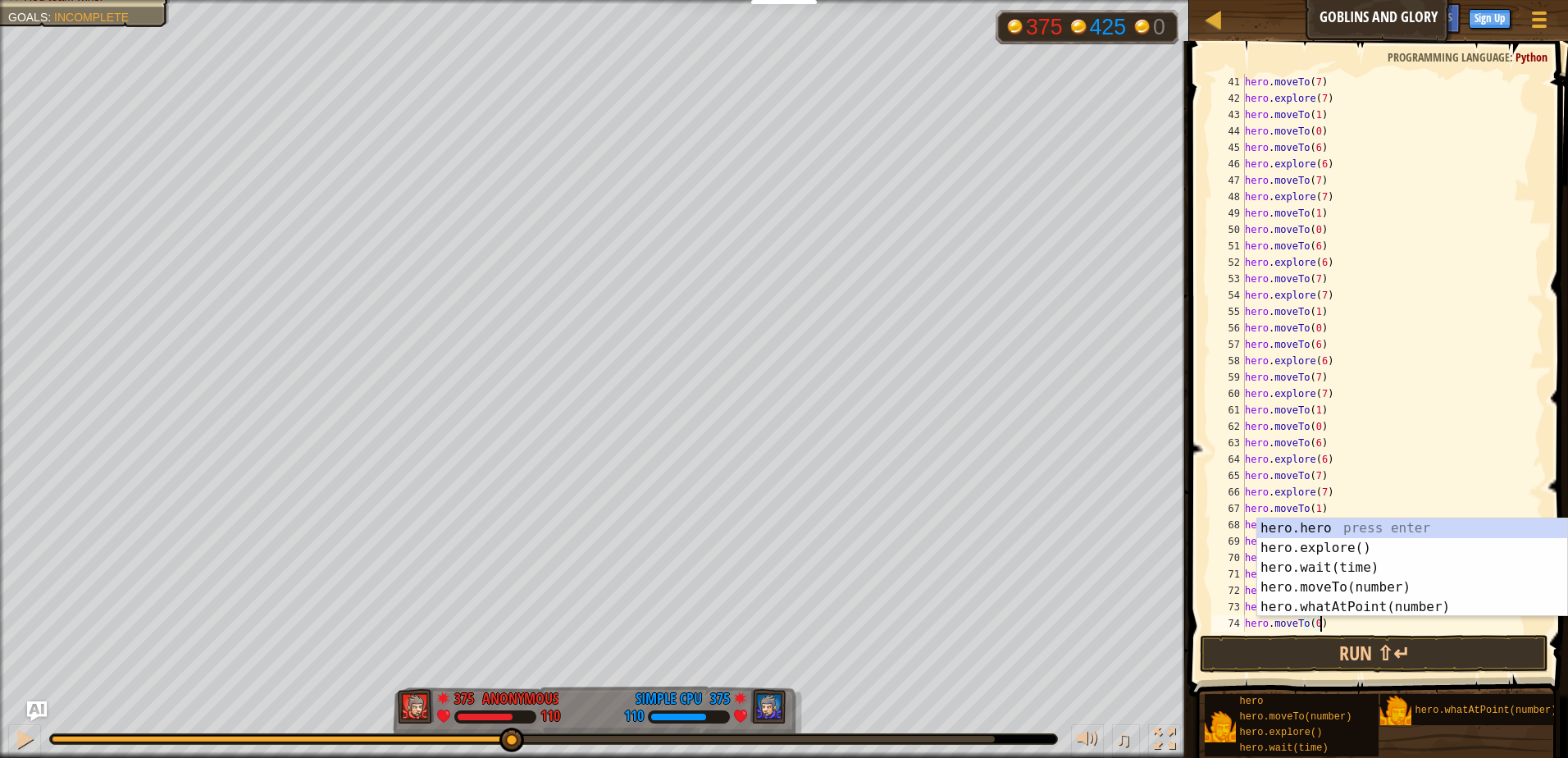
scroll to position [673, 0]
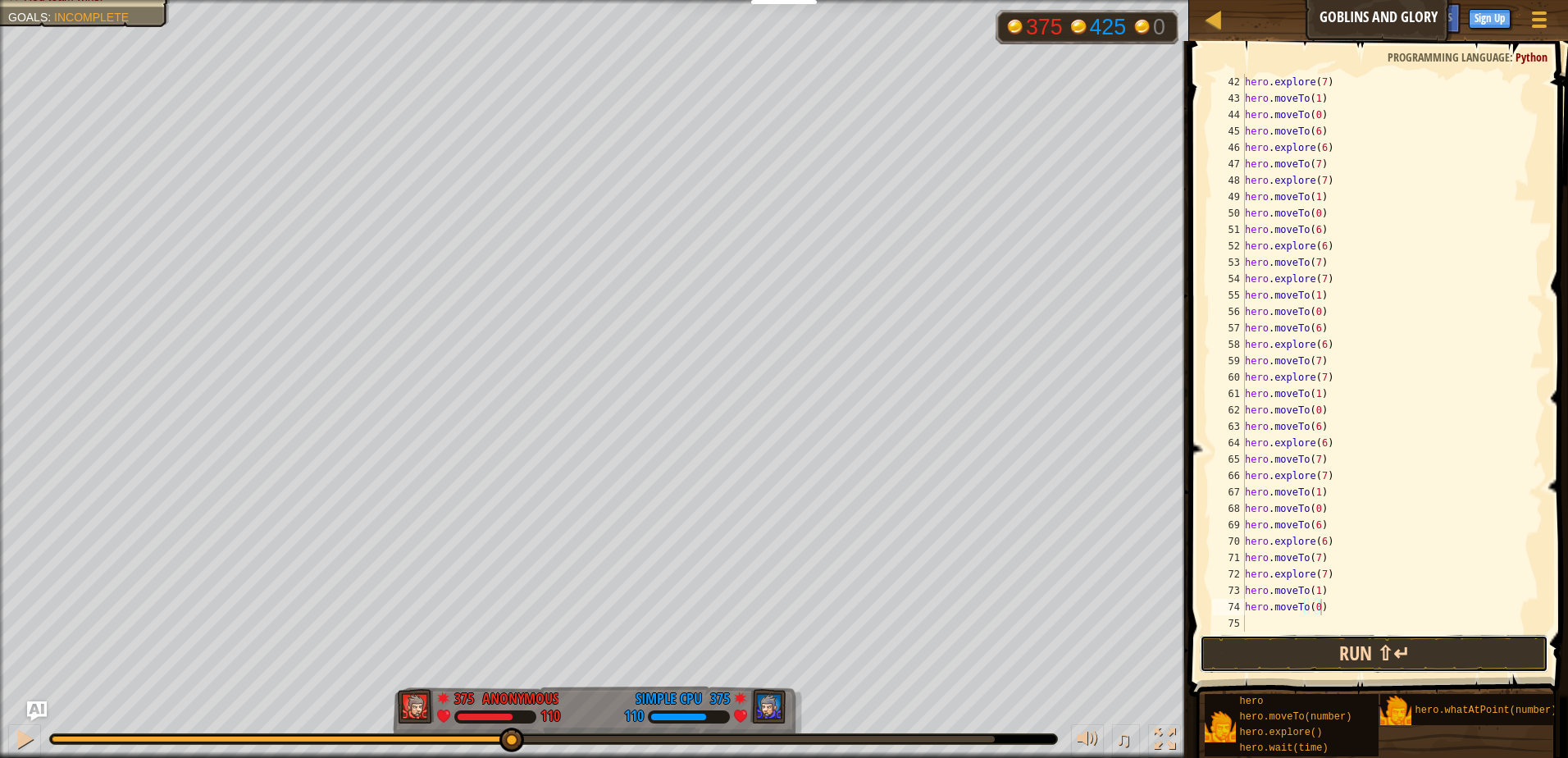
click at [1267, 644] on button "Run ⇧↵" at bounding box center [1374, 654] width 349 height 38
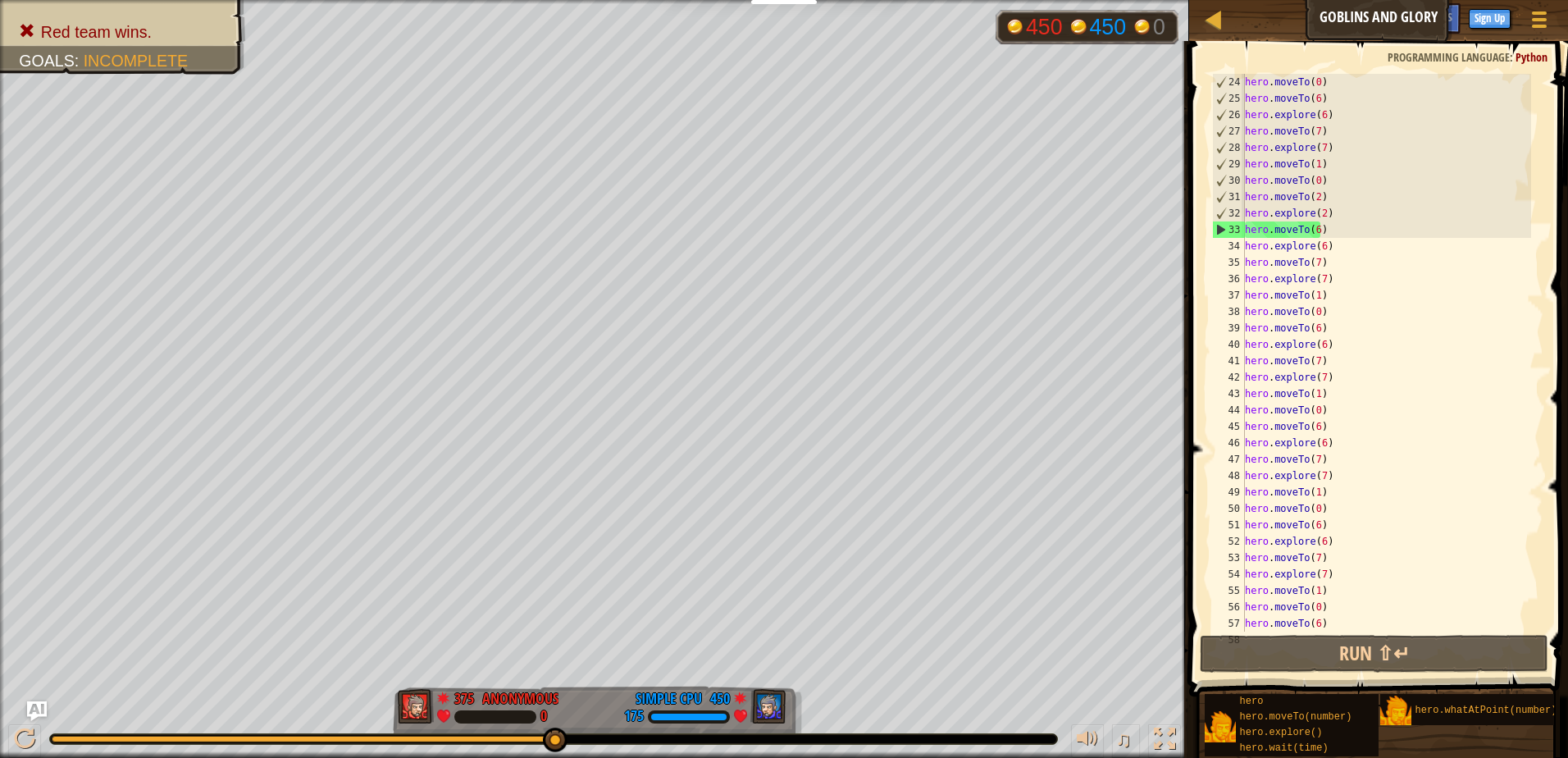
scroll to position [328, 0]
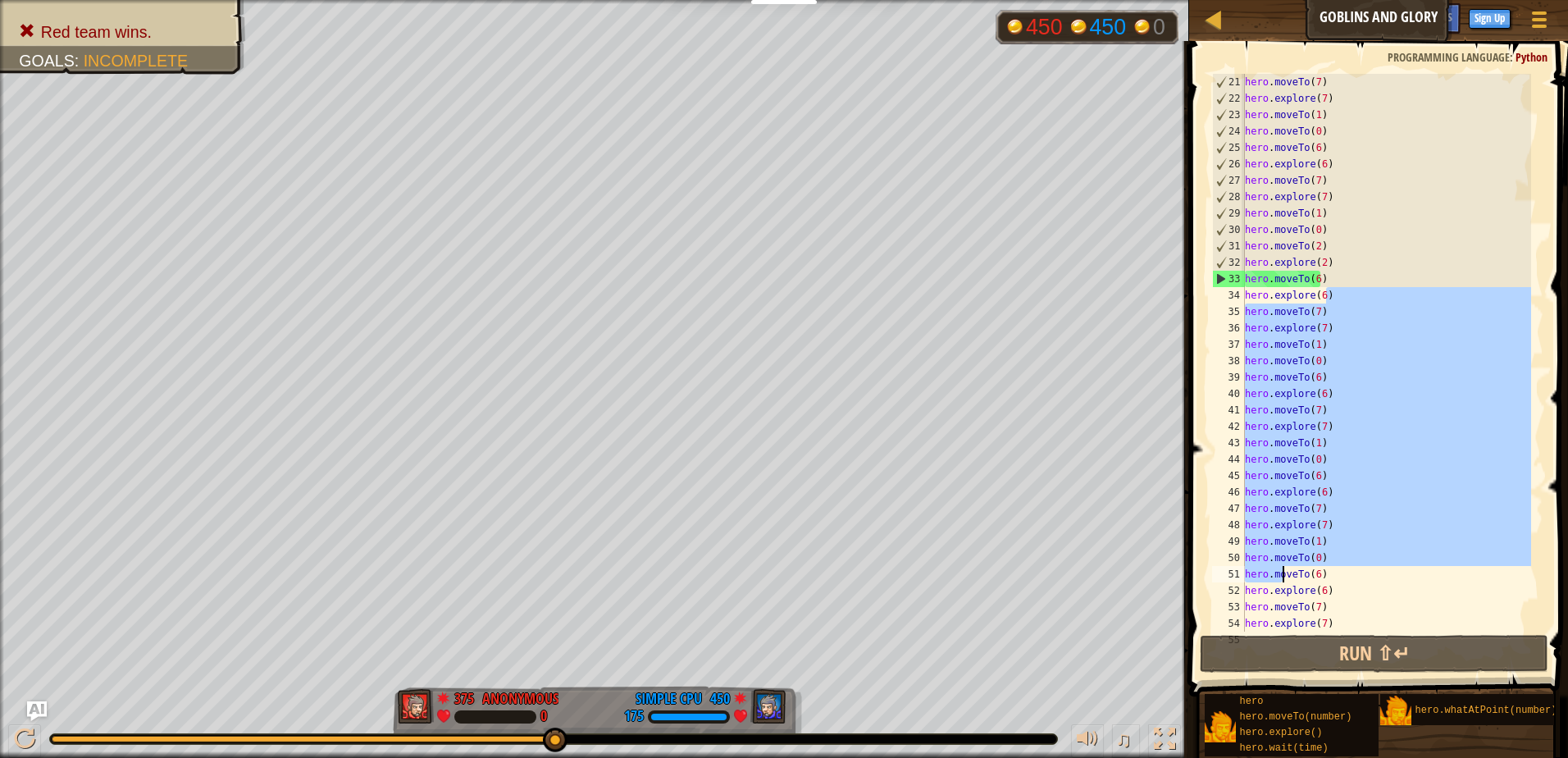
drag, startPoint x: 1338, startPoint y: 298, endPoint x: 1282, endPoint y: 574, distance: 281.6
click at [1282, 574] on div "hero . moveTo ( 7 ) hero . explore ( 7 ) hero . moveTo ( 1 ) hero . moveTo ( 0 …" at bounding box center [1387, 369] width 290 height 591
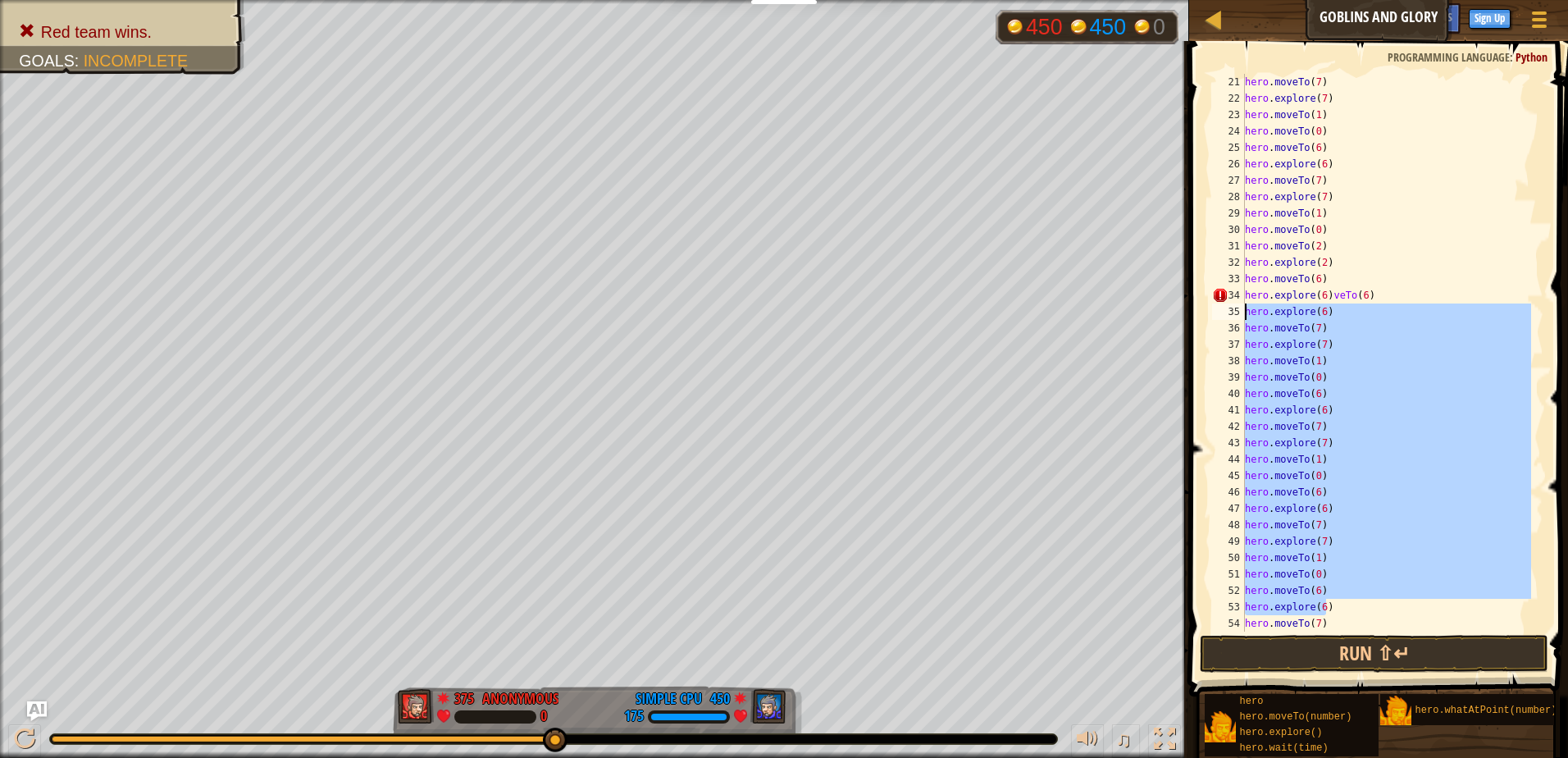
drag, startPoint x: 1337, startPoint y: 613, endPoint x: 1241, endPoint y: 316, distance: 312.1
click at [1241, 316] on div "hero.explore(6)veTo(6) 21 22 23 24 25 26 27 28 29 30 31 32 33 34 35 36 37 38 39…" at bounding box center [1376, 352] width 334 height 558
type textarea "hero.explore(6) hero.moveTo(7)"
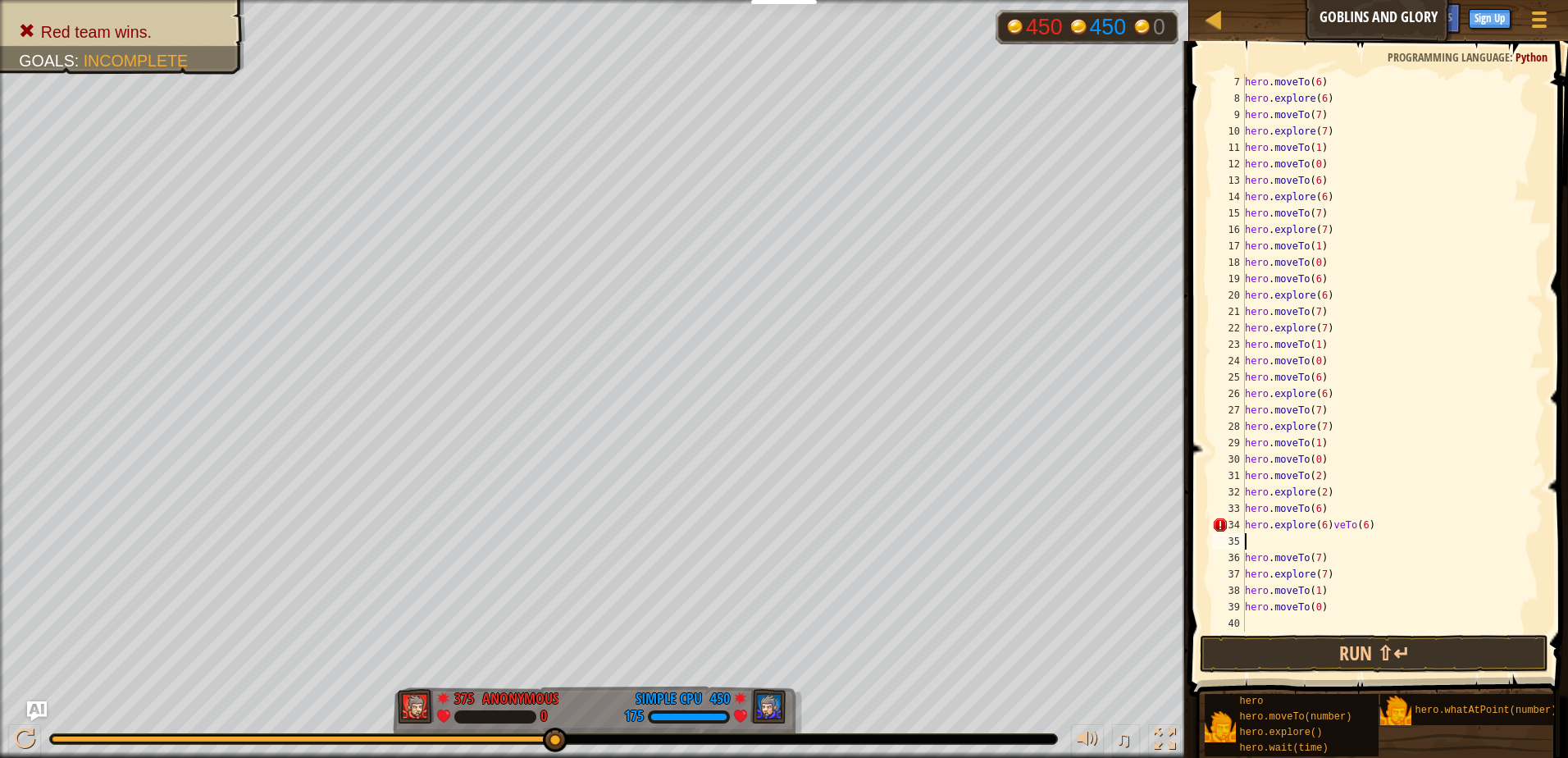
scroll to position [99, 0]
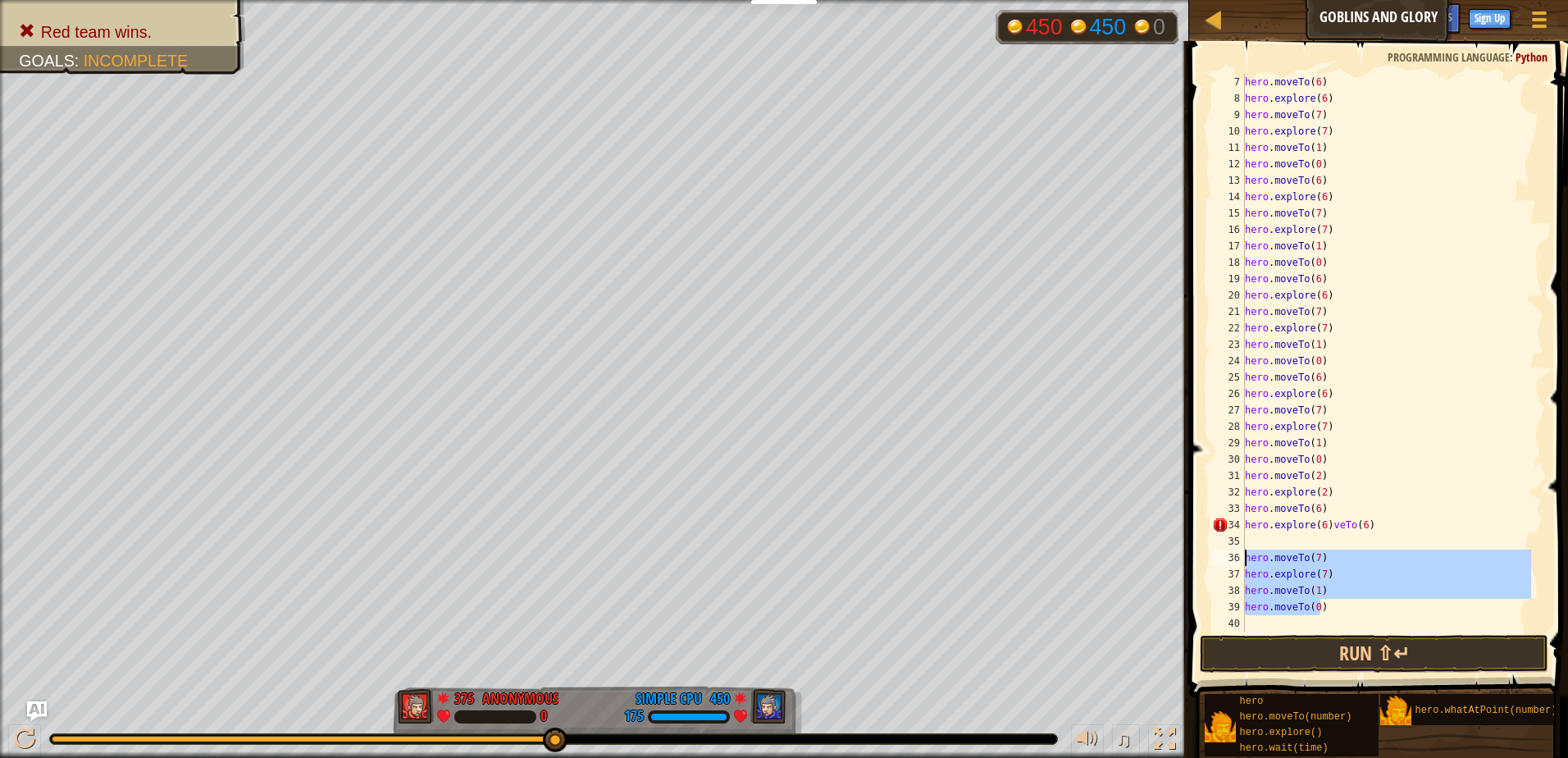
drag, startPoint x: 1335, startPoint y: 613, endPoint x: 1225, endPoint y: 556, distance: 123.9
click at [1225, 556] on div "7 8 9 10 11 12 13 14 15 16 17 18 19 20 21 22 23 24 25 26 27 28 29 30 31 32 33 3…" at bounding box center [1376, 352] width 334 height 558
type textarea "hero.moveTo(7) hero.explore(7)"
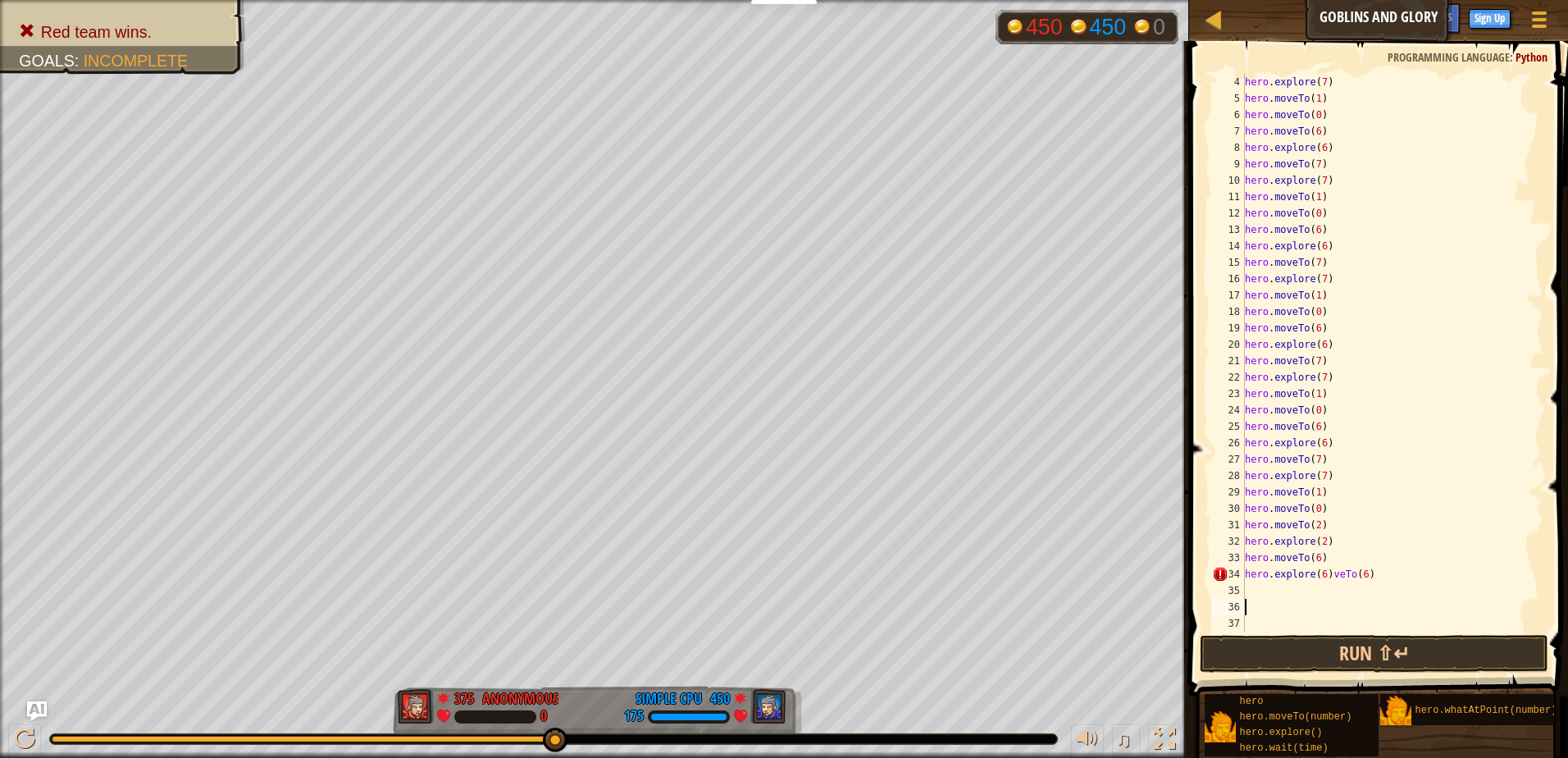
click at [1261, 585] on div "hero . explore ( 7 ) hero . moveTo ( 1 ) hero . moveTo ( 0 ) hero . moveTo ( 6 …" at bounding box center [1387, 369] width 290 height 591
click at [1090, 591] on div "Ladder Goblins and Glory Game Menu Done Sign Up Hints Ask AI 1 הההההההההההההההה…" at bounding box center [784, 379] width 1568 height 758
type textarea "h"
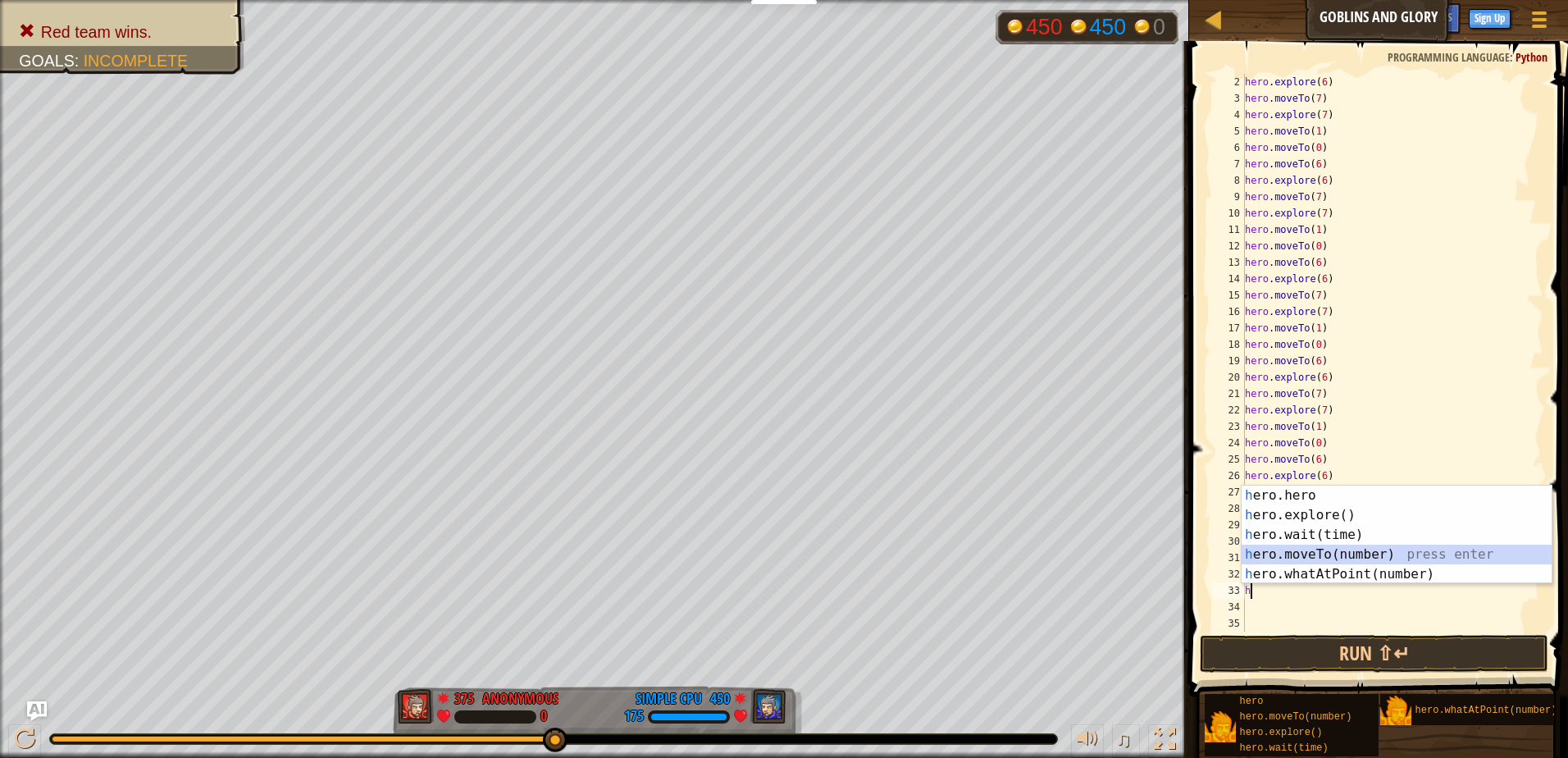
click at [1293, 556] on div "h ero.hero press enter h ero.explore() press enter h ero.wait(time) press enter…" at bounding box center [1397, 554] width 310 height 138
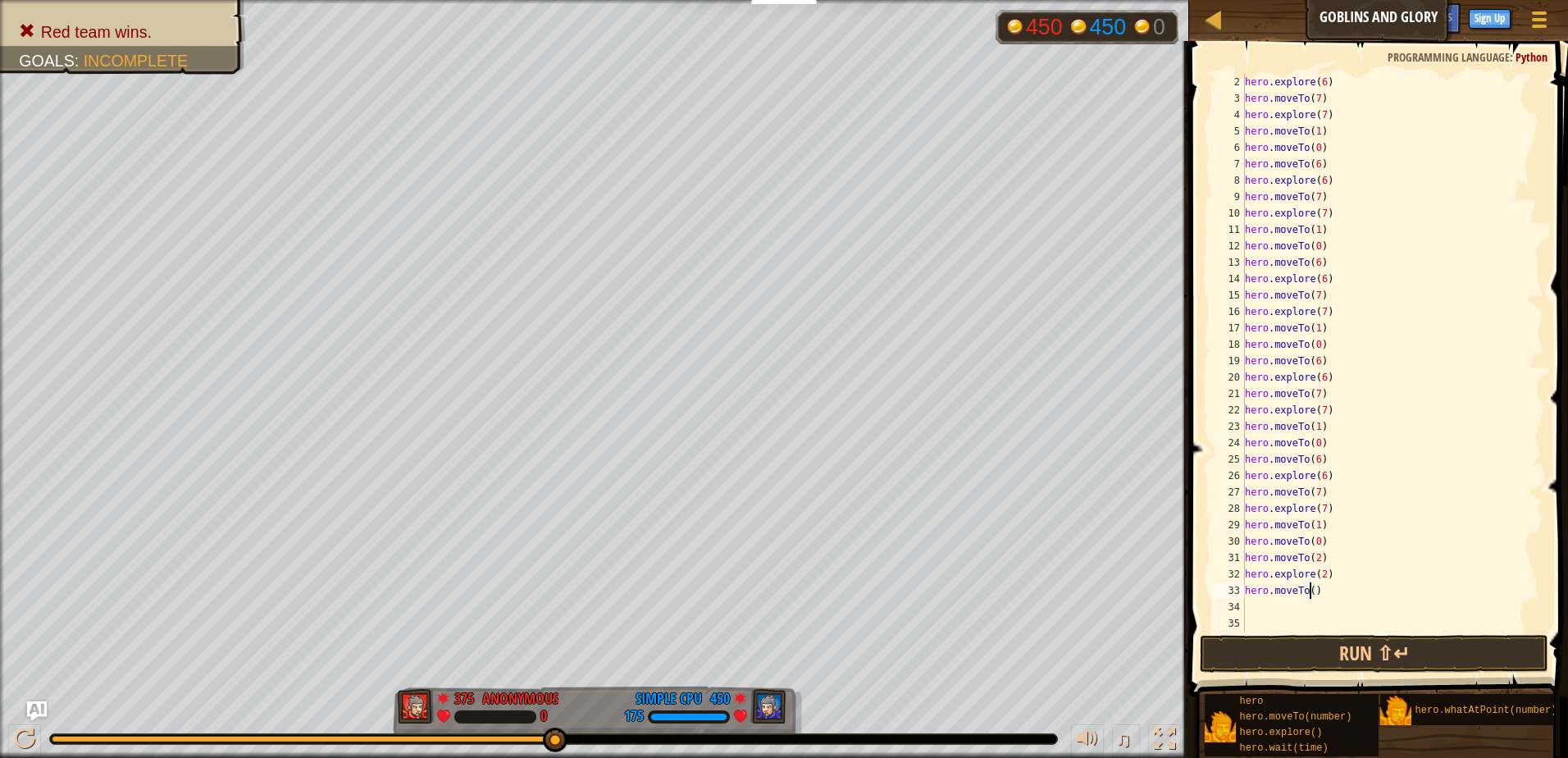
type textarea "hero.moveTo(0)"
click at [1322, 610] on div "hero . explore ( 6 ) hero . moveTo ( 7 ) hero . explore ( 7 ) hero . moveTo ( 1…" at bounding box center [1387, 369] width 290 height 591
paste textarea "hero.moveTo(0)"
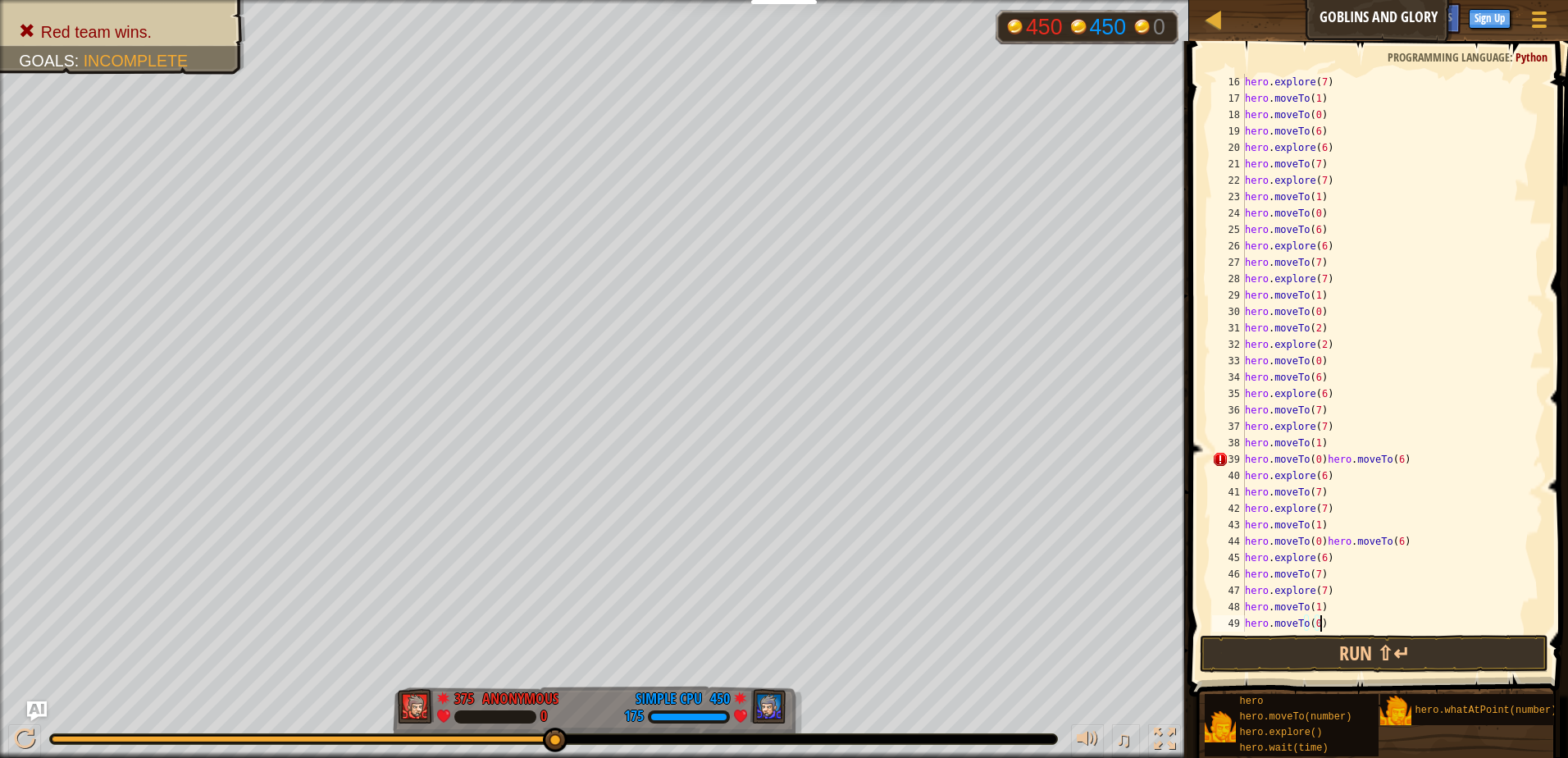
scroll to position [246, 0]
paste textarea "hero.moveTo(6)"
click at [1417, 539] on div "hero . moveTo ( 7 ) hero . explore ( 7 ) hero . moveTo ( 1 ) hero . moveTo ( 0 …" at bounding box center [1387, 369] width 290 height 591
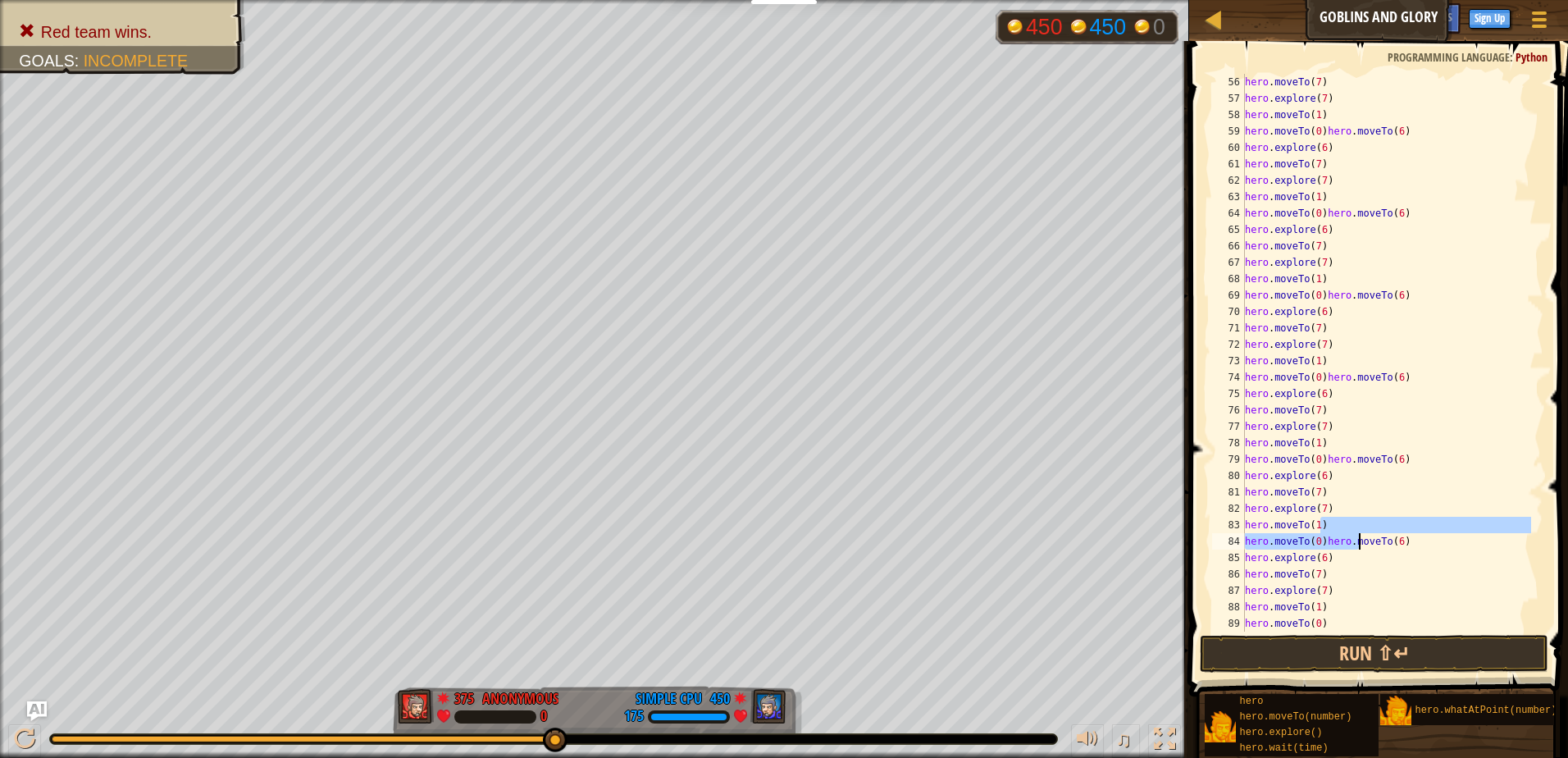
drag, startPoint x: 1397, startPoint y: 526, endPoint x: 1358, endPoint y: 542, distance: 42.2
click at [1358, 542] on div "hero . moveTo ( 7 ) hero . explore ( 7 ) hero . moveTo ( 1 ) hero . moveTo ( 0 …" at bounding box center [1387, 369] width 290 height 591
click at [1412, 544] on div "hero . moveTo ( 7 ) hero . explore ( 7 ) hero . moveTo ( 1 ) hero . moveTo ( 0 …" at bounding box center [1387, 369] width 290 height 591
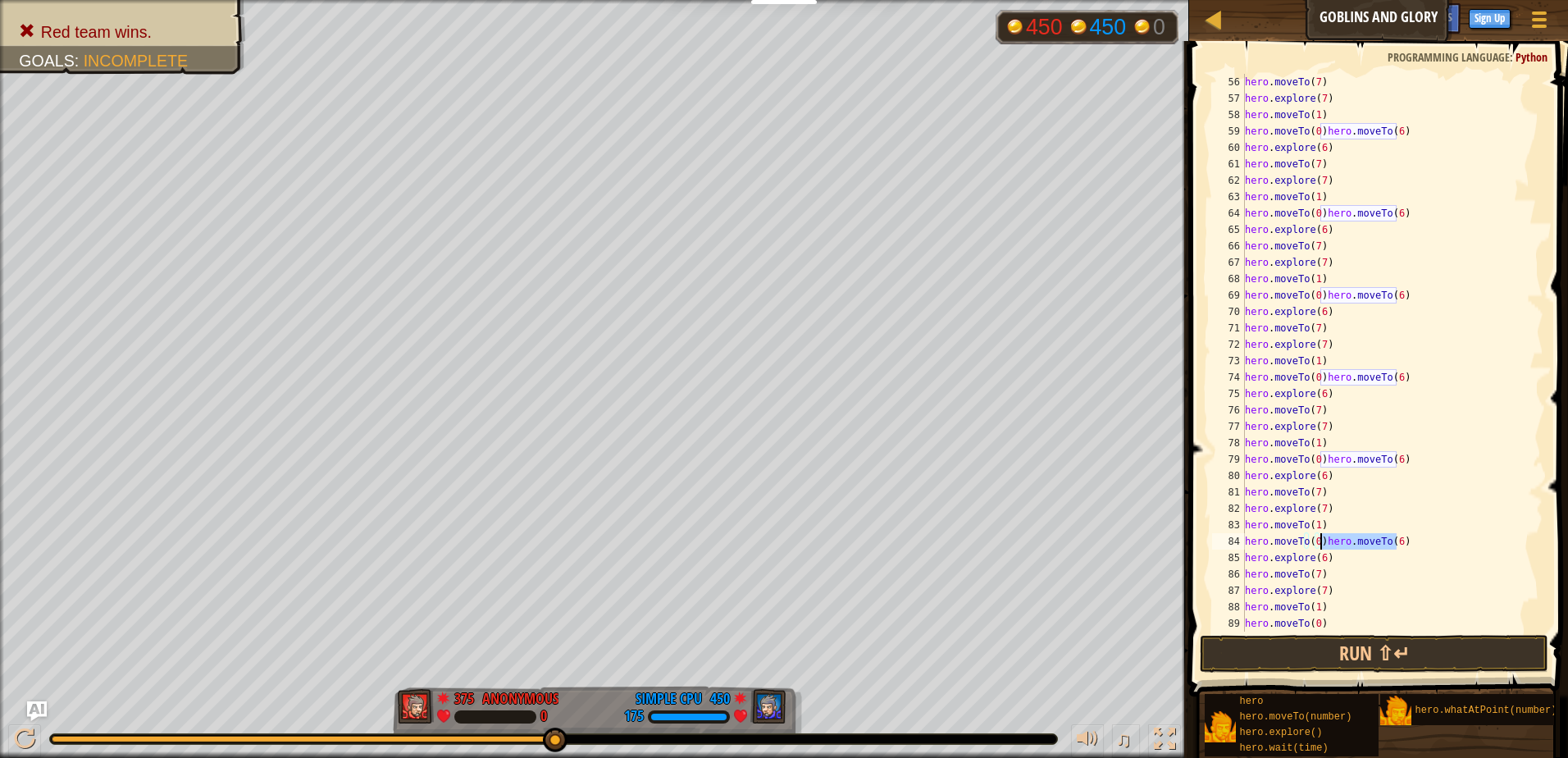
drag, startPoint x: 1412, startPoint y: 544, endPoint x: 1322, endPoint y: 543, distance: 90.0
click at [1322, 543] on div "hero . moveTo ( 7 ) hero . explore ( 7 ) hero . moveTo ( 1 ) hero . moveTo ( 0 …" at bounding box center [1387, 369] width 290 height 591
click at [1404, 457] on div "hero . moveTo ( 7 ) hero . explore ( 7 ) hero . moveTo ( 1 ) hero . moveTo ( 0 …" at bounding box center [1387, 369] width 290 height 591
click at [1407, 379] on div "hero . moveTo ( 7 ) hero . explore ( 7 ) hero . moveTo ( 1 ) hero . moveTo ( 0 …" at bounding box center [1387, 369] width 290 height 591
click at [1399, 293] on div "hero . moveTo ( 7 ) hero . explore ( 7 ) hero . moveTo ( 1 ) hero . moveTo ( 0 …" at bounding box center [1387, 369] width 290 height 591
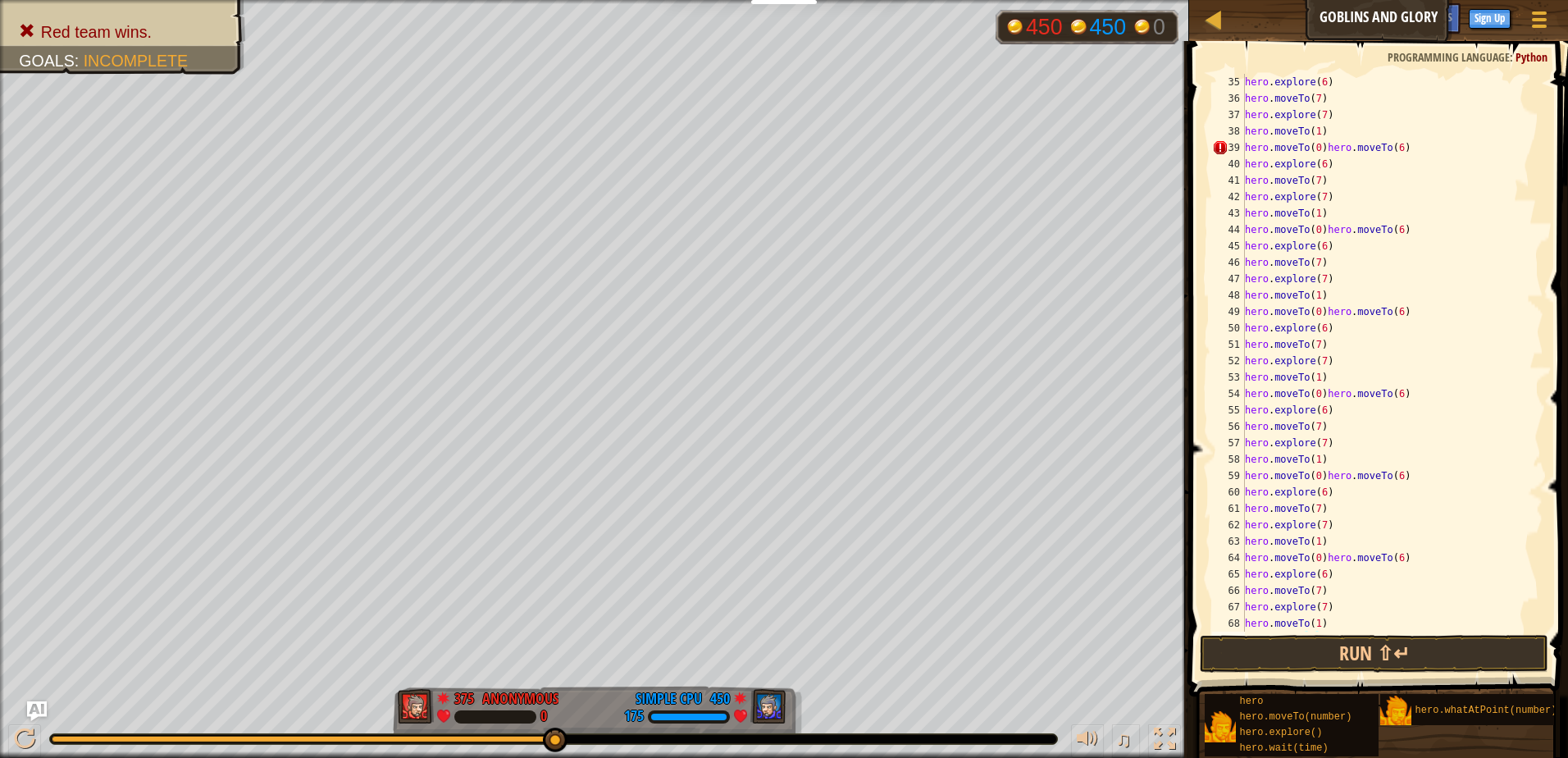
scroll to position [508, 0]
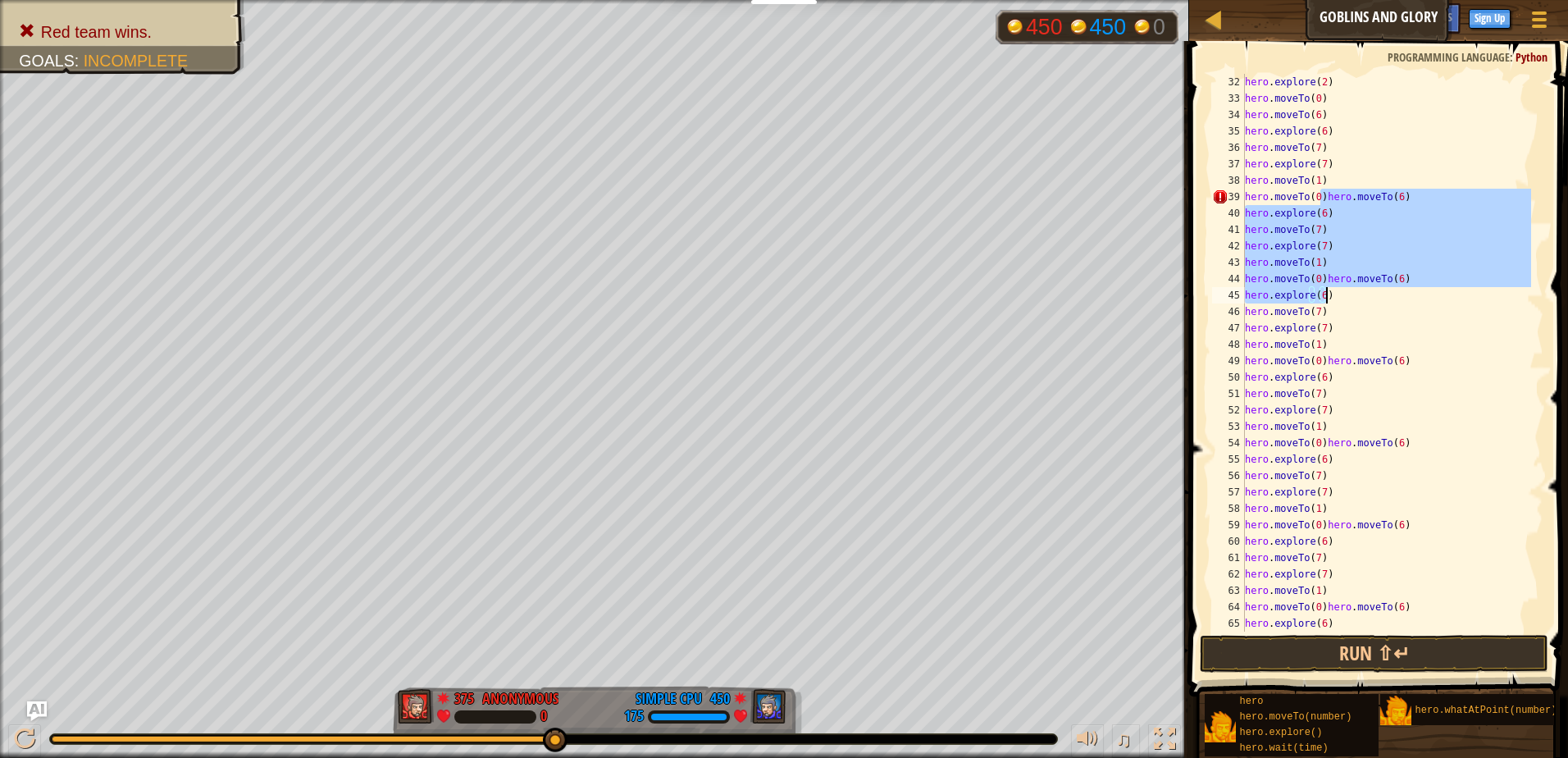
drag, startPoint x: 1323, startPoint y: 197, endPoint x: 1381, endPoint y: 287, distance: 107.1
click at [1381, 287] on div "hero . explore ( 2 ) hero . moveTo ( 0 ) hero . moveTo ( 6 ) hero . explore ( 6…" at bounding box center [1387, 369] width 290 height 591
click at [1422, 445] on div "hero . explore ( 2 ) hero . moveTo ( 0 ) hero . moveTo ( 6 ) hero . explore ( 6…" at bounding box center [1387, 369] width 290 height 591
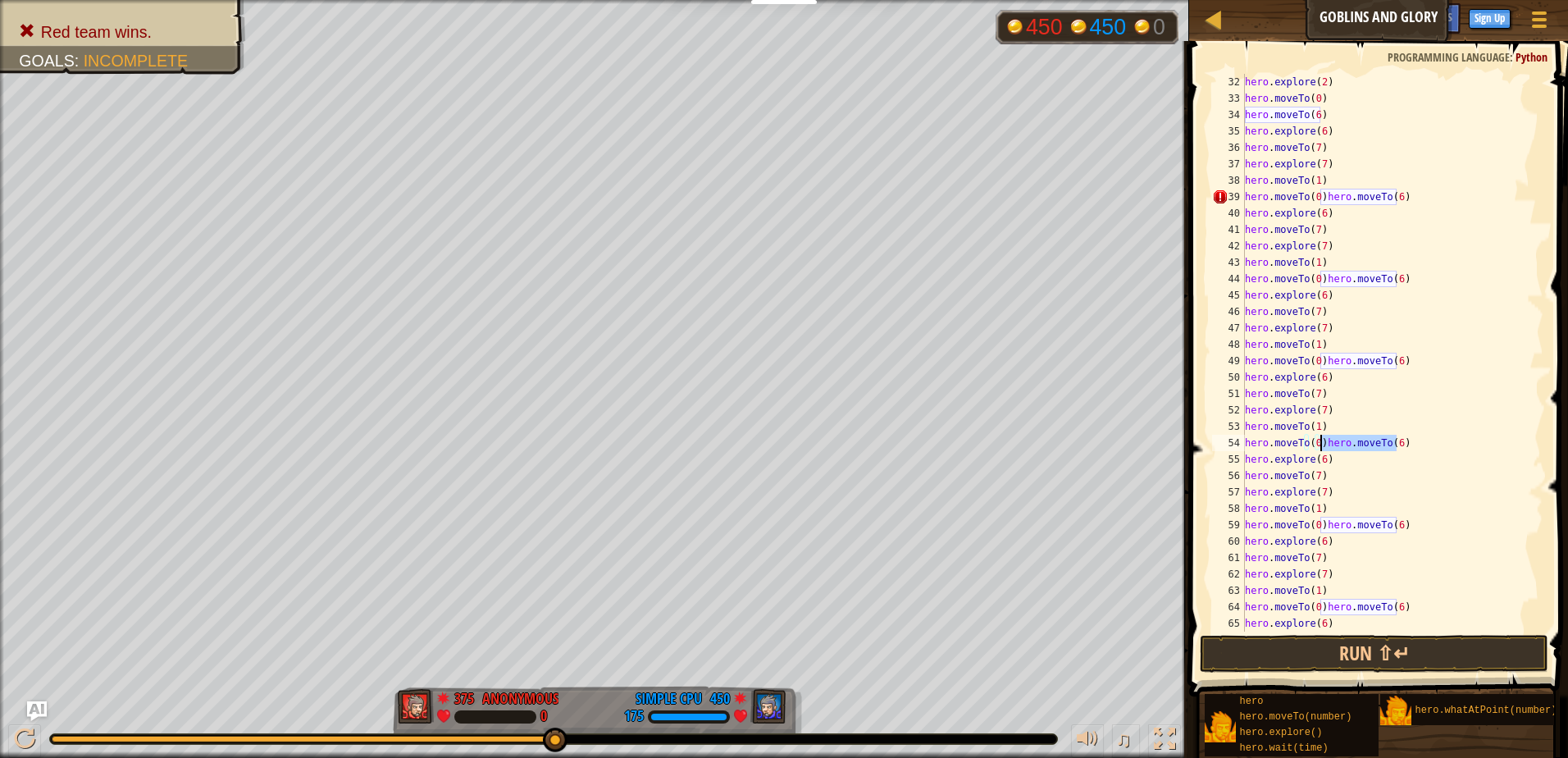
drag, startPoint x: 1422, startPoint y: 445, endPoint x: 1319, endPoint y: 444, distance: 103.0
click at [1319, 444] on div "hero . explore ( 2 ) hero . moveTo ( 0 ) hero . moveTo ( 6 ) hero . explore ( 6…" at bounding box center [1387, 369] width 290 height 591
drag, startPoint x: 1352, startPoint y: 363, endPoint x: 1320, endPoint y: 360, distance: 32.1
click at [1320, 360] on div "hero . explore ( 2 ) hero . moveTo ( 0 ) hero . moveTo ( 6 ) hero . explore ( 6…" at bounding box center [1387, 369] width 290 height 591
click at [1409, 281] on div "hero . explore ( 2 ) hero . moveTo ( 0 ) hero . moveTo ( 6 ) hero . explore ( 6…" at bounding box center [1387, 369] width 290 height 591
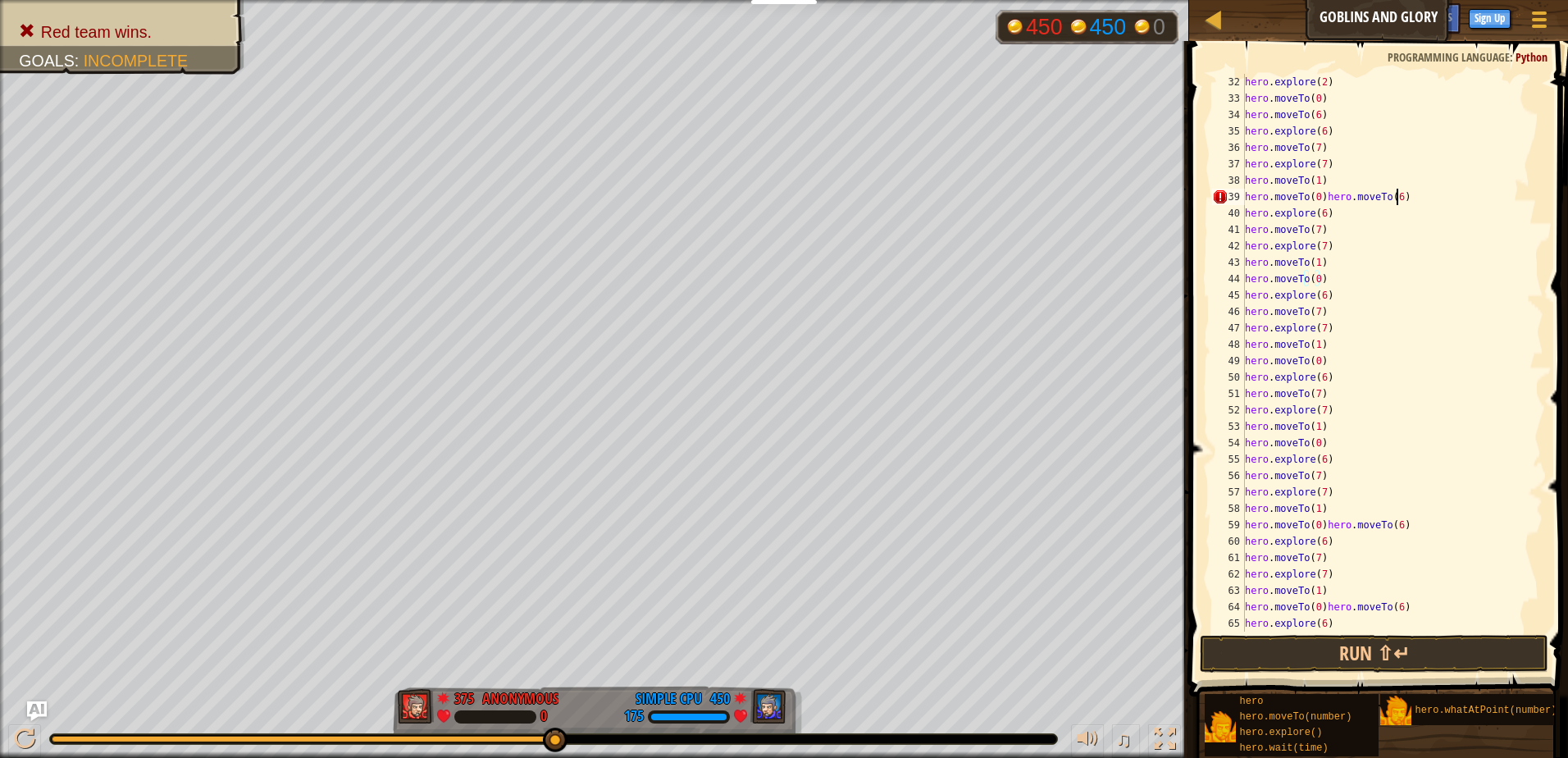
click at [1395, 196] on div "hero . explore ( 2 ) hero . moveTo ( 0 ) hero . moveTo ( 6 ) hero . explore ( 6…" at bounding box center [1387, 369] width 290 height 591
click at [1409, 533] on div "hero . explore ( 2 ) hero . moveTo ( 0 ) hero . moveTo ( 6 ) hero . explore ( 6…" at bounding box center [1387, 369] width 290 height 591
click at [1408, 526] on div "hero . explore ( 2 ) hero . moveTo ( 0 ) hero . moveTo ( 6 ) hero . explore ( 6…" at bounding box center [1387, 369] width 290 height 591
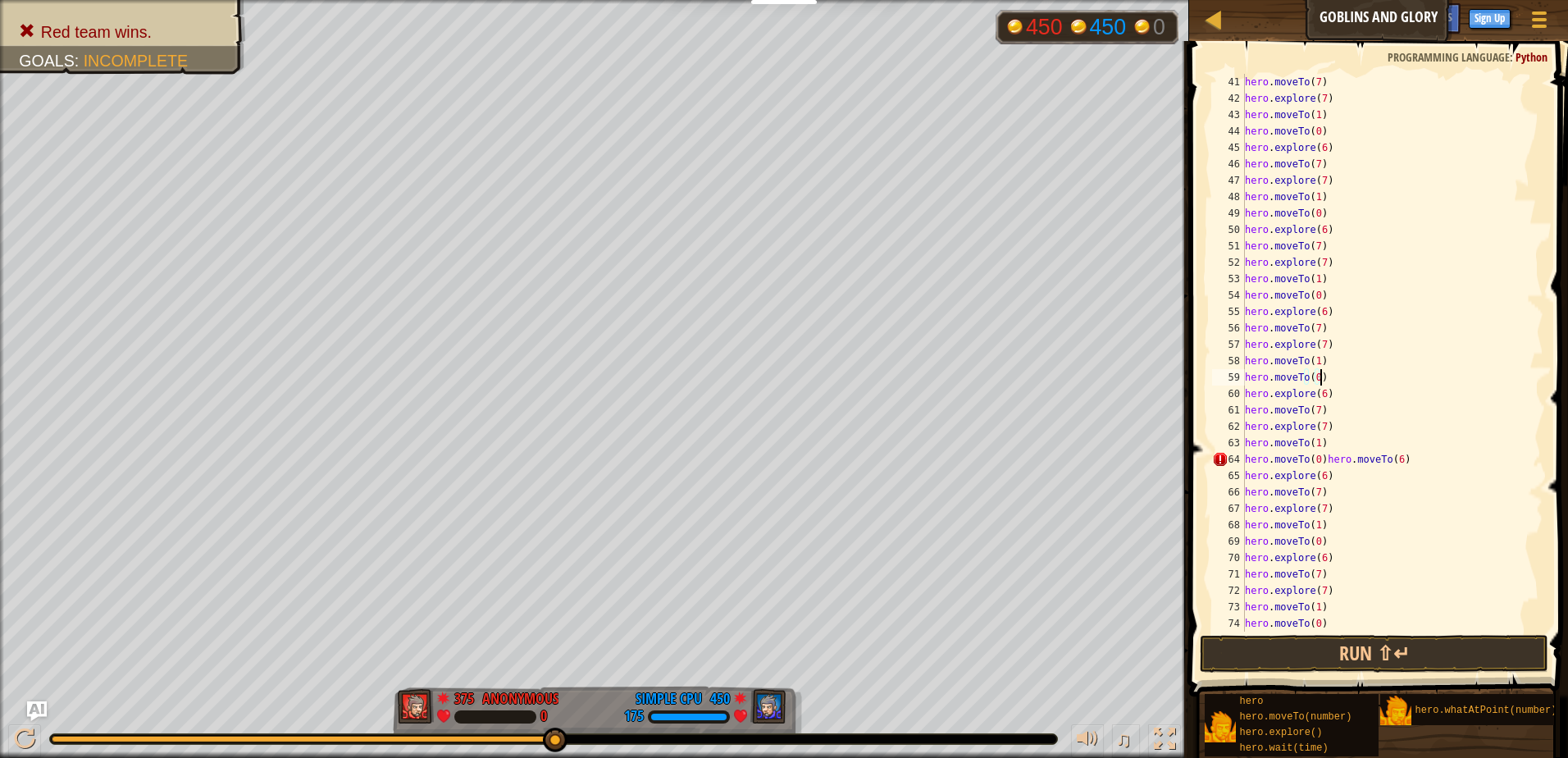
click at [1399, 463] on div "hero . moveTo ( 7 ) hero . explore ( 7 ) hero . moveTo ( 1 ) hero . moveTo ( 0 …" at bounding box center [1387, 369] width 290 height 591
type textarea "hero.moveTo(0)"
click at [1379, 652] on button "Run ⇧↵" at bounding box center [1374, 654] width 349 height 38
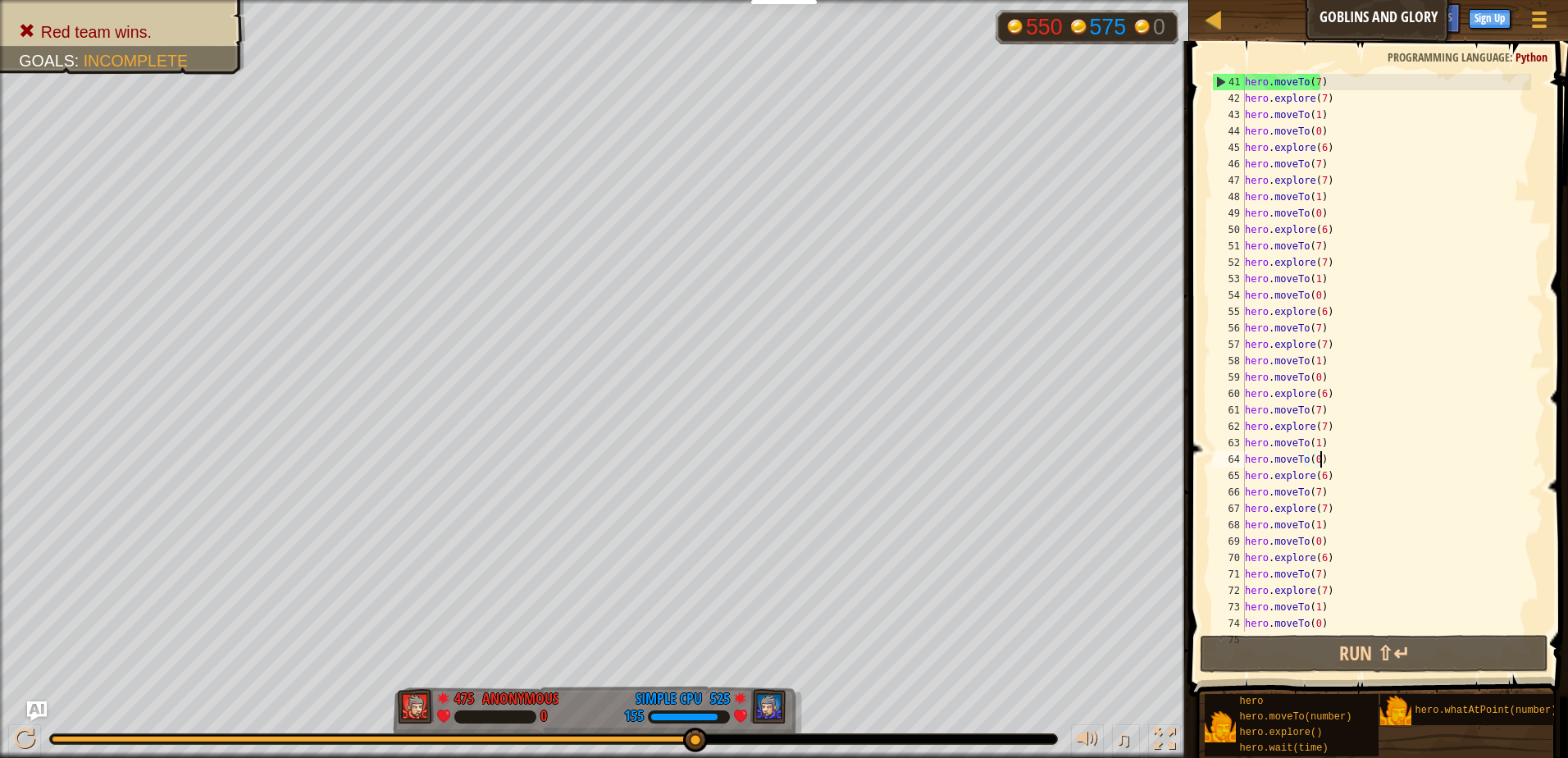
scroll to position [410, 0]
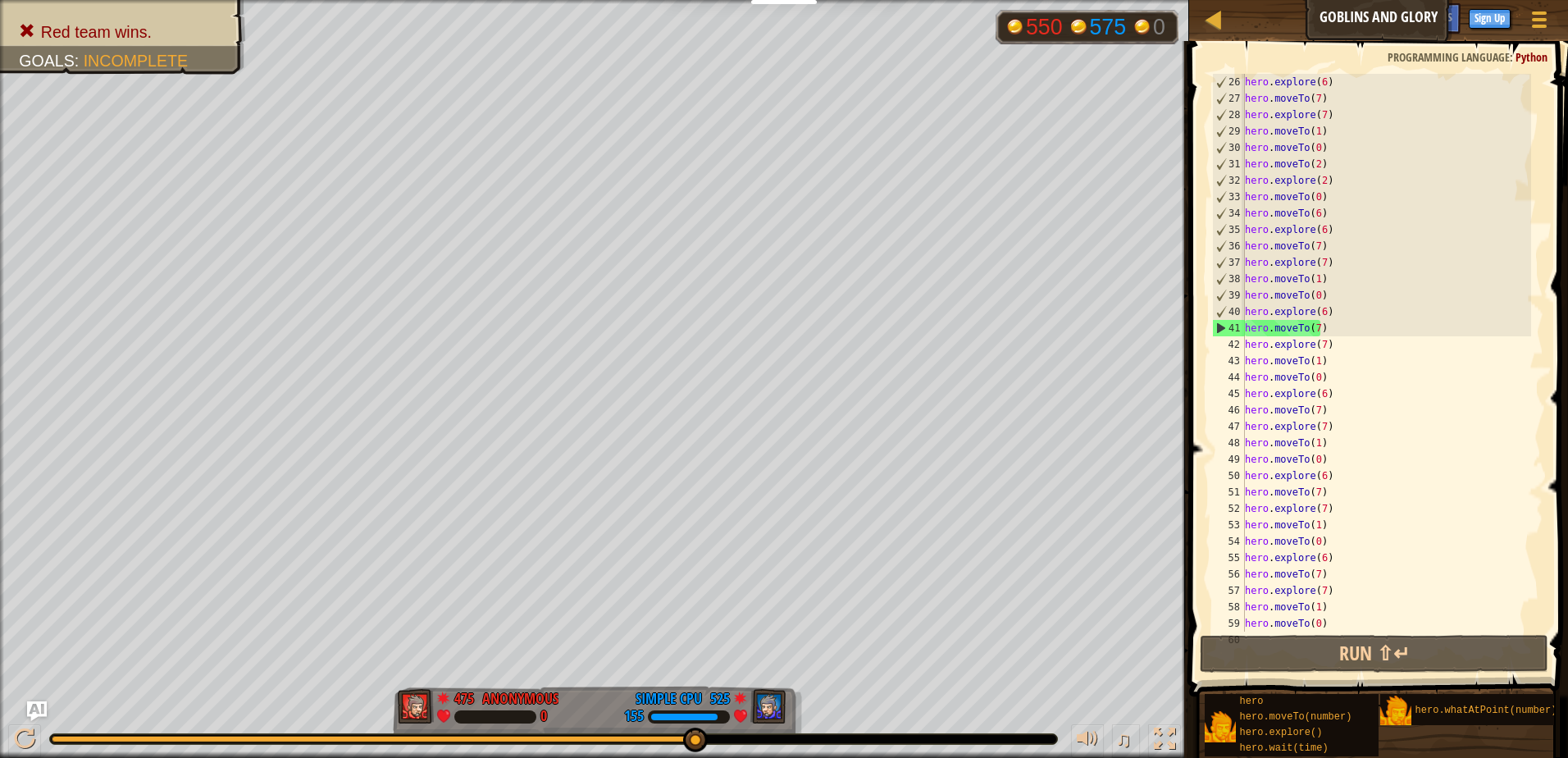
click at [1313, 327] on div "hero . explore ( 6 ) hero . moveTo ( 7 ) hero . explore ( 7 ) hero . moveTo ( 1…" at bounding box center [1387, 369] width 290 height 591
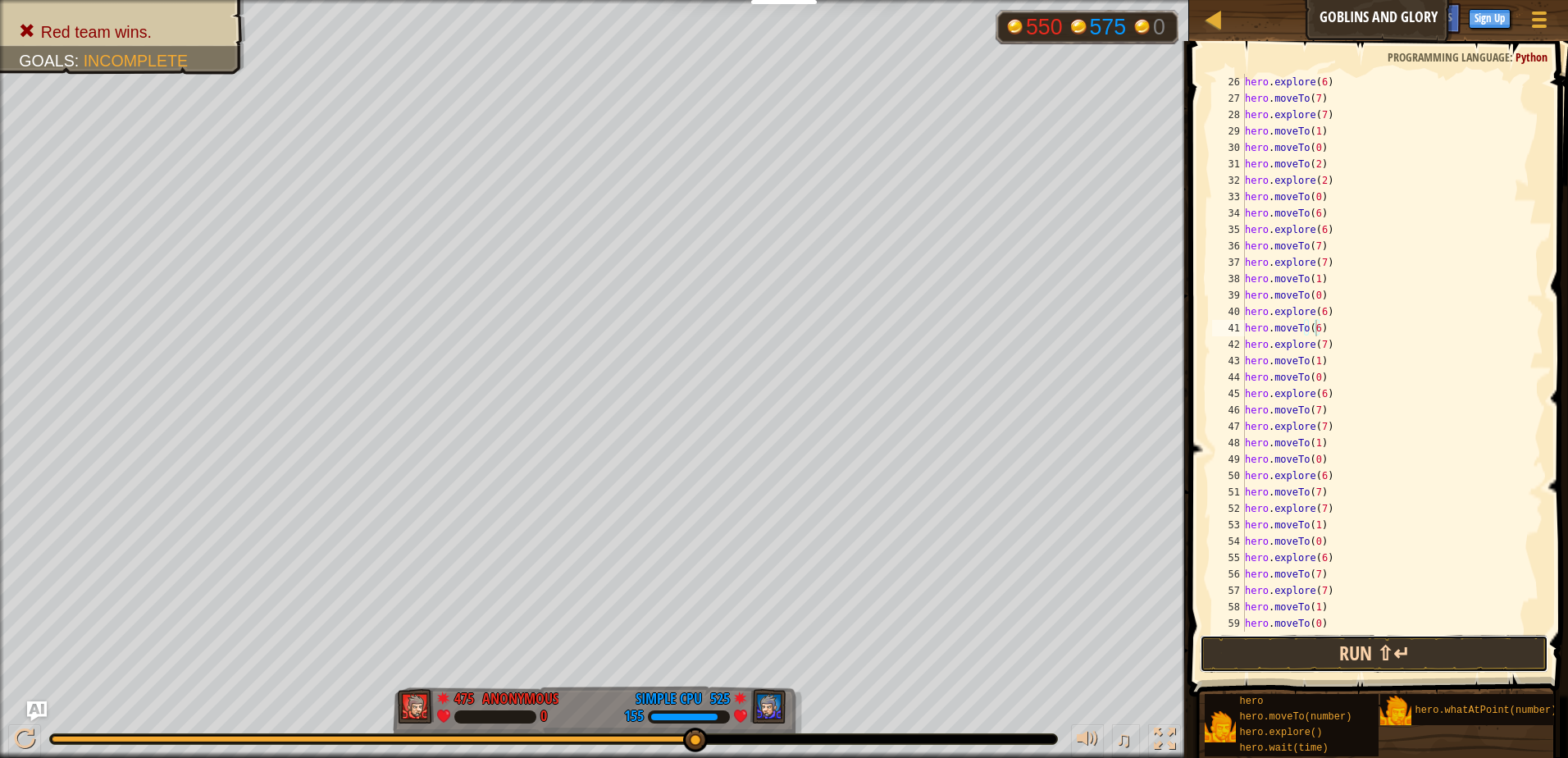
click at [1303, 642] on button "Run ⇧↵" at bounding box center [1374, 654] width 349 height 38
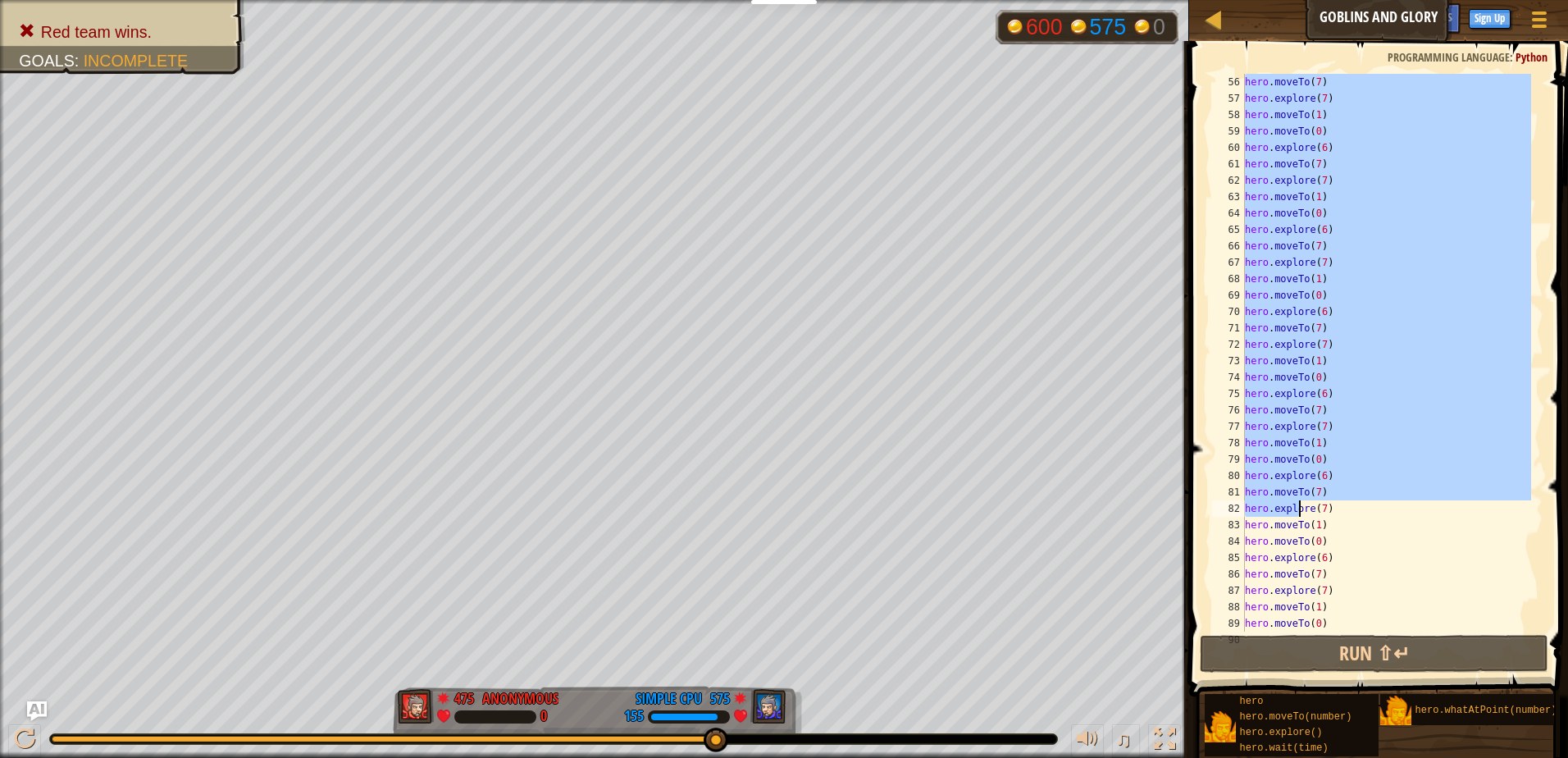
scroll to position [919, 0]
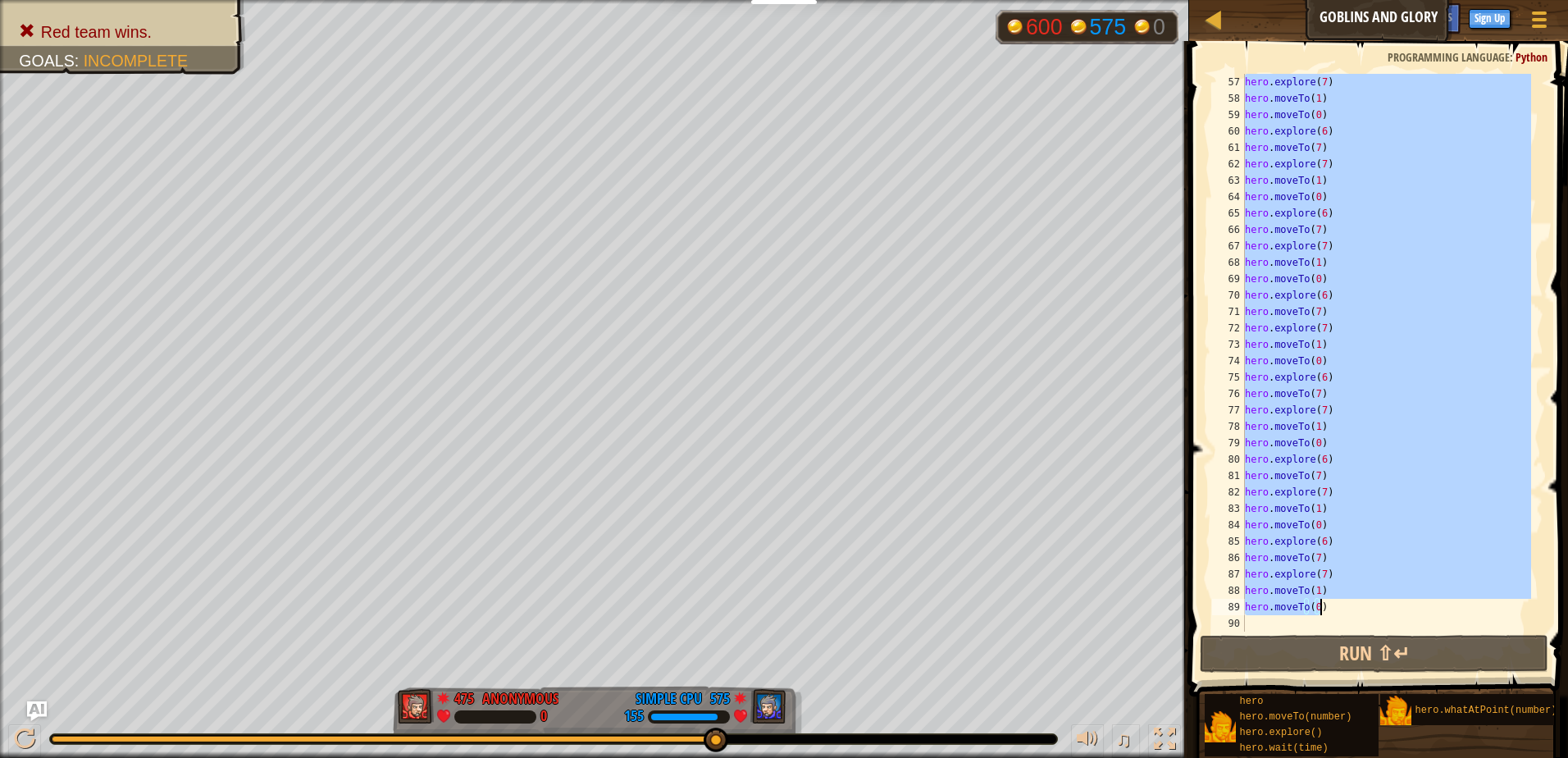
drag, startPoint x: 1245, startPoint y: 373, endPoint x: 1361, endPoint y: 612, distance: 265.7
click at [1361, 612] on div "hero . explore ( 7 ) hero . moveTo ( 1 ) hero . moveTo ( 0 ) hero . explore ( 6…" at bounding box center [1387, 369] width 290 height 591
type textarea "hero.moveTo(1) hero.moveTo(0)"
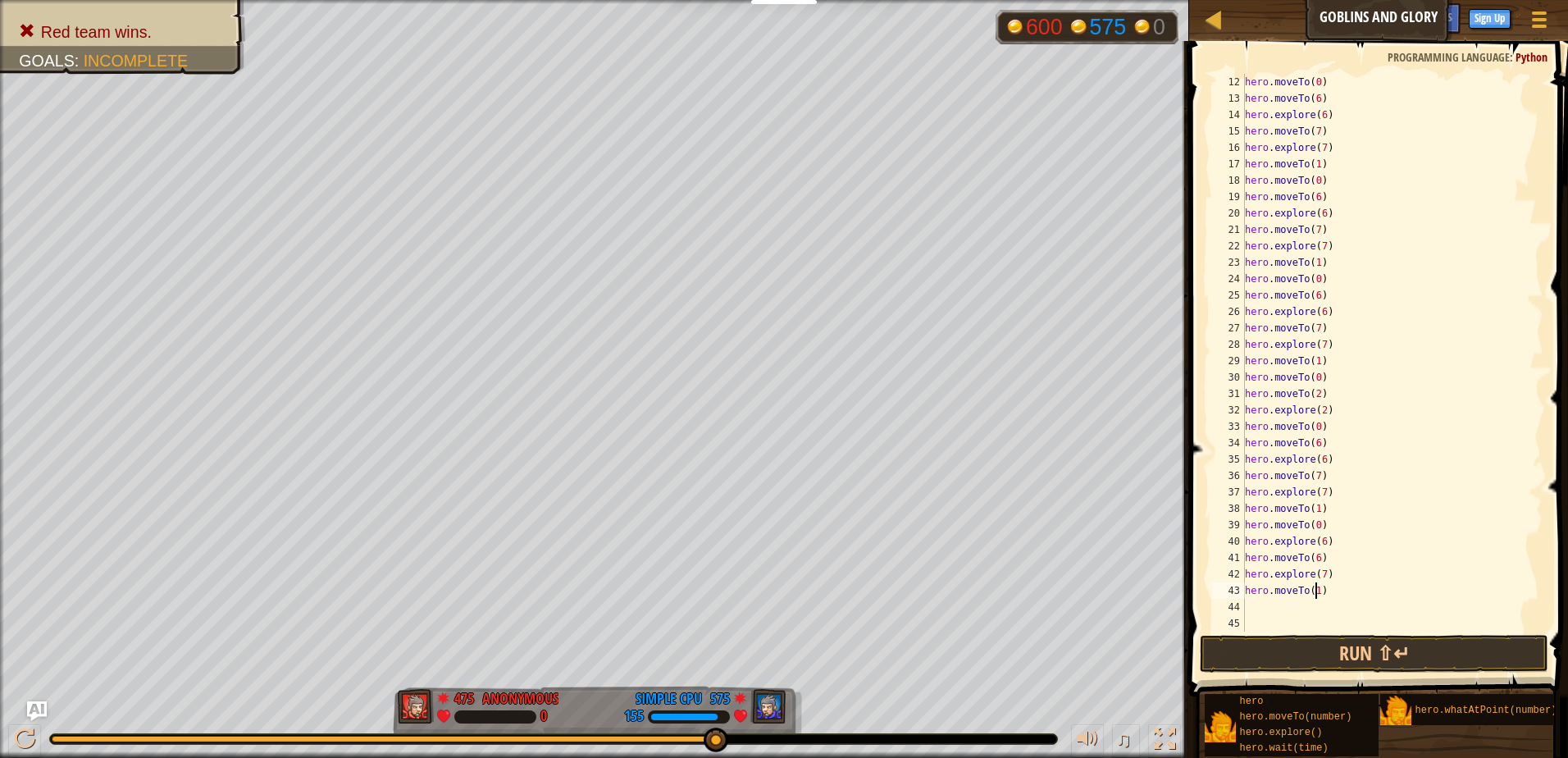
click at [1314, 590] on div "hero . moveTo ( 0 ) hero . moveTo ( 6 ) hero . explore ( 6 ) hero . moveTo ( 7 …" at bounding box center [1387, 369] width 290 height 591
click at [1319, 574] on div "hero . moveTo ( 0 ) hero . moveTo ( 6 ) hero . explore ( 6 ) hero . moveTo ( 7 …" at bounding box center [1387, 369] width 290 height 591
type textarea "hero.explore(7)"
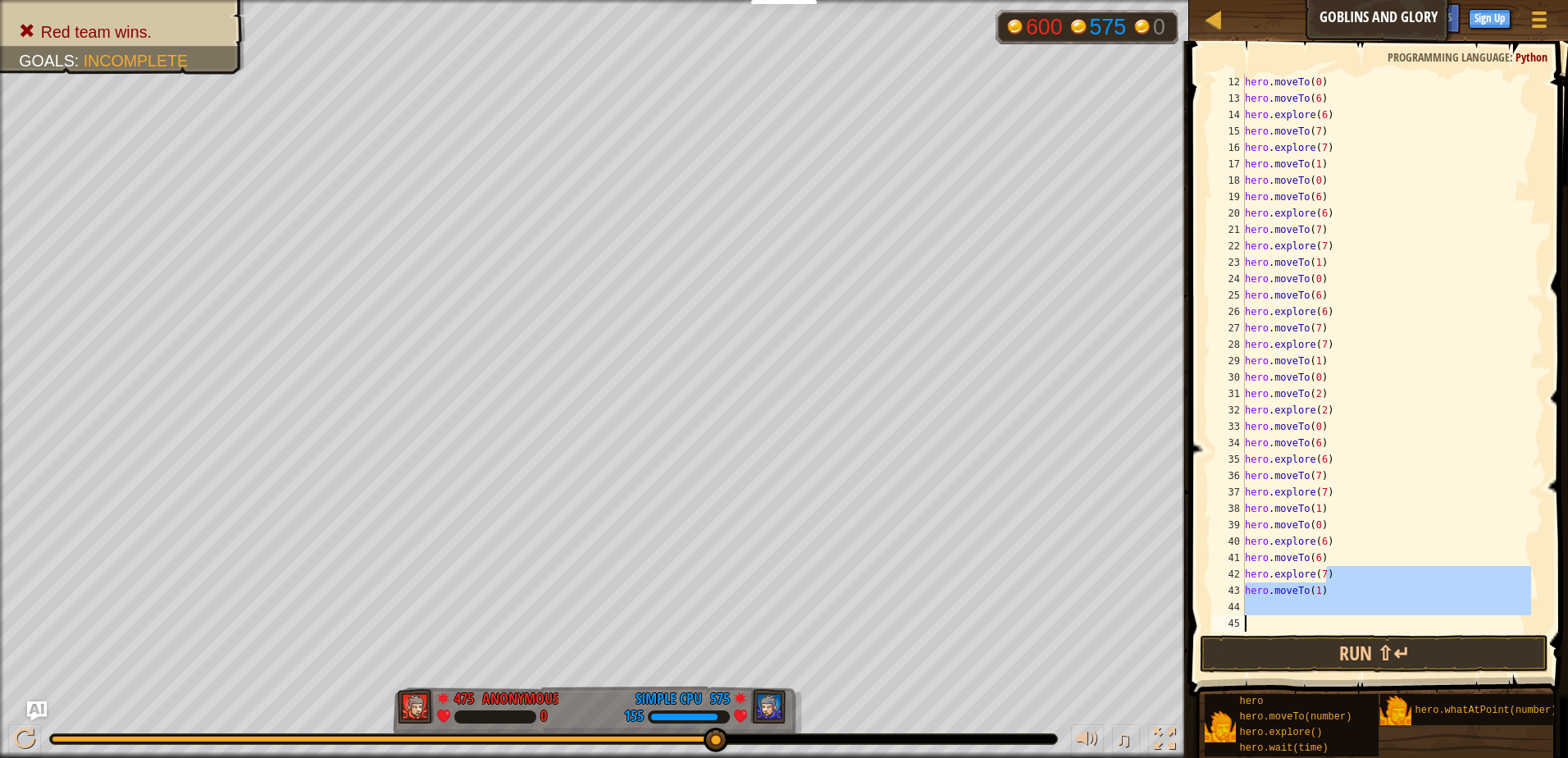
drag, startPoint x: 1325, startPoint y: 574, endPoint x: 1260, endPoint y: 616, distance: 77.4
click at [1260, 616] on div "hero . moveTo ( 0 ) hero . moveTo ( 6 ) hero . explore ( 6 ) hero . moveTo ( 7 …" at bounding box center [1387, 369] width 290 height 591
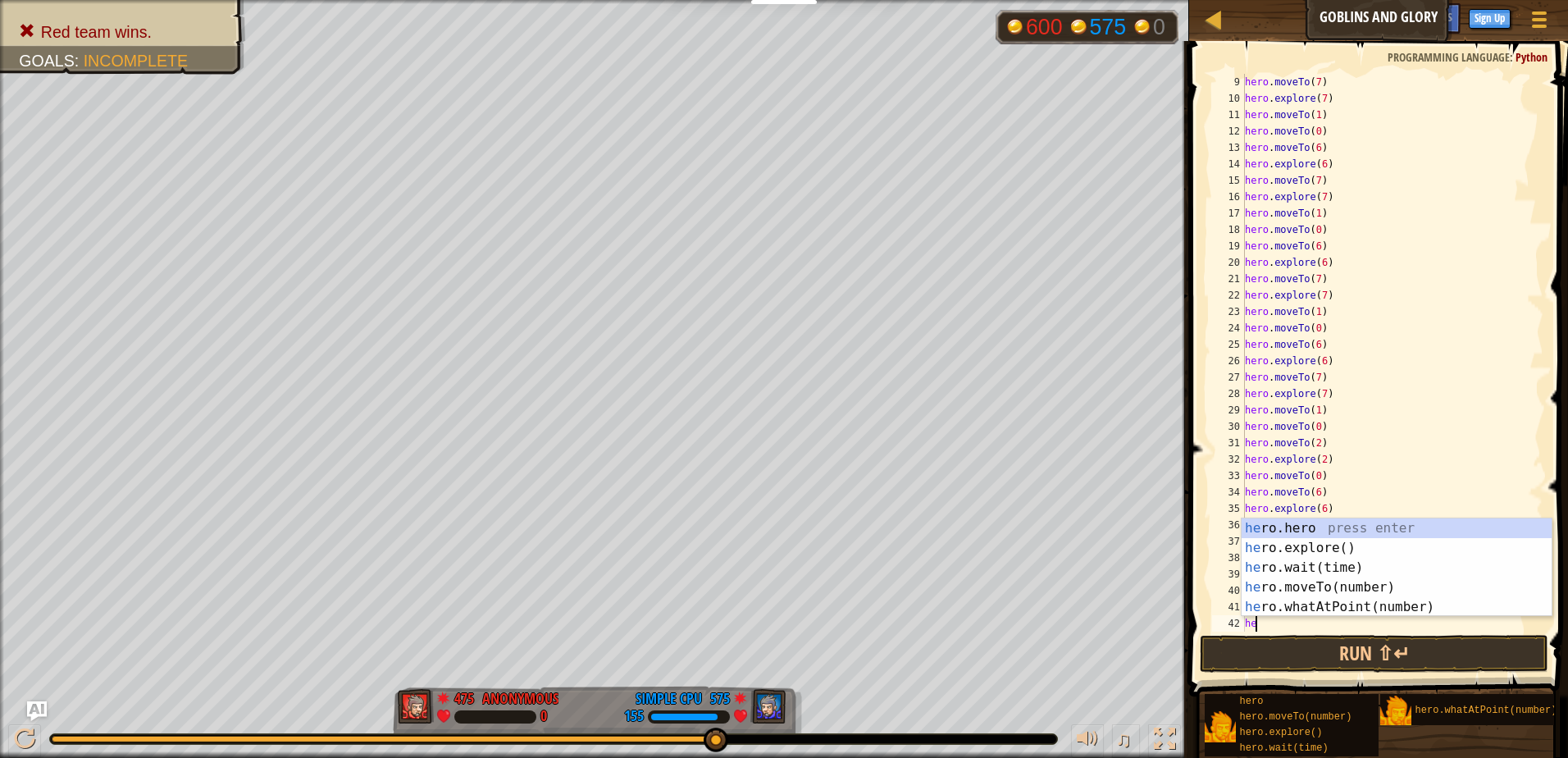
type textarea "h"
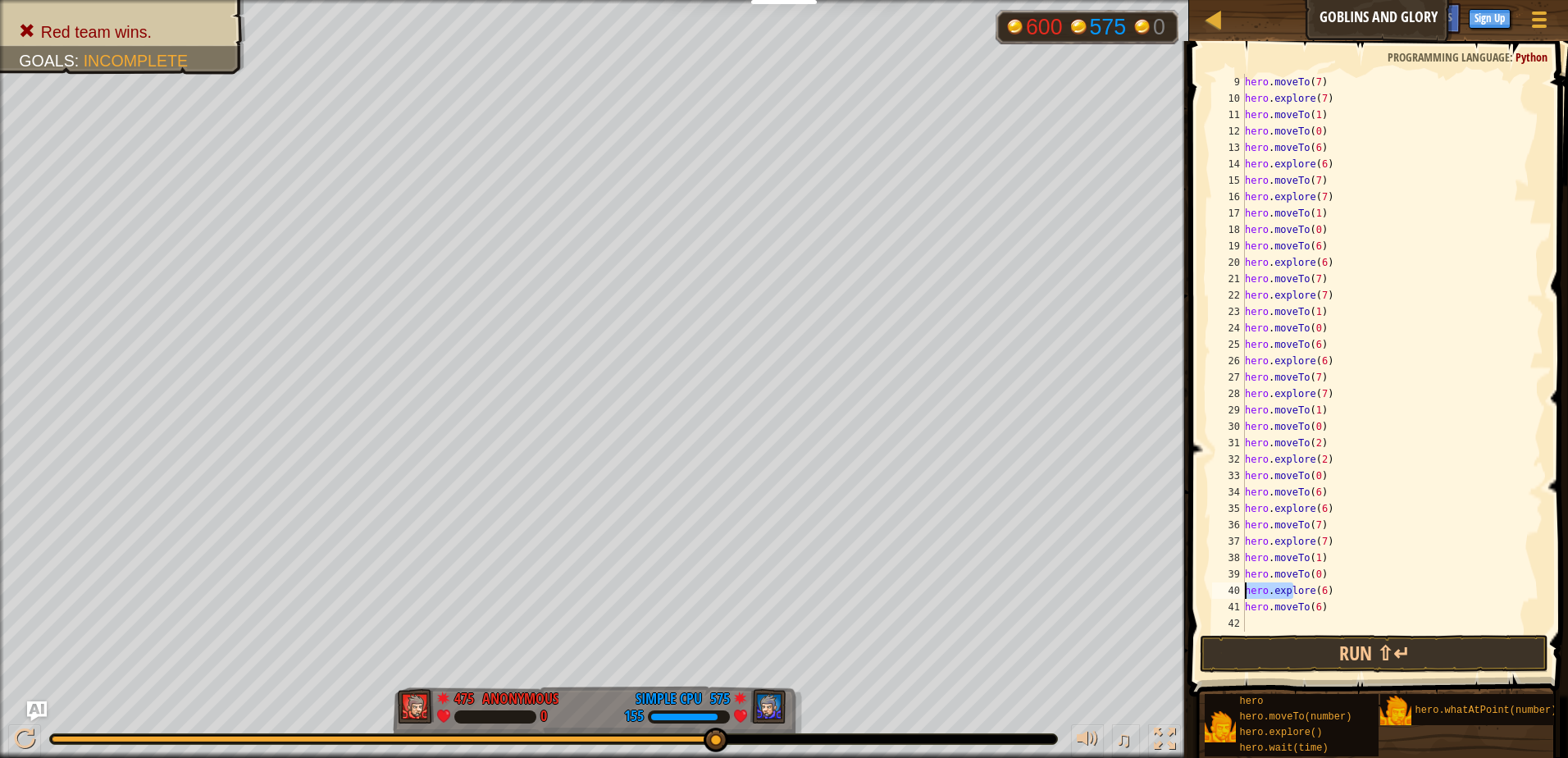
drag, startPoint x: 1294, startPoint y: 596, endPoint x: 1229, endPoint y: 595, distance: 65.0
click at [1229, 595] on div "9 10 11 12 13 14 15 16 17 18 19 20 21 22 23 24 25 26 27 28 29 30 31 32 33 34 35…" at bounding box center [1376, 352] width 334 height 558
click at [1284, 590] on div "hero . moveTo ( 7 ) hero . explore ( 7 ) hero . moveTo ( 1 ) hero . moveTo ( 0 …" at bounding box center [1387, 369] width 290 height 591
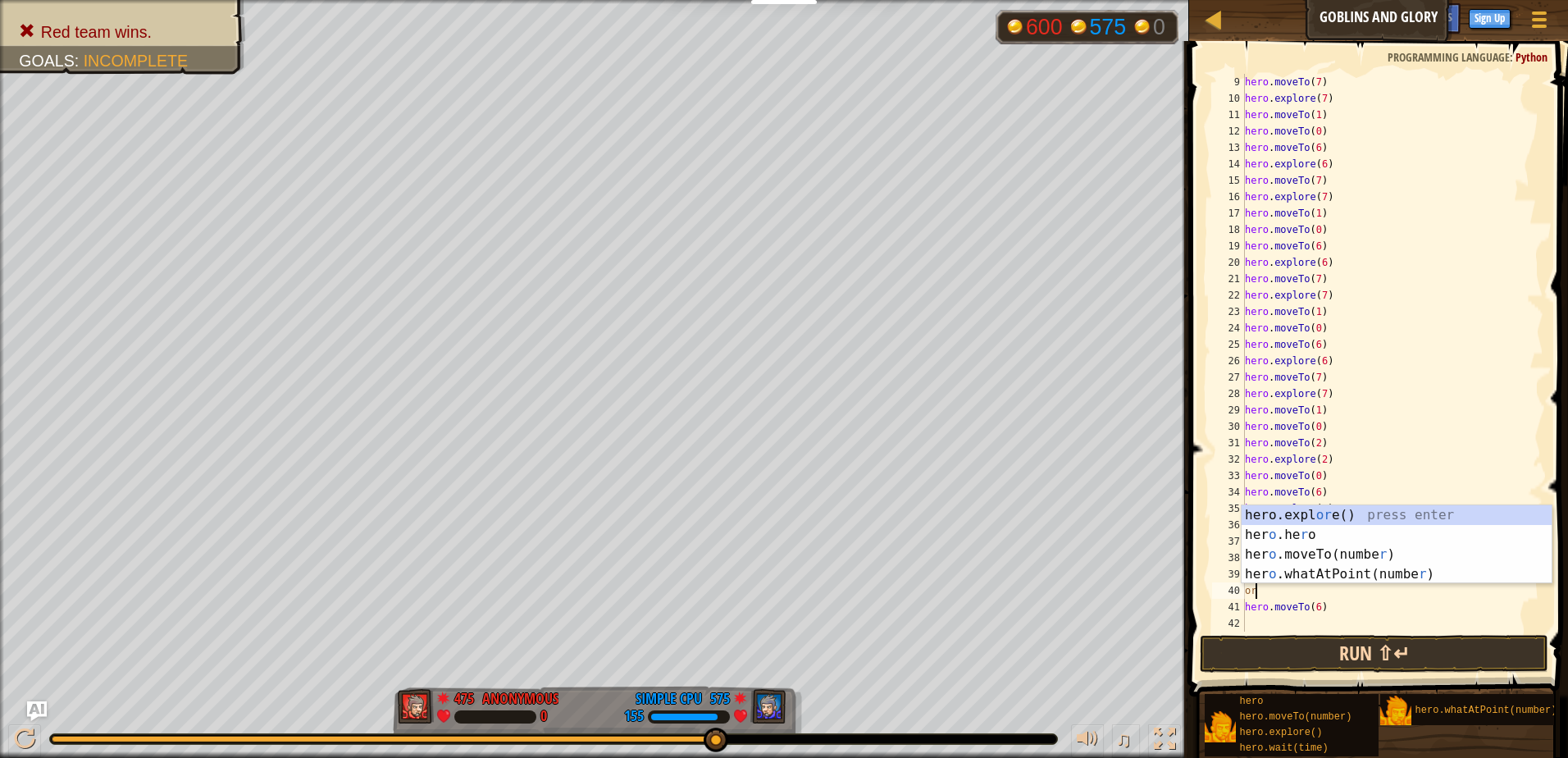
type textarea "o"
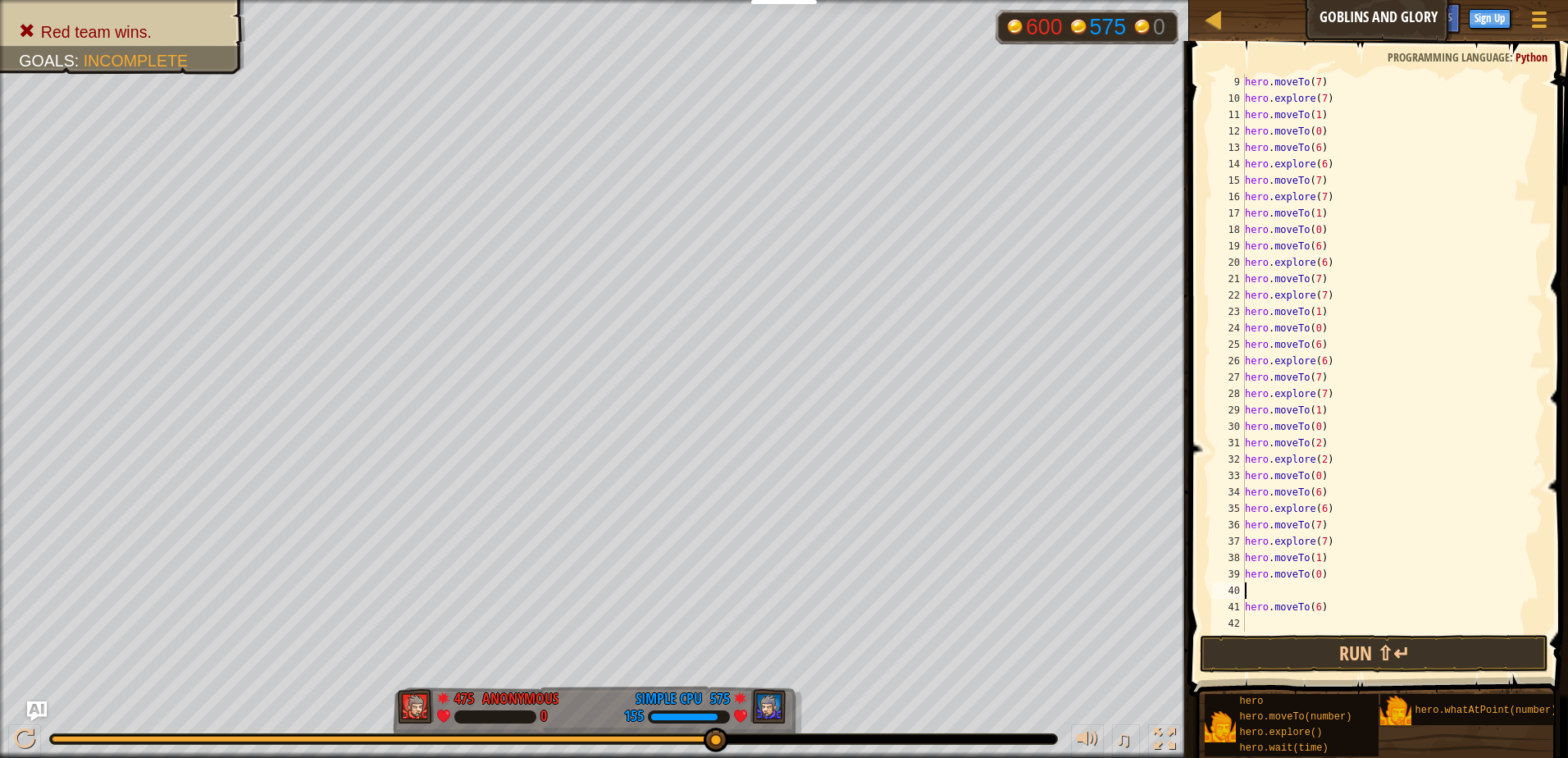
type textarea "hero.moveTo(0)"
click at [1273, 613] on div "hero . moveTo ( 7 ) hero . explore ( 7 ) hero . moveTo ( 1 ) hero . moveTo ( 0 …" at bounding box center [1387, 369] width 290 height 591
click at [1314, 611] on div "hero . moveTo ( 7 ) hero . explore ( 7 ) hero . moveTo ( 1 ) hero . moveTo ( 0 …" at bounding box center [1387, 352] width 290 height 558
type textarea "hero.explore(6)"
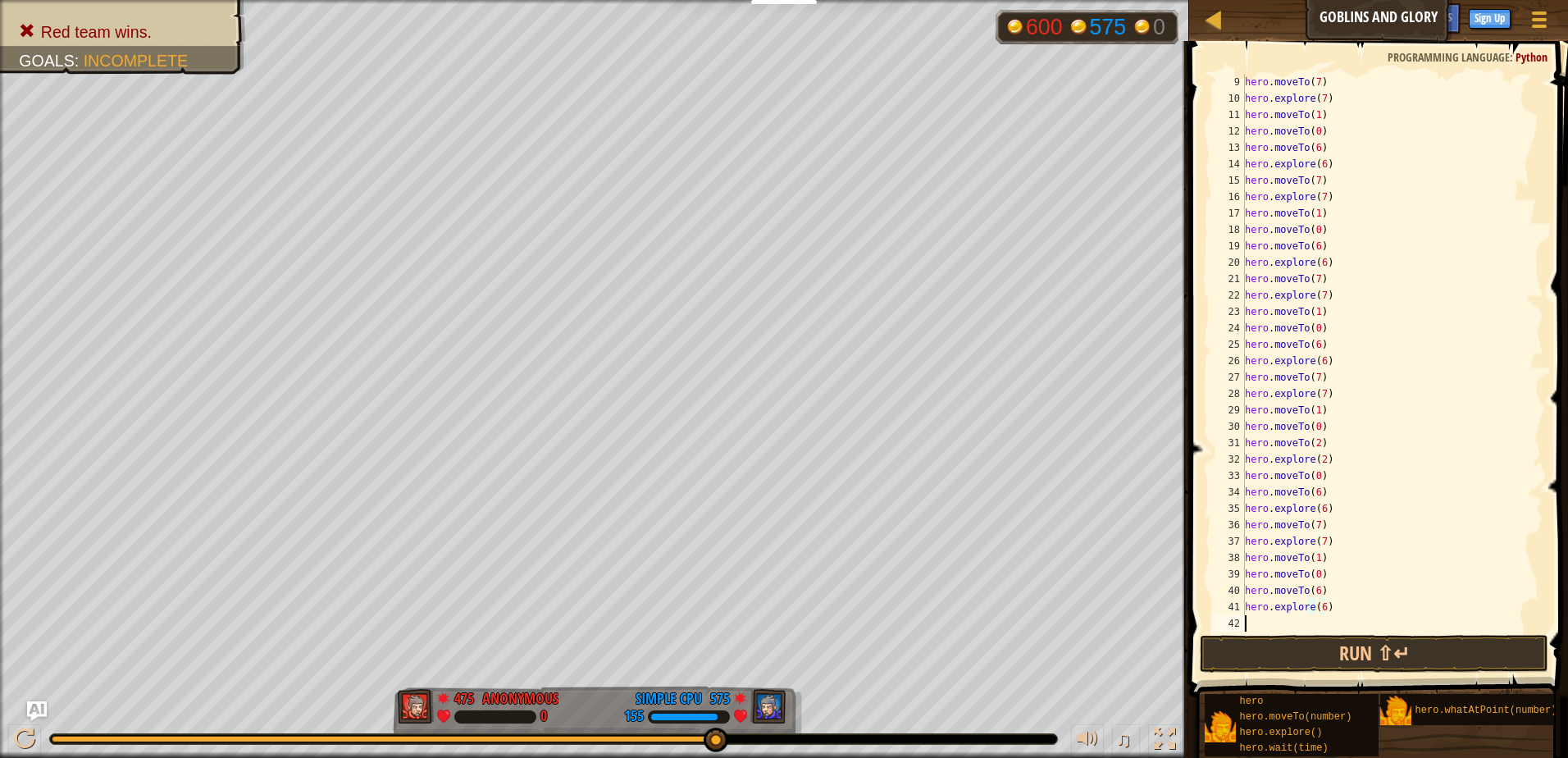
click at [1312, 619] on div "hero . moveTo ( 7 ) hero . explore ( 7 ) hero . moveTo ( 1 ) hero . moveTo ( 0 …" at bounding box center [1387, 369] width 290 height 591
type textarea "hero.explore()"
type textarea "hero.explore(7)"
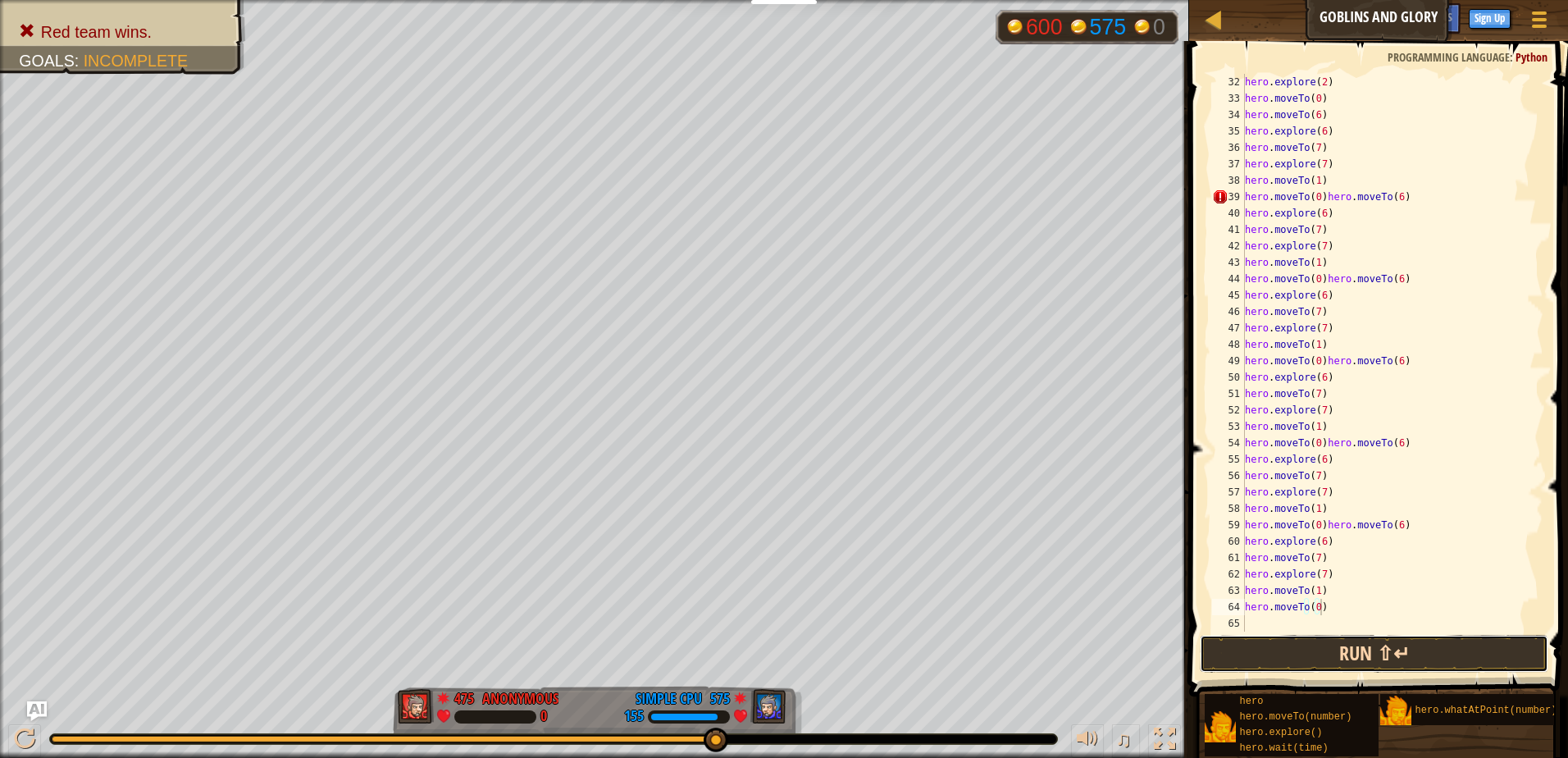
click at [1397, 647] on button "Run ⇧↵" at bounding box center [1374, 654] width 349 height 38
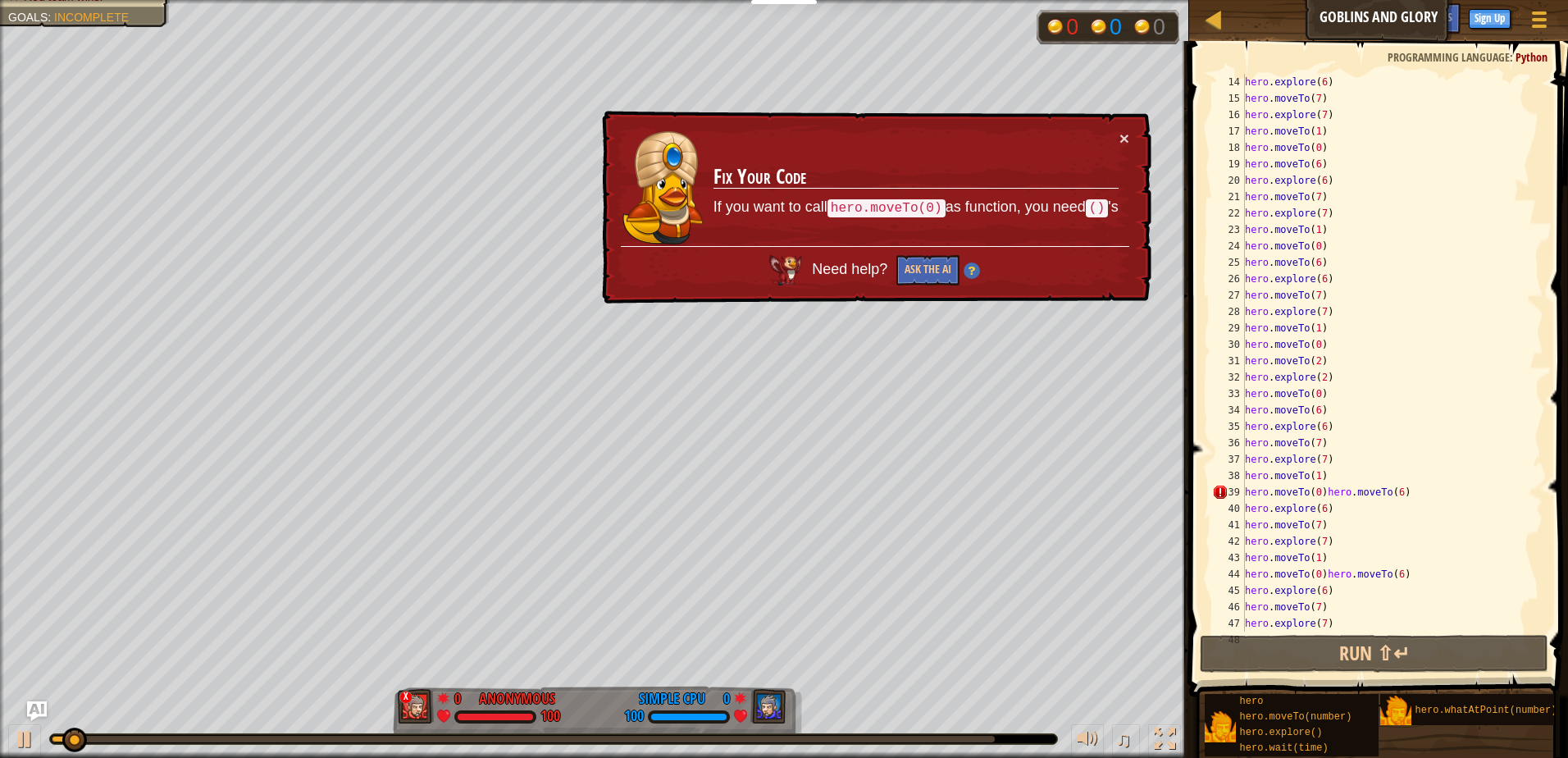
scroll to position [214, 0]
click at [1121, 132] on button "×" at bounding box center [1124, 138] width 9 height 17
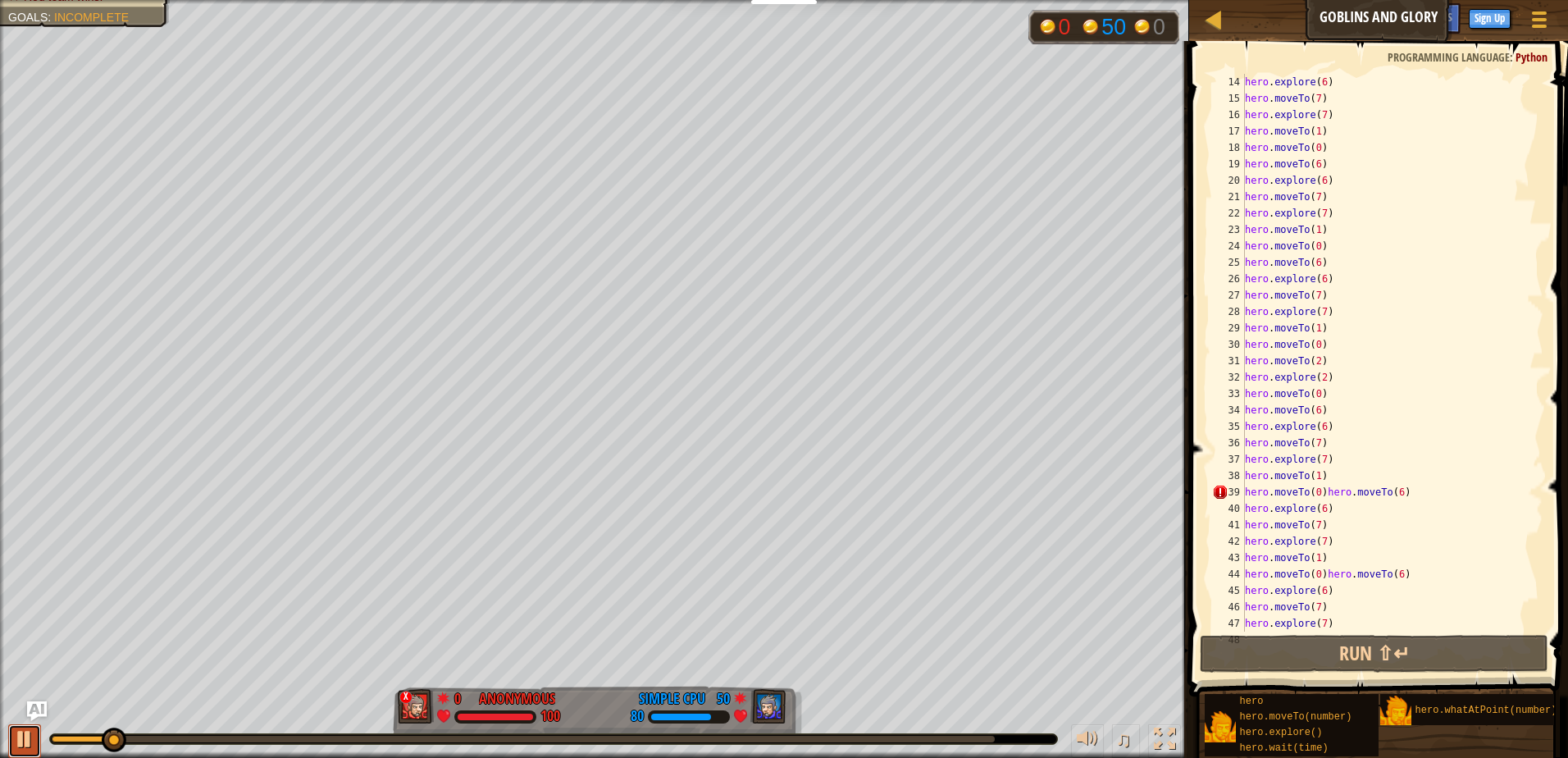
click at [21, 747] on div at bounding box center [24, 739] width 21 height 21
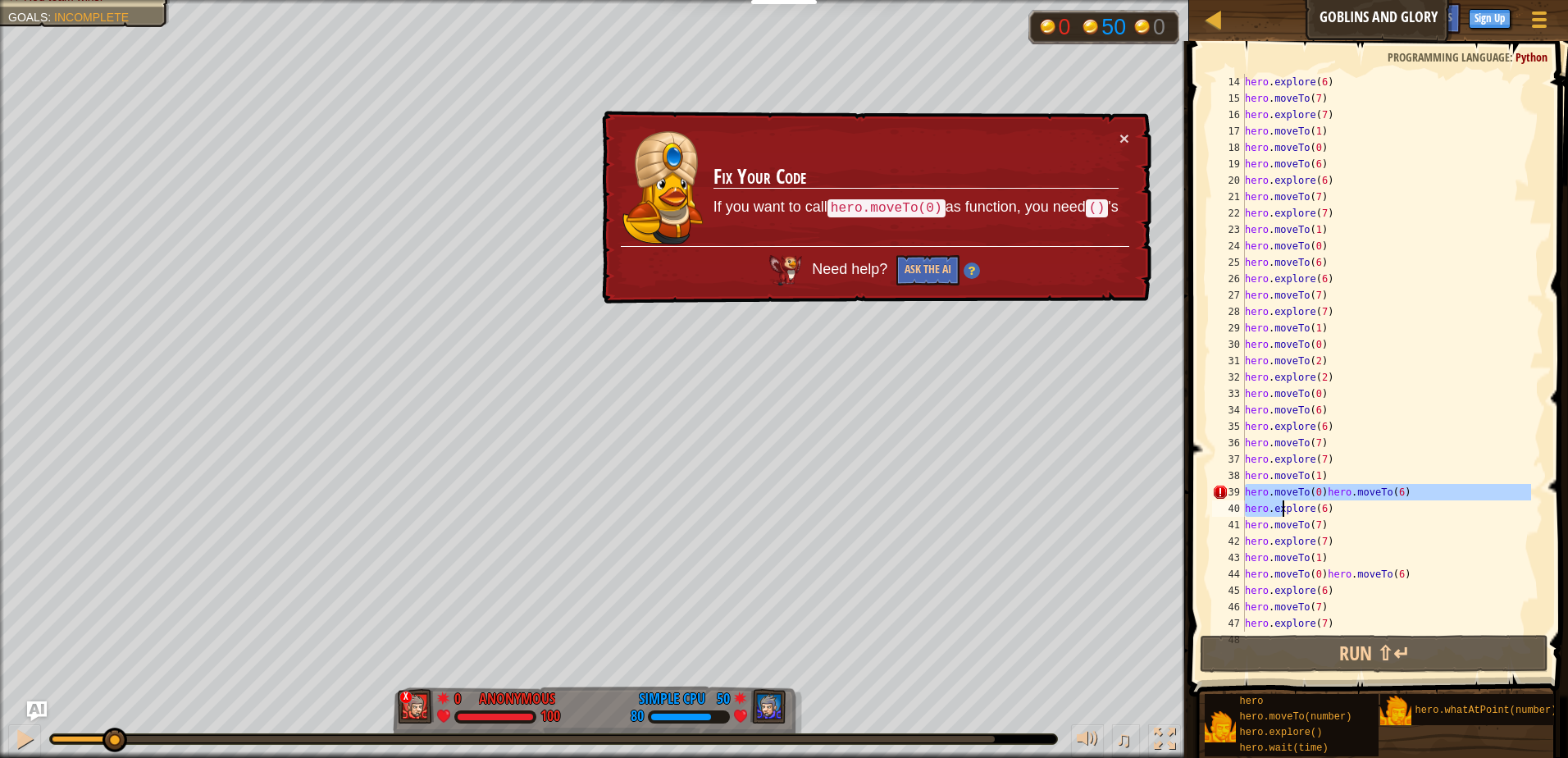
drag, startPoint x: 1245, startPoint y: 490, endPoint x: 1290, endPoint y: 528, distance: 58.9
click at [1290, 528] on div "hero . explore ( 6 ) hero . moveTo ( 7 ) hero . explore ( 7 ) hero . moveTo ( 1…" at bounding box center [1387, 369] width 290 height 591
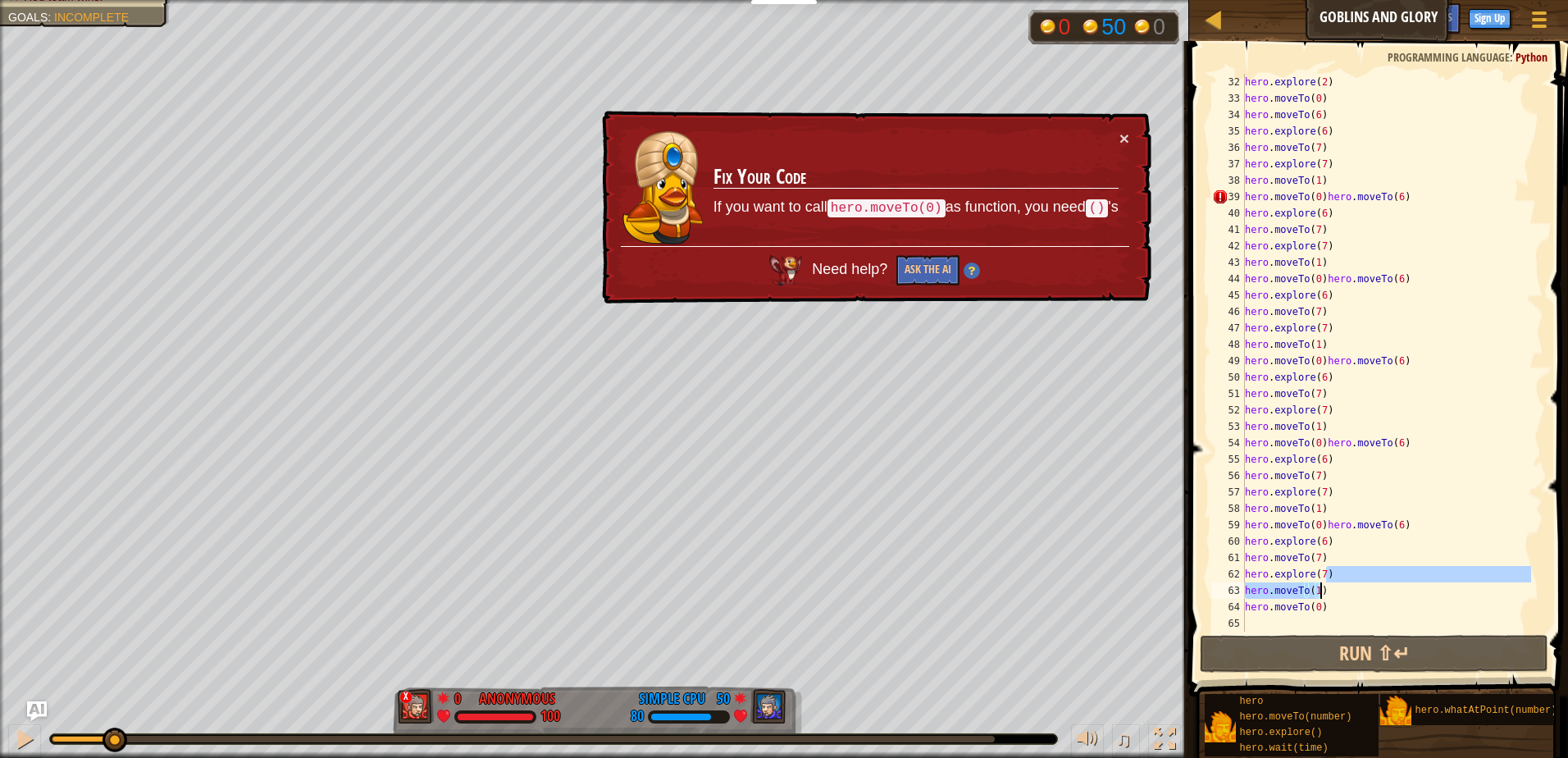
drag, startPoint x: 1350, startPoint y: 578, endPoint x: 1372, endPoint y: 596, distance: 28.4
click at [1372, 596] on div "hero . explore ( 2 ) hero . moveTo ( 0 ) hero . moveTo ( 6 ) hero . explore ( 6…" at bounding box center [1387, 369] width 290 height 591
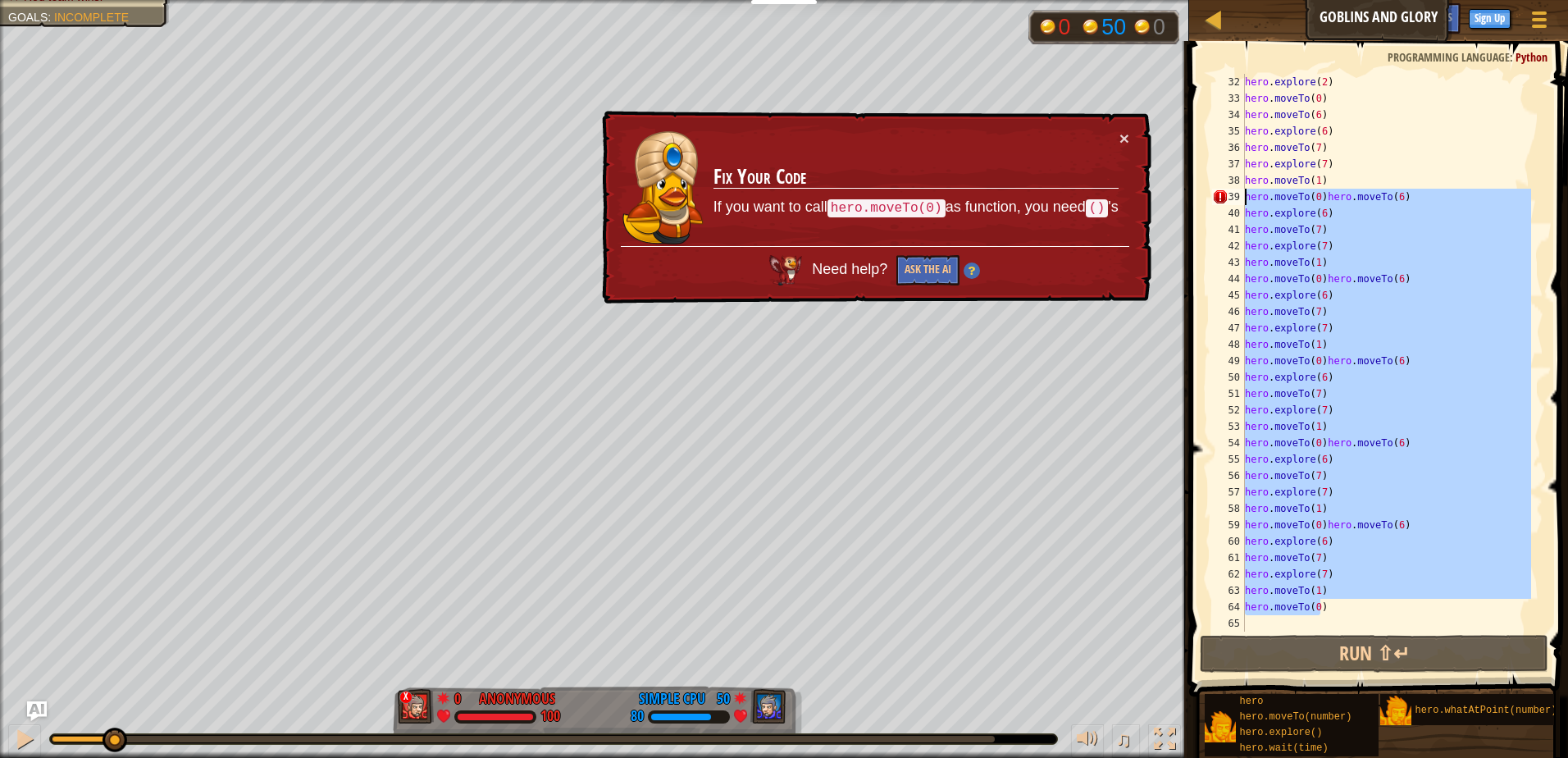
drag, startPoint x: 1344, startPoint y: 608, endPoint x: 1241, endPoint y: 190, distance: 430.5
click at [1241, 190] on div "hero.explore(7) hero.moveTo(1) 32 33 34 35 36 37 38 39 40 41 42 43 44 45 46 47 …" at bounding box center [1376, 352] width 334 height 558
type textarea "hero.moveTo(0)hero.moveTo(6) hero.explore(6)"
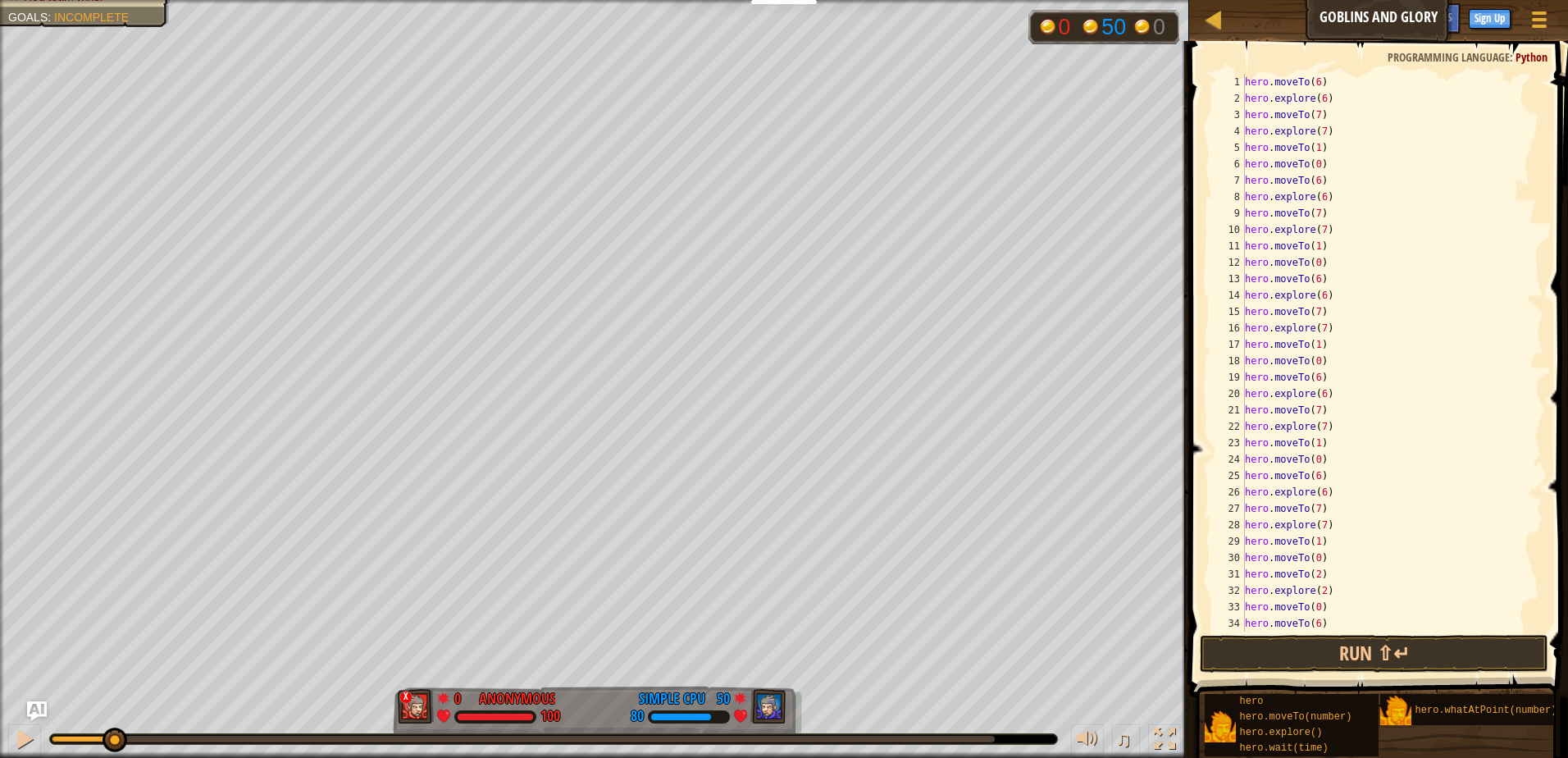
scroll to position [99, 0]
click at [1314, 603] on div "hero . moveTo ( 6 ) hero . explore ( 6 ) hero . moveTo ( 7 ) hero . explore ( 7…" at bounding box center [1387, 352] width 290 height 558
click at [1150, 623] on div "Ladder Goblins and Glory Game Menu Done Sign Up Hints Ask AI 1 הההההההההההההההה…" at bounding box center [784, 379] width 1568 height 758
click at [1314, 612] on div "hero . moveTo ( 6 ) hero . explore ( 6 ) hero . moveTo ( 7 ) hero . explore ( 7…" at bounding box center [1387, 369] width 290 height 591
type textarea "hero.explore(1)"
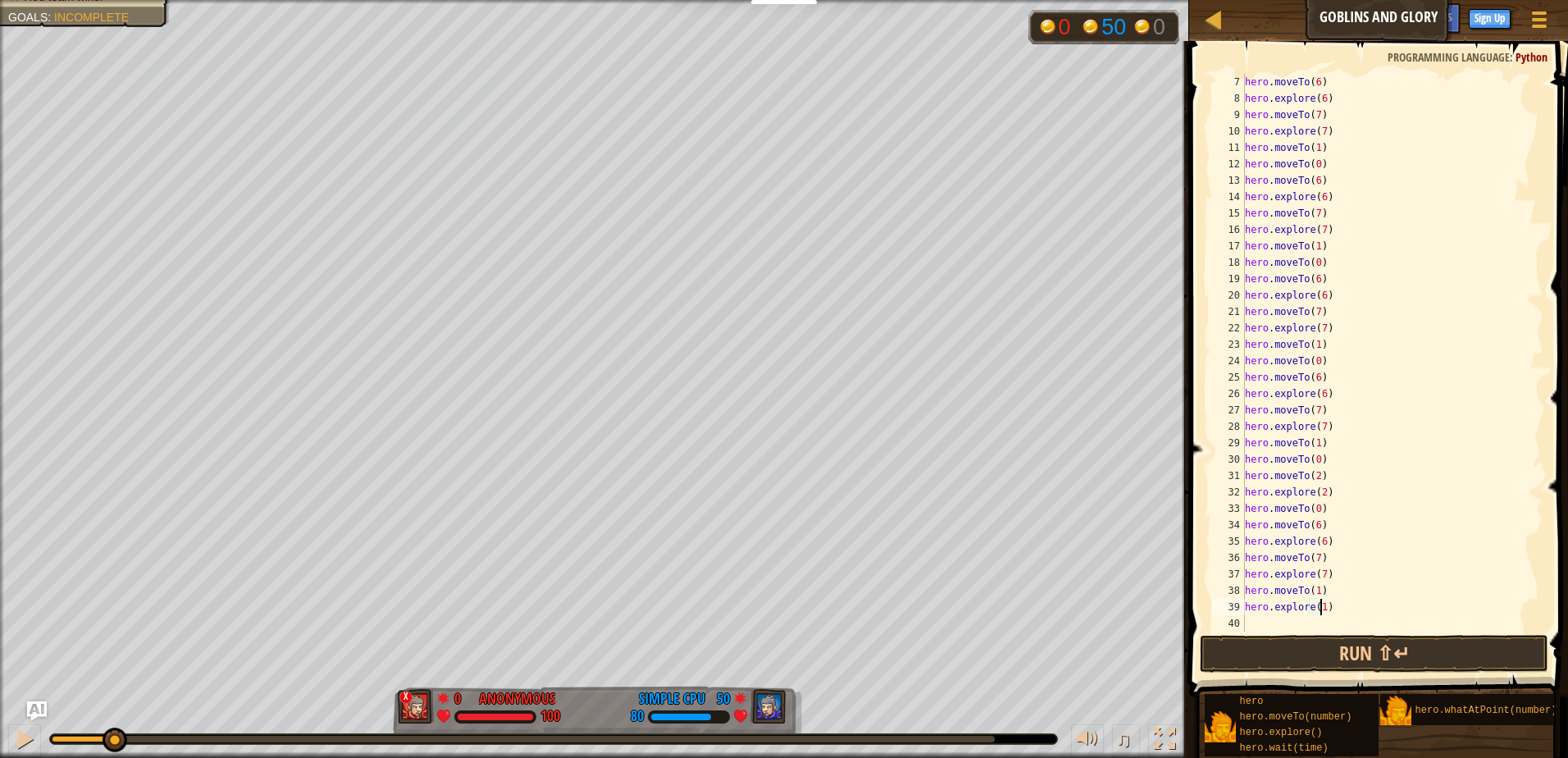
scroll to position [8, 6]
click at [1303, 625] on div "hero . moveTo ( 6 ) hero . explore ( 6 ) hero . moveTo ( 7 ) hero . explore ( 7…" at bounding box center [1387, 369] width 290 height 591
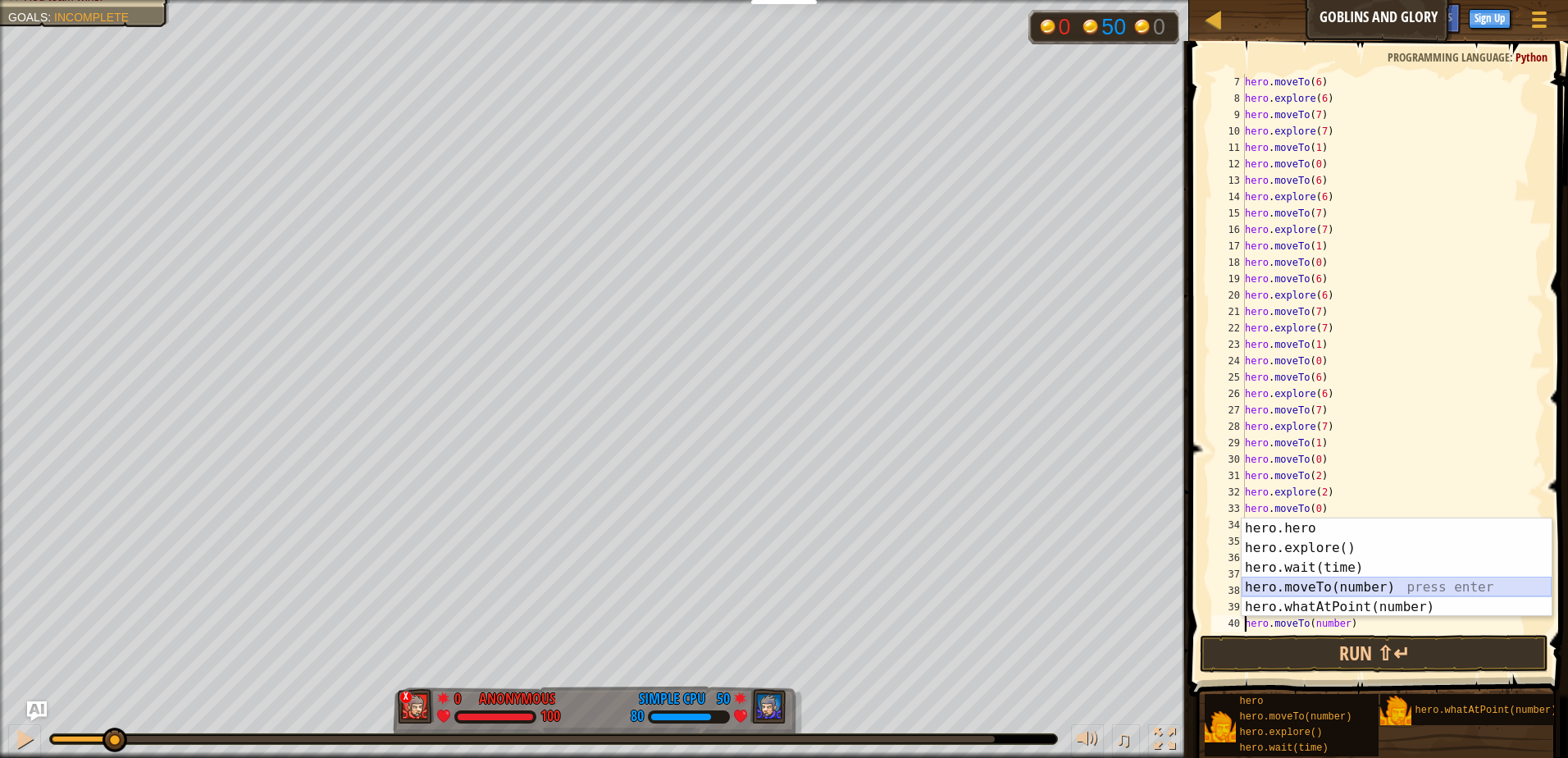
click at [1378, 579] on div "hero.hero press enter hero.explore() press enter hero.wait(time) press enter he…" at bounding box center [1397, 587] width 310 height 138
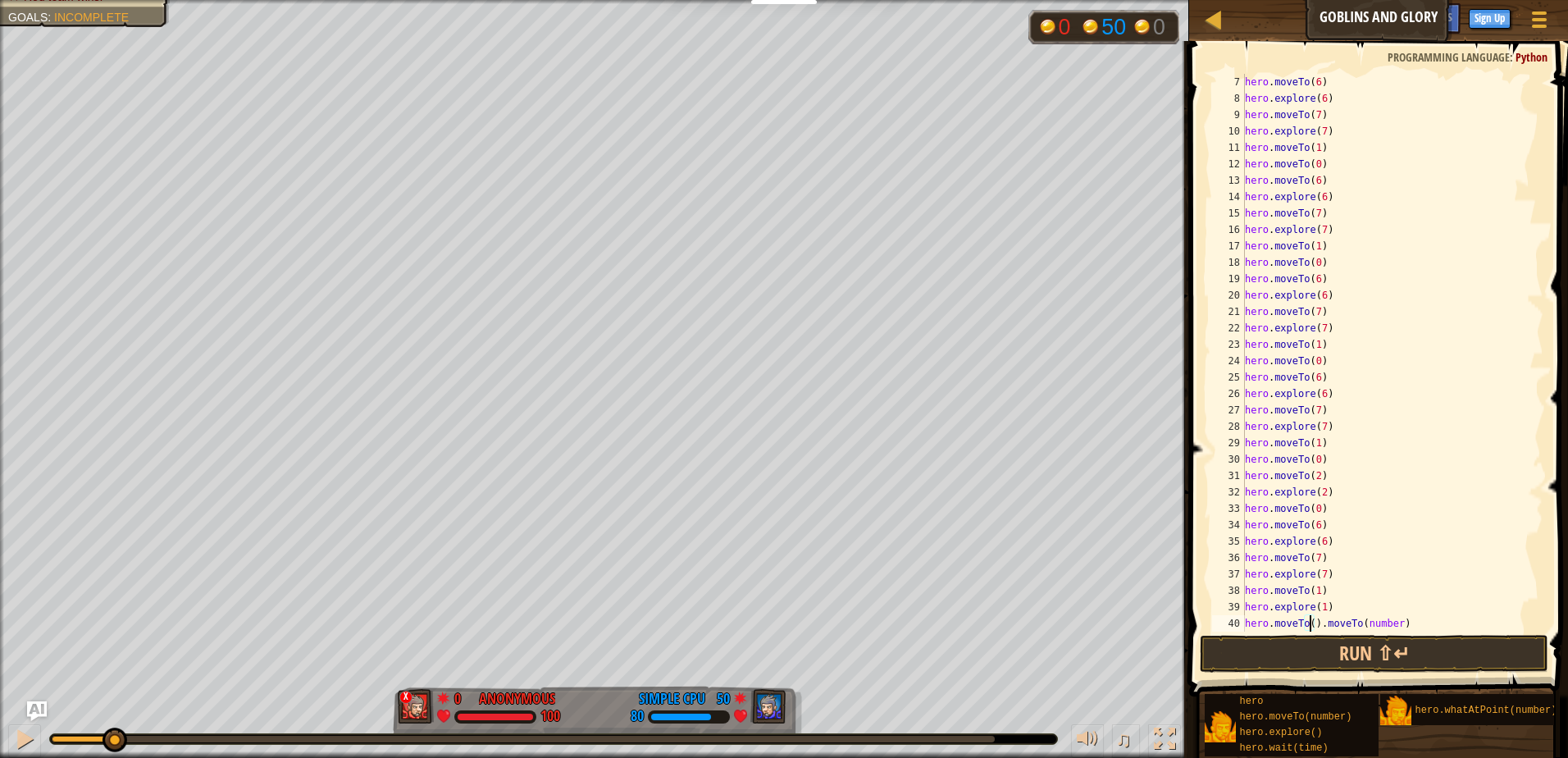
scroll to position [8, 6]
drag, startPoint x: 1404, startPoint y: 624, endPoint x: 1320, endPoint y: 631, distance: 84.3
click at [1320, 631] on div "hero . moveTo ( 6 ) hero . explore ( 6 ) hero . moveTo ( 7 ) hero . explore ( 7…" at bounding box center [1387, 369] width 290 height 591
drag, startPoint x: 1319, startPoint y: 621, endPoint x: 1220, endPoint y: 623, distance: 99.0
click at [1220, 623] on div "hero.moveTo(6) 7 8 9 10 11 12 13 14 15 16 17 18 19 20 21 22 23 24 25 26 27 28 2…" at bounding box center [1376, 352] width 334 height 558
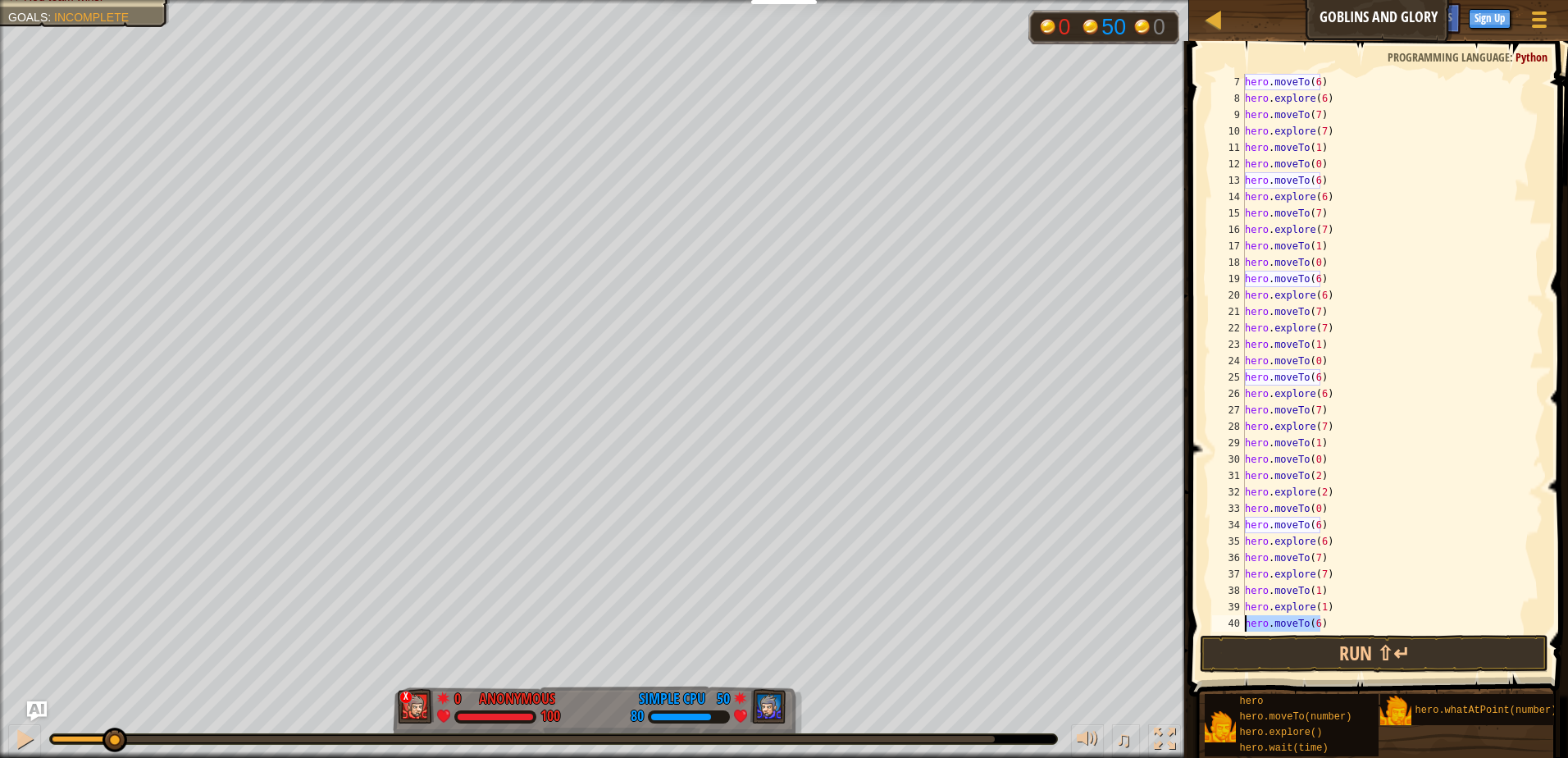
click at [1314, 623] on div "hero . moveTo ( 6 ) hero . explore ( 6 ) hero . moveTo ( 7 ) hero . explore ( 7…" at bounding box center [1387, 352] width 290 height 558
click at [1314, 623] on div "hero . moveTo ( 6 ) hero . explore ( 6 ) hero . moveTo ( 7 ) hero . explore ( 7…" at bounding box center [1387, 369] width 290 height 591
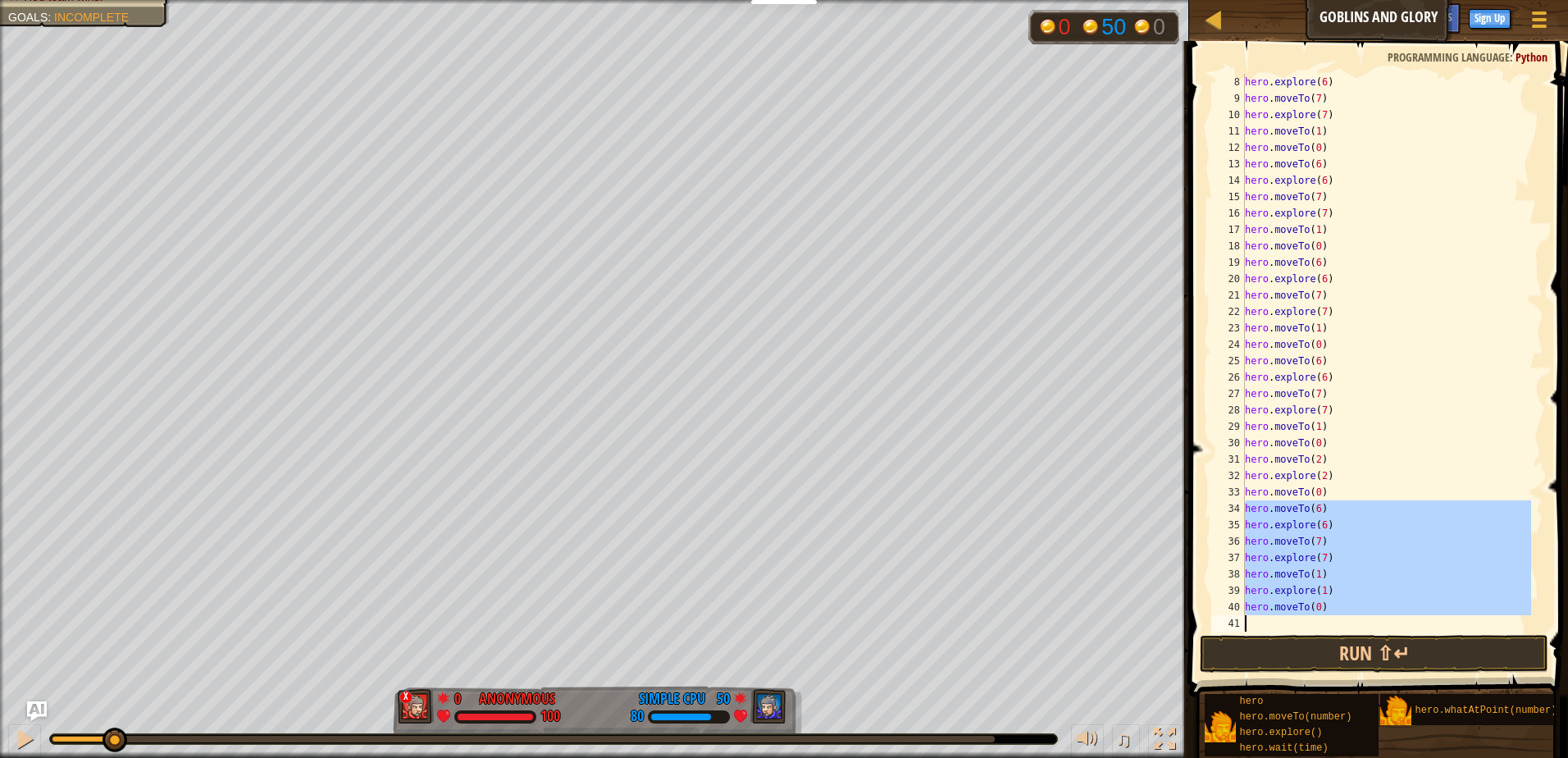
scroll to position [115, 0]
drag, startPoint x: 1244, startPoint y: 523, endPoint x: 1346, endPoint y: 632, distance: 149.3
click at [1346, 632] on div "hero.moveTo(0) 8 9 10 11 12 13 14 15 16 17 18 19 20 21 22 23 24 25 26 27 28 29 …" at bounding box center [1377, 400] width 384 height 704
type textarea "hero.moveTo(0)"
click at [1312, 616] on div "hero . explore ( 6 ) hero . moveTo ( 7 ) hero . explore ( 7 ) hero . moveTo ( 1…" at bounding box center [1387, 352] width 290 height 558
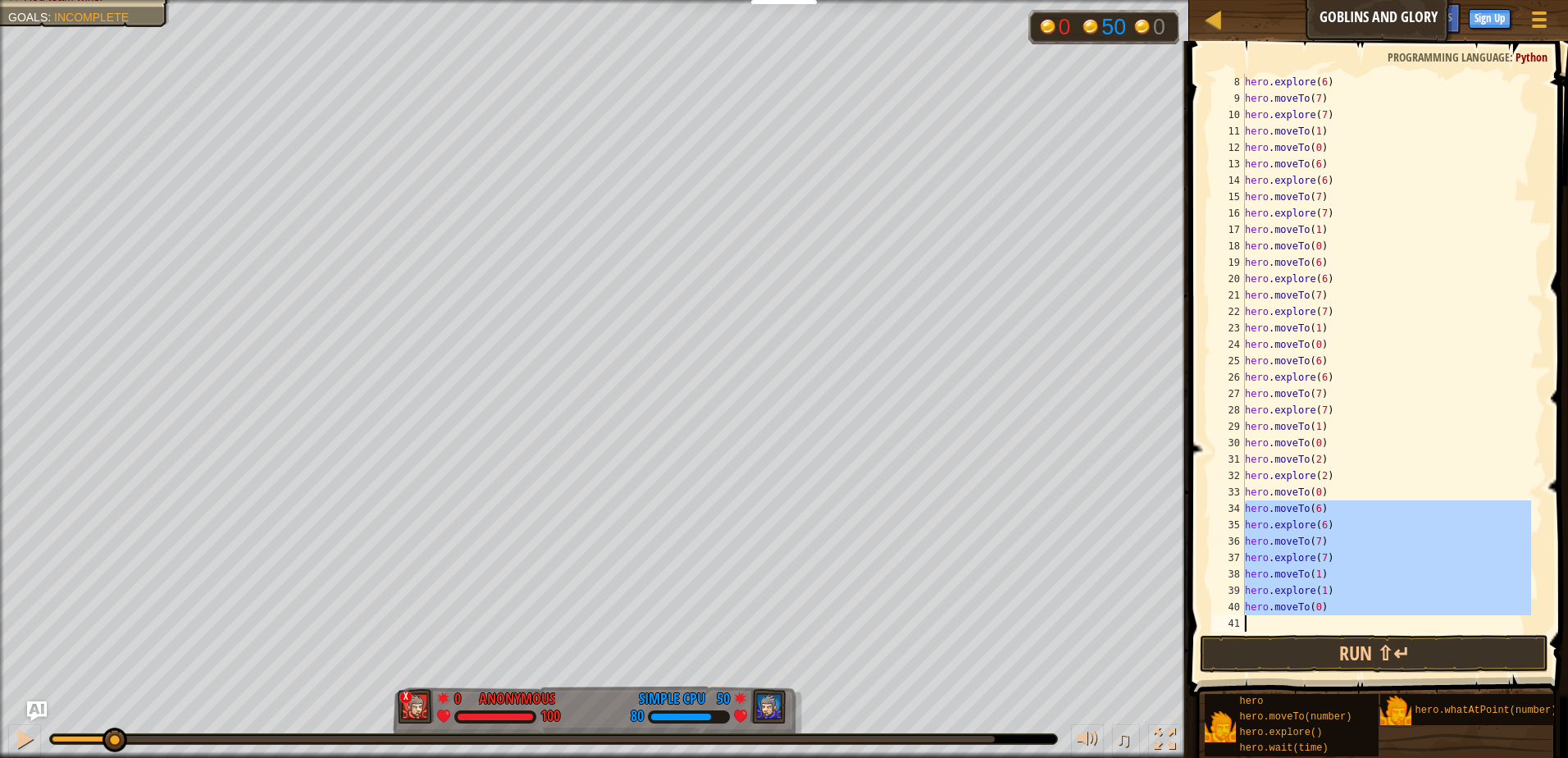
scroll to position [8, 0]
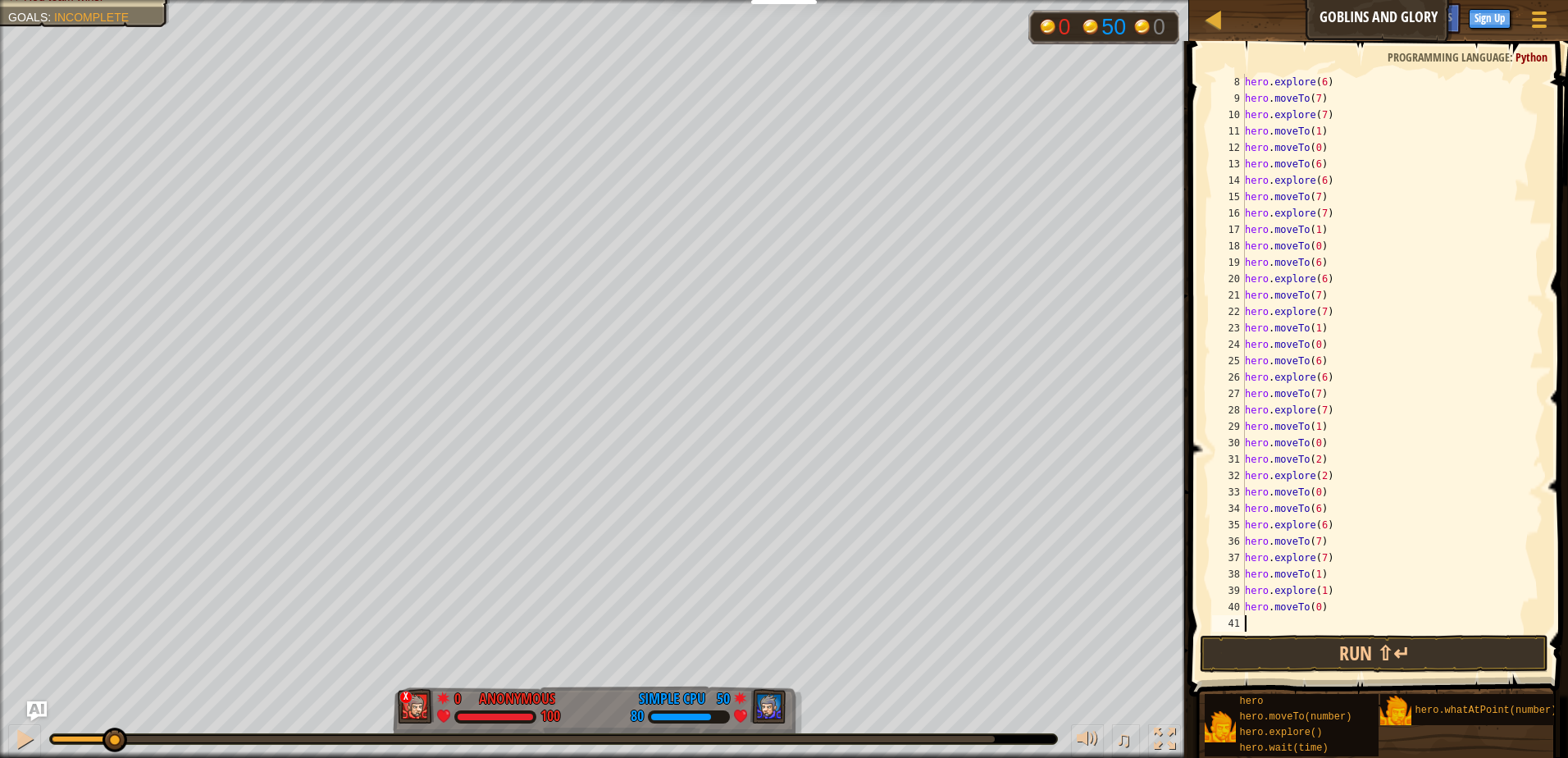
click at [1307, 621] on div "hero . explore ( 6 ) hero . moveTo ( 7 ) hero . explore ( 7 ) hero . moveTo ( 1…" at bounding box center [1387, 369] width 290 height 591
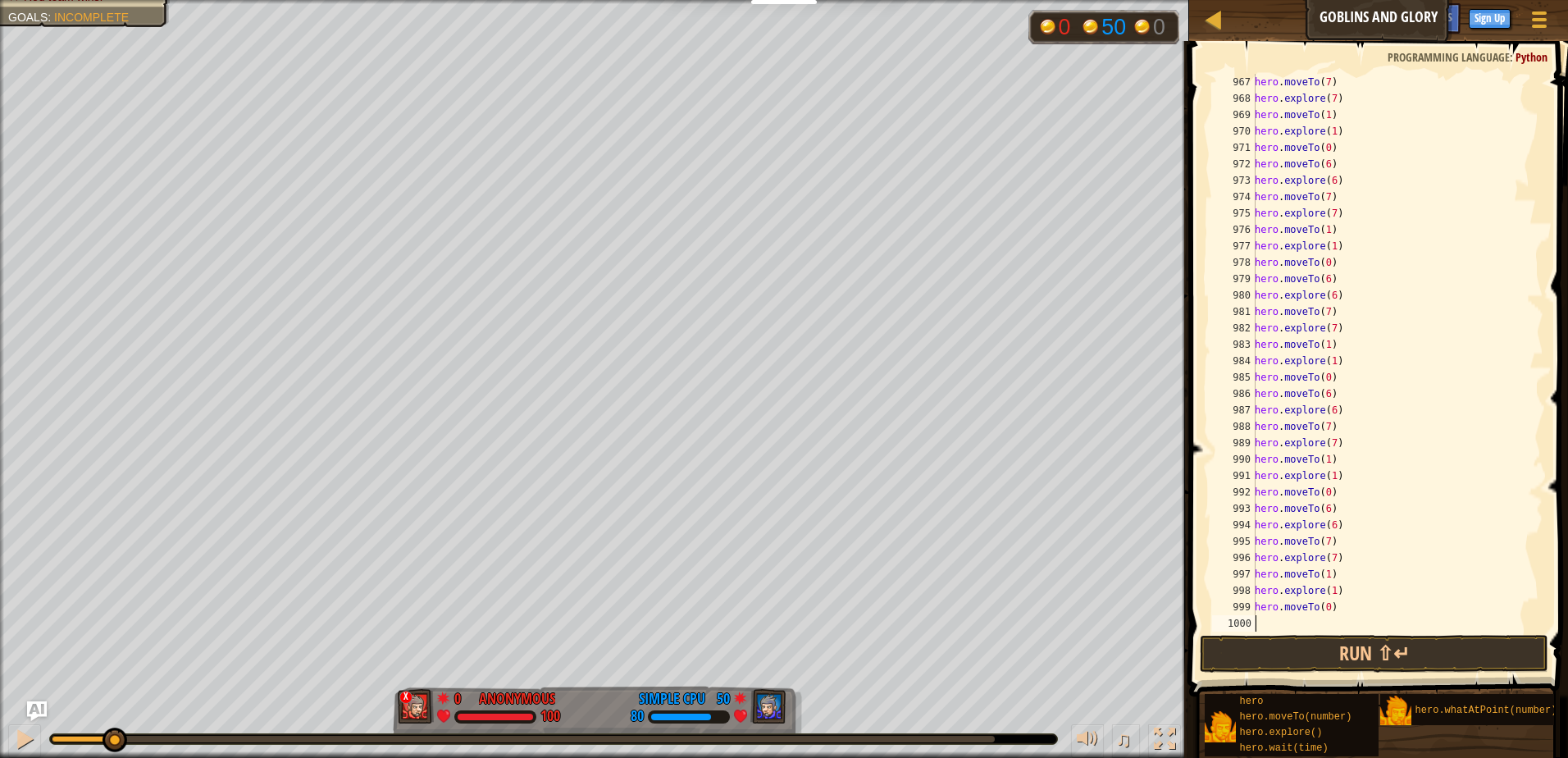
scroll to position [16310, 0]
click at [1319, 658] on button "Run ⇧↵" at bounding box center [1374, 654] width 349 height 38
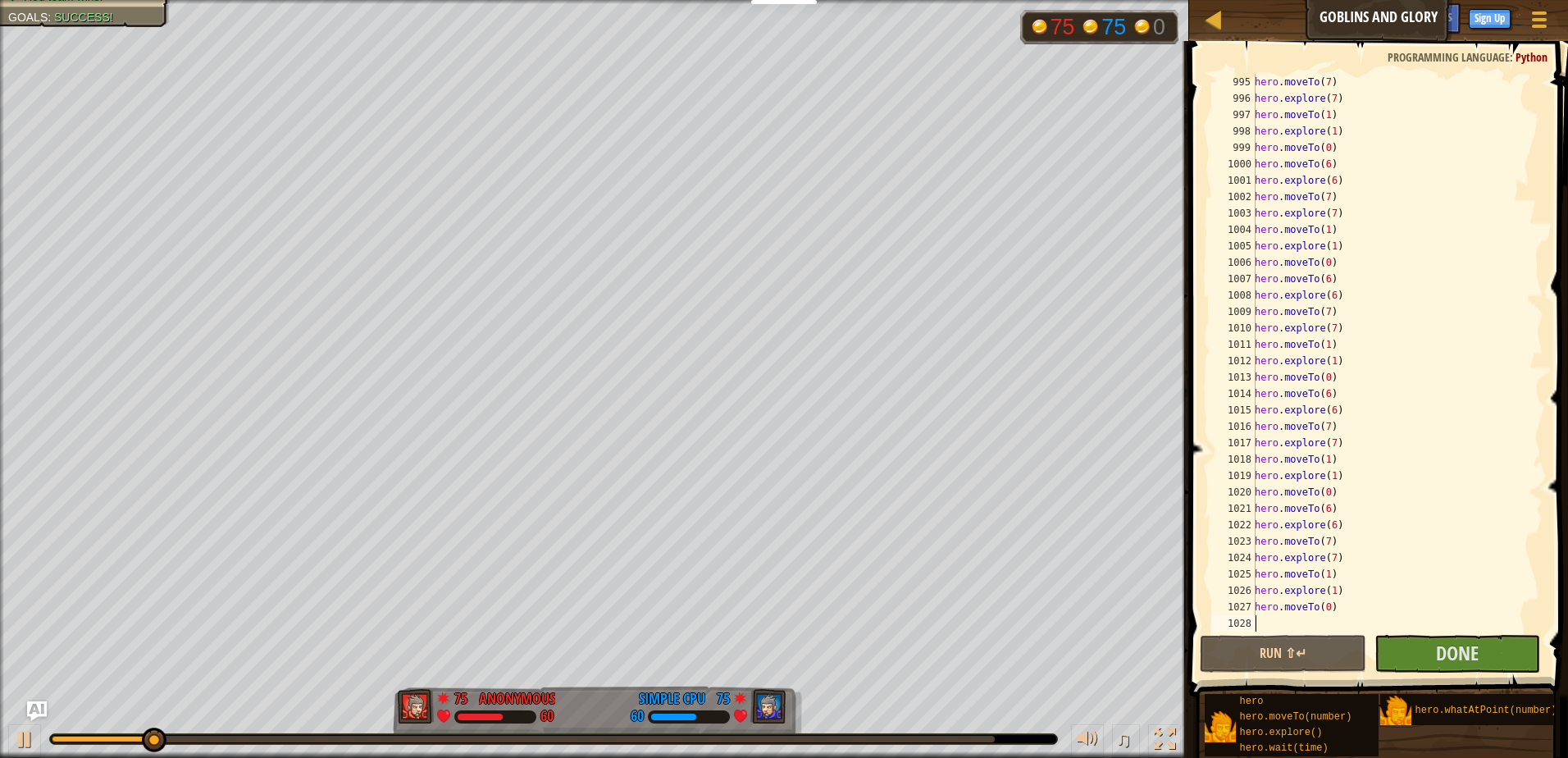
type textarea "hero.moveTo(0)"
click at [1331, 623] on div "hero . explore ( 6 ) hero . moveTo ( 7 ) hero . explore ( 7 ) hero . moveTo ( 1…" at bounding box center [1391, 369] width 279 height 591
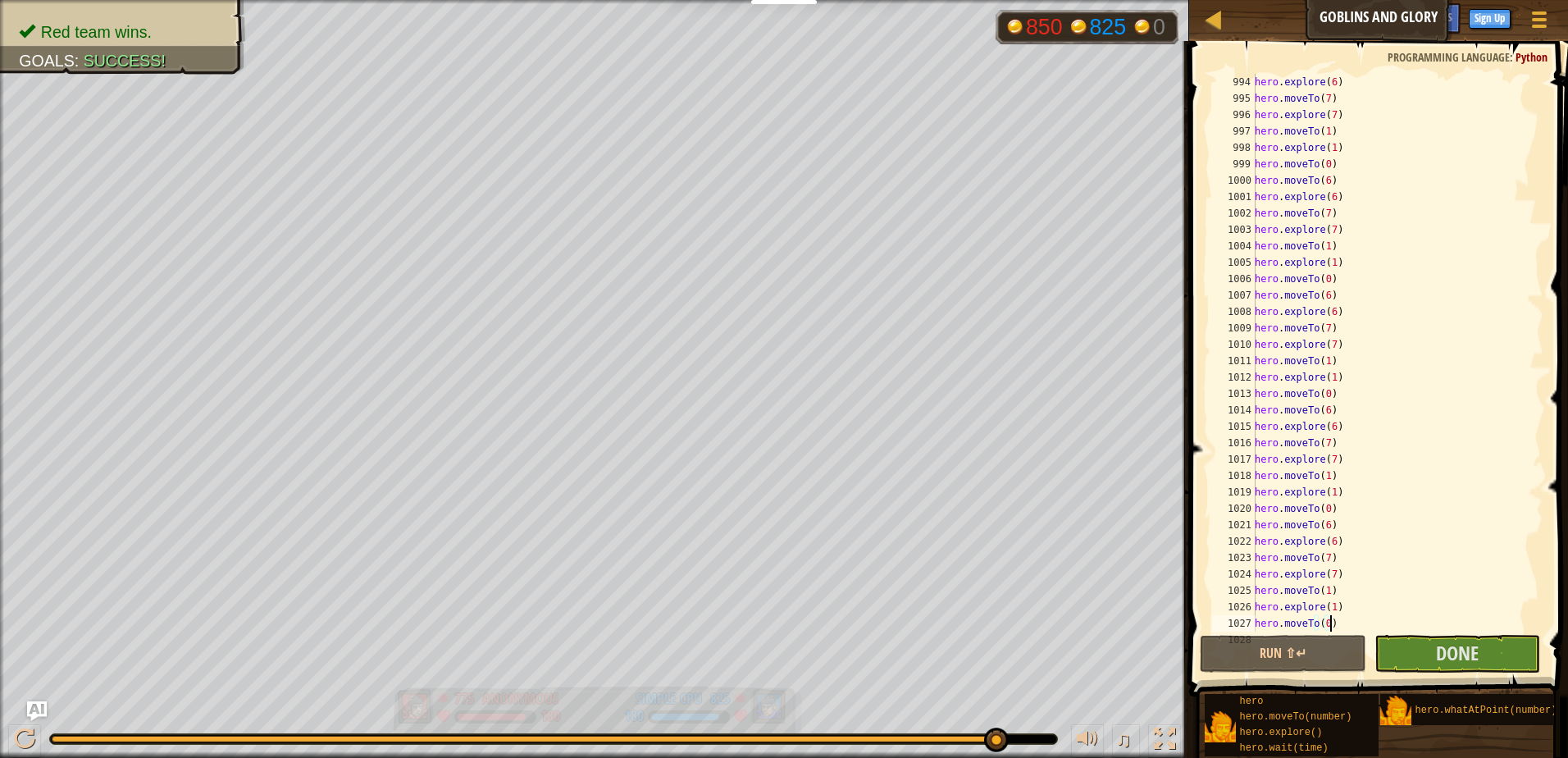
click at [1077, 636] on div "Red team wins. Goals : Success! 850 825 0 775 Anonymous 180 825 Simple CPU 180 …" at bounding box center [784, 379] width 1568 height 758
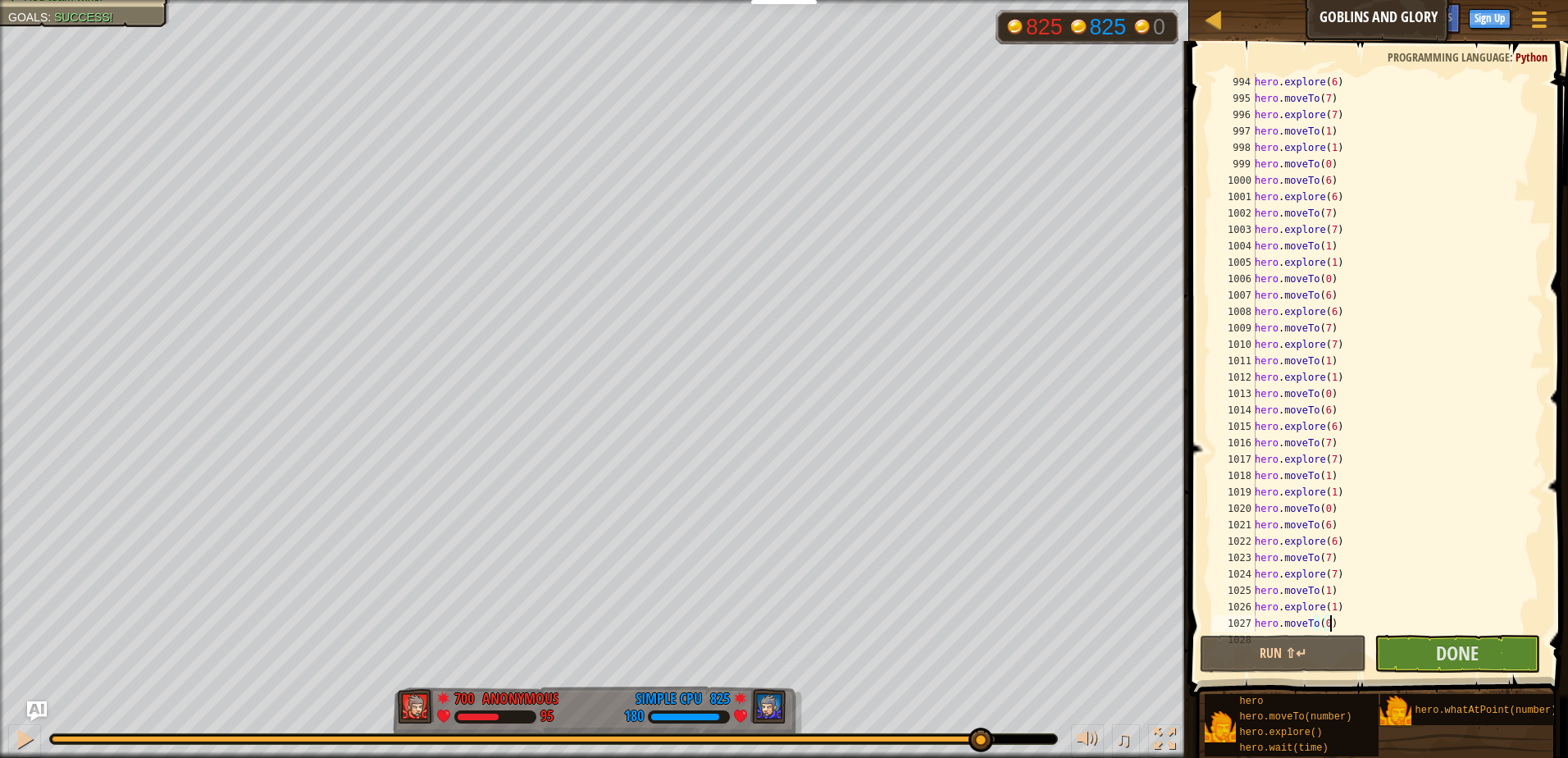
drag, startPoint x: 67, startPoint y: 743, endPoint x: 980, endPoint y: 715, distance: 913.4
click at [980, 715] on div "♫" at bounding box center [594, 735] width 1189 height 49
